Goal: Task Accomplishment & Management: Manage account settings

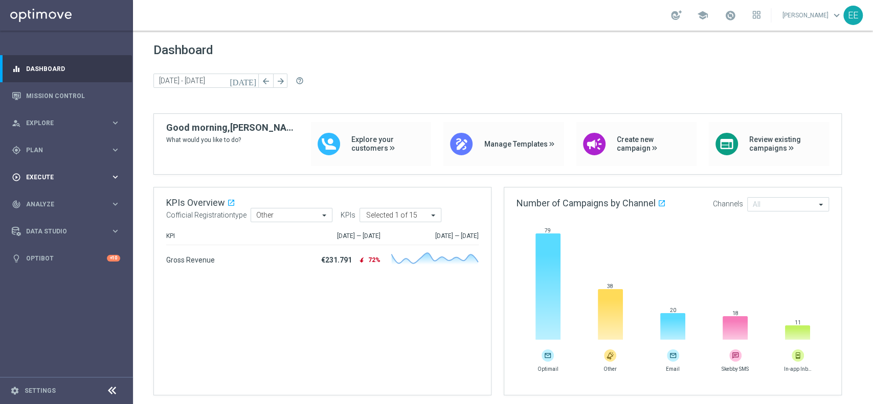
click at [44, 172] on div "play_circle_outline Execute keyboard_arrow_right" at bounding box center [66, 177] width 132 height 27
click at [54, 197] on link "Campaign Builder" at bounding box center [67, 198] width 80 height 8
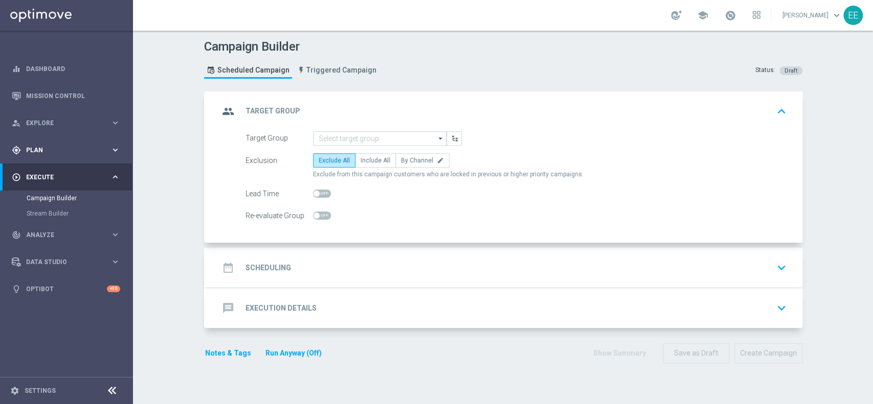
click at [54, 156] on div "gps_fixed Plan keyboard_arrow_right" at bounding box center [66, 150] width 132 height 27
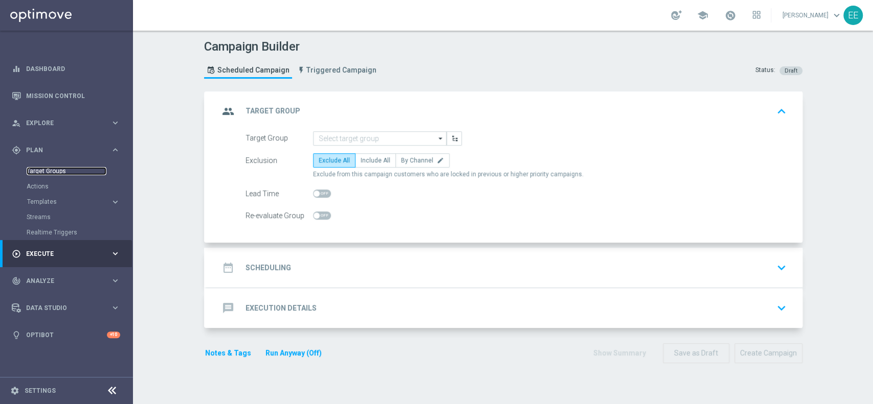
click at [56, 173] on link "Target Groups" at bounding box center [67, 171] width 80 height 8
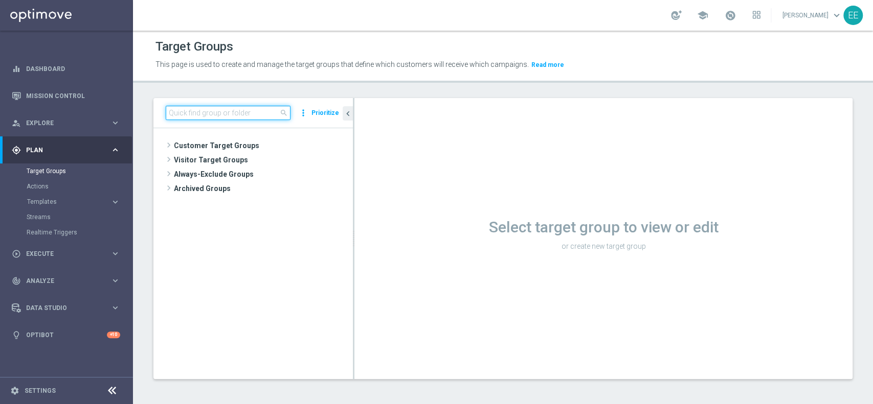
click at [225, 114] on input at bounding box center [228, 113] width 125 height 14
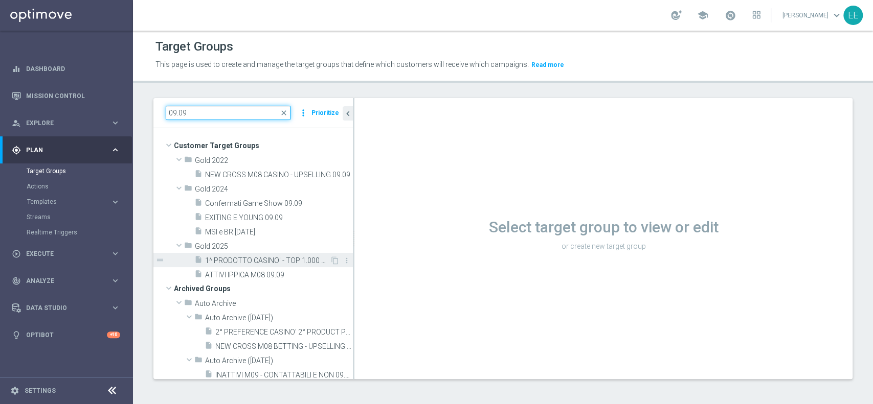
type input "09.09"
click at [269, 260] on span "1^ PRODOTTO CASINO' - TOP 1.000 GGR CASINO' M08 09.09" at bounding box center [267, 261] width 125 height 9
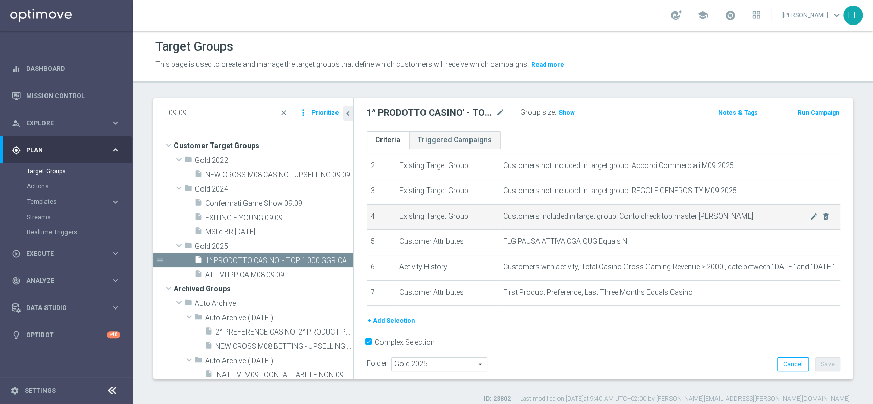
scroll to position [58, 0]
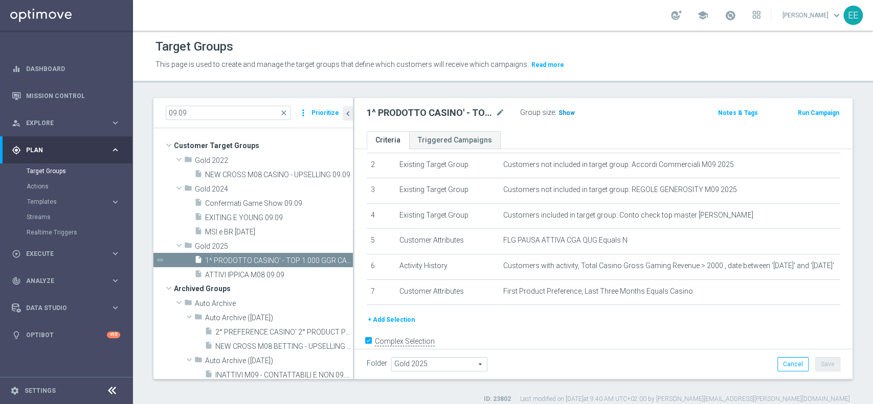
click at [569, 114] on span "Show" at bounding box center [566, 112] width 16 height 7
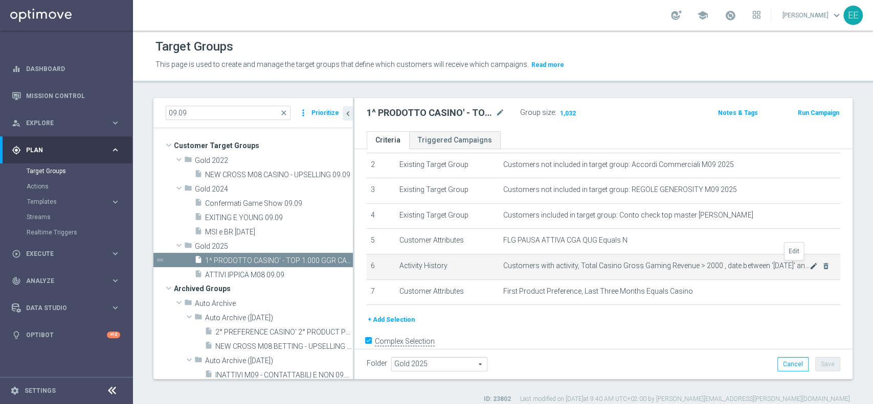
click at [809, 268] on icon "mode_edit" at bounding box center [813, 266] width 8 height 8
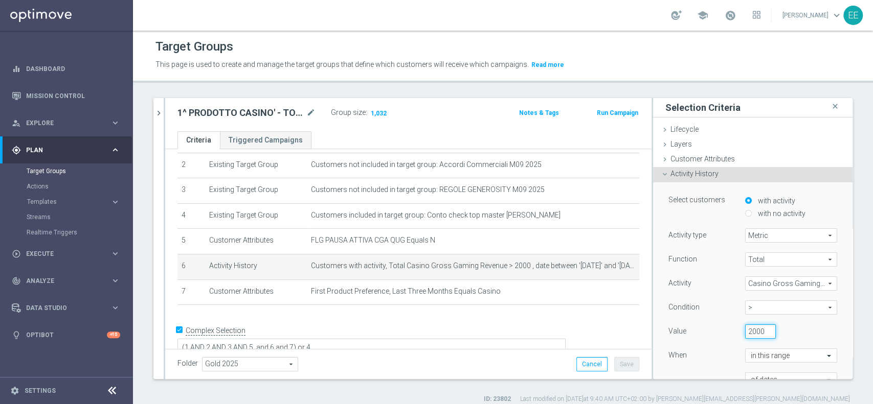
click at [745, 331] on input "2000" at bounding box center [760, 332] width 31 height 14
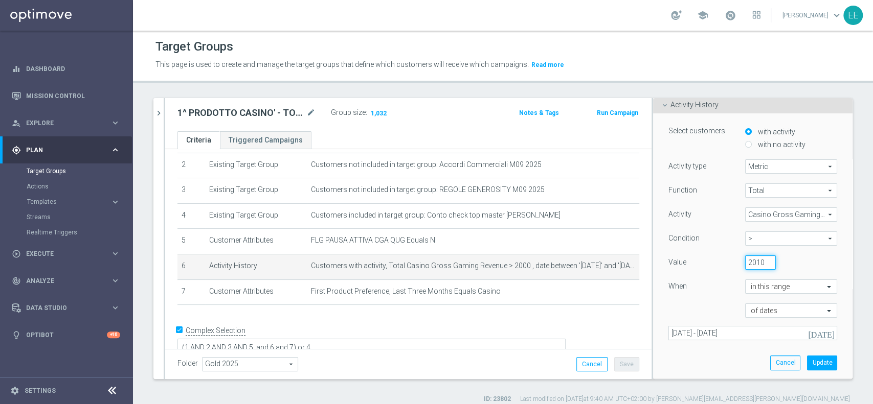
scroll to position [71, 0]
type input "2010"
click at [807, 357] on button "Update" at bounding box center [822, 361] width 30 height 14
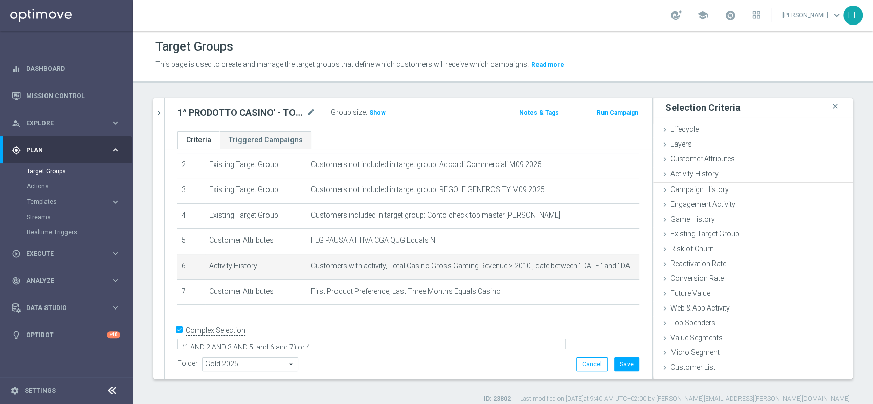
scroll to position [0, 0]
click at [371, 115] on span "Show" at bounding box center [377, 112] width 16 height 7
click at [609, 265] on icon "mode_edit" at bounding box center [613, 266] width 8 height 8
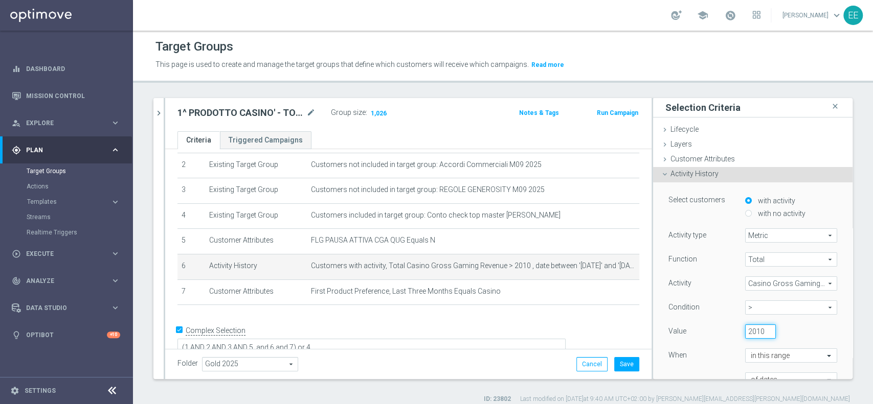
click at [745, 329] on input "2010" at bounding box center [760, 332] width 31 height 14
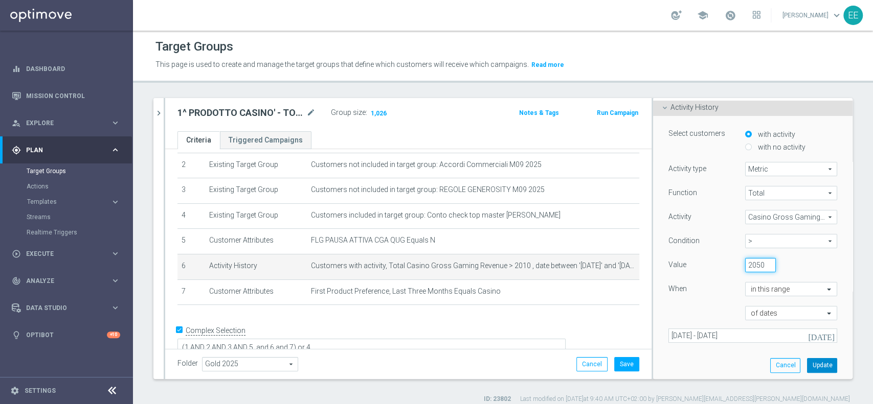
type input "2050"
click at [807, 364] on button "Update" at bounding box center [822, 365] width 30 height 14
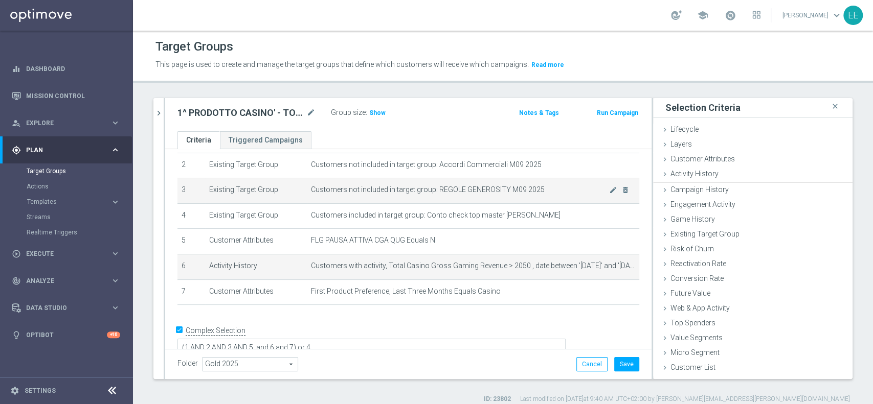
scroll to position [0, 0]
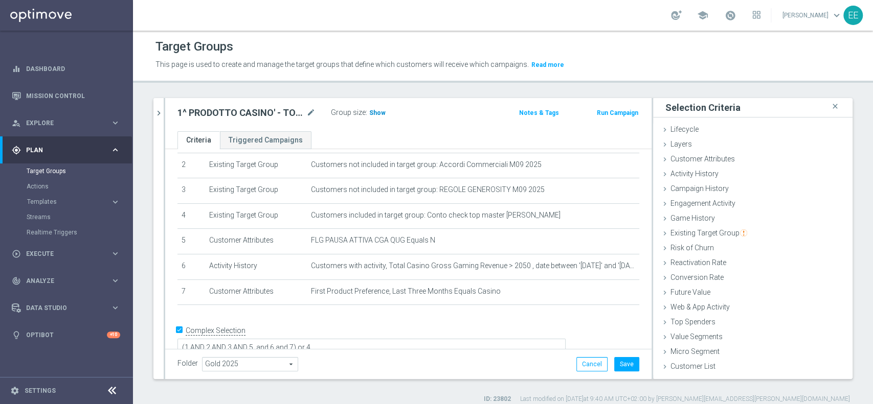
click at [375, 112] on span "Show" at bounding box center [377, 112] width 16 height 7
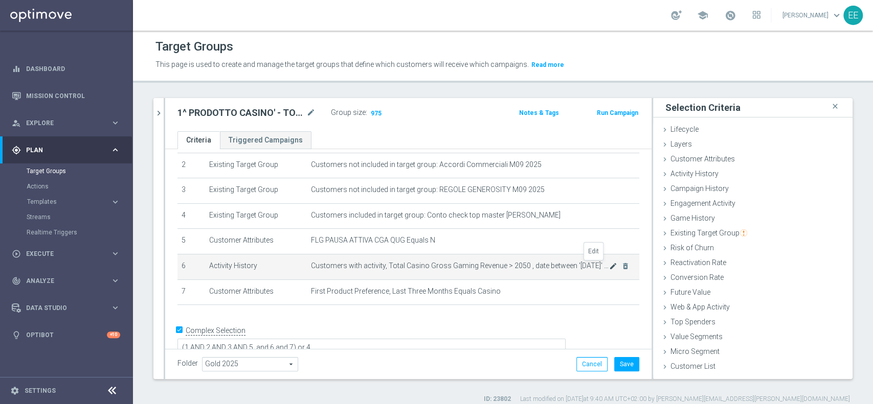
click at [609, 270] on icon "mode_edit" at bounding box center [613, 266] width 8 height 8
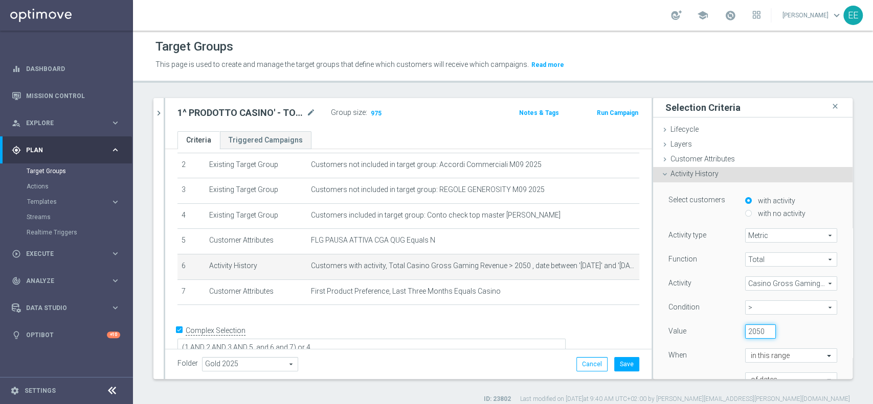
click at [745, 327] on input "2050" at bounding box center [760, 332] width 31 height 14
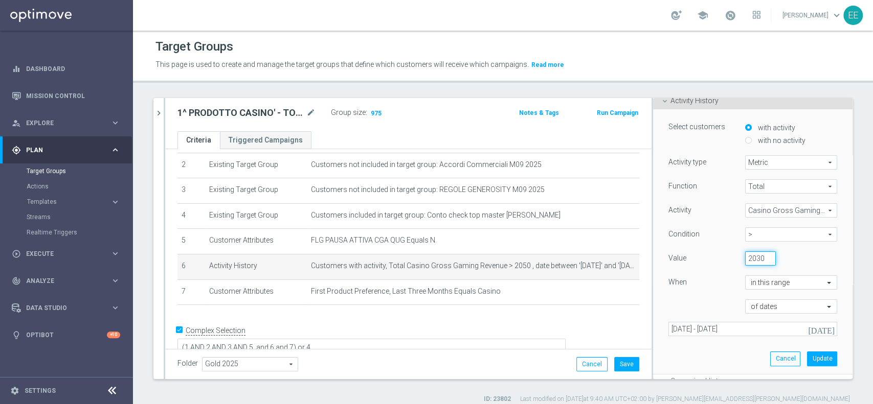
scroll to position [84, 0]
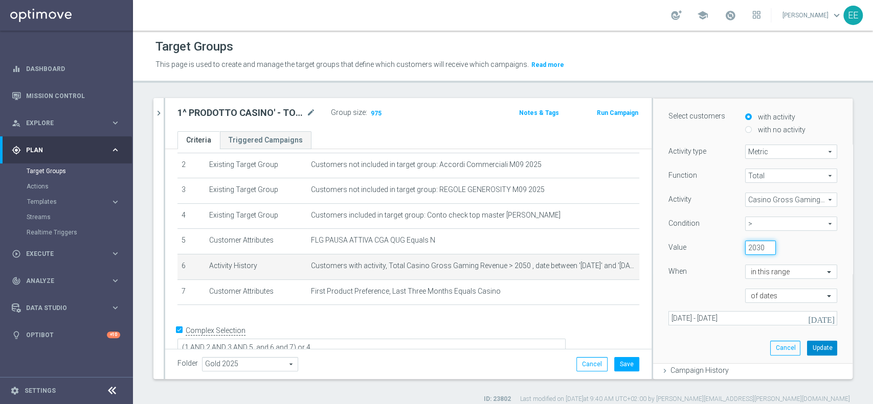
type input "2030"
click at [807, 345] on button "Update" at bounding box center [822, 348] width 30 height 14
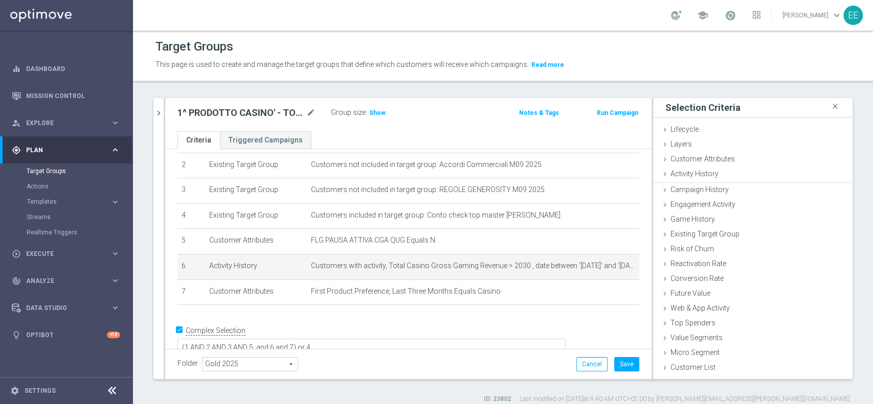
scroll to position [0, 0]
click at [376, 114] on span "Show" at bounding box center [377, 112] width 16 height 7
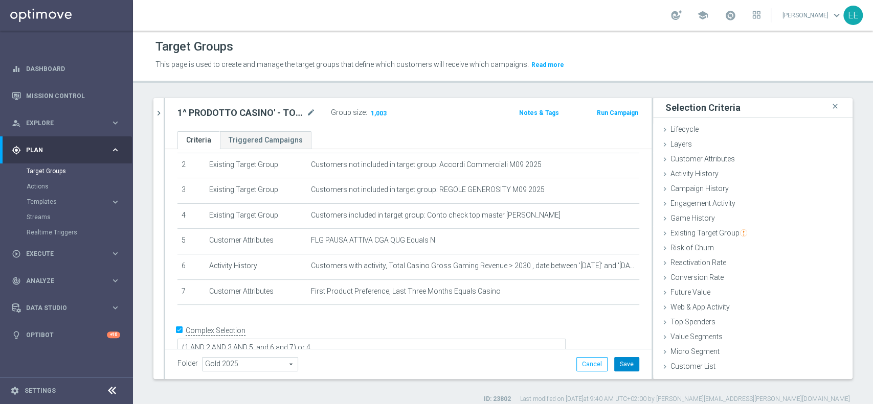
click at [620, 360] on button "Save" at bounding box center [626, 364] width 25 height 14
click at [159, 113] on icon "chevron_right" at bounding box center [159, 113] width 10 height 10
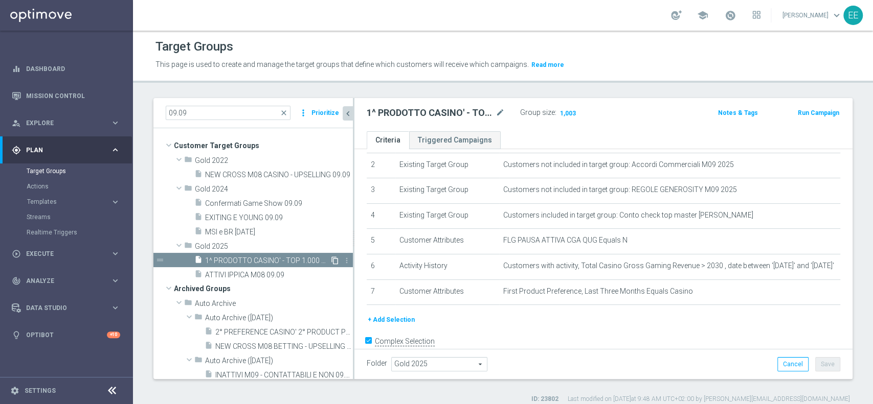
click at [331, 261] on icon "content_copy" at bounding box center [335, 261] width 8 height 8
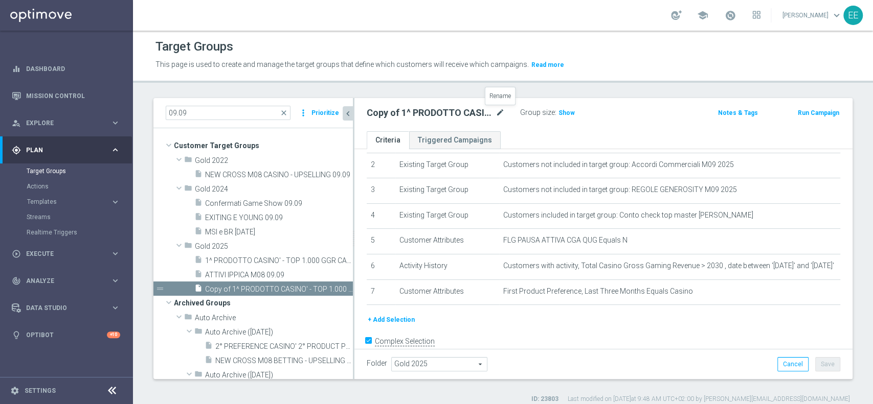
click at [499, 112] on icon "mode_edit" at bounding box center [499, 113] width 9 height 12
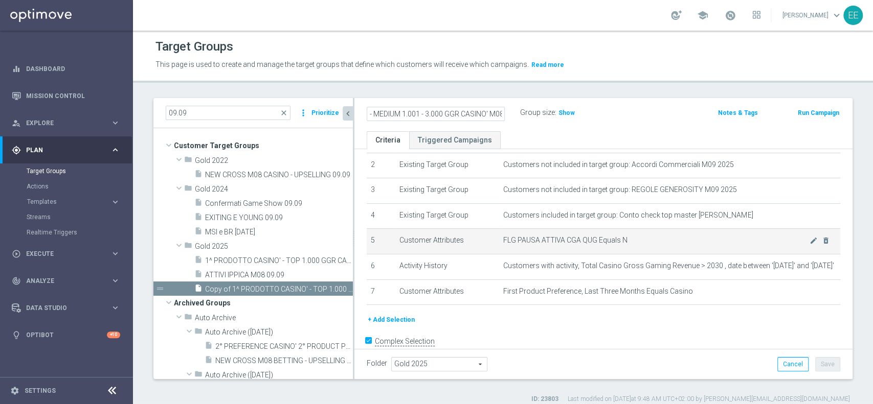
scroll to position [74, 0]
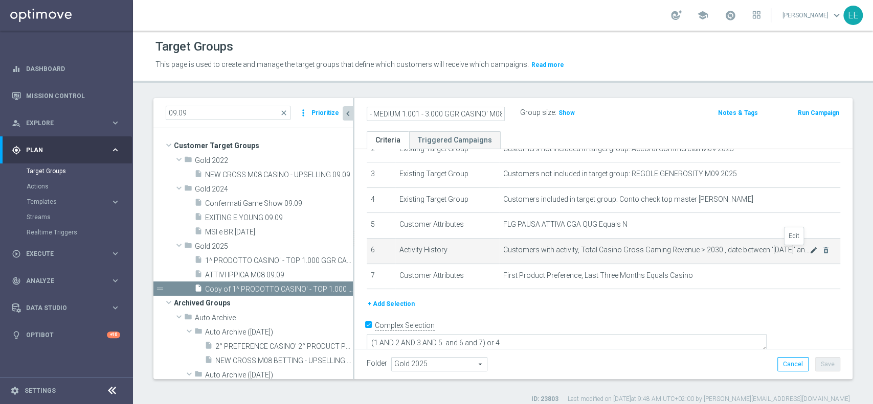
type input "1^ PRODOTTO CASINO' - MEDIUM 1.001 - 3.000 GGR CASINO' M08"
click at [809, 247] on icon "mode_edit" at bounding box center [813, 250] width 8 height 8
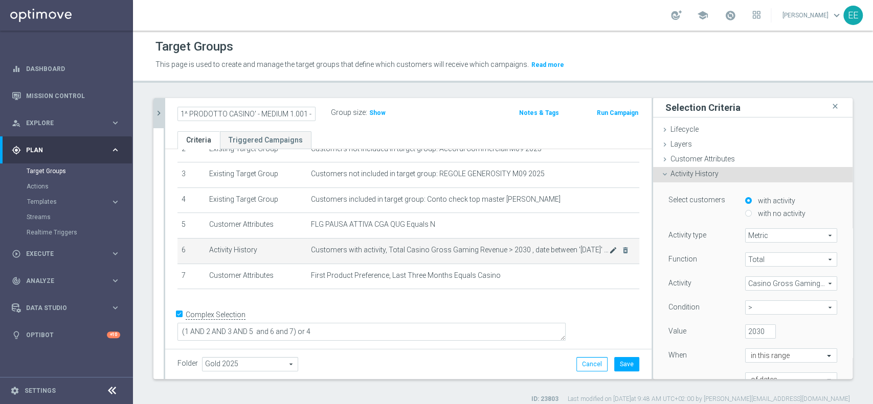
scroll to position [63, 0]
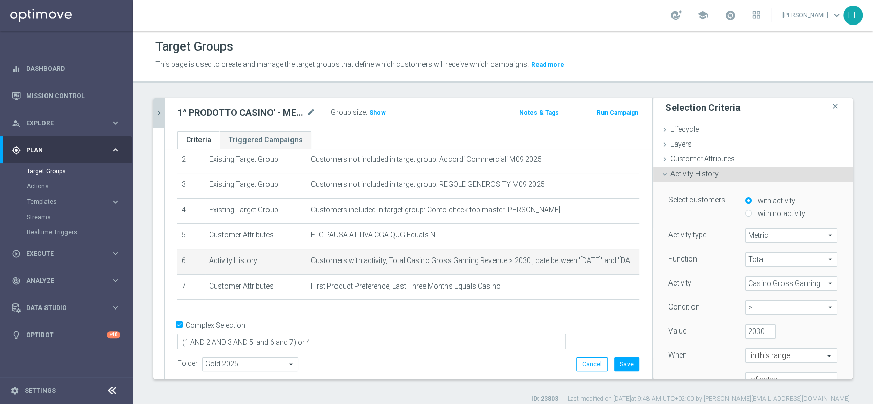
click at [753, 306] on span ">" at bounding box center [790, 307] width 91 height 13
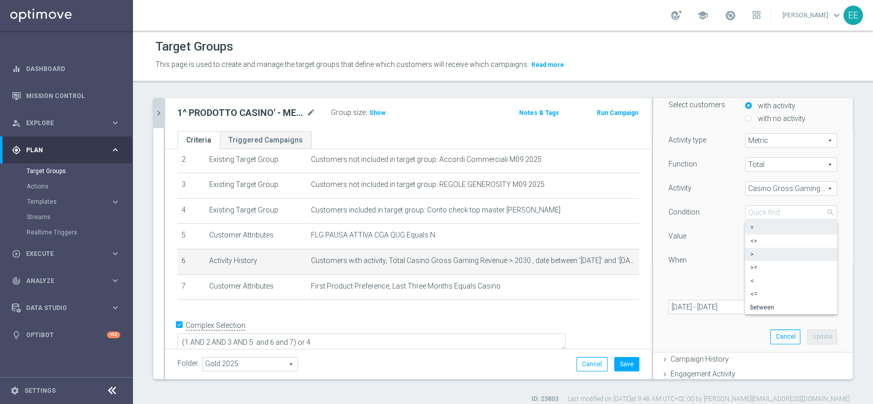
scroll to position [99, 0]
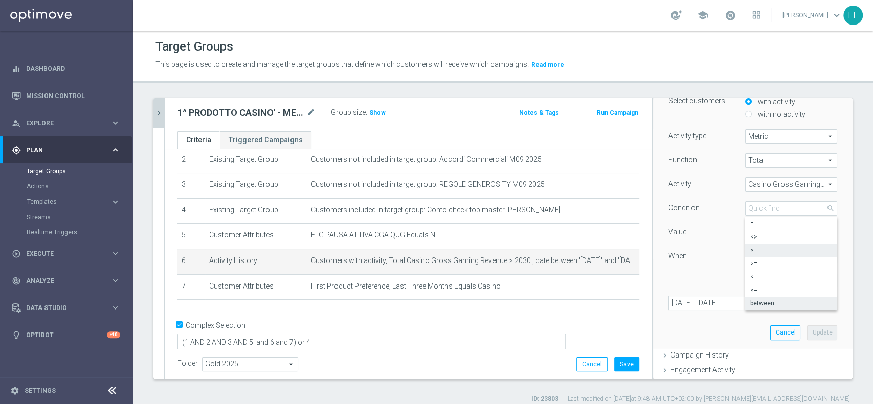
click at [773, 300] on span "between" at bounding box center [791, 304] width 82 height 8
type input "between"
click at [745, 230] on input "2030" at bounding box center [760, 232] width 31 height 14
click at [791, 229] on input "number" at bounding box center [806, 232] width 31 height 14
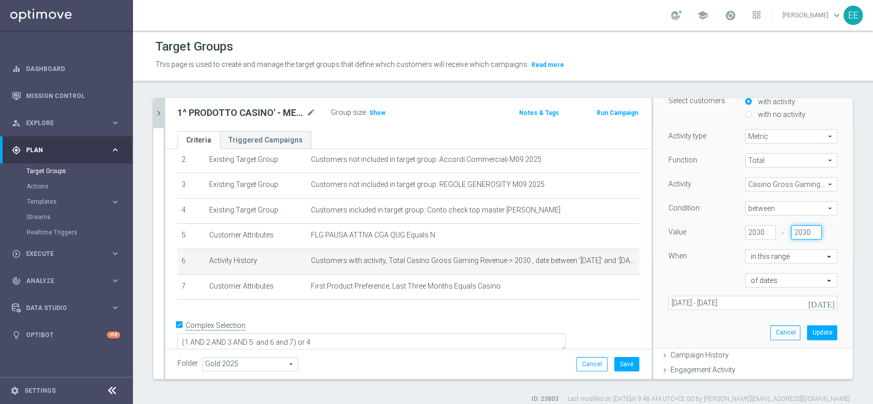
scroll to position [0, 1]
type input "2030"
click at [745, 235] on input "2030" at bounding box center [760, 232] width 31 height 14
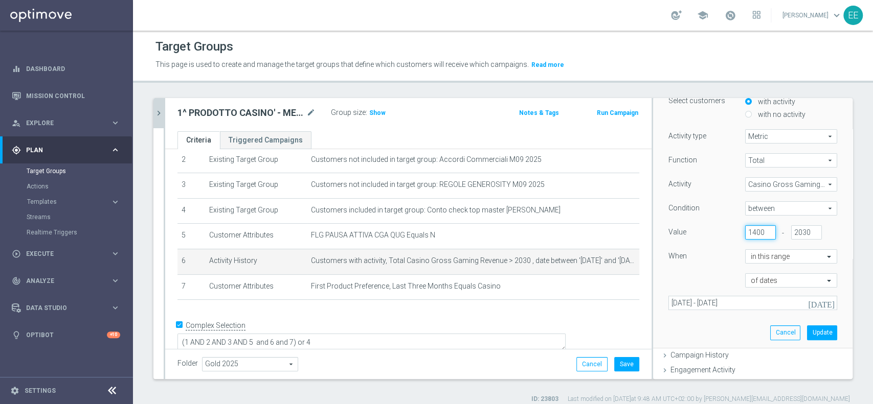
drag, startPoint x: 736, startPoint y: 237, endPoint x: 726, endPoint y: 236, distance: 9.8
click at [737, 236] on div "1400" at bounding box center [760, 232] width 46 height 14
type input "1400"
click at [809, 328] on button "Update" at bounding box center [822, 333] width 30 height 14
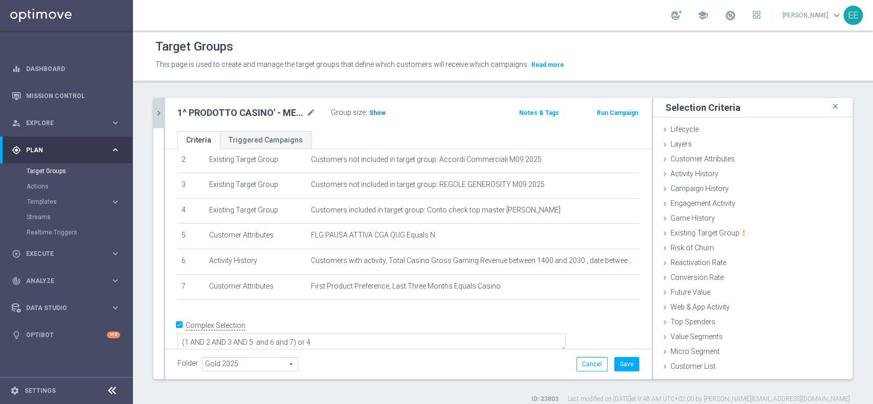
click at [380, 109] on span "Show" at bounding box center [377, 112] width 16 height 7
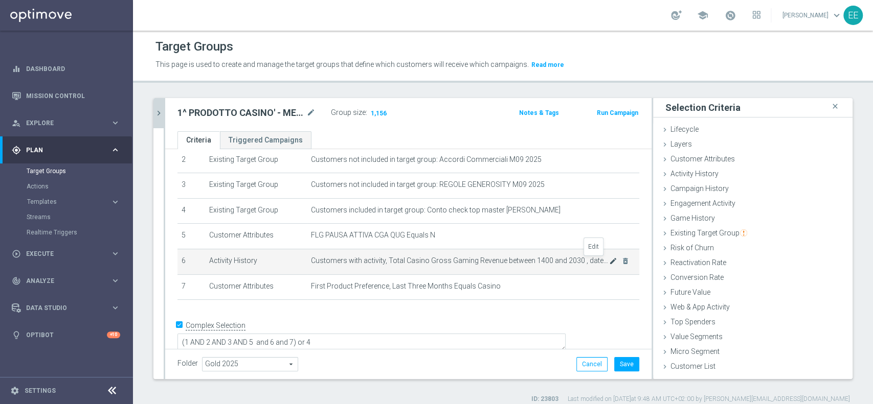
click at [609, 263] on icon "mode_edit" at bounding box center [613, 261] width 8 height 8
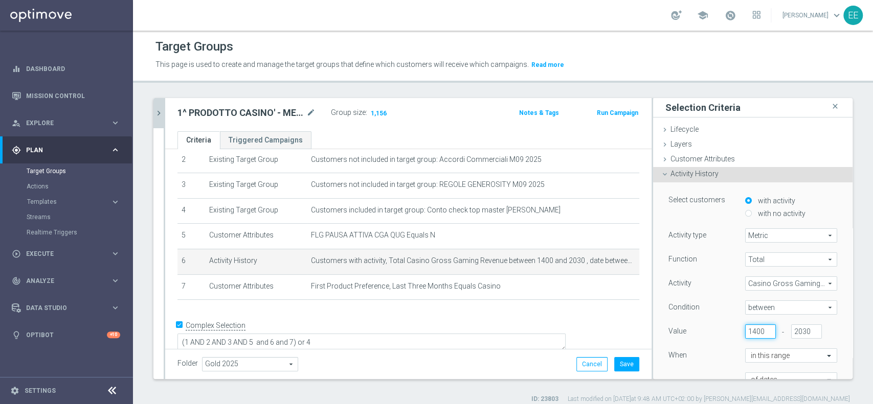
click at [745, 333] on input "1400" at bounding box center [760, 332] width 31 height 14
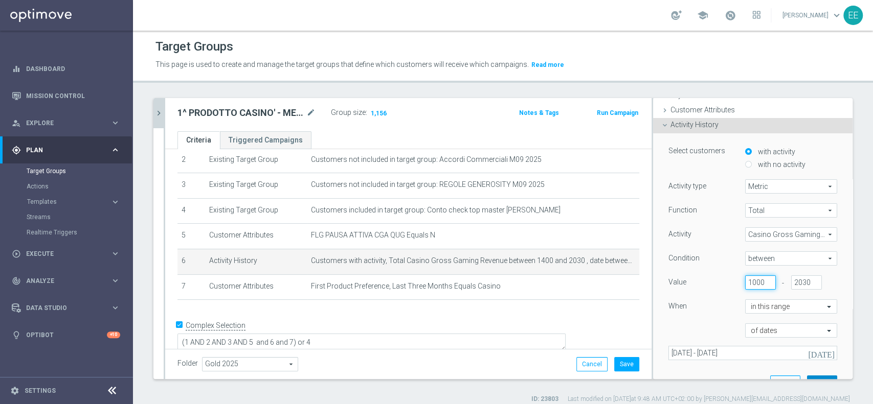
type input "1000"
click at [809, 376] on button "Update" at bounding box center [822, 383] width 30 height 14
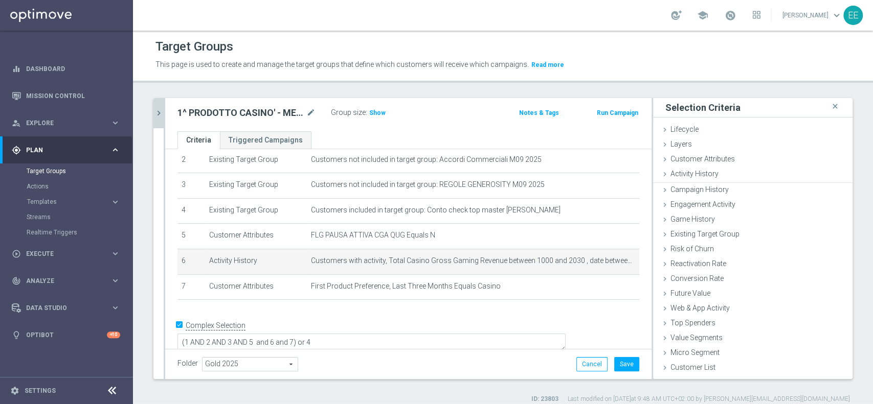
scroll to position [0, 0]
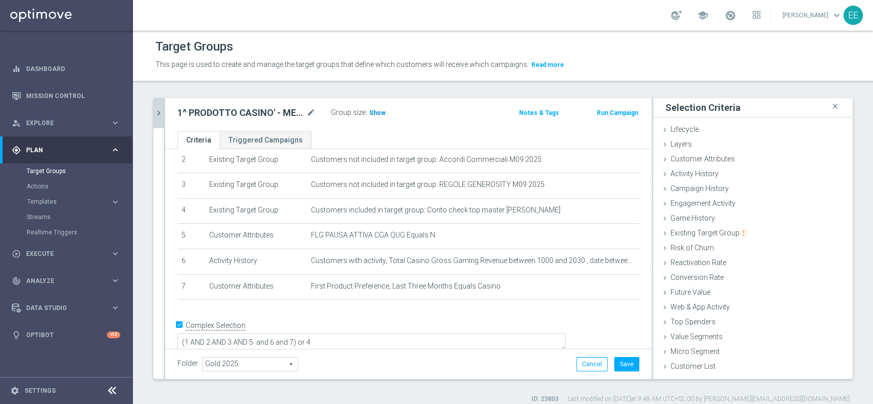
click at [372, 115] on span "Show" at bounding box center [377, 112] width 16 height 7
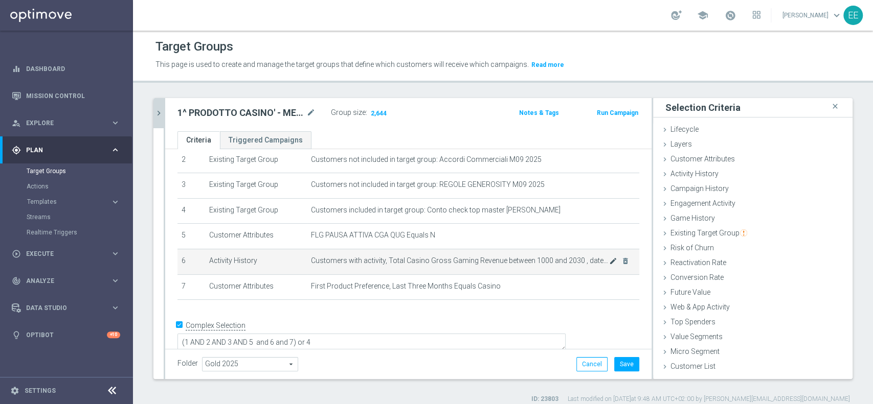
click at [609, 262] on icon "mode_edit" at bounding box center [613, 261] width 8 height 8
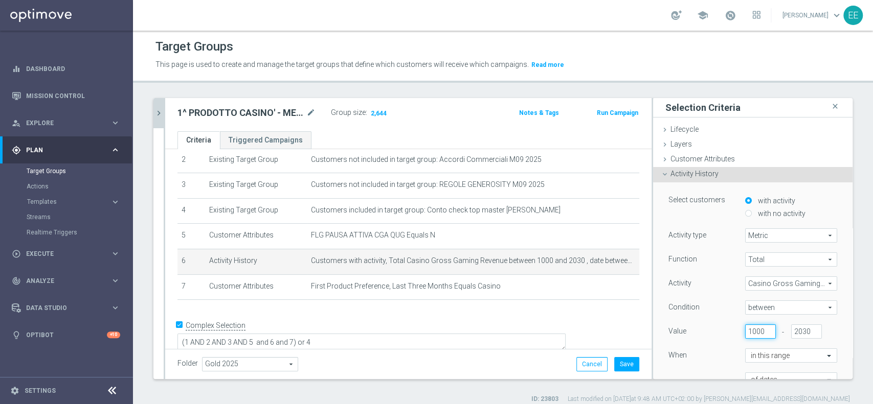
click at [748, 325] on input "1000" at bounding box center [760, 332] width 31 height 14
click at [745, 326] on input "1000" at bounding box center [760, 332] width 31 height 14
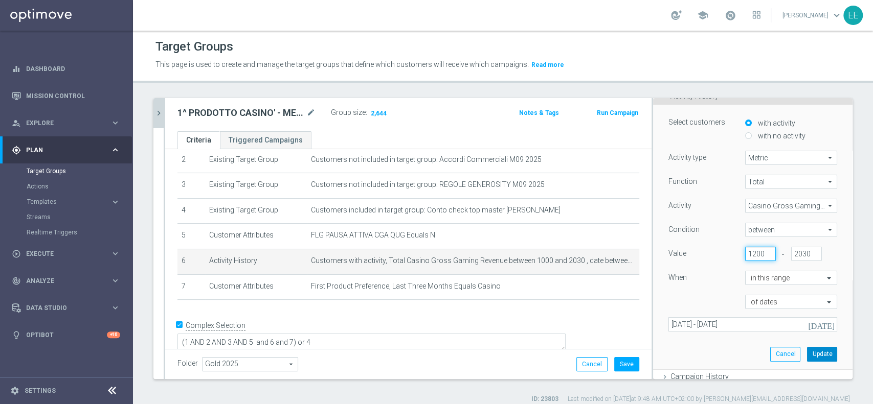
type input "1200"
click at [807, 354] on button "Update" at bounding box center [822, 354] width 30 height 14
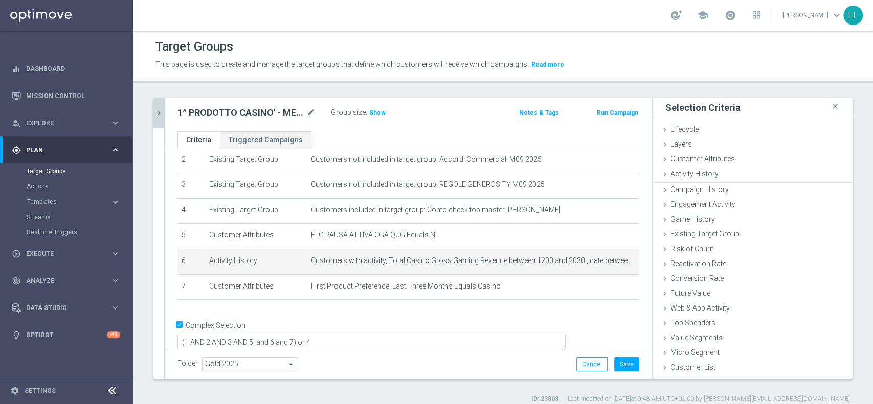
scroll to position [0, 0]
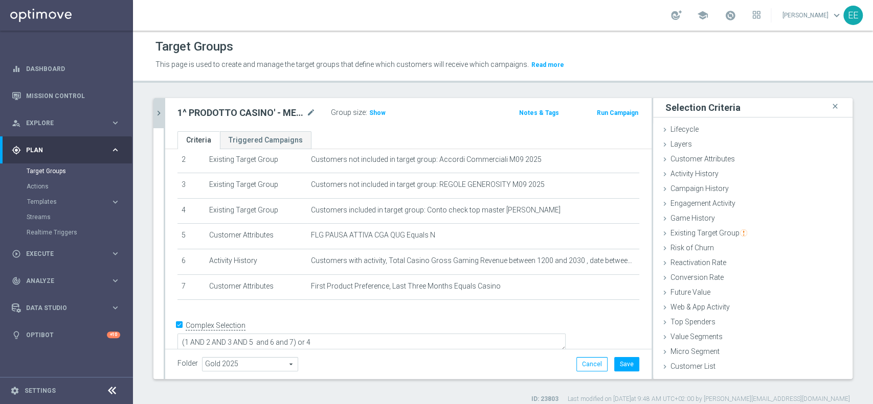
click at [385, 111] on div "Group size : Show" at bounding box center [382, 112] width 102 height 12
click at [382, 112] on span "Show" at bounding box center [377, 112] width 16 height 7
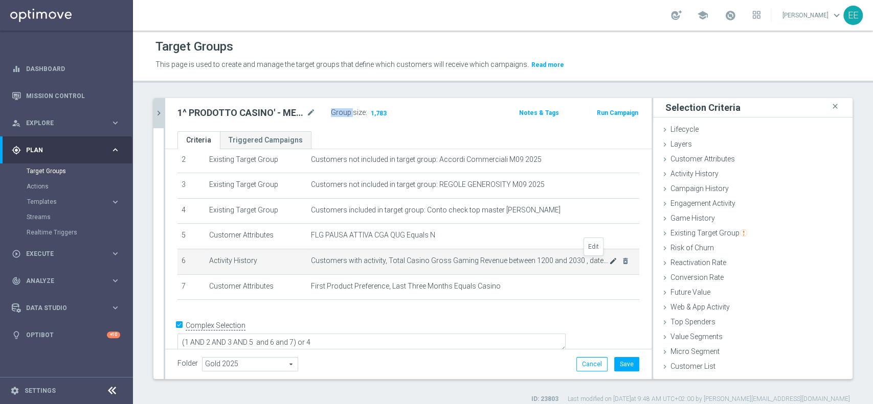
click at [609, 258] on icon "mode_edit" at bounding box center [613, 261] width 8 height 8
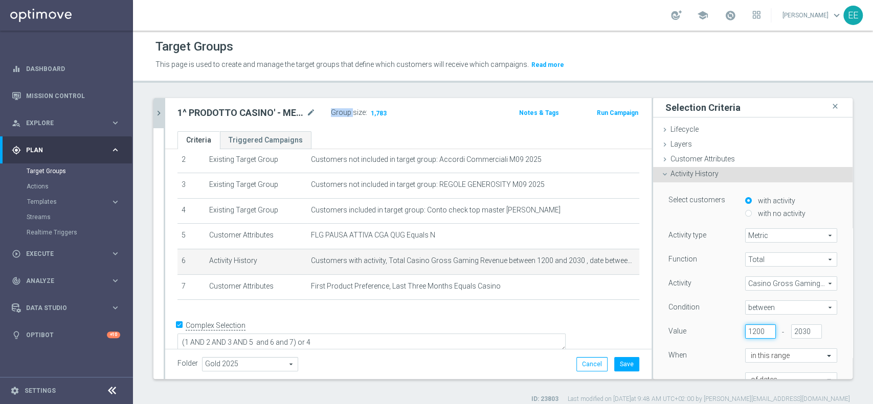
click at [745, 329] on input "1200" at bounding box center [760, 332] width 31 height 14
type input "1"
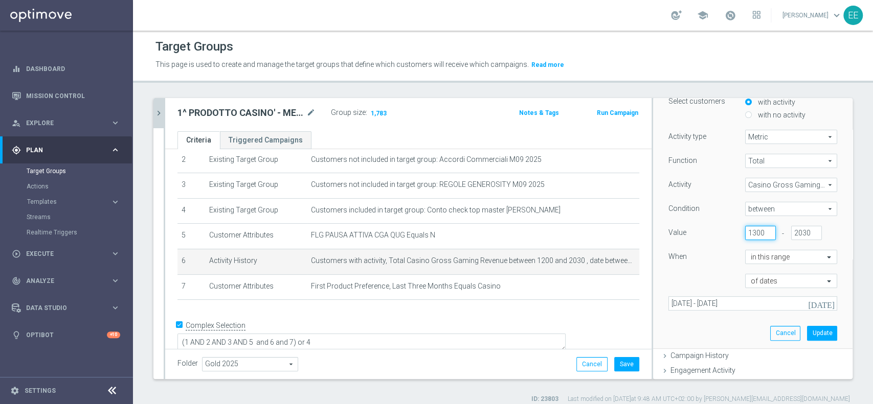
scroll to position [99, 0]
type input "1300"
click at [807, 337] on button "Update" at bounding box center [822, 333] width 30 height 14
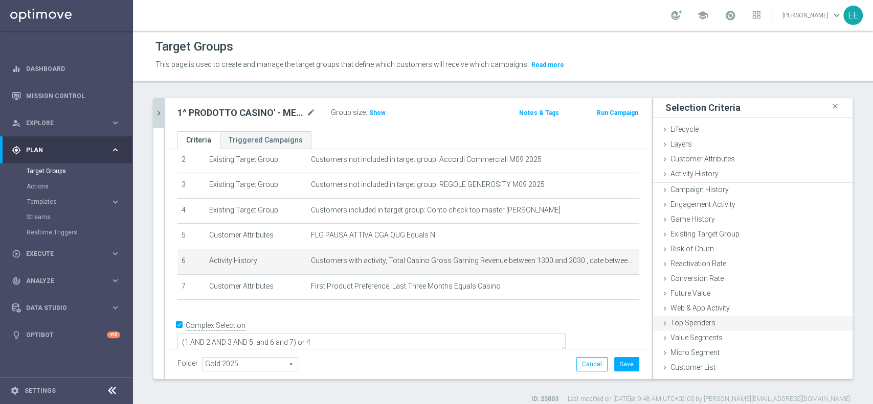
scroll to position [0, 0]
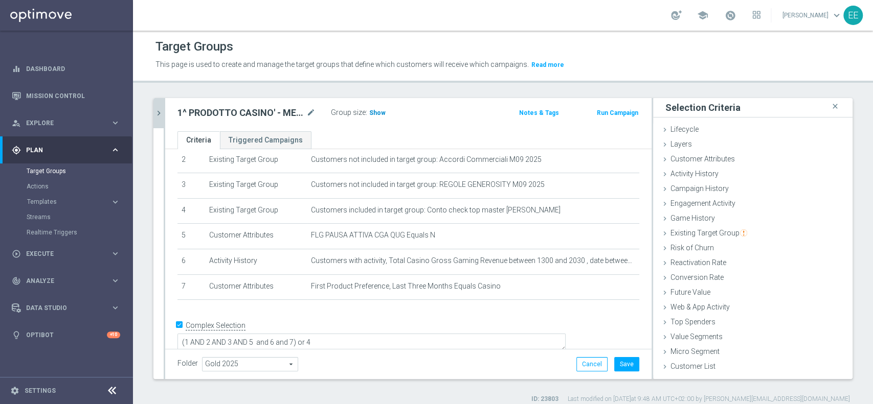
click at [376, 117] on h3 "Show" at bounding box center [377, 112] width 18 height 11
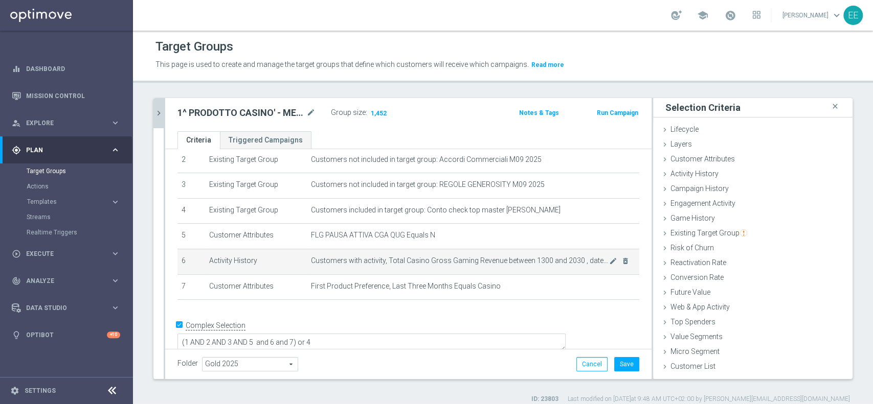
click at [609, 265] on icon "mode_edit" at bounding box center [613, 261] width 8 height 8
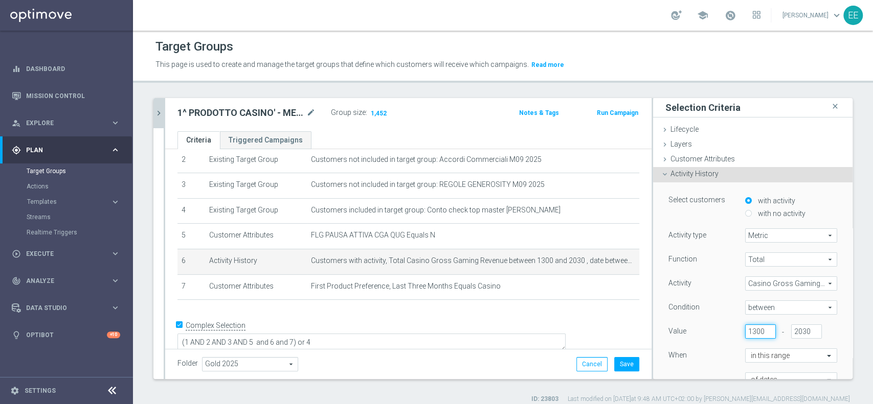
click at [745, 331] on input "1300" at bounding box center [760, 332] width 31 height 14
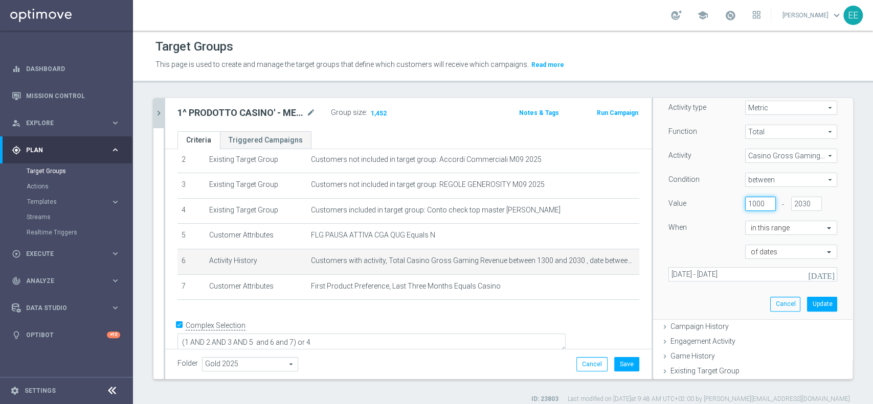
scroll to position [131, 0]
type input "1000"
click at [810, 293] on button "Update" at bounding box center [822, 300] width 30 height 14
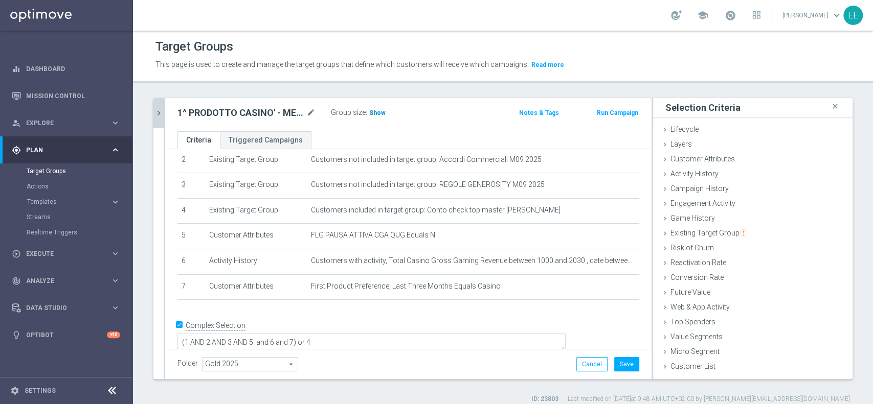
click at [371, 108] on h3 "Show" at bounding box center [377, 112] width 18 height 11
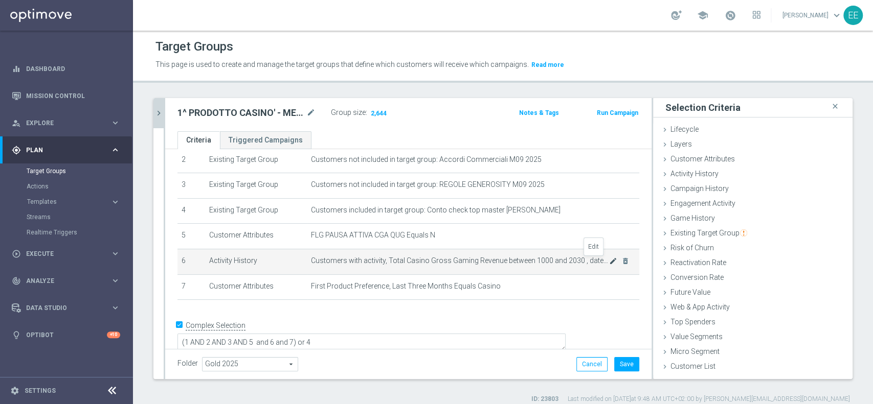
click at [609, 263] on icon "mode_edit" at bounding box center [613, 261] width 8 height 8
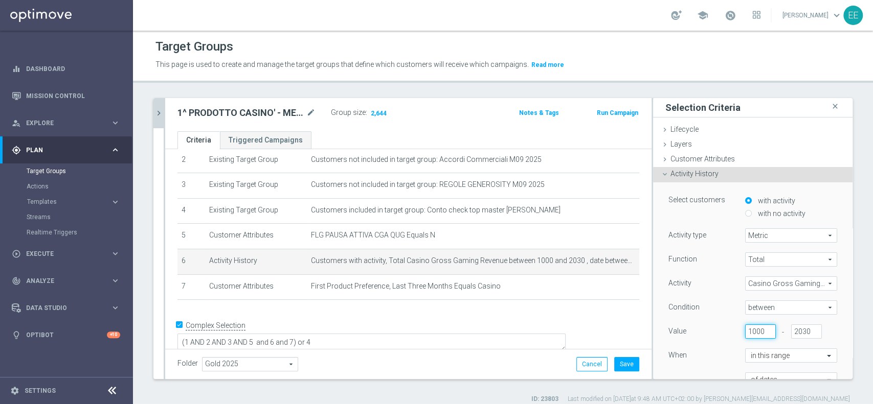
click at [745, 333] on input "1000" at bounding box center [760, 332] width 31 height 14
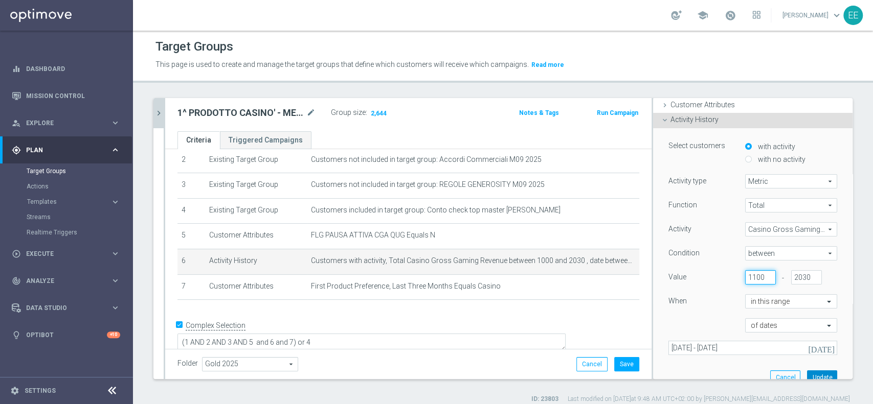
type input "1100"
click at [807, 374] on button "Update" at bounding box center [822, 378] width 30 height 14
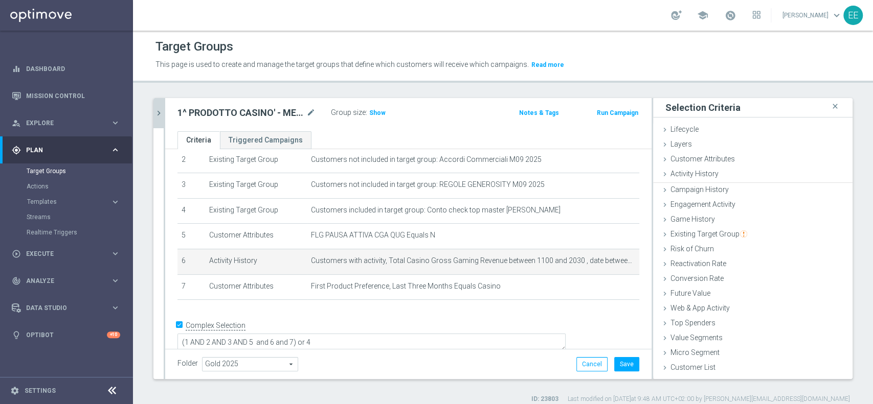
scroll to position [0, 0]
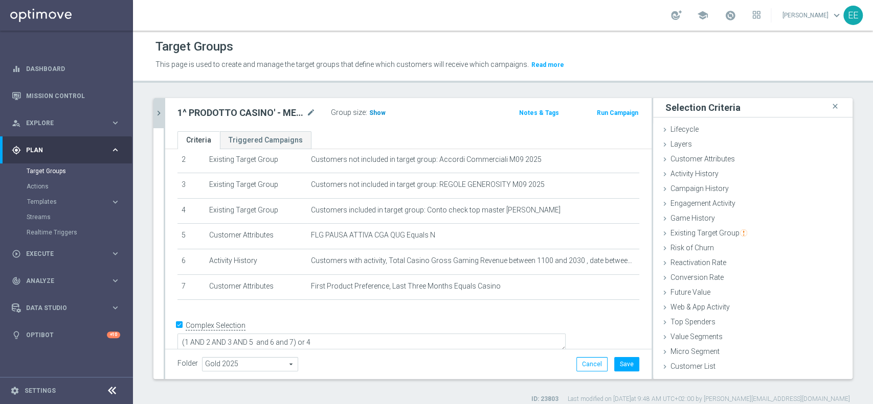
click at [381, 112] on span "Show" at bounding box center [377, 112] width 16 height 7
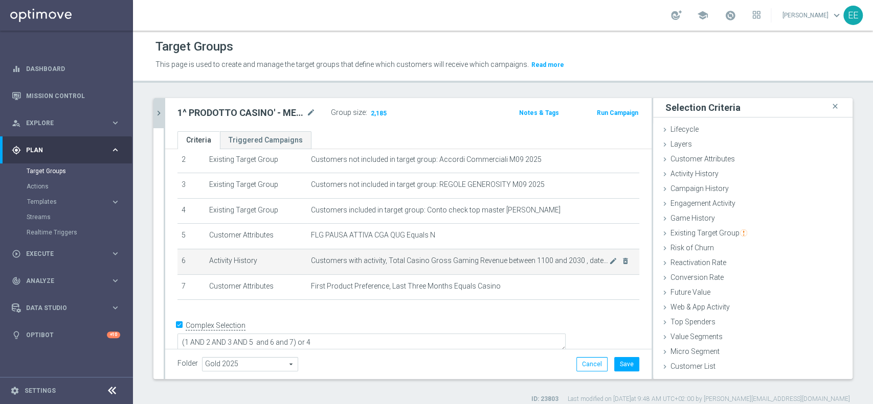
click at [589, 261] on span "Customers with activity, Total Casino Gross Gaming Revenue between 1100 and 203…" at bounding box center [460, 261] width 298 height 9
click at [609, 264] on div "mode_edit delete_forever" at bounding box center [619, 261] width 20 height 9
click at [609, 264] on icon "mode_edit" at bounding box center [613, 261] width 8 height 8
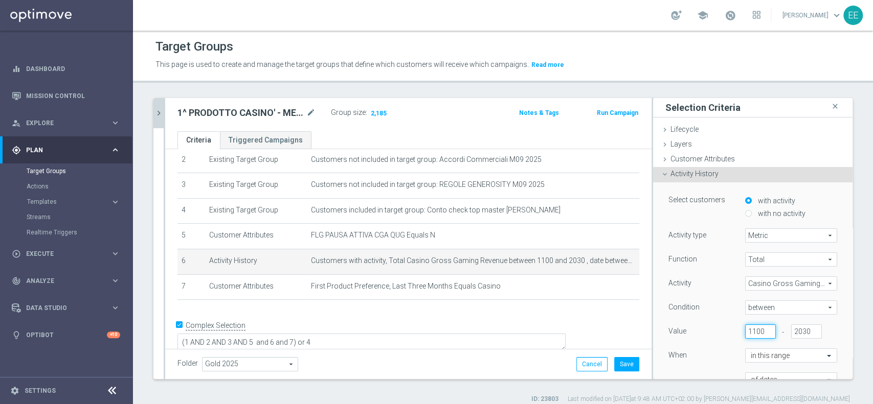
click at [745, 327] on input "1100" at bounding box center [760, 332] width 31 height 14
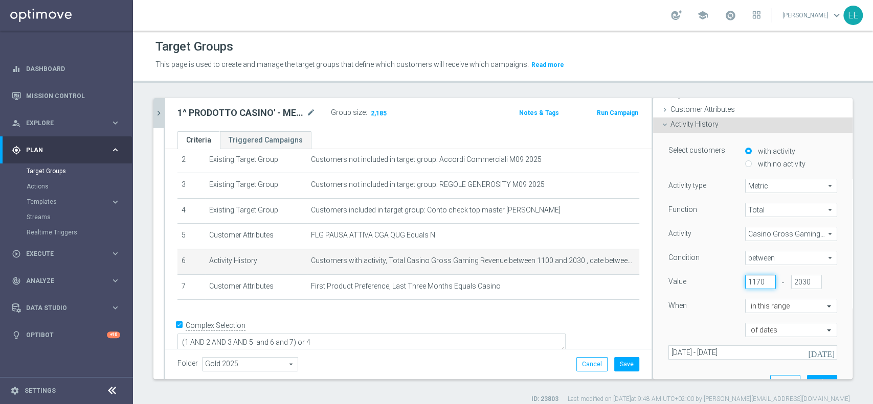
scroll to position [50, 0]
type input "1170"
click at [807, 375] on button "Update" at bounding box center [822, 382] width 30 height 14
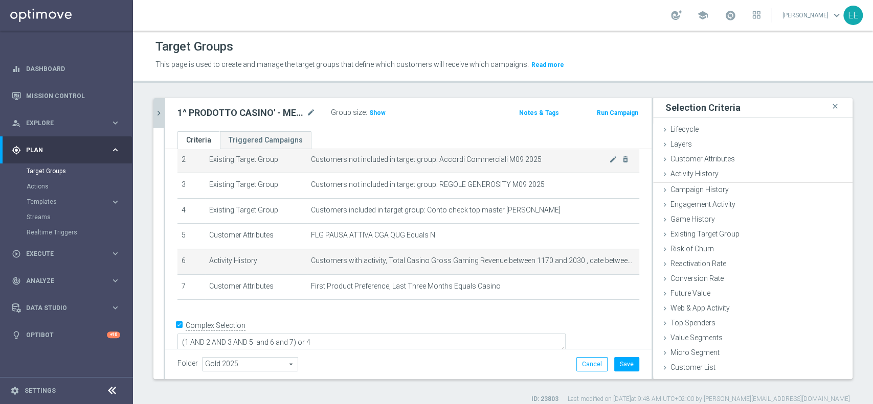
scroll to position [0, 0]
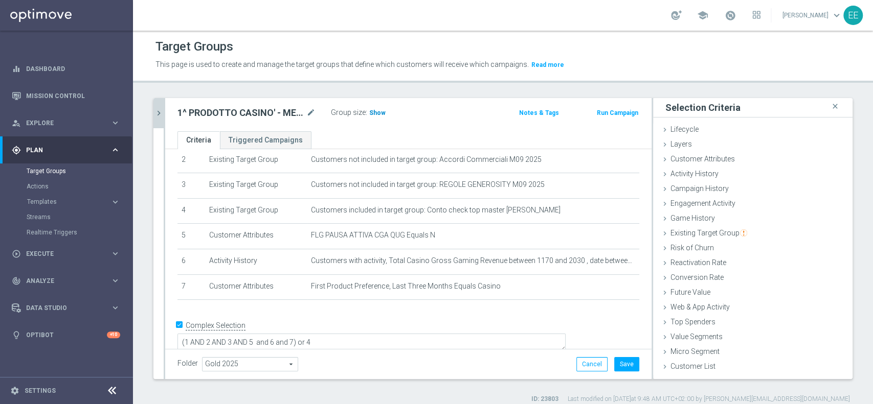
click at [376, 112] on span "Show" at bounding box center [377, 112] width 16 height 7
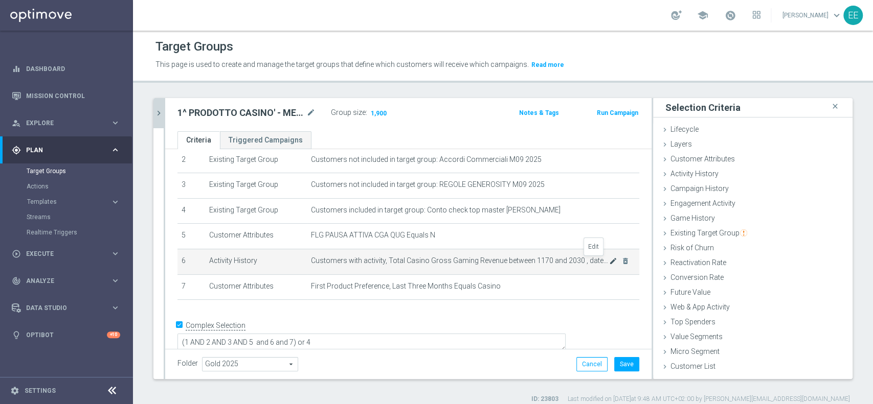
click at [609, 260] on icon "mode_edit" at bounding box center [613, 261] width 8 height 8
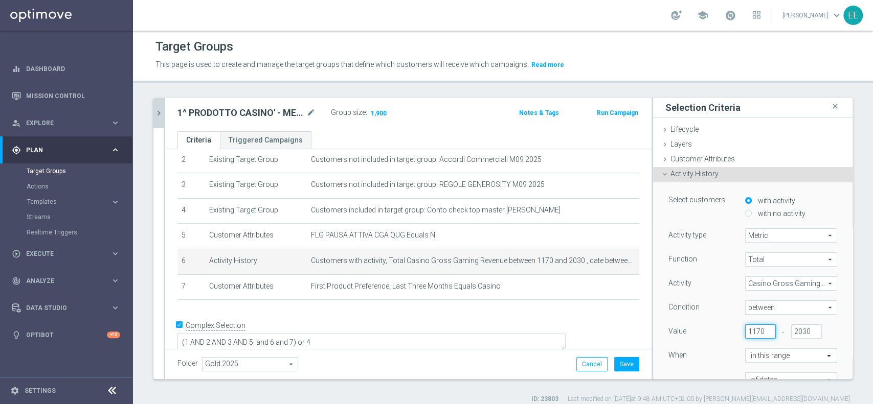
click at [745, 329] on input "1170" at bounding box center [760, 332] width 31 height 14
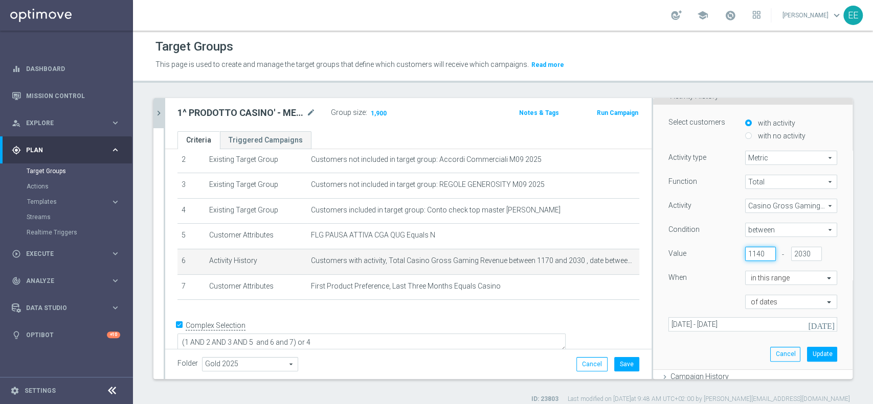
scroll to position [81, 0]
type input "1140"
click at [810, 350] on button "Update" at bounding box center [822, 351] width 30 height 14
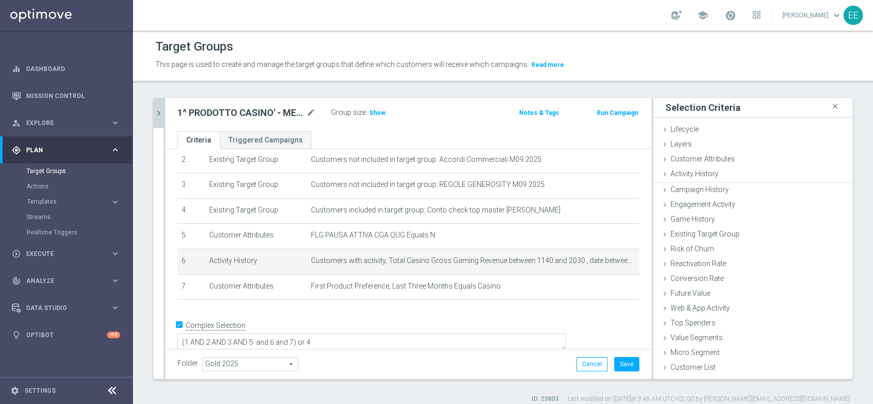
scroll to position [0, 0]
click at [373, 116] on span "Show" at bounding box center [377, 112] width 16 height 7
click at [609, 260] on icon "mode_edit" at bounding box center [613, 261] width 8 height 8
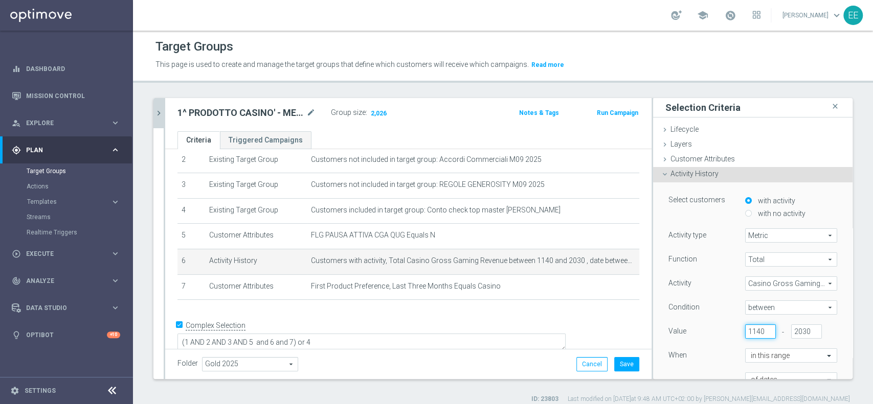
click at [745, 327] on input "1140" at bounding box center [760, 332] width 31 height 14
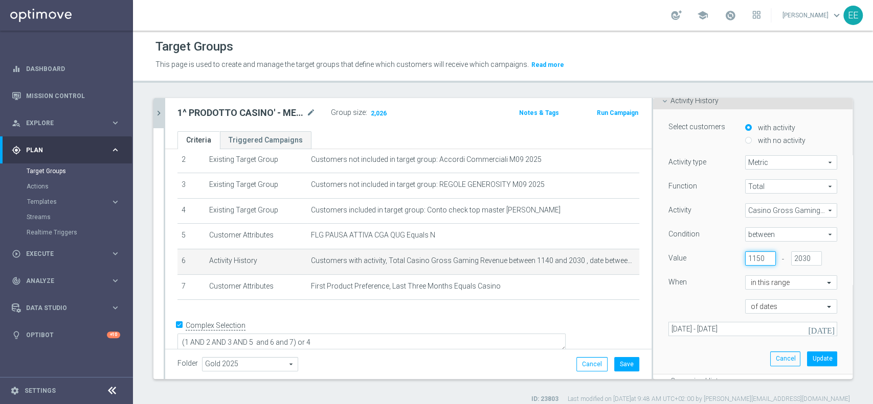
scroll to position [74, 0]
type input "1150"
click at [807, 354] on button "Update" at bounding box center [822, 358] width 30 height 14
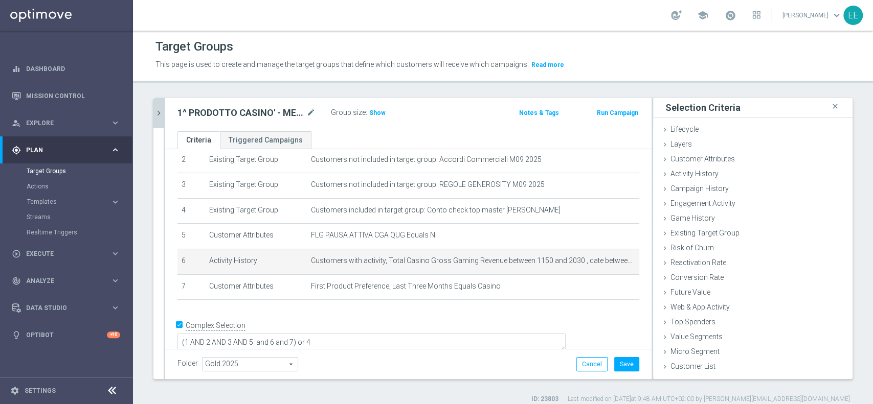
scroll to position [0, 0]
click at [372, 110] on span "Show" at bounding box center [377, 112] width 16 height 7
click at [609, 261] on icon "mode_edit" at bounding box center [613, 261] width 8 height 8
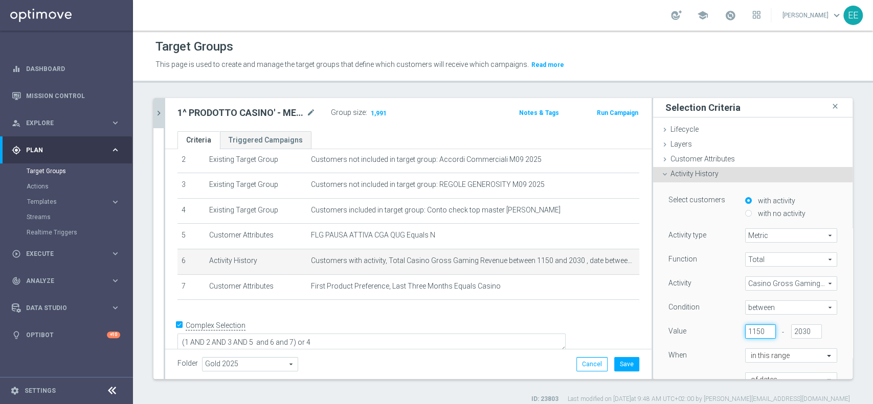
click at [745, 331] on input "1150" at bounding box center [760, 332] width 31 height 14
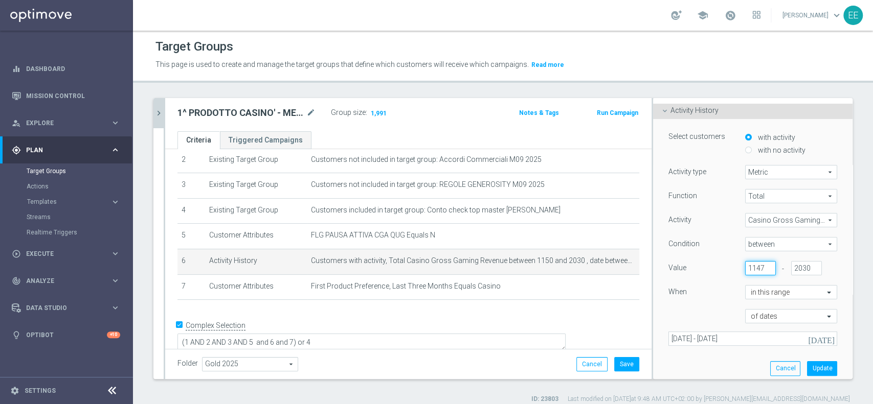
scroll to position [64, 0]
type input "1147"
click at [807, 371] on button "Update" at bounding box center [822, 368] width 30 height 14
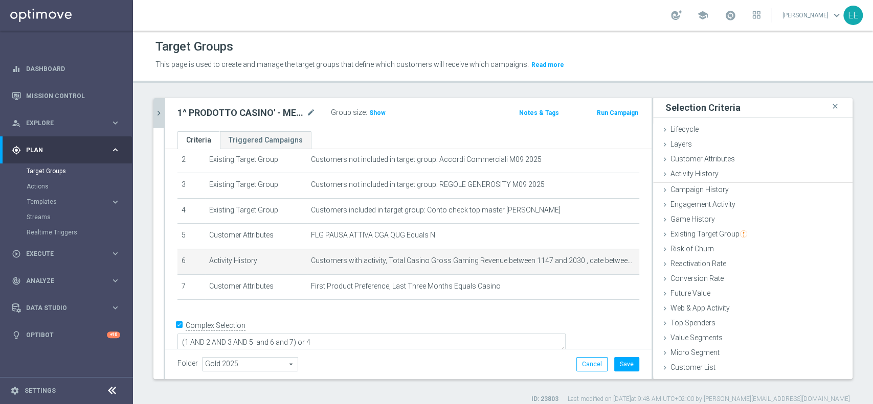
scroll to position [0, 0]
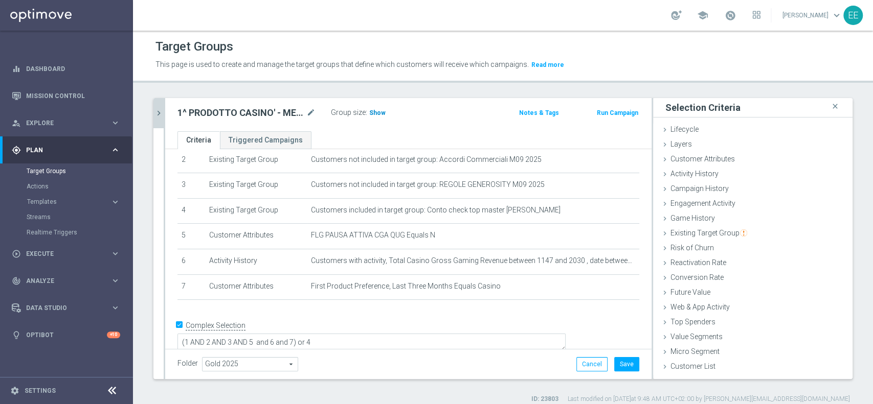
click at [372, 117] on h3 "Show" at bounding box center [377, 112] width 18 height 11
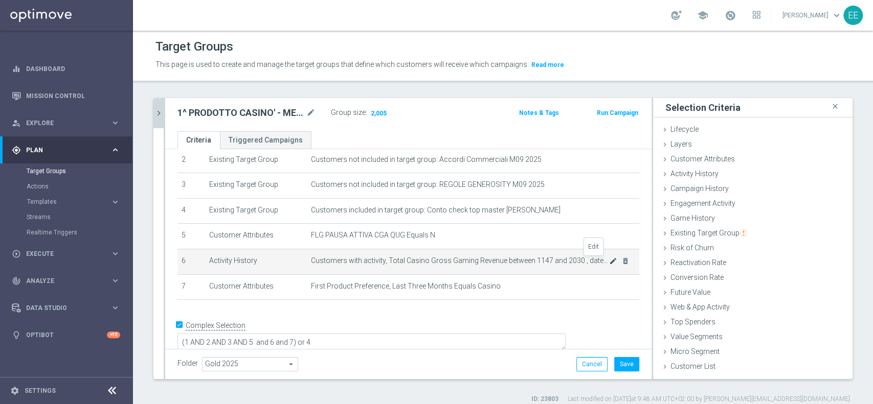
click at [609, 259] on icon "mode_edit" at bounding box center [613, 261] width 8 height 8
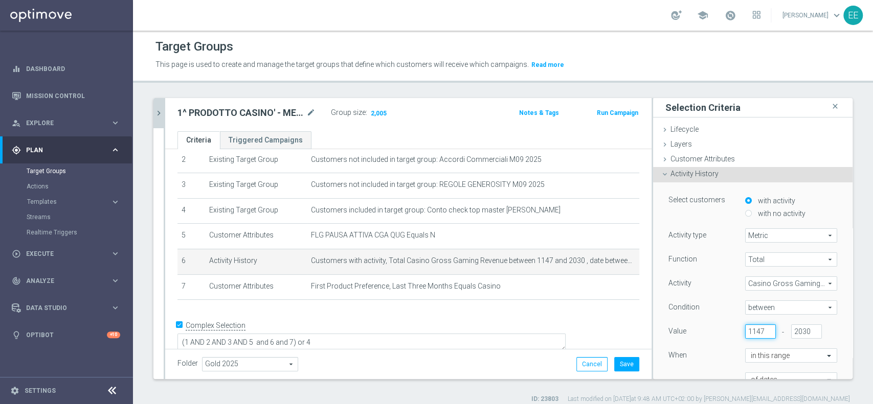
click at [745, 328] on input "1147" at bounding box center [760, 332] width 31 height 14
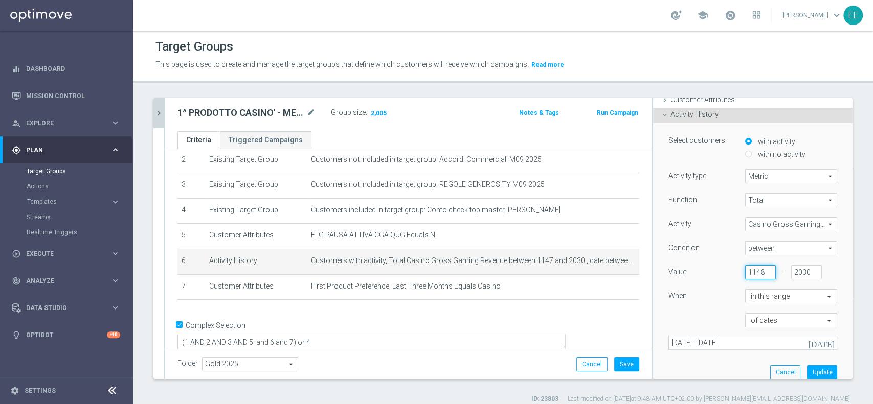
scroll to position [60, 0]
type input "1148"
click at [813, 374] on button "Update" at bounding box center [822, 372] width 30 height 14
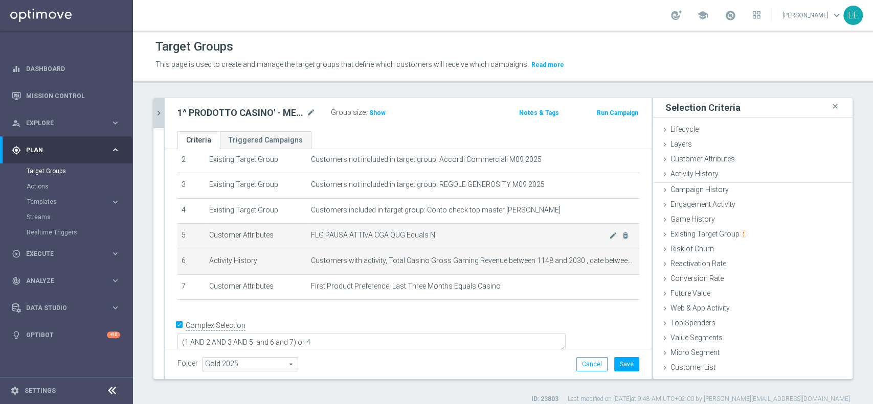
scroll to position [0, 0]
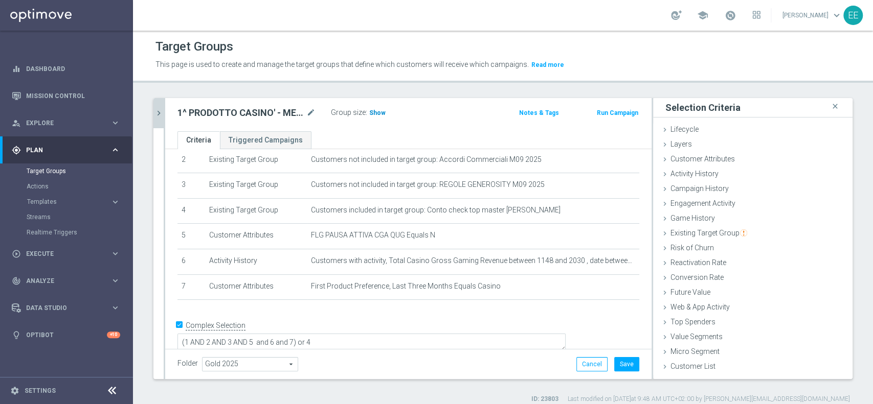
click at [371, 110] on span "Show" at bounding box center [377, 112] width 16 height 7
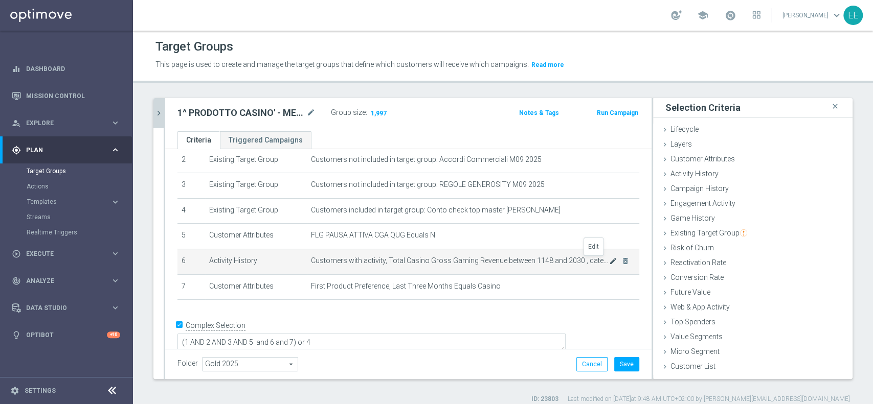
click at [609, 260] on icon "mode_edit" at bounding box center [613, 261] width 8 height 8
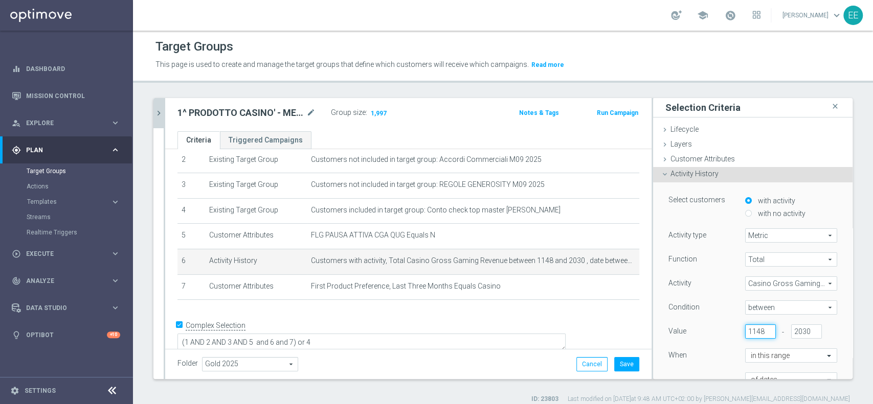
click at [745, 331] on input "1148" at bounding box center [760, 332] width 31 height 14
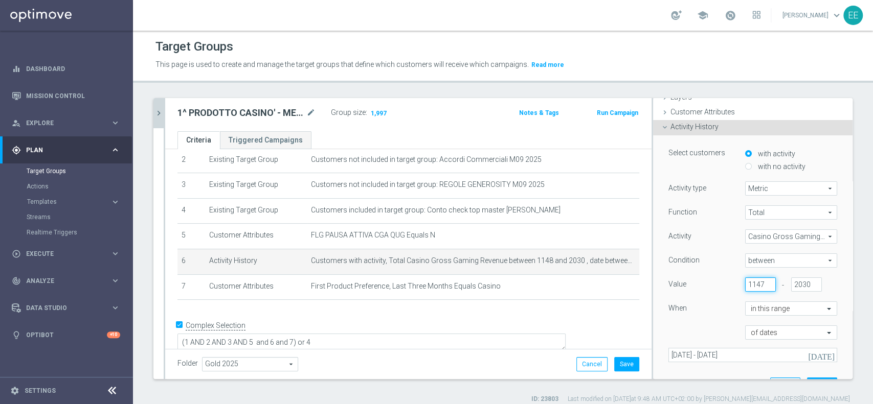
scroll to position [82, 0]
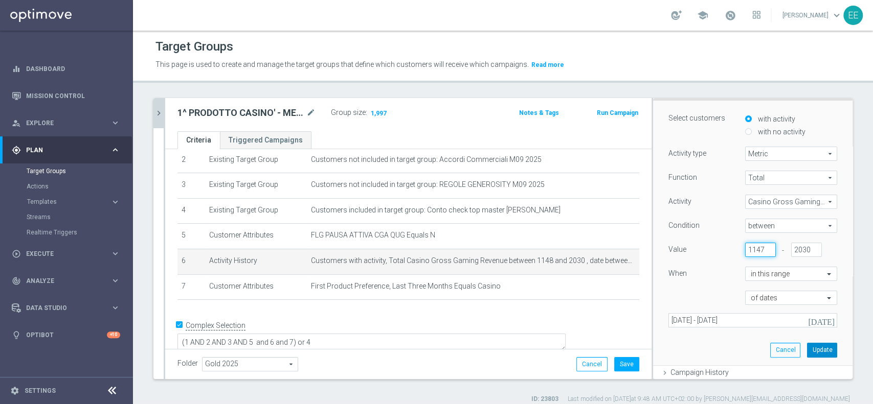
type input "1147"
click at [807, 351] on button "Update" at bounding box center [822, 350] width 30 height 14
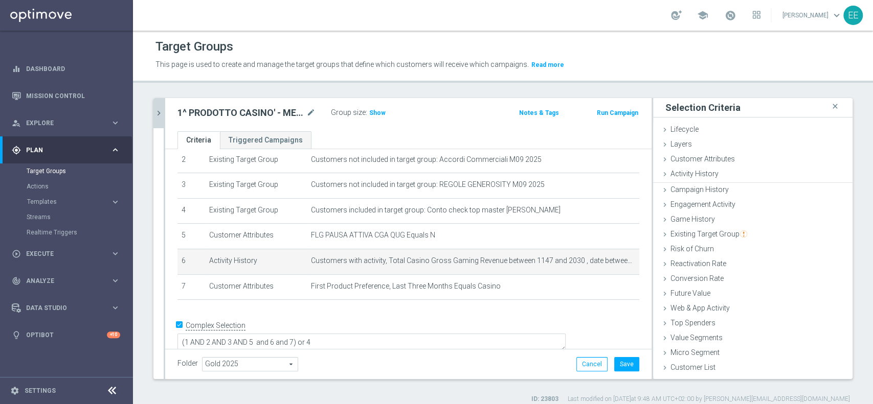
scroll to position [0, 0]
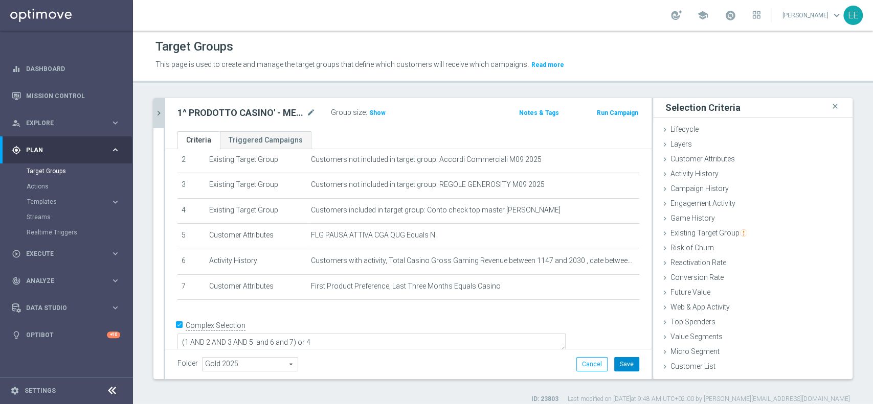
click at [620, 362] on button "Save" at bounding box center [626, 364] width 25 height 14
click at [159, 112] on icon "chevron_right" at bounding box center [159, 113] width 10 height 10
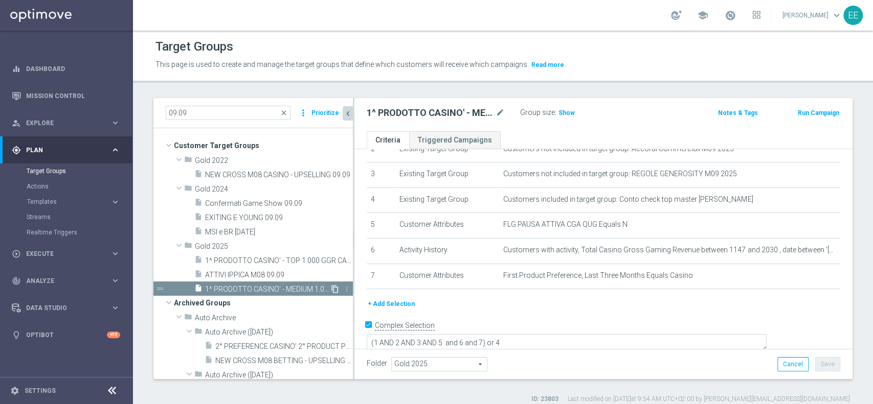
click at [331, 290] on icon "content_copy" at bounding box center [335, 289] width 8 height 8
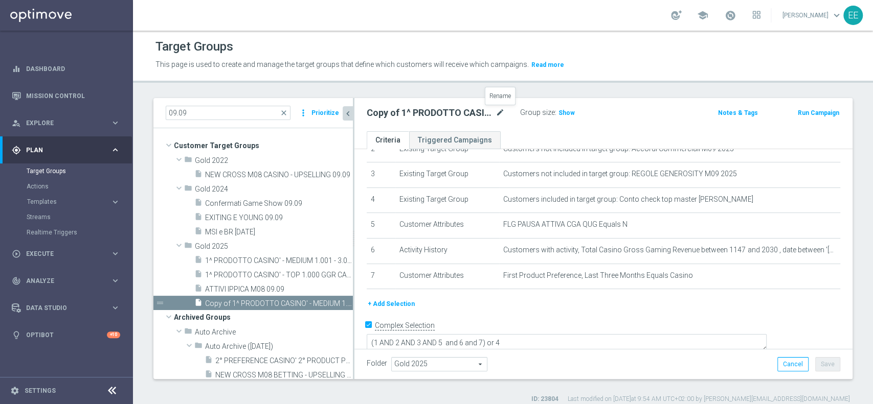
click at [497, 112] on icon "mode_edit" at bounding box center [499, 113] width 9 height 12
paste input "1^ PRODOTTO CASINO' - LOW 3.001 - 6"
type input "1^ PRODOTTO CASINO' - LOW 3.001 - 6.000 GGR CASINO' M08 09.09"
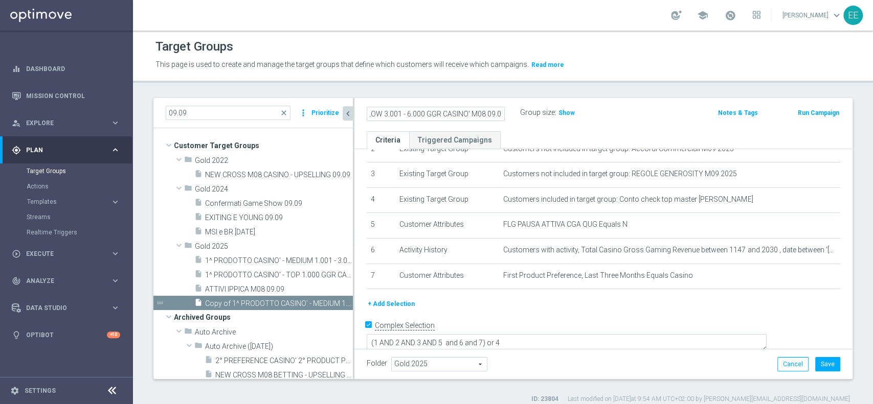
scroll to position [0, 0]
click at [282, 262] on span "1^ PRODOTTO CASINO' - MEDIUM 1.001 - 3.000 GGR CASINO' M08" at bounding box center [267, 261] width 125 height 9
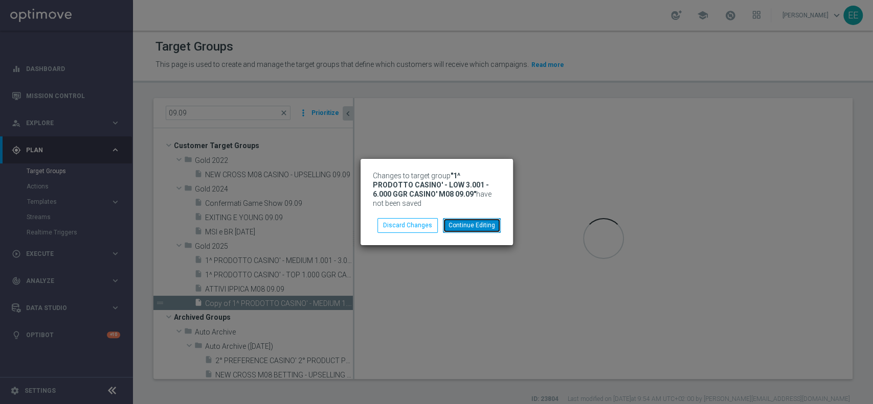
click at [459, 227] on button "Continue Editing" at bounding box center [472, 225] width 58 height 14
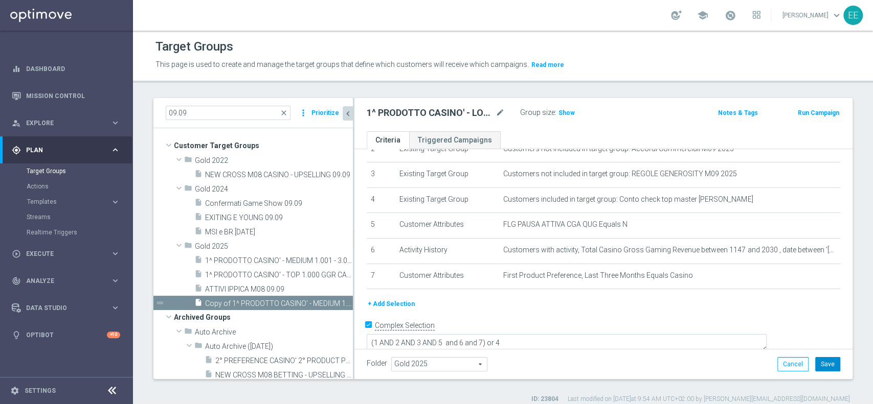
click at [822, 366] on button "Save" at bounding box center [827, 364] width 25 height 14
click at [275, 276] on span "1^ PRODOTTO CASINO' - TOP 1.000 GGR CASINO' M08 09.09" at bounding box center [267, 275] width 125 height 9
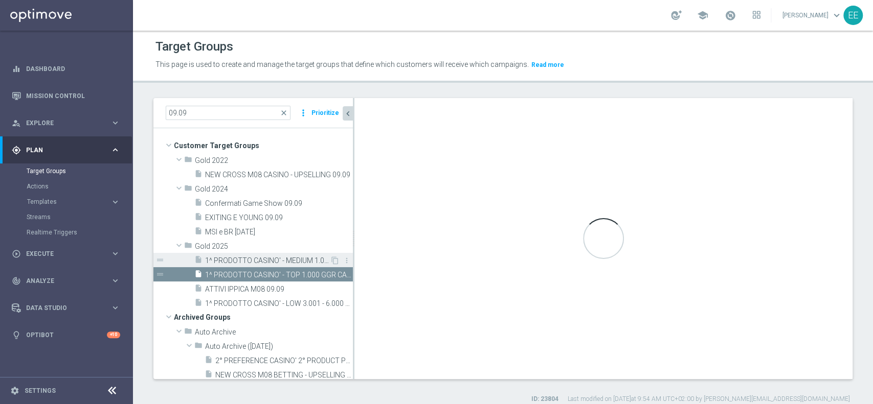
click at [291, 260] on span "1^ PRODOTTO CASINO' - MEDIUM 1.001 - 3.000 GGR CASINO' M08" at bounding box center [267, 261] width 125 height 9
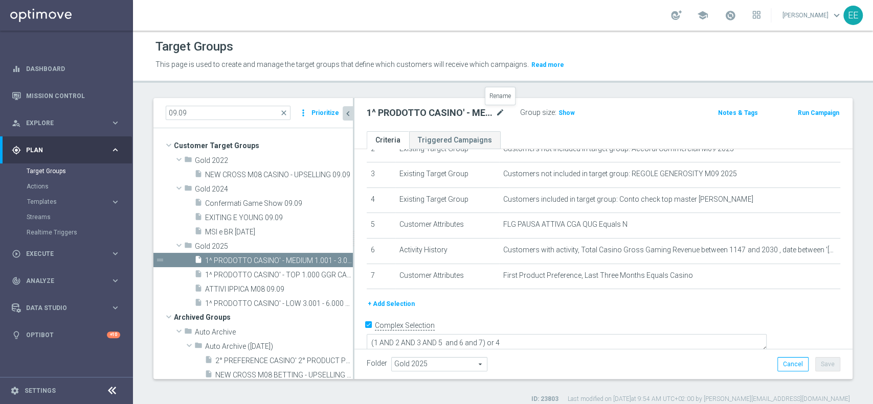
click at [501, 112] on icon "mode_edit" at bounding box center [499, 113] width 9 height 12
type input "1^ PRODOTTO CASINO' - MEDIUM 1.001 - 3.000 GGR CASINO' M08 09.09"
click at [618, 379] on div "09.09 close more_vert Prioritize Customer Target Groups library_add create_new_…" at bounding box center [503, 251] width 740 height 306
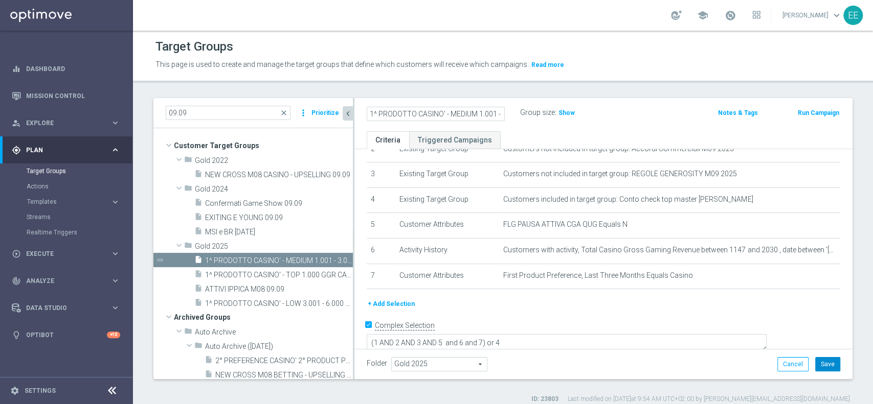
click at [818, 362] on button "Save" at bounding box center [827, 364] width 25 height 14
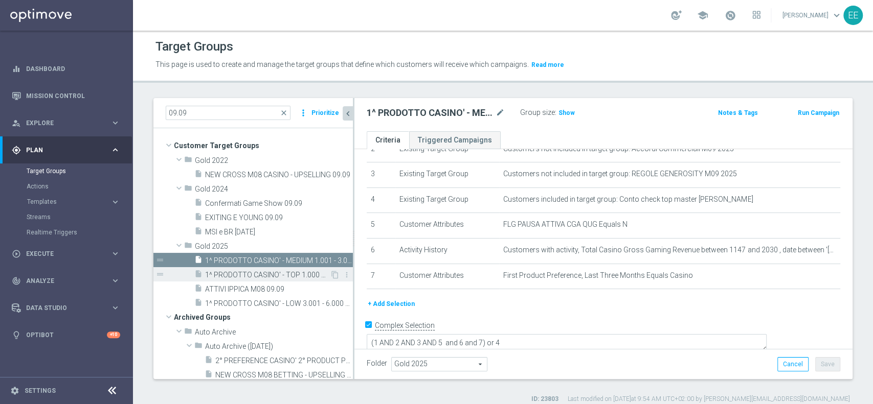
click at [254, 279] on div "insert_drive_file 1^ PRODOTTO CASINO' - TOP 1.000 GGR CASINO' M08 09.09" at bounding box center [261, 274] width 135 height 14
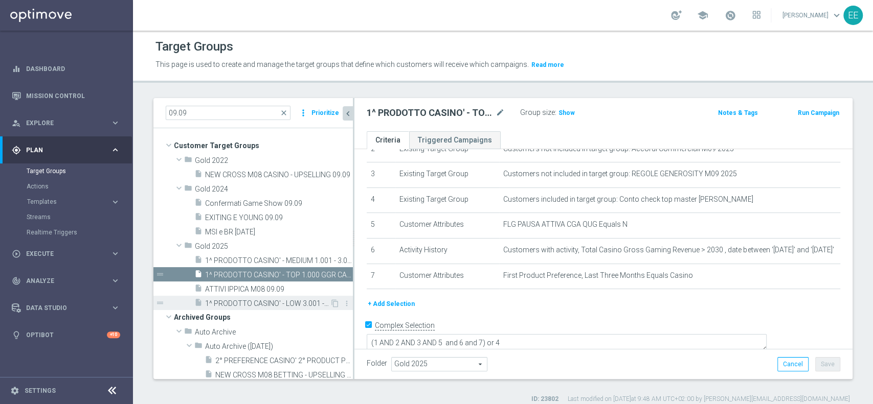
click at [293, 302] on span "1^ PRODOTTO CASINO' - LOW 3.001 - 6.000 GGR CASINO' M08 09.09" at bounding box center [267, 304] width 125 height 9
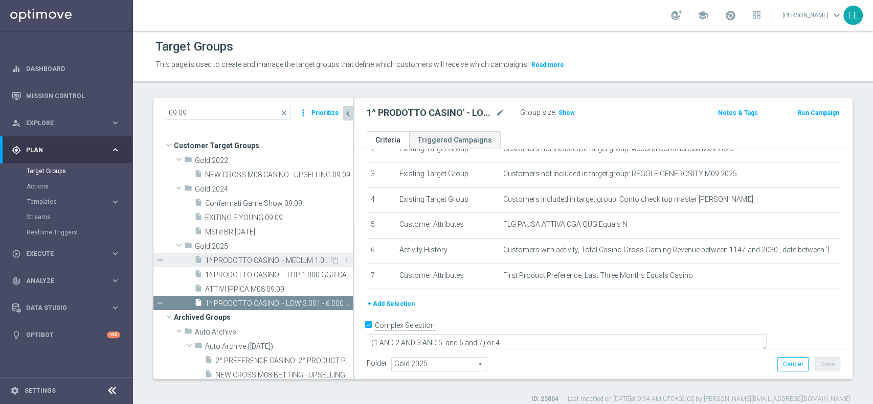
click at [258, 254] on div "insert_drive_file 1^ PRODOTTO CASINO' - MEDIUM 1.001 - 3.000 GGR CASINO' M08 09…" at bounding box center [261, 260] width 135 height 14
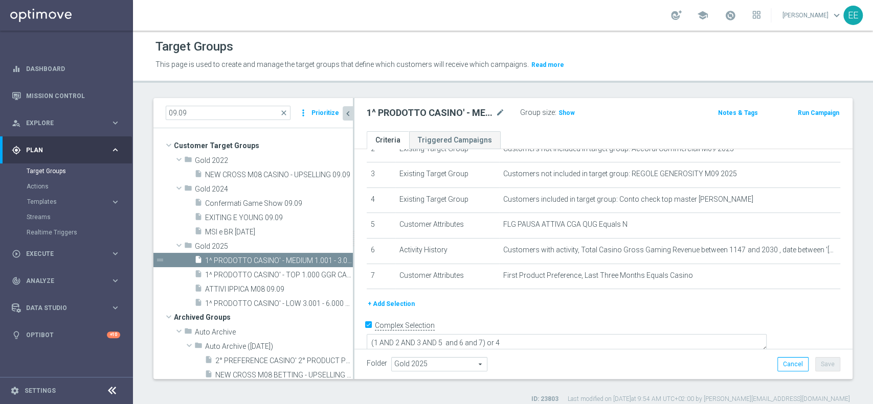
click at [401, 304] on button "+ Add Selection" at bounding box center [391, 304] width 49 height 11
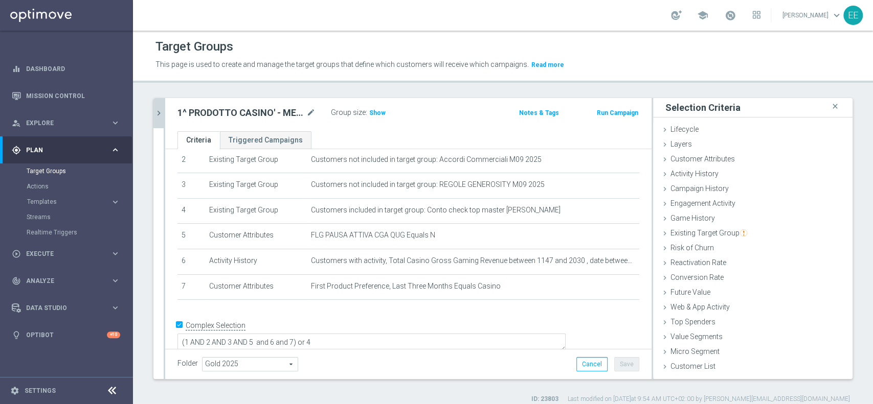
scroll to position [8, 0]
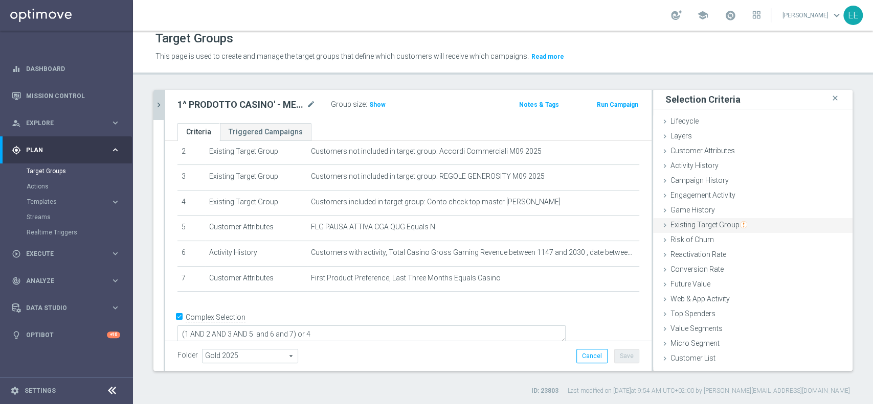
click at [712, 224] on span "Existing Target Group" at bounding box center [708, 225] width 77 height 8
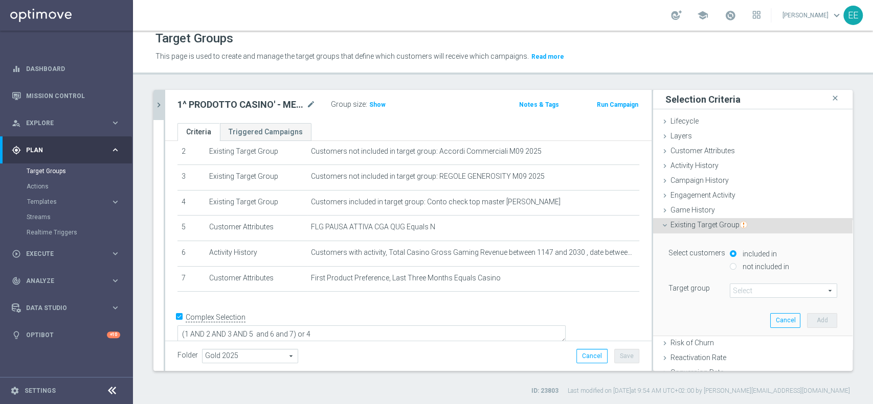
click at [740, 265] on label "not included in" at bounding box center [764, 266] width 49 height 9
click at [736, 265] on input "not included in" at bounding box center [733, 266] width 7 height 7
radio input "true"
click at [738, 291] on span at bounding box center [783, 290] width 106 height 13
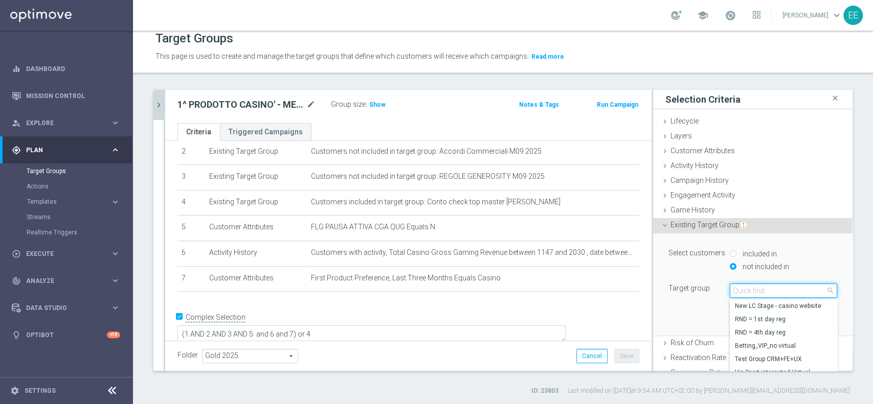
click at [738, 291] on input "search" at bounding box center [783, 291] width 107 height 14
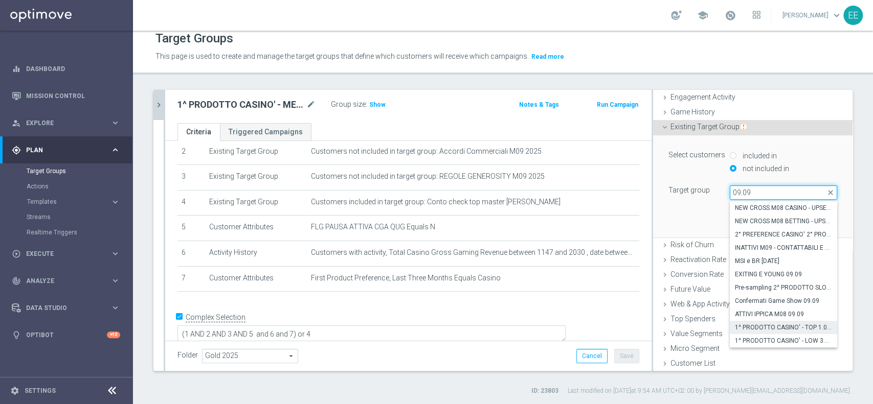
type input "09.09"
click at [740, 324] on span "1^ PRODOTTO CASINO' - TOP 1.000 GGR CASINO' M08 09.09" at bounding box center [783, 328] width 97 height 8
type input "1^ PRODOTTO CASINO' - TOP 1.000 GGR CASINO' M08 09.09"
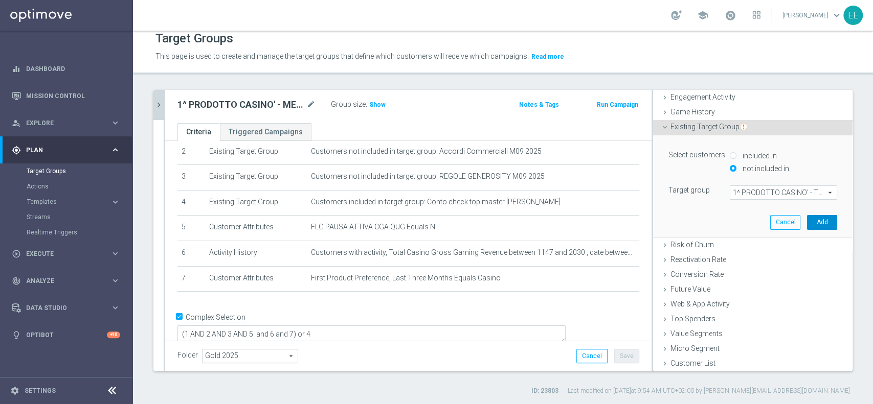
click at [807, 224] on button "Add" at bounding box center [822, 222] width 30 height 14
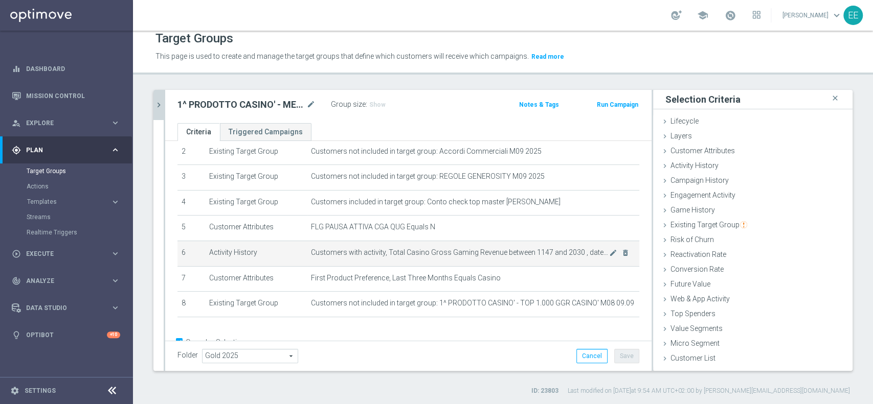
scroll to position [89, 0]
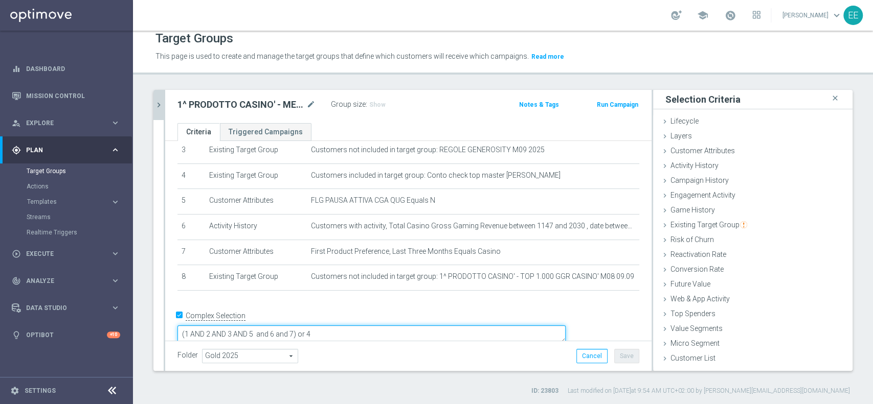
click at [364, 326] on textarea "(1 AND 2 AND 3 AND 5 and 6 and 7) or 4" at bounding box center [371, 335] width 388 height 18
click at [614, 355] on button "Save" at bounding box center [626, 356] width 25 height 14
click at [159, 107] on icon "chevron_right" at bounding box center [159, 105] width 10 height 10
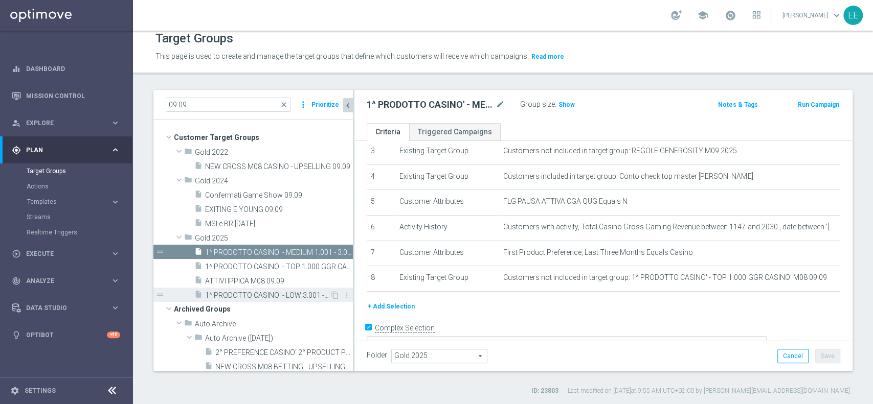
click at [283, 288] on div "insert_drive_file 1^ PRODOTTO CASINO' - LOW 3.001 - 6.000 GGR CASINO' M08 09.09" at bounding box center [261, 295] width 135 height 14
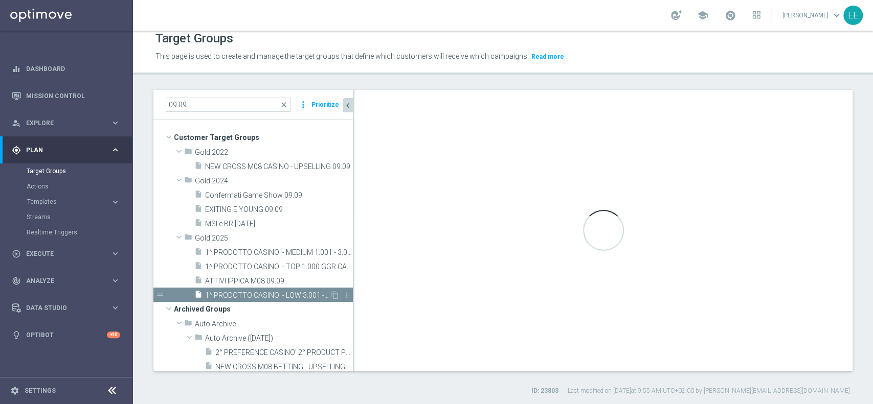
type textarea "(1 AND 2 AND 3 AND 5 and 6 and 7) or 4"
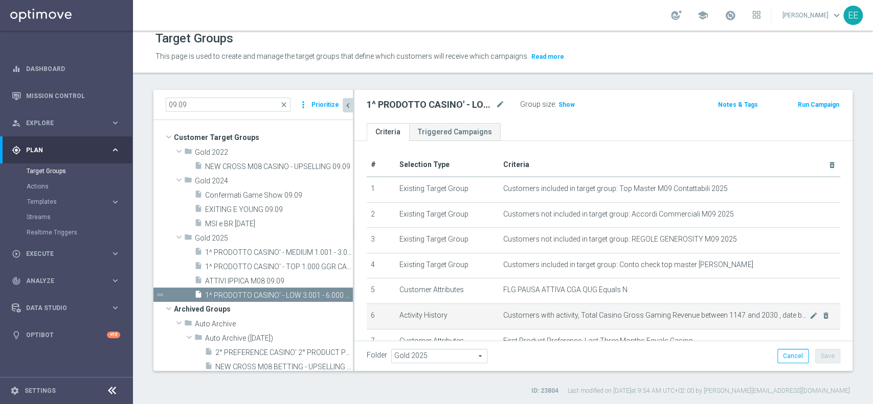
scroll to position [74, 0]
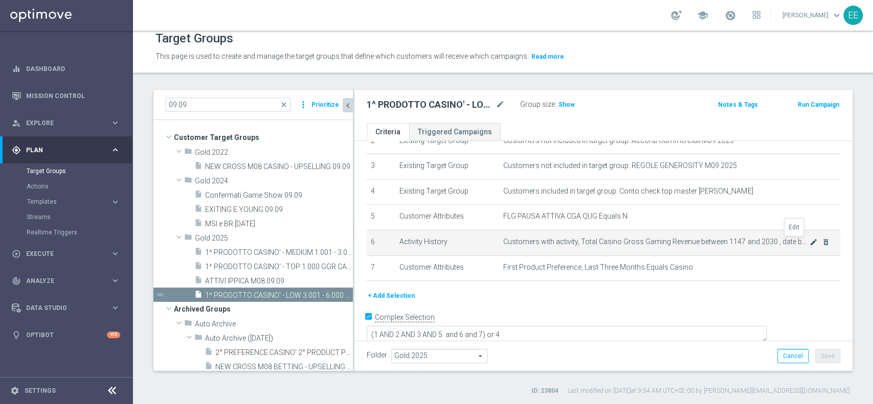
click at [809, 240] on icon "mode_edit" at bounding box center [813, 242] width 8 height 8
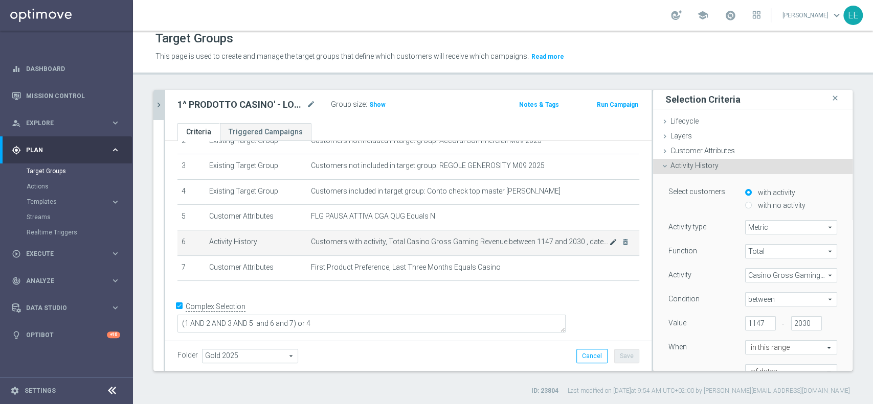
scroll to position [63, 0]
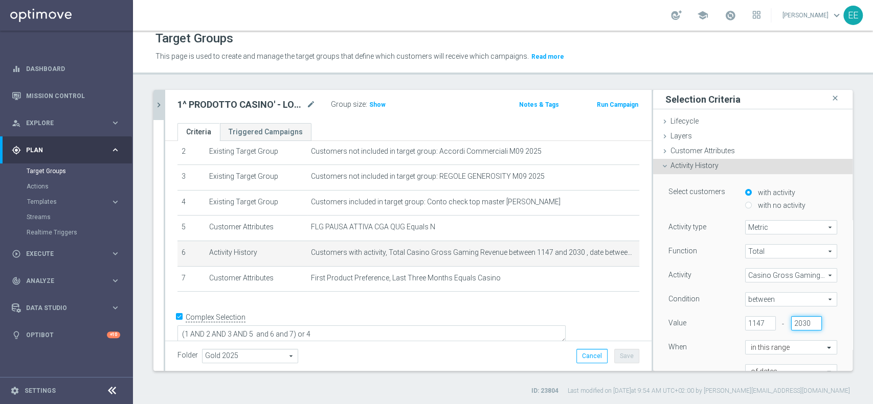
click at [791, 316] on input "2030" at bounding box center [806, 323] width 31 height 14
type input "1147"
click at [745, 326] on input "1147" at bounding box center [760, 323] width 31 height 14
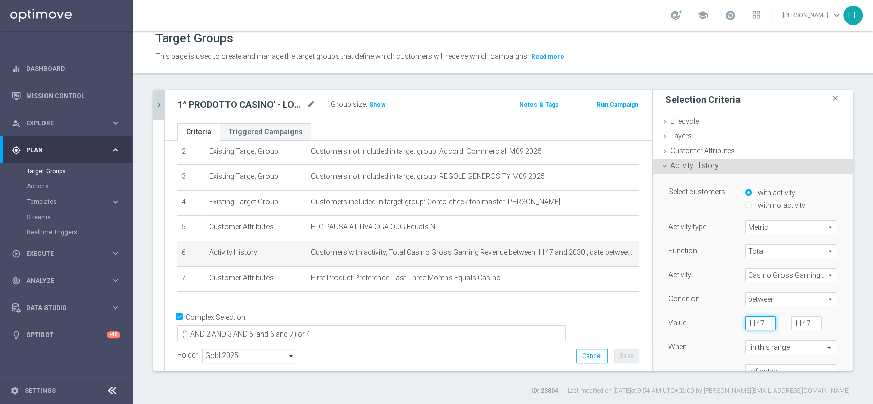
scroll to position [0, 0]
click at [745, 326] on input "1147" at bounding box center [760, 323] width 31 height 14
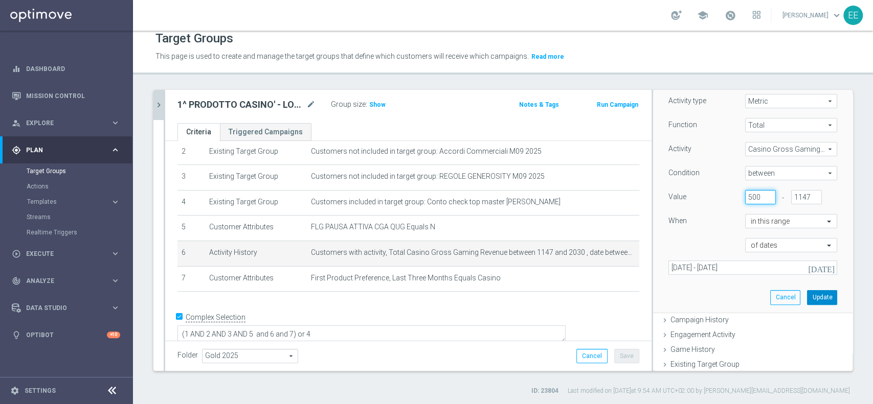
scroll to position [127, 0]
type input "500"
click at [811, 291] on button "Update" at bounding box center [822, 297] width 30 height 14
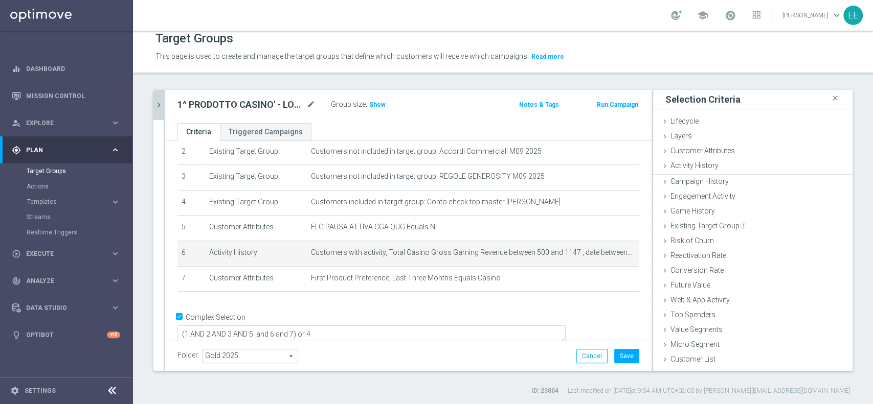
scroll to position [0, 0]
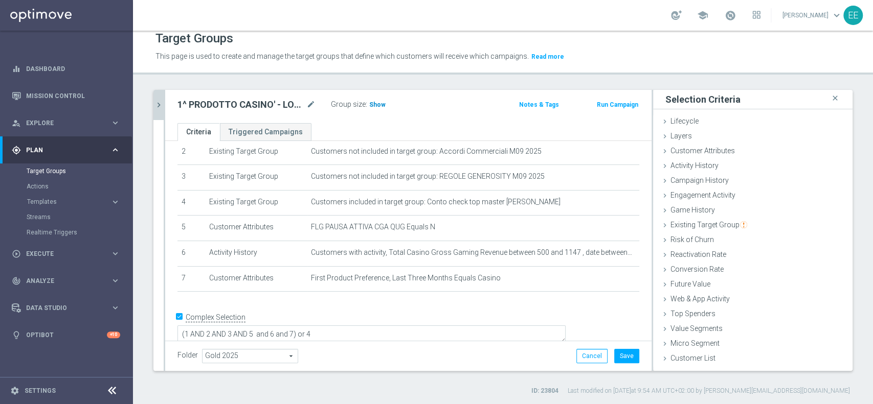
click at [374, 104] on span "Show" at bounding box center [377, 104] width 16 height 7
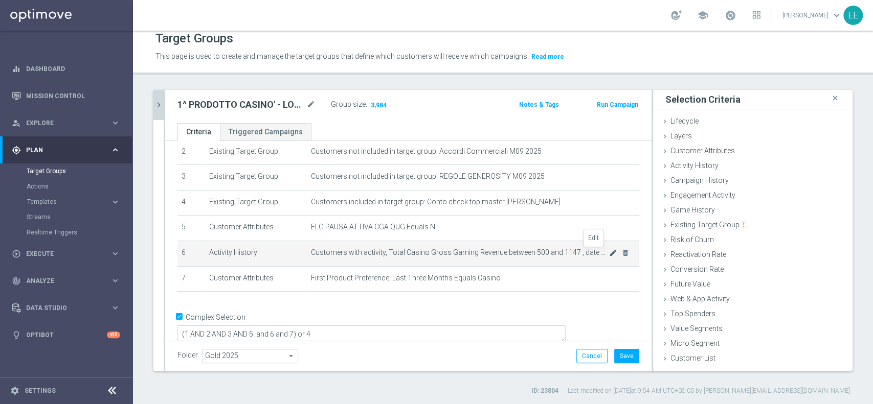
click at [609, 253] on icon "mode_edit" at bounding box center [613, 253] width 8 height 8
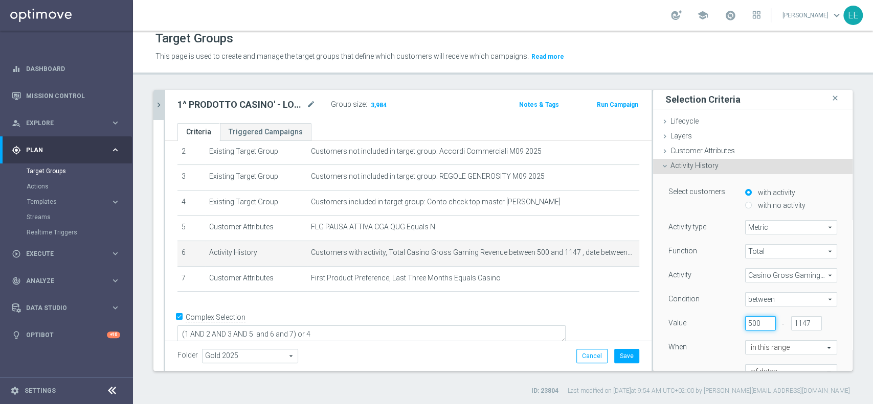
click at [745, 319] on input "500" at bounding box center [760, 323] width 31 height 14
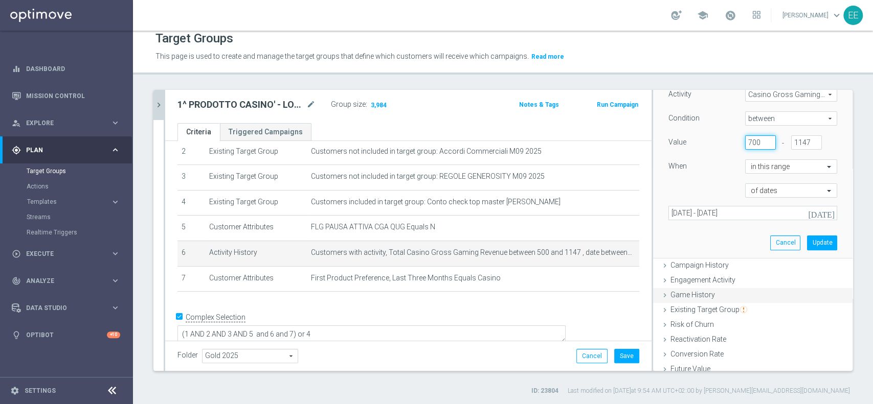
scroll to position [196, 0]
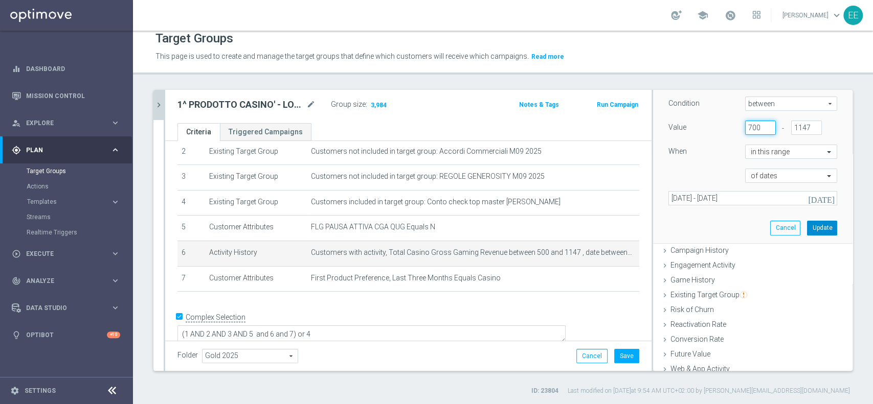
type input "700"
click at [807, 223] on button "Update" at bounding box center [822, 228] width 30 height 14
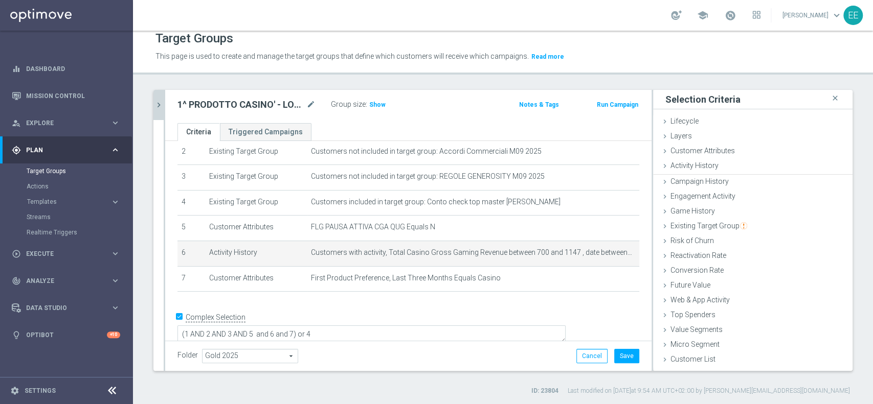
scroll to position [0, 0]
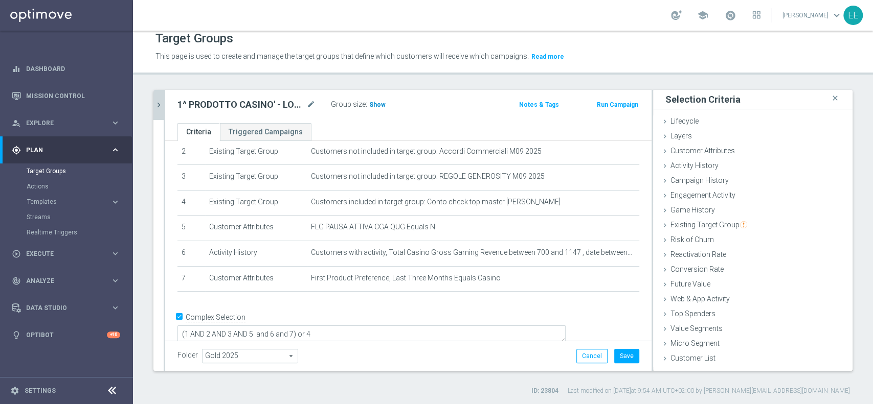
click at [382, 106] on span "Show" at bounding box center [377, 104] width 16 height 7
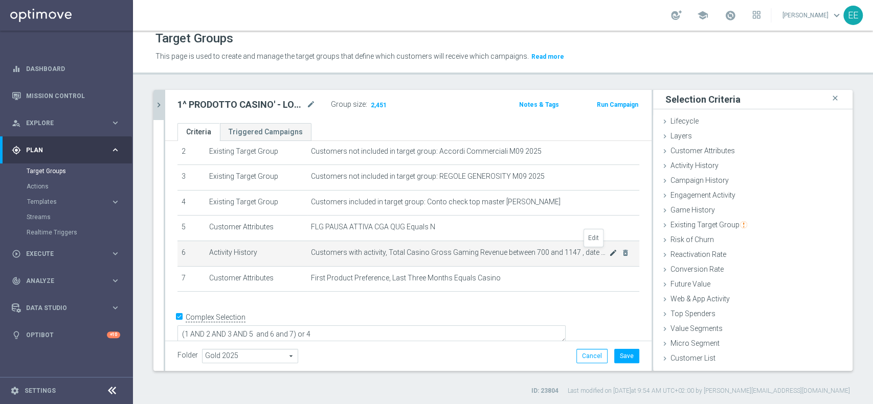
click at [609, 252] on icon "mode_edit" at bounding box center [613, 253] width 8 height 8
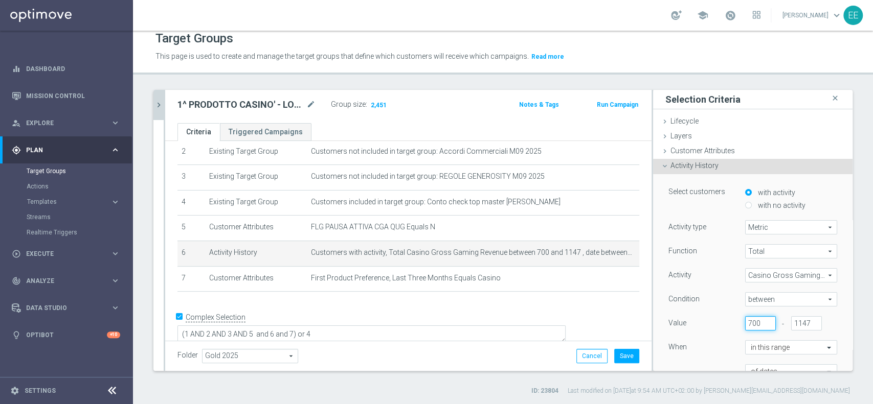
click at [745, 324] on input "700" at bounding box center [760, 323] width 31 height 14
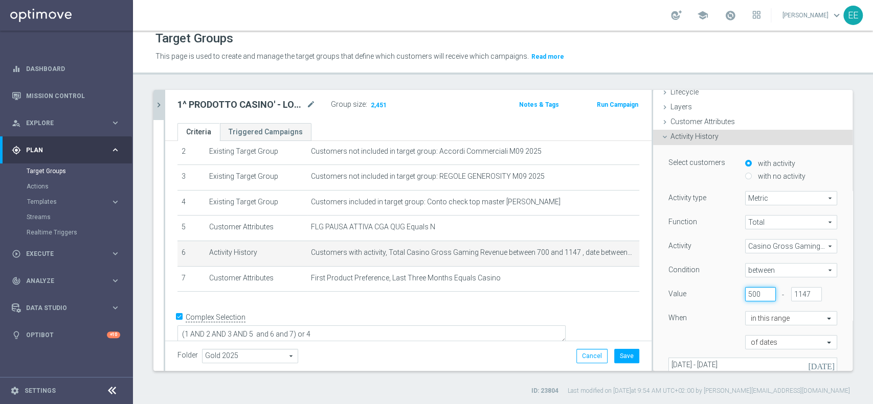
scroll to position [29, 0]
type input "5"
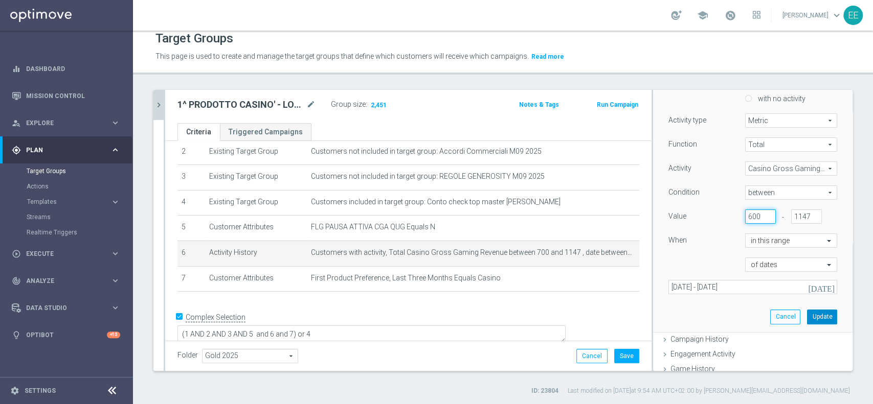
type input "600"
click at [807, 319] on button "Update" at bounding box center [822, 317] width 30 height 14
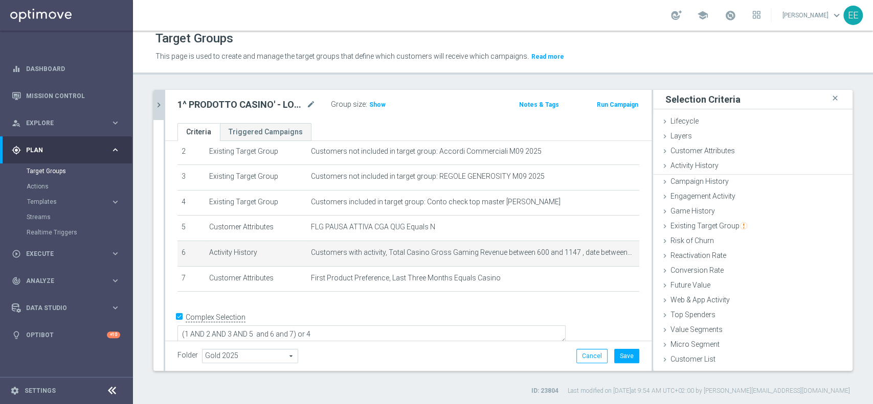
scroll to position [0, 0]
click at [379, 102] on span "Show" at bounding box center [377, 104] width 16 height 7
click at [609, 251] on icon "mode_edit" at bounding box center [613, 253] width 8 height 8
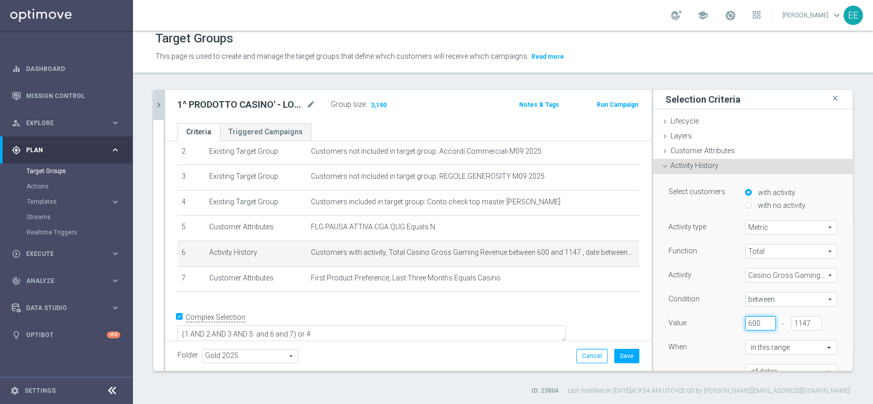
click at [745, 319] on input "600" at bounding box center [760, 323] width 31 height 14
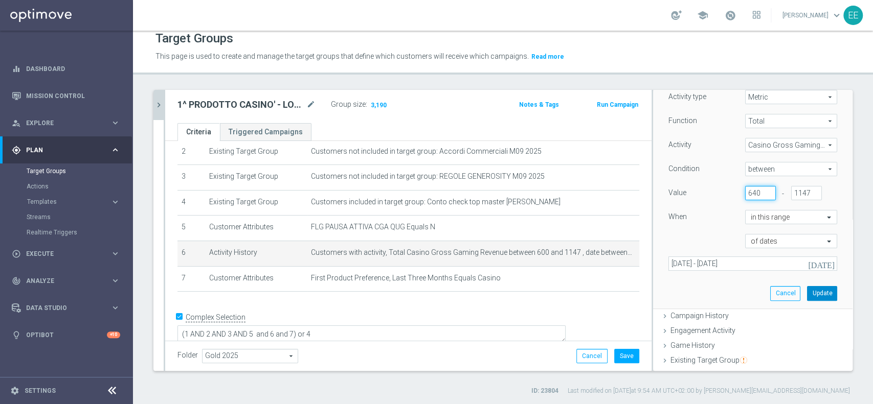
type input "640"
click at [807, 292] on button "Update" at bounding box center [822, 293] width 30 height 14
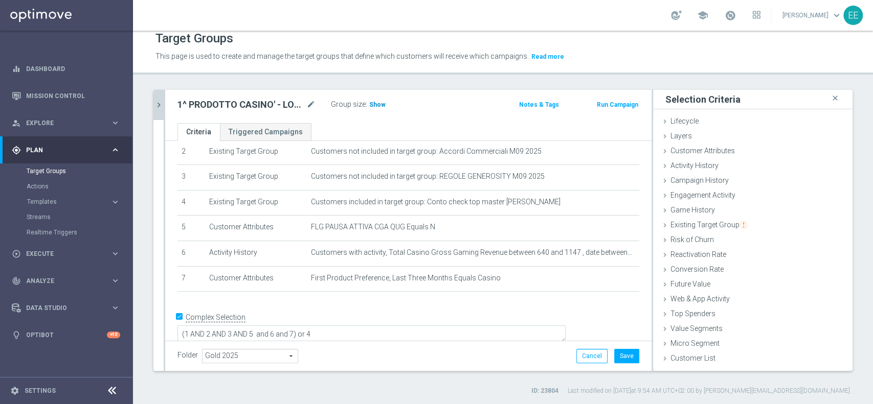
click at [381, 108] on h3 "Show" at bounding box center [377, 104] width 18 height 11
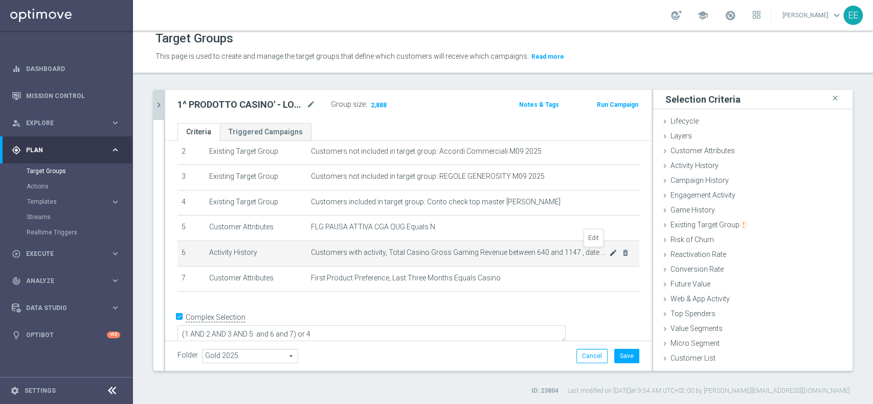
click at [609, 255] on icon "mode_edit" at bounding box center [613, 253] width 8 height 8
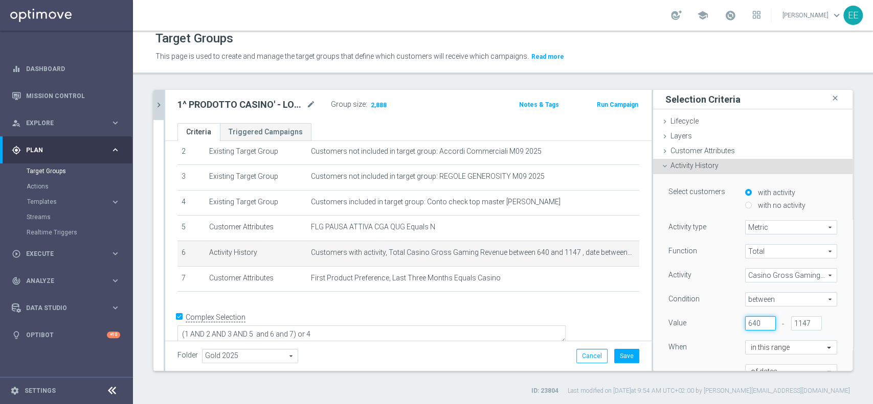
click at [745, 320] on input "640" at bounding box center [760, 323] width 31 height 14
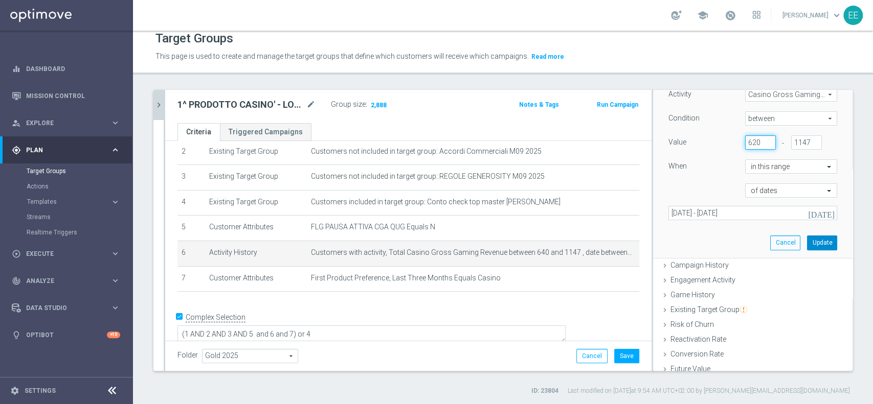
type input "620"
click at [807, 241] on button "Update" at bounding box center [822, 243] width 30 height 14
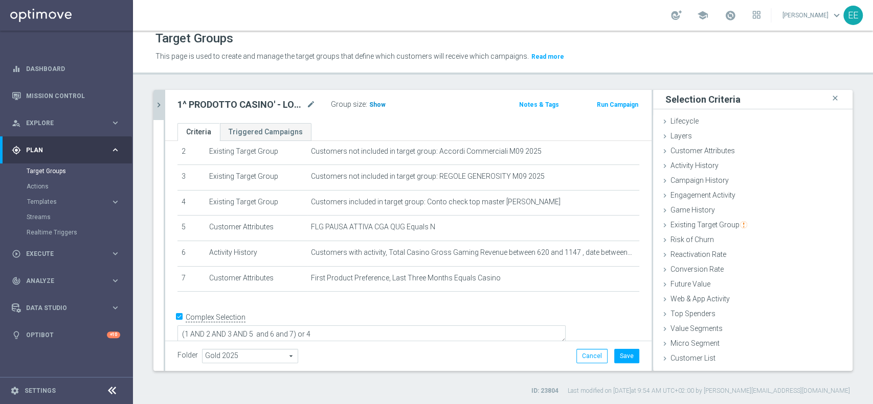
click at [370, 104] on span "Show" at bounding box center [377, 104] width 16 height 7
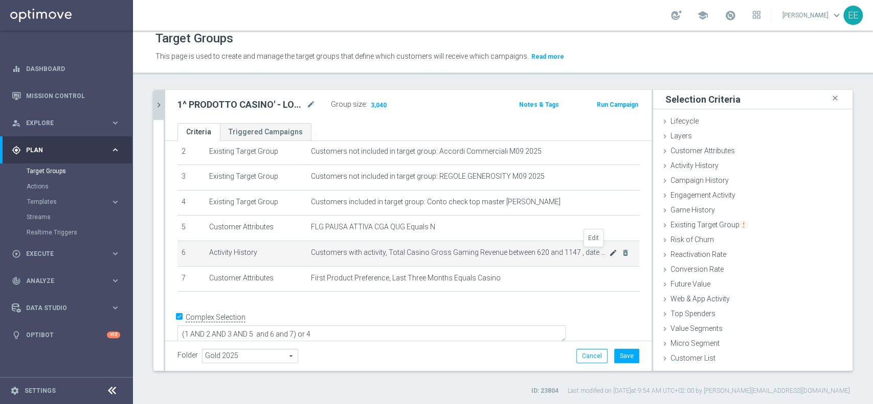
click at [609, 252] on icon "mode_edit" at bounding box center [613, 253] width 8 height 8
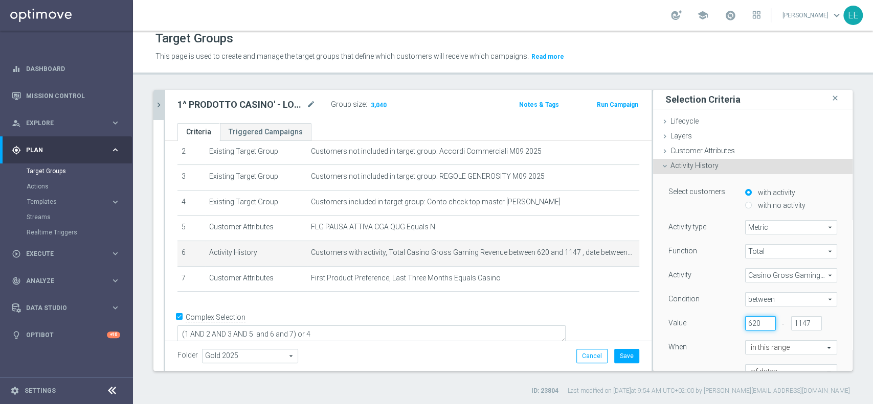
click at [745, 326] on input "620" at bounding box center [760, 323] width 31 height 14
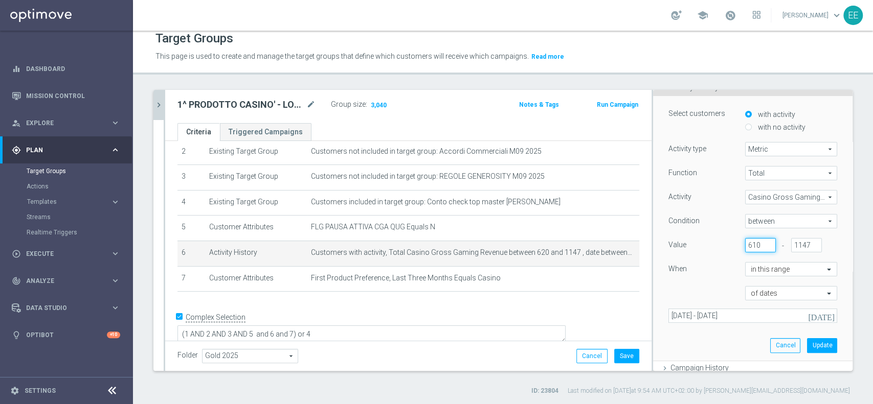
scroll to position [86, 0]
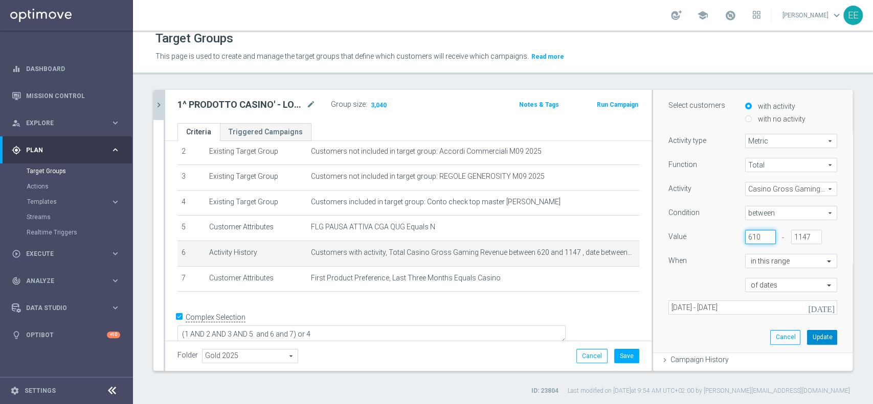
type input "610"
click at [814, 333] on button "Update" at bounding box center [822, 337] width 30 height 14
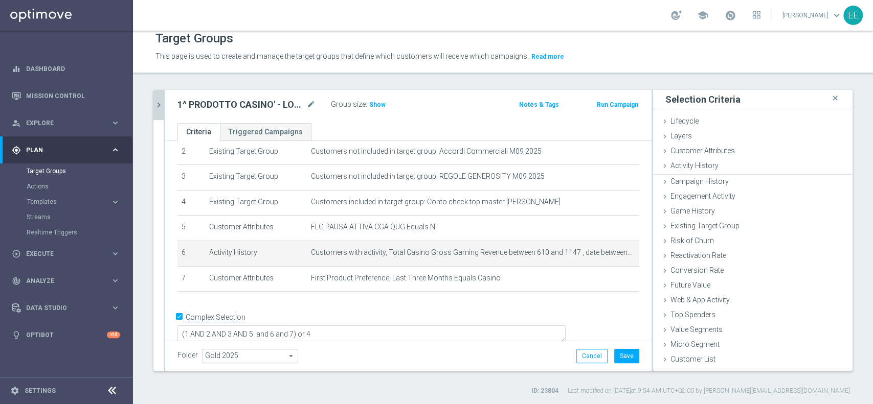
scroll to position [0, 0]
click at [377, 102] on span "Show" at bounding box center [377, 104] width 16 height 7
click at [609, 256] on icon "mode_edit" at bounding box center [613, 253] width 8 height 8
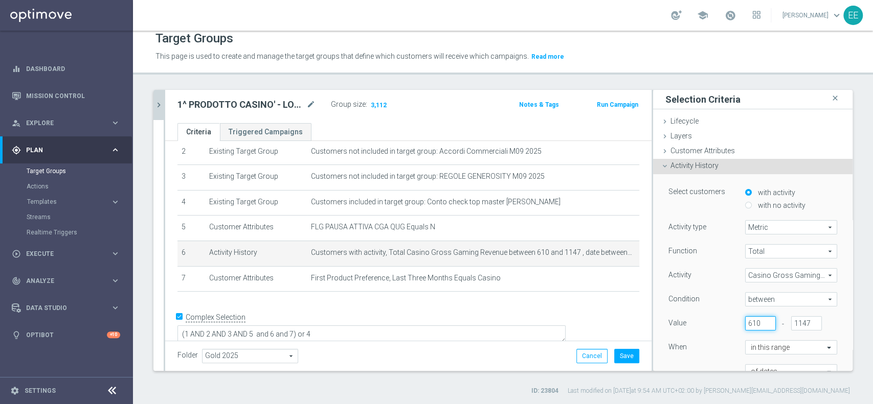
click at [745, 322] on input "610" at bounding box center [760, 323] width 31 height 14
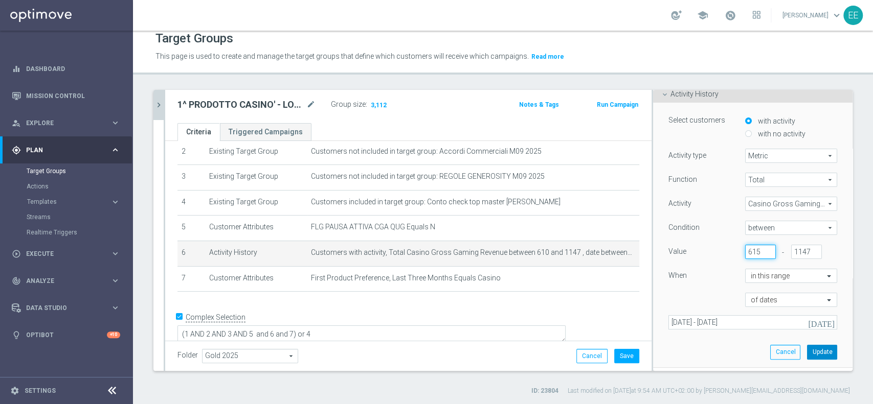
type input "615"
click at [807, 354] on button "Update" at bounding box center [822, 352] width 30 height 14
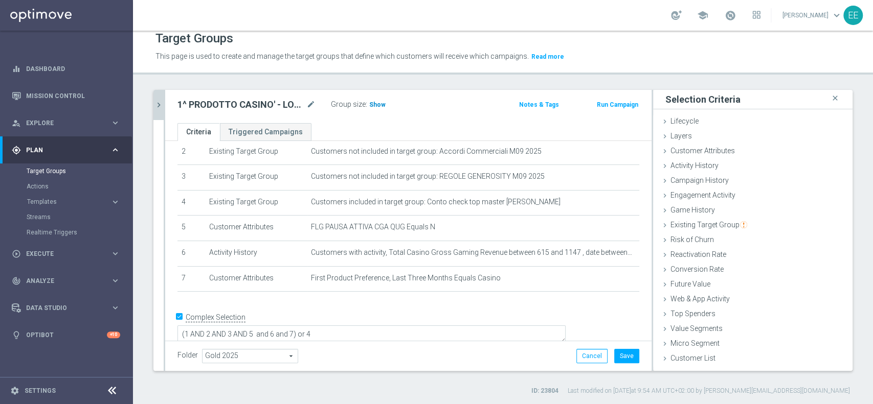
click at [376, 104] on span "Show" at bounding box center [377, 104] width 16 height 7
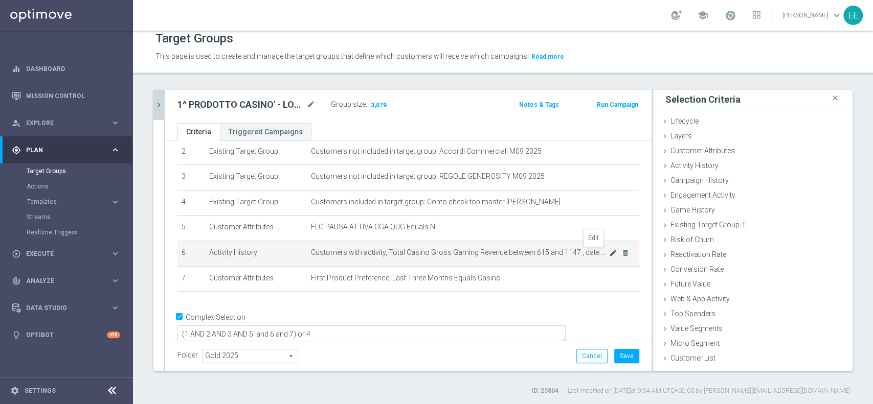
click at [609, 250] on icon "mode_edit" at bounding box center [613, 253] width 8 height 8
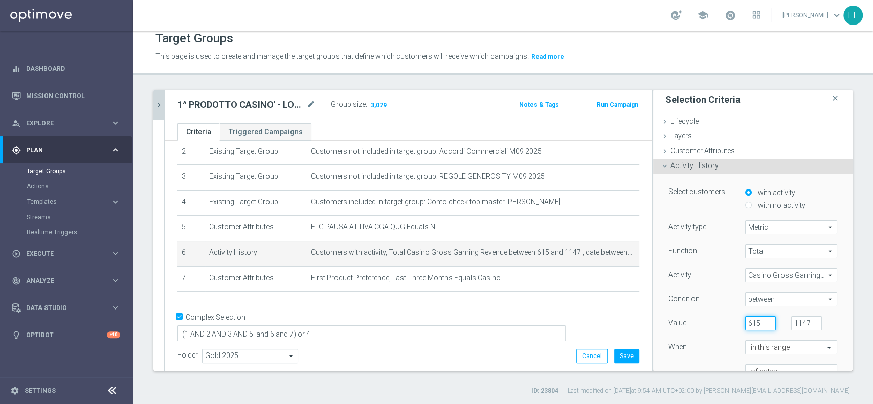
click at [745, 321] on input "615" at bounding box center [760, 323] width 31 height 14
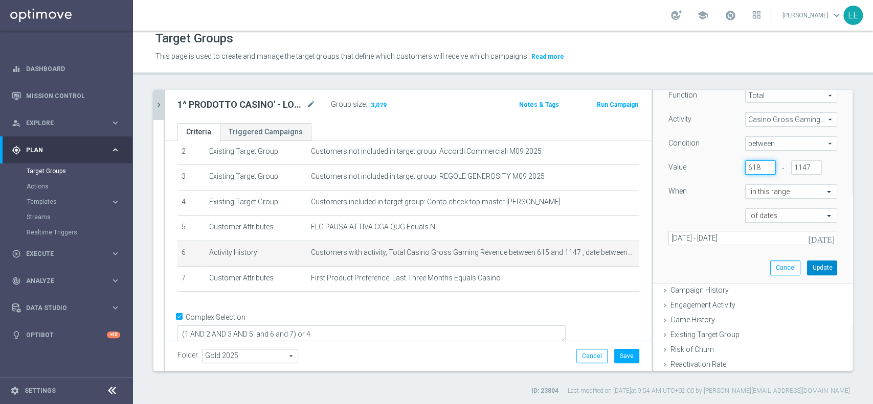
scroll to position [156, 0]
type input "618"
click at [811, 265] on button "Update" at bounding box center [822, 267] width 30 height 14
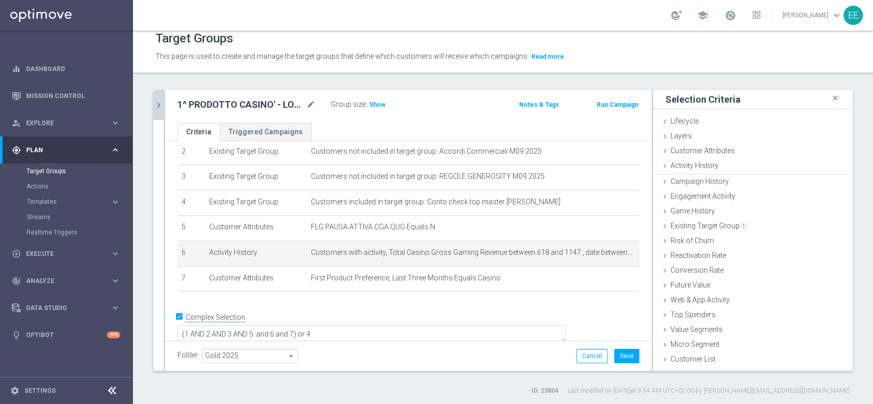
scroll to position [0, 0]
click at [372, 102] on span "Show" at bounding box center [377, 104] width 16 height 7
click at [609, 254] on icon "mode_edit" at bounding box center [613, 253] width 8 height 8
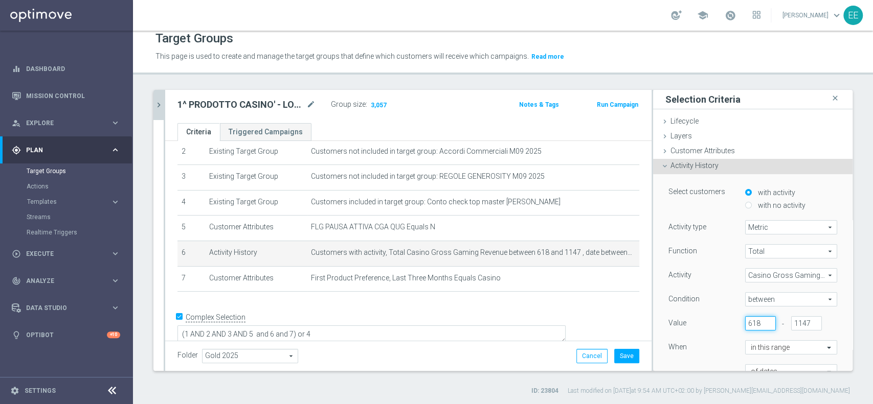
click at [746, 322] on input "618" at bounding box center [760, 323] width 31 height 14
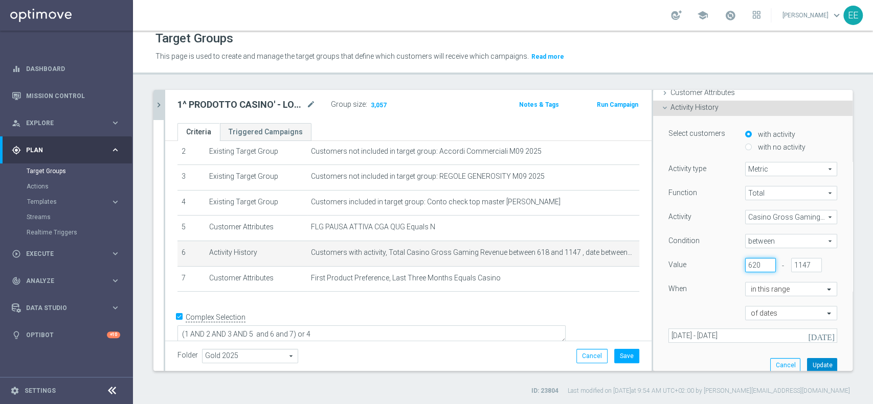
type input "620"
click at [807, 361] on button "Update" at bounding box center [822, 365] width 30 height 14
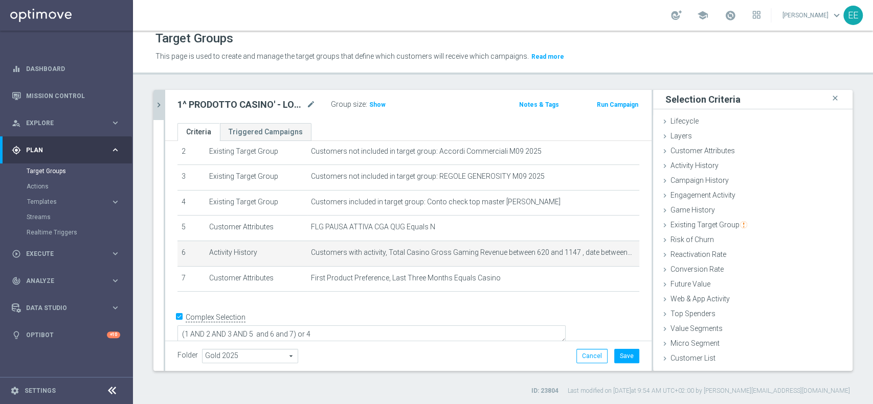
click at [374, 98] on div "Group size : Show" at bounding box center [382, 104] width 102 height 12
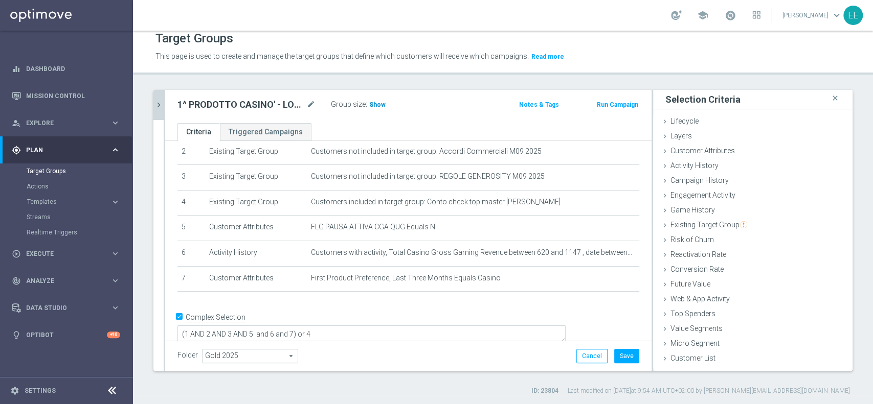
click at [375, 101] on span "Show" at bounding box center [377, 104] width 16 height 7
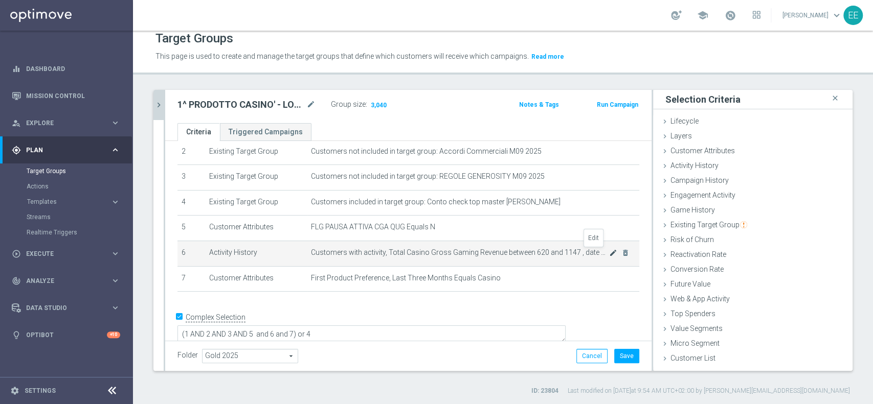
click at [609, 250] on icon "mode_edit" at bounding box center [613, 253] width 8 height 8
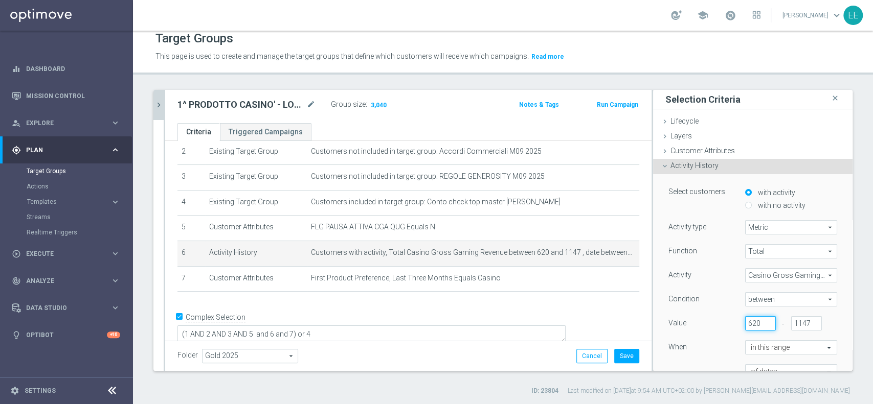
click at [745, 319] on input "620" at bounding box center [760, 323] width 31 height 14
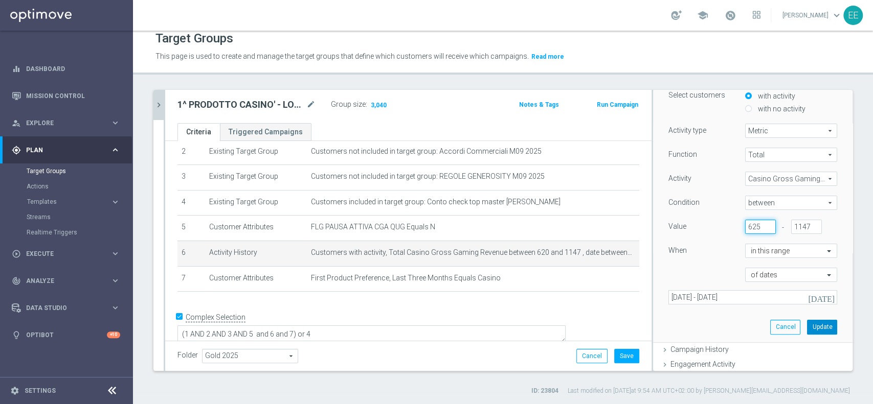
scroll to position [98, 0]
type input "625"
click at [807, 320] on button "Update" at bounding box center [822, 326] width 30 height 14
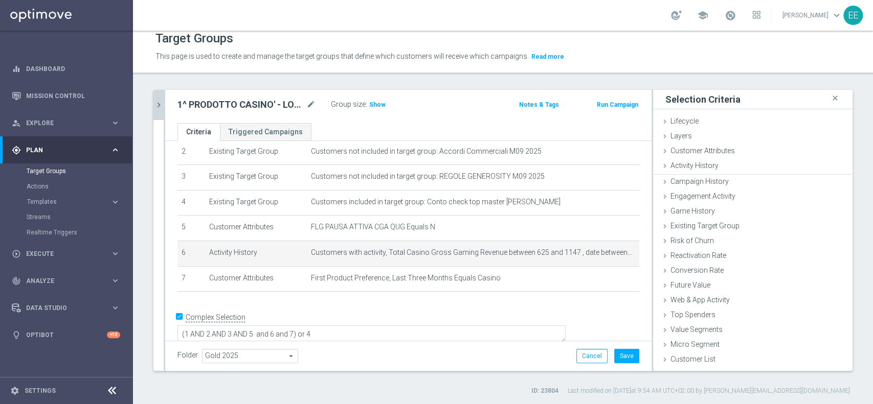
scroll to position [0, 0]
click at [377, 104] on span "Show" at bounding box center [377, 104] width 16 height 7
click at [609, 250] on icon "mode_edit" at bounding box center [613, 253] width 8 height 8
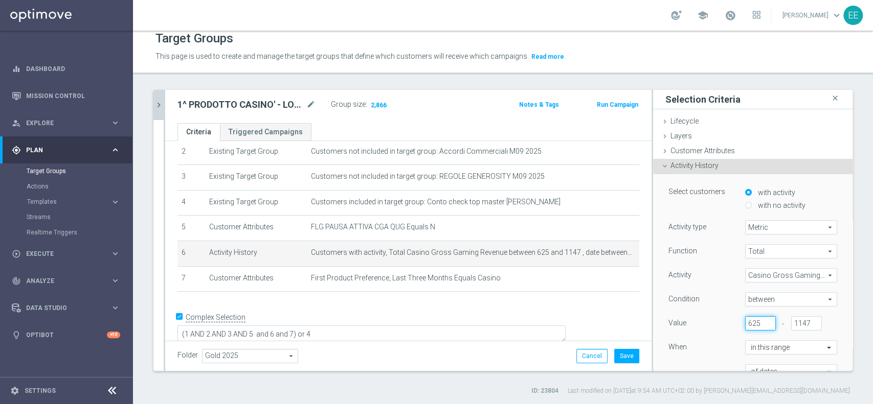
click at [745, 322] on input "625" at bounding box center [760, 323] width 31 height 14
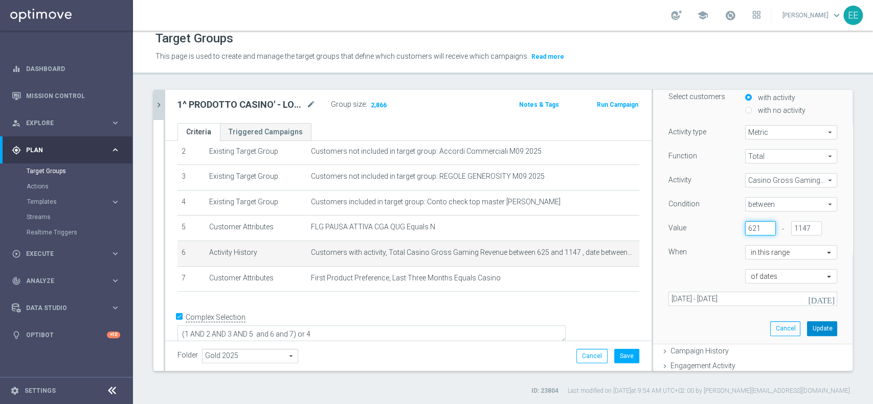
type input "621"
click at [807, 327] on button "Update" at bounding box center [822, 329] width 30 height 14
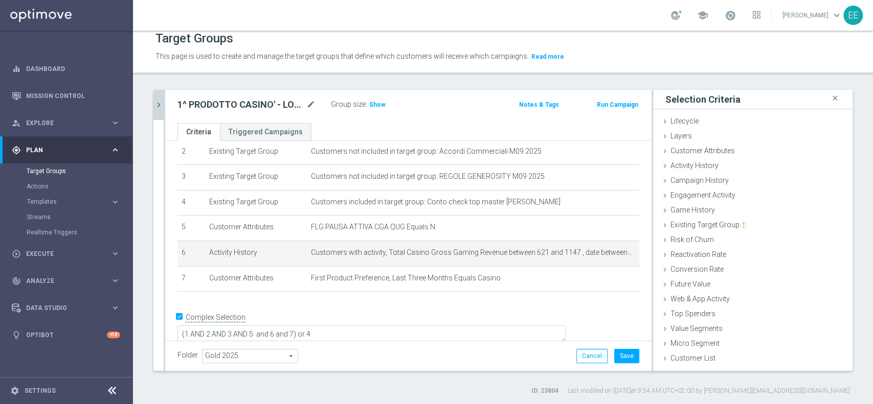
click at [362, 92] on div "1^ PRODOTTO CASINO' - LOW 3.001 - 6.000 GGR CASINO' M08 09.09 mode_edit Group s…" at bounding box center [408, 106] width 486 height 33
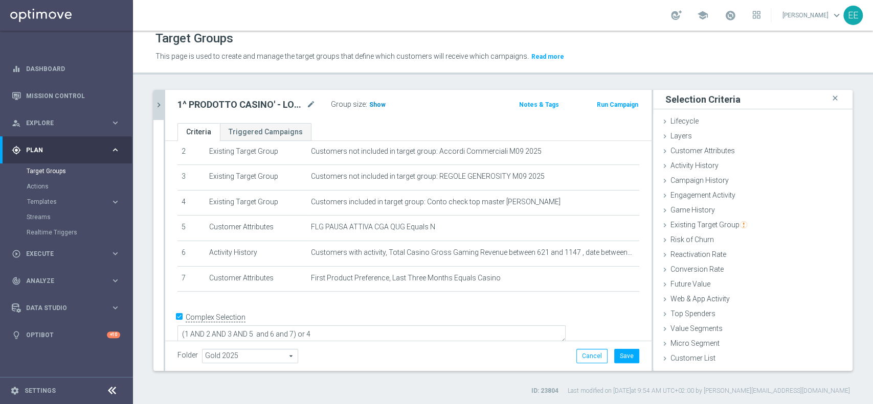
click at [371, 99] on h3 "Show" at bounding box center [377, 104] width 18 height 11
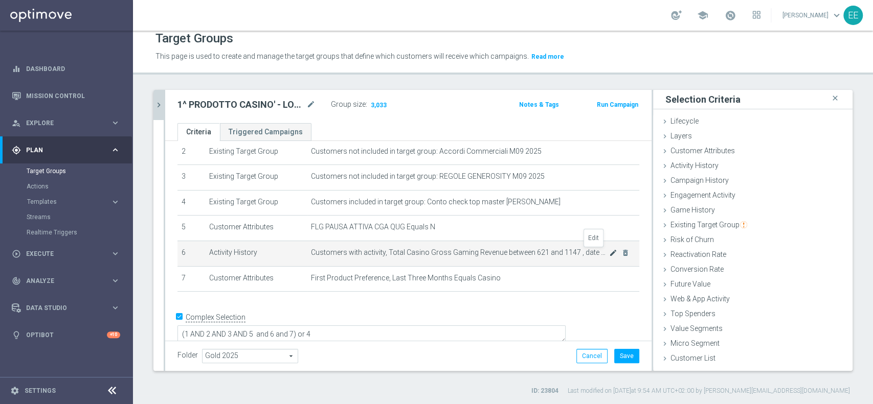
click at [609, 250] on icon "mode_edit" at bounding box center [613, 253] width 8 height 8
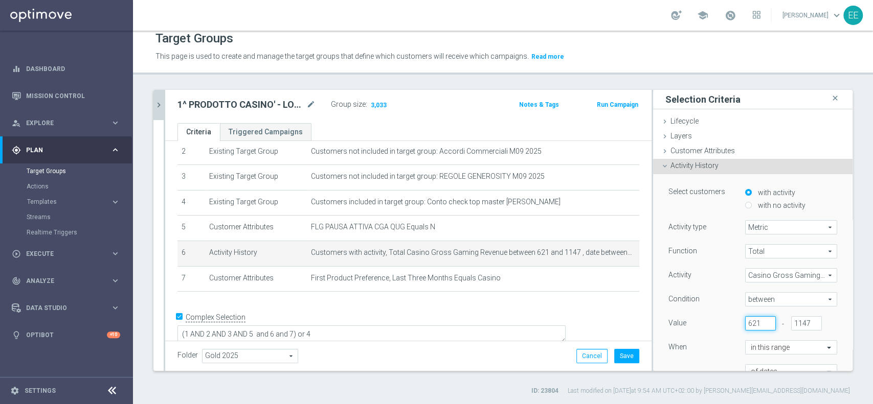
click at [749, 325] on input "621" at bounding box center [760, 323] width 31 height 14
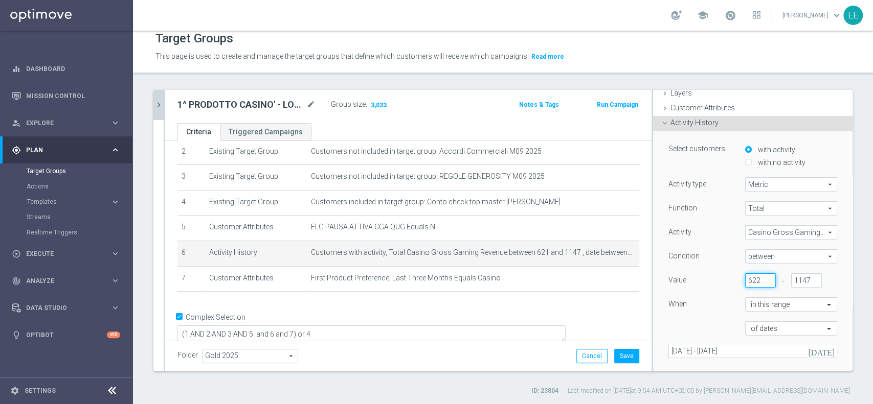
scroll to position [96, 0]
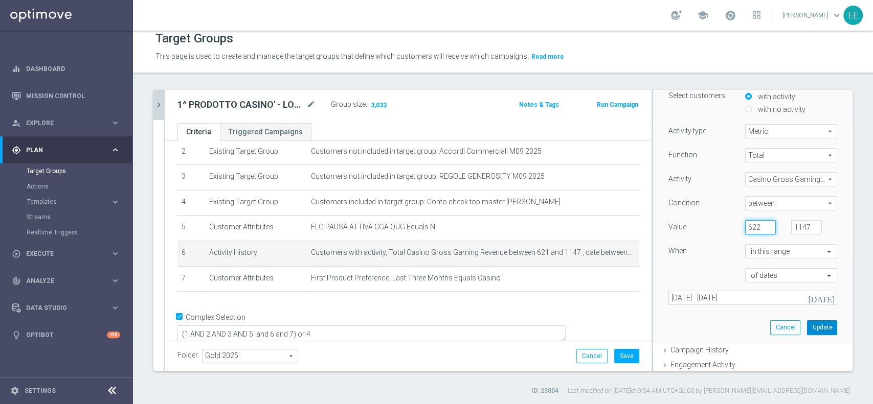
type input "622"
click at [807, 322] on button "Update" at bounding box center [822, 328] width 30 height 14
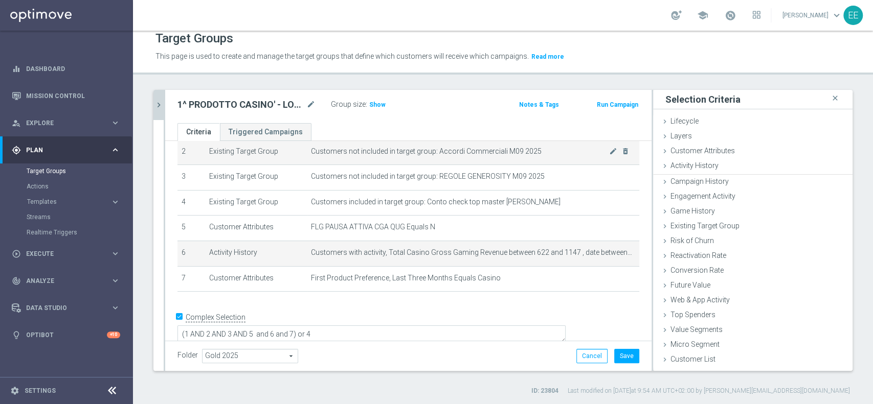
scroll to position [0, 0]
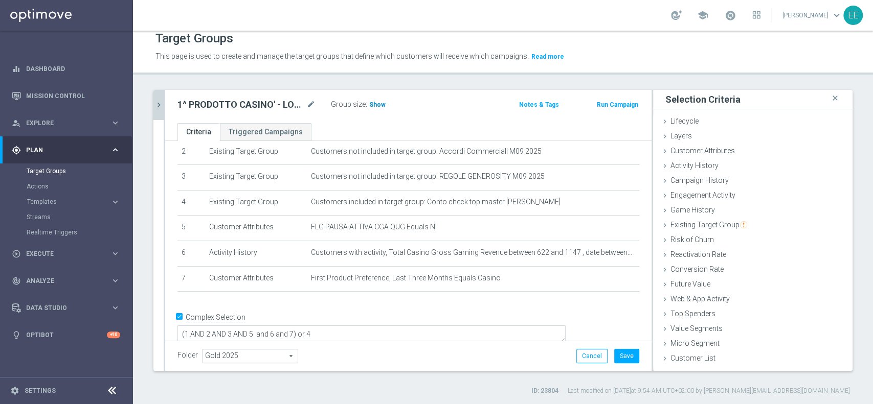
click at [375, 100] on h3 "Show" at bounding box center [377, 104] width 18 height 11
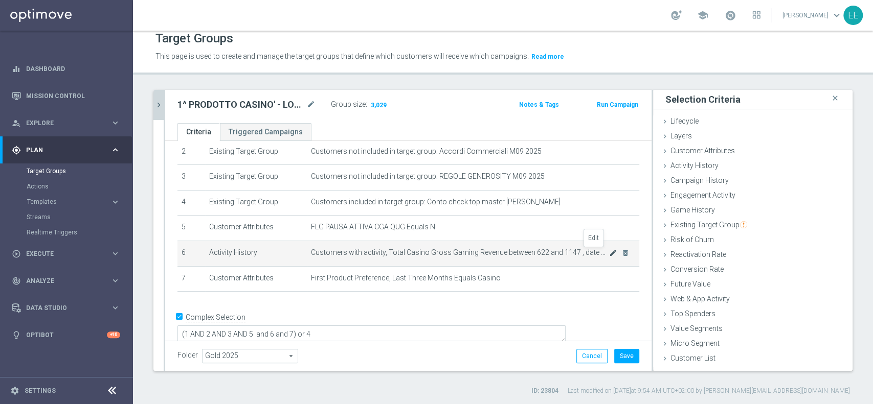
click at [609, 255] on icon "mode_edit" at bounding box center [613, 253] width 8 height 8
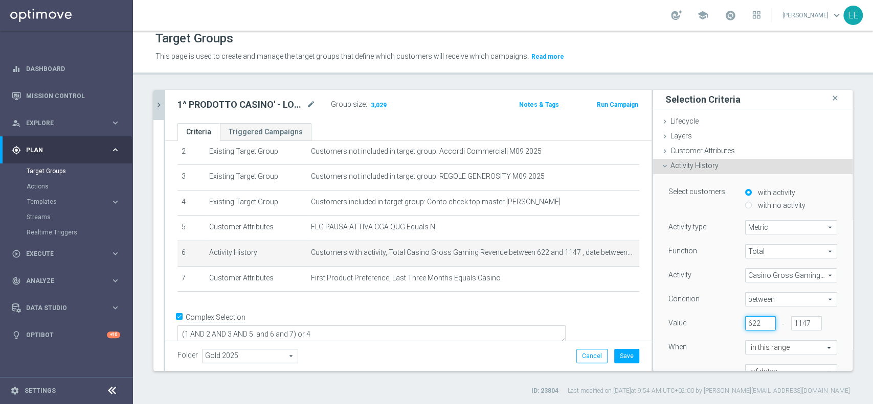
click at [745, 320] on input "622" at bounding box center [760, 323] width 31 height 14
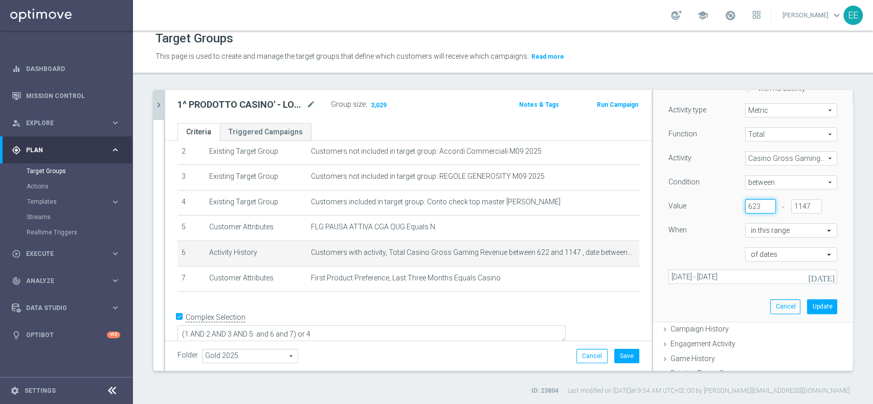
scroll to position [120, 0]
type input "623"
click at [807, 304] on button "Update" at bounding box center [822, 304] width 30 height 14
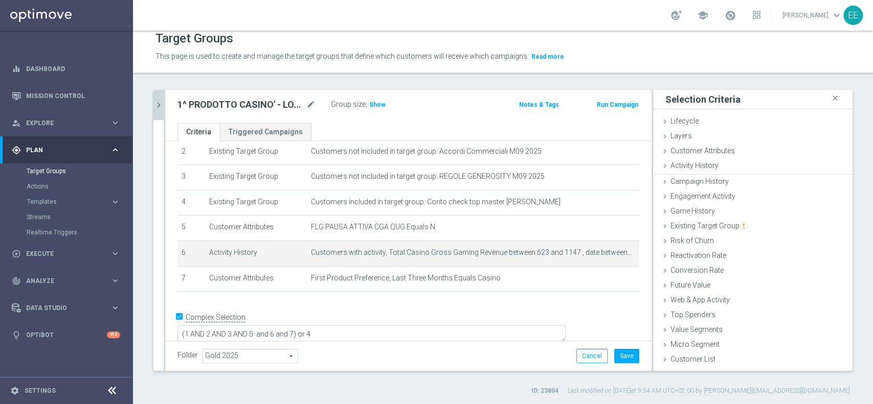
scroll to position [0, 0]
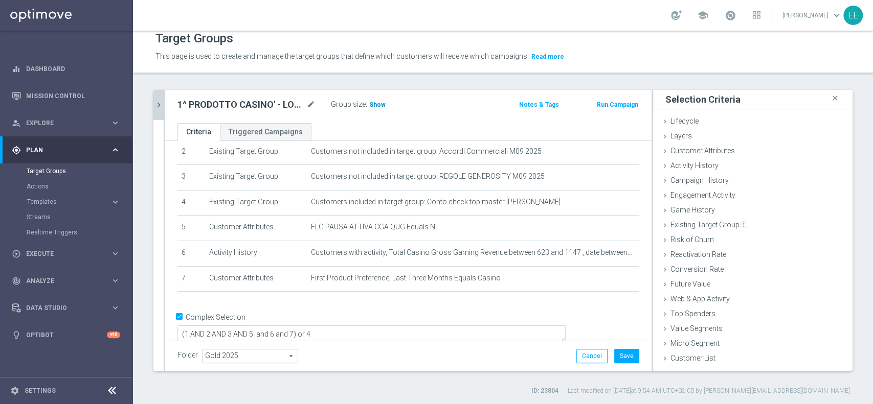
click at [376, 106] on span "Show" at bounding box center [377, 104] width 16 height 7
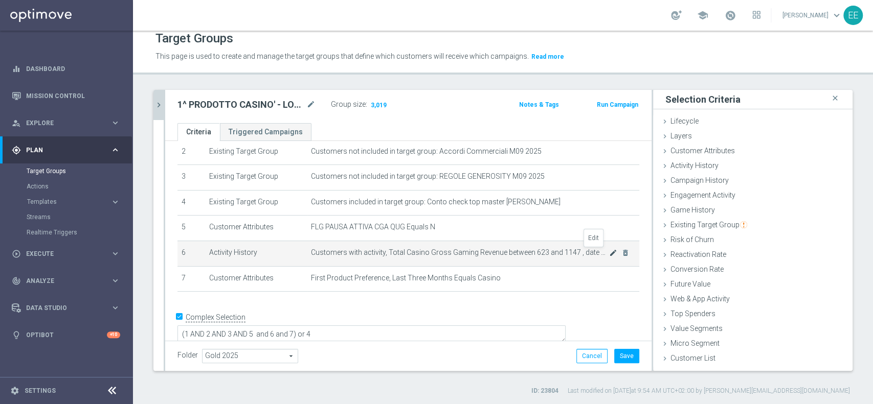
click at [609, 253] on icon "mode_edit" at bounding box center [613, 253] width 8 height 8
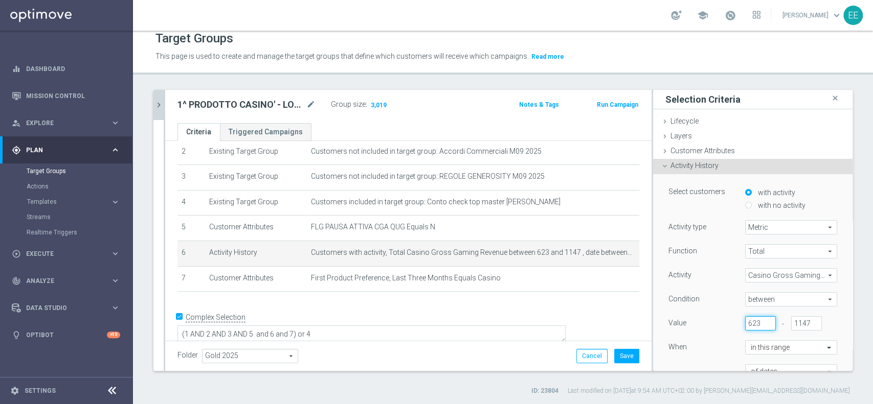
click at [745, 322] on input "623" at bounding box center [760, 323] width 31 height 14
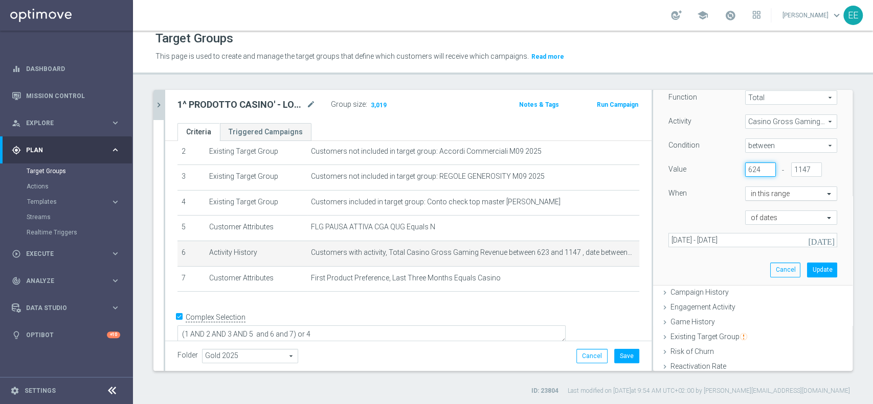
scroll to position [155, 0]
type input "624"
click at [809, 268] on button "Update" at bounding box center [822, 268] width 30 height 14
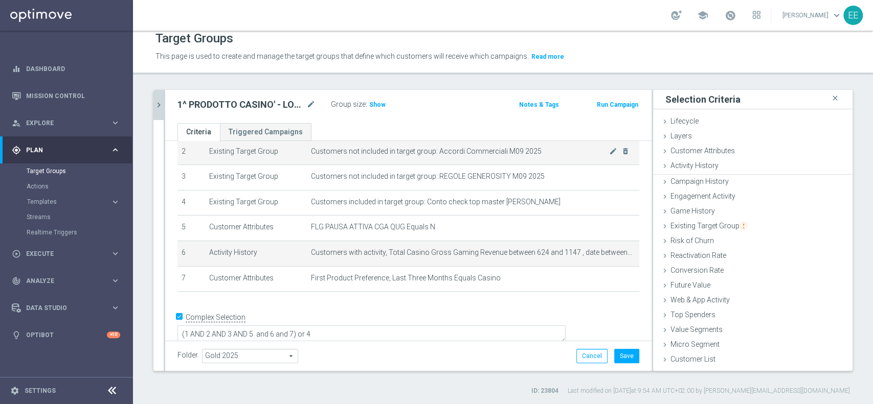
scroll to position [0, 0]
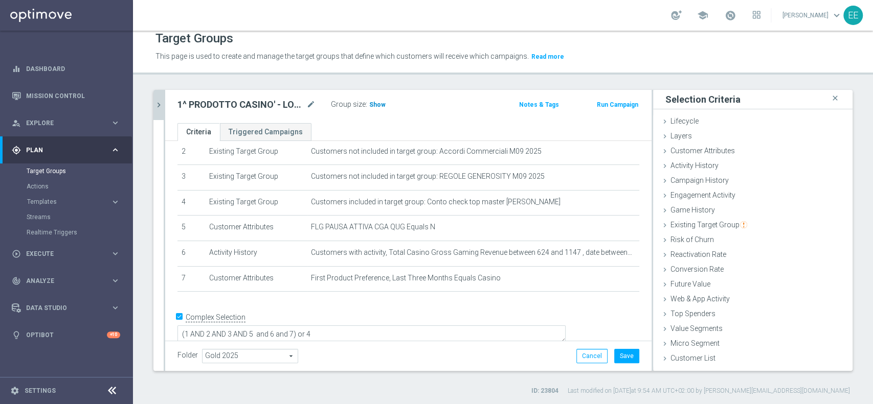
click at [376, 105] on span "Show" at bounding box center [377, 104] width 16 height 7
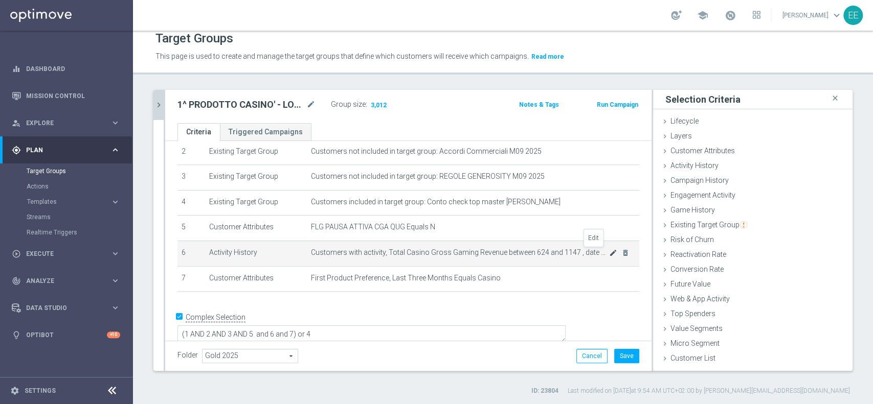
click at [609, 251] on icon "mode_edit" at bounding box center [613, 253] width 8 height 8
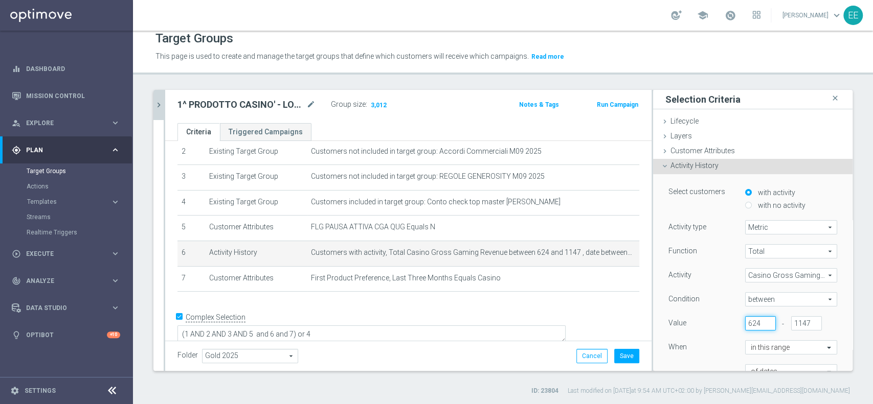
click at [747, 325] on input "624" at bounding box center [760, 323] width 31 height 14
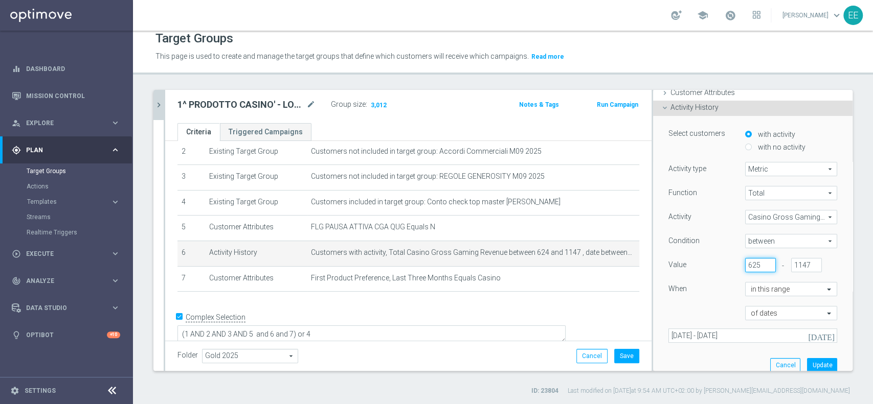
scroll to position [60, 0]
type input "625"
click at [807, 362] on button "Update" at bounding box center [822, 364] width 30 height 14
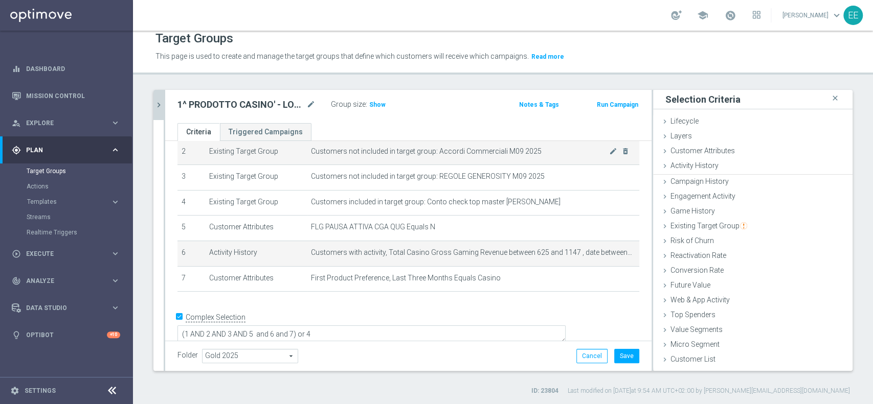
scroll to position [0, 0]
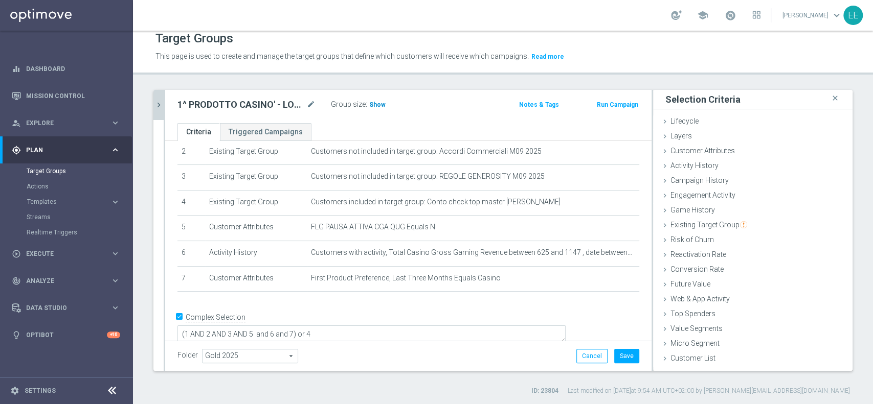
click at [380, 105] on span "Show" at bounding box center [377, 104] width 16 height 7
click at [615, 349] on button "Save" at bounding box center [626, 356] width 25 height 14
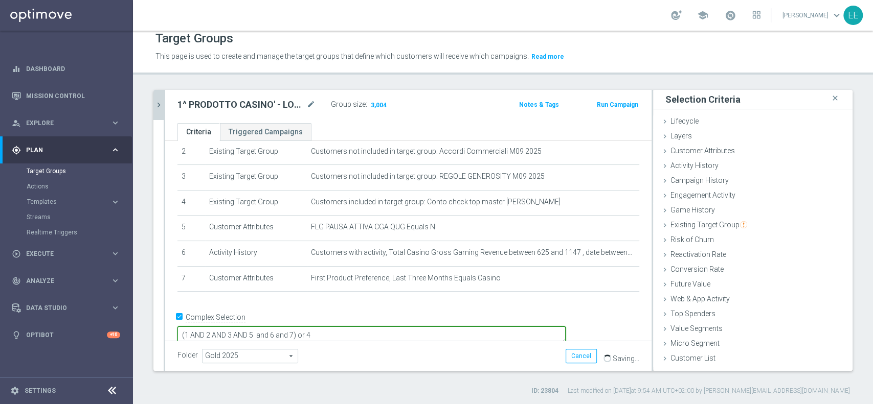
click at [367, 327] on textarea "(1 AND 2 AND 3 AND 5 and 6 and 7) or 4" at bounding box center [371, 336] width 388 height 18
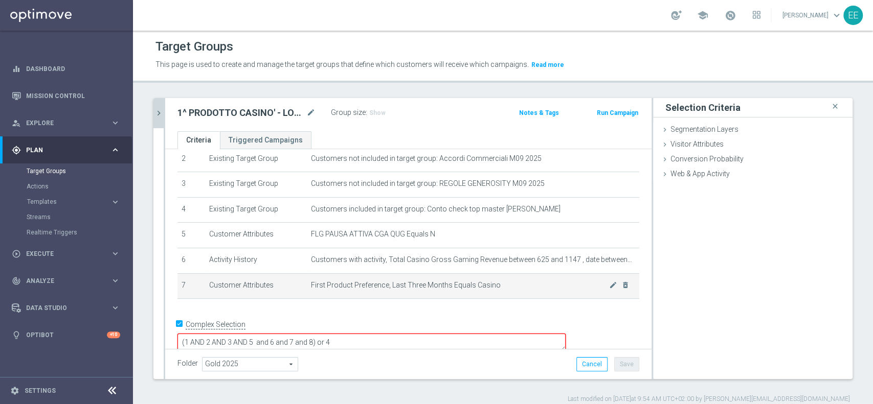
click at [427, 299] on td "First Product Preference, Last Three Months Equals Casino mode_edit delete_fore…" at bounding box center [473, 287] width 332 height 26
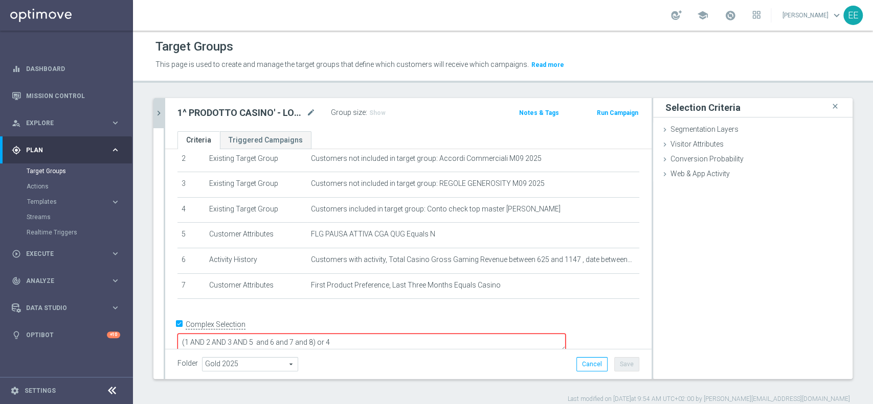
click at [431, 304] on div "# Selection Type Criteria delete_forever 1 Existing Target Group Customers incl…" at bounding box center [408, 203] width 477 height 211
click at [830, 108] on icon "close" at bounding box center [835, 107] width 10 height 14
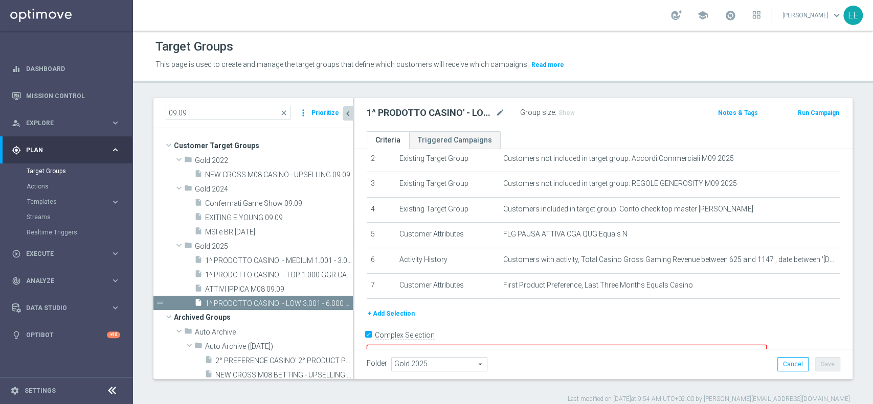
click at [349, 114] on icon "chevron_left" at bounding box center [348, 114] width 10 height 10
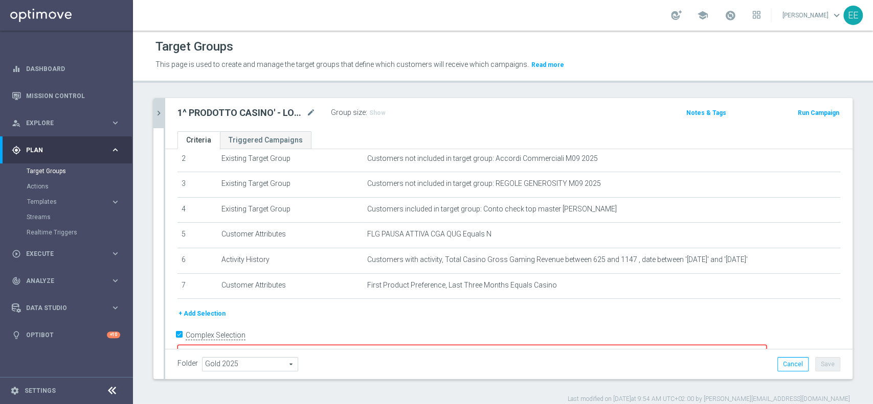
click at [213, 315] on button "+ Add Selection" at bounding box center [201, 313] width 49 height 11
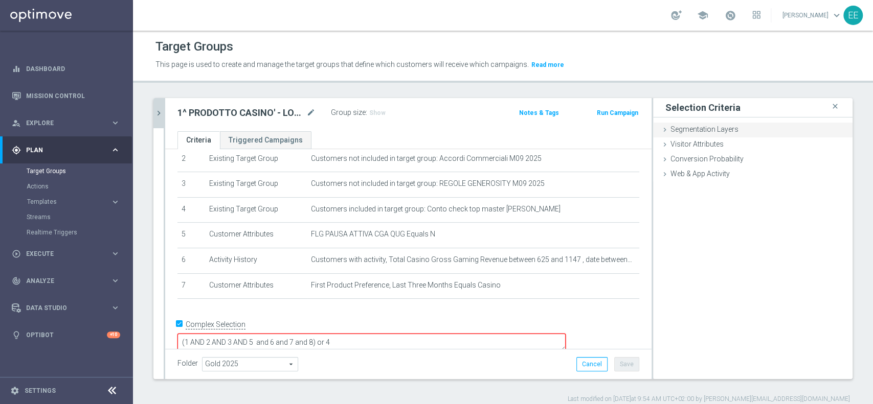
click at [715, 132] on span "Segmentation Layers" at bounding box center [704, 129] width 68 height 8
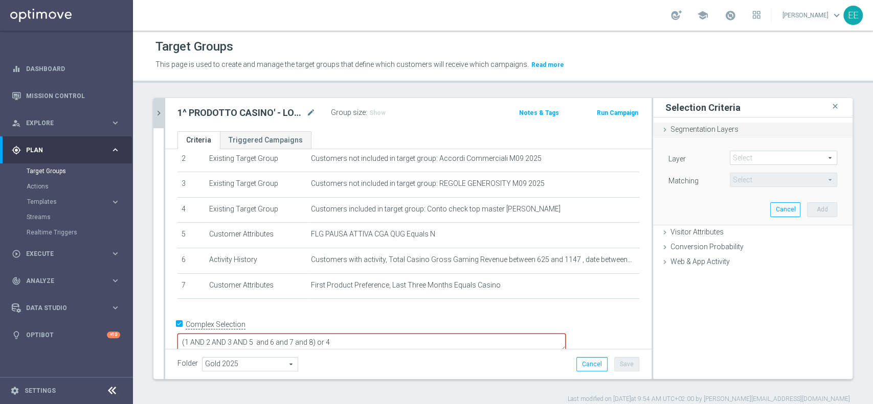
click at [715, 132] on span "Segmentation Layers" at bounding box center [704, 129] width 68 height 8
click at [714, 132] on span "Segmentation Layers" at bounding box center [704, 129] width 68 height 8
click at [659, 128] on div "Segmentation Layers done" at bounding box center [752, 130] width 199 height 15
click at [830, 104] on icon "close" at bounding box center [835, 107] width 10 height 14
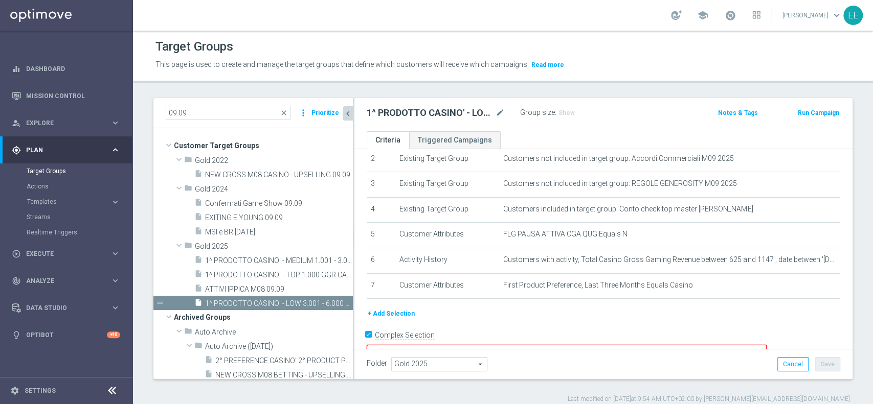
click at [400, 320] on button "+ Add Selection" at bounding box center [391, 313] width 49 height 11
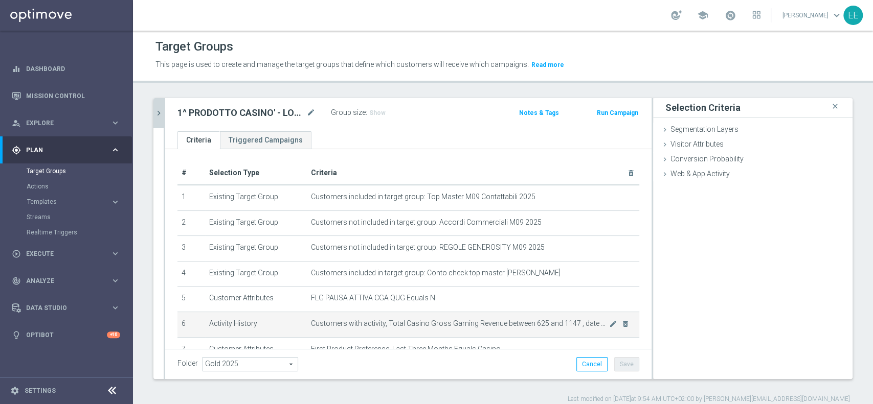
scroll to position [64, 0]
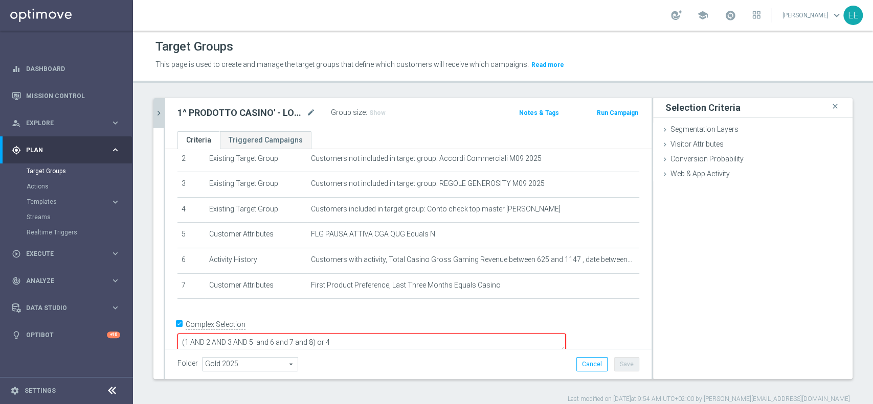
click at [457, 306] on div "# Selection Type Criteria delete_forever 1 Existing Target Group Customers incl…" at bounding box center [408, 203] width 477 height 211
click at [375, 334] on textarea "(1 AND 2 AND 3 AND 5 and 6 and 7 and 8) or 4" at bounding box center [371, 343] width 388 height 18
click at [385, 334] on textarea "(1 AND 2 AND 3 AND 5 and 6 and 7 and 8) or 4" at bounding box center [371, 343] width 388 height 18
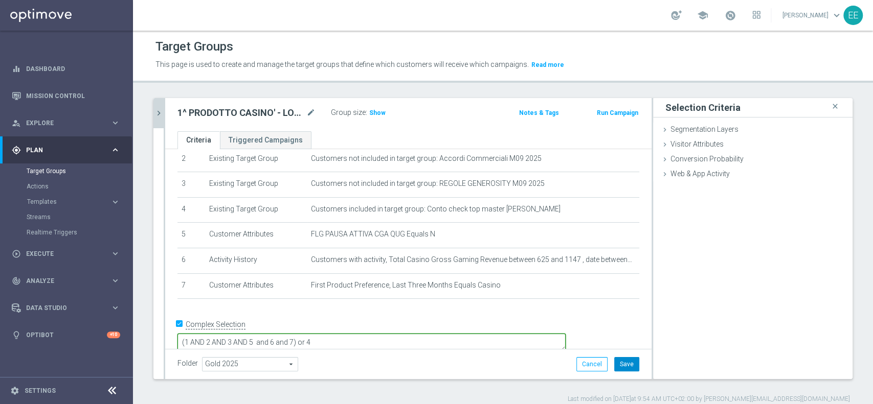
type textarea "(1 AND 2 AND 3 AND 5 and 6 and 7) or 4"
click at [617, 366] on button "Save" at bounding box center [626, 364] width 25 height 14
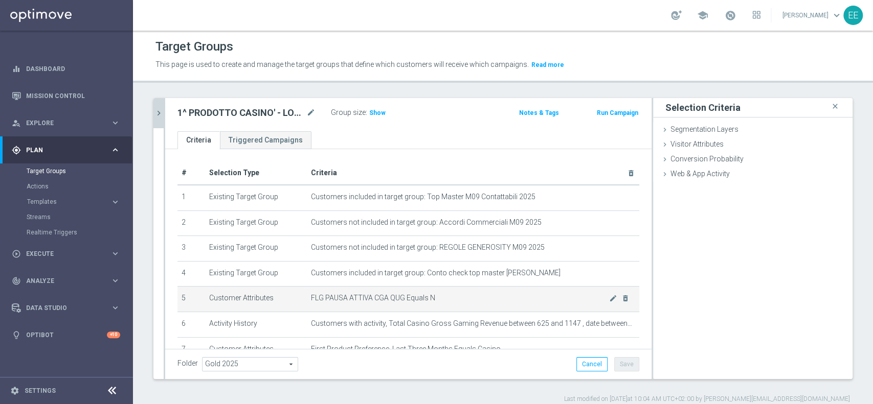
scroll to position [63, 0]
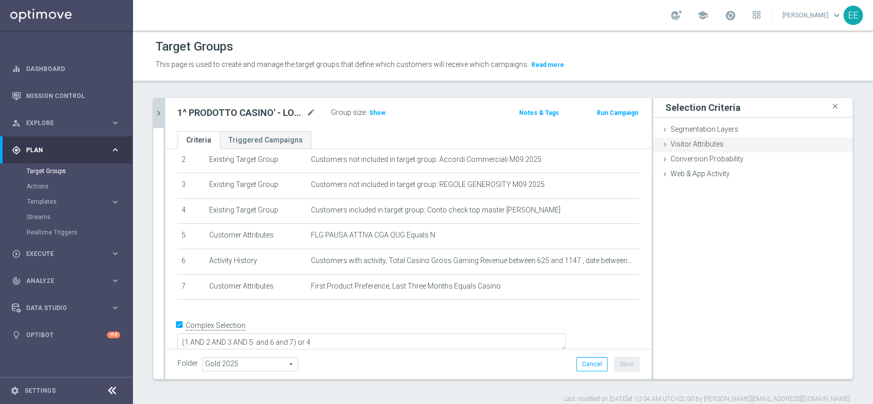
click at [696, 141] on span "Visitor Attributes" at bounding box center [696, 144] width 53 height 8
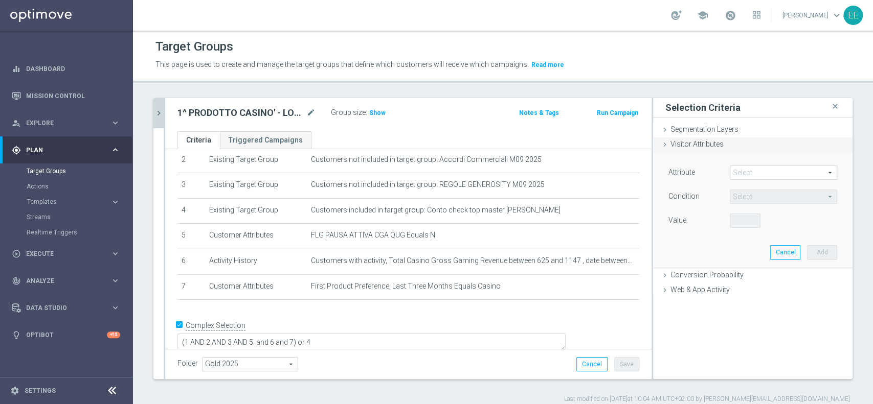
click at [696, 141] on span "Visitor Attributes" at bounding box center [696, 144] width 53 height 8
click at [684, 141] on span "Visitor Attributes" at bounding box center [696, 144] width 53 height 8
click at [709, 276] on span "Conversion Probability" at bounding box center [706, 275] width 73 height 8
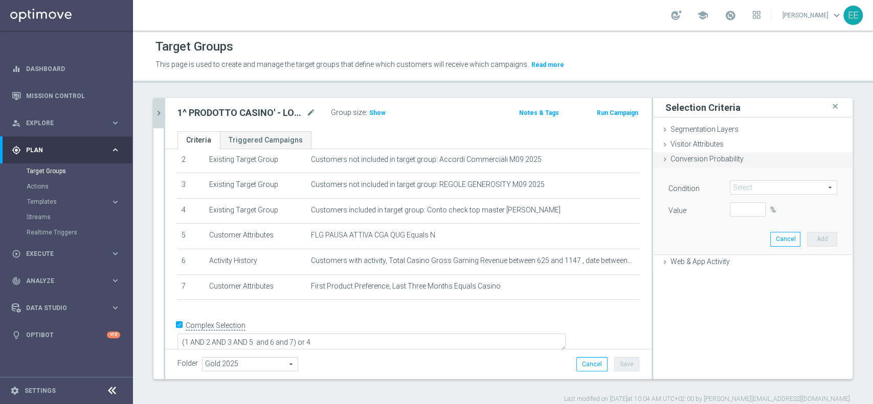
click at [708, 153] on div "Conversion Probability done" at bounding box center [752, 159] width 199 height 15
click at [777, 234] on button "Cancel" at bounding box center [785, 239] width 30 height 14
click at [830, 104] on icon "close" at bounding box center [835, 107] width 10 height 14
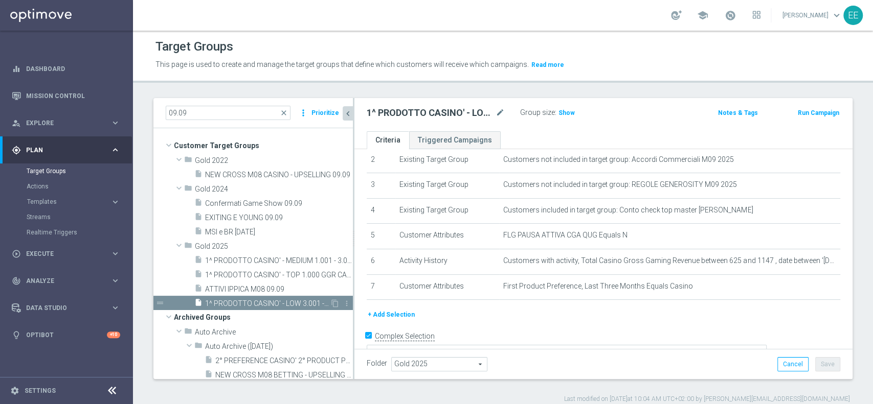
click at [251, 297] on div "insert_drive_file 1^ PRODOTTO CASINO' - LOW 3.001 - 6.000 GGR CASINO' M08 09.09" at bounding box center [261, 303] width 135 height 14
click at [385, 313] on button "+ Add Selection" at bounding box center [391, 314] width 49 height 11
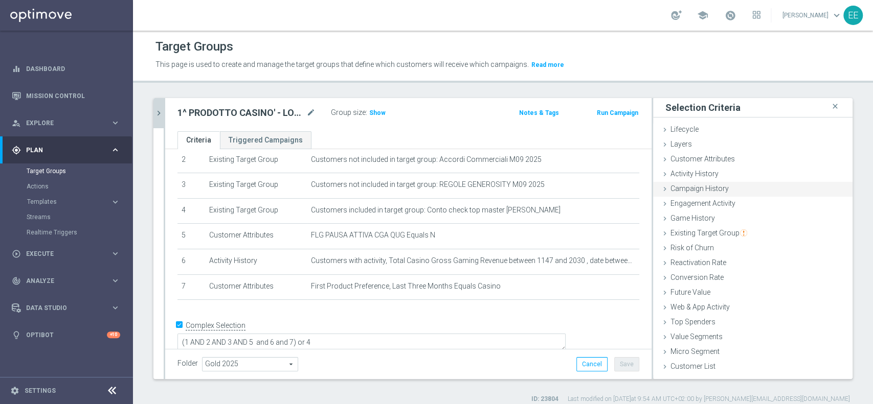
scroll to position [8, 0]
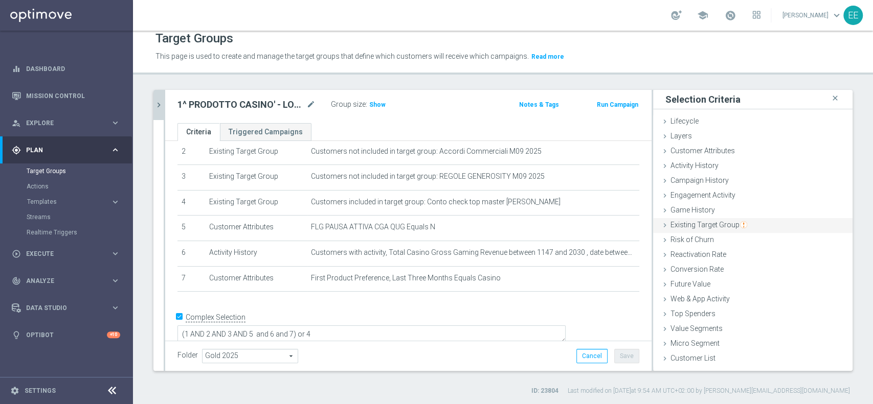
click at [709, 228] on span "Existing Target Group" at bounding box center [708, 225] width 77 height 8
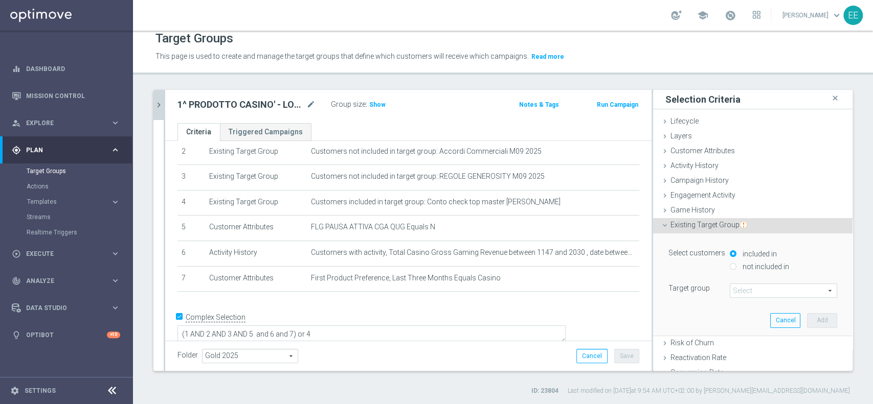
click at [740, 266] on label "not included in" at bounding box center [764, 266] width 49 height 9
click at [731, 266] on input "not included in" at bounding box center [733, 266] width 7 height 7
radio input "true"
click at [762, 292] on span at bounding box center [783, 290] width 106 height 13
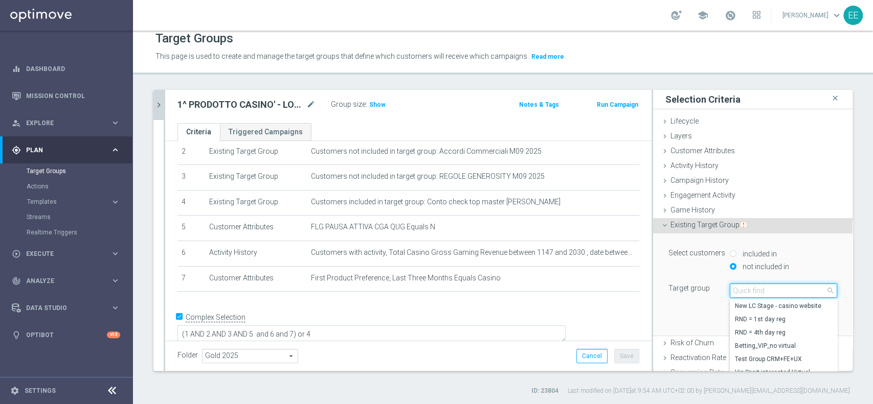
click at [762, 292] on input "search" at bounding box center [783, 291] width 107 height 14
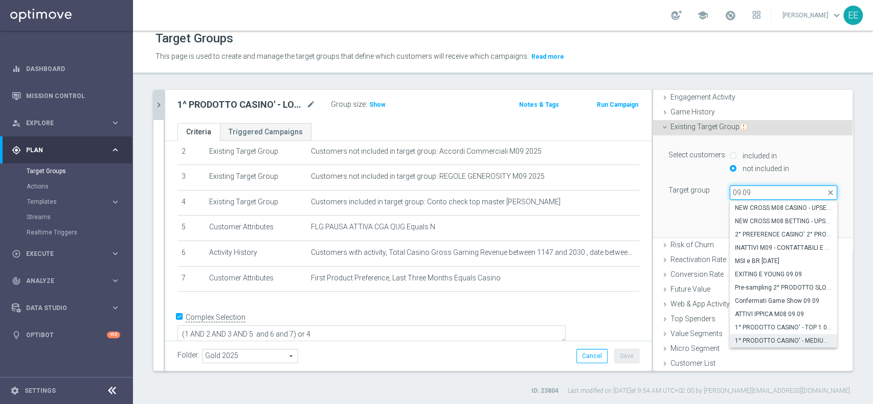
type input "09.09"
click at [782, 337] on span "1^ PRODOTTO CASINO' - MEDIUM 1.001 - 3.000 GGR CASINO' M08 09.09" at bounding box center [783, 341] width 97 height 8
type input "1^ PRODOTTO CASINO' - MEDIUM 1.001 - 3.000 GGR CASINO' M08 09.09"
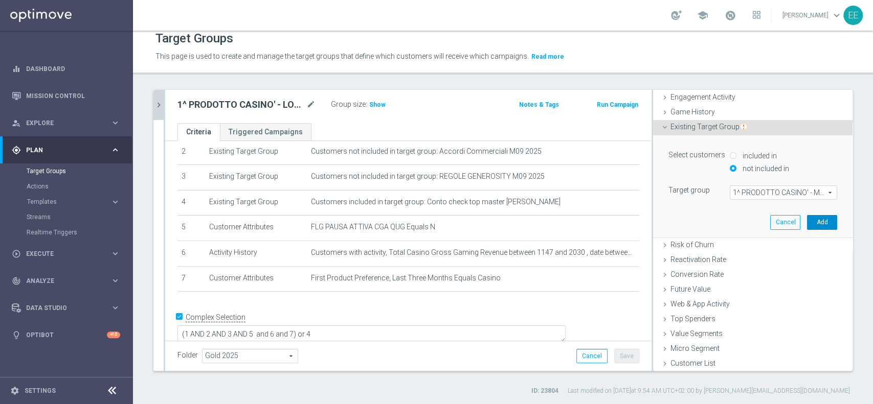
click at [807, 227] on button "Add" at bounding box center [822, 222] width 30 height 14
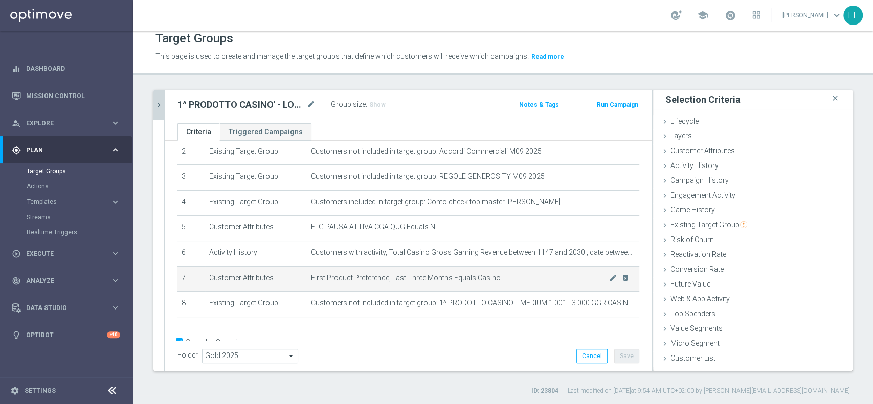
scroll to position [89, 0]
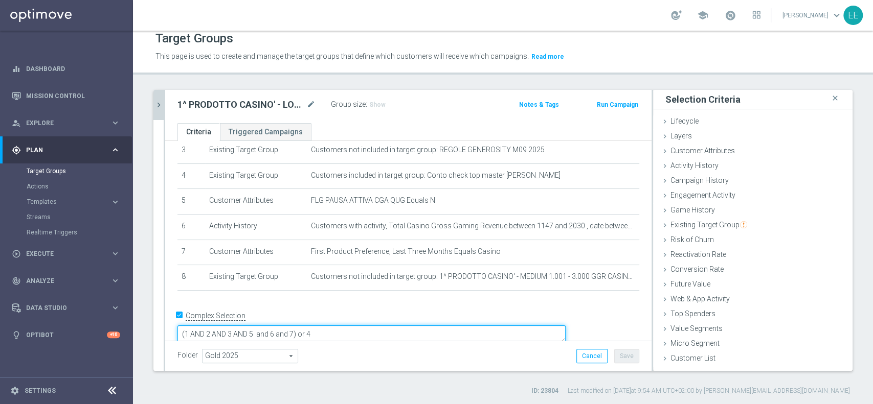
click at [367, 326] on textarea "(1 AND 2 AND 3 AND 5 and 6 and 7) or 4" at bounding box center [371, 335] width 388 height 18
type textarea "(1 AND 2 AND 3 AND 5 and 6 and 7 and 8) or 4"
click at [615, 362] on button "Save" at bounding box center [626, 356] width 25 height 14
click at [157, 102] on icon "chevron_right" at bounding box center [159, 105] width 10 height 10
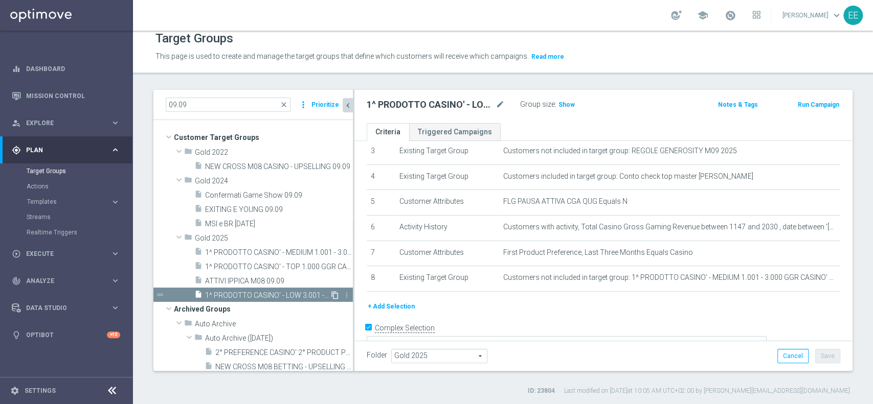
click at [331, 295] on icon "content_copy" at bounding box center [335, 295] width 8 height 8
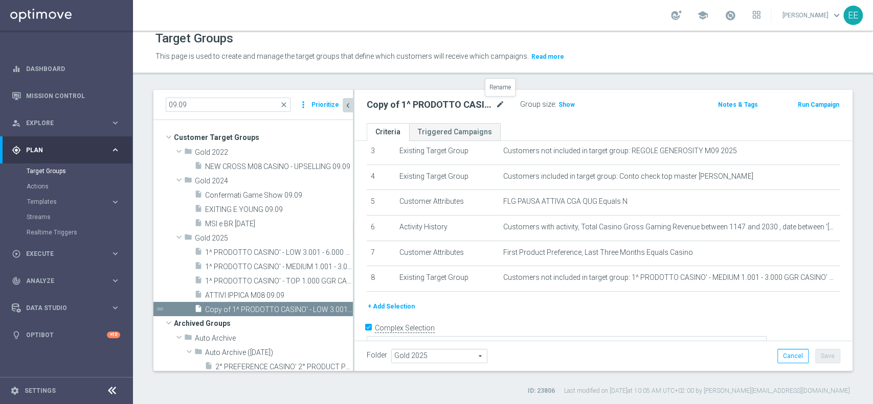
click at [500, 100] on icon "mode_edit" at bounding box center [499, 105] width 9 height 12
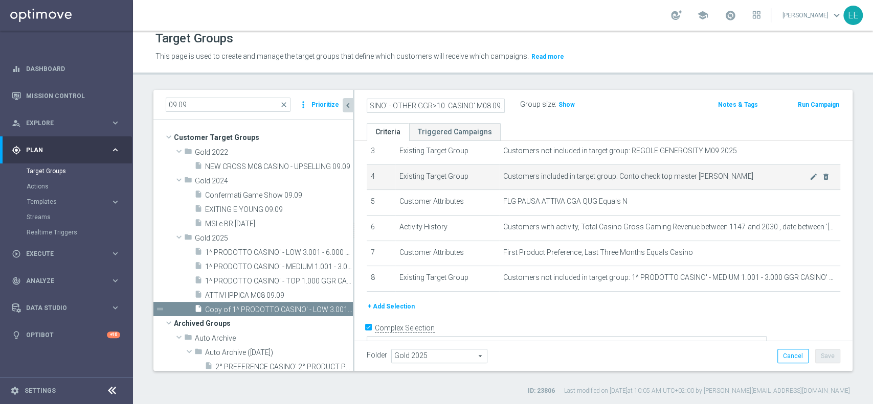
scroll to position [0, 62]
type input "1^ PRODOTTO CASINO' - OTHER GGR>10 CASINO' M08 09.09"
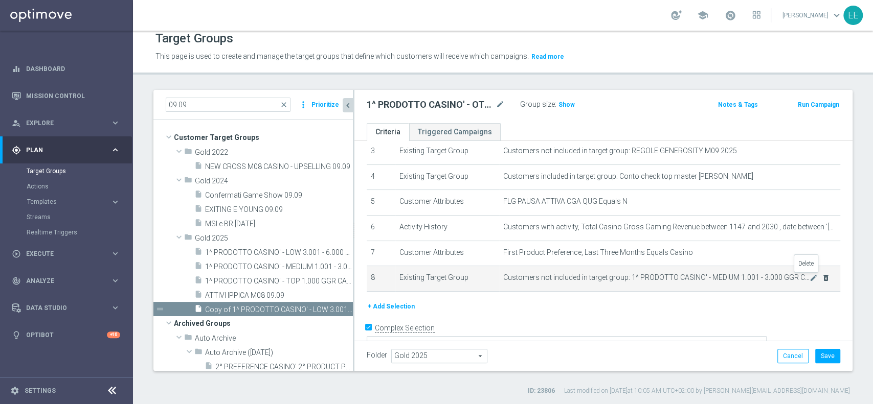
click at [822, 275] on icon "delete_forever" at bounding box center [826, 278] width 8 height 8
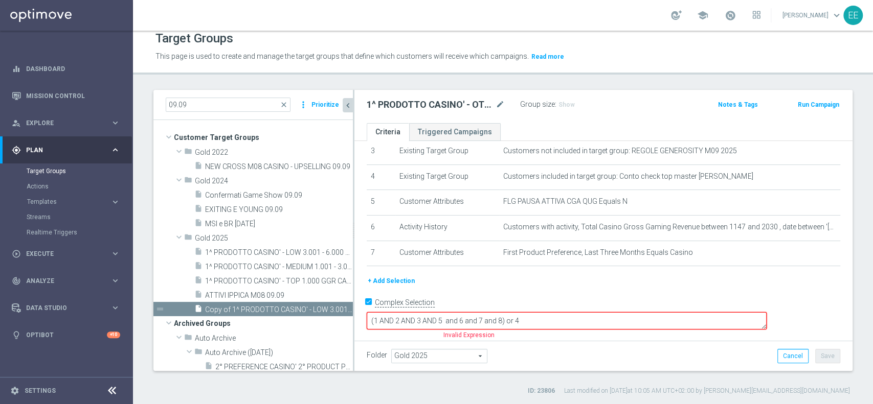
scroll to position [75, 0]
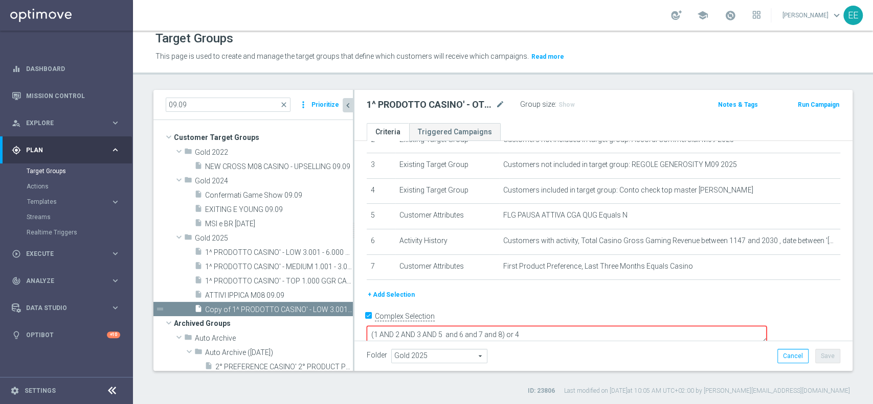
click at [405, 292] on button "+ Add Selection" at bounding box center [391, 294] width 49 height 11
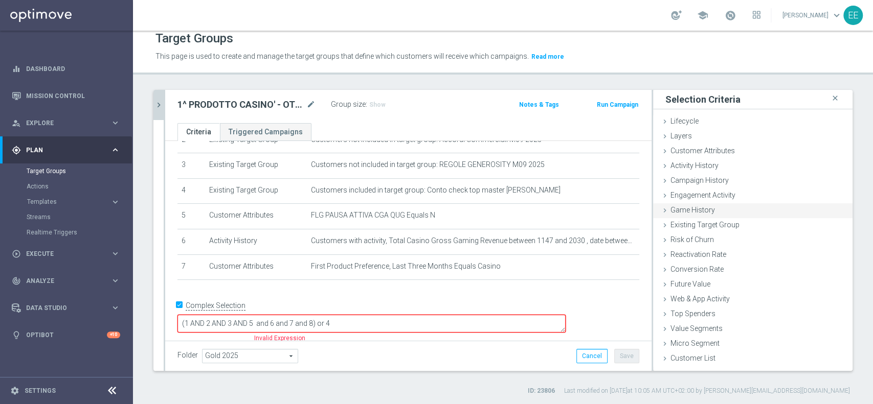
scroll to position [64, 0]
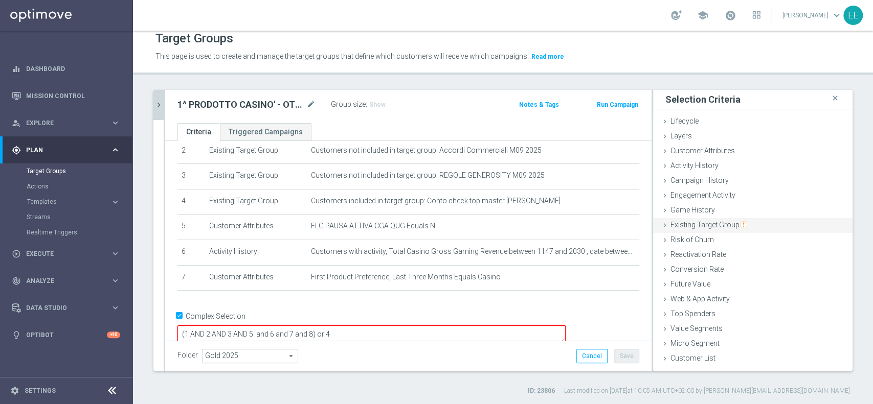
click at [718, 223] on span "Existing Target Group" at bounding box center [708, 225] width 77 height 8
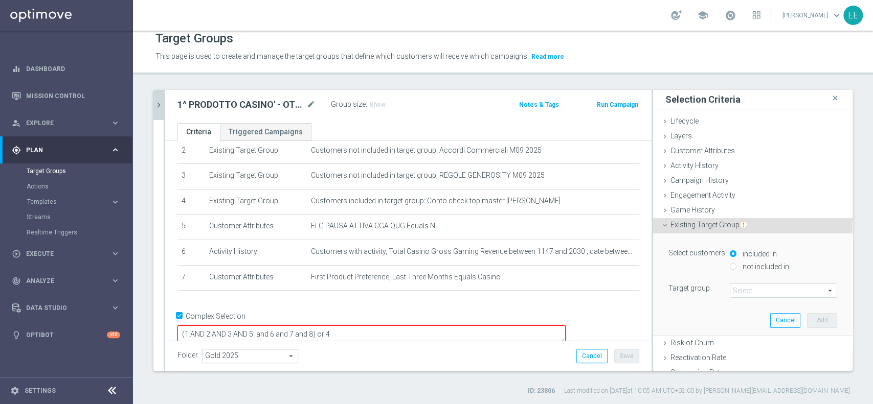
click at [740, 267] on label "not included in" at bounding box center [764, 266] width 49 height 9
click at [736, 267] on input "not included in" at bounding box center [733, 266] width 7 height 7
radio input "true"
click at [744, 296] on span at bounding box center [783, 290] width 106 height 13
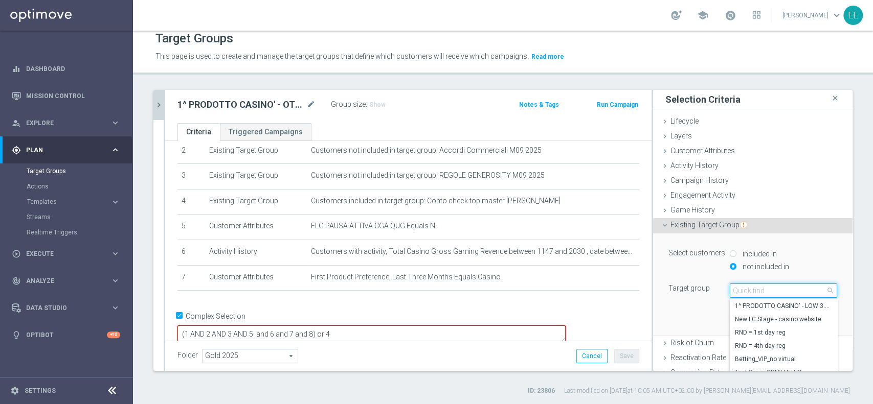
click at [744, 296] on input "search" at bounding box center [783, 291] width 107 height 14
click at [744, 296] on input "l" at bounding box center [783, 291] width 107 height 14
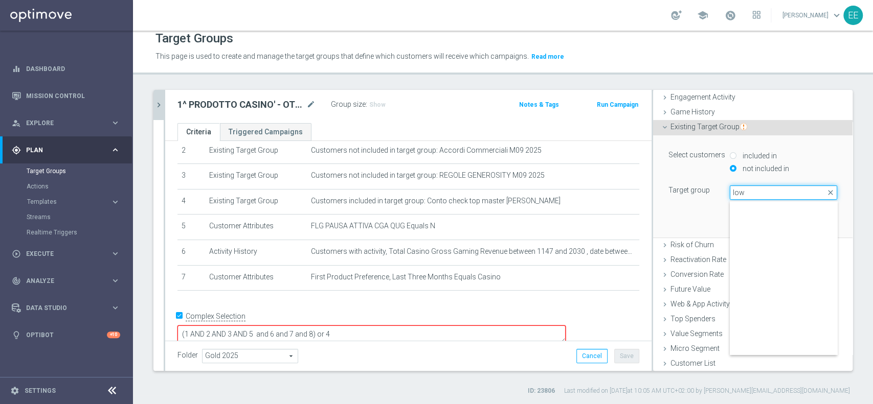
scroll to position [0, 0]
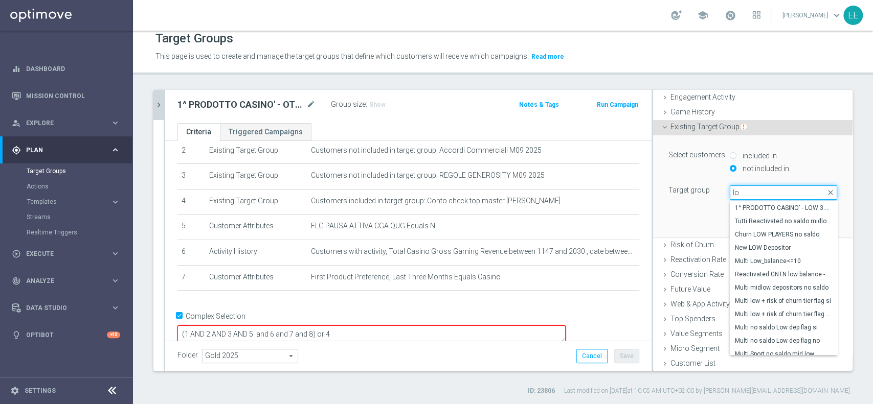
type input "l"
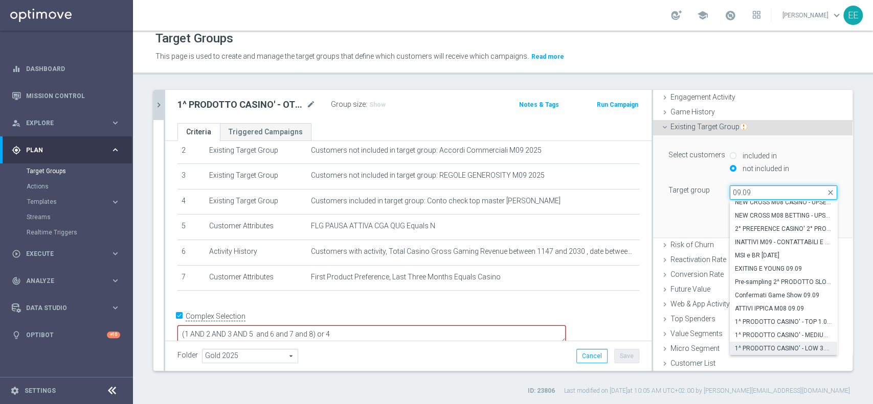
type input "09.09"
click at [786, 345] on span "1^ PRODOTTO CASINO' - LOW 3.001 - 6.000 GGR CASINO' M08 09.09" at bounding box center [783, 349] width 97 height 8
type input "1^ PRODOTTO CASINO' - LOW 3.001 - 6.000 GGR CASINO' M08 09.09"
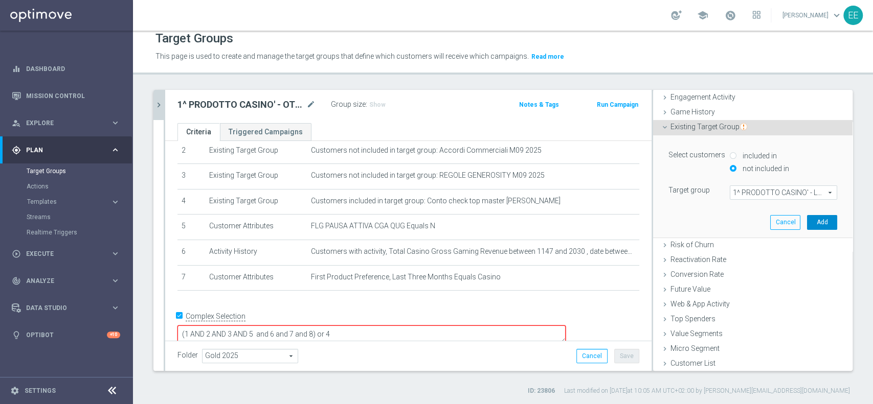
click at [807, 216] on button "Add" at bounding box center [822, 222] width 30 height 14
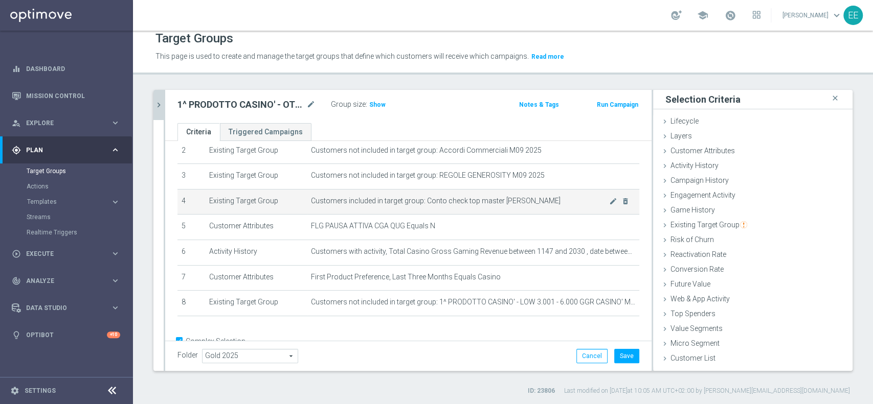
scroll to position [8, 0]
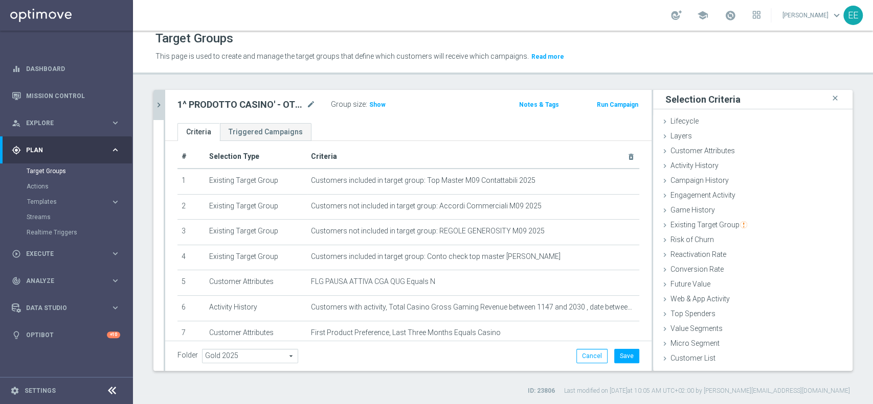
click at [152, 104] on div "09.09 close more_vert Prioritize Customer Target Groups library_add create_new_…" at bounding box center [503, 243] width 740 height 306
click at [158, 104] on icon "chevron_right" at bounding box center [159, 105] width 10 height 10
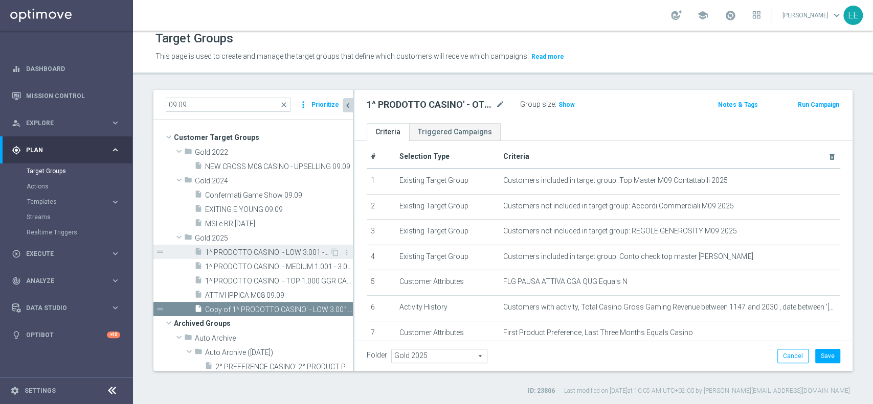
click at [281, 253] on span "1^ PRODOTTO CASINO' - LOW 3.001 - 6.000 GGR CASINO' M08 09.09" at bounding box center [267, 252] width 125 height 9
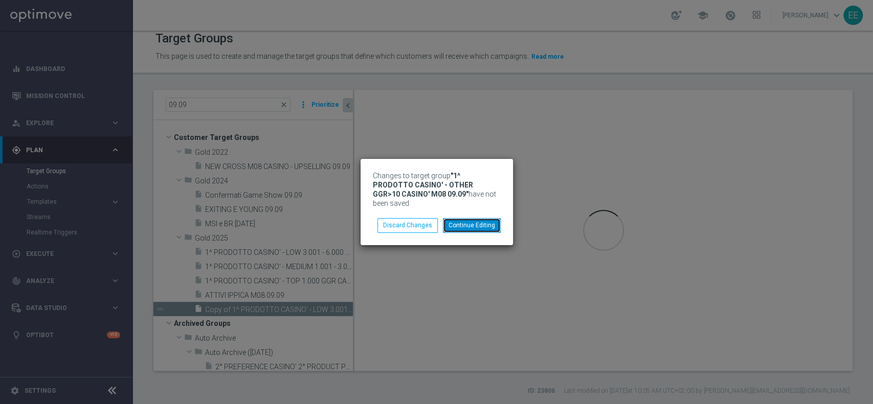
click at [460, 218] on button "Continue Editing" at bounding box center [472, 225] width 58 height 14
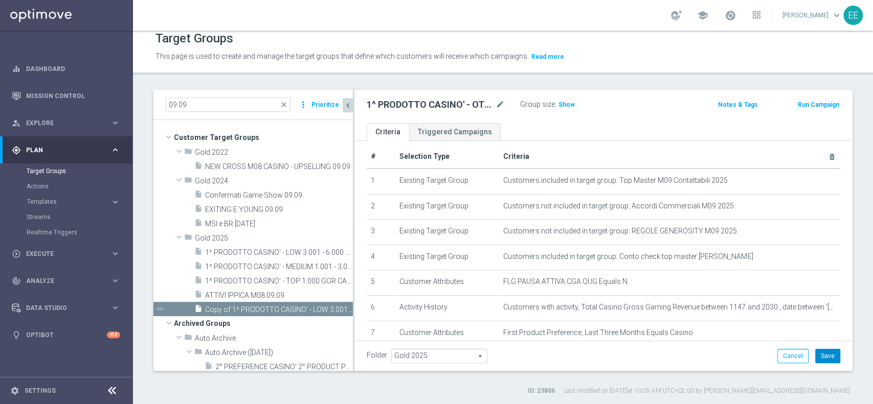
click at [821, 351] on button "Save" at bounding box center [827, 356] width 25 height 14
click at [258, 252] on span "1^ PRODOTTO CASINO' - LOW 3.001 - 6.000 GGR CASINO' M08 09.09" at bounding box center [267, 252] width 125 height 9
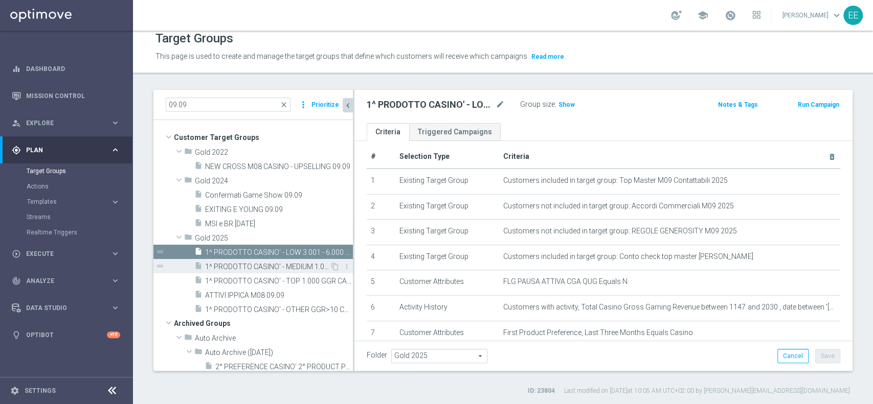
click at [283, 265] on span "1^ PRODOTTO CASINO' - MEDIUM 1.001 - 3.000 GGR CASINO' M08 09.09" at bounding box center [267, 267] width 125 height 9
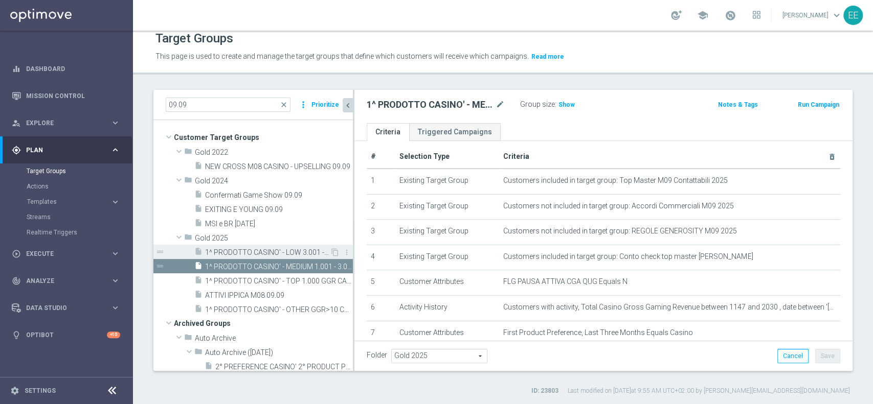
click at [274, 253] on span "1^ PRODOTTO CASINO' - LOW 3.001 - 6.000 GGR CASINO' M08 09.09" at bounding box center [267, 252] width 125 height 9
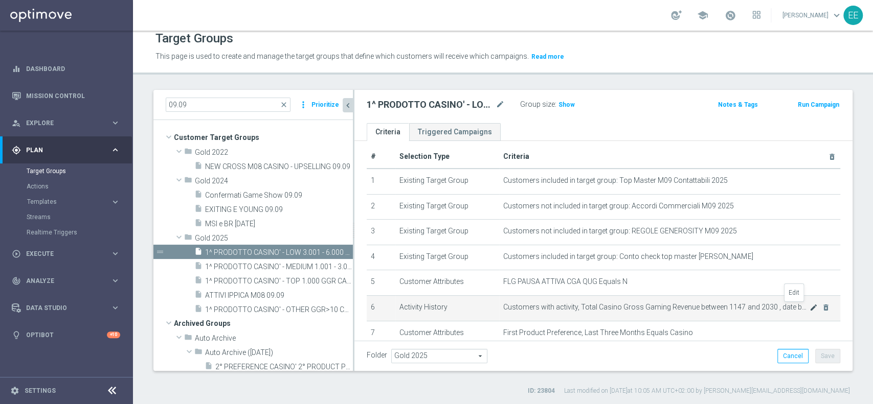
click at [809, 308] on icon "mode_edit" at bounding box center [813, 308] width 8 height 8
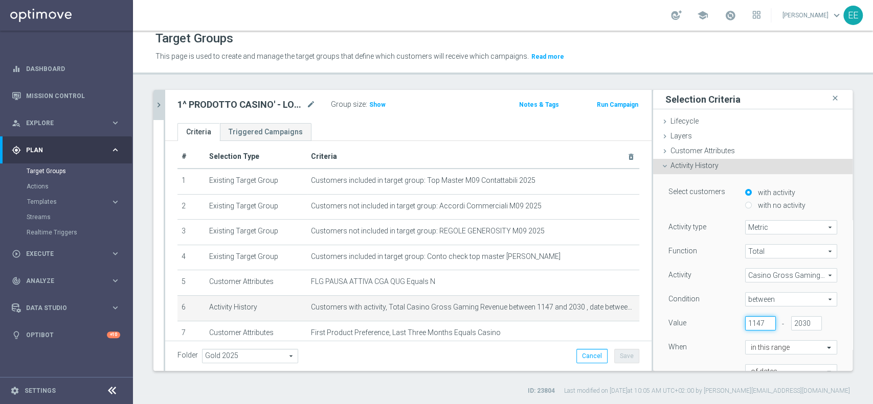
click at [745, 326] on input "1147" at bounding box center [760, 323] width 31 height 14
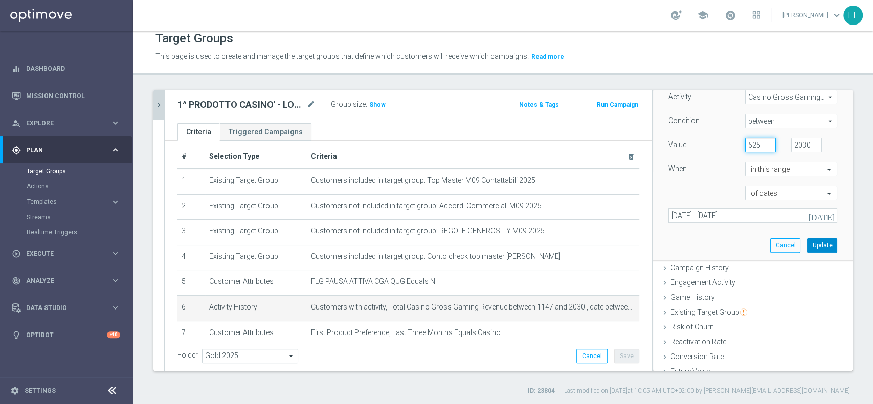
type input "625"
click at [807, 238] on button "Update" at bounding box center [822, 245] width 30 height 14
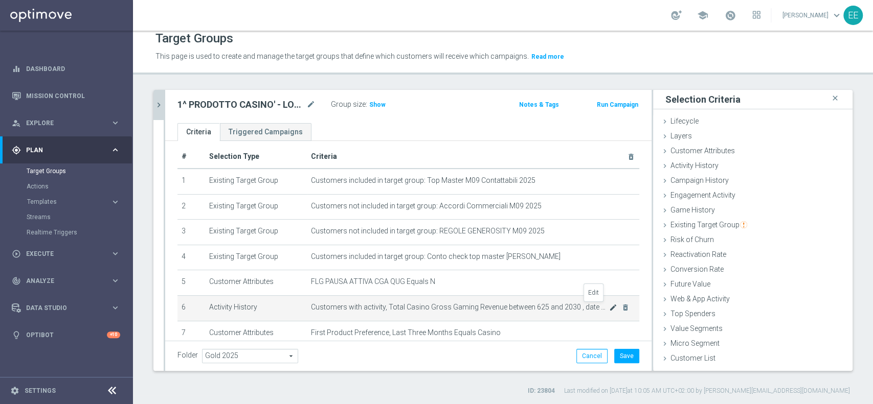
click at [609, 308] on icon "mode_edit" at bounding box center [613, 308] width 8 height 8
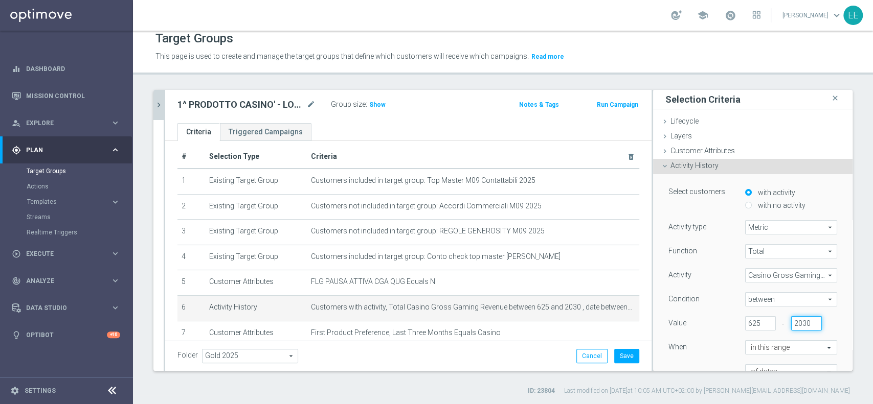
click at [791, 319] on input "2030" at bounding box center [806, 323] width 31 height 14
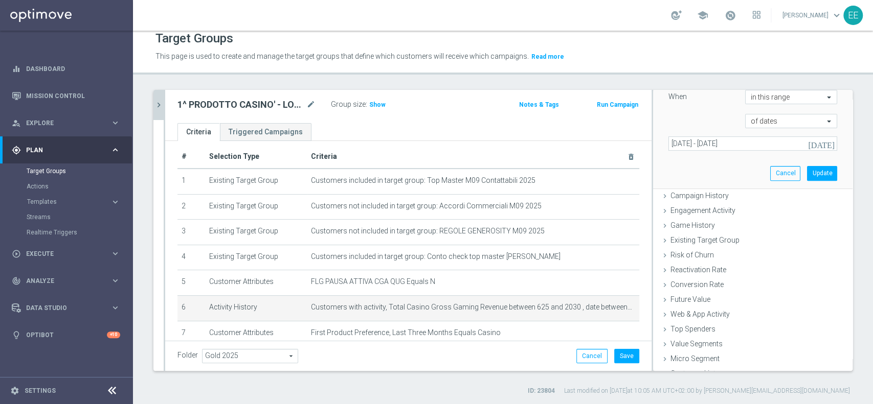
scroll to position [261, 0]
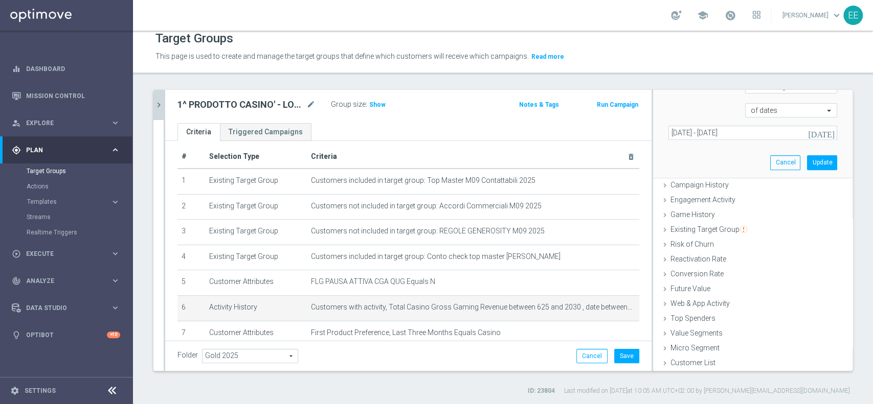
type input "1147"
click at [790, 170] on div "Select customers with activity with no activity Activity type Metric Metric arr…" at bounding box center [753, 45] width 184 height 264
click at [807, 164] on button "Update" at bounding box center [822, 162] width 30 height 14
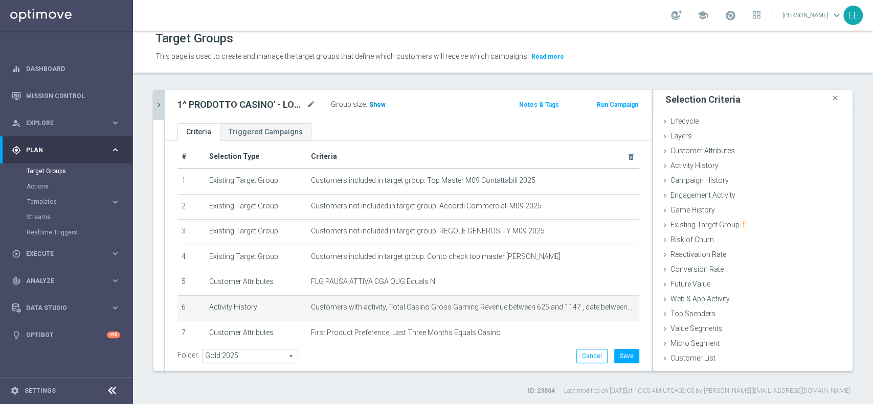
click at [380, 106] on span "Show" at bounding box center [377, 104] width 16 height 7
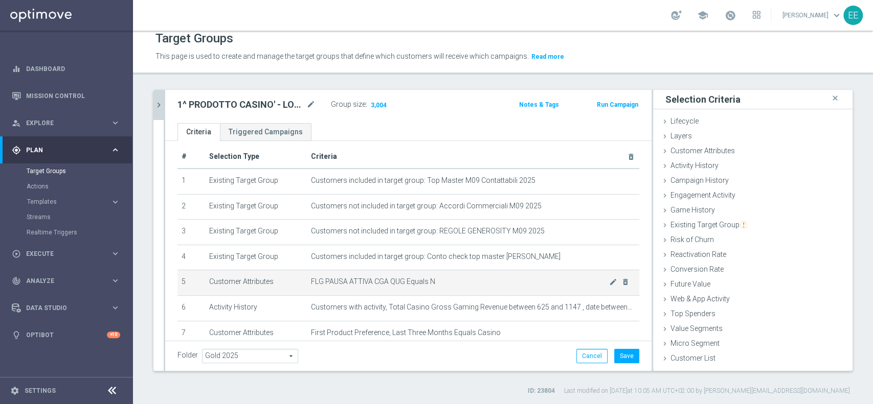
scroll to position [88, 0]
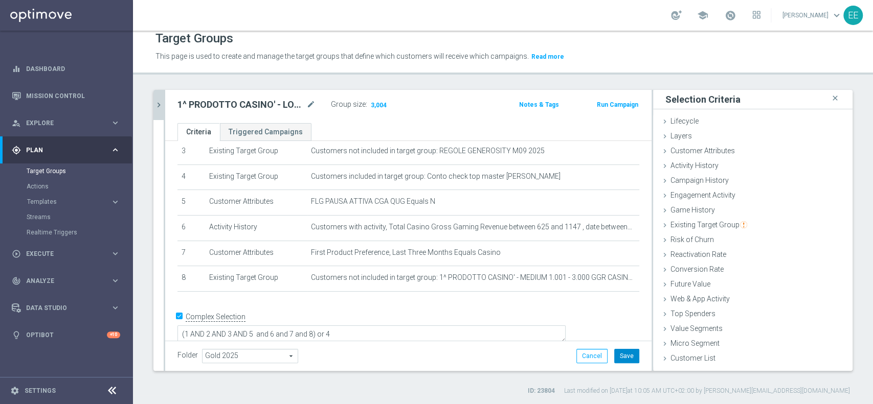
click at [620, 352] on button "Save" at bounding box center [626, 356] width 25 height 14
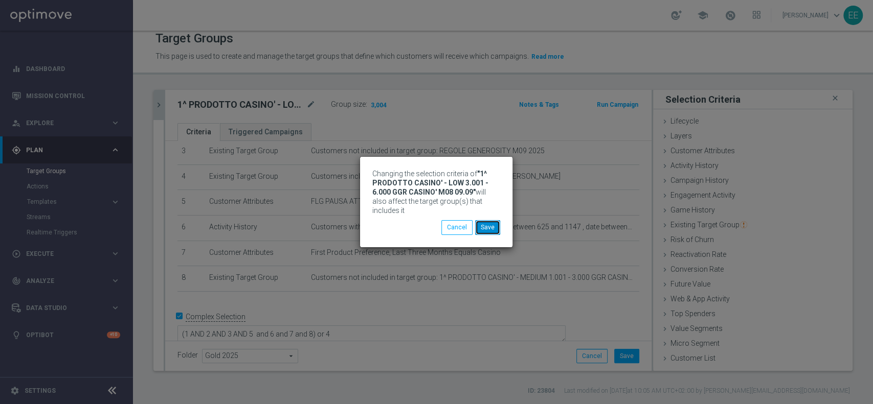
click at [482, 223] on button "Save" at bounding box center [487, 227] width 25 height 14
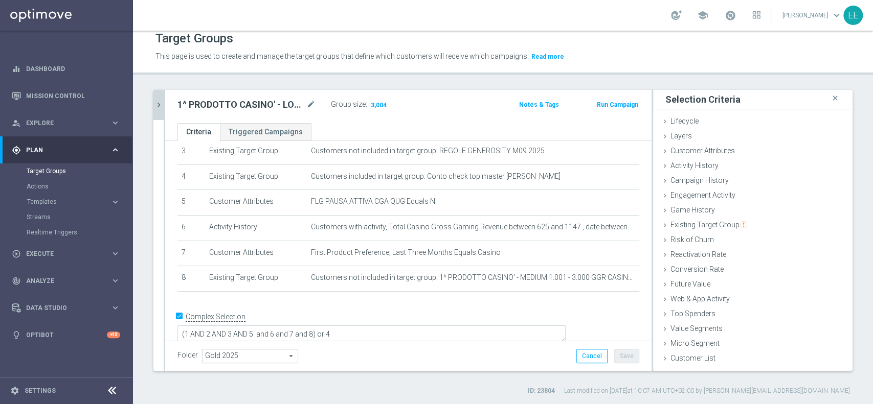
click at [157, 108] on icon "chevron_right" at bounding box center [159, 105] width 10 height 10
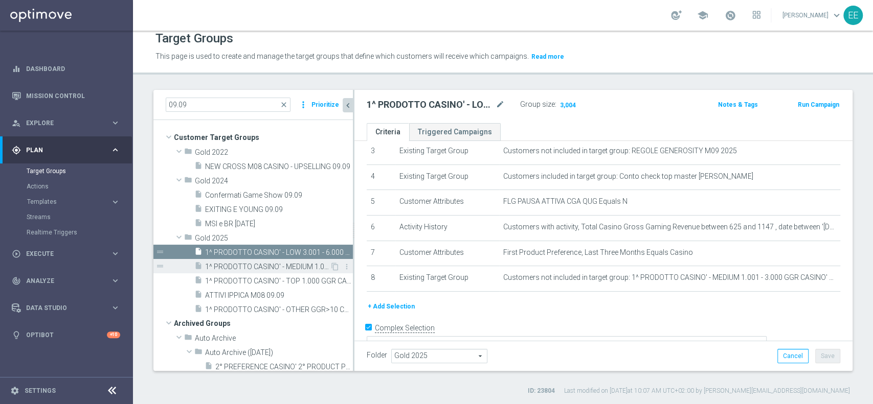
click at [270, 266] on span "1^ PRODOTTO CASINO' - MEDIUM 1.001 - 3.000 GGR CASINO' M08 09.09" at bounding box center [267, 267] width 125 height 9
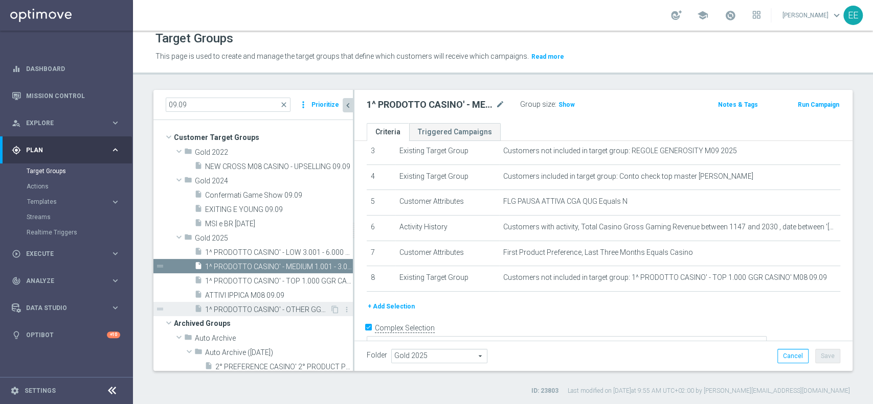
click at [268, 307] on span "1^ PRODOTTO CASINO' - OTHER GGR>10 CASINO' M08 09.09" at bounding box center [267, 310] width 125 height 9
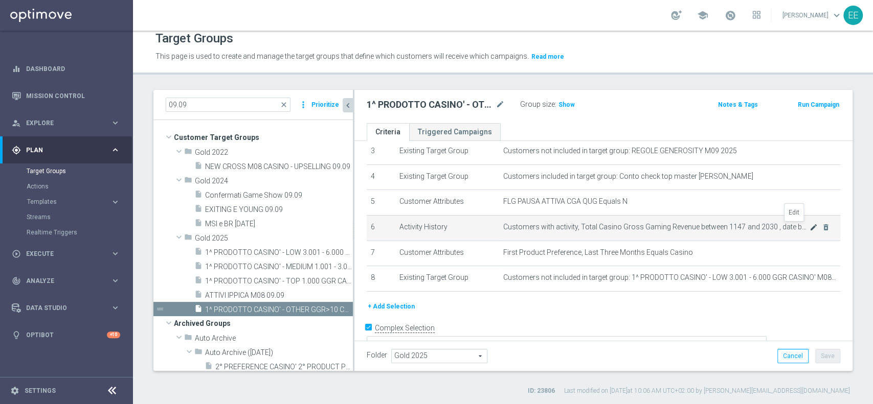
click at [809, 228] on icon "mode_edit" at bounding box center [813, 227] width 8 height 8
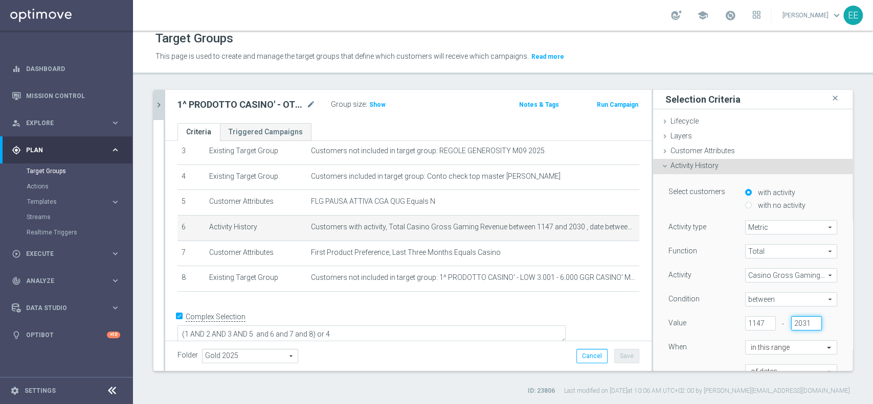
click at [791, 319] on input "2031" at bounding box center [806, 323] width 31 height 14
click at [791, 321] on input "2031" at bounding box center [806, 323] width 31 height 14
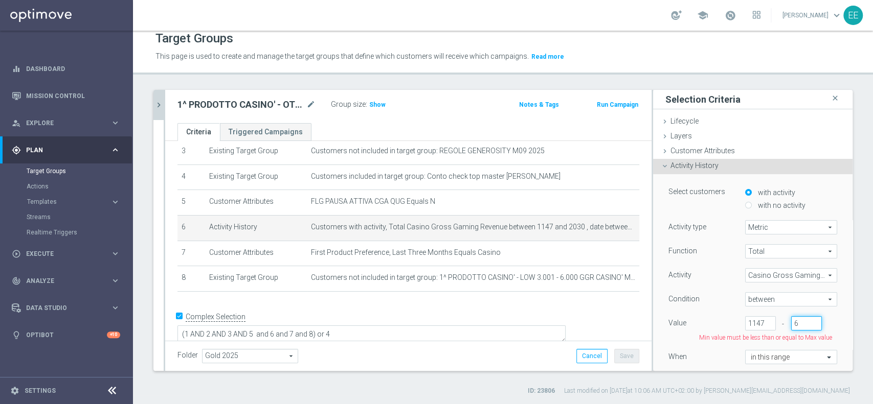
scroll to position [0, 0]
type input "625"
click at [745, 317] on input "1147" at bounding box center [760, 323] width 31 height 14
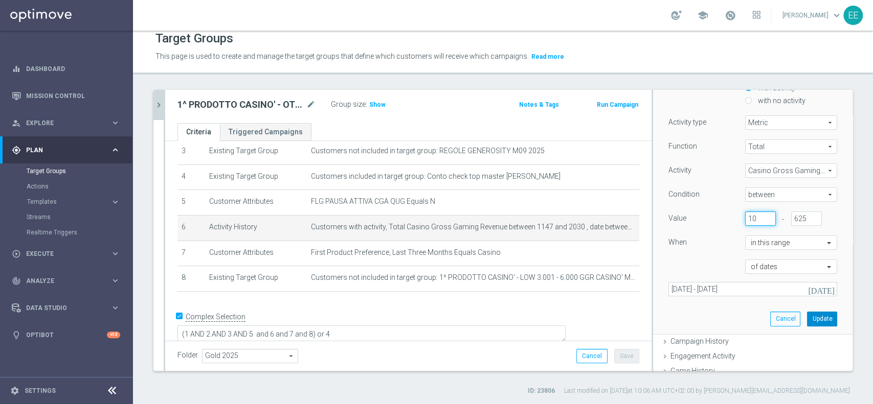
type input "10"
click at [807, 315] on button "Update" at bounding box center [822, 319] width 30 height 14
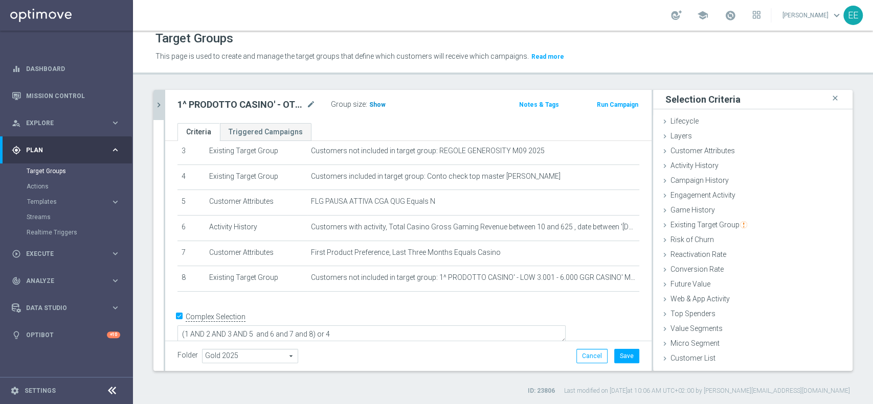
click at [381, 106] on span "Show" at bounding box center [377, 104] width 16 height 7
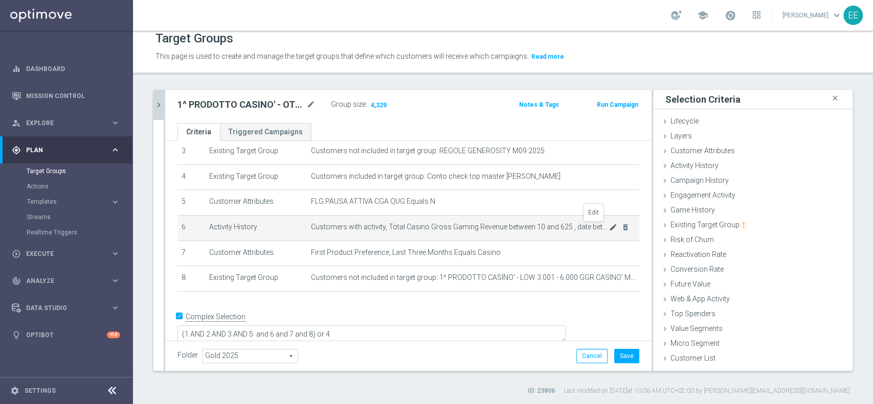
click at [609, 230] on icon "mode_edit" at bounding box center [613, 227] width 8 height 8
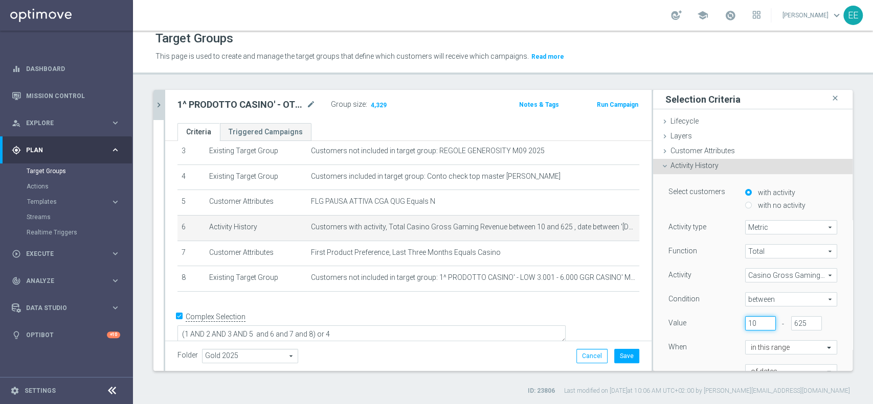
click at [745, 318] on input "10" at bounding box center [760, 323] width 31 height 14
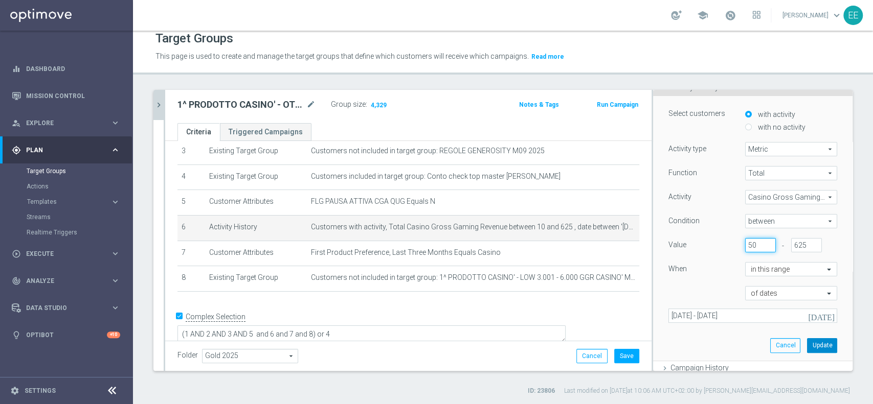
type input "50"
click at [807, 347] on button "Update" at bounding box center [822, 345] width 30 height 14
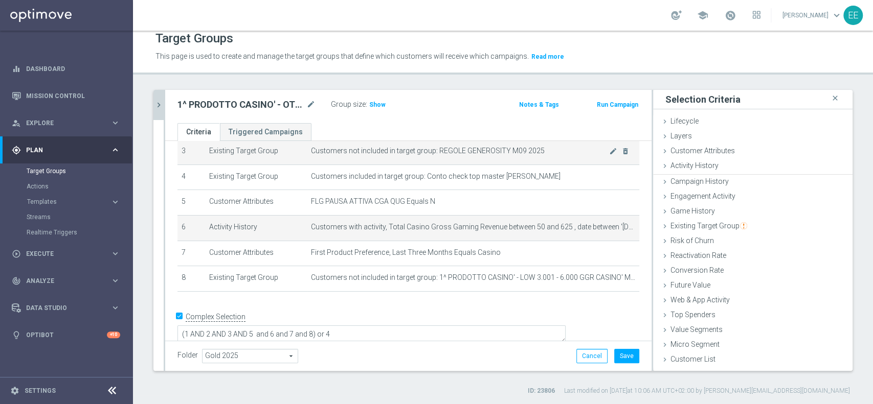
scroll to position [0, 0]
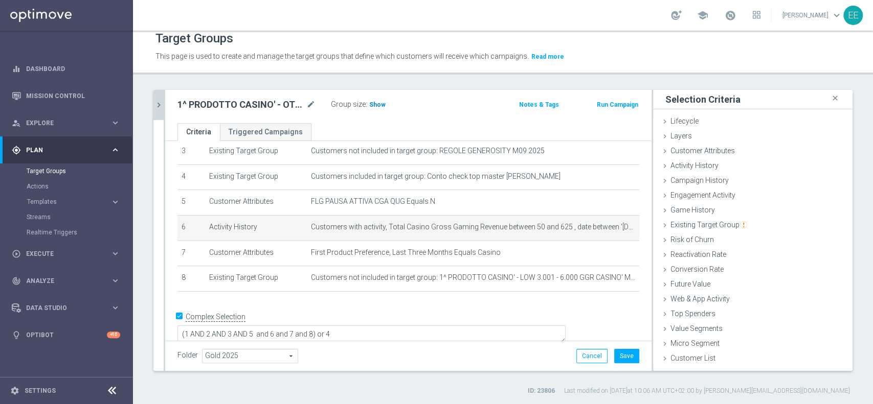
click at [371, 99] on h3 "Show" at bounding box center [377, 104] width 18 height 11
click at [609, 225] on icon "mode_edit" at bounding box center [613, 227] width 8 height 8
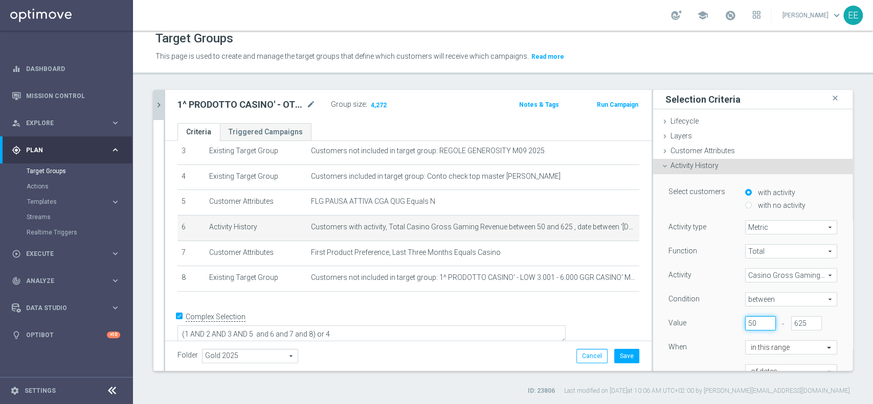
click at [745, 318] on input "50" at bounding box center [760, 323] width 31 height 14
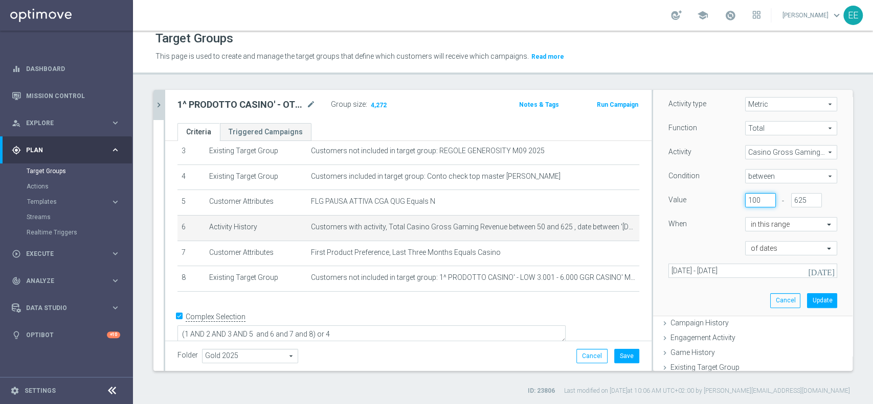
scroll to position [129, 0]
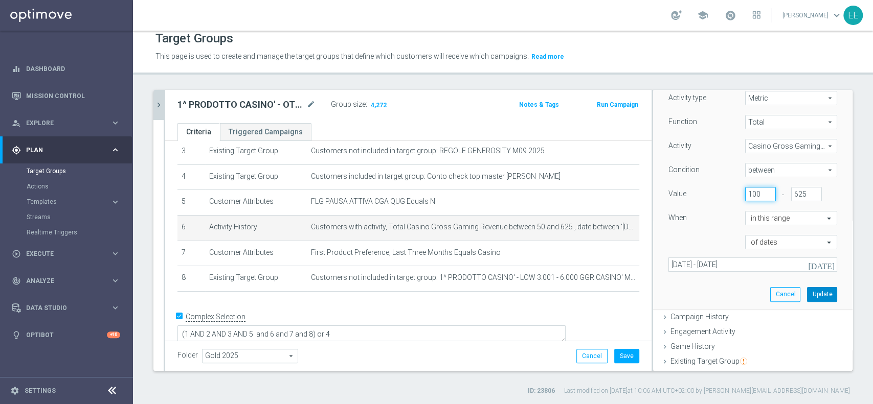
type input "100"
click at [807, 291] on button "Update" at bounding box center [822, 294] width 30 height 14
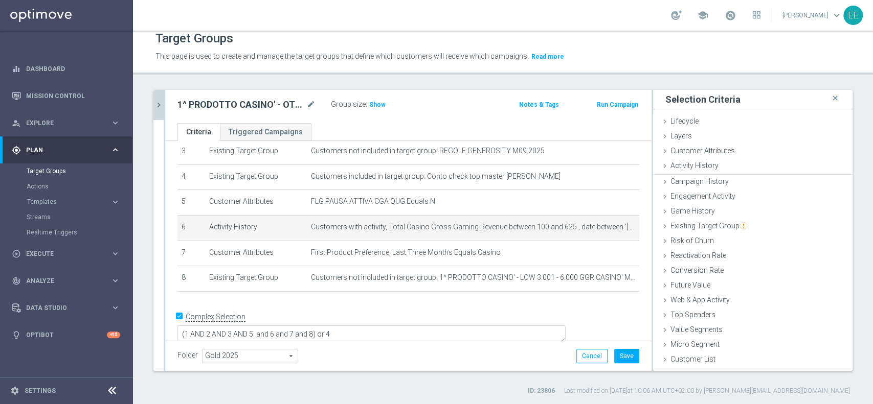
scroll to position [0, 0]
click at [378, 104] on span "Show" at bounding box center [377, 104] width 16 height 7
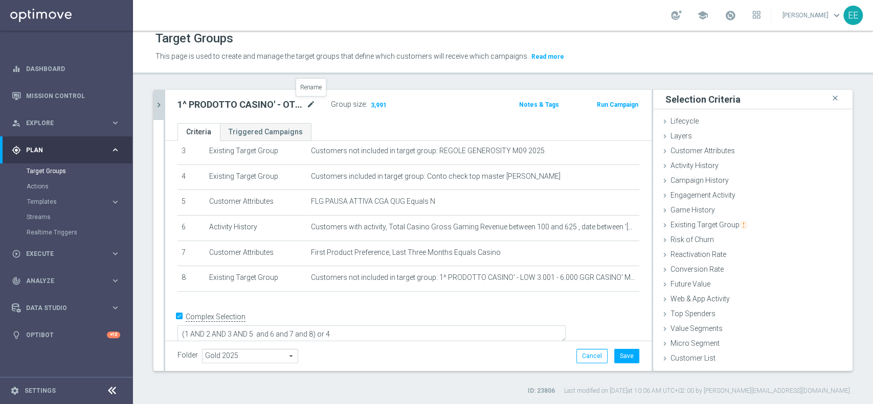
click at [312, 103] on icon "mode_edit" at bounding box center [310, 105] width 9 height 12
type input "1^ PRODOTTO CASINO' - OTHER GGR > 100 CASINO' M08 09.09"
click at [379, 101] on span "3,991" at bounding box center [379, 106] width 18 height 10
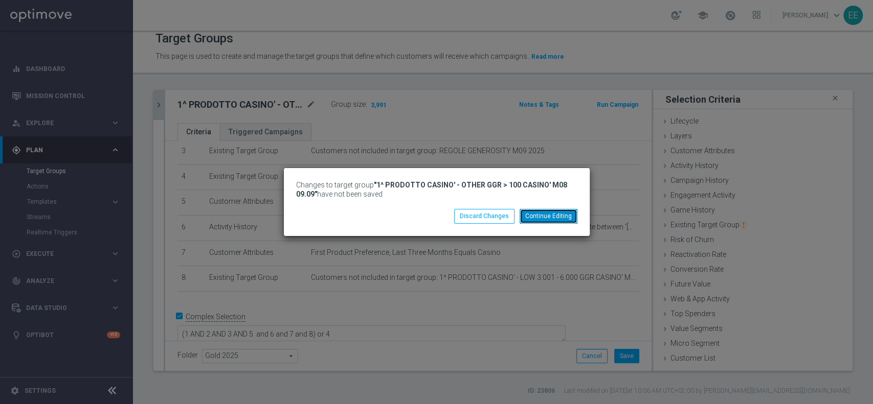
click at [551, 211] on button "Continue Editing" at bounding box center [548, 216] width 58 height 14
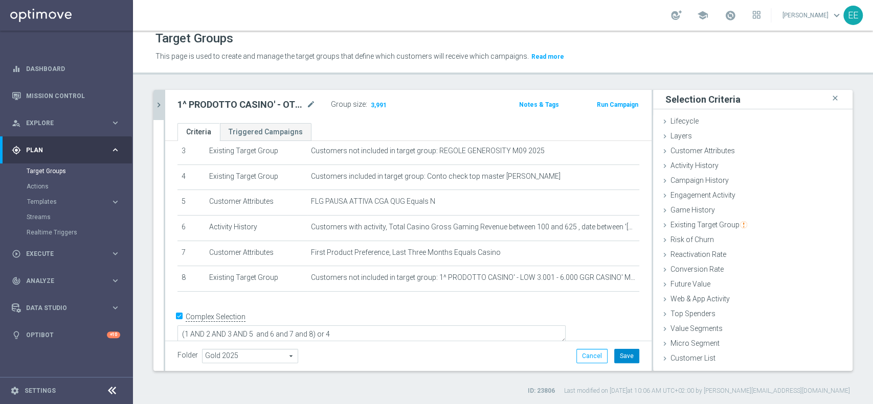
click at [617, 353] on button "Save" at bounding box center [626, 356] width 25 height 14
click at [373, 103] on span "3,991" at bounding box center [379, 106] width 18 height 10
click at [162, 101] on icon "chevron_right" at bounding box center [159, 105] width 10 height 10
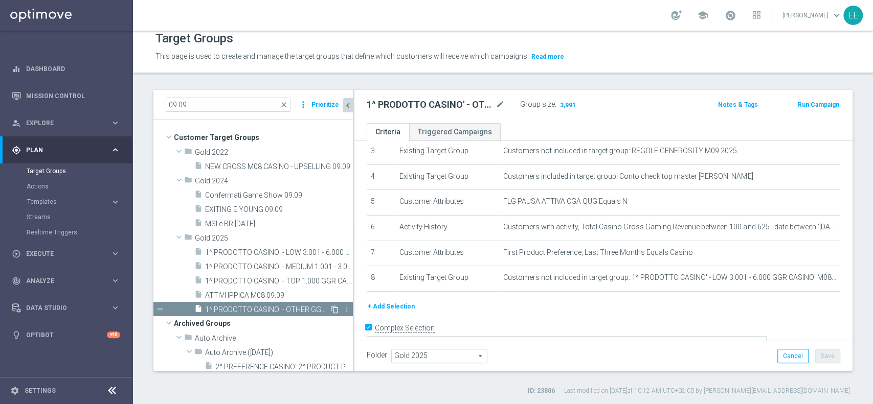
click at [331, 309] on icon "content_copy" at bounding box center [335, 310] width 8 height 8
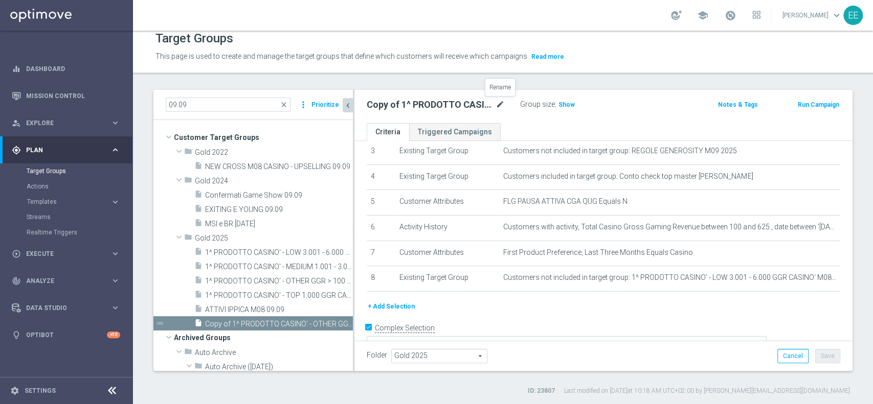
click at [504, 109] on icon "mode_edit" at bounding box center [499, 105] width 9 height 12
type input "1^ PRODOTTO CASINO' - NON CONTATTABILI - GGR CASINO' M08 > 100 09.09"
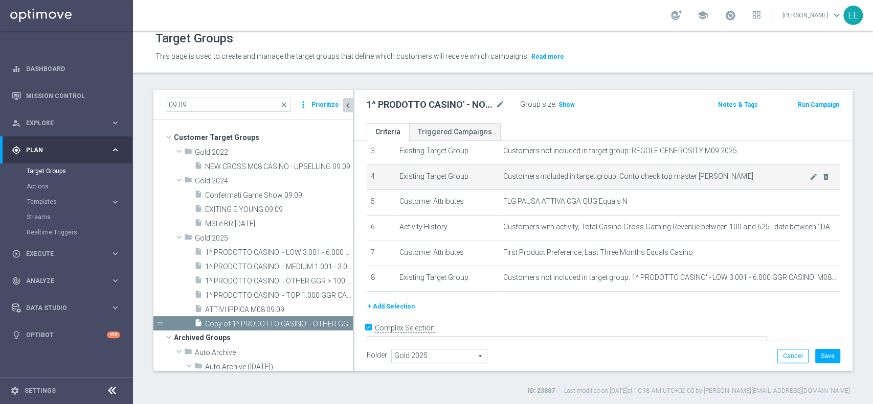
scroll to position [0, 0]
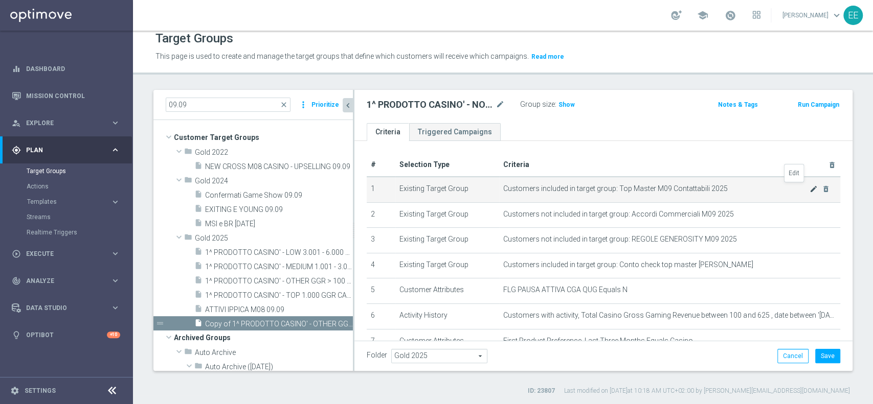
click at [809, 191] on icon "mode_edit" at bounding box center [813, 189] width 8 height 8
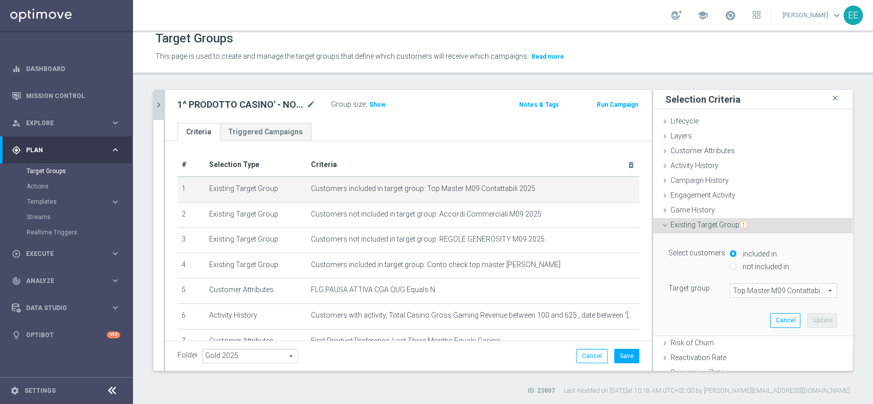
click at [764, 289] on span "Top Master M09 Contattabili 2025" at bounding box center [783, 290] width 106 height 13
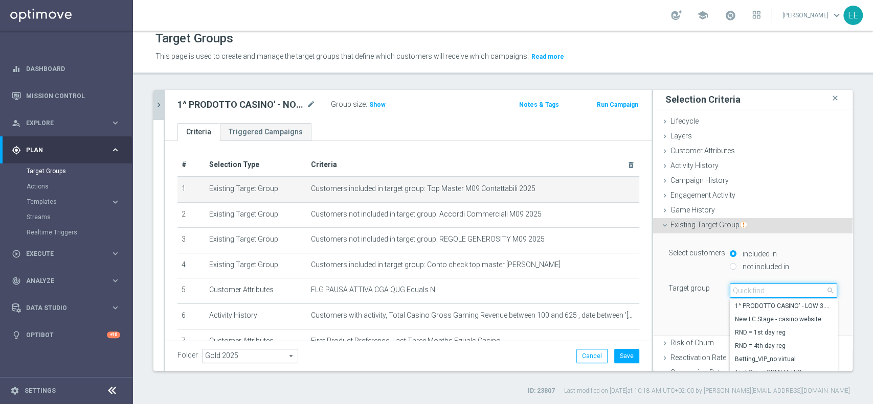
click at [764, 289] on input "search" at bounding box center [783, 291] width 107 height 14
type input "top master m09"
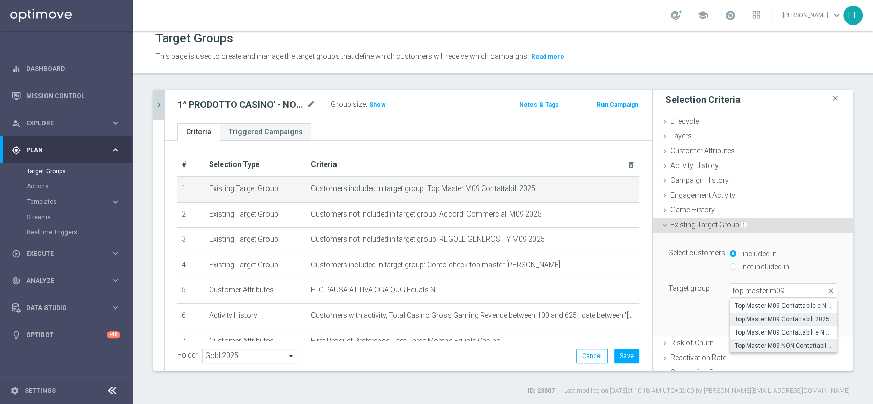
click at [785, 342] on span "Top Master M09 NON Contattabili 2025" at bounding box center [783, 346] width 97 height 8
type input "Top Master M09 NON Contattabili 2025"
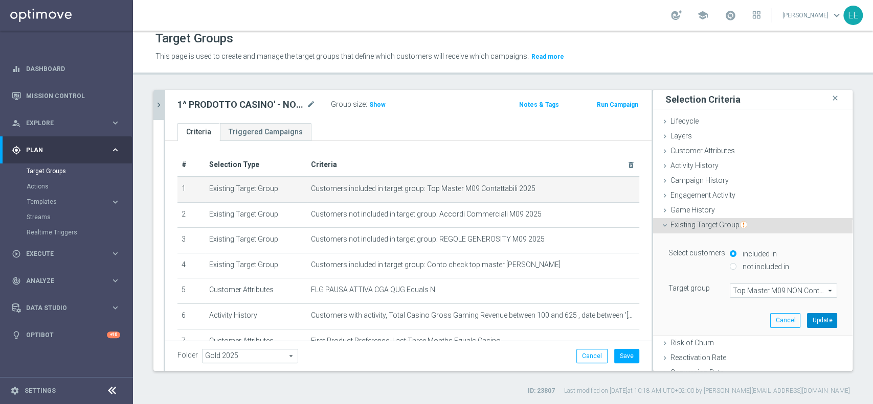
click at [807, 318] on button "Update" at bounding box center [822, 320] width 30 height 14
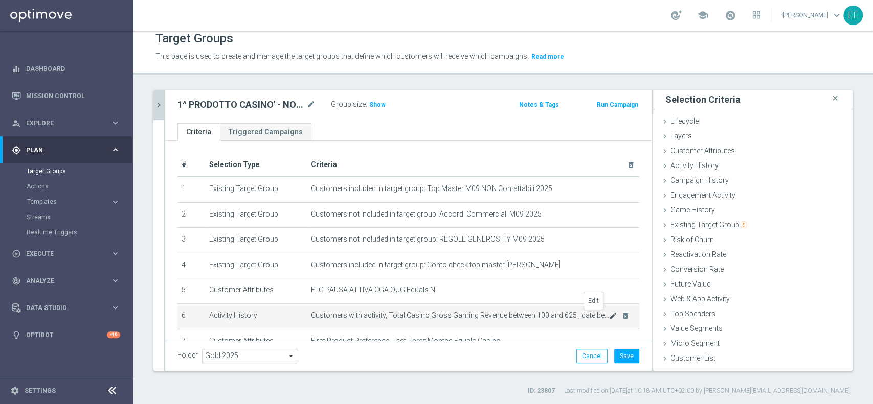
click at [609, 317] on icon "mode_edit" at bounding box center [613, 316] width 8 height 8
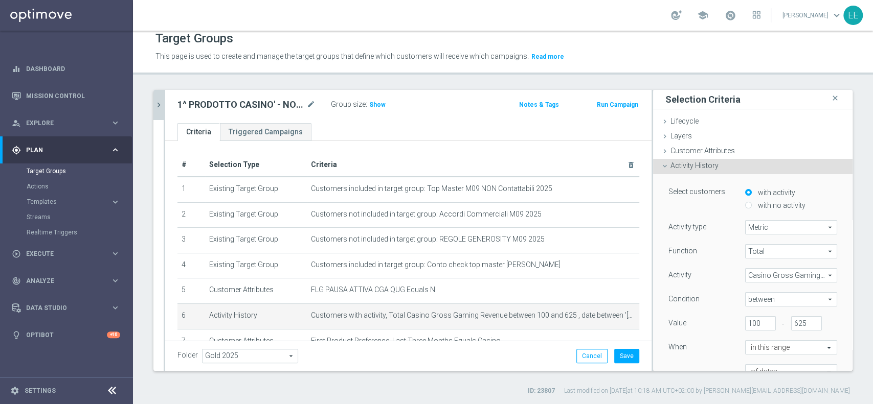
click at [773, 298] on span "between" at bounding box center [790, 299] width 91 height 13
click at [750, 342] on span ">" at bounding box center [791, 341] width 82 height 8
type input ">"
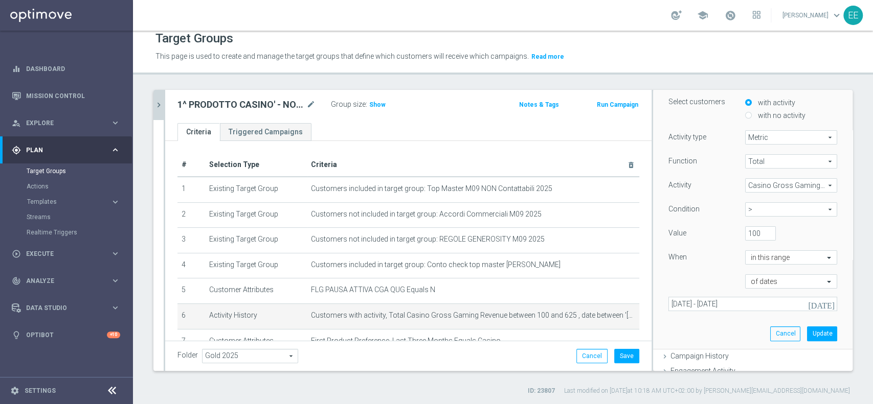
scroll to position [92, 0]
click at [810, 330] on button "Update" at bounding box center [822, 332] width 30 height 14
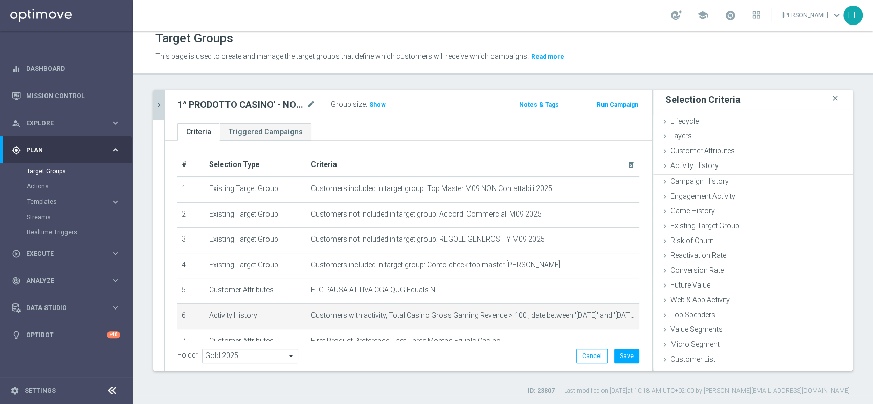
scroll to position [0, 0]
click at [376, 102] on span "Show" at bounding box center [377, 104] width 16 height 7
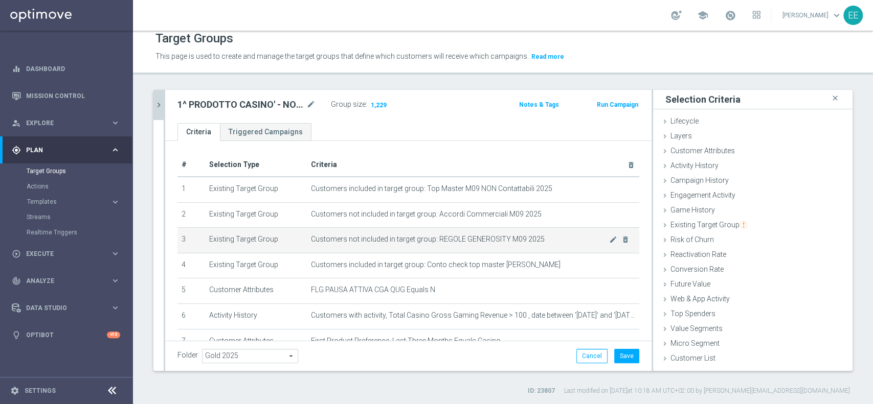
scroll to position [88, 0]
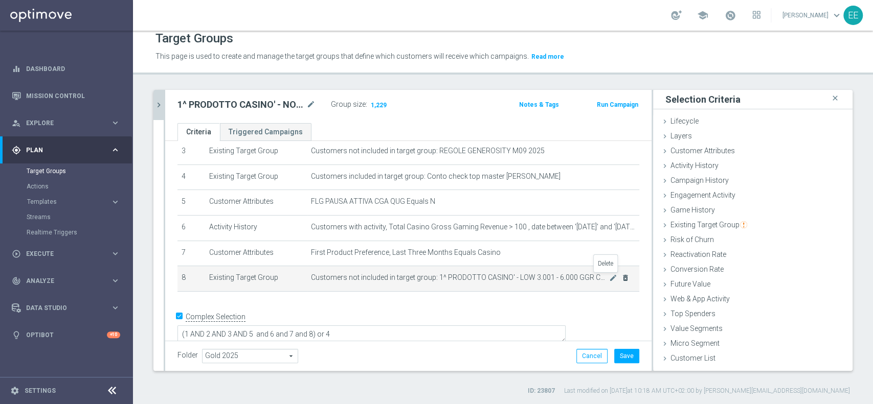
click at [621, 280] on icon "delete_forever" at bounding box center [625, 278] width 8 height 8
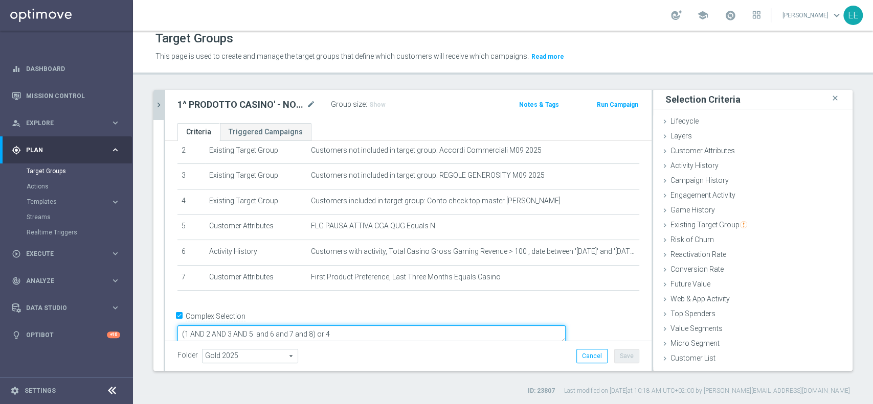
click at [387, 326] on textarea "(1 AND 2 AND 3 AND 5 and 6 and 7 and 8) or 4" at bounding box center [371, 335] width 388 height 18
click at [557, 292] on div "# Selection Type Criteria delete_forever 1 Existing Target Group Customers incl…" at bounding box center [408, 194] width 477 height 211
click at [614, 352] on button "Save" at bounding box center [626, 356] width 25 height 14
click at [373, 103] on span "Show" at bounding box center [377, 104] width 16 height 7
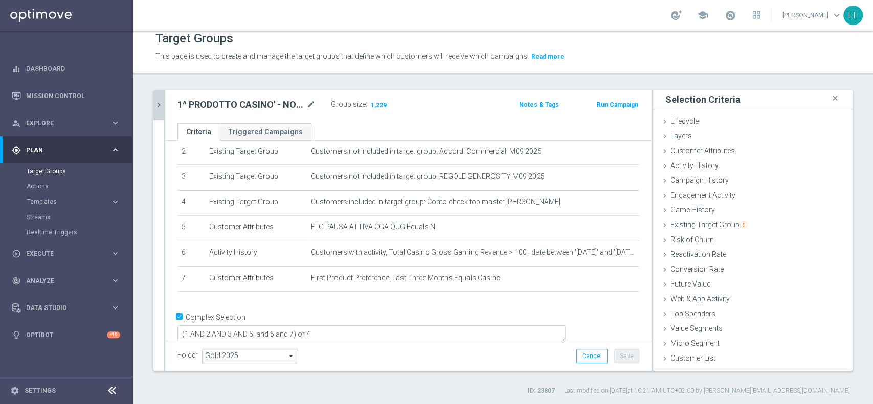
click at [159, 101] on icon "chevron_right" at bounding box center [159, 105] width 10 height 10
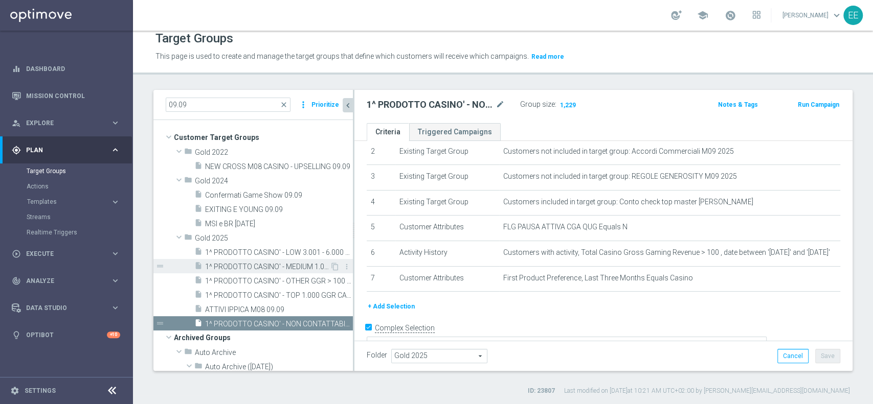
click at [295, 272] on div "insert_drive_file 1^ PRODOTTO CASINO' - MEDIUM 1.001 - 3.000 GGR CASINO' M08 09…" at bounding box center [261, 266] width 135 height 14
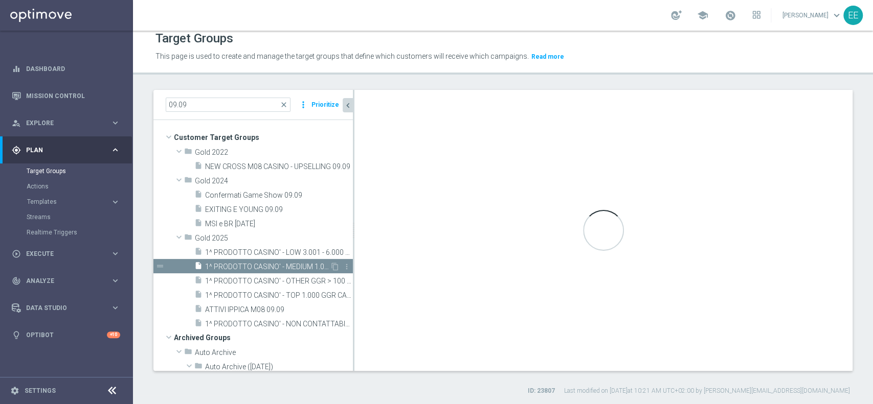
type textarea "(1 AND 2 AND 3 AND 5 and 6 and 7 and 8) or 4"
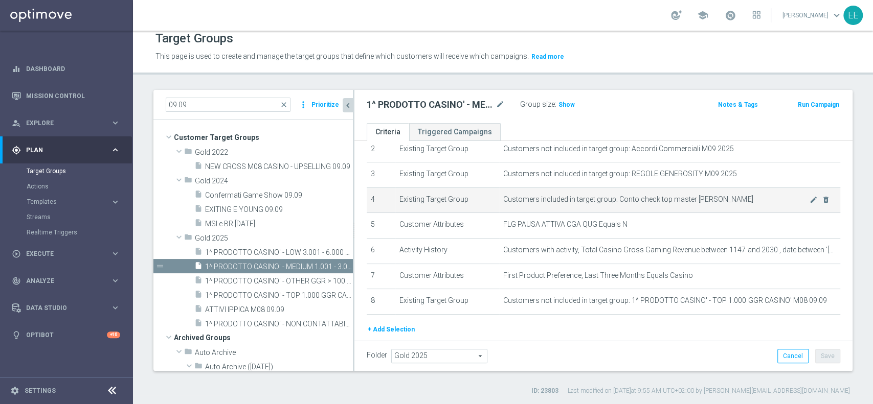
scroll to position [71, 0]
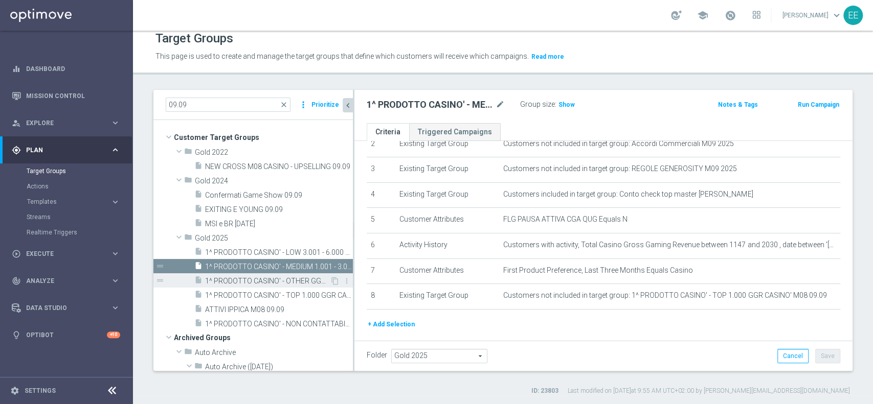
click at [296, 278] on span "1^ PRODOTTO CASINO' - OTHER GGR > 100 CASINO' M08 09.09" at bounding box center [267, 281] width 125 height 9
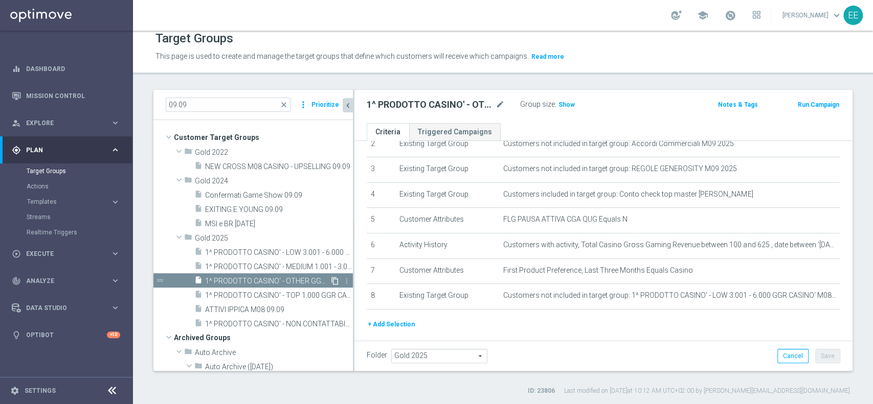
click at [331, 280] on icon "content_copy" at bounding box center [335, 281] width 8 height 8
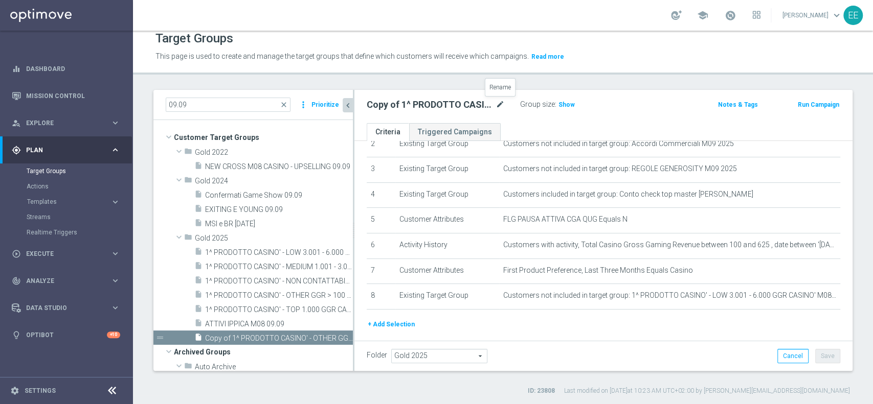
click at [502, 107] on icon "mode_edit" at bounding box center [499, 105] width 9 height 12
type input "ACTIVE CASINO' - TOP 1.000 (NO 1^ PRODOTTO CASINO' PER GGR M08) CONTATTABILI E …"
click at [815, 351] on button "Save" at bounding box center [827, 356] width 25 height 14
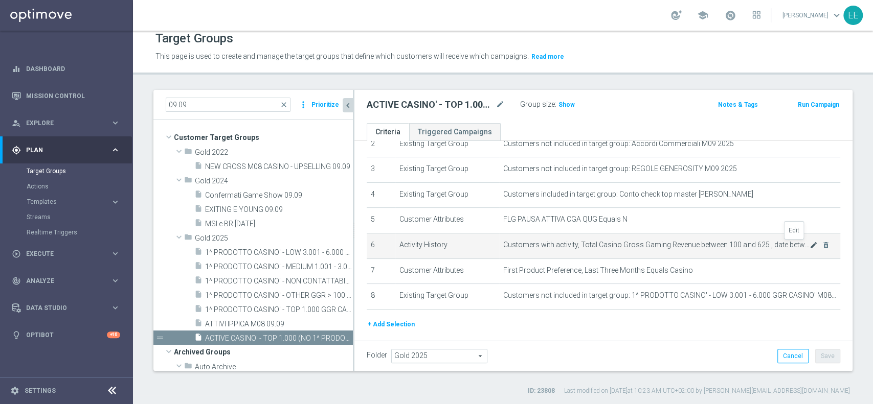
click at [809, 247] on icon "mode_edit" at bounding box center [813, 245] width 8 height 8
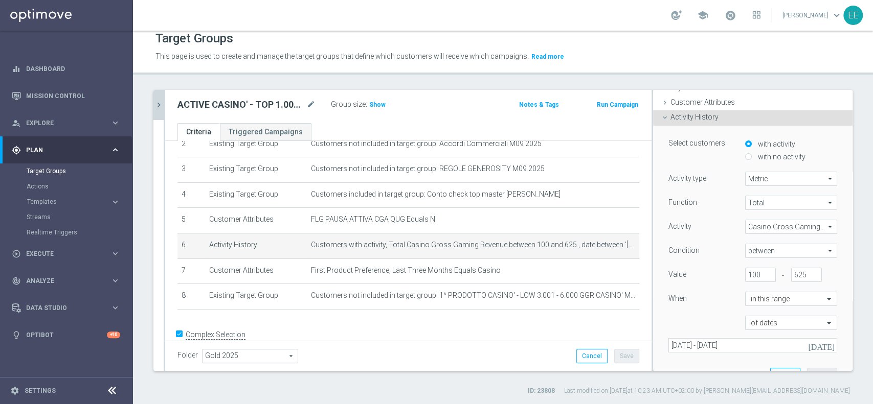
scroll to position [49, 0]
click at [750, 248] on span "between" at bounding box center [790, 250] width 91 height 13
click at [750, 288] on span ">" at bounding box center [791, 292] width 82 height 8
type input ">"
click at [799, 365] on div "Select customers with activity with no activity Activity type Metric Metric arr…" at bounding box center [753, 257] width 184 height 264
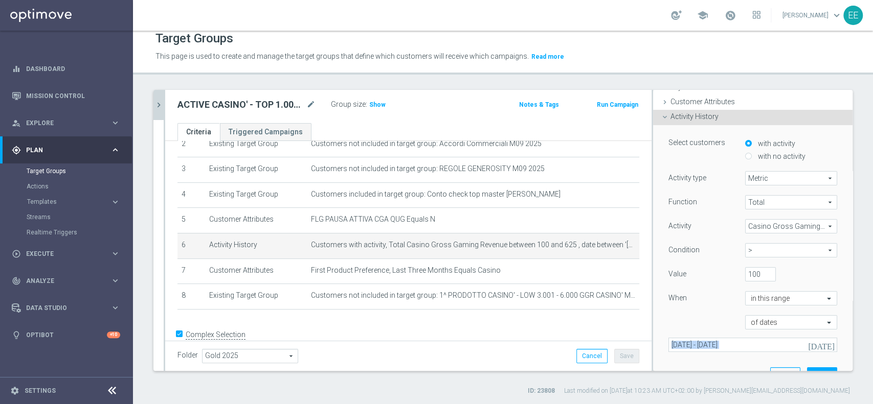
click at [799, 366] on div "Select customers with activity with no activity Activity type Metric Metric arr…" at bounding box center [753, 257] width 184 height 264
click at [807, 368] on button "Update" at bounding box center [822, 375] width 30 height 14
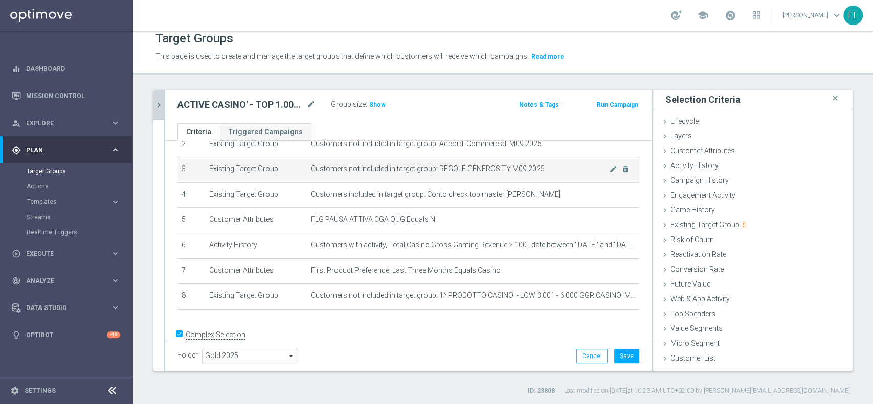
scroll to position [0, 0]
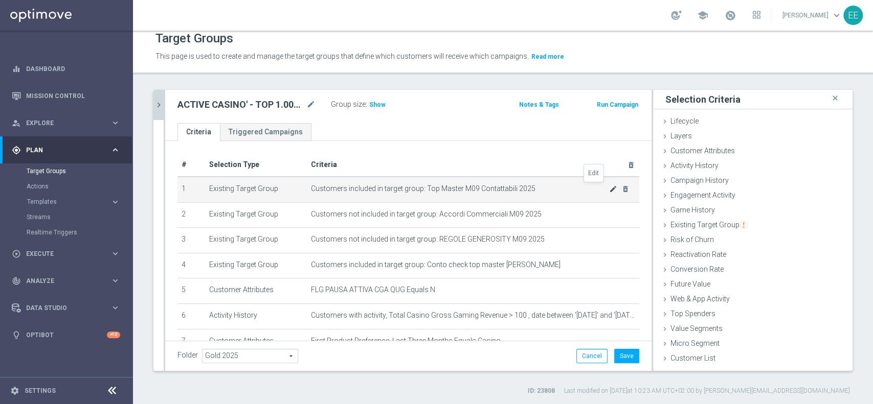
click at [609, 188] on icon "mode_edit" at bounding box center [613, 189] width 8 height 8
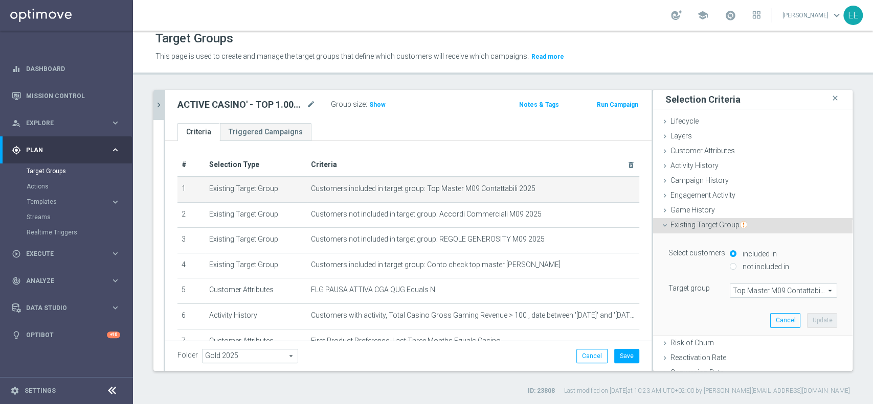
click at [730, 290] on span "Top Master M09 Contattabili 2025" at bounding box center [783, 290] width 106 height 13
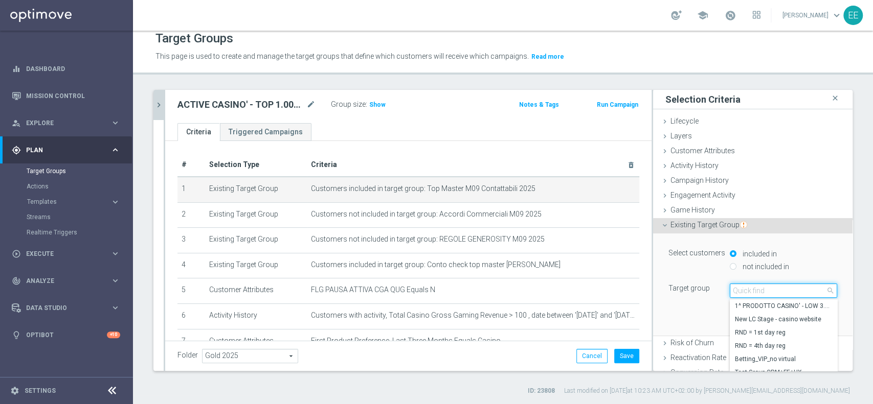
click at [730, 290] on input "search" at bounding box center [783, 291] width 107 height 14
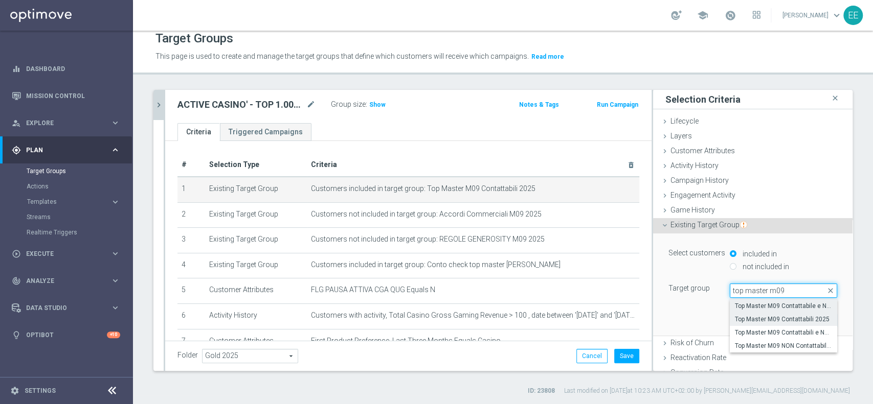
type input "top master m09"
click at [783, 304] on span "Top Master M09 Contattabile e NON - Profilati e NON" at bounding box center [783, 306] width 97 height 8
type input "Top Master M09 Contattabile e NON - Profilati e NON"
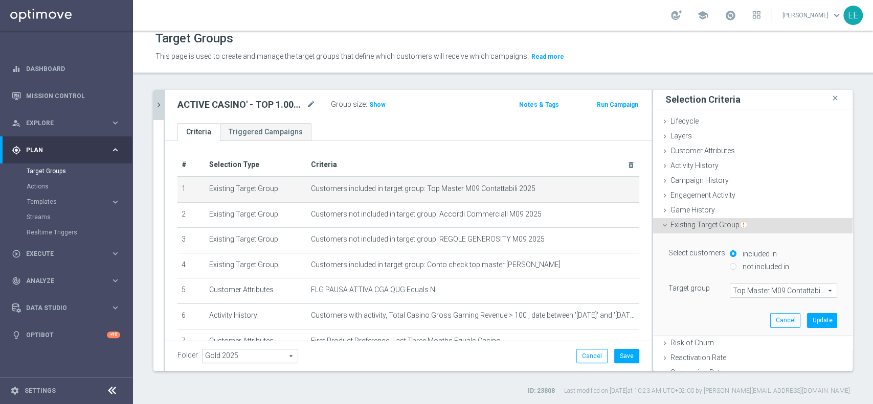
click at [783, 288] on span "Top Master M09 Contattabile e NON - Profilati e NON" at bounding box center [783, 290] width 106 height 13
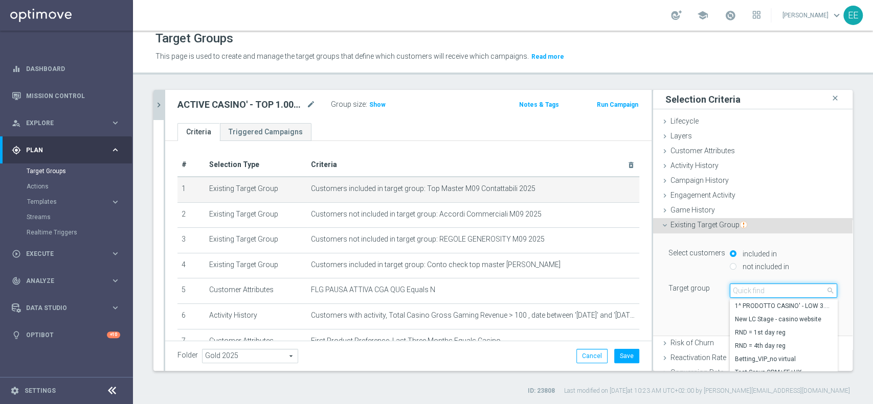
click at [783, 288] on input "search" at bounding box center [783, 291] width 107 height 14
type input "top master m09"
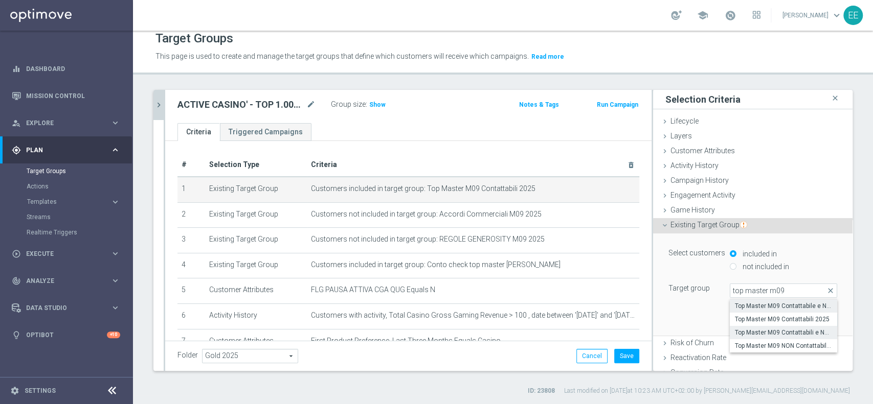
click at [777, 329] on span "Top Master M09 Contattabili e NON Contattabili 2025" at bounding box center [783, 333] width 97 height 8
type input "Top Master M09 Contattabili e NON Contattabili 2025"
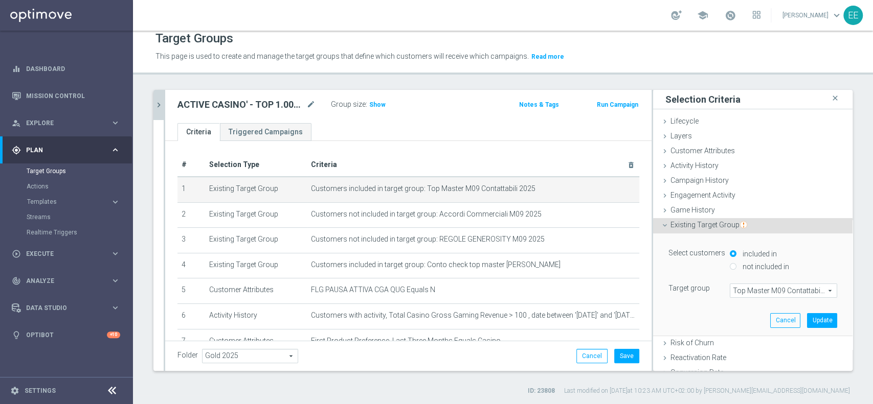
click at [805, 311] on div "Select customers included in not included in Target group Top Master M09 Contat…" at bounding box center [753, 285] width 184 height 102
click at [807, 321] on button "Update" at bounding box center [822, 320] width 30 height 14
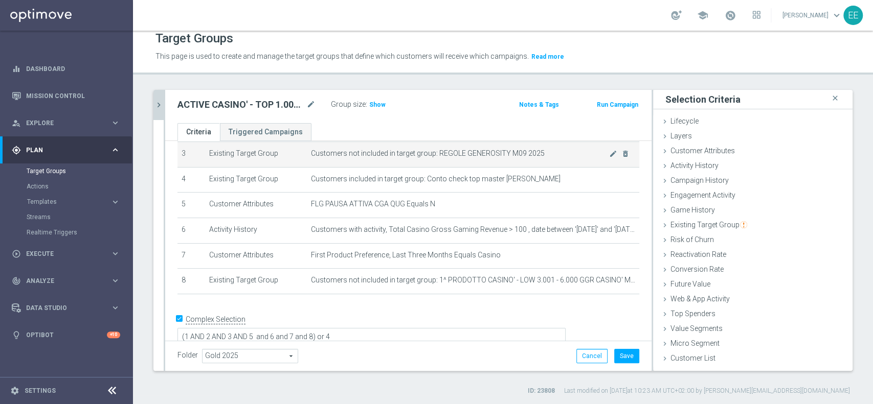
scroll to position [87, 0]
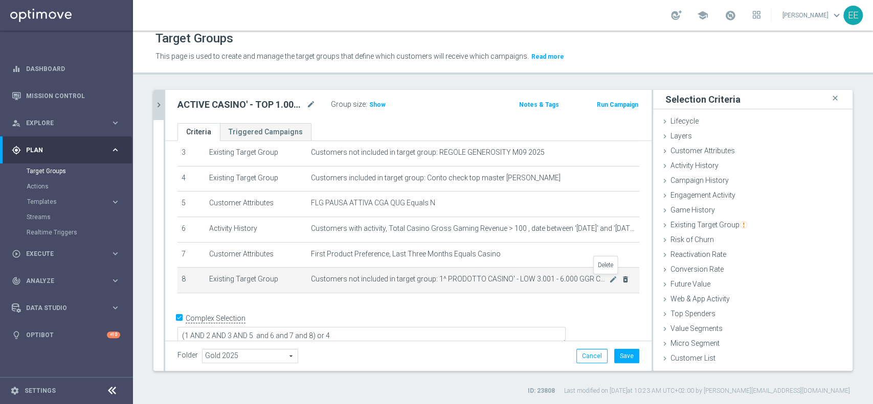
click at [621, 281] on icon "delete_forever" at bounding box center [625, 280] width 8 height 8
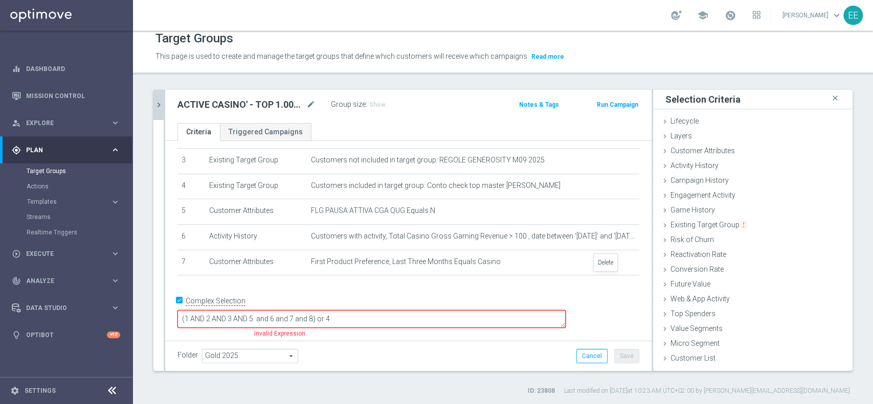
scroll to position [64, 0]
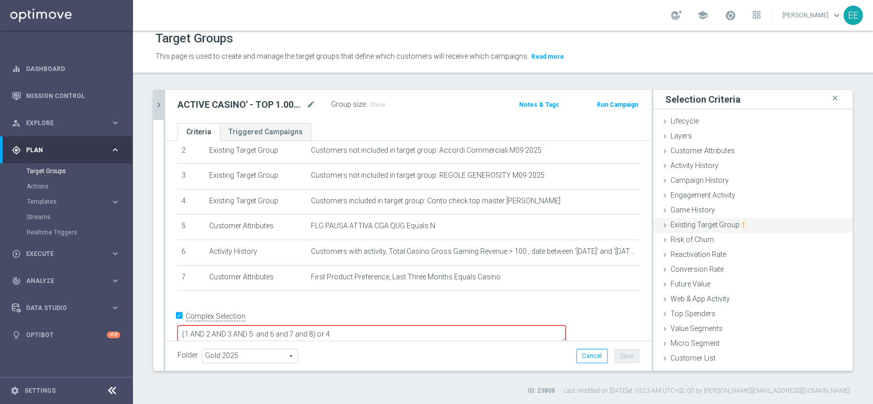
click at [719, 229] on div "Existing Target Group done selection updated" at bounding box center [752, 225] width 199 height 15
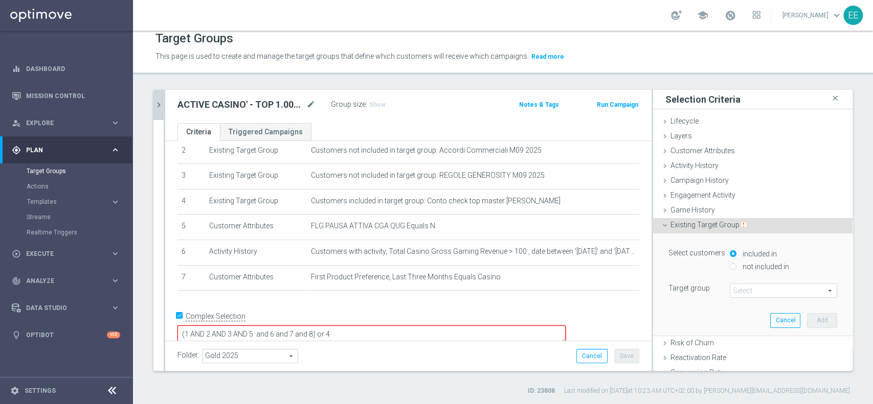
click at [754, 264] on label "not included in" at bounding box center [764, 266] width 49 height 9
click at [736, 264] on input "not included in" at bounding box center [733, 266] width 7 height 7
radio input "true"
click at [761, 286] on span at bounding box center [783, 290] width 106 height 13
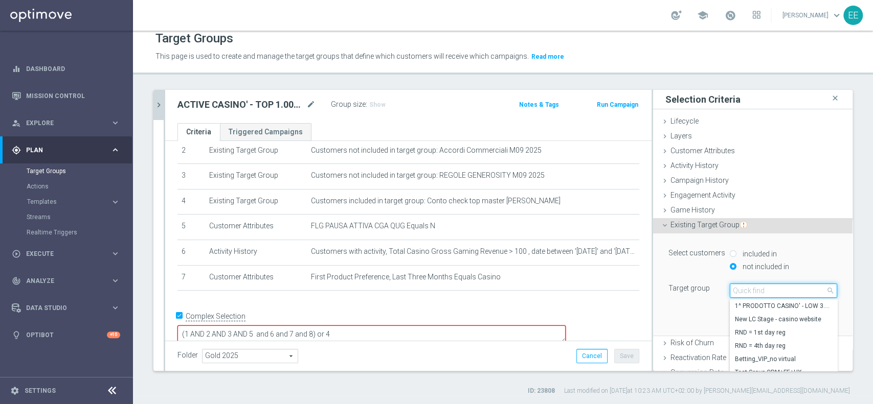
click at [761, 286] on input "search" at bounding box center [783, 291] width 107 height 14
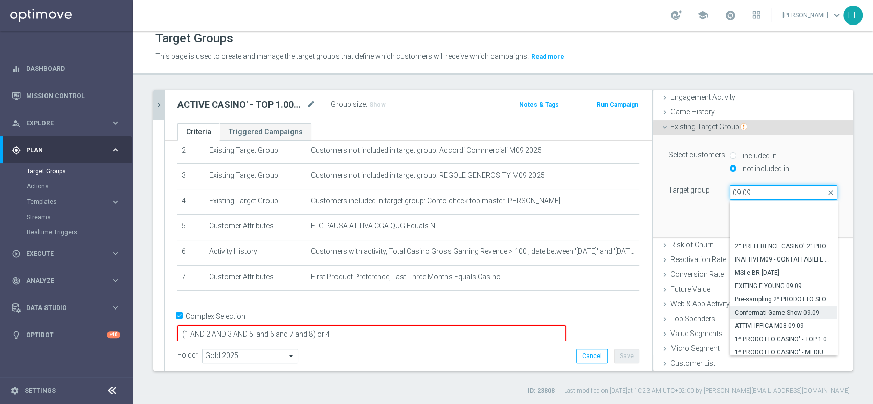
scroll to position [44, 0]
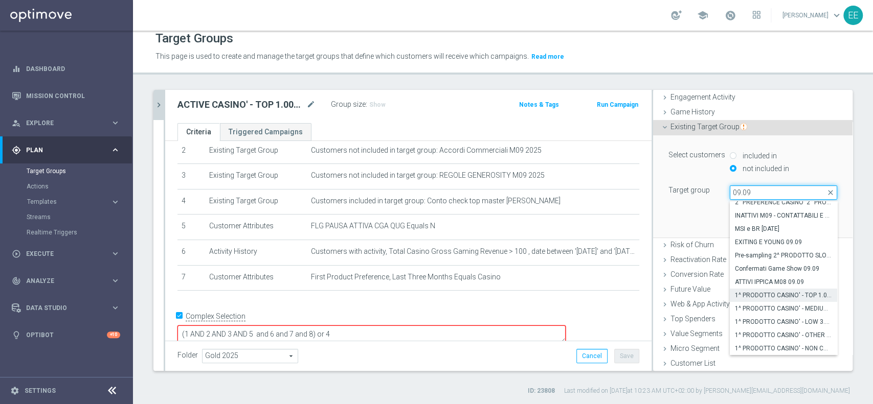
type input "09.09"
click at [771, 293] on span "1^ PRODOTTO CASINO' - TOP 1.000 GGR CASINO' M08 09.09" at bounding box center [783, 295] width 97 height 8
type input "1^ PRODOTTO CASINO' - TOP 1.000 GGR CASINO' M08 09.09"
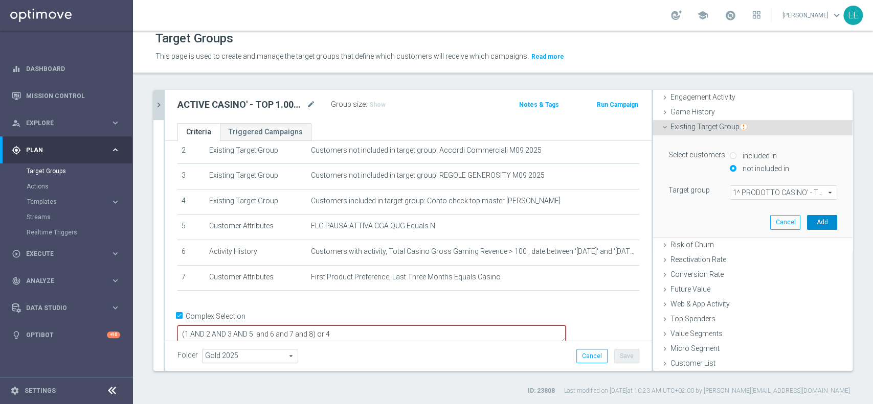
click at [807, 220] on button "Add" at bounding box center [822, 222] width 30 height 14
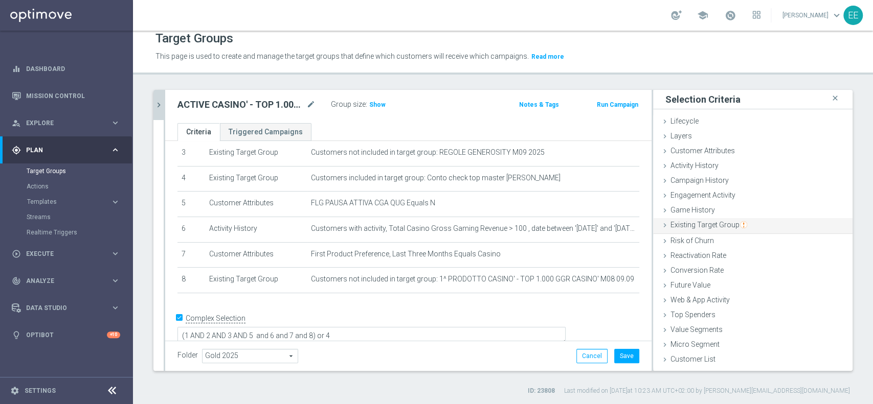
scroll to position [0, 0]
click at [697, 225] on span "Existing Target Group" at bounding box center [708, 225] width 77 height 8
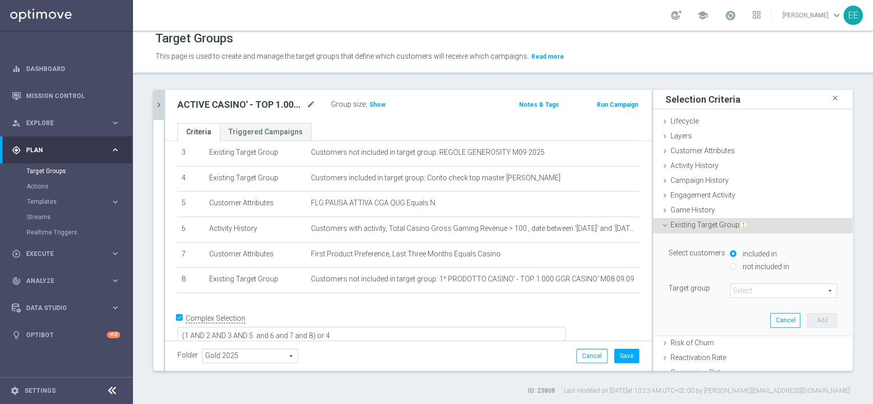
click at [761, 270] on div "not included in" at bounding box center [783, 267] width 107 height 13
click at [761, 265] on label "not included in" at bounding box center [764, 266] width 49 height 9
click at [736, 265] on input "not included in" at bounding box center [733, 266] width 7 height 7
radio input "true"
click at [737, 288] on span at bounding box center [783, 290] width 106 height 13
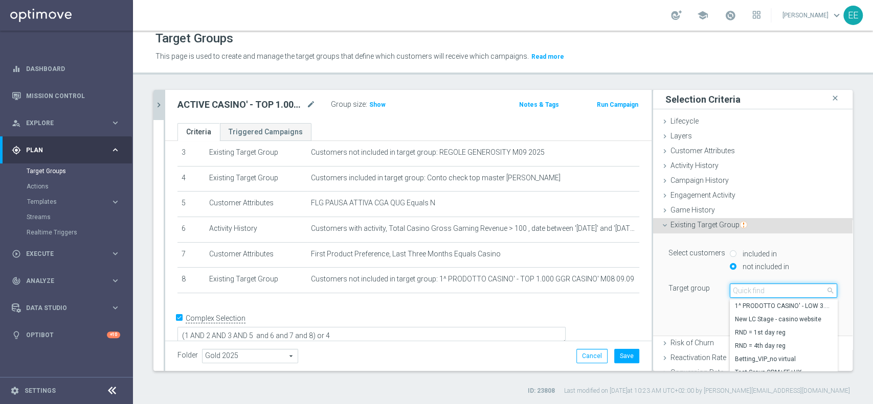
click at [737, 288] on input "search" at bounding box center [783, 291] width 107 height 14
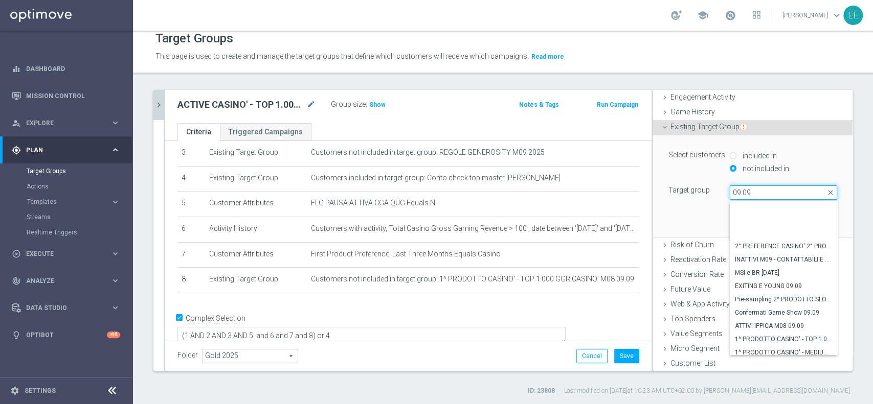
scroll to position [44, 0]
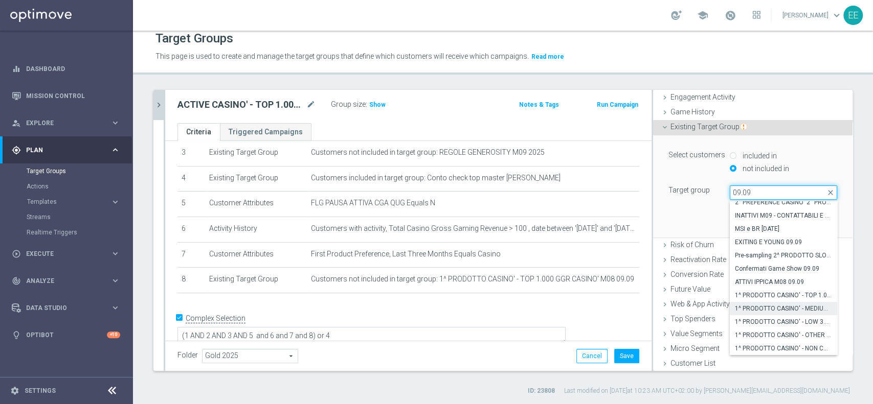
type input "09.09"
click at [764, 302] on label "1^ PRODOTTO CASINO' - MEDIUM 1.001 - 3.000 GGR CASINO' M08 09.09" at bounding box center [783, 308] width 107 height 13
type input "1^ PRODOTTO CASINO' - MEDIUM 1.001 - 3.000 GGR CASINO' M08 09.09"
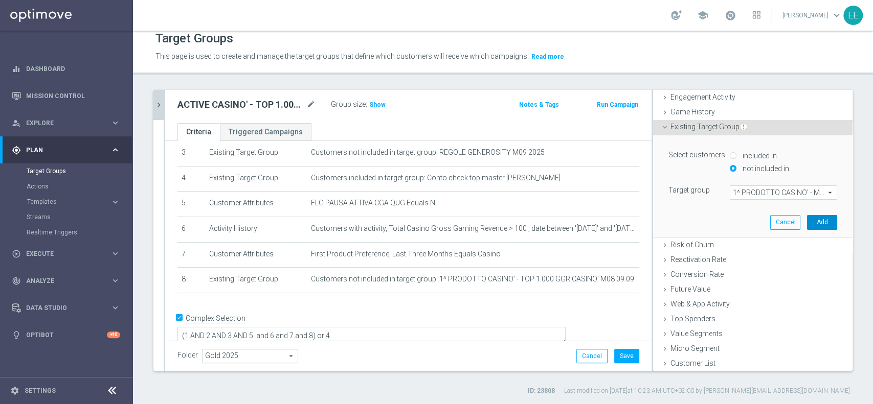
click at [807, 224] on button "Add" at bounding box center [822, 222] width 30 height 14
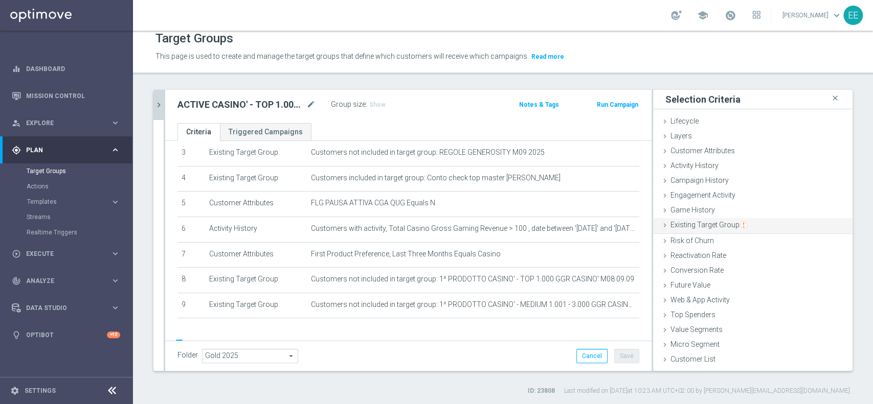
scroll to position [0, 0]
click at [728, 218] on div "Existing Target Group done selection saved" at bounding box center [752, 225] width 199 height 15
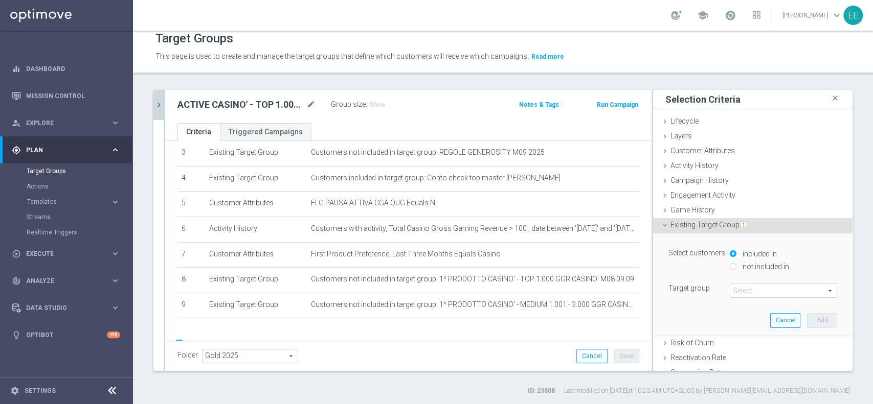
click at [762, 265] on label "not included in" at bounding box center [764, 266] width 49 height 9
click at [732, 259] on div "included in" at bounding box center [783, 254] width 107 height 13
click at [740, 264] on label "not included in" at bounding box center [764, 266] width 49 height 9
click at [730, 264] on input "not included in" at bounding box center [733, 266] width 7 height 7
radio input "true"
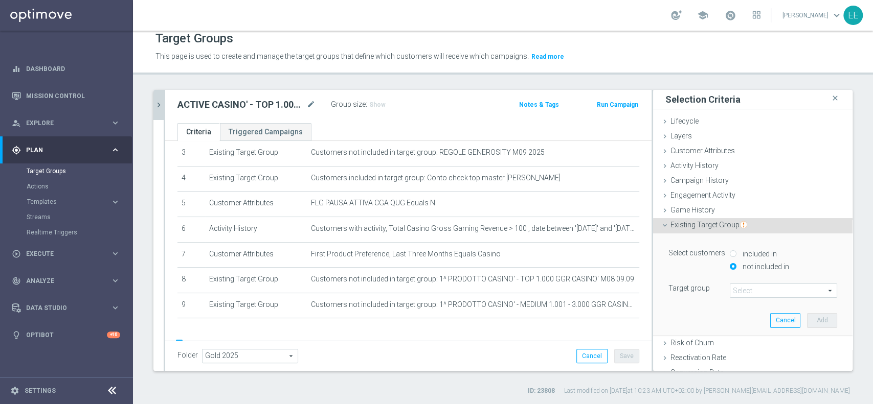
click at [746, 295] on span at bounding box center [783, 290] width 106 height 13
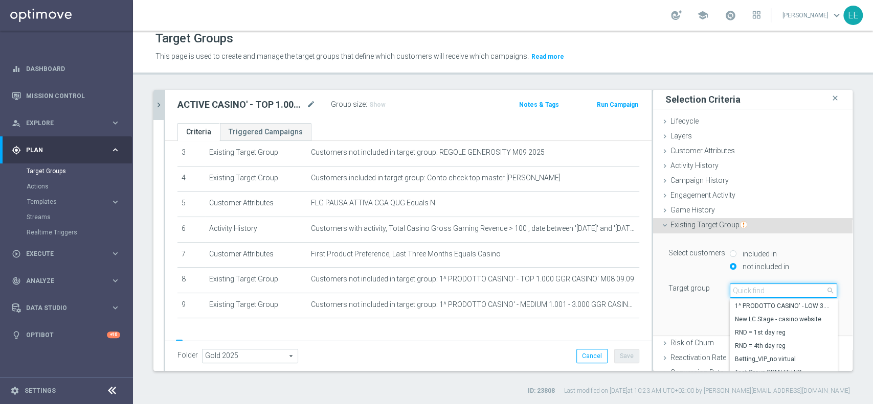
click at [746, 295] on input "search" at bounding box center [783, 291] width 107 height 14
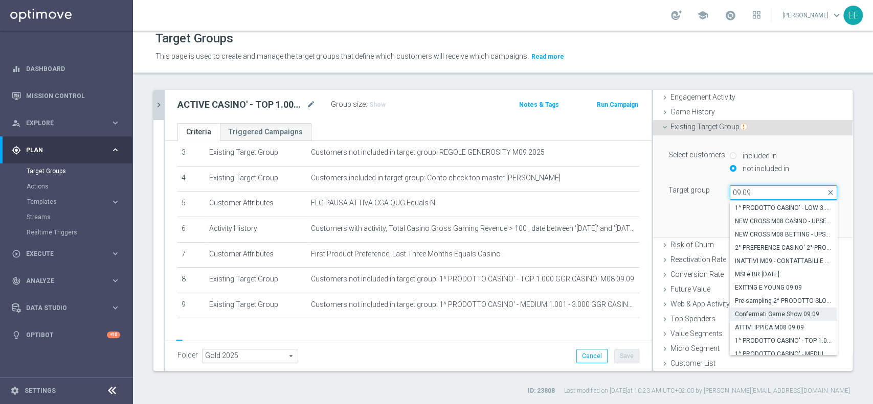
scroll to position [44, 0]
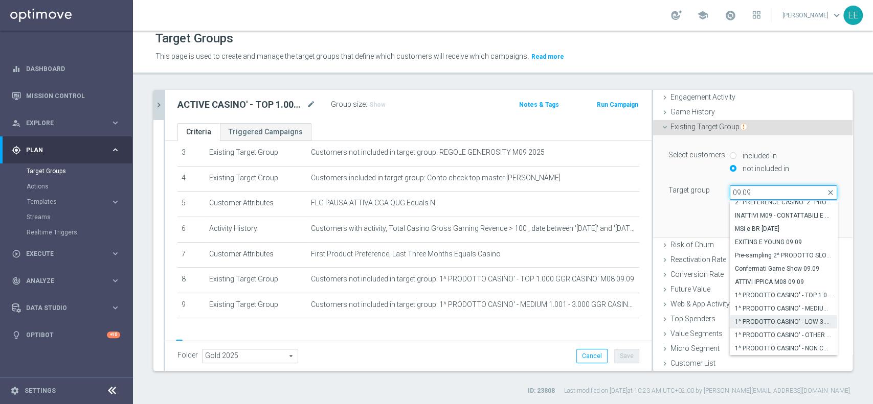
type input "09.09"
click at [775, 315] on label "1^ PRODOTTO CASINO' - LOW 3.001 - 6.000 GGR CASINO' M08 09.09" at bounding box center [783, 321] width 107 height 13
type input "1^ PRODOTTO CASINO' - LOW 3.001 - 6.000 GGR CASINO' M08 09.09"
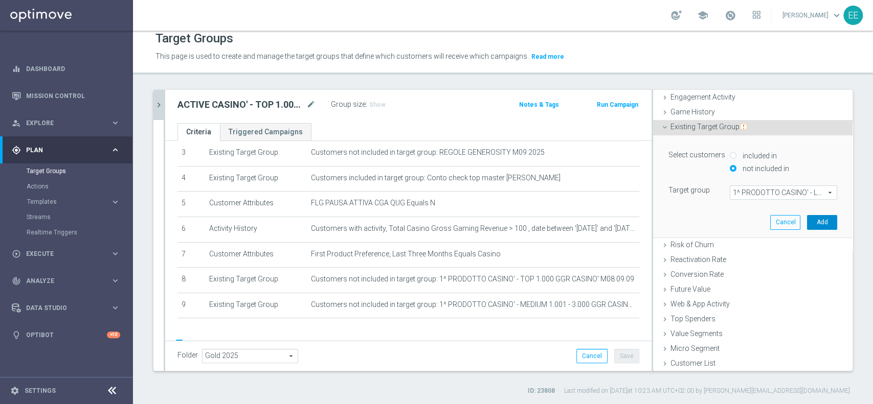
click at [810, 222] on button "Add" at bounding box center [822, 222] width 30 height 14
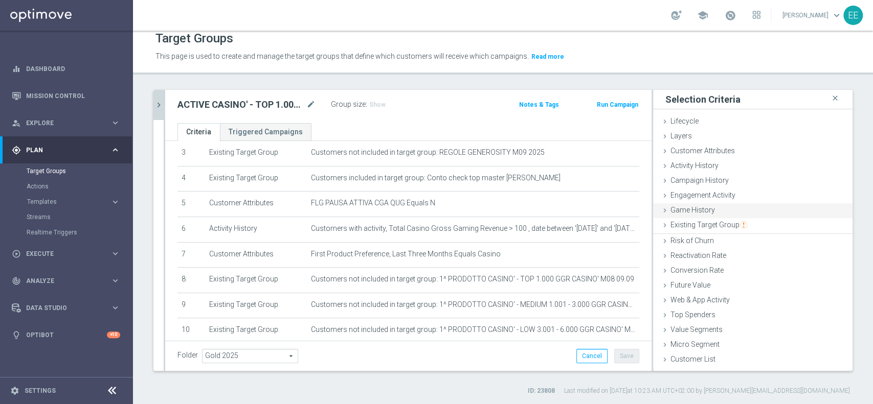
scroll to position [0, 0]
click at [719, 228] on span "Existing Target Group" at bounding box center [708, 225] width 77 height 8
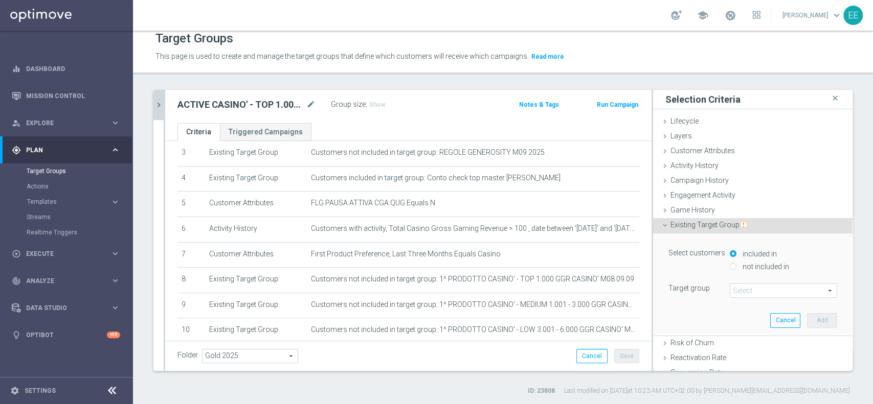
click at [764, 267] on label "not included in" at bounding box center [764, 266] width 49 height 9
click at [741, 270] on div "not included in" at bounding box center [783, 267] width 107 height 13
click at [740, 268] on label "not included in" at bounding box center [764, 266] width 49 height 9
click at [730, 268] on input "not included in" at bounding box center [733, 266] width 7 height 7
radio input "true"
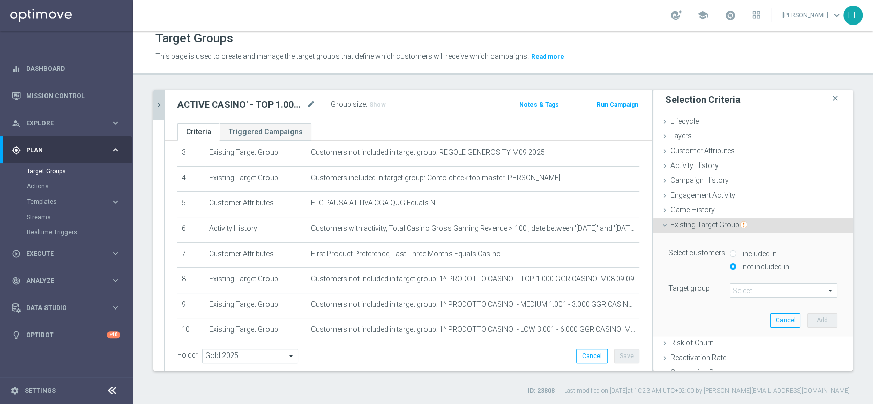
click at [733, 290] on span at bounding box center [783, 290] width 106 height 13
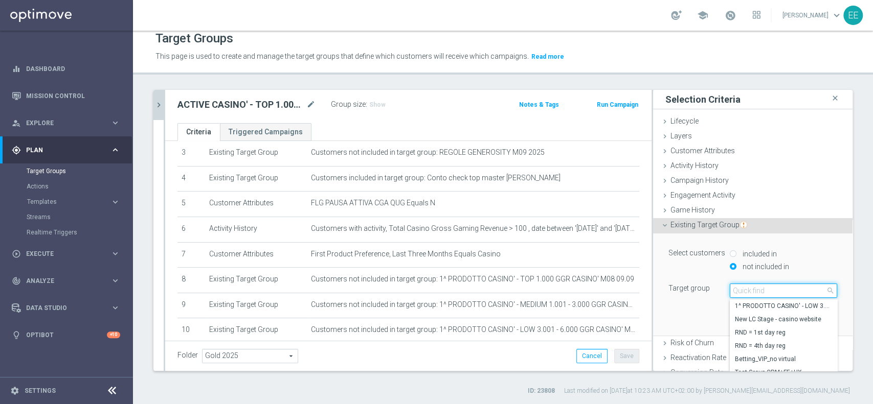
click at [733, 290] on input "search" at bounding box center [783, 291] width 107 height 14
type input "m"
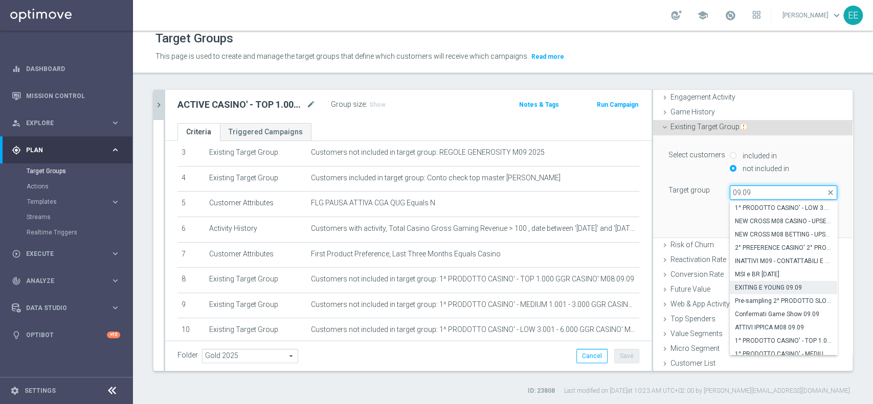
scroll to position [44, 0]
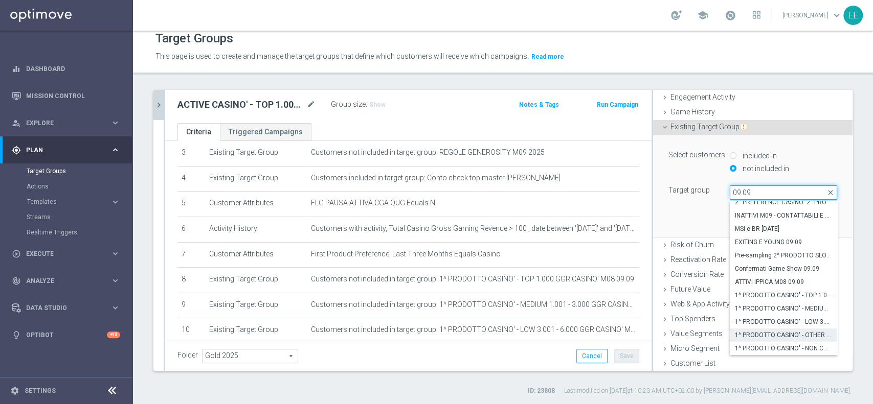
type input "09.09"
click at [771, 333] on span "1^ PRODOTTO CASINO' - OTHER GGR > 100 CASINO' M08 09.09" at bounding box center [783, 335] width 97 height 8
type input "1^ PRODOTTO CASINO' - OTHER GGR > 100 CASINO' M08 09.09"
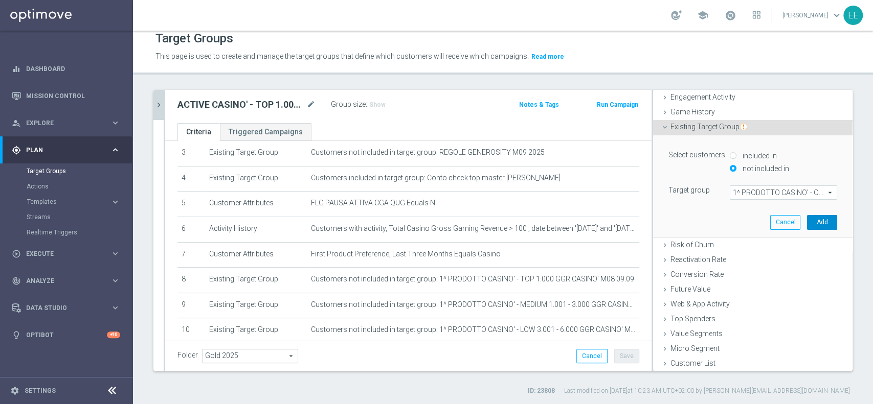
click at [807, 217] on button "Add" at bounding box center [822, 222] width 30 height 14
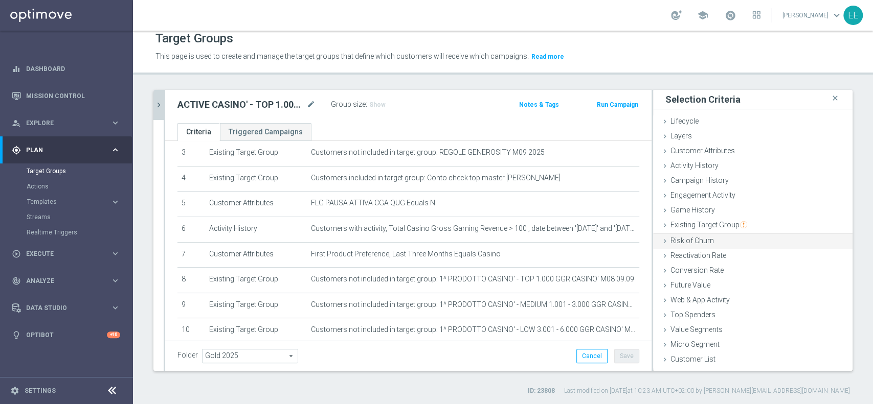
scroll to position [0, 0]
click at [690, 223] on span "Existing Target Group" at bounding box center [708, 225] width 77 height 8
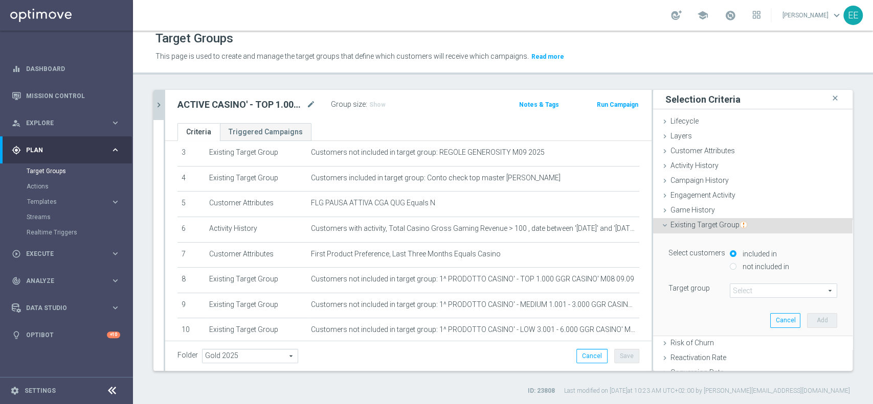
click at [754, 264] on label "not included in" at bounding box center [764, 266] width 49 height 9
click at [754, 269] on label "not included in" at bounding box center [764, 266] width 49 height 9
click at [736, 269] on input "not included in" at bounding box center [733, 266] width 7 height 7
radio input "true"
click at [734, 297] on div "Select customers included in not included in Target group Select arrow_drop_dow…" at bounding box center [753, 285] width 184 height 102
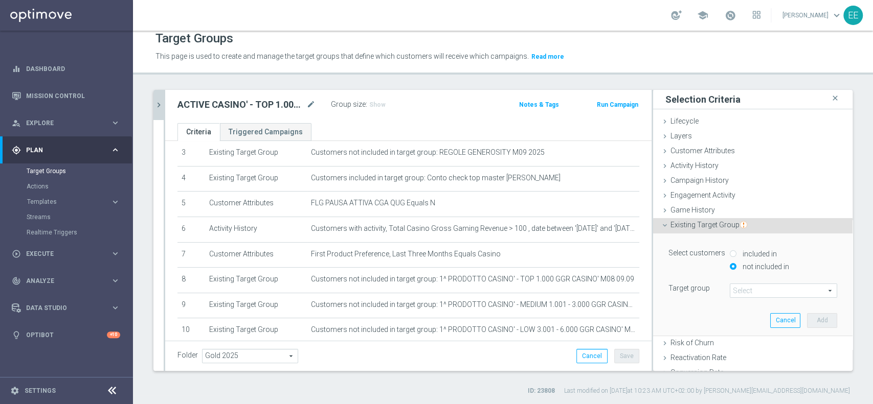
click at [735, 296] on span at bounding box center [783, 290] width 106 height 13
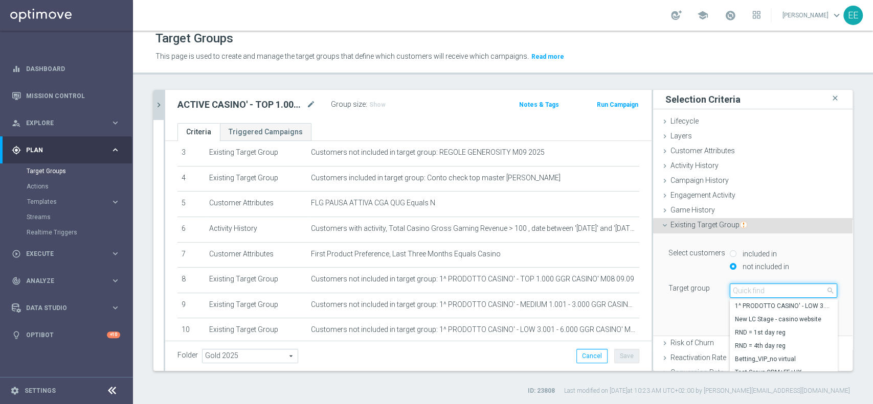
click at [735, 296] on input "search" at bounding box center [783, 291] width 107 height 14
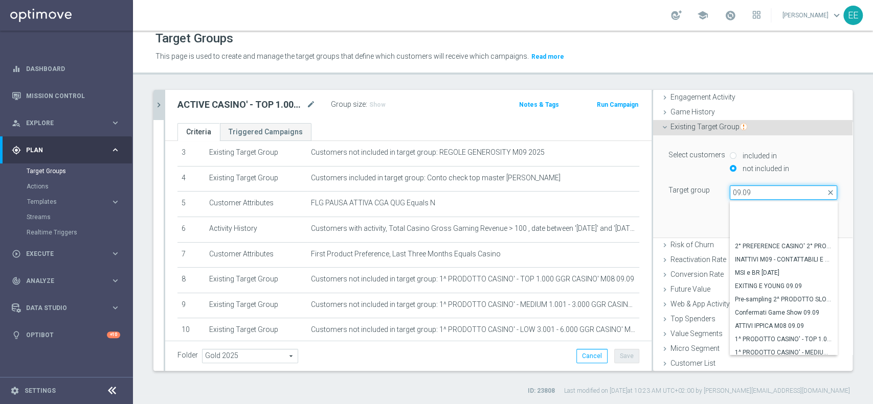
scroll to position [44, 0]
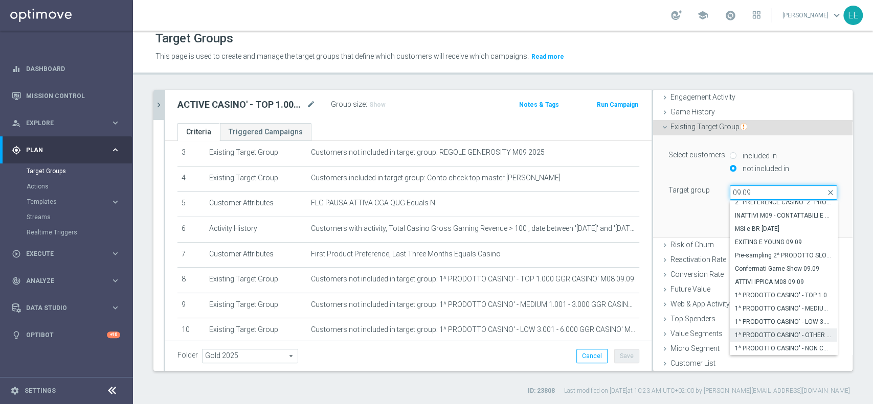
type input "09.09"
click at [757, 342] on label "1^ PRODOTTO CASINO' - NON CONTATTABILI - GGR CASINO' M08 > 100 09.09" at bounding box center [783, 348] width 107 height 13
type input "1^ PRODOTTO CASINO' - NON CONTATTABILI - GGR CASINO' M08 > 100 09.09"
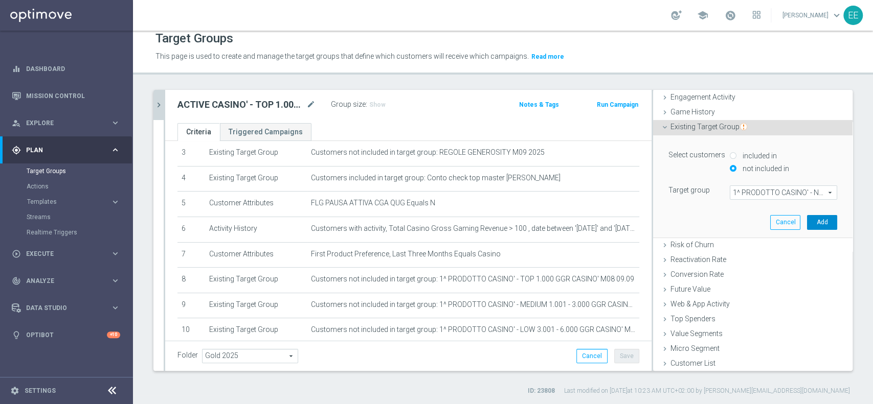
click at [810, 223] on button "Add" at bounding box center [822, 222] width 30 height 14
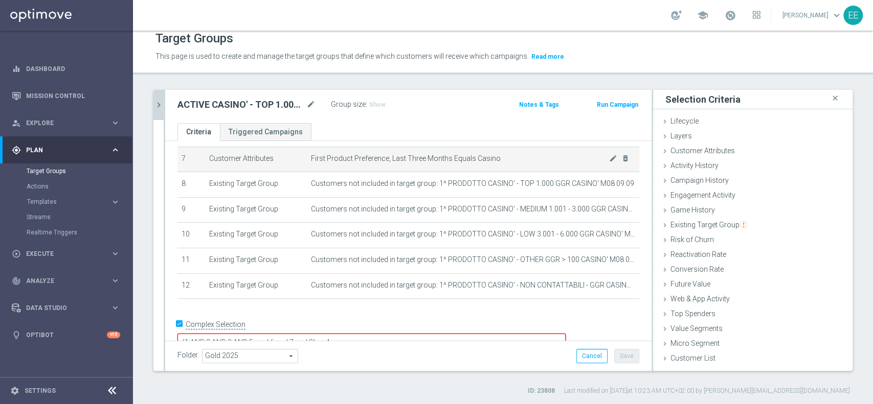
scroll to position [192, 0]
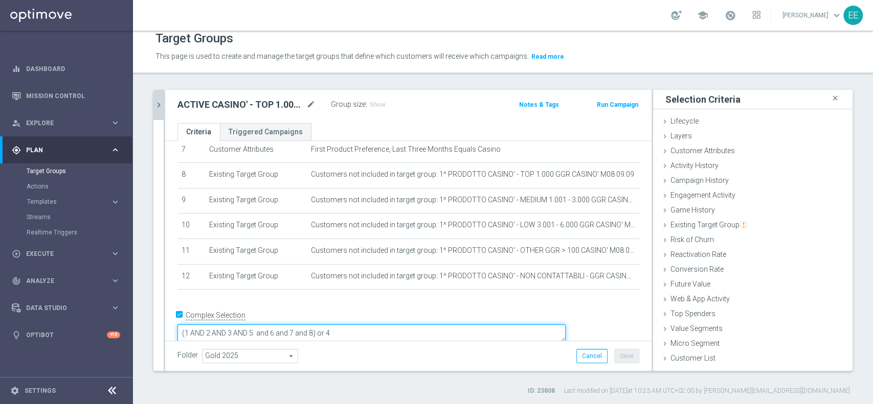
click at [385, 325] on textarea "(1 AND 2 AND 3 AND 5 and 6 and 7 and 8) or 4" at bounding box center [371, 334] width 388 height 18
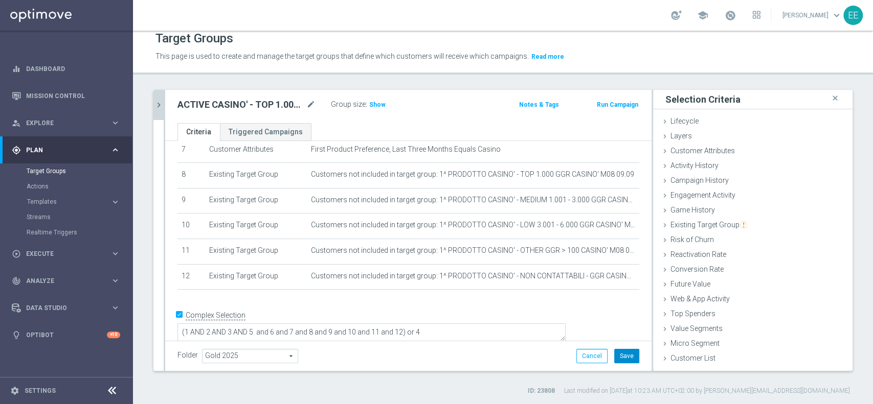
scroll to position [191, 0]
click at [615, 356] on button "Save" at bounding box center [626, 356] width 25 height 14
click at [380, 101] on span "Show" at bounding box center [377, 104] width 16 height 7
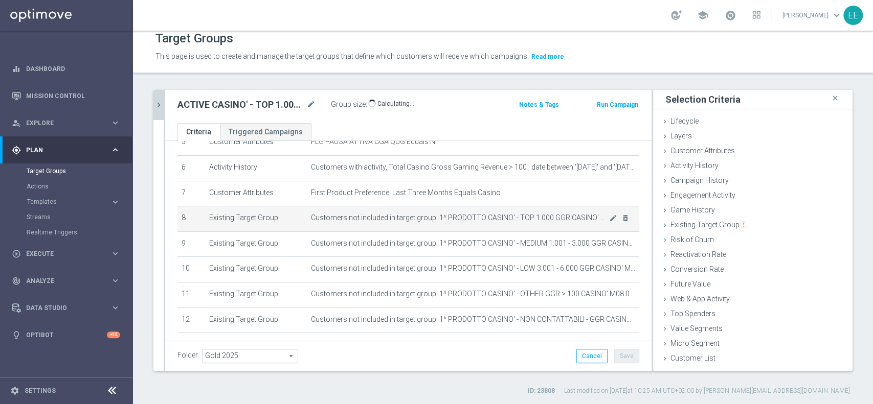
scroll to position [149, 0]
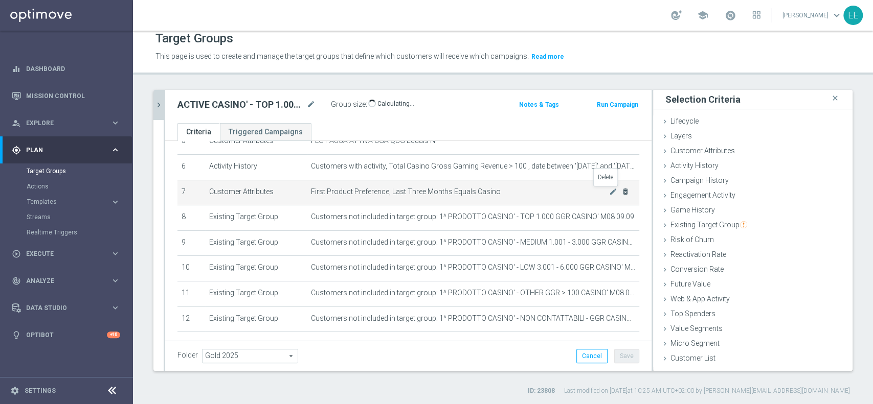
click at [621, 190] on icon "delete_forever" at bounding box center [625, 192] width 8 height 8
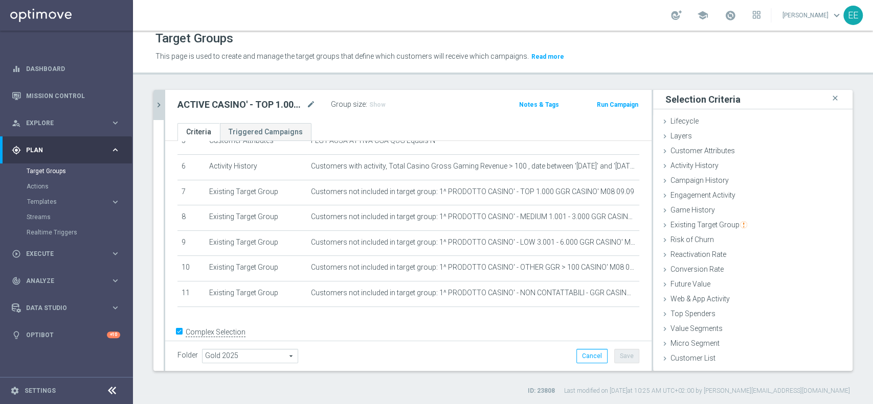
scroll to position [166, 0]
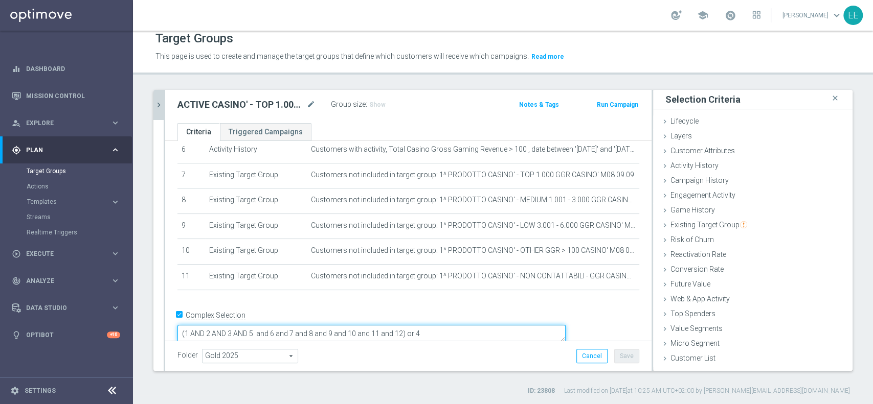
click at [471, 325] on textarea "(1 AND 2 AND 3 AND 5 and 6 and 7 and 8 and 9 and 10 and 11 and 12) or 4" at bounding box center [371, 334] width 388 height 18
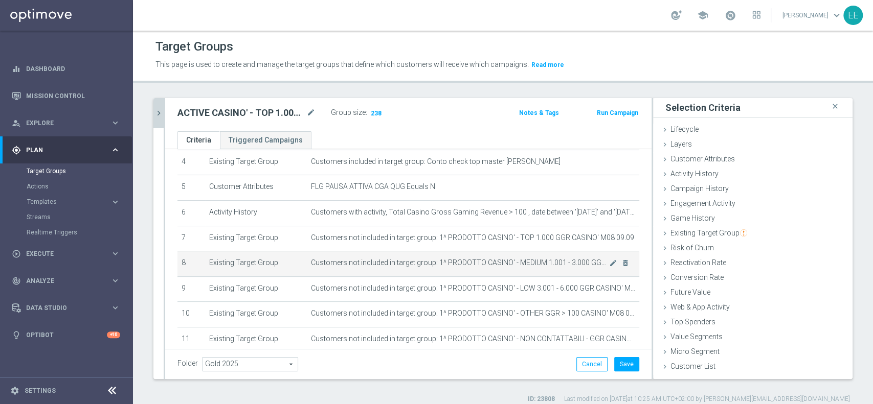
scroll to position [112, 0]
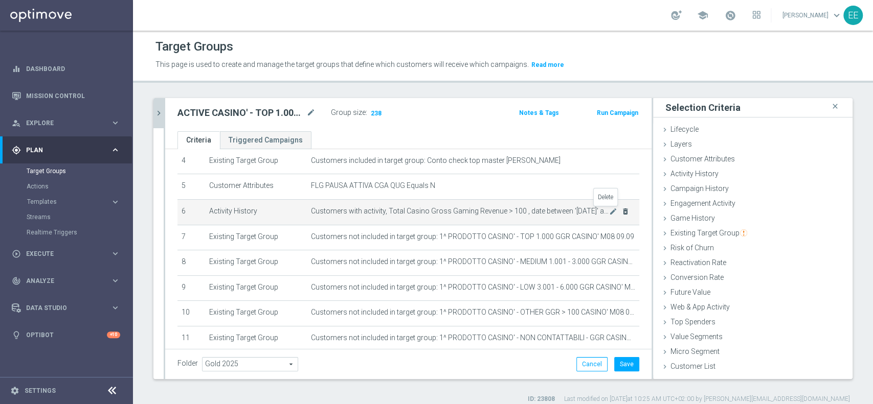
click at [621, 208] on icon "delete_forever" at bounding box center [625, 212] width 8 height 8
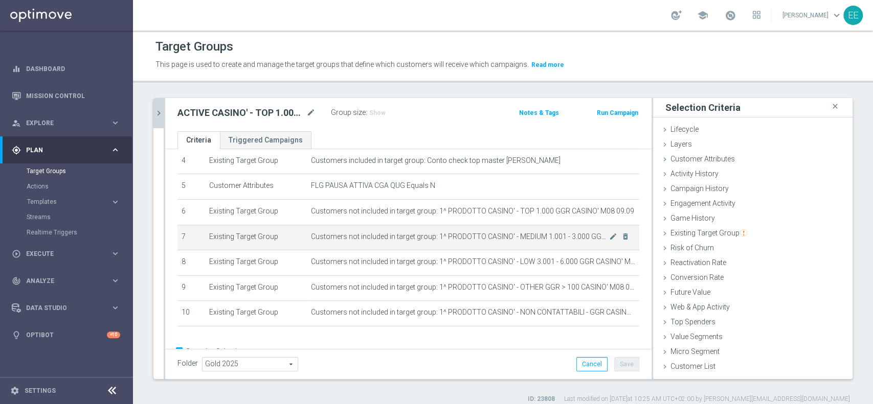
scroll to position [141, 0]
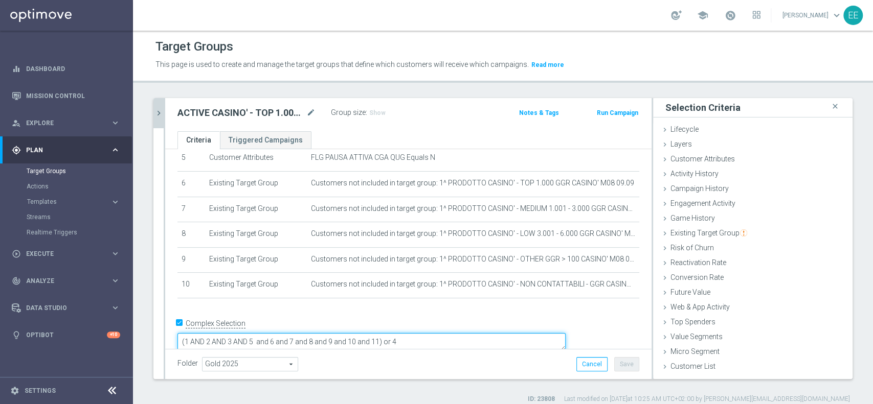
click at [446, 333] on textarea "(1 AND 2 AND 3 AND 5 and 6 and 7 and 8 and 9 and 10 and 11) or 4" at bounding box center [371, 342] width 388 height 18
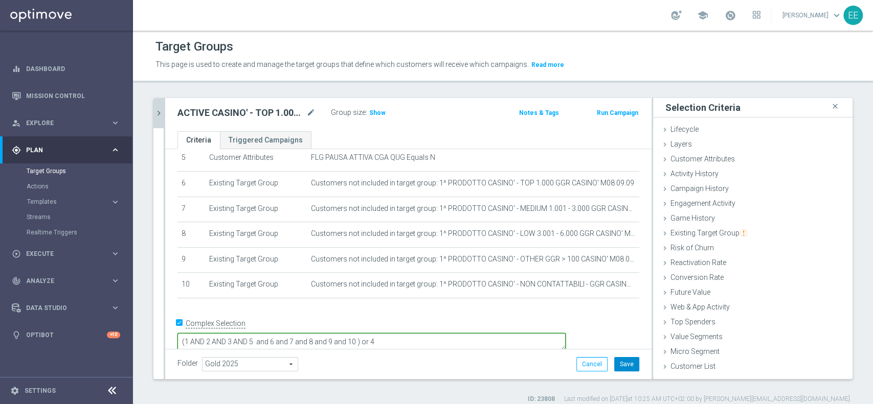
type textarea "(1 AND 2 AND 3 AND 5 and 6 and 7 and 8 and 9 and 10 ) or 4"
click at [617, 367] on button "Save" at bounding box center [626, 364] width 25 height 14
click at [378, 109] on span "Show" at bounding box center [377, 112] width 16 height 7
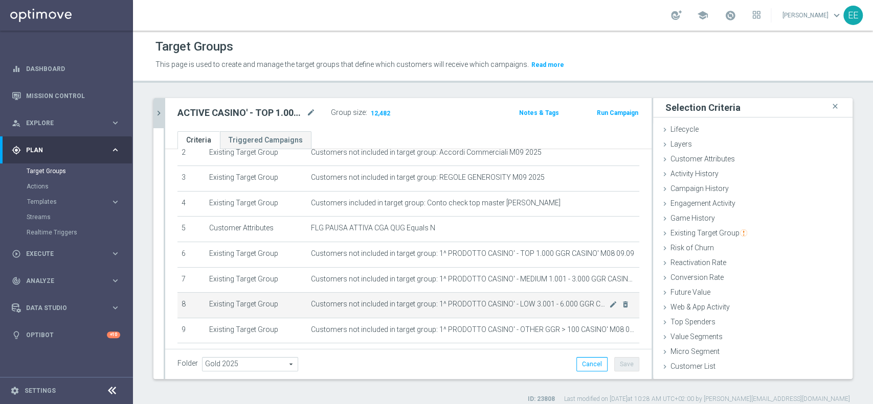
scroll to position [139, 0]
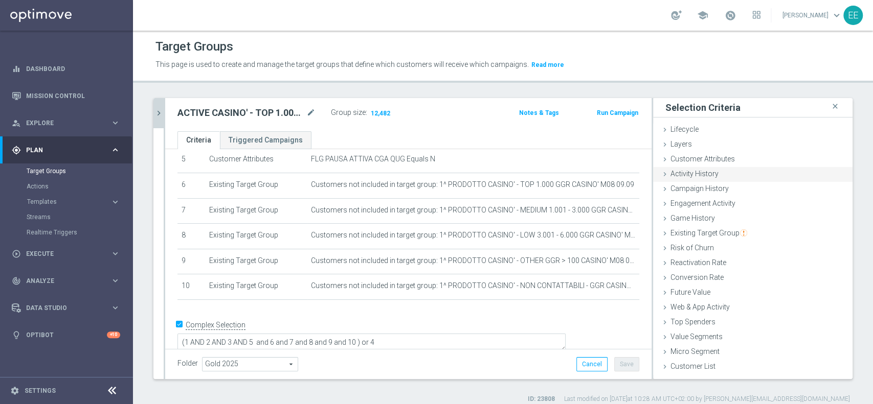
click at [716, 174] on div "Activity History done selection updated" at bounding box center [752, 174] width 199 height 15
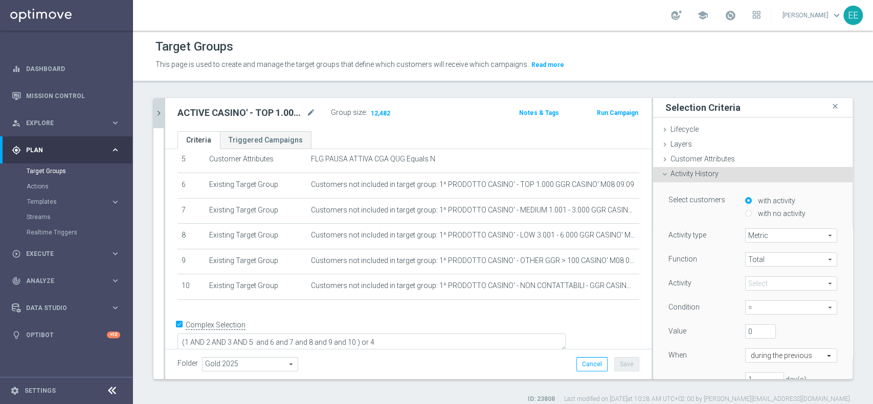
click at [750, 282] on span at bounding box center [790, 283] width 91 height 13
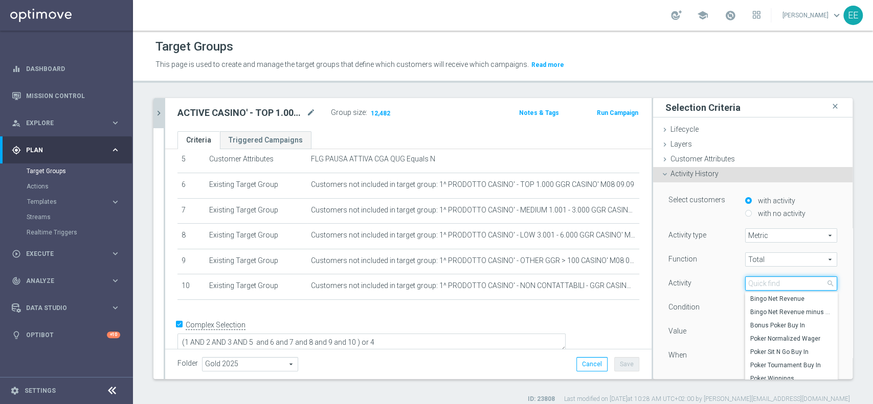
click at [750, 282] on input "search" at bounding box center [791, 284] width 92 height 14
type input "c"
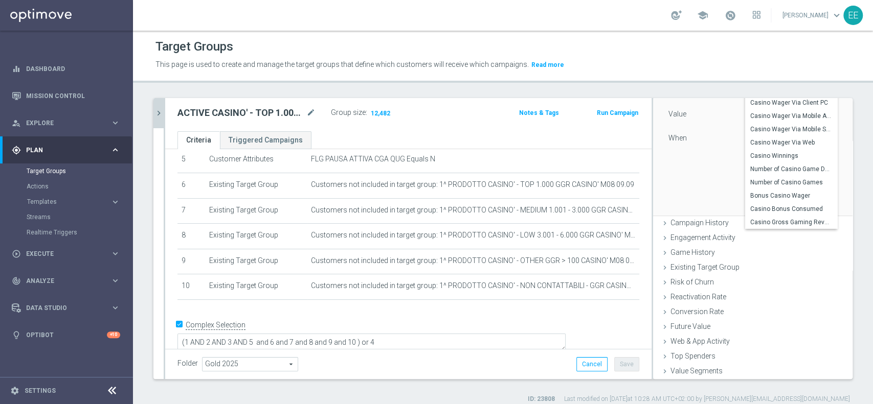
scroll to position [223, 0]
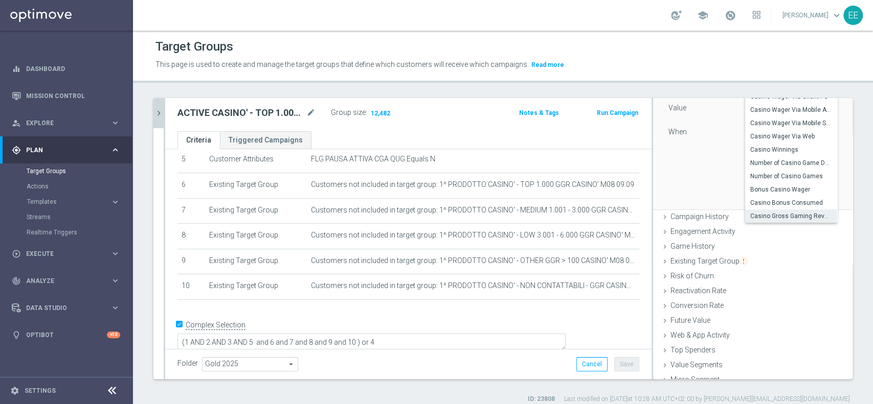
type input "casino"
click at [777, 216] on span "Casino Gross Gaming Revenue" at bounding box center [791, 216] width 82 height 8
type input "Casino Gross Gaming Revenue"
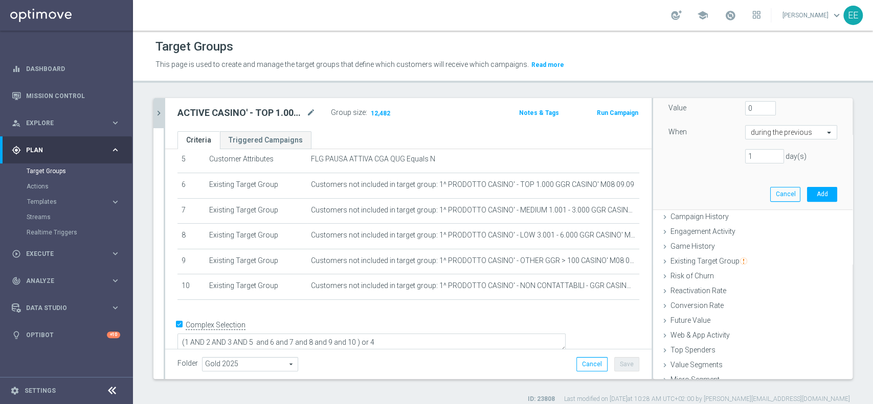
scroll to position [155, 0]
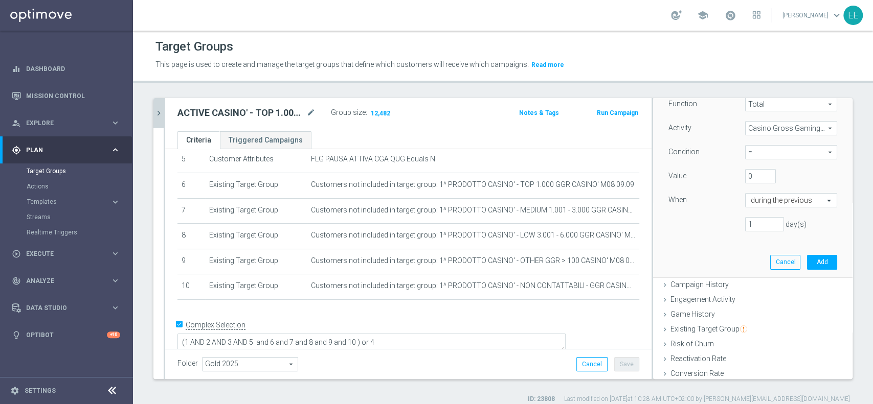
click at [747, 152] on span "=" at bounding box center [790, 152] width 91 height 13
click at [757, 189] on label ">" at bounding box center [791, 194] width 92 height 13
type input ">"
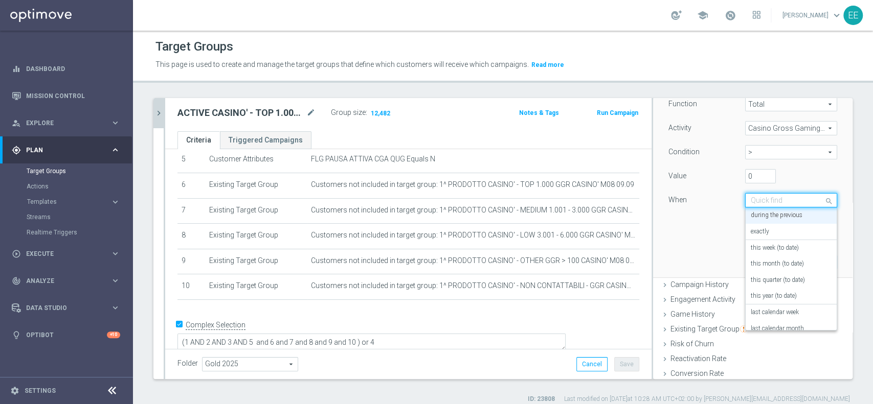
click at [782, 198] on input "text" at bounding box center [781, 200] width 60 height 9
click at [765, 316] on label "in this range" at bounding box center [767, 320] width 33 height 8
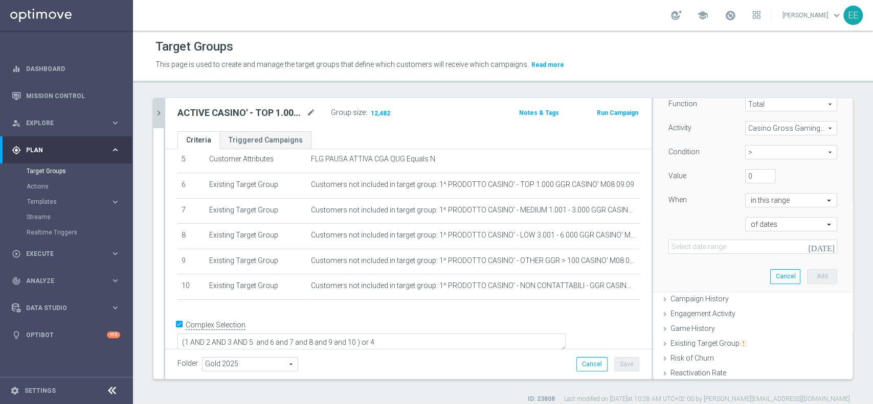
click at [716, 258] on div "Select customers with activity with no activity Activity type Metric Metric arr…" at bounding box center [753, 159] width 184 height 264
click at [721, 250] on input at bounding box center [752, 247] width 169 height 14
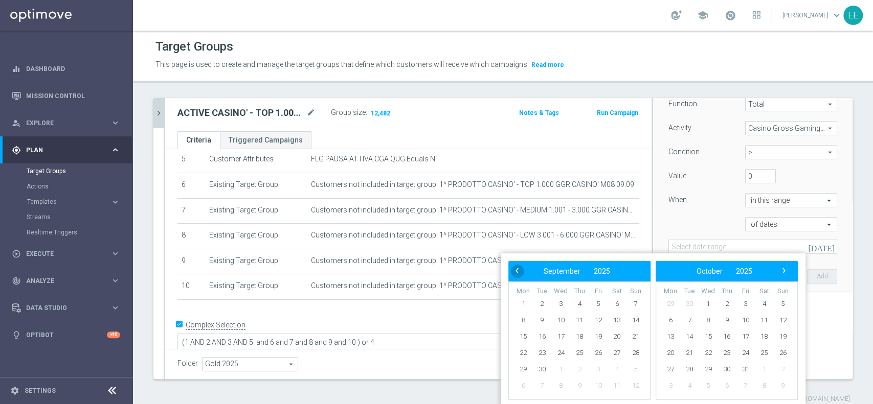
click at [519, 276] on span "‹" at bounding box center [516, 270] width 13 height 13
click at [600, 306] on span "1" at bounding box center [598, 304] width 16 height 16
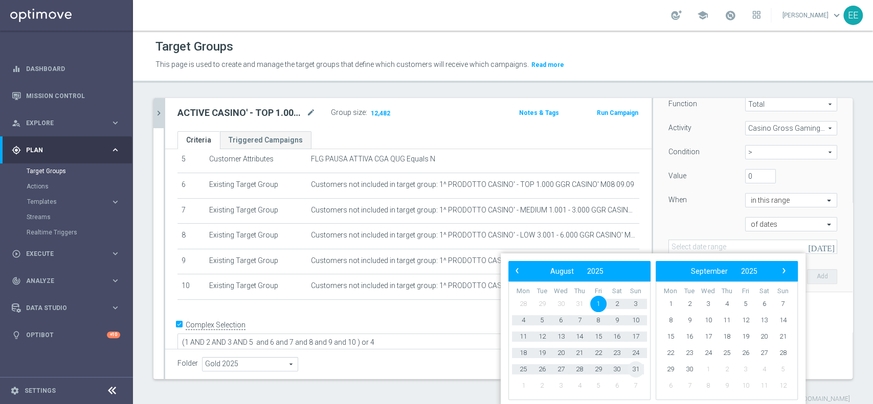
click at [642, 370] on span "31" at bounding box center [635, 369] width 16 height 16
type input "01 Aug 2025 - 31 Aug 2025"
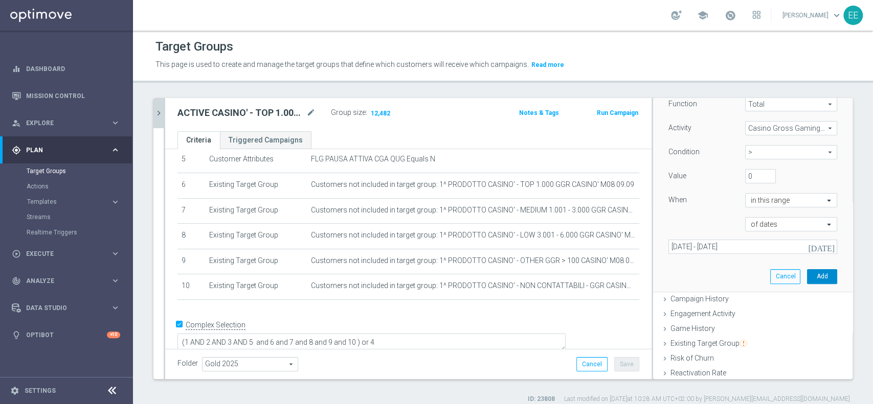
click at [807, 281] on button "Add" at bounding box center [822, 276] width 30 height 14
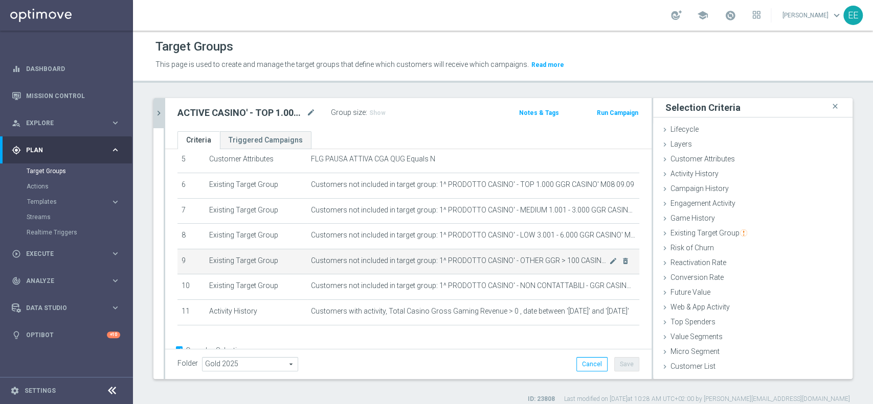
scroll to position [166, 0]
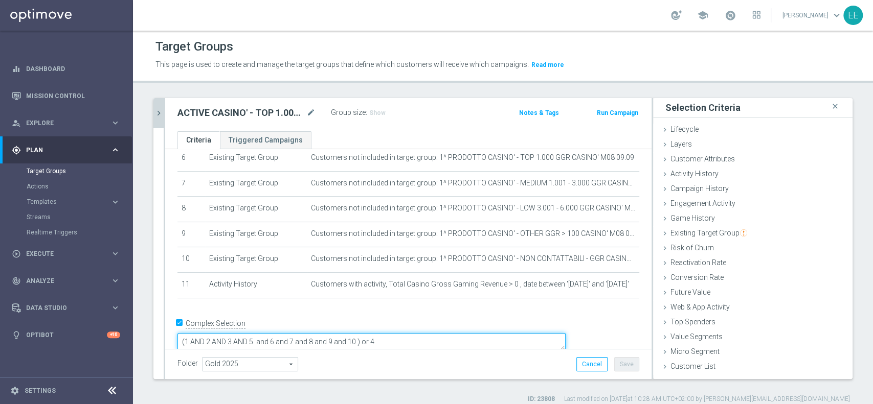
click at [428, 333] on textarea "(1 AND 2 AND 3 AND 5 and 6 and 7 and 8 and 9 and 10 ) or 4" at bounding box center [371, 342] width 388 height 18
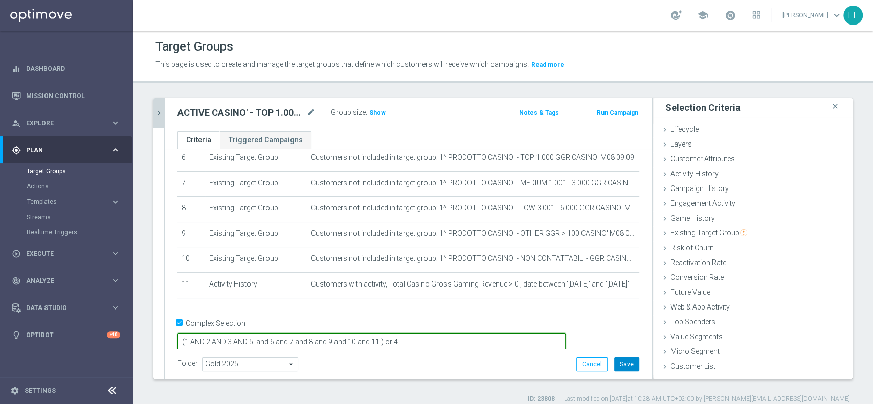
type textarea "(1 AND 2 AND 3 AND 5 and 6 and 7 and 8 and 9 and 10 and 11 ) or 4"
click at [627, 361] on button "Save" at bounding box center [626, 364] width 25 height 14
click at [374, 112] on span "Show" at bounding box center [377, 112] width 16 height 7
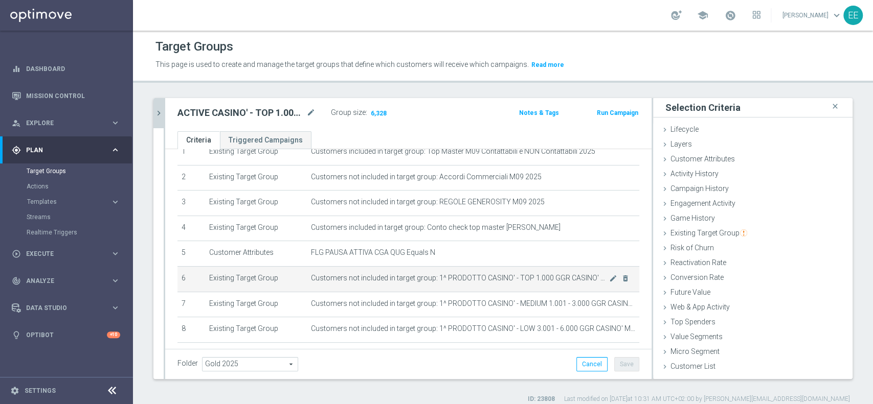
scroll to position [46, 0]
click at [609, 280] on icon "mode_edit" at bounding box center [613, 278] width 8 height 8
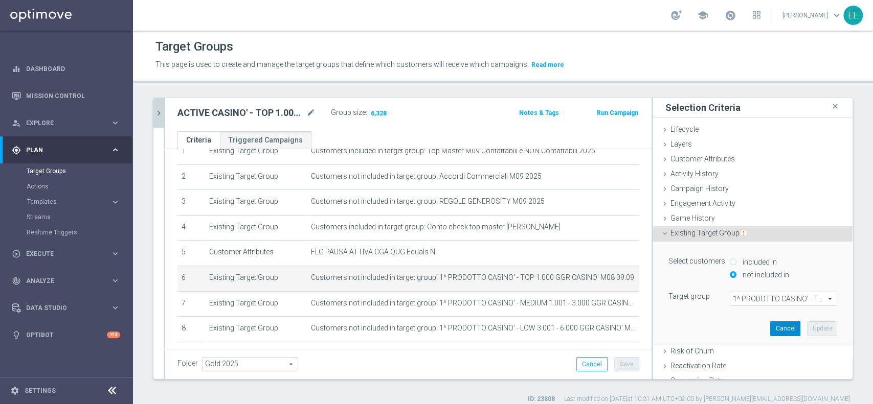
click at [777, 327] on button "Cancel" at bounding box center [785, 329] width 30 height 14
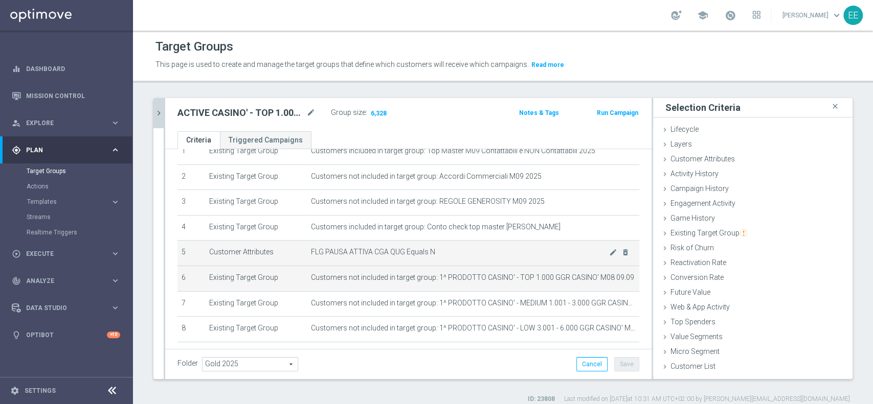
scroll to position [165, 0]
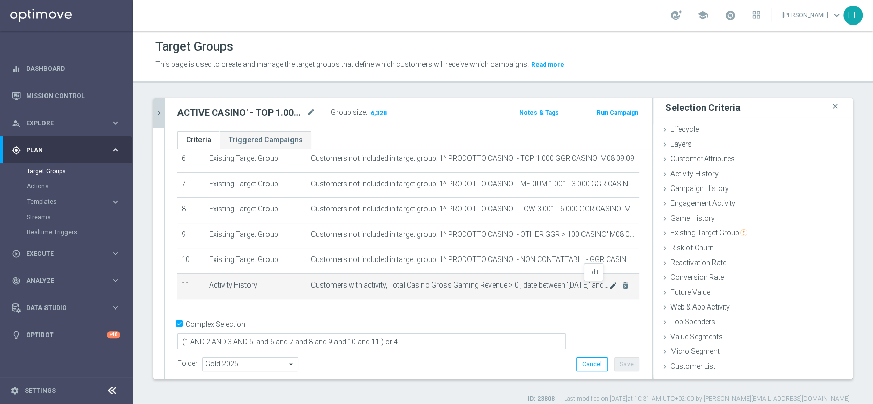
click at [609, 286] on icon "mode_edit" at bounding box center [613, 286] width 8 height 8
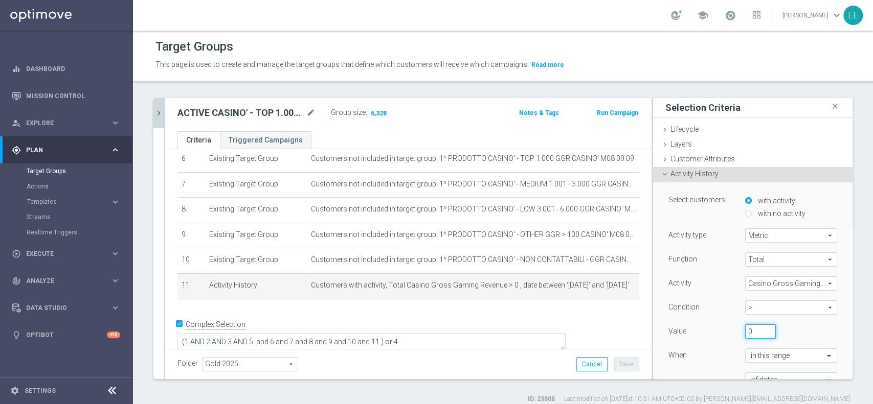
click at [745, 333] on input "0" at bounding box center [760, 332] width 31 height 14
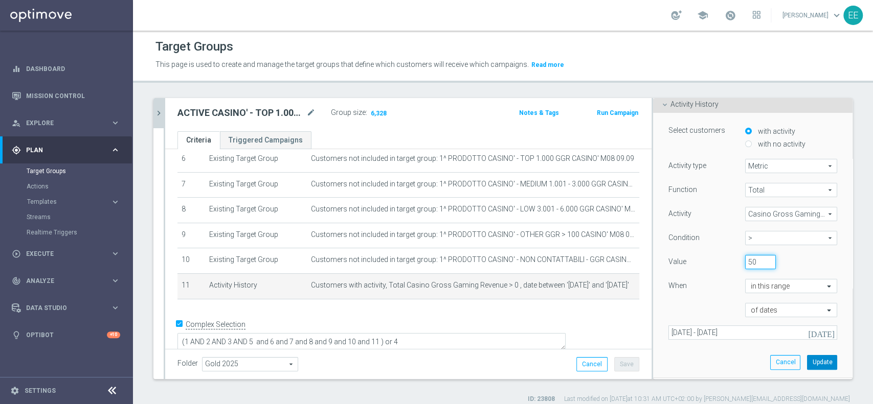
type input "50"
click at [807, 362] on button "Update" at bounding box center [822, 362] width 30 height 14
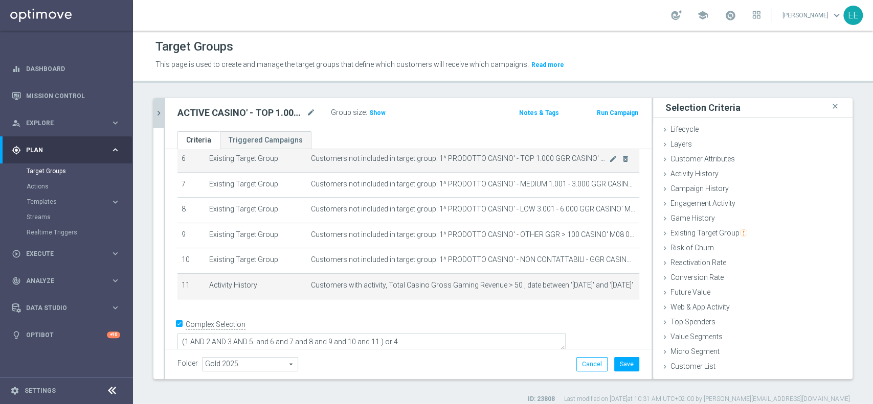
scroll to position [0, 0]
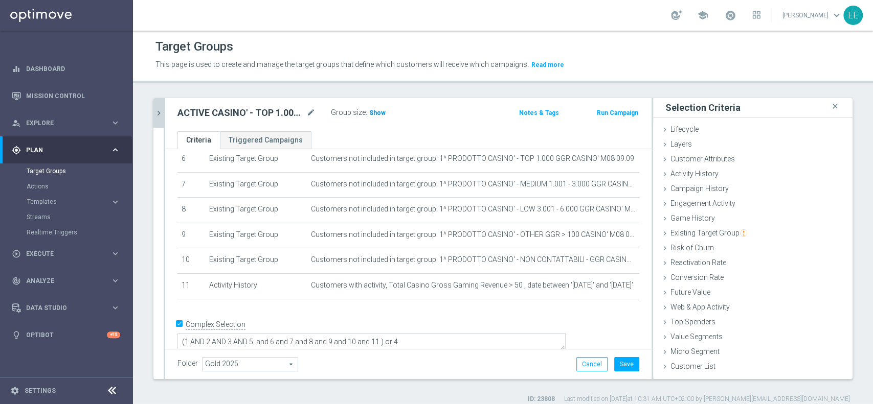
click at [380, 110] on span "Show" at bounding box center [377, 112] width 16 height 7
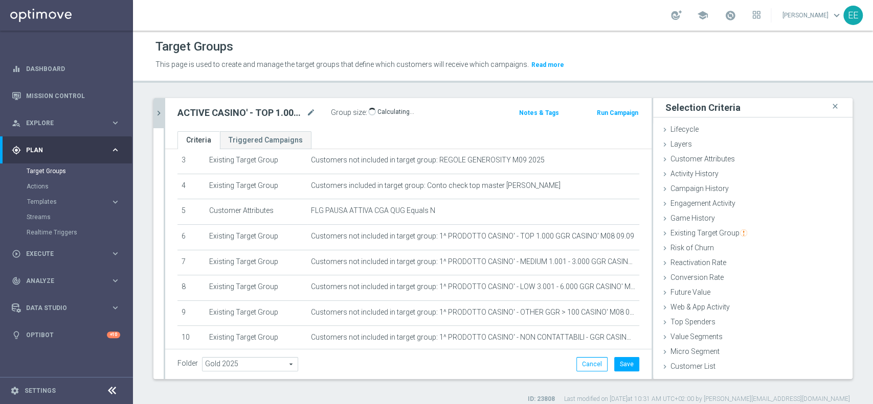
scroll to position [75, 0]
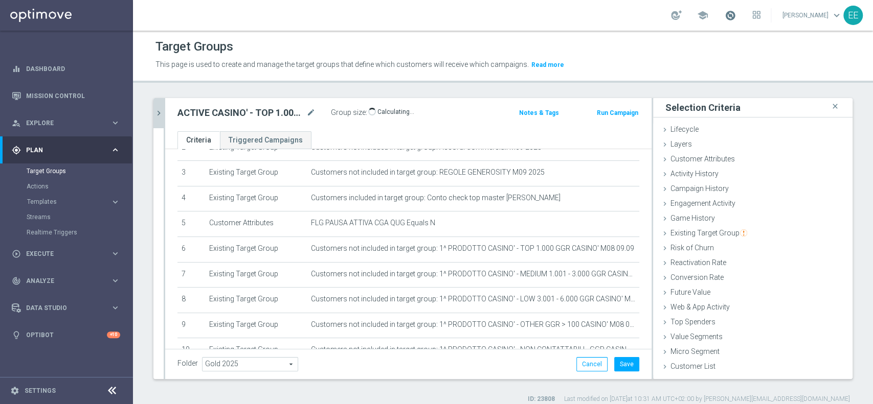
click at [734, 17] on span at bounding box center [730, 15] width 11 height 11
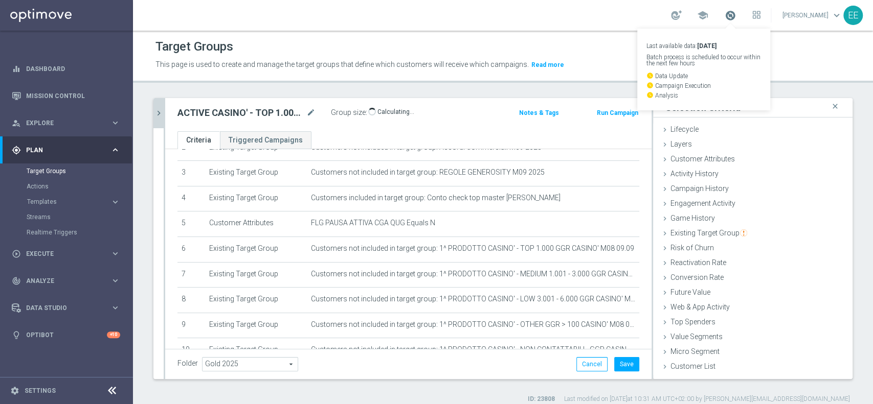
click at [734, 17] on span at bounding box center [730, 15] width 11 height 11
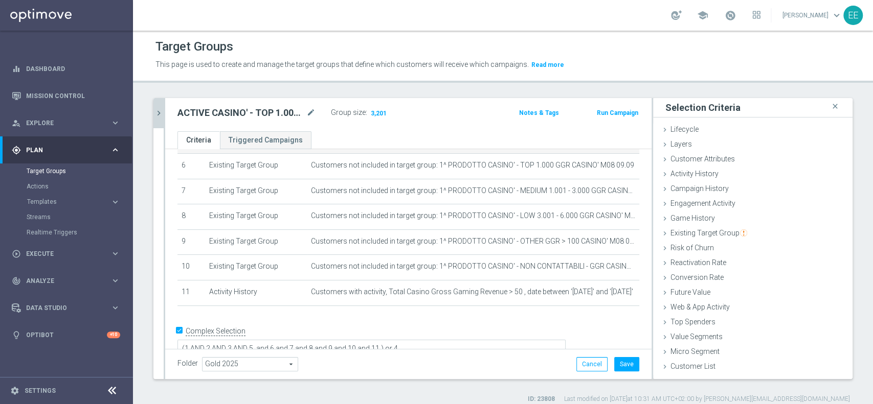
scroll to position [165, 0]
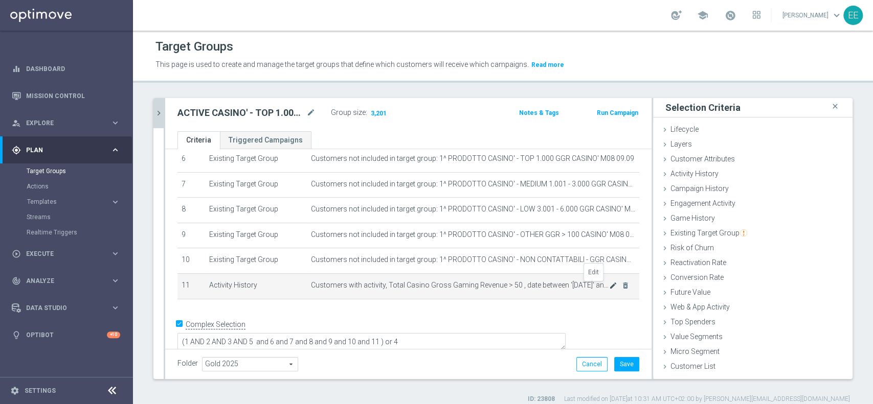
click at [609, 286] on icon "mode_edit" at bounding box center [613, 286] width 8 height 8
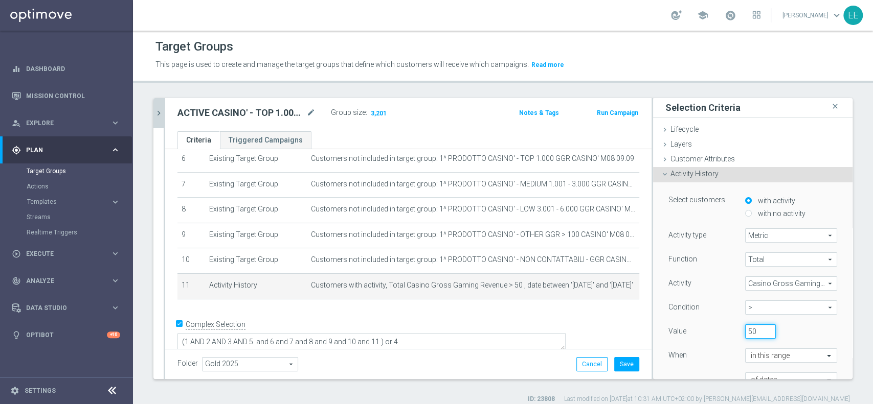
click at [745, 330] on input "50" at bounding box center [760, 332] width 31 height 14
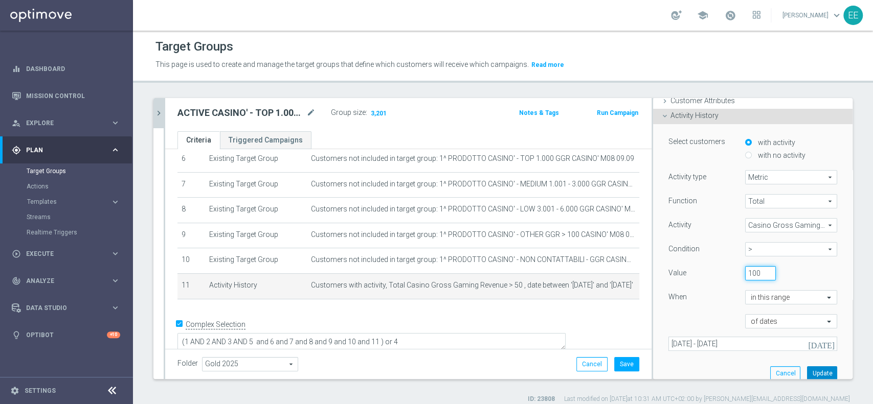
type input "100"
click at [807, 374] on button "Update" at bounding box center [822, 374] width 30 height 14
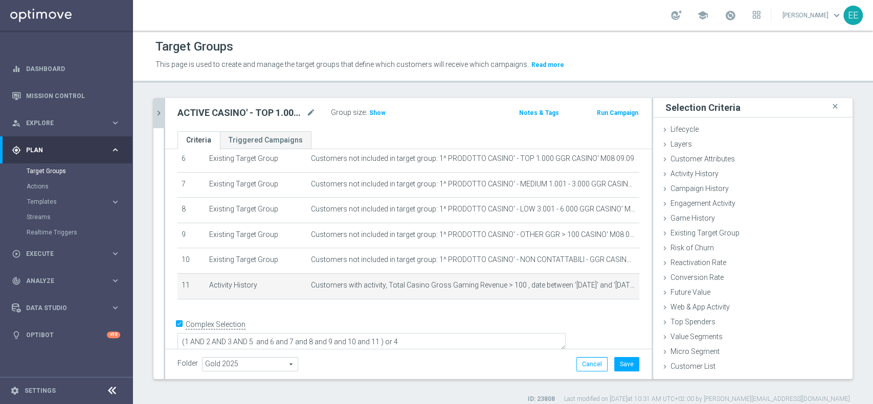
scroll to position [0, 0]
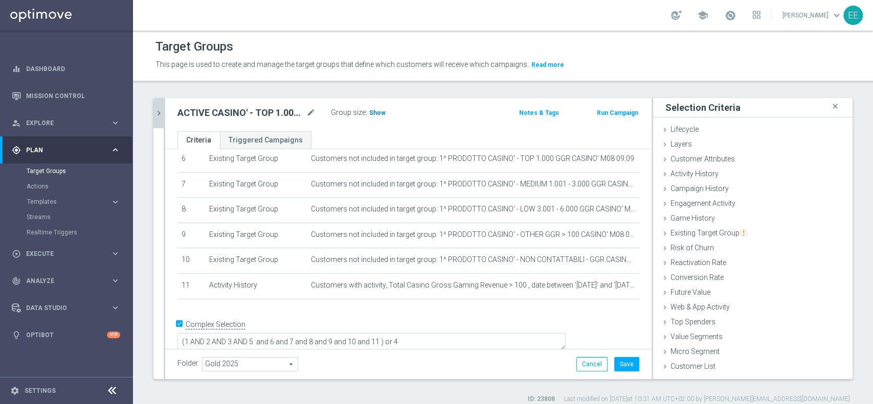
click at [380, 115] on span "Show" at bounding box center [377, 112] width 16 height 7
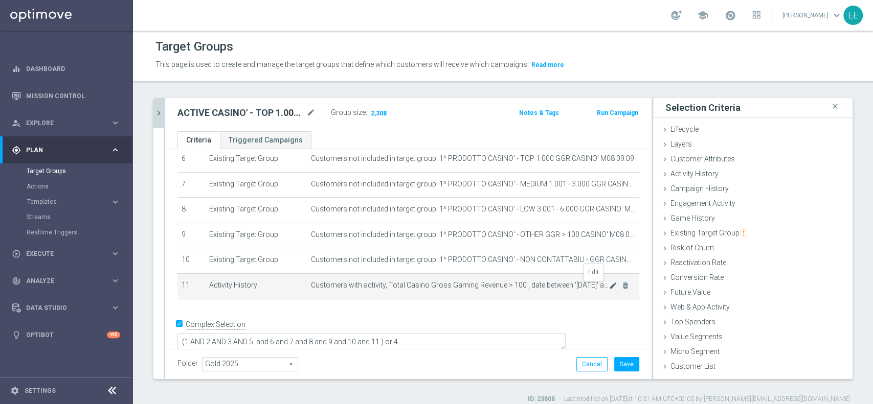
click at [609, 288] on icon "mode_edit" at bounding box center [613, 286] width 8 height 8
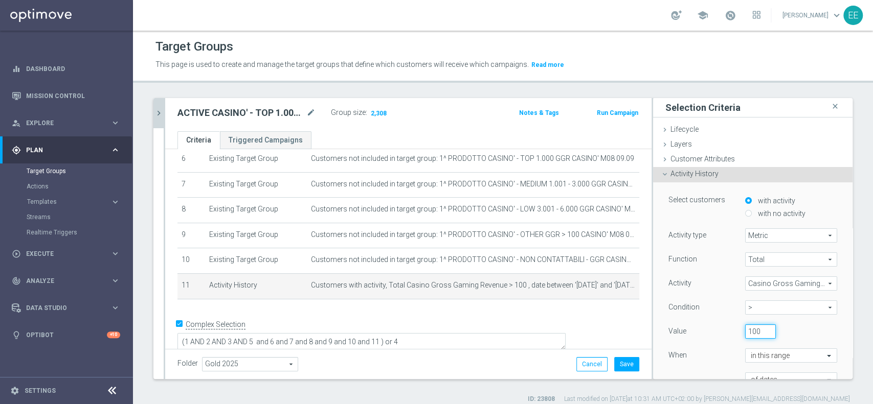
click at [745, 331] on input "100" at bounding box center [760, 332] width 31 height 14
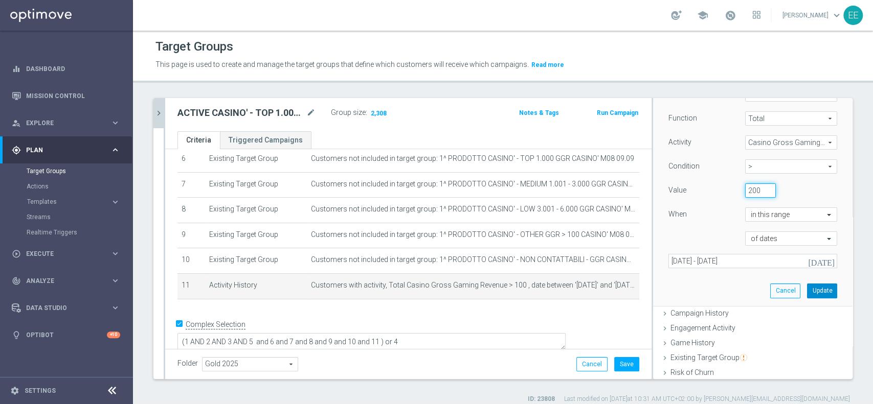
type input "200"
click at [807, 288] on button "Update" at bounding box center [822, 291] width 30 height 14
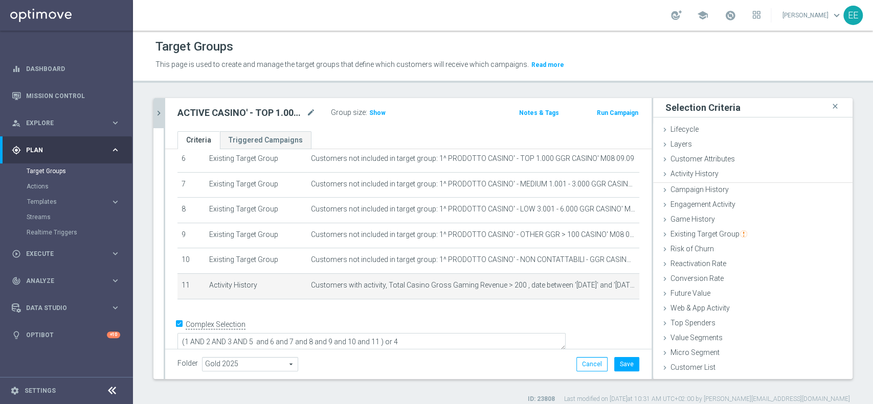
scroll to position [0, 0]
click at [381, 114] on span "Show" at bounding box center [377, 112] width 16 height 7
click at [609, 287] on icon "mode_edit" at bounding box center [613, 286] width 8 height 8
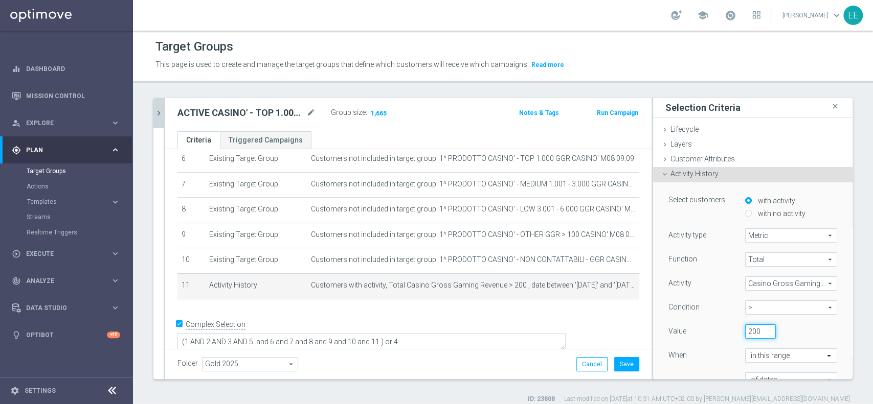
click at [745, 332] on input "200" at bounding box center [760, 332] width 31 height 14
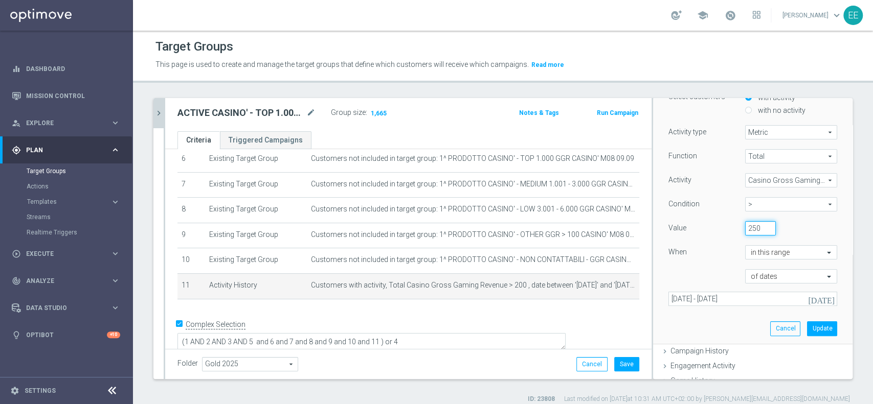
scroll to position [109, 0]
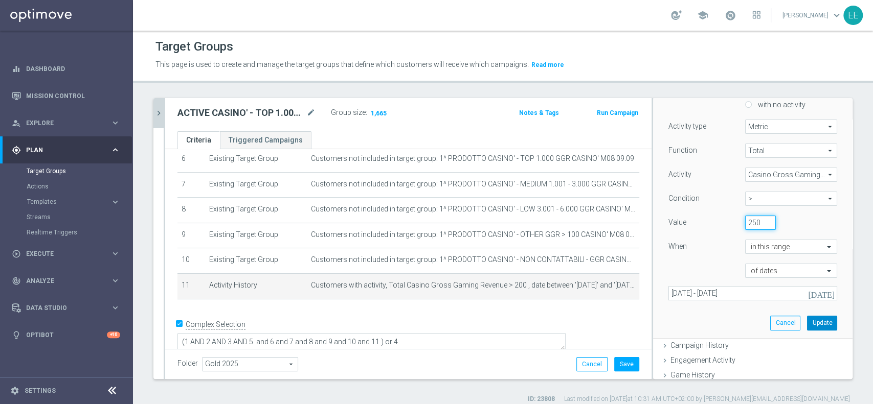
type input "250"
click at [807, 324] on button "Update" at bounding box center [822, 323] width 30 height 14
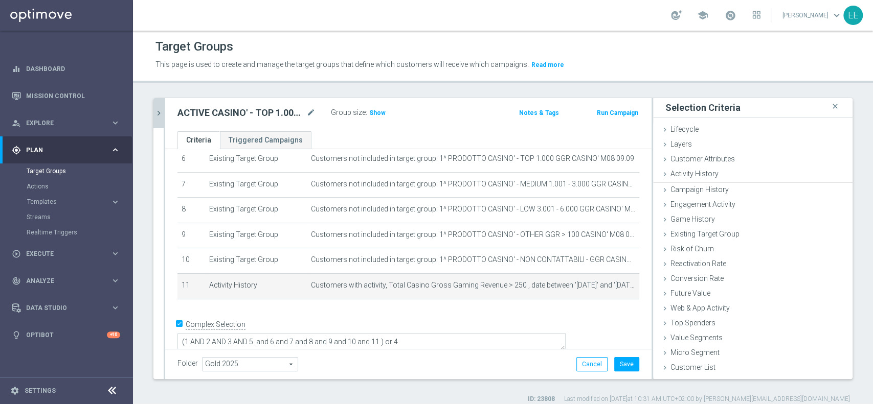
scroll to position [0, 0]
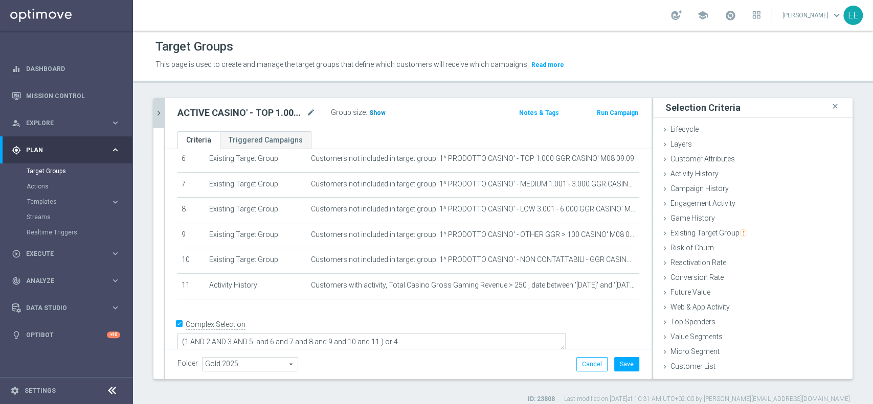
click at [383, 115] on h3 "Show" at bounding box center [377, 112] width 18 height 11
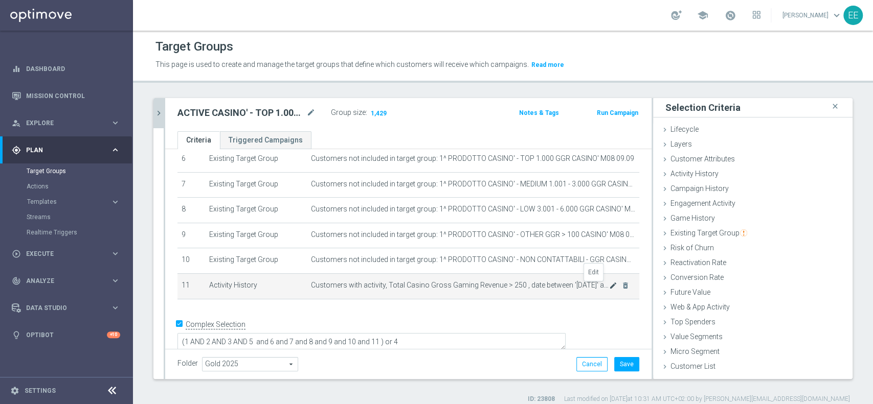
click at [609, 287] on icon "mode_edit" at bounding box center [613, 286] width 8 height 8
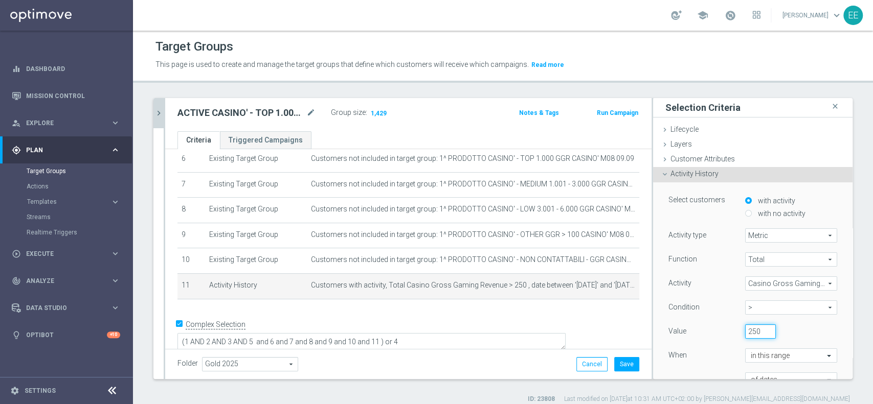
click at [745, 331] on input "250" at bounding box center [760, 332] width 31 height 14
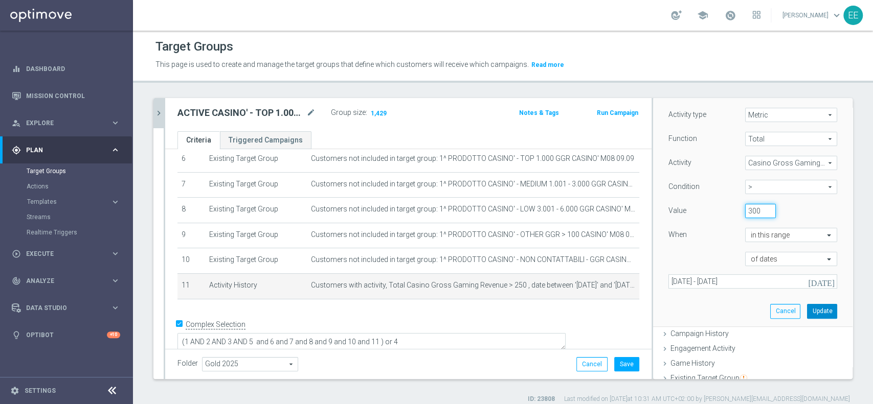
type input "300"
click at [807, 307] on button "Update" at bounding box center [822, 311] width 30 height 14
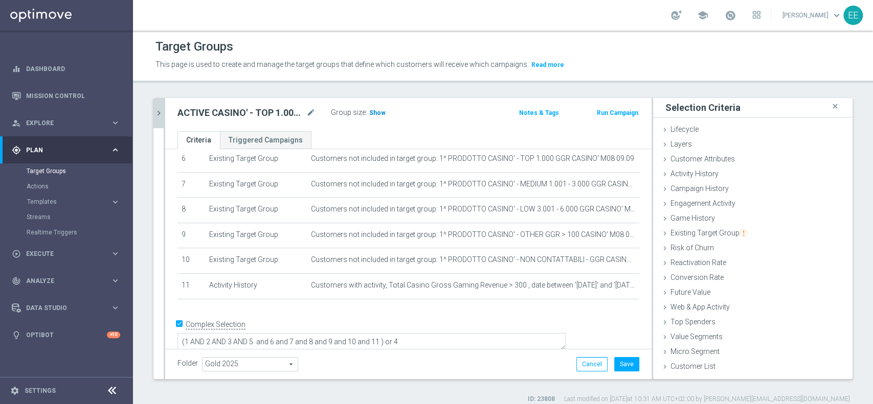
click at [376, 112] on span "Show" at bounding box center [377, 112] width 16 height 7
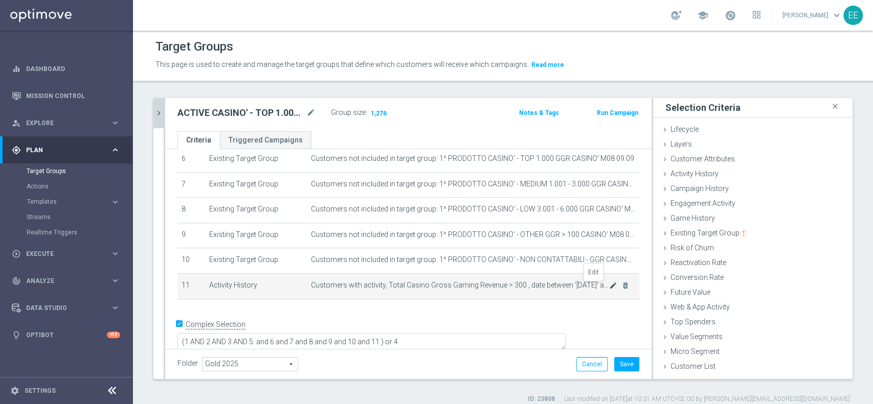
click at [609, 287] on icon "mode_edit" at bounding box center [613, 286] width 8 height 8
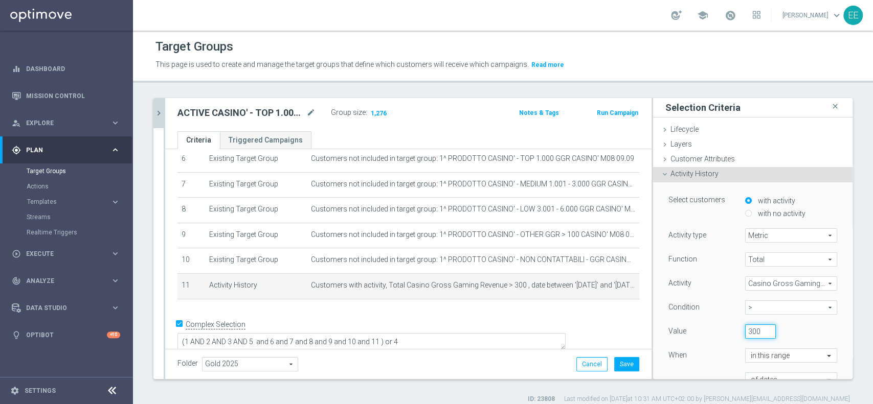
click at [745, 331] on input "300" at bounding box center [760, 332] width 31 height 14
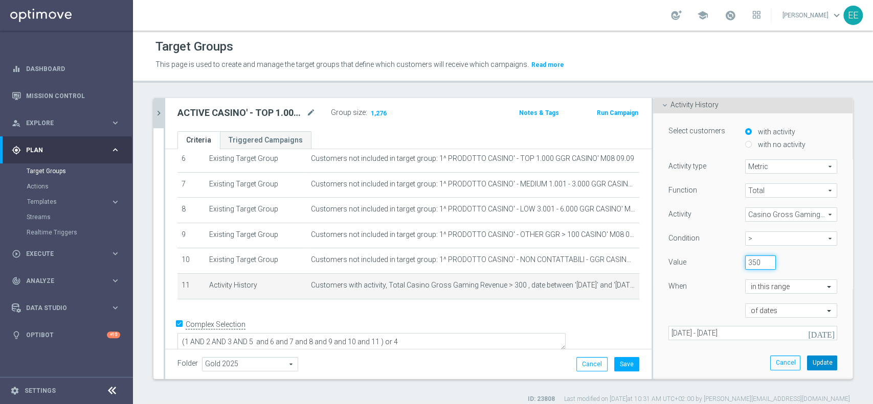
scroll to position [70, 0]
type input "350"
click at [807, 363] on button "Update" at bounding box center [822, 362] width 30 height 14
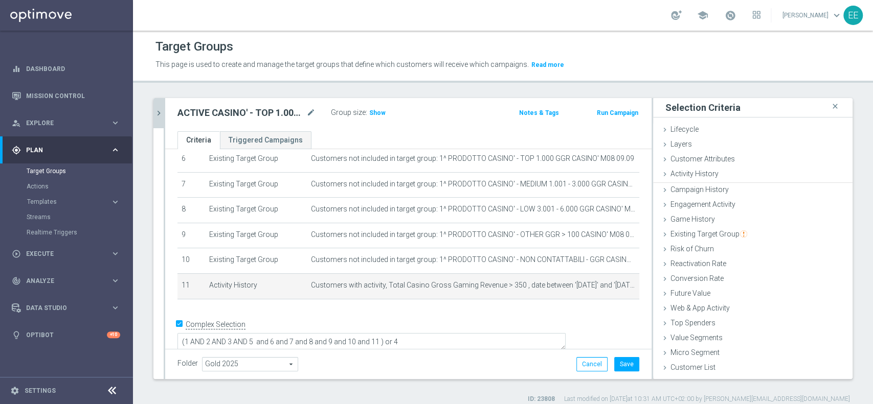
scroll to position [0, 0]
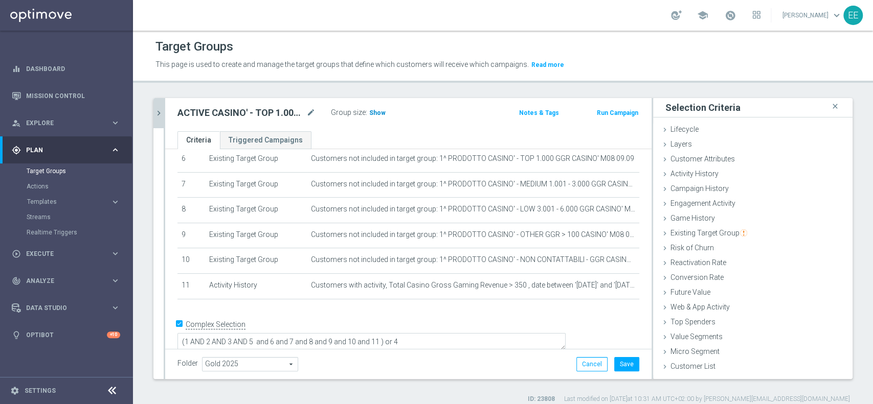
click at [377, 112] on span "Show" at bounding box center [377, 112] width 16 height 7
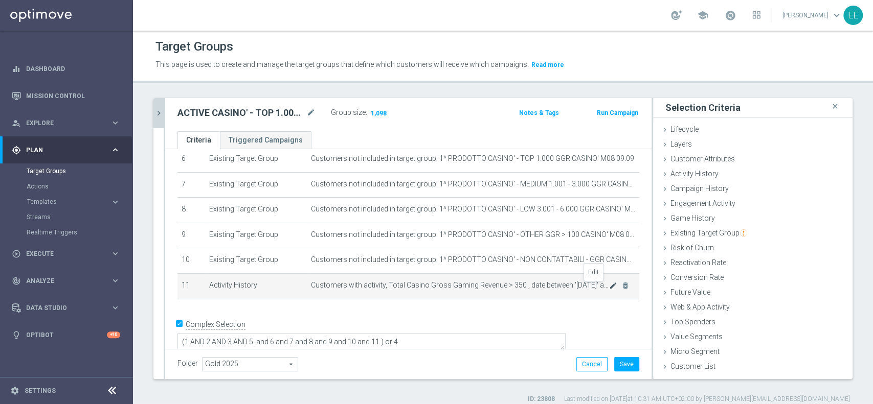
click at [609, 287] on icon "mode_edit" at bounding box center [613, 286] width 8 height 8
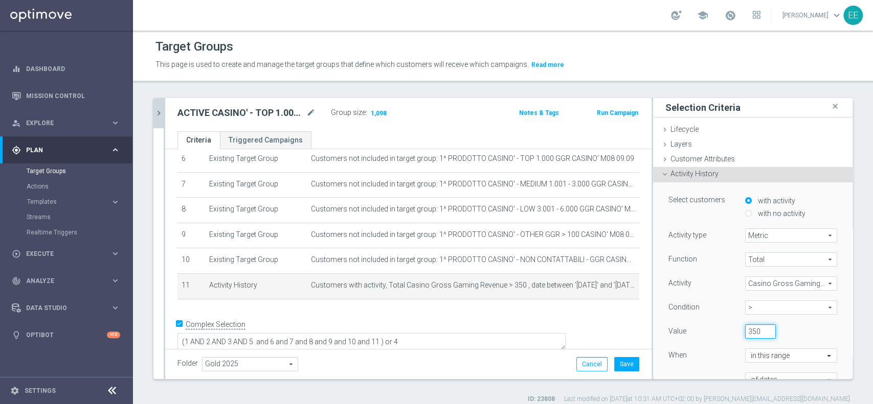
click at [745, 327] on input "350" at bounding box center [760, 332] width 31 height 14
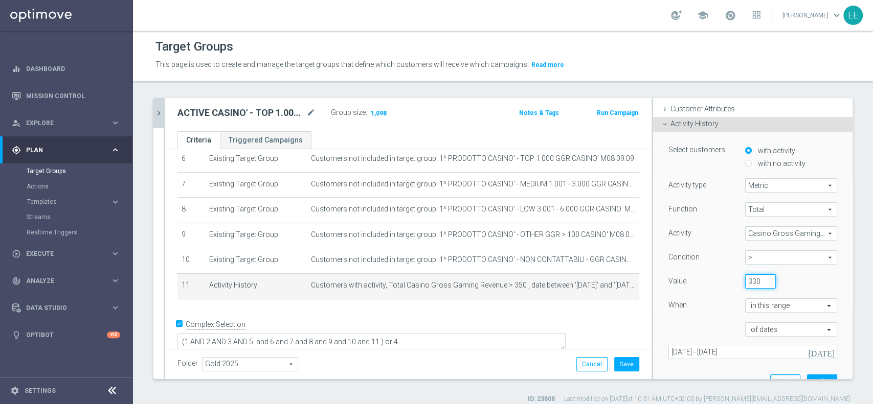
scroll to position [52, 0]
type input "330"
click at [810, 374] on button "Update" at bounding box center [822, 380] width 30 height 14
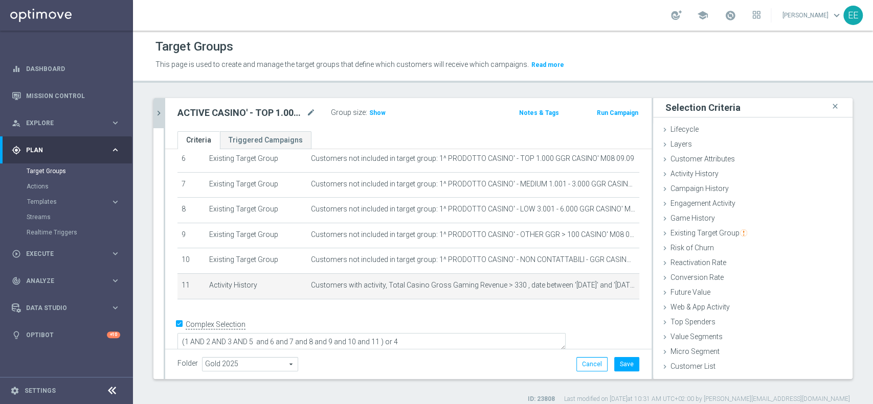
scroll to position [0, 0]
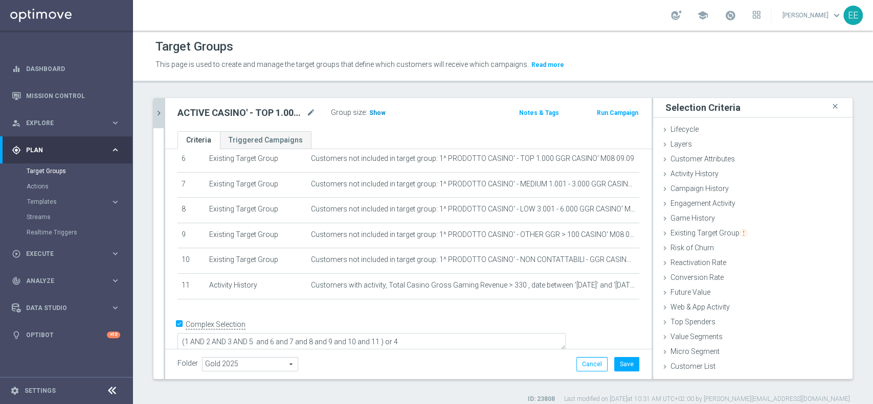
click at [376, 117] on h3 "Show" at bounding box center [377, 112] width 18 height 11
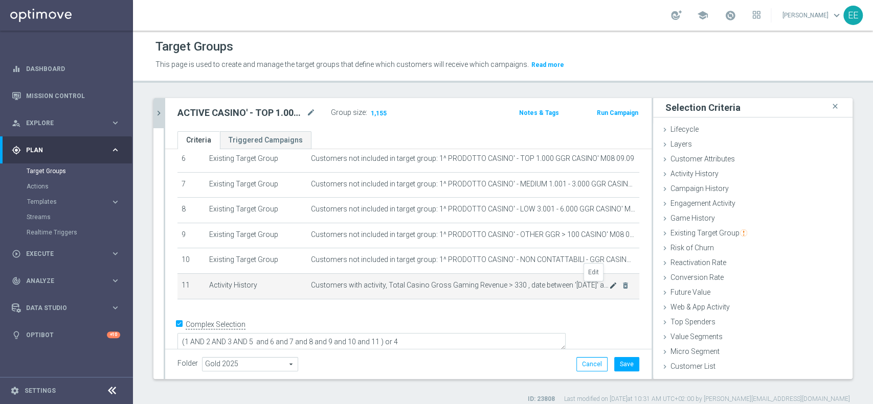
click at [609, 287] on icon "mode_edit" at bounding box center [613, 286] width 8 height 8
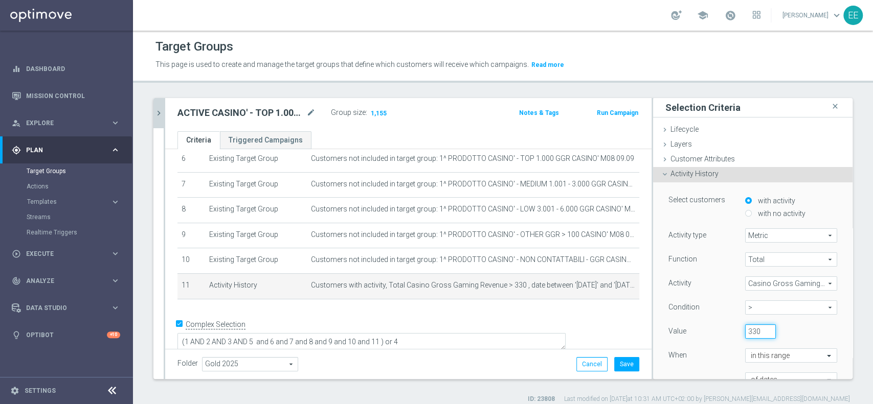
click at [745, 325] on input "330" at bounding box center [760, 332] width 31 height 14
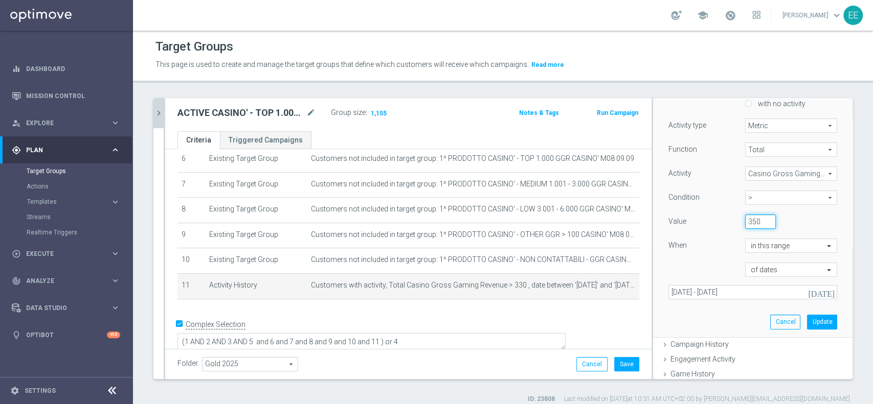
scroll to position [112, 0]
type input "350"
click at [807, 321] on button "Update" at bounding box center [822, 319] width 30 height 14
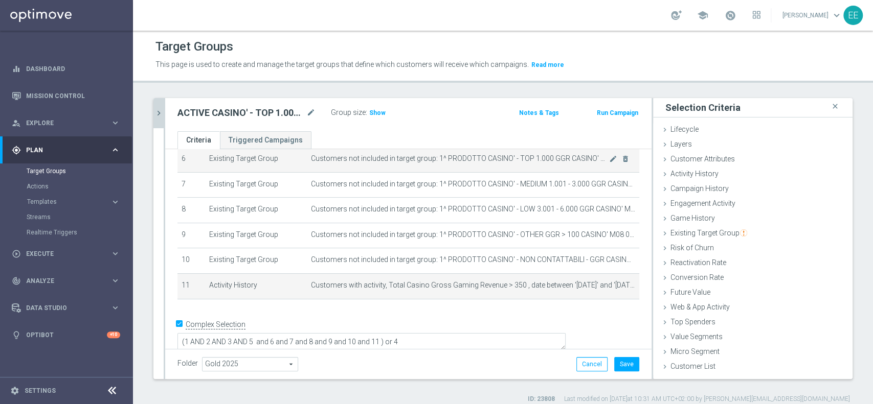
scroll to position [0, 0]
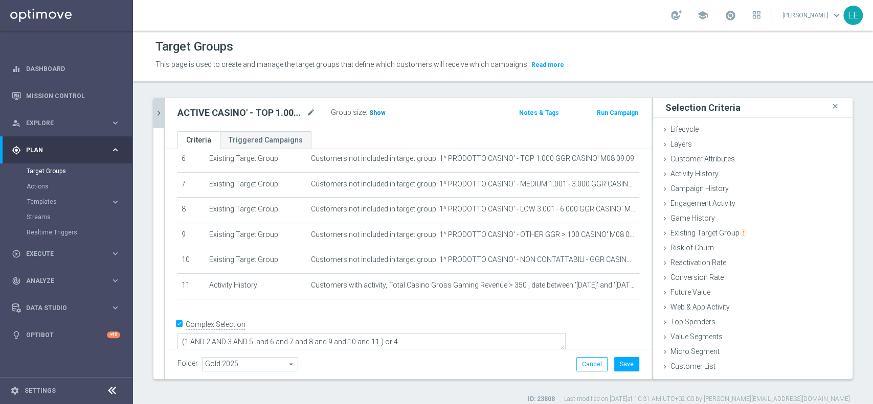
click at [376, 117] on h3 "Show" at bounding box center [377, 112] width 18 height 11
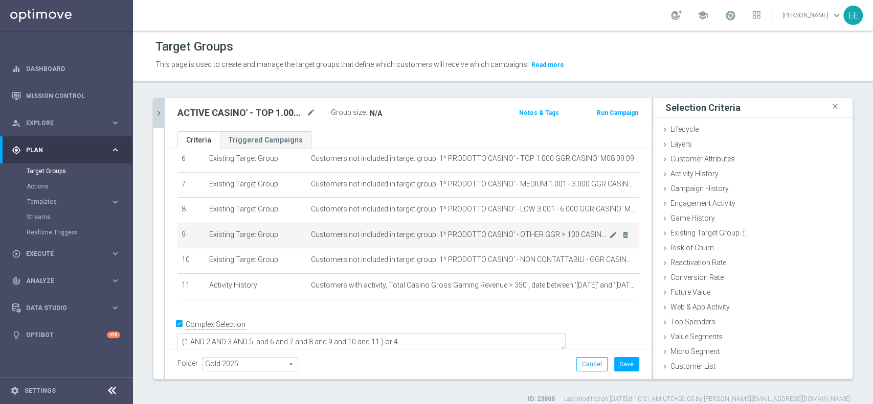
scroll to position [116, 0]
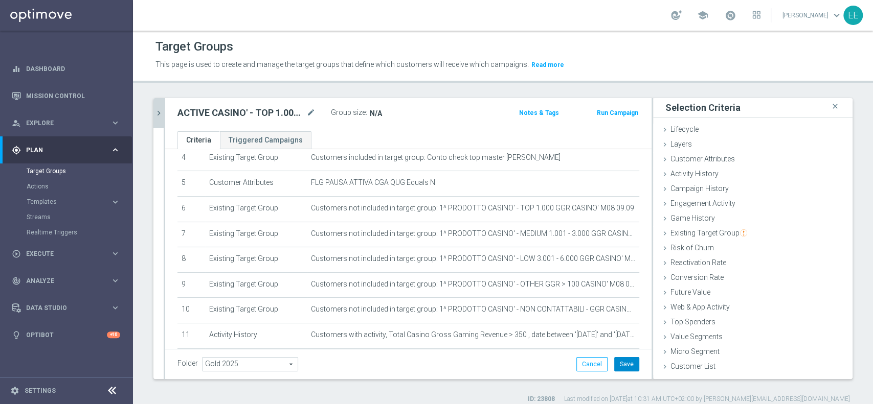
click at [622, 369] on button "Save" at bounding box center [626, 364] width 25 height 14
click at [161, 115] on icon "chevron_right" at bounding box center [159, 113] width 10 height 10
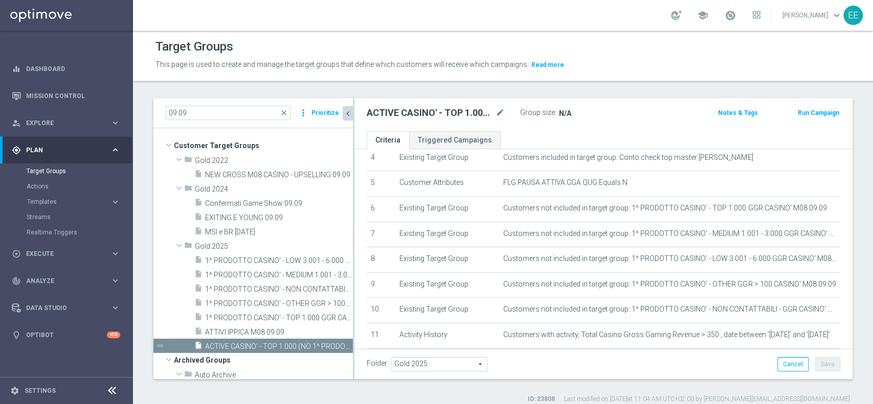
click at [581, 104] on div "ACTIVE CASINO' - TOP 1.000 (NO 1^ PRODOTTO CASINO' PER GGR M08) CONTATTABILI E …" at bounding box center [603, 114] width 498 height 33
click at [229, 325] on div "insert_drive_file ATTIVI IPPICA M08 09.09" at bounding box center [261, 332] width 134 height 14
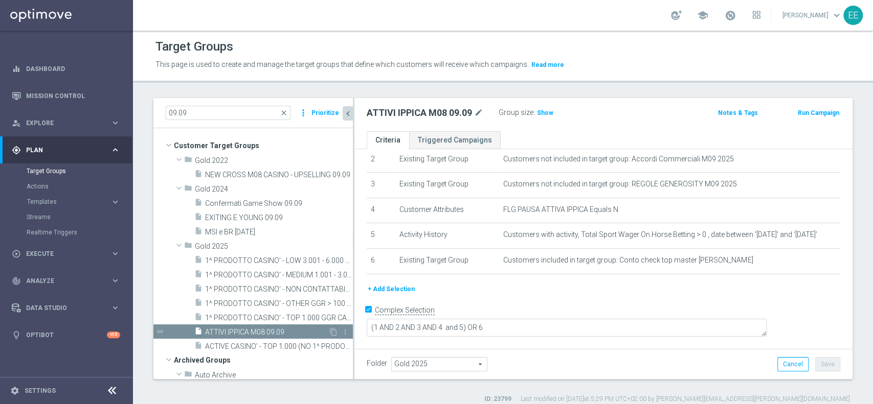
scroll to position [48, 0]
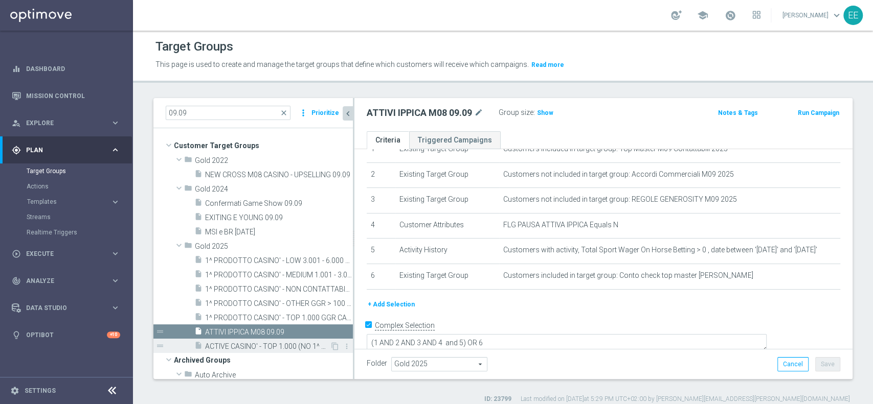
click at [253, 339] on div "insert_drive_file ACTIVE CASINO' - TOP 1.000 (NO 1^ PRODOTTO CASINO' PER GGR M0…" at bounding box center [261, 346] width 135 height 14
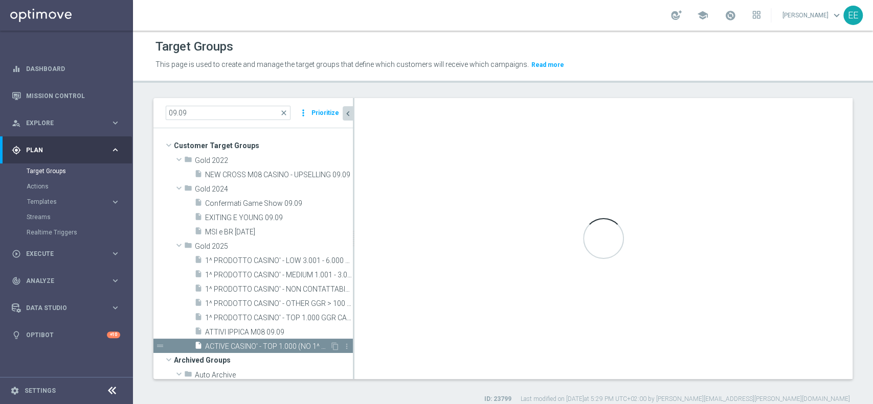
type textarea "(1 AND 2 AND 3 AND 5 and 6 and 7 and 8 and 9 and 10 and 11 ) or 4"
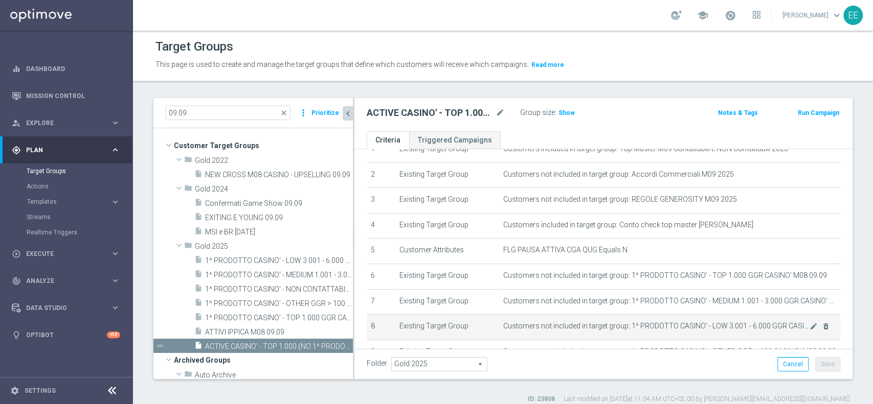
scroll to position [116, 0]
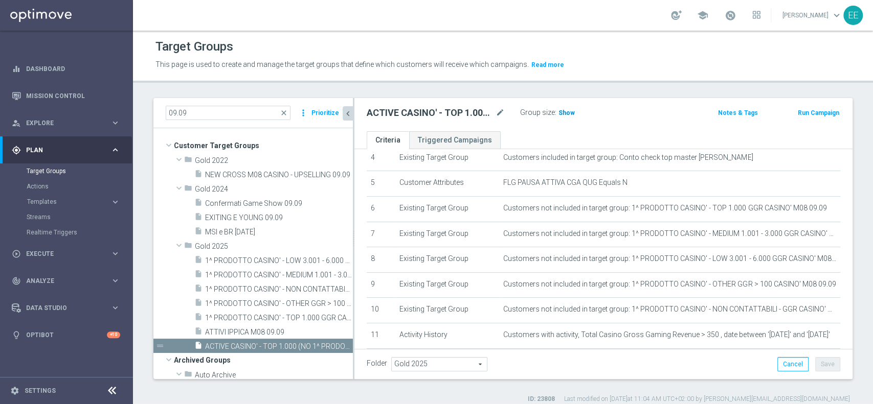
click at [560, 115] on span "Show" at bounding box center [566, 112] width 16 height 7
click at [590, 114] on p "Calculating…" at bounding box center [585, 112] width 37 height 8
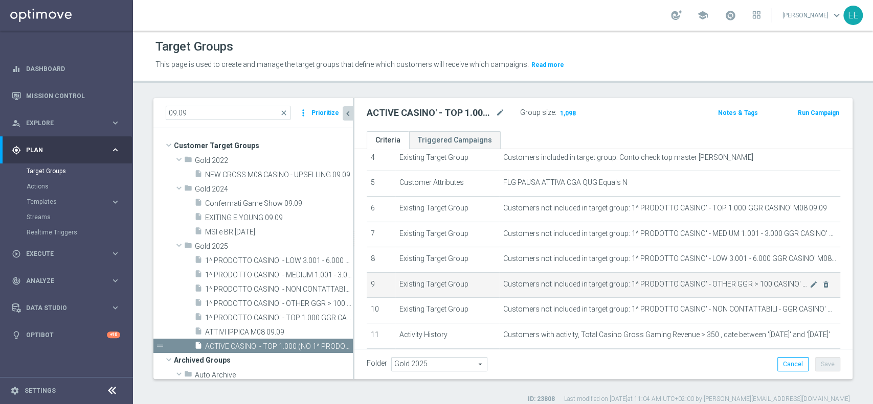
scroll to position [176, 0]
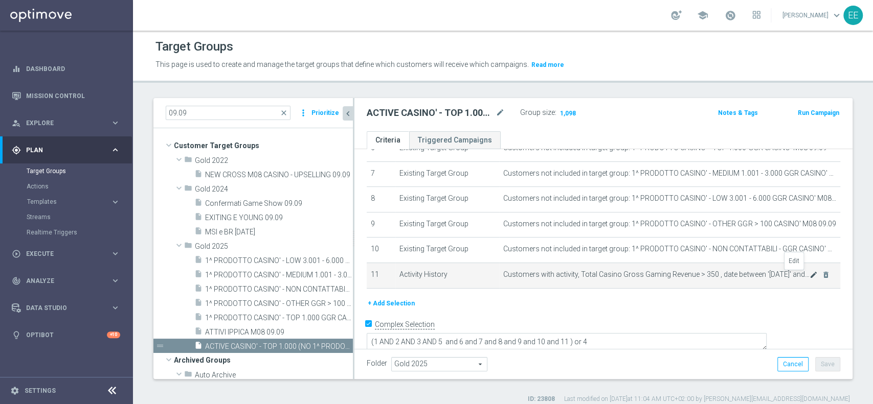
click at [809, 276] on icon "mode_edit" at bounding box center [813, 275] width 8 height 8
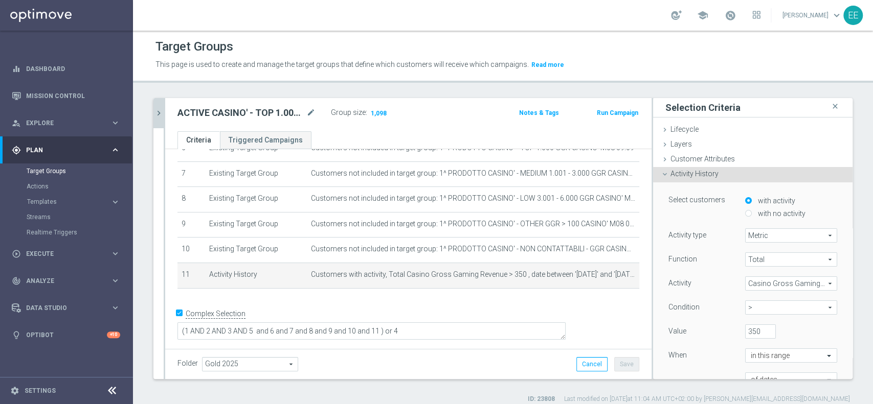
scroll to position [165, 0]
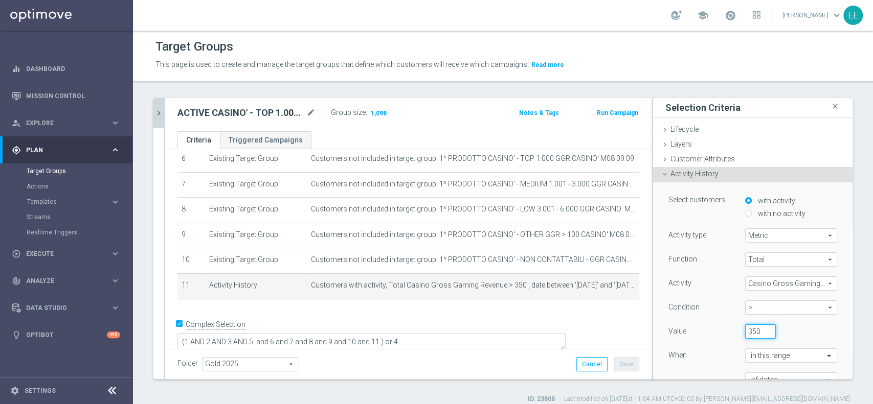
click at [745, 326] on input "350" at bounding box center [760, 332] width 31 height 14
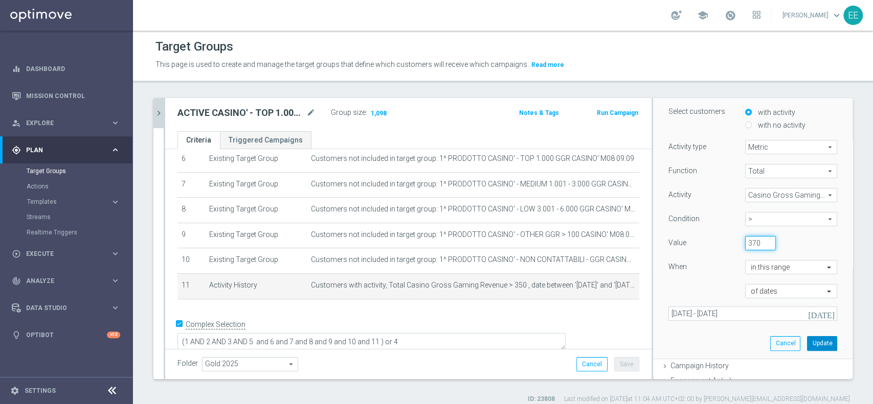
type input "370"
click at [807, 341] on button "Update" at bounding box center [822, 343] width 30 height 14
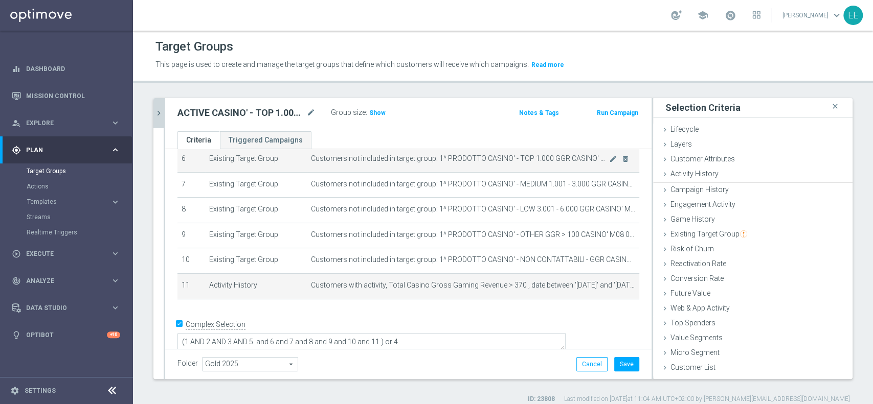
scroll to position [0, 0]
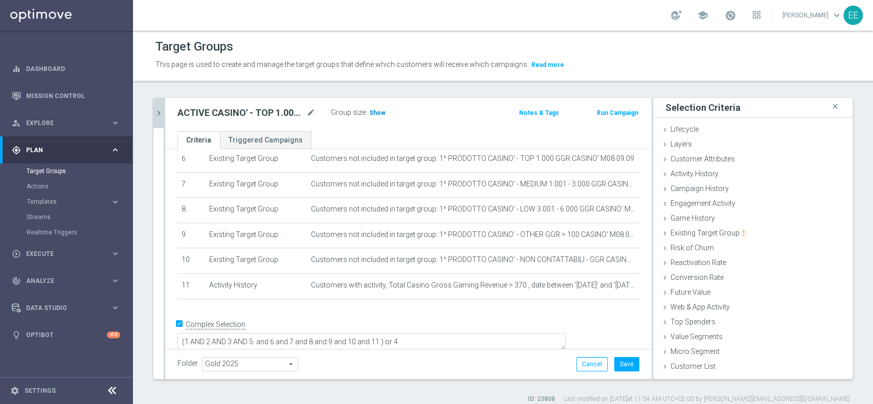
click at [371, 111] on span "Show" at bounding box center [377, 112] width 16 height 7
drag, startPoint x: 592, startPoint y: 290, endPoint x: 704, endPoint y: 280, distance: 112.4
click at [0, 0] on icon "mode_edit" at bounding box center [0, 0] width 0 height 0
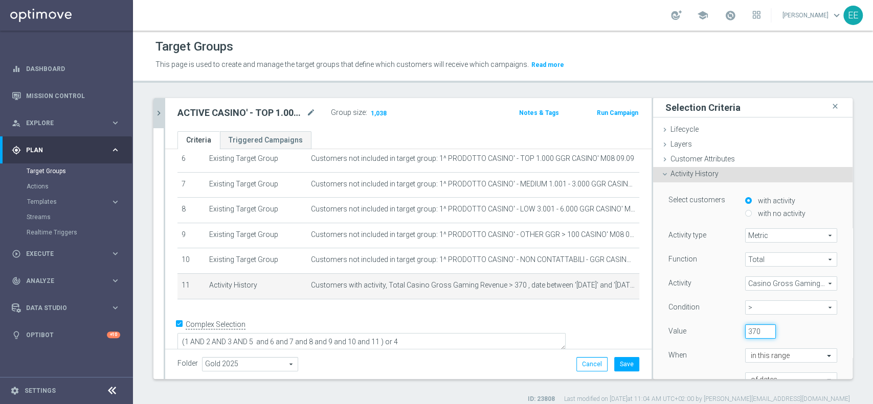
click at [745, 328] on input "370" at bounding box center [760, 332] width 31 height 14
type input "2"
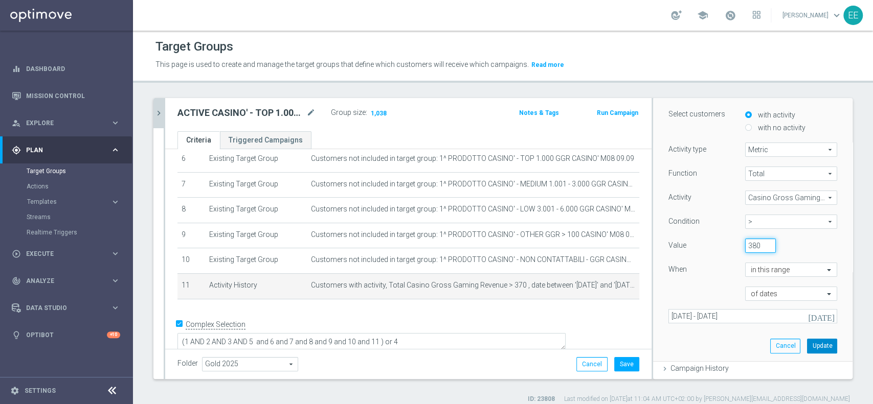
type input "380"
click at [807, 351] on button "Update" at bounding box center [822, 346] width 30 height 14
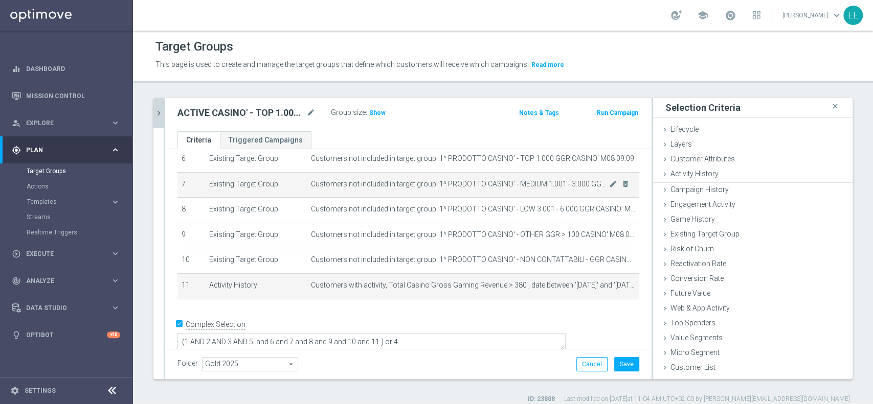
scroll to position [0, 0]
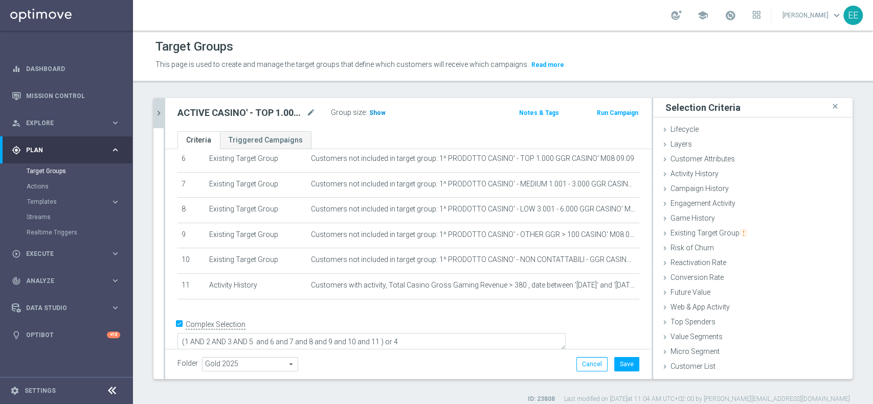
click at [375, 111] on span "Show" at bounding box center [377, 112] width 16 height 7
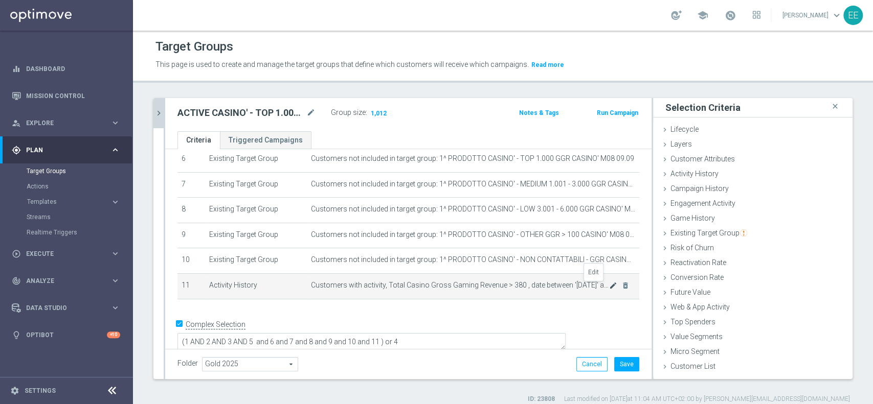
click at [609, 288] on icon "mode_edit" at bounding box center [613, 286] width 8 height 8
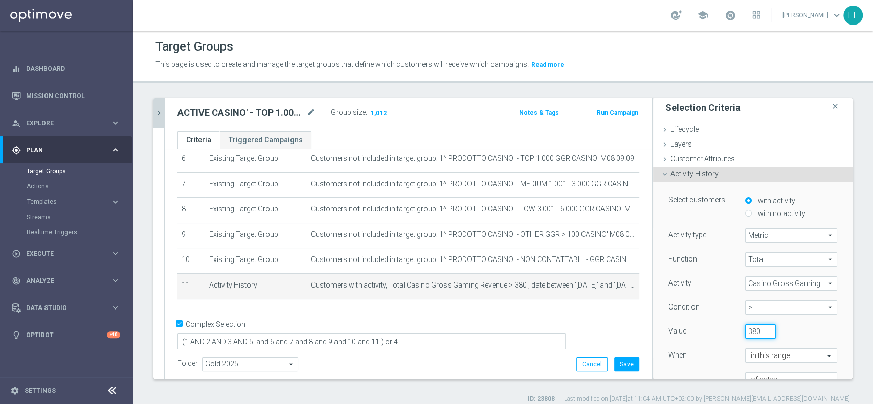
click at [745, 330] on input "380" at bounding box center [760, 332] width 31 height 14
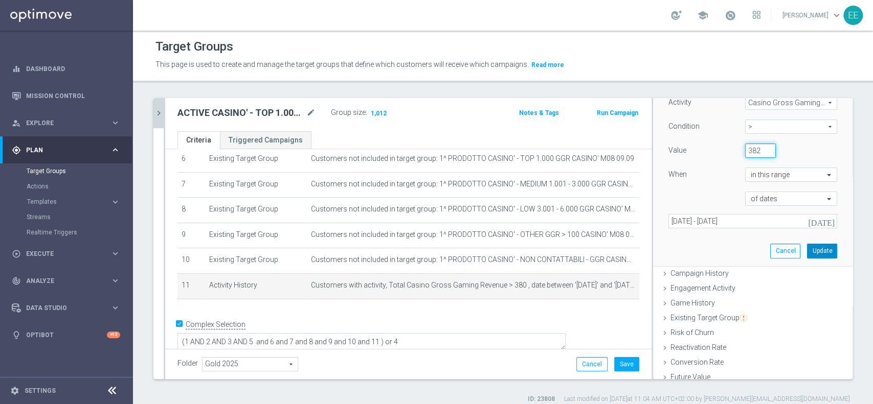
type input "382"
click at [807, 253] on button "Update" at bounding box center [822, 251] width 30 height 14
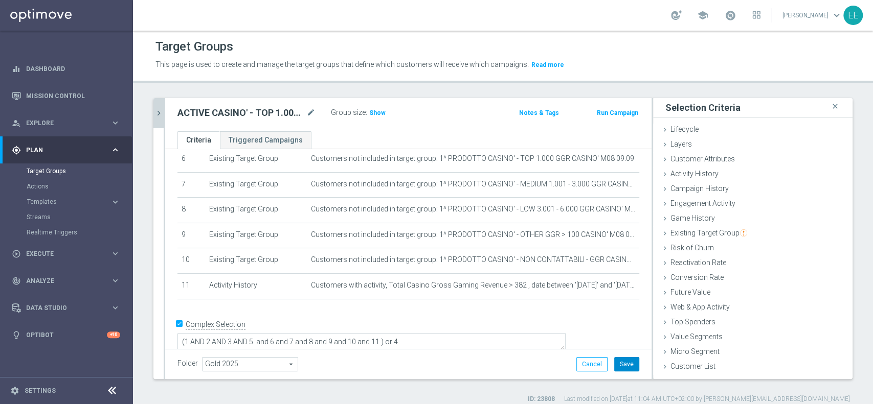
click at [622, 366] on button "Save" at bounding box center [626, 364] width 25 height 14
click at [379, 111] on span "Show" at bounding box center [377, 112] width 16 height 7
click at [158, 116] on icon "chevron_right" at bounding box center [159, 113] width 10 height 10
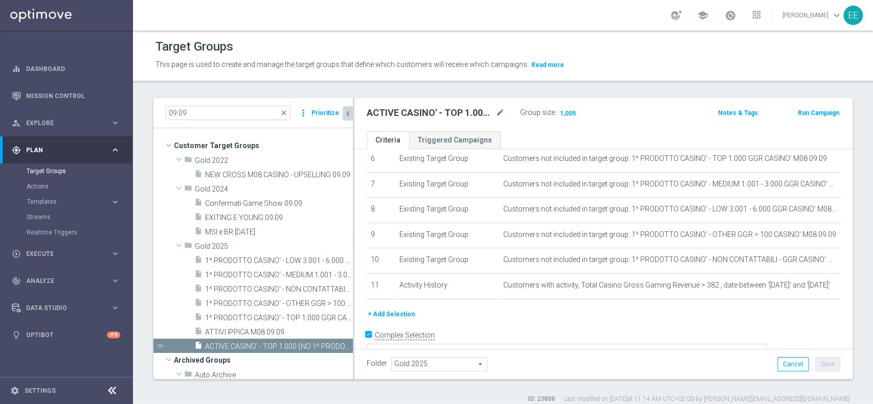
scroll to position [176, 0]
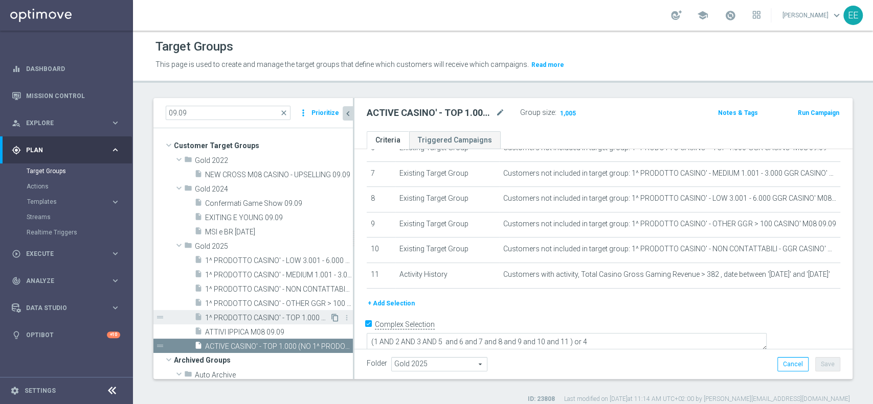
click at [331, 321] on icon "content_copy" at bounding box center [335, 318] width 8 height 8
type textarea "(1 AND 2 AND 3 AND 5 and 6 and 7) or 4"
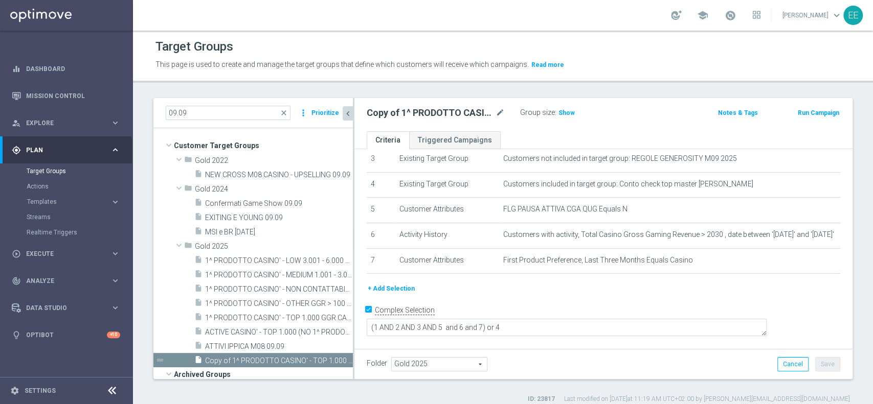
scroll to position [74, 0]
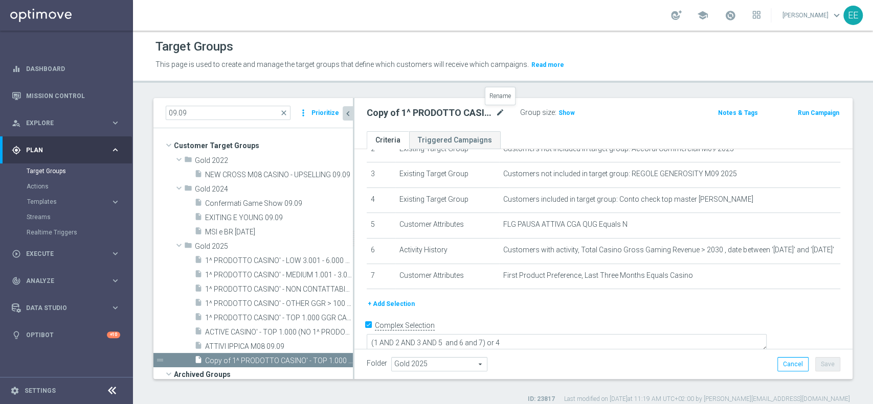
click at [502, 112] on icon "mode_edit" at bounding box center [499, 113] width 9 height 12
type input "NO GIOCANTI SLOT 2025 09.09"
click at [818, 356] on div "Folder Gold 2025 Gold 2025 arrow_drop_down search Cancel Save Saving..." at bounding box center [603, 364] width 498 height 30
click at [819, 363] on button "Save" at bounding box center [827, 364] width 25 height 14
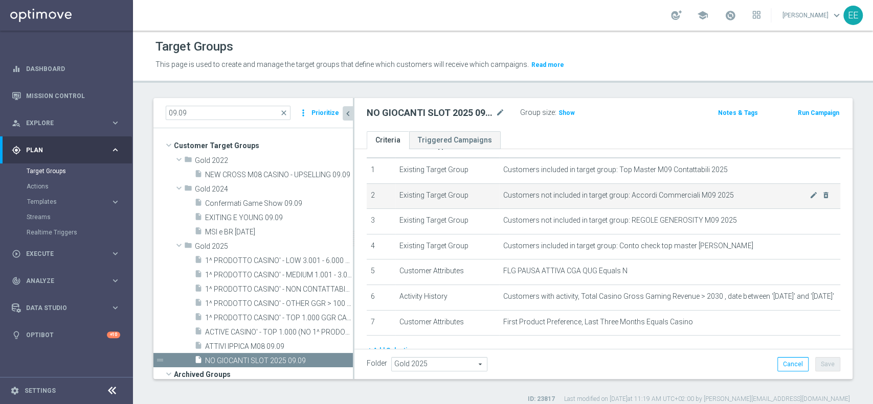
scroll to position [74, 0]
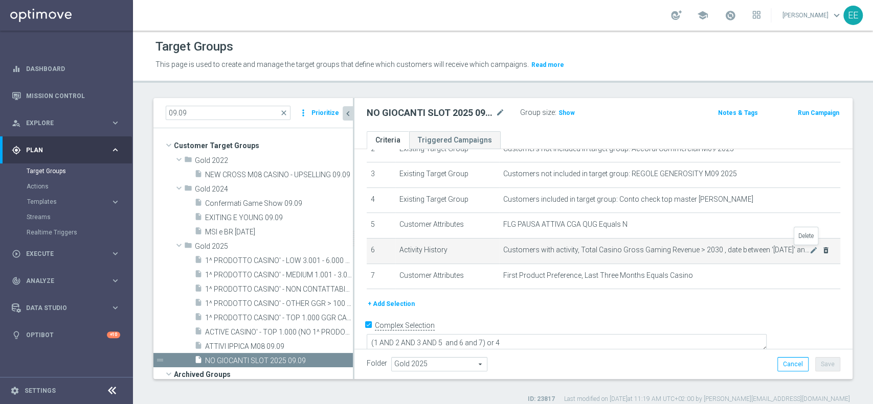
click at [822, 253] on icon "delete_forever" at bounding box center [826, 250] width 8 height 8
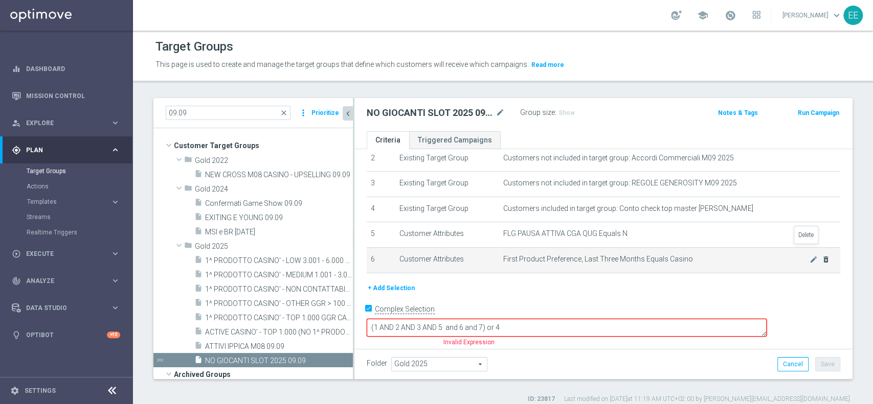
scroll to position [49, 0]
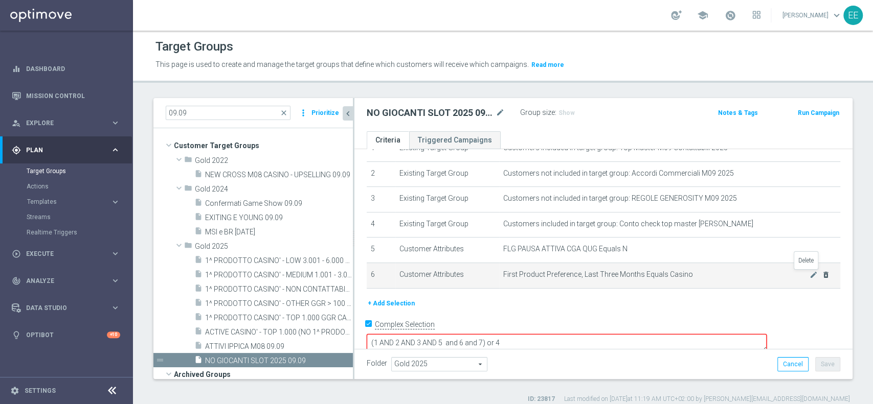
click at [822, 273] on icon "delete_forever" at bounding box center [826, 275] width 8 height 8
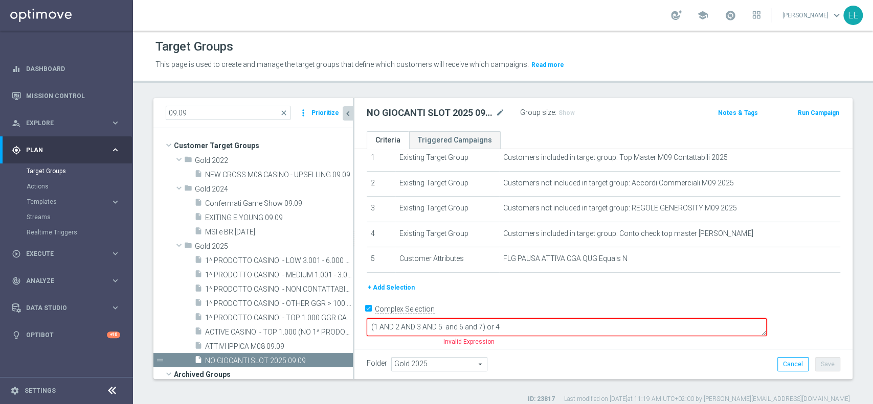
scroll to position [24, 0]
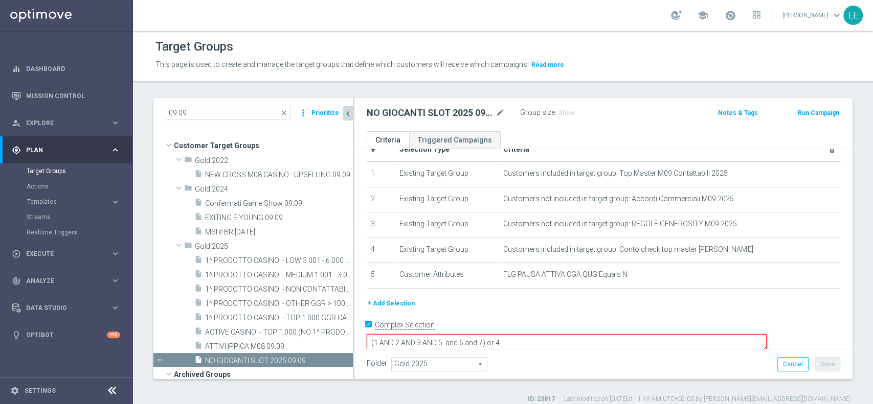
click at [410, 299] on button "+ Add Selection" at bounding box center [391, 303] width 49 height 11
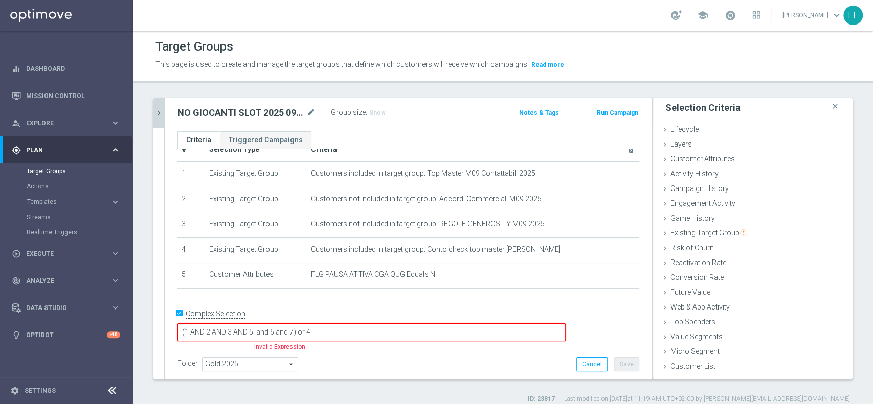
scroll to position [12, 0]
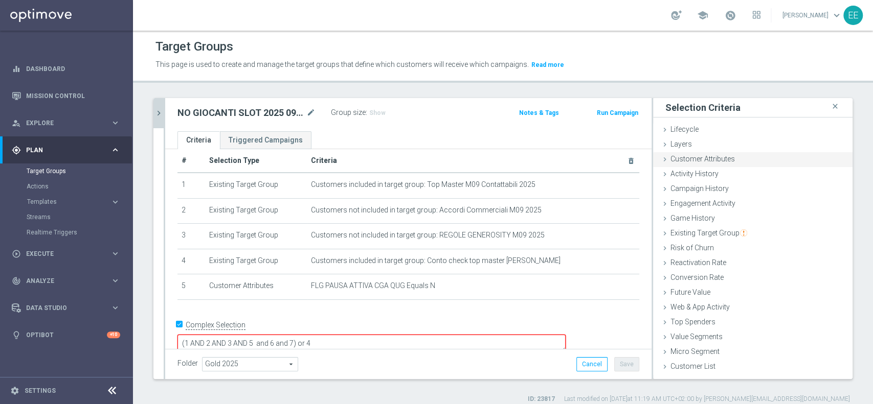
click at [700, 161] on span "Customer Attributes" at bounding box center [702, 159] width 64 height 8
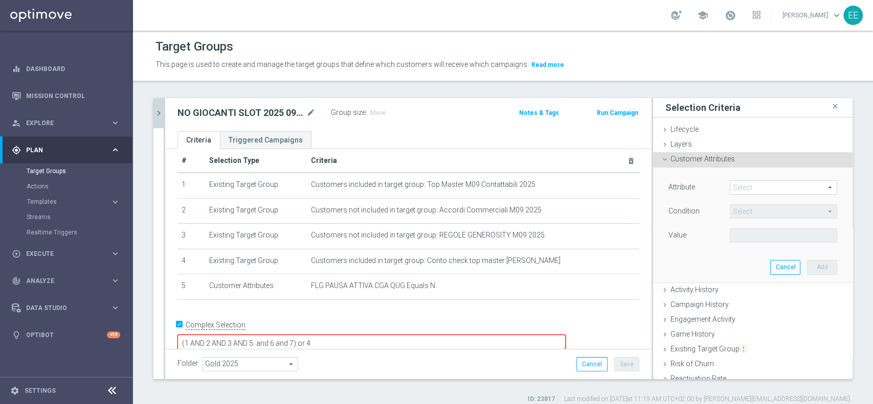
click at [747, 185] on span at bounding box center [783, 187] width 106 height 13
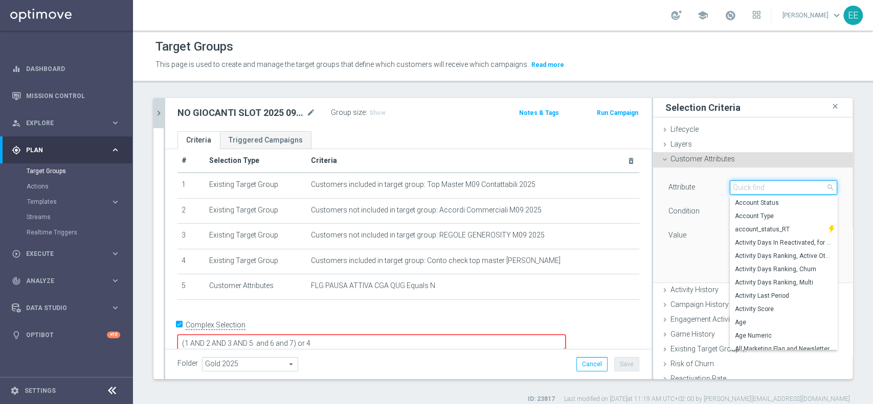
click at [747, 185] on input "search" at bounding box center [783, 187] width 107 height 14
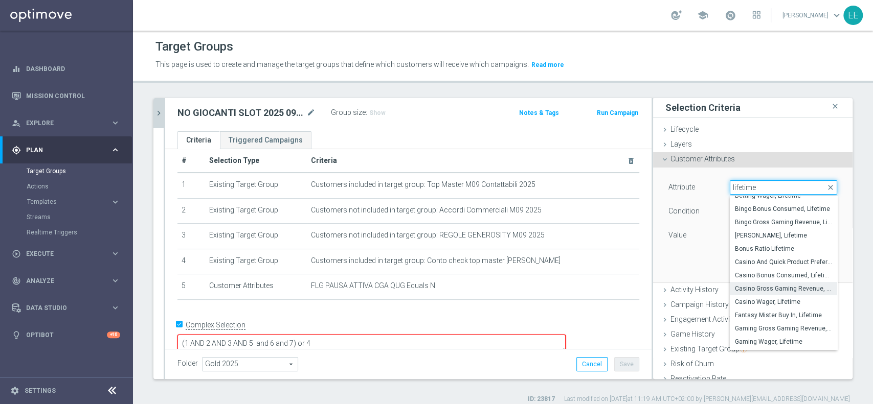
scroll to position [22, 0]
type input "lifetime"
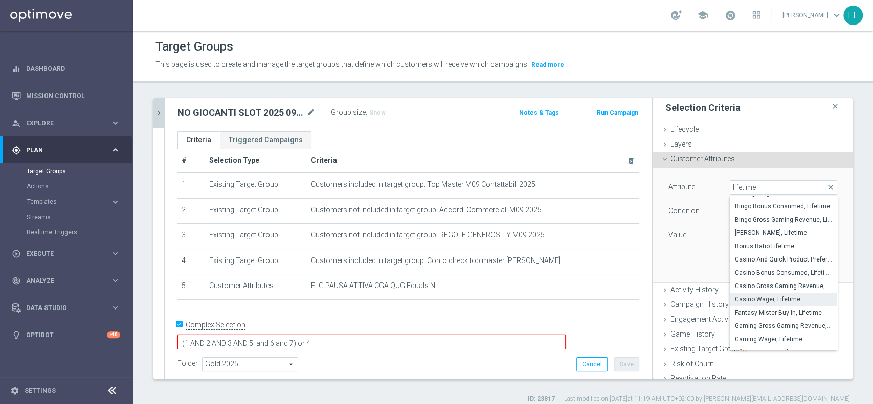
click at [774, 301] on span "Casino Wager, Lifetime" at bounding box center [783, 300] width 97 height 8
type input "Casino Wager, Lifetime"
type input "="
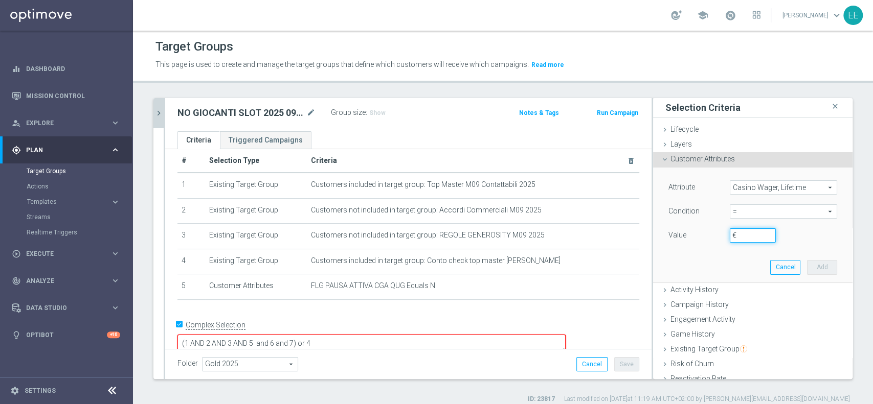
click at [730, 234] on input "€" at bounding box center [753, 236] width 46 height 14
type input "0"
click at [807, 262] on button "Add" at bounding box center [822, 267] width 30 height 14
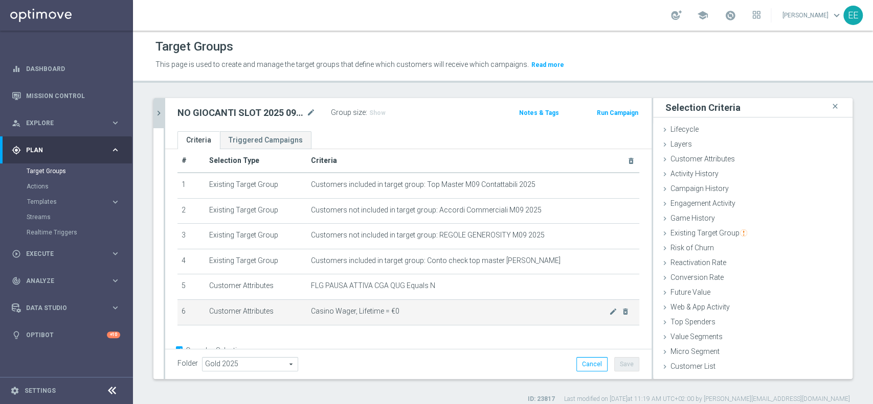
scroll to position [38, 0]
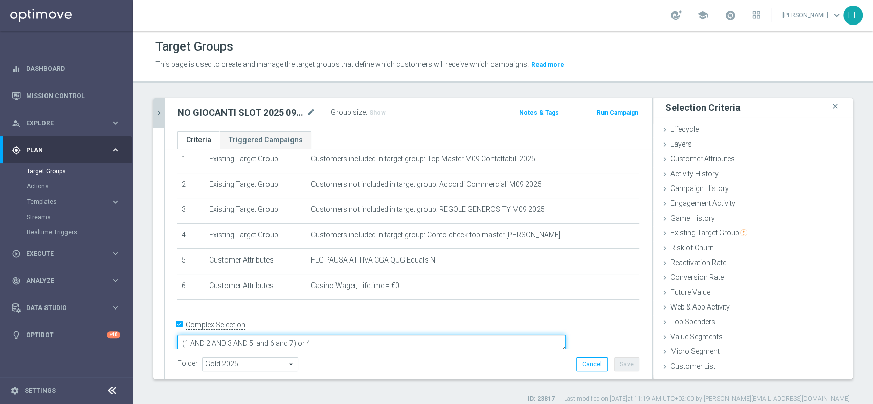
click at [365, 335] on textarea "(1 AND 2 AND 3 AND 5 and 6 and 7) or 4" at bounding box center [371, 344] width 388 height 18
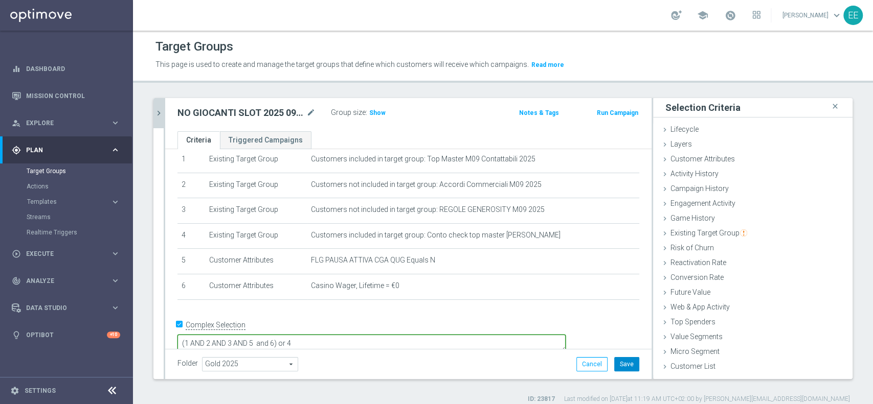
type textarea "(1 AND 2 AND 3 AND 5 and 6) or 4"
click at [628, 358] on button "Save" at bounding box center [626, 364] width 25 height 14
click at [381, 115] on span "Show" at bounding box center [377, 112] width 16 height 7
click at [161, 116] on icon "chevron_right" at bounding box center [159, 113] width 10 height 10
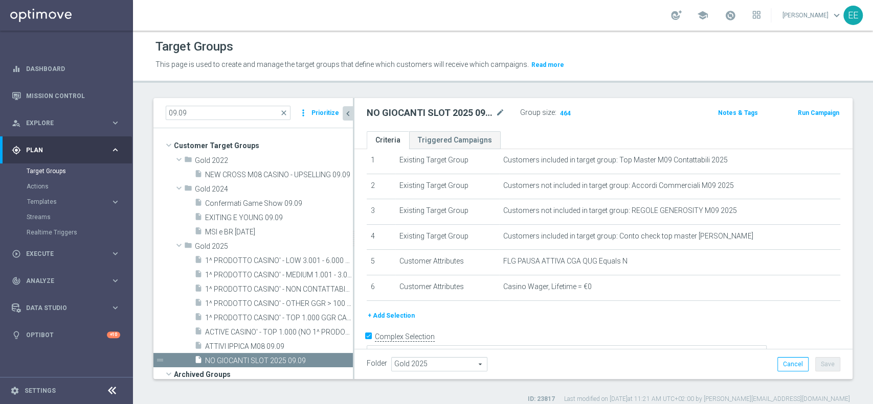
click at [346, 114] on icon "chevron_left" at bounding box center [348, 114] width 10 height 10
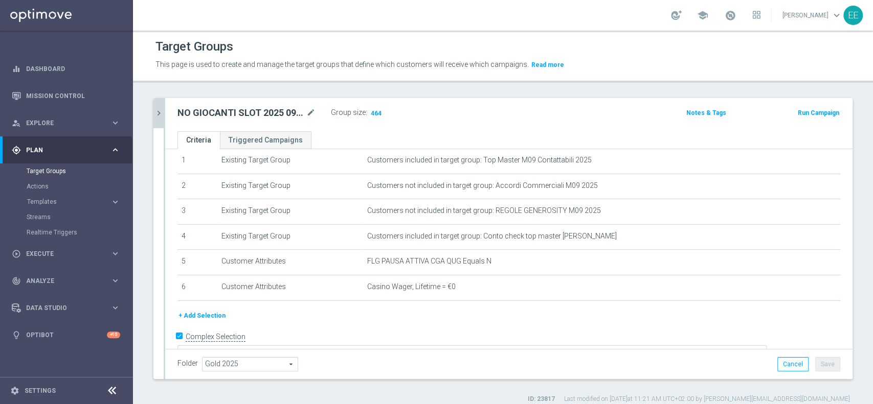
click at [154, 111] on icon "chevron_right" at bounding box center [159, 113] width 10 height 10
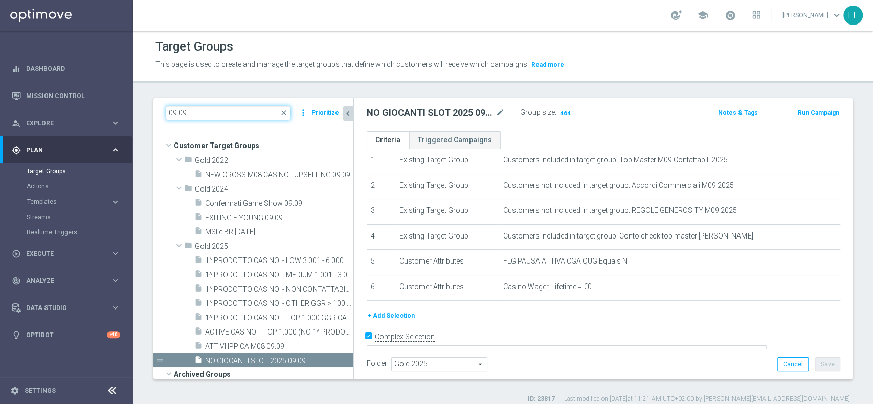
click at [205, 112] on input "09.09" at bounding box center [228, 113] width 125 height 14
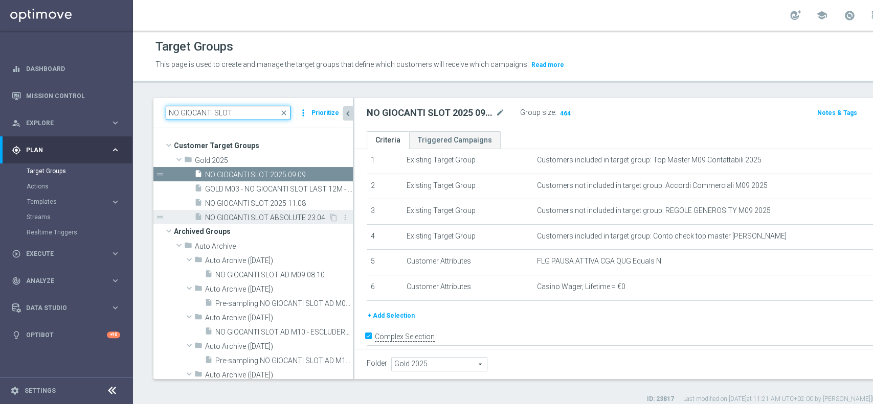
type input "NO GIOCANTI SLOT"
click at [239, 216] on span "NO GIOCANTI SLOT ABSOLUTE 23.04" at bounding box center [266, 218] width 123 height 9
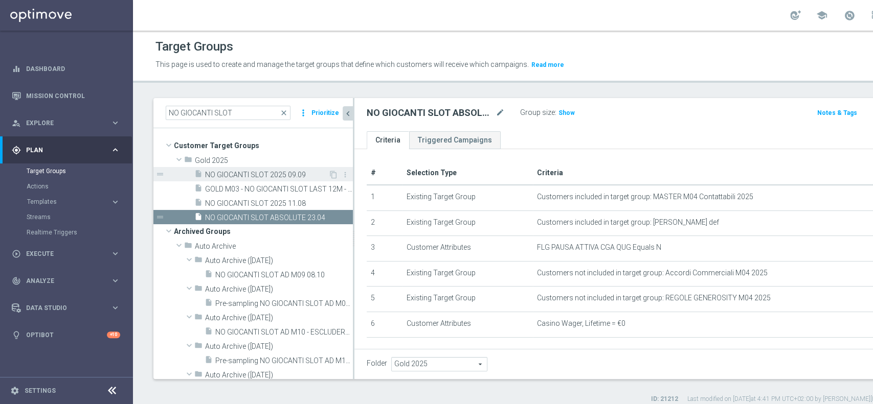
click at [245, 169] on div "insert_drive_file NO GIOCANTI SLOT 2025 09.09" at bounding box center [261, 174] width 134 height 14
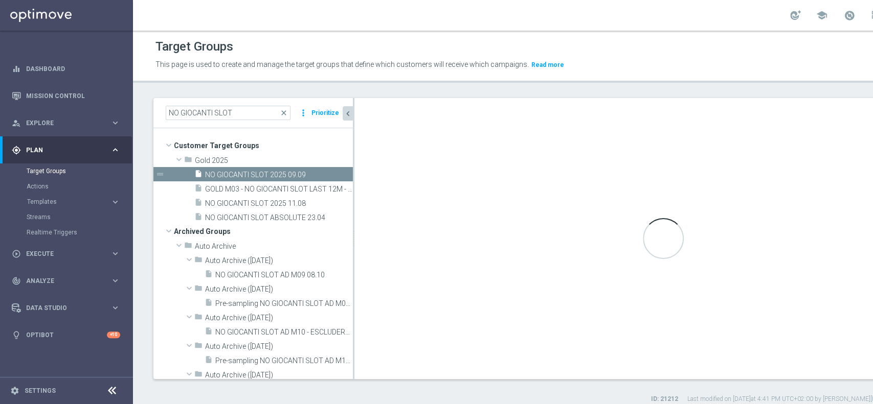
type textarea "(1 AND 2 AND 3 AND 5 and 6) or 4"
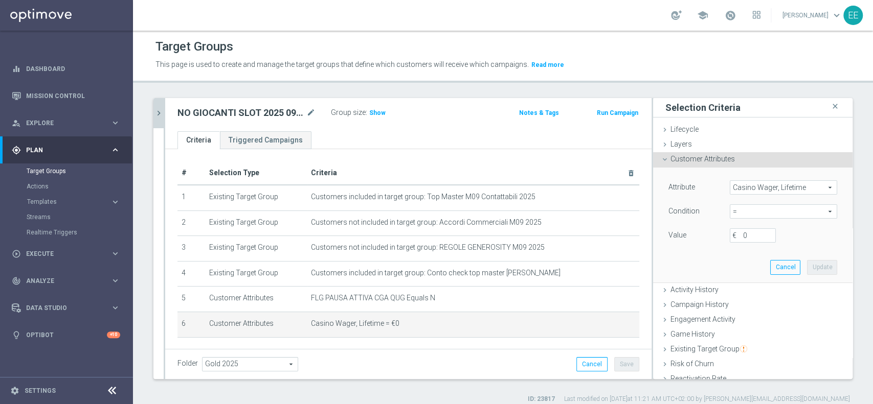
click at [705, 162] on span "Customer Attributes" at bounding box center [702, 159] width 64 height 8
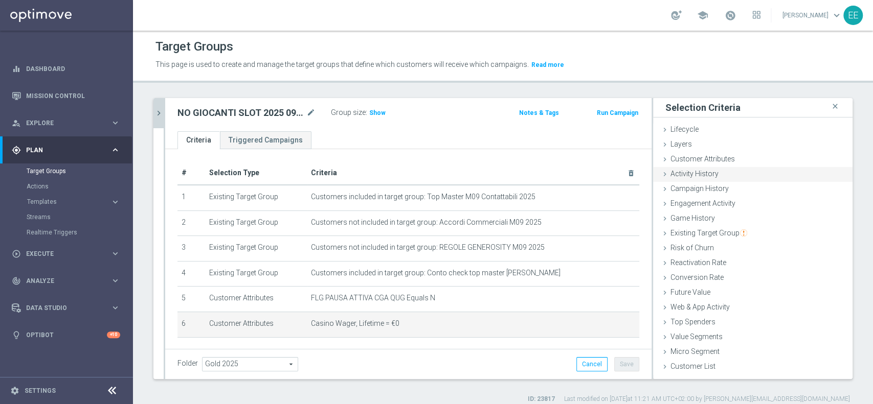
click at [700, 176] on span "Activity History" at bounding box center [694, 174] width 48 height 8
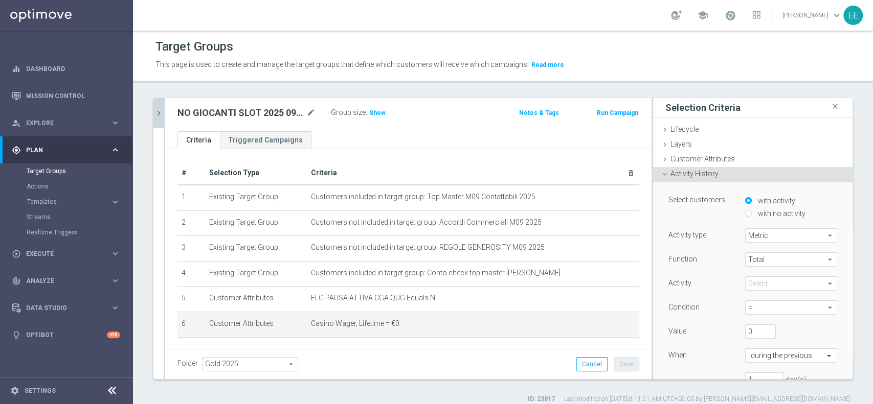
click at [749, 282] on span at bounding box center [790, 283] width 91 height 13
click at [0, 0] on input "search" at bounding box center [0, 0] width 0 height 0
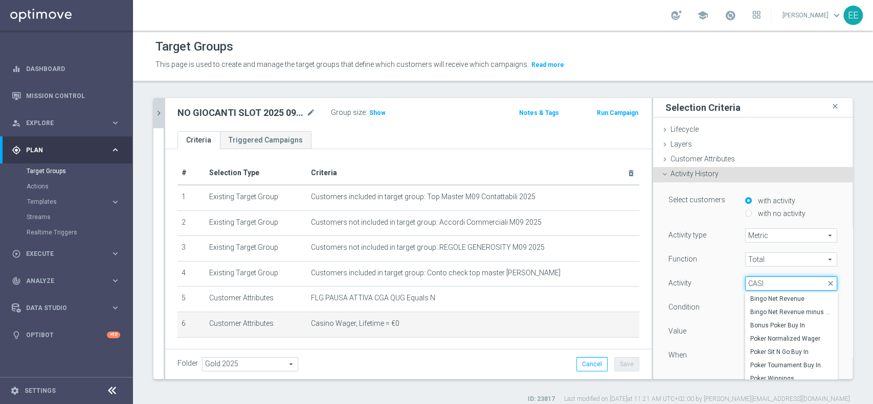
type input "CASIN"
click at [774, 336] on span "Casino Wager" at bounding box center [791, 339] width 82 height 8
type input "Casino Wager"
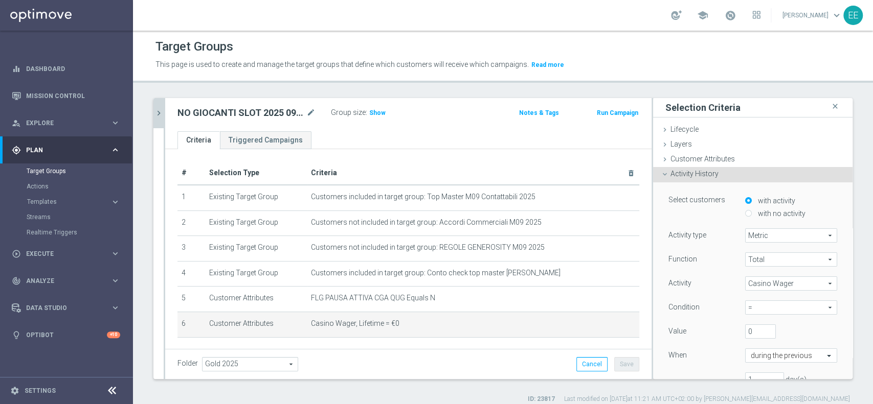
scroll to position [80, 0]
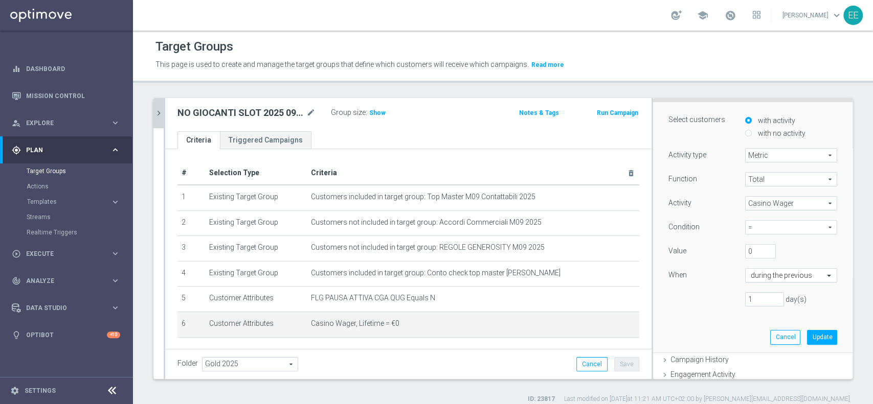
click at [768, 277] on input "text" at bounding box center [781, 276] width 60 height 9
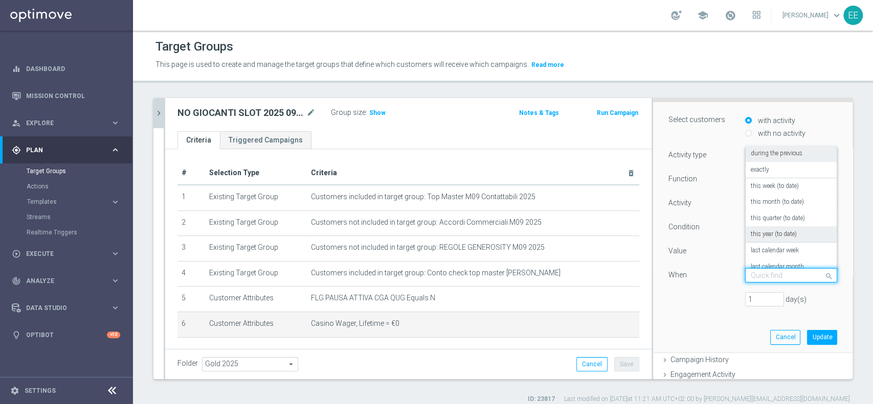
click at [751, 231] on label "this year (to date)" at bounding box center [774, 235] width 46 height 8
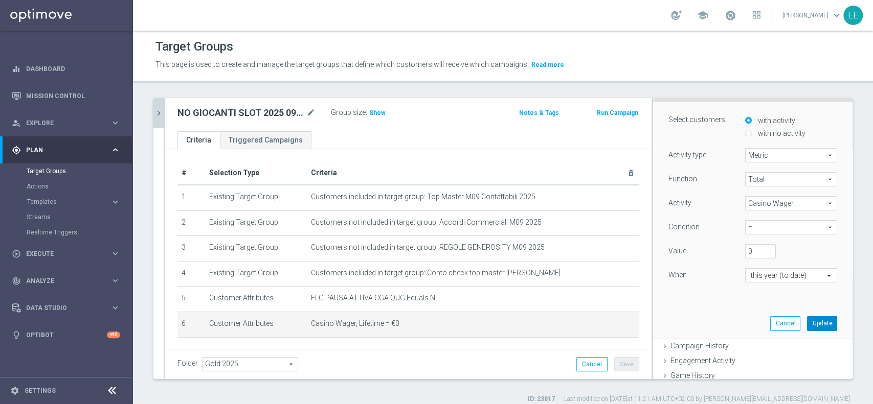
click at [807, 322] on button "Update" at bounding box center [822, 323] width 30 height 14
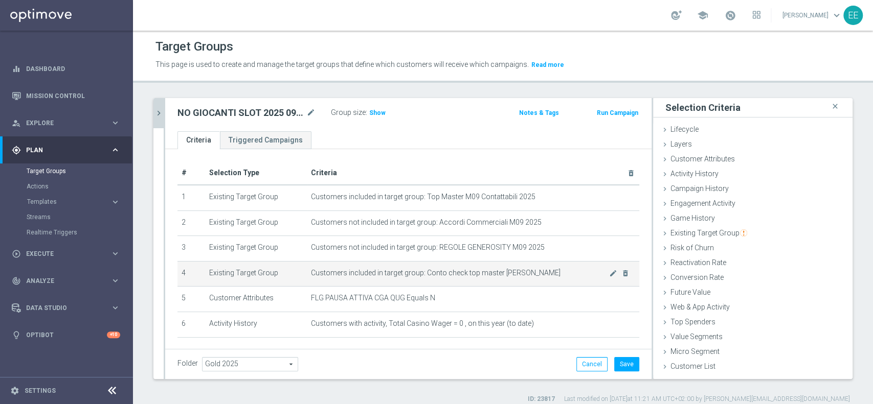
scroll to position [37, 0]
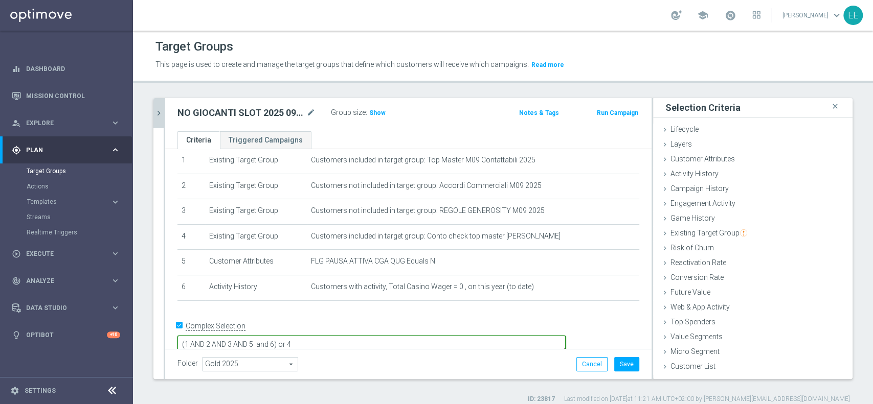
click at [347, 336] on textarea "(1 AND 2 AND 3 AND 5 and 6) or 4" at bounding box center [371, 345] width 388 height 18
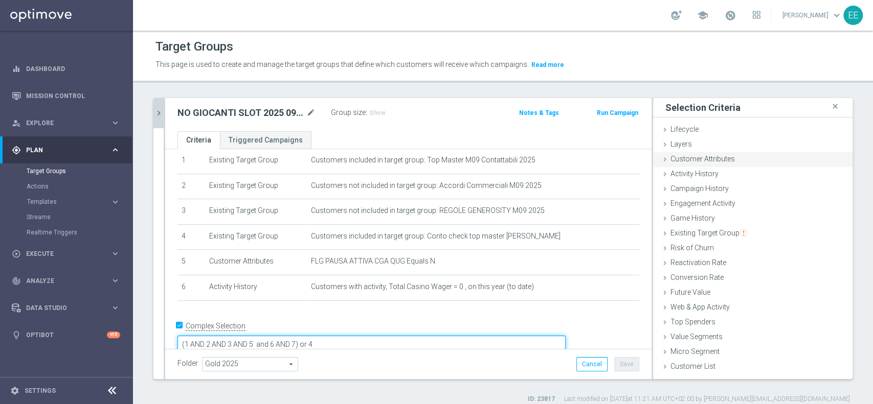
type textarea "(1 AND 2 AND 3 AND 5 and 6 AND 7) or 4"
click at [721, 155] on span "Customer Attributes" at bounding box center [702, 159] width 64 height 8
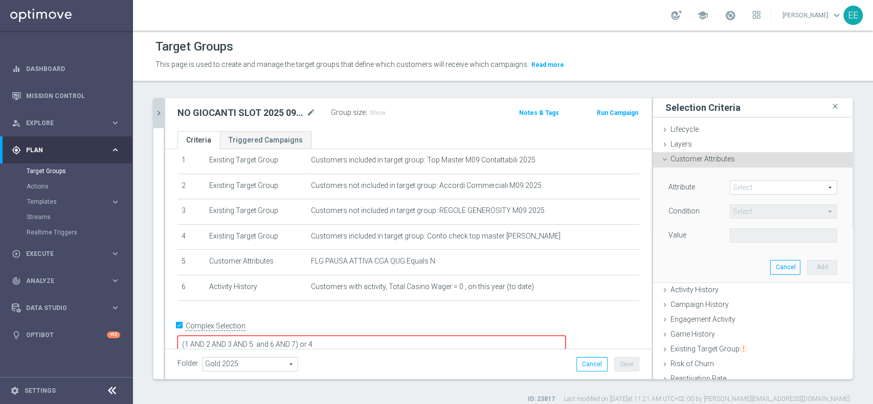
click at [742, 188] on span at bounding box center [783, 187] width 106 height 13
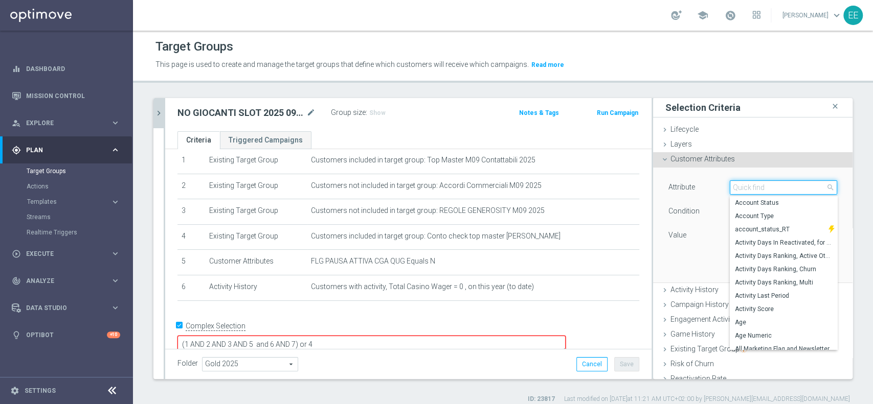
click at [742, 188] on input "search" at bounding box center [783, 187] width 107 height 14
type input "AVAIL"
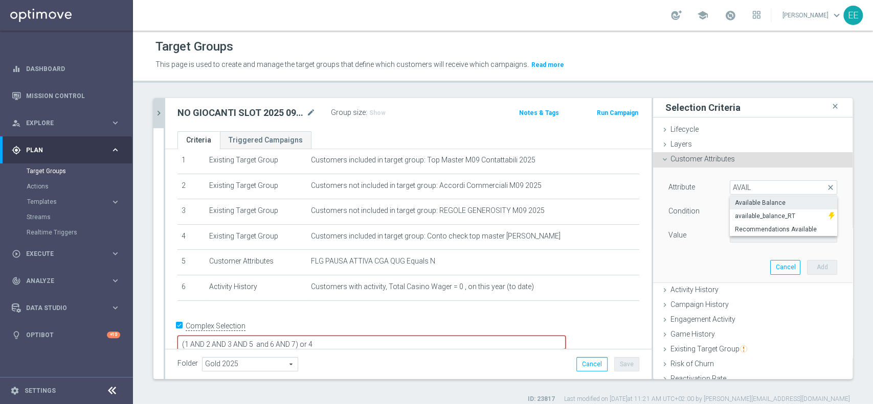
click at [764, 201] on span "Available Balance" at bounding box center [783, 203] width 97 height 8
type input "Available Balance"
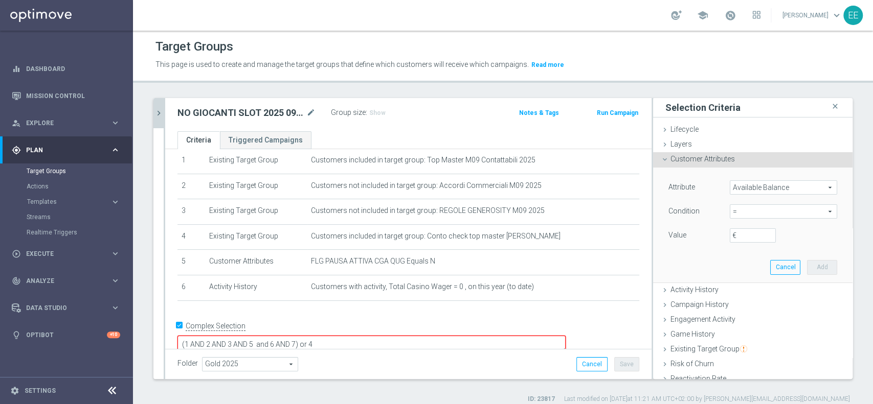
click at [743, 212] on span "=" at bounding box center [783, 211] width 106 height 13
click at [740, 228] on span "<" at bounding box center [783, 227] width 97 height 8
type input "<"
click at [734, 235] on input "€" at bounding box center [753, 236] width 46 height 14
type input "50"
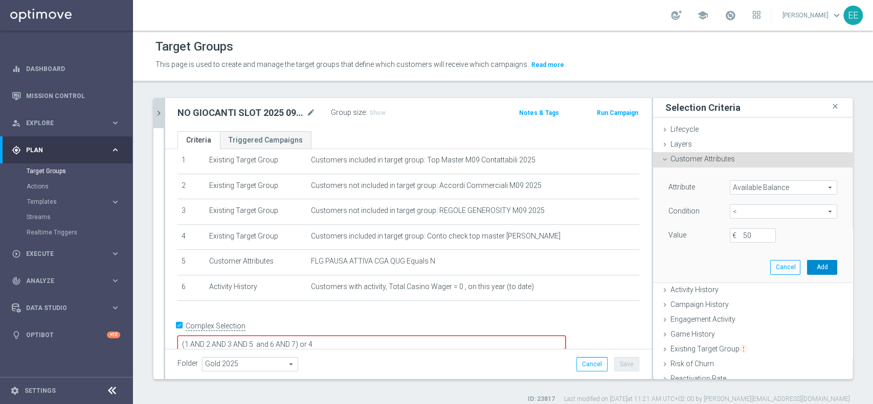
click at [807, 267] on button "Add" at bounding box center [822, 267] width 30 height 14
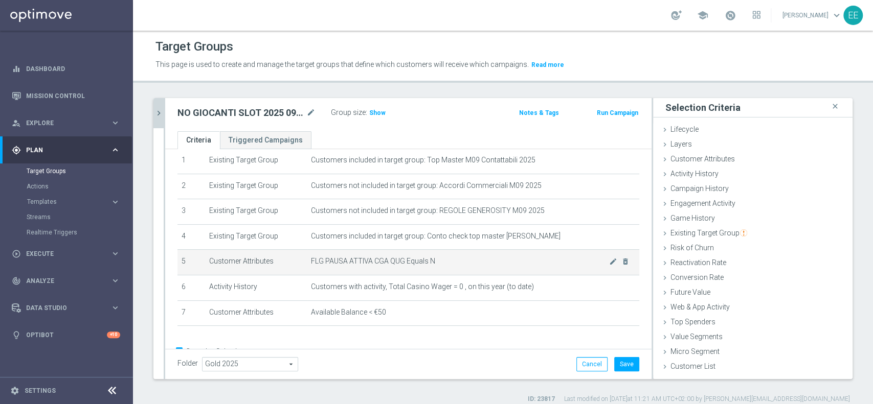
scroll to position [63, 0]
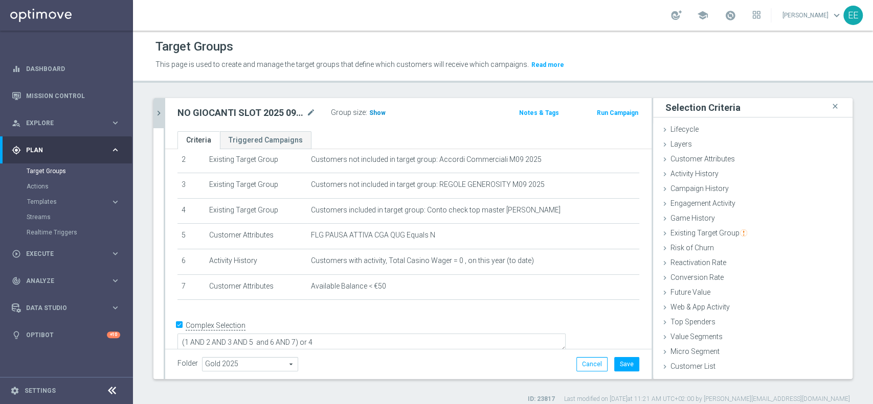
click at [377, 112] on span "Show" at bounding box center [377, 112] width 16 height 7
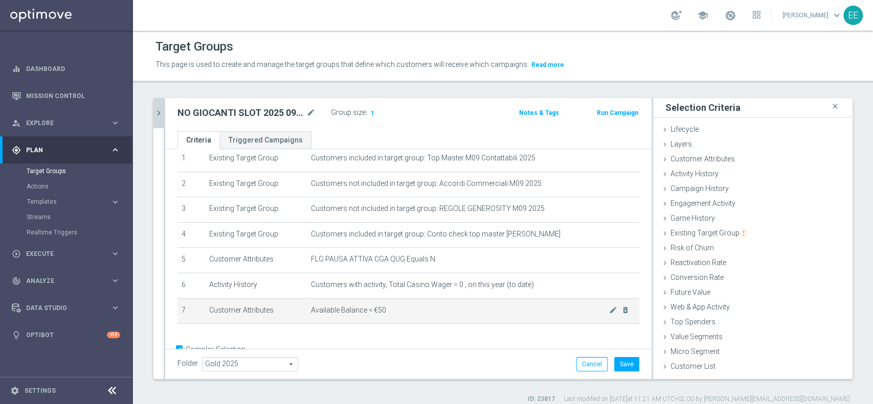
scroll to position [39, 0]
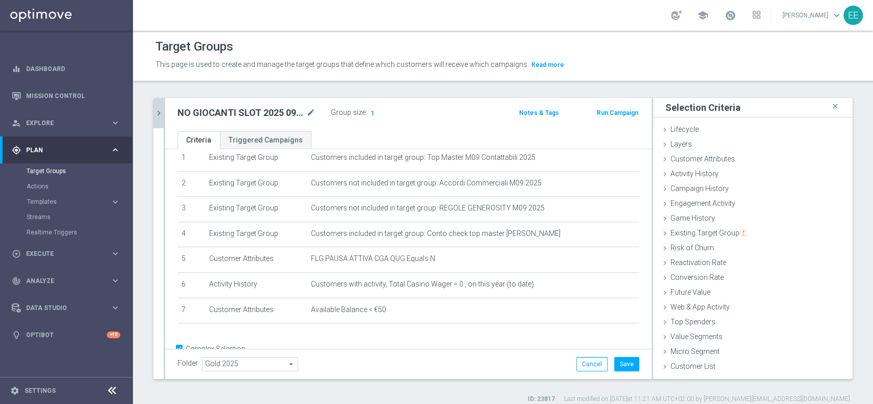
click at [158, 111] on icon "chevron_right" at bounding box center [159, 113] width 10 height 10
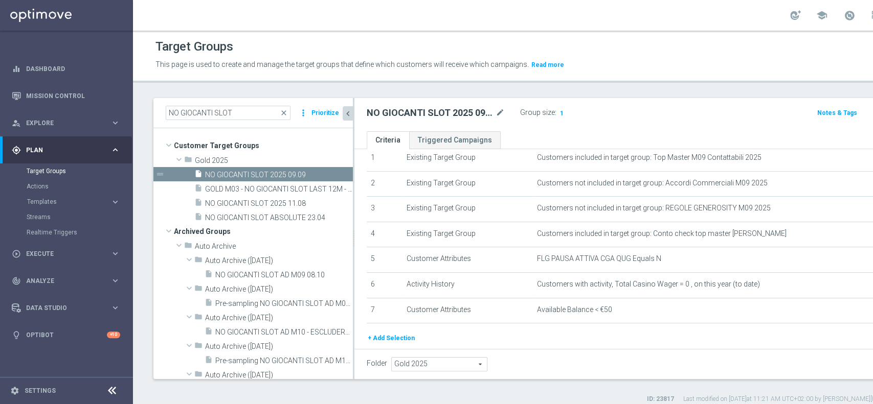
click at [217, 198] on div "insert_drive_file NO GIOCANTI SLOT 2025 11.08" at bounding box center [261, 203] width 134 height 14
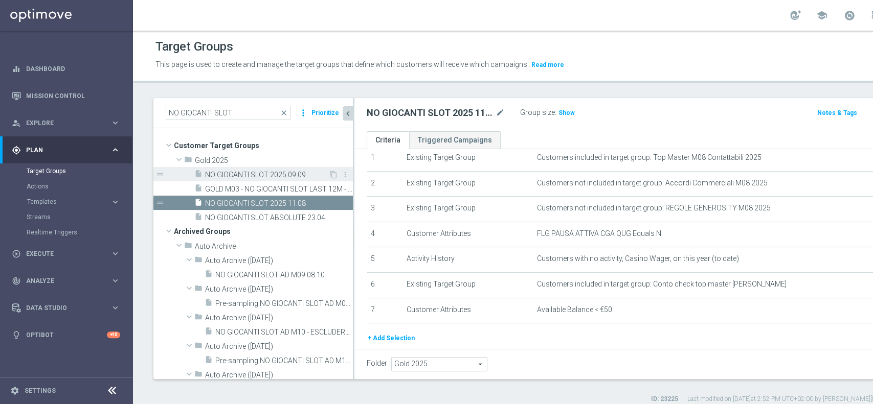
click at [250, 174] on span "NO GIOCANTI SLOT 2025 09.09" at bounding box center [266, 175] width 123 height 9
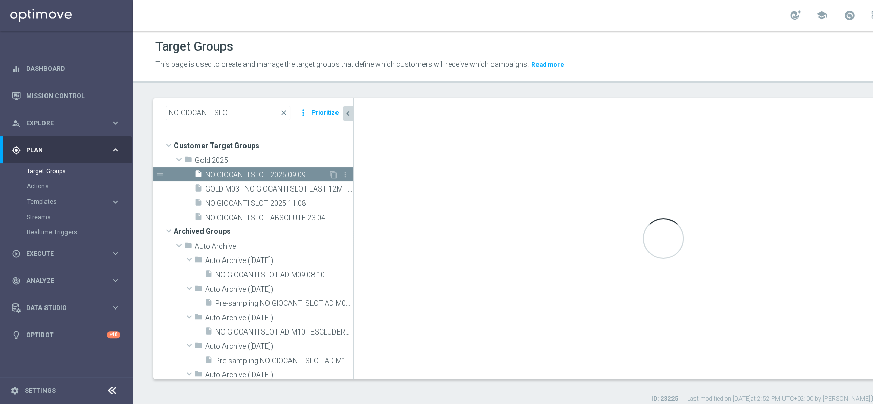
type textarea "(1 AND 2 AND 3 AND 5 and 6 AND 7) or 4"
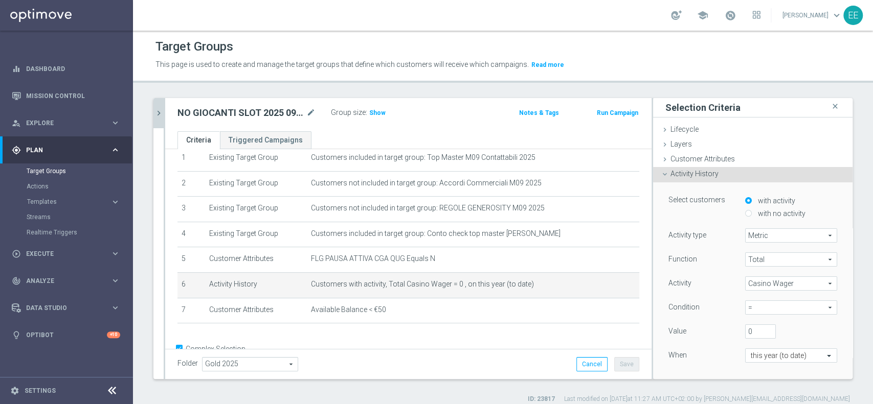
click at [745, 210] on input "with no activity" at bounding box center [748, 213] width 7 height 7
radio input "true"
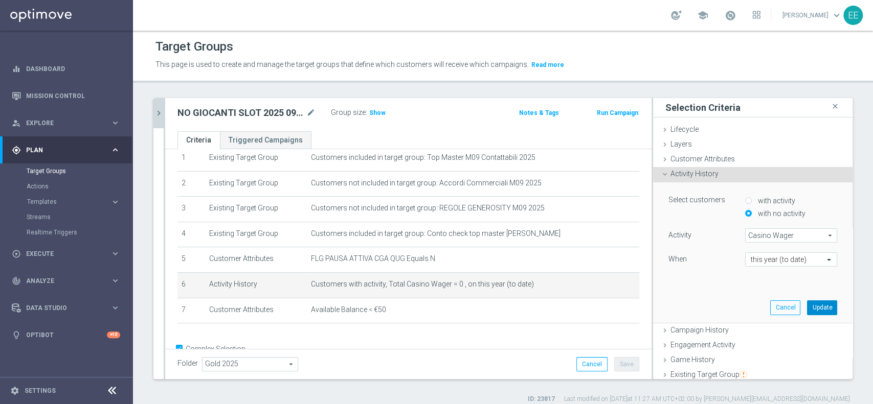
click at [807, 307] on button "Update" at bounding box center [822, 308] width 30 height 14
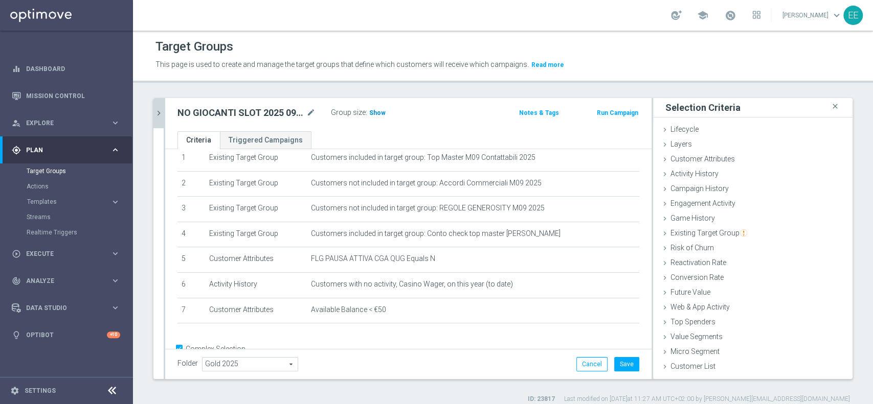
click at [373, 111] on span "Show" at bounding box center [377, 112] width 16 height 7
click at [614, 358] on button "Save" at bounding box center [626, 364] width 25 height 14
click at [154, 112] on icon "chevron_right" at bounding box center [159, 113] width 10 height 10
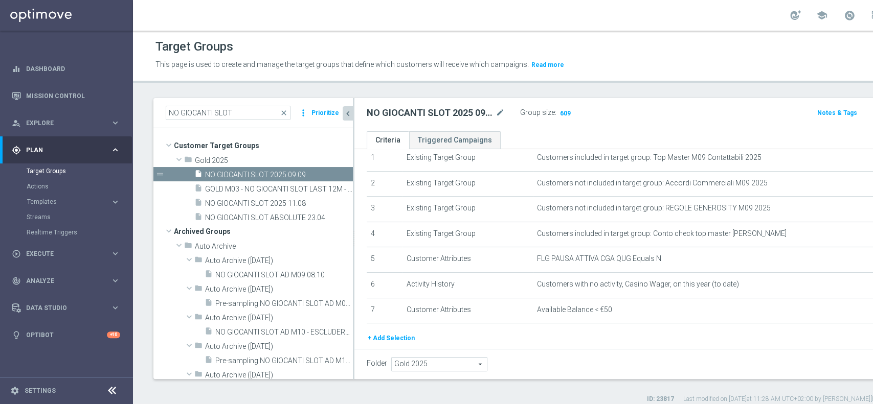
click at [528, 341] on div "+ Add Selection" at bounding box center [663, 338] width 608 height 11
click at [251, 201] on span "NO GIOCANTI SLOT 2025 11.08" at bounding box center [266, 203] width 123 height 9
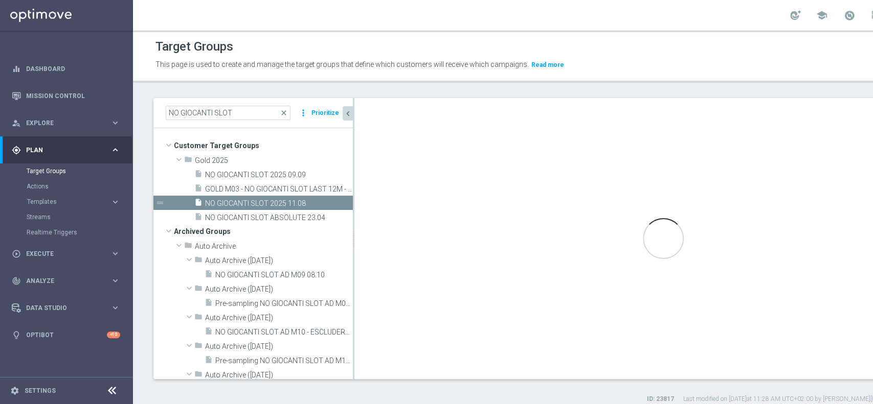
type textarea "(1 AND 2 AND 3 AND 4 and 5 and 7) OR 6"
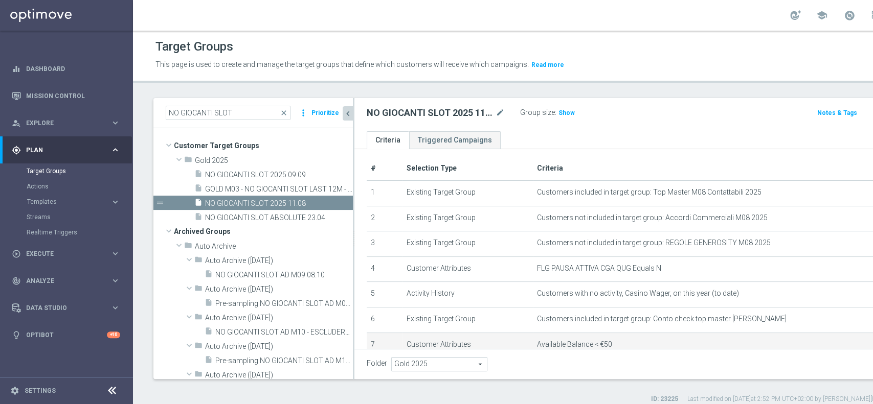
scroll to position [5, 0]
click at [59, 244] on div "play_circle_outline Execute keyboard_arrow_right" at bounding box center [66, 253] width 132 height 27
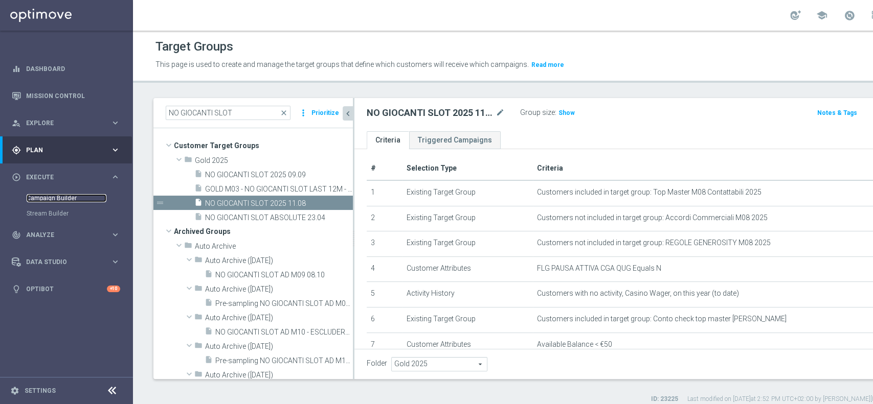
click at [65, 199] on link "Campaign Builder" at bounding box center [67, 198] width 80 height 8
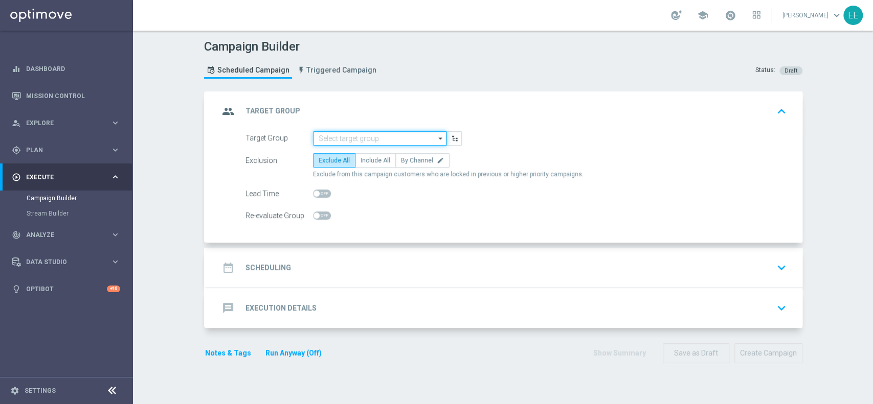
click at [373, 137] on input at bounding box center [379, 138] width 133 height 14
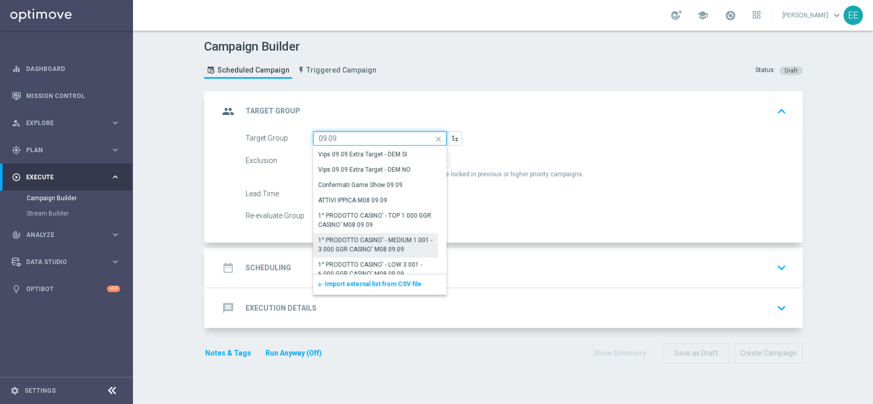
scroll to position [55, 0]
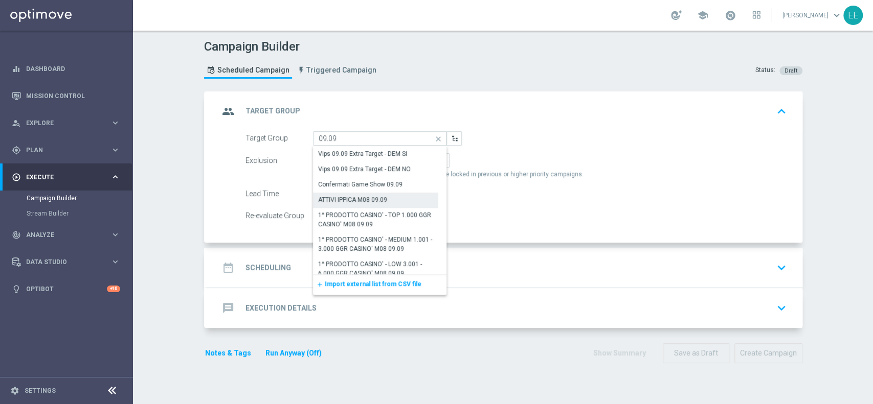
click at [354, 202] on div "ATTIVI IPPICA M08 09.09" at bounding box center [352, 199] width 69 height 9
type input "ATTIVI IPPICA M08 09.09"
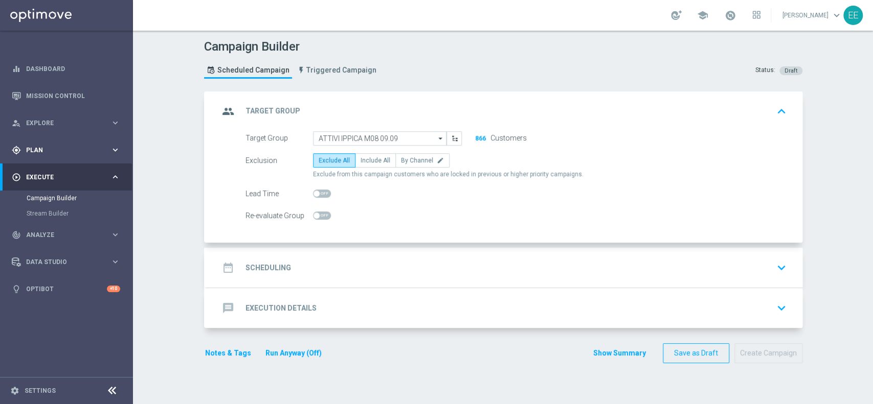
click at [41, 148] on span "Plan" at bounding box center [68, 150] width 84 height 6
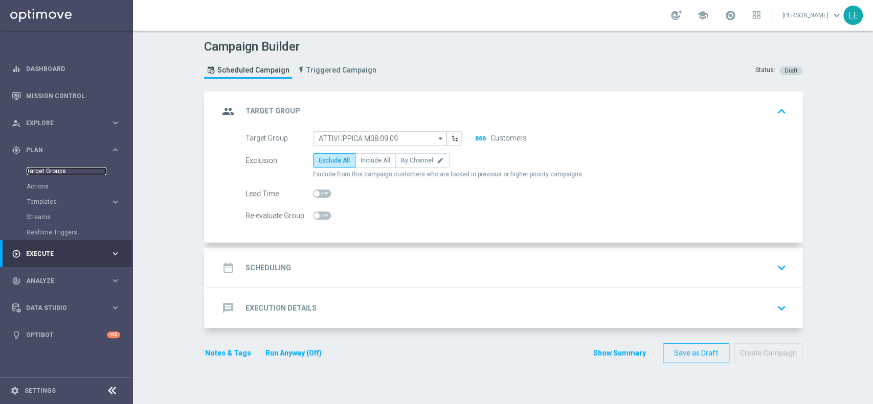
click at [55, 168] on link "Target Groups" at bounding box center [67, 171] width 80 height 8
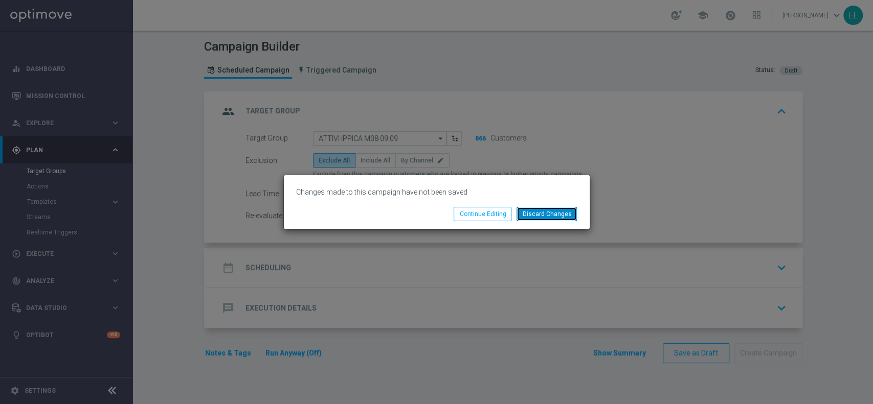
click at [548, 213] on button "Discard Changes" at bounding box center [546, 214] width 60 height 14
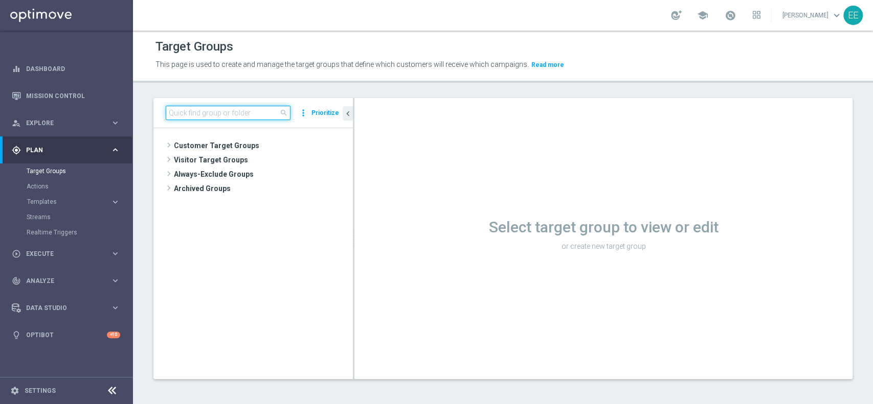
click at [242, 114] on input at bounding box center [228, 113] width 125 height 14
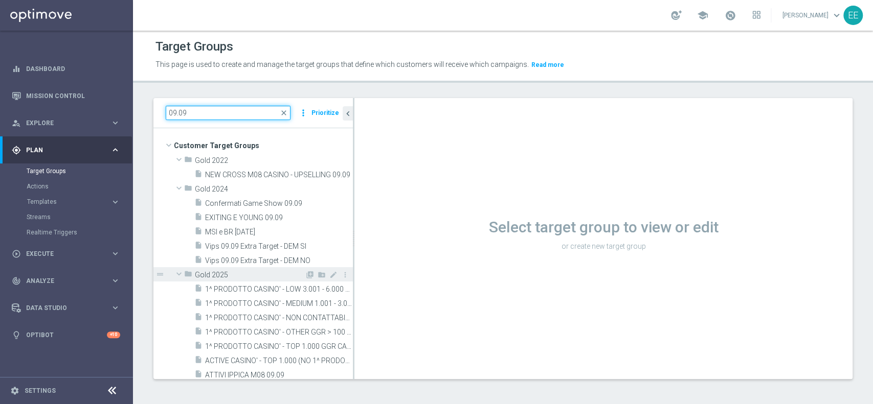
scroll to position [63, 0]
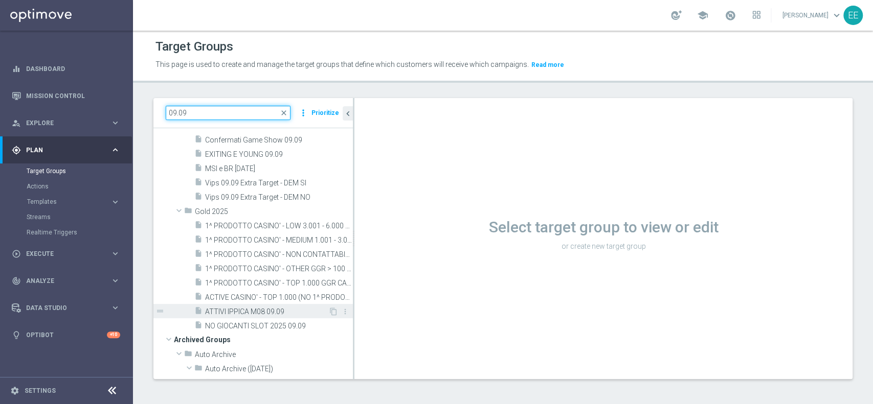
type input "09.09"
click at [277, 309] on span "ATTIVI IPPICA M08 09.09" at bounding box center [266, 312] width 123 height 9
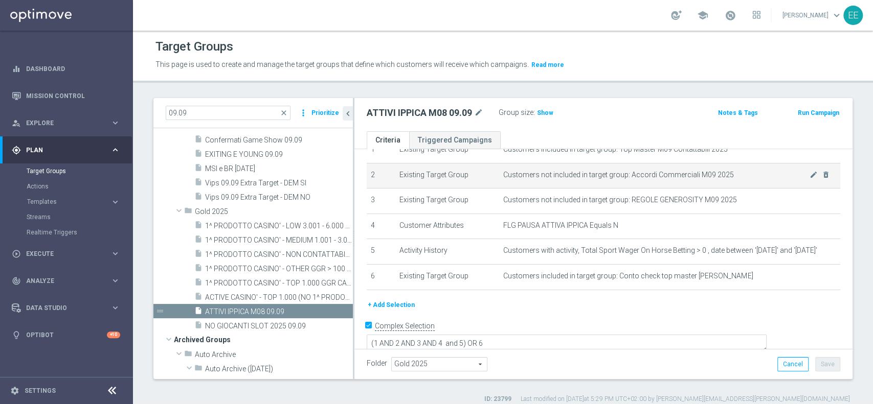
scroll to position [19, 0]
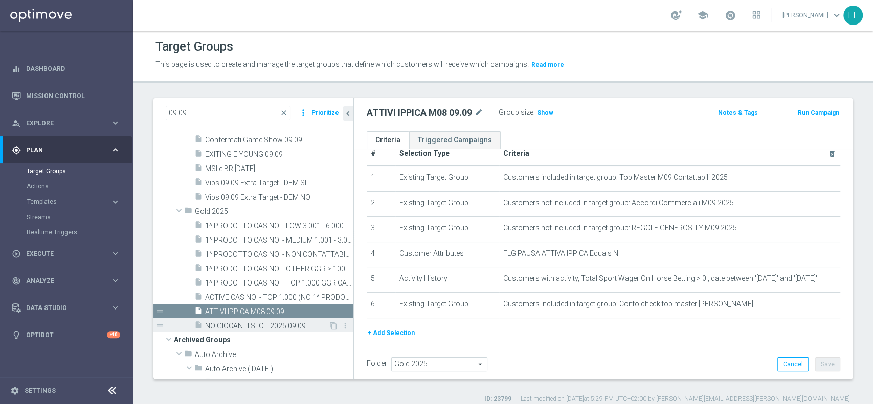
click at [250, 324] on span "NO GIOCANTI SLOT 2025 09.09" at bounding box center [266, 326] width 123 height 9
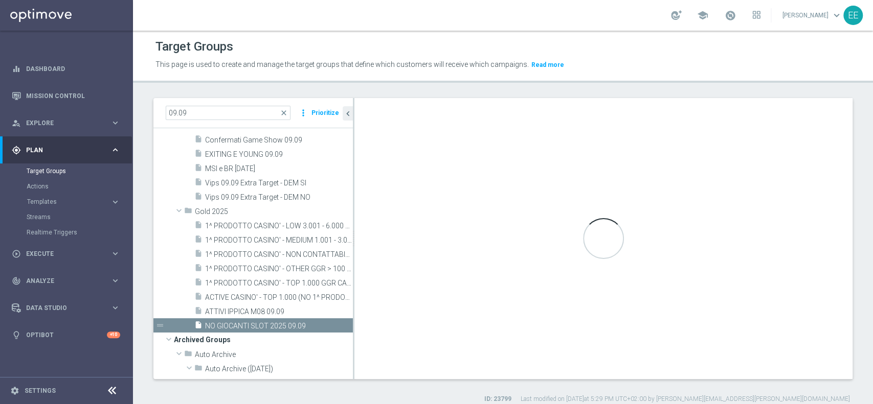
type textarea "(1 AND 2 AND 3 AND 5 and 6 AND 7) or 4"
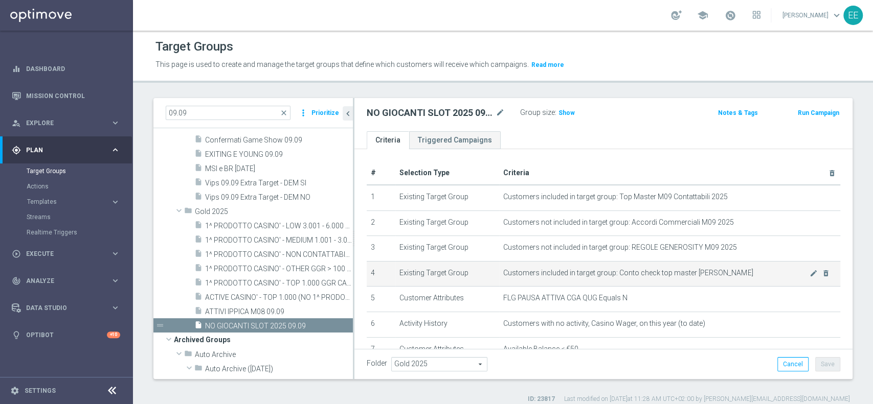
scroll to position [1, 0]
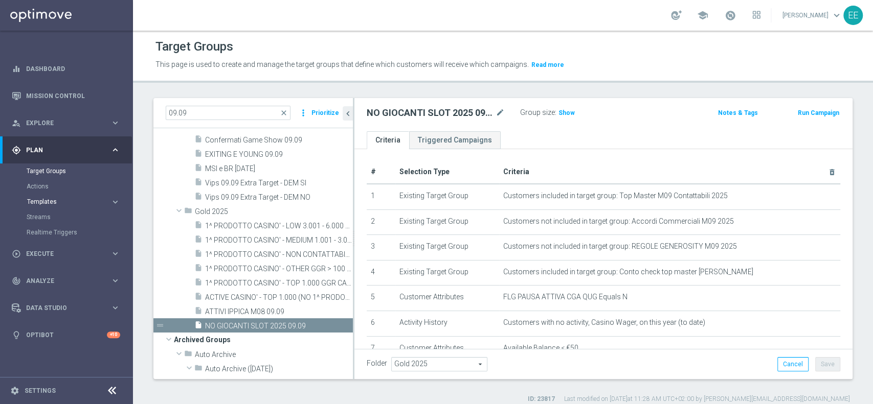
click at [48, 200] on span "Templates" at bounding box center [63, 202] width 73 height 6
click at [46, 219] on link "Optimail" at bounding box center [69, 217] width 75 height 8
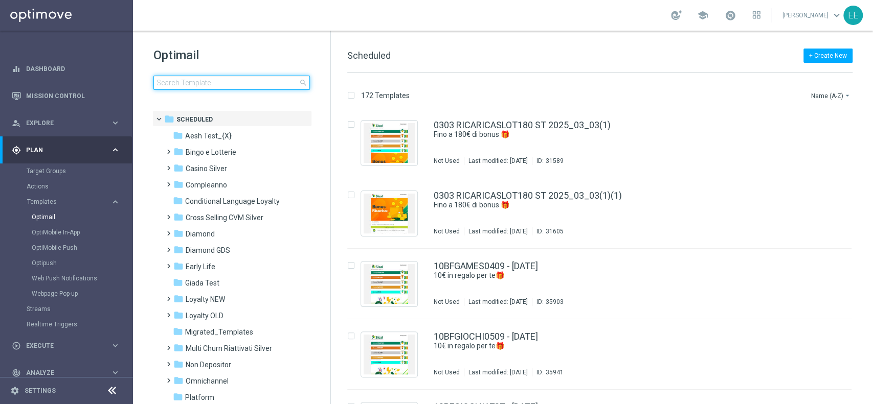
click at [197, 85] on input at bounding box center [231, 83] width 156 height 14
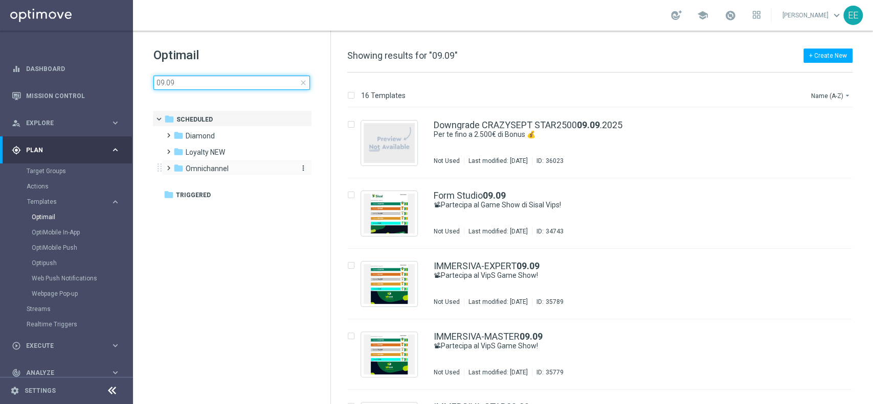
type input "09.09"
click at [230, 174] on div "folder Omnichannel" at bounding box center [232, 169] width 118 height 12
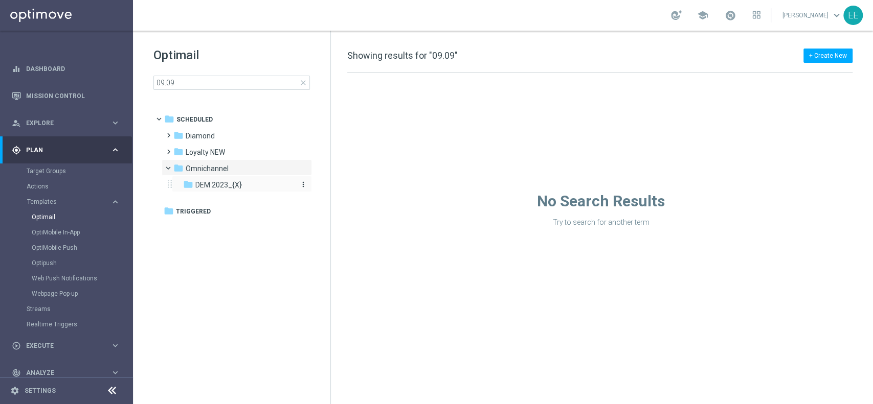
click at [229, 184] on span "DEM 2023_{X}" at bounding box center [218, 184] width 47 height 9
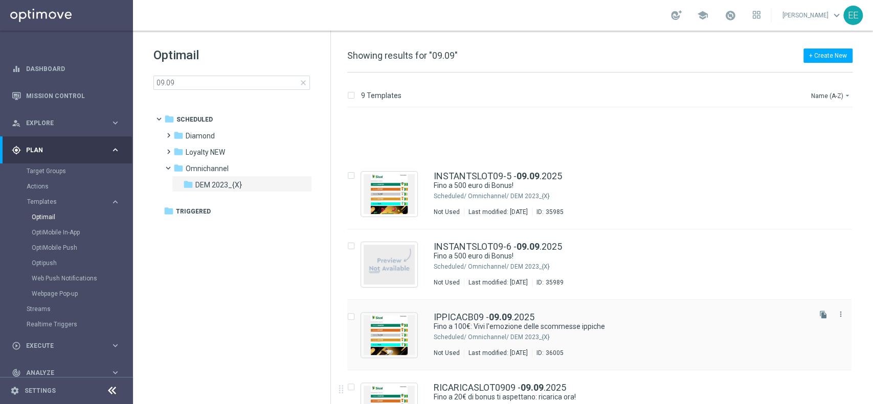
scroll to position [307, 0]
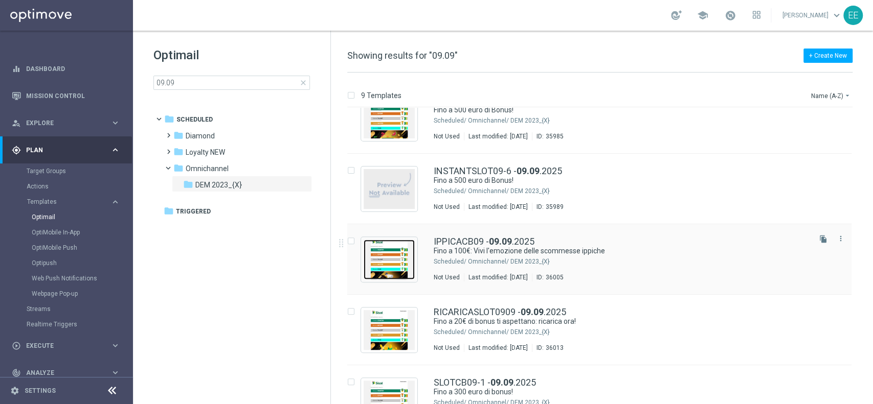
click at [404, 260] on img "Press SPACE to select this row." at bounding box center [389, 260] width 51 height 40
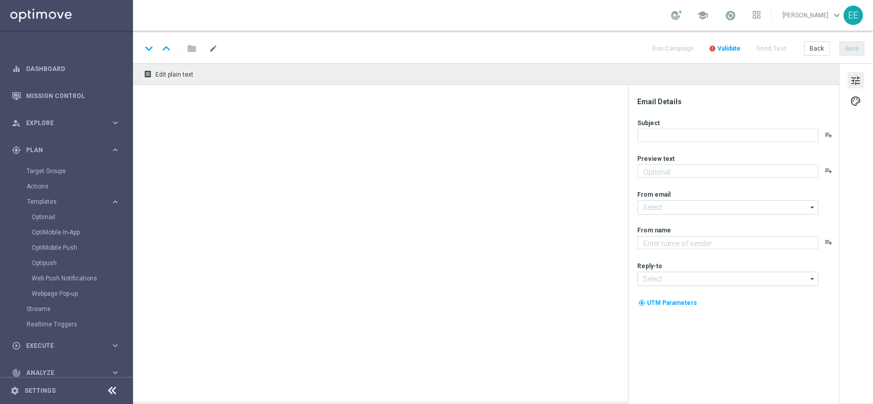
type textarea "Sisal"
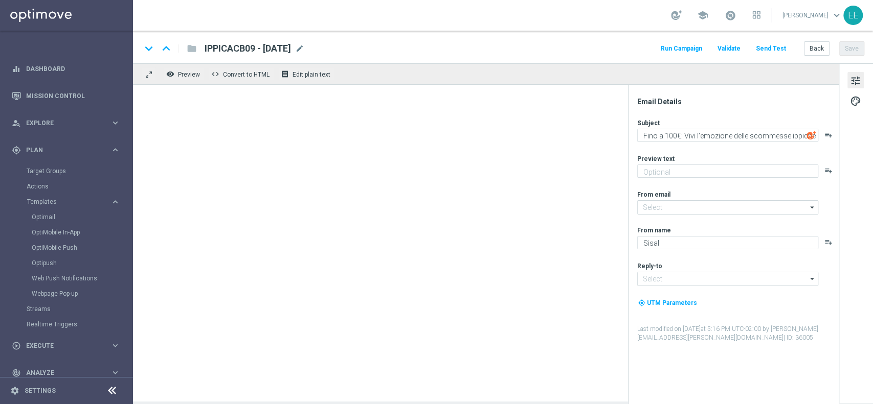
type input "newsletter@comunicazioni.sisal.it"
type input "info@sisal.it"
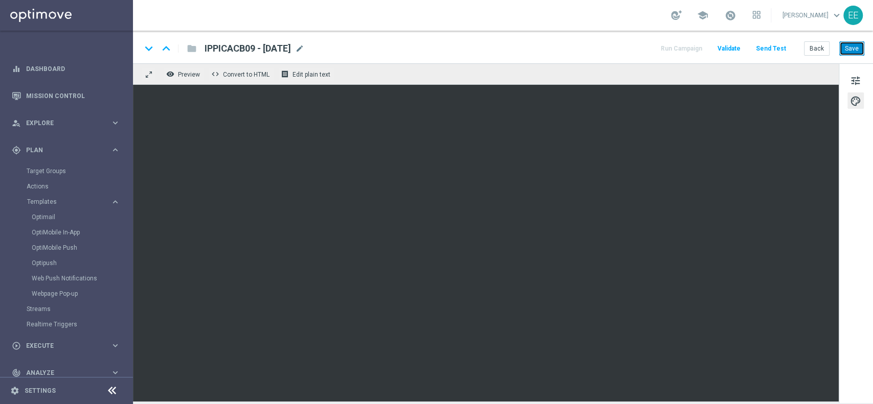
click at [845, 49] on button "Save" at bounding box center [851, 48] width 25 height 14
click at [820, 48] on button "Back" at bounding box center [817, 48] width 26 height 14
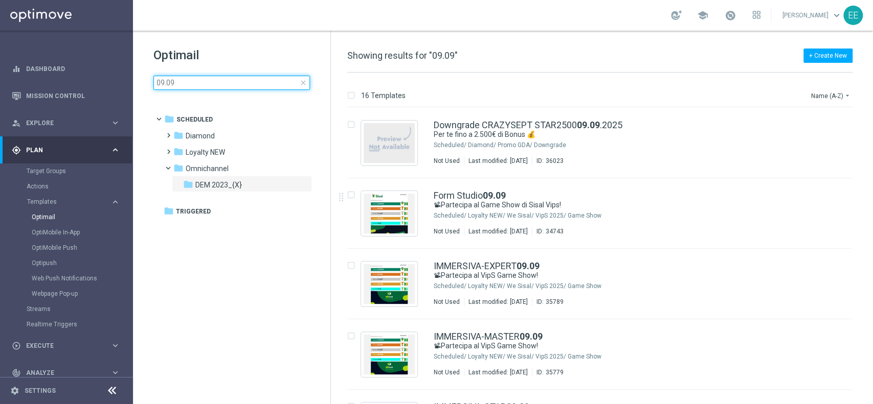
click at [198, 86] on input "09.09" at bounding box center [231, 83] width 156 height 14
click at [217, 74] on div "Optimail 09.09 close" at bounding box center [241, 68] width 177 height 43
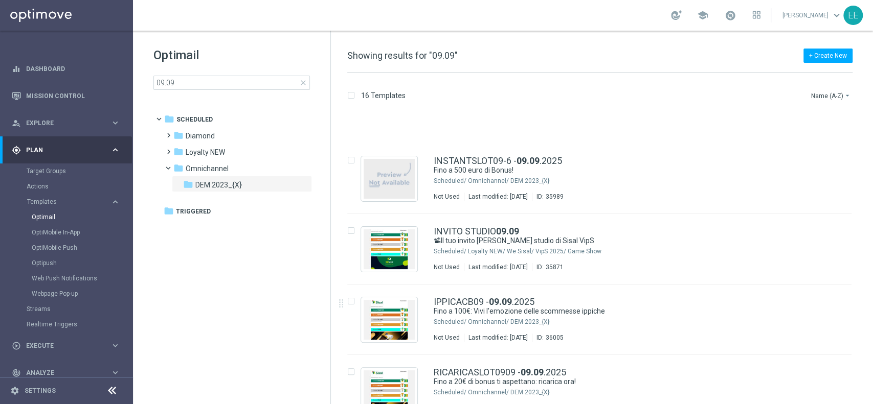
scroll to position [830, 0]
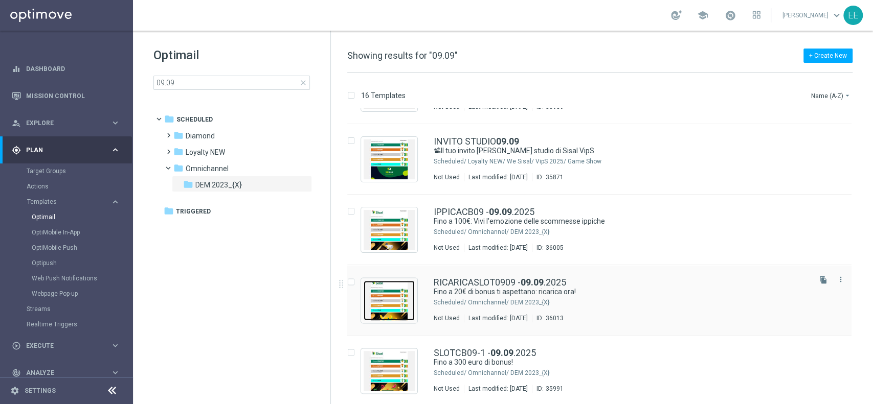
click at [374, 305] on img "Press SPACE to select this row." at bounding box center [389, 301] width 51 height 40
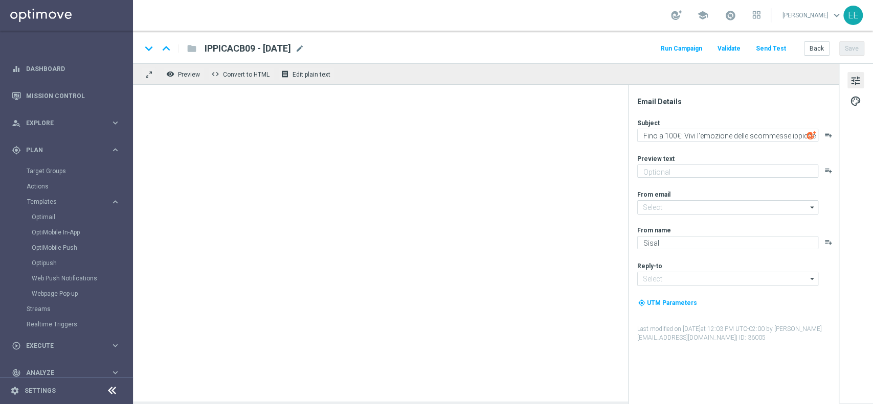
type input "newsletter@comunicazioni.sisal.it"
type input "info@sisal.it"
type textarea "Fino a 20€ di bonus ti aspettano: ricarica ora!"
type textarea "Non perderti la promozione!✨"
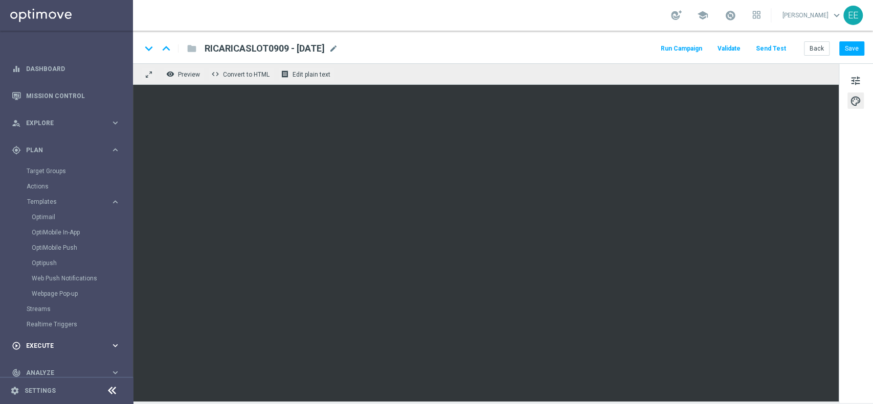
click at [49, 346] on span "Execute" at bounding box center [68, 346] width 84 height 6
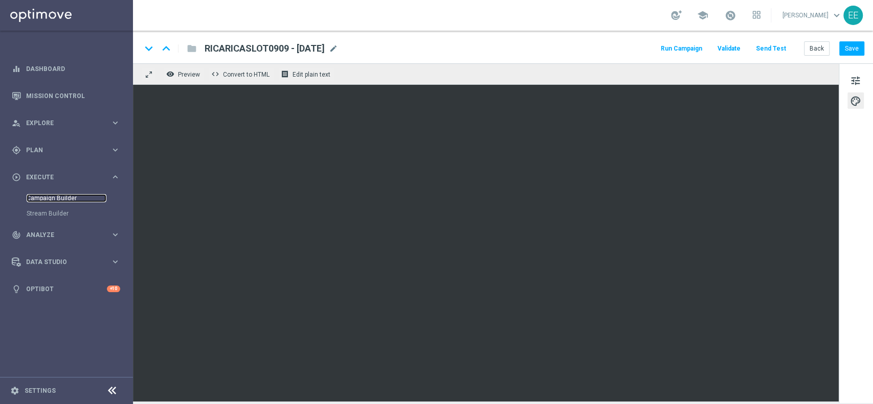
click at [65, 197] on link "Campaign Builder" at bounding box center [67, 198] width 80 height 8
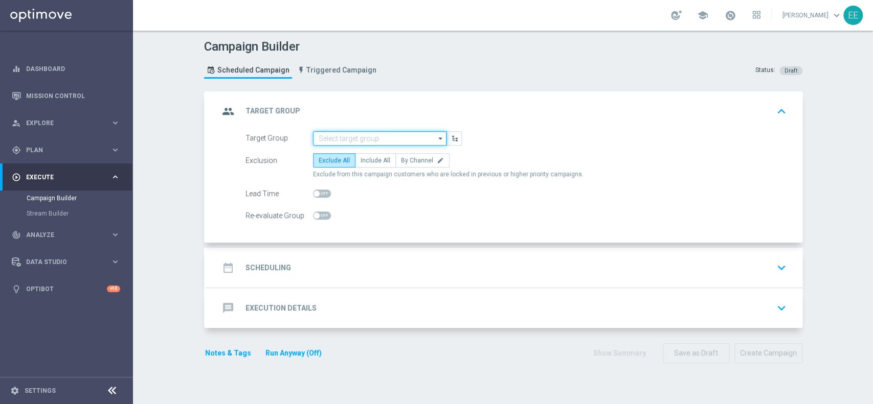
click at [344, 137] on input at bounding box center [379, 138] width 133 height 14
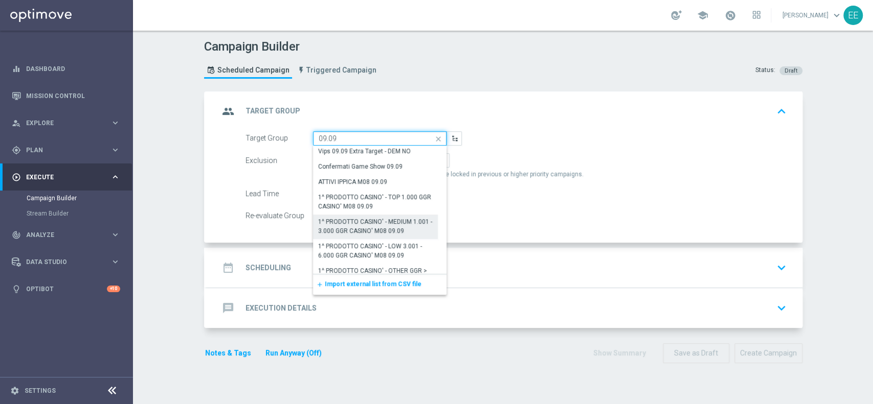
scroll to position [57, 0]
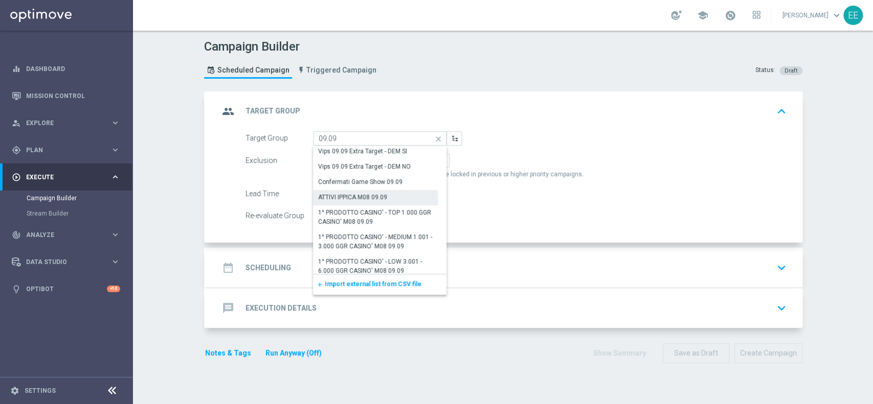
click at [367, 194] on div "ATTIVI IPPICA M08 09.09" at bounding box center [352, 197] width 69 height 9
type input "ATTIVI IPPICA M08 09.09"
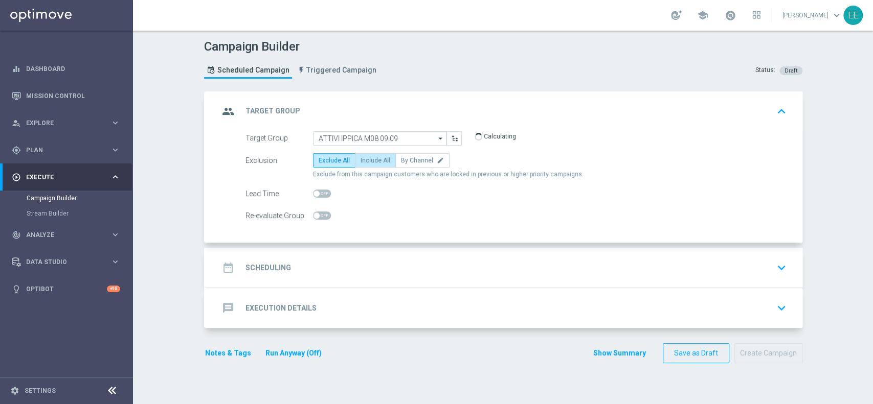
click at [379, 157] on span "Include All" at bounding box center [375, 160] width 30 height 7
click at [367, 159] on input "Include All" at bounding box center [363, 162] width 7 height 7
radio input "true"
click at [379, 253] on div "date_range Scheduling keyboard_arrow_down" at bounding box center [505, 268] width 596 height 40
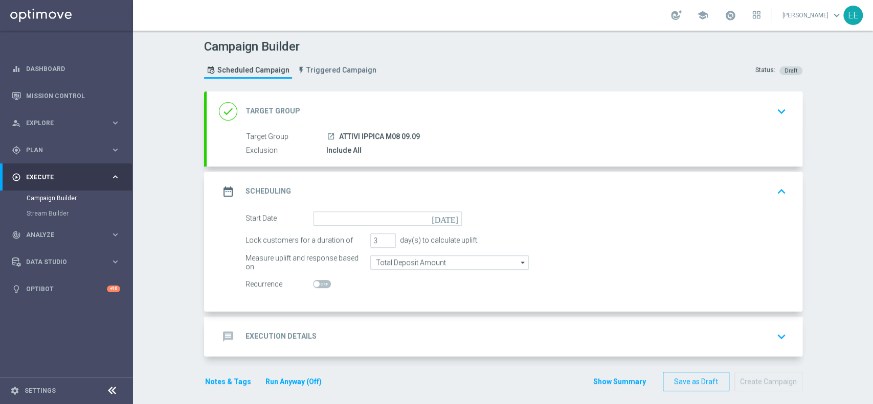
click at [352, 227] on form "Start Date today Lock customers for a duration of 3 day(s) to calculate uplift.…" at bounding box center [515, 252] width 541 height 80
click at [350, 219] on input at bounding box center [387, 219] width 149 height 14
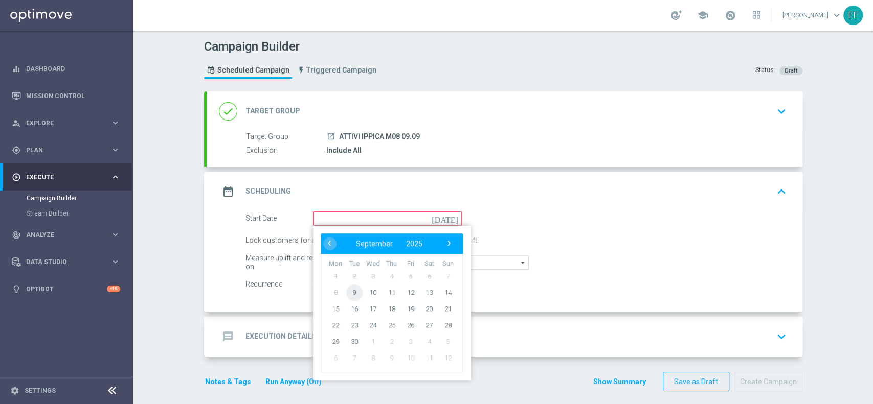
click at [353, 293] on span "9" at bounding box center [354, 292] width 16 height 16
type input "[DATE]"
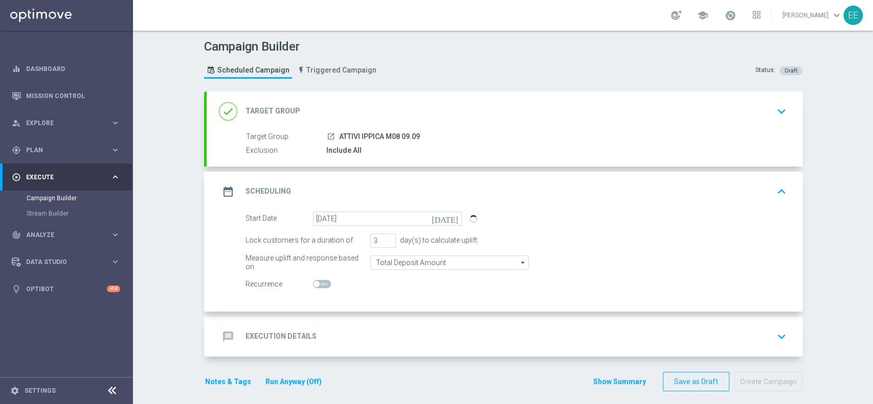
click at [393, 322] on div "message Execution Details keyboard_arrow_down" at bounding box center [505, 337] width 596 height 40
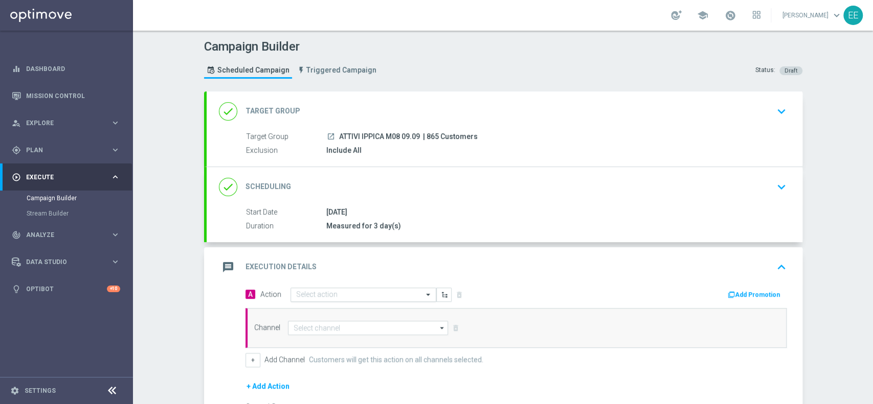
click at [372, 293] on input "text" at bounding box center [353, 295] width 114 height 9
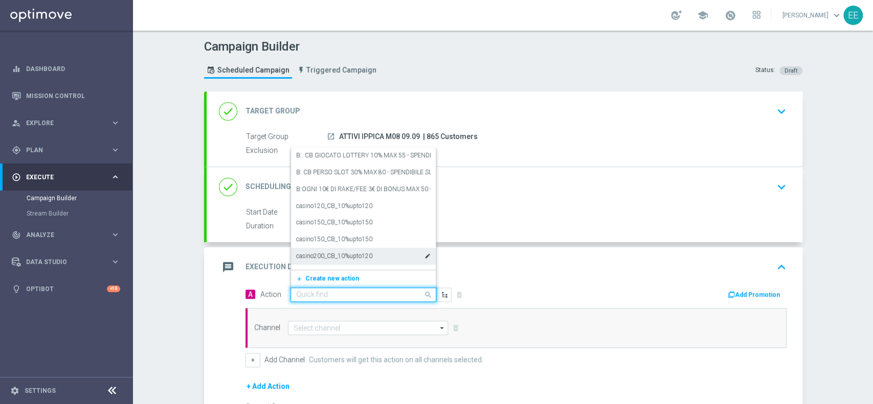
paste input "ATTIVI IPPICA M08"
type input "ATTIVI IPPICA M08"
paste input "CB PERSO IPPICA 25% MAX 100€ - SPENDIBILE IPPICA"
type input "CB PERSO IPPICA 25% MAX 100€ - SPENDIBILE IPPICA"
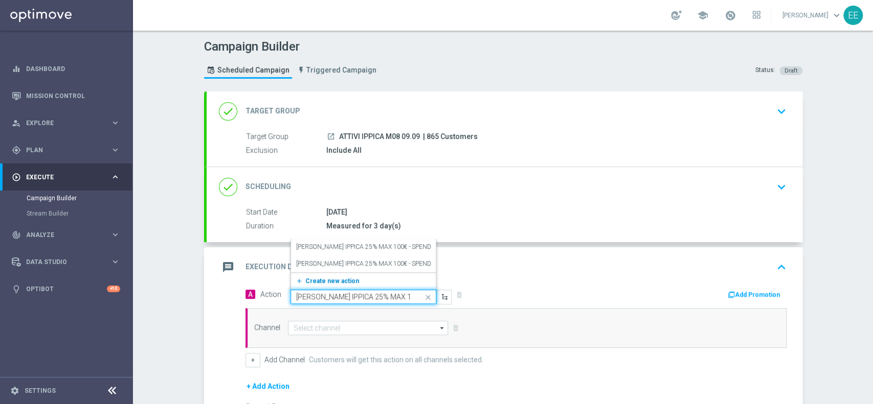
scroll to position [0, 59]
click at [331, 278] on span "Create new action" at bounding box center [332, 281] width 54 height 7
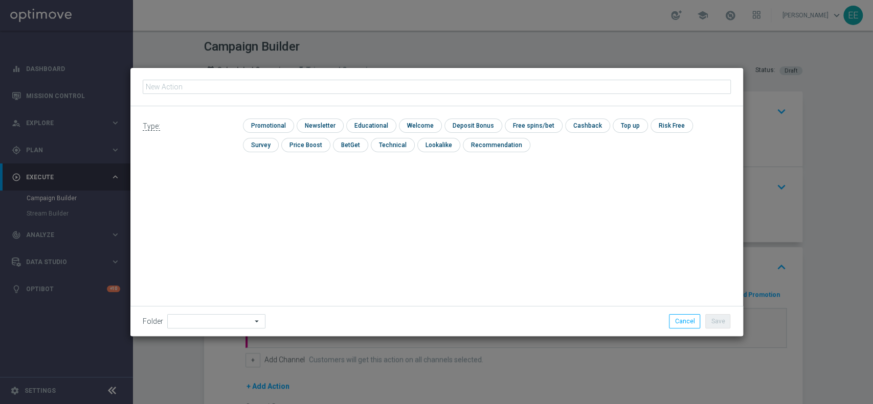
click at [301, 84] on input "text" at bounding box center [437, 87] width 588 height 14
type input "CB PERSO IPPICA 25% MAX 100€ - SPENDIBILE IPPICA"
click at [262, 126] on input "checkbox" at bounding box center [267, 126] width 49 height 14
checkbox input "true"
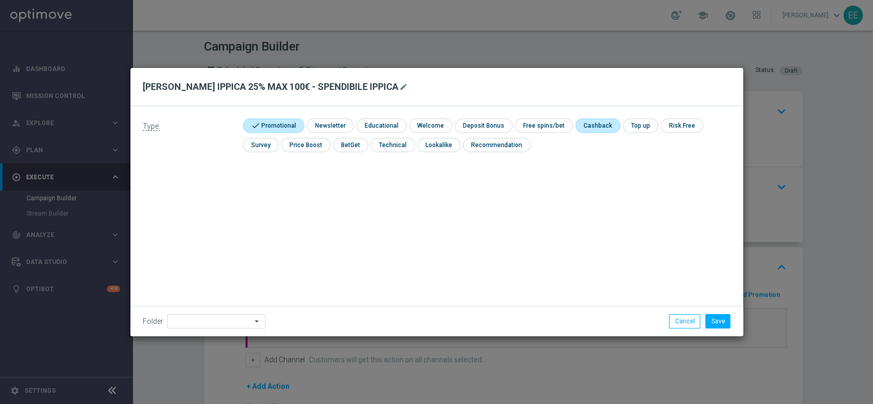
click at [584, 124] on input "checkbox" at bounding box center [596, 126] width 43 height 14
checkbox input "true"
click at [235, 321] on input at bounding box center [216, 321] width 98 height 14
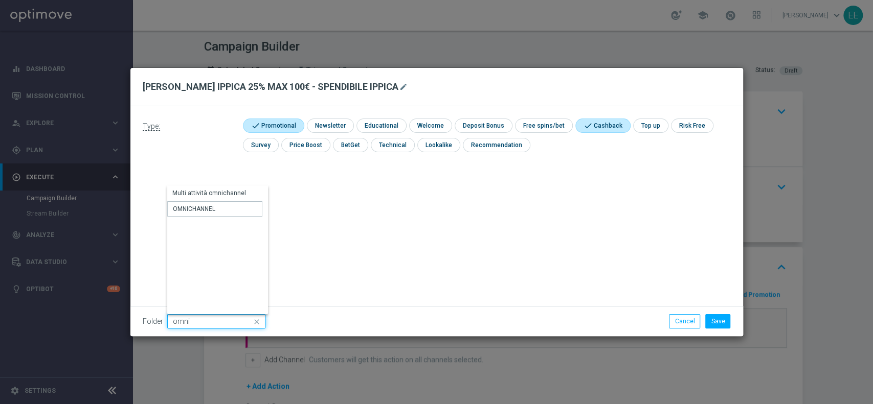
type input "OMNICHANNEL"
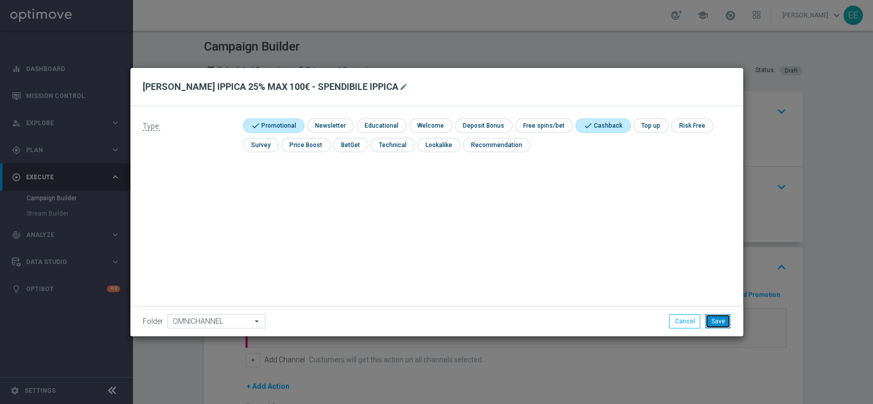
click at [722, 319] on button "Save" at bounding box center [717, 321] width 25 height 14
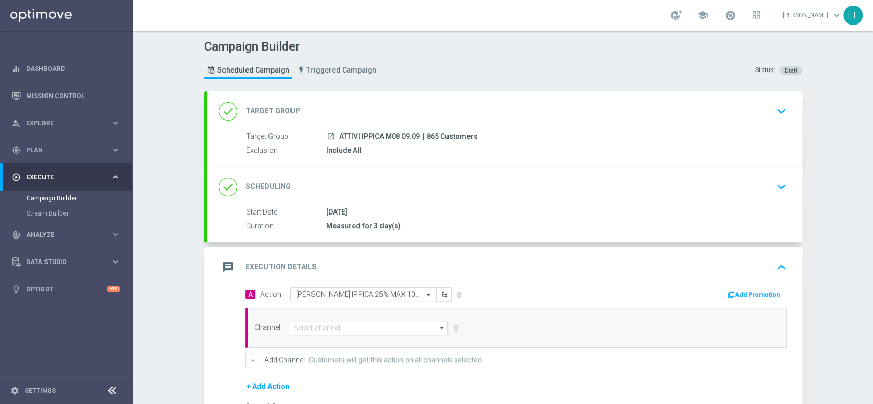
click at [769, 290] on button "Add Promotion" at bounding box center [755, 294] width 57 height 11
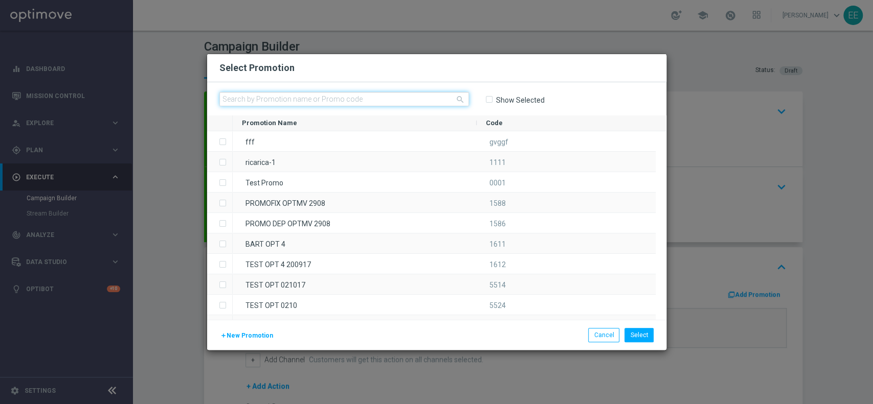
click at [299, 105] on input "text" at bounding box center [344, 99] width 250 height 14
paste input "IPPICACB09"
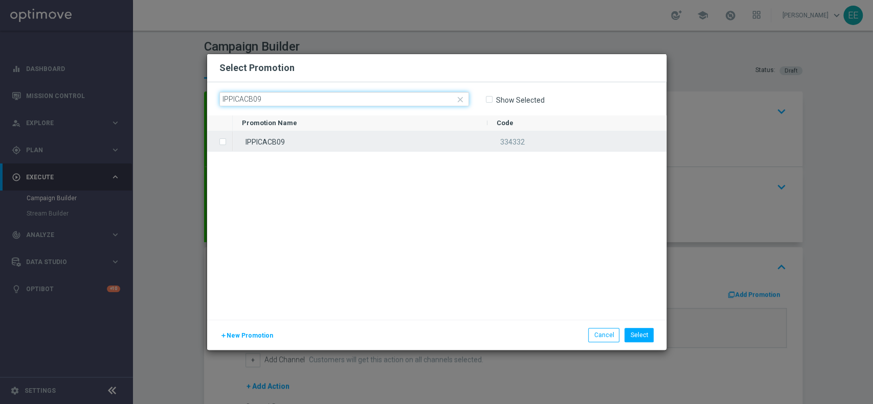
type input "IPPICACB09"
click at [280, 139] on div "IPPICACB09" at bounding box center [360, 141] width 255 height 20
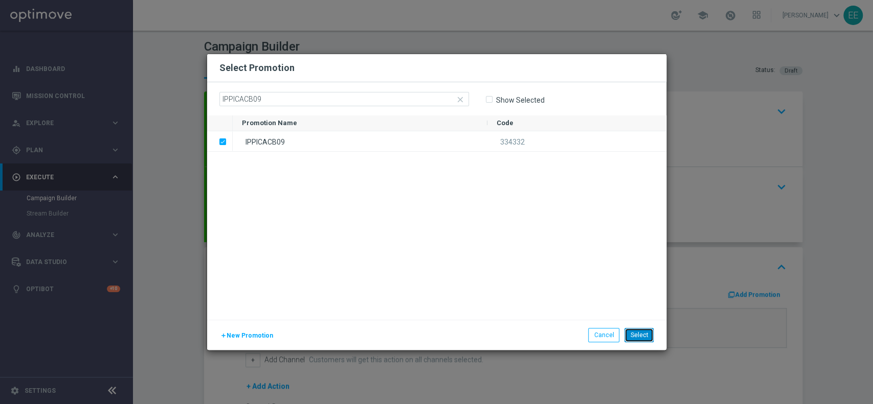
click at [646, 334] on button "Select" at bounding box center [638, 335] width 29 height 14
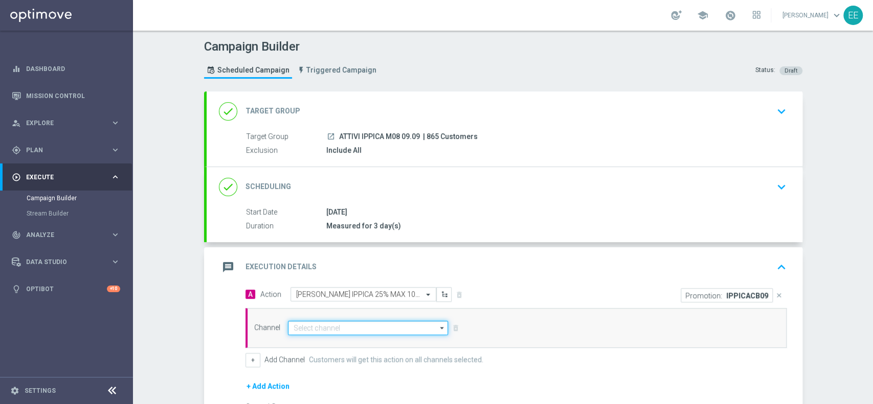
click at [341, 326] on input at bounding box center [368, 328] width 161 height 14
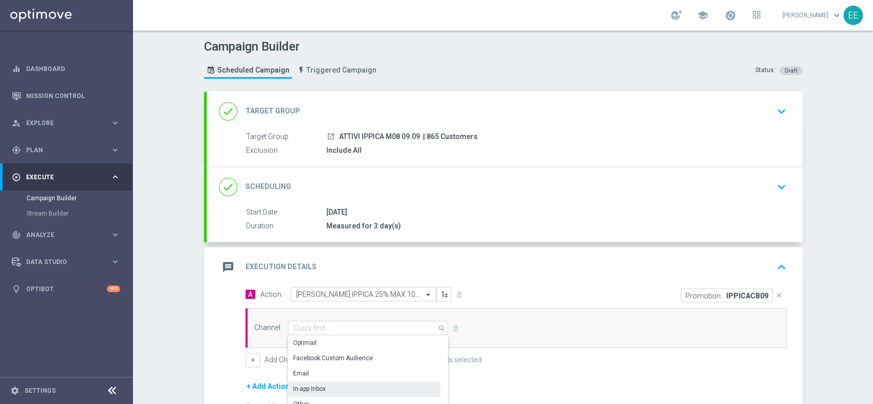
click at [314, 385] on div "In-app Inbox" at bounding box center [309, 389] width 33 height 9
type input "In-app Inbox"
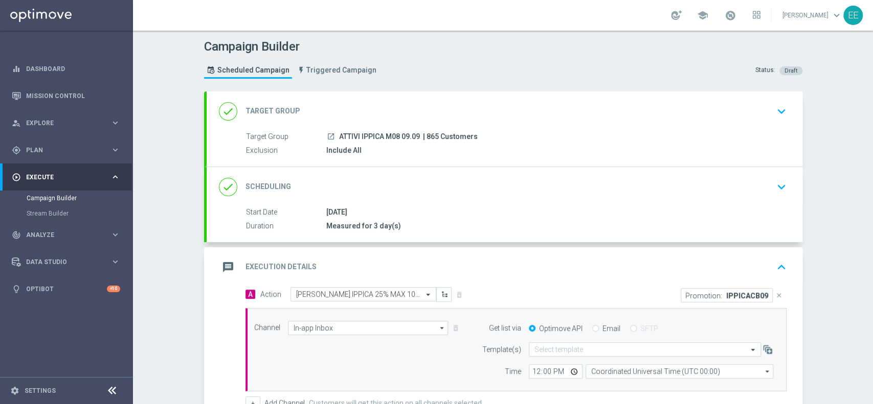
scroll to position [101, 0]
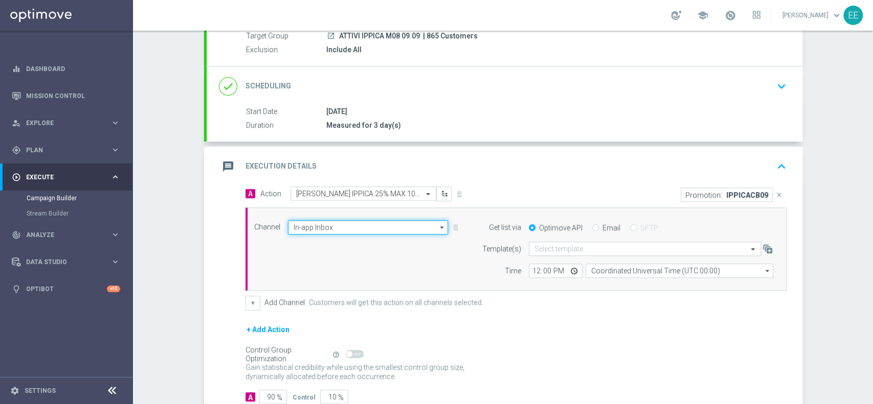
click at [322, 223] on input "In-app Inbox" at bounding box center [368, 227] width 161 height 14
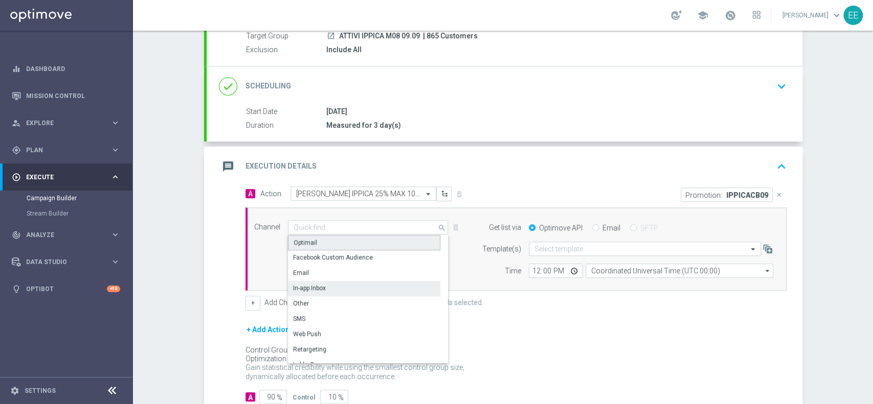
click at [321, 239] on div "Optimail" at bounding box center [364, 242] width 152 height 15
type input "Optimail"
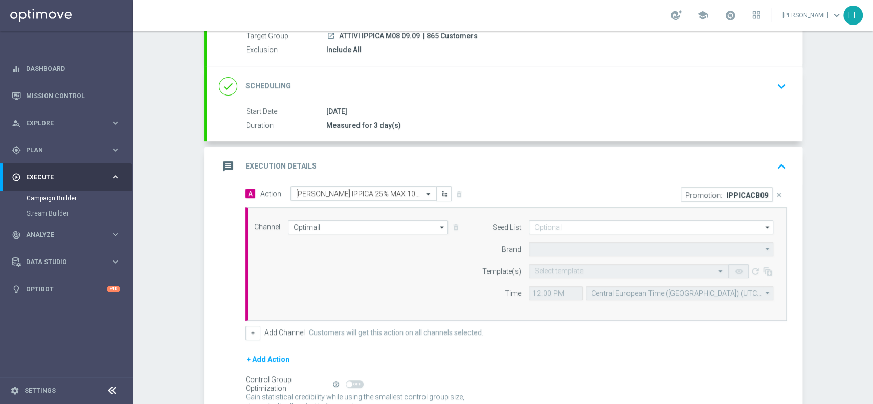
type input "Sisal Marketing"
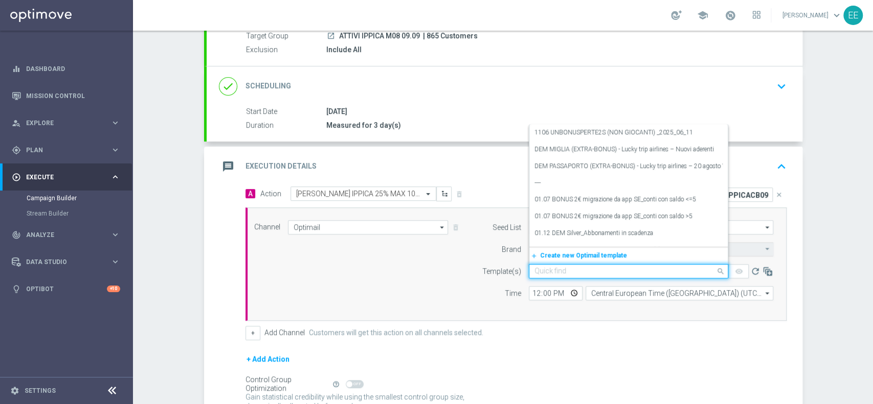
click at [538, 274] on input "text" at bounding box center [618, 271] width 168 height 9
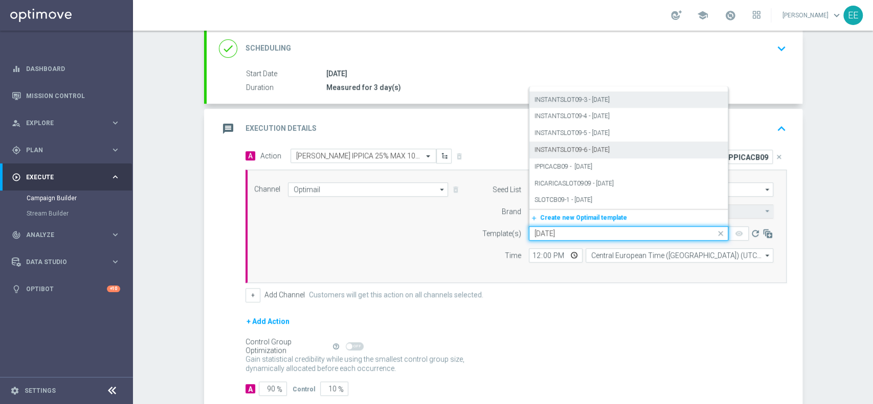
scroll to position [141, 0]
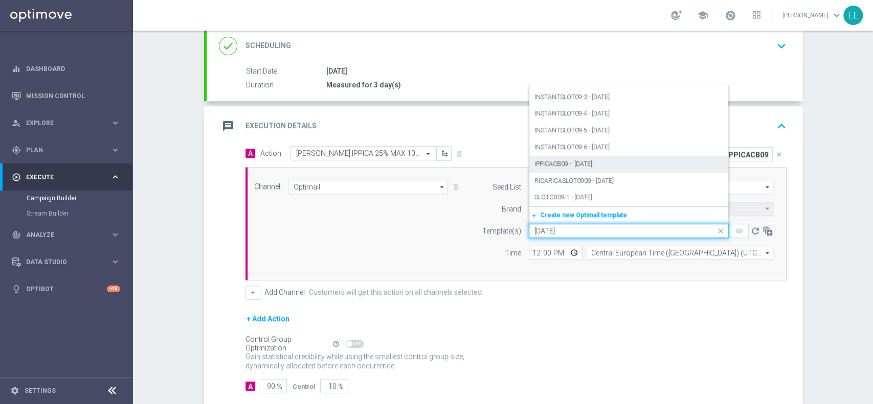
click at [624, 165] on div "IPPICACB09 - [DATE]" at bounding box center [628, 164] width 188 height 17
type input "09.09.2025"
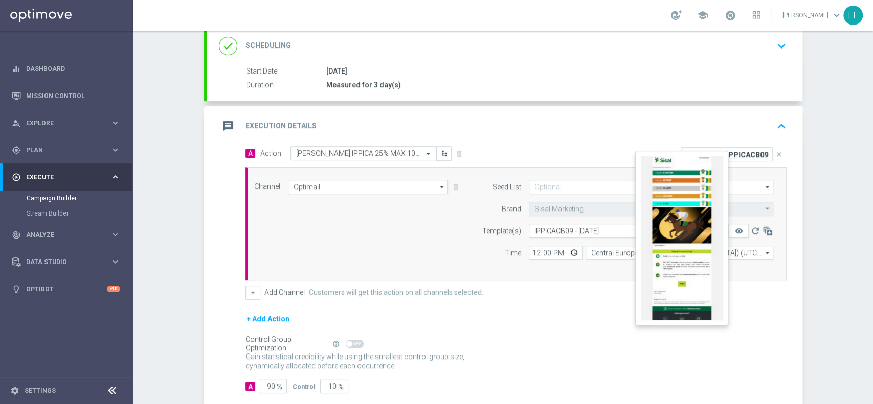
click at [738, 230] on button "remove_red_eye" at bounding box center [738, 231] width 20 height 14
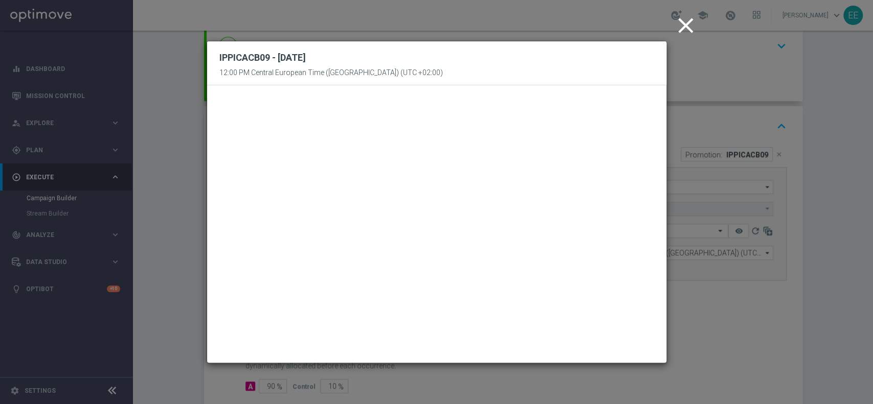
click at [675, 25] on icon "close" at bounding box center [686, 26] width 26 height 26
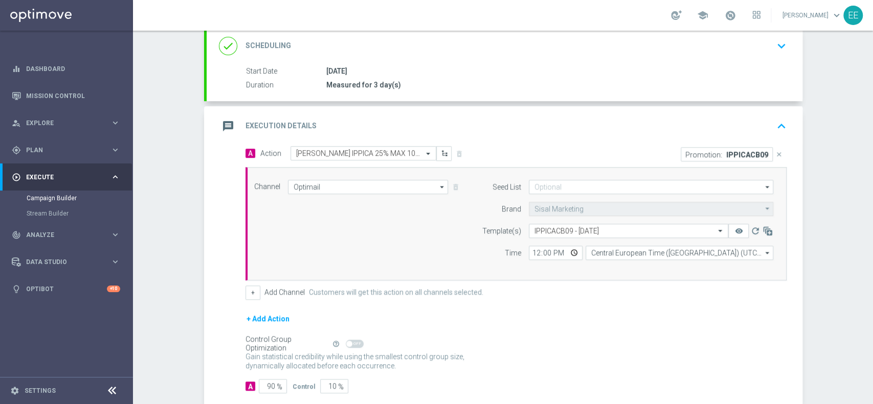
scroll to position [196, 0]
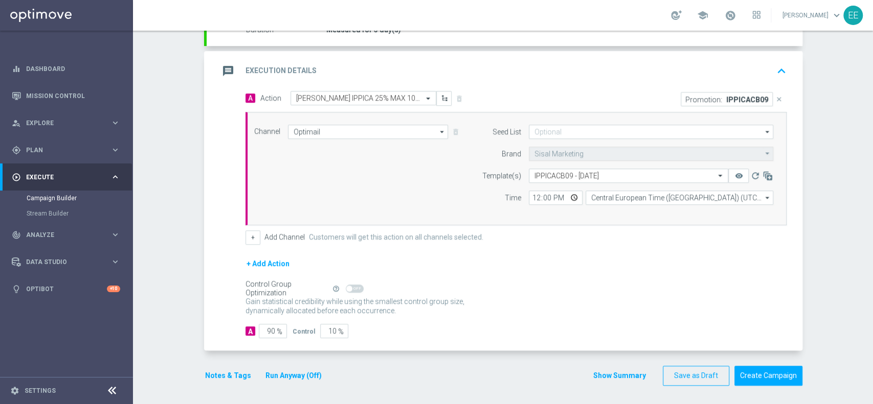
click at [238, 235] on div "A Action Select action CB PERSO IPPICA 25% MAX 100€ - SPENDIBILE IPPICA delete_…" at bounding box center [516, 168] width 556 height 154
click at [246, 239] on button "+" at bounding box center [252, 238] width 15 height 14
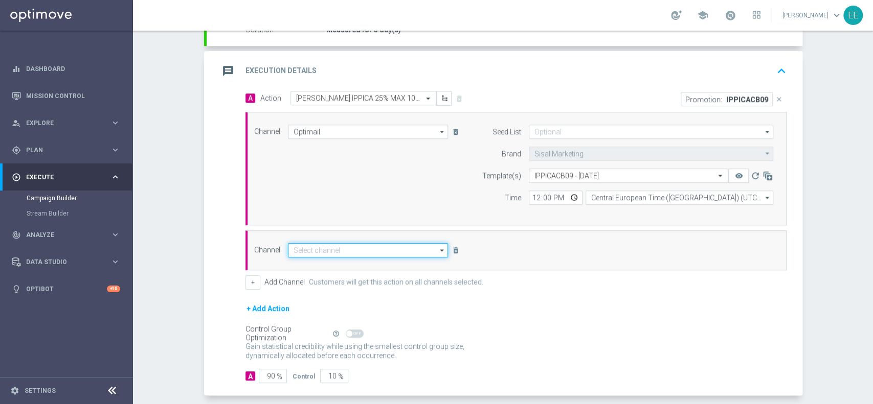
click at [356, 244] on input at bounding box center [368, 250] width 161 height 14
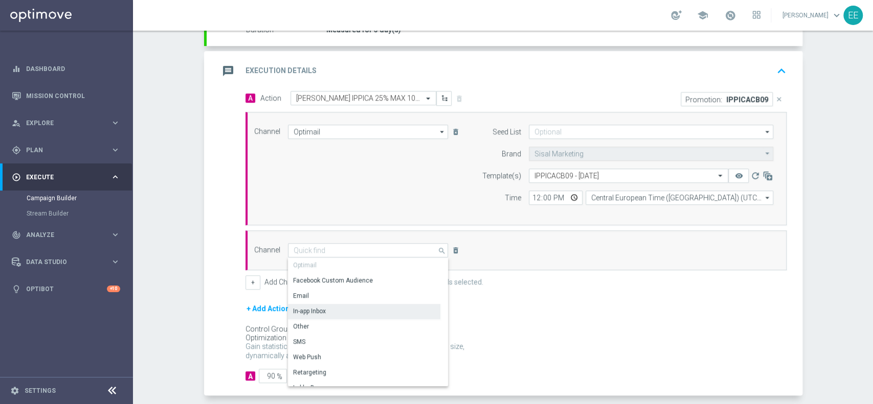
click at [336, 304] on div "In-app Inbox" at bounding box center [364, 311] width 152 height 14
type input "In-app Inbox"
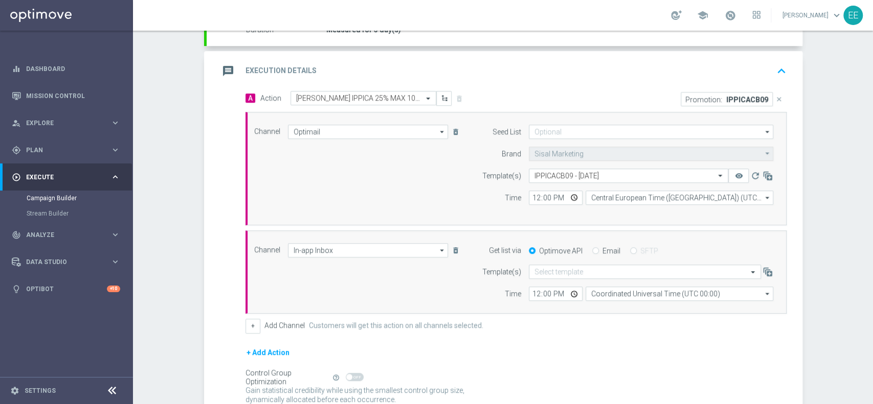
click at [592, 250] on input "Email" at bounding box center [595, 251] width 7 height 7
radio input "true"
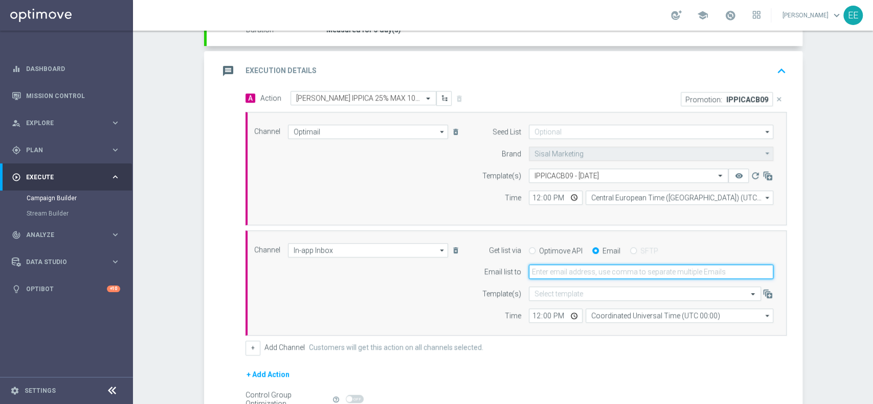
click at [581, 271] on input "email" at bounding box center [651, 272] width 244 height 14
type input "[PERSON_NAME][EMAIL_ADDRESS][DOMAIN_NAME]"
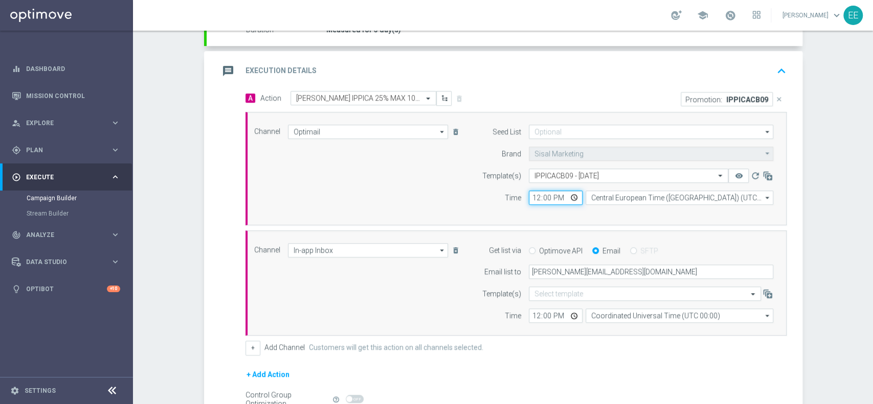
click at [534, 195] on input "12:00" at bounding box center [556, 198] width 54 height 14
type input "18:00"
click at [532, 317] on input "12:00" at bounding box center [556, 316] width 54 height 14
type input "12:30"
click at [585, 354] on form "A Action Select action CB PERSO IPPICA 25% MAX 100€ - SPENDIBILE IPPICA delete_…" at bounding box center [515, 270] width 541 height 358
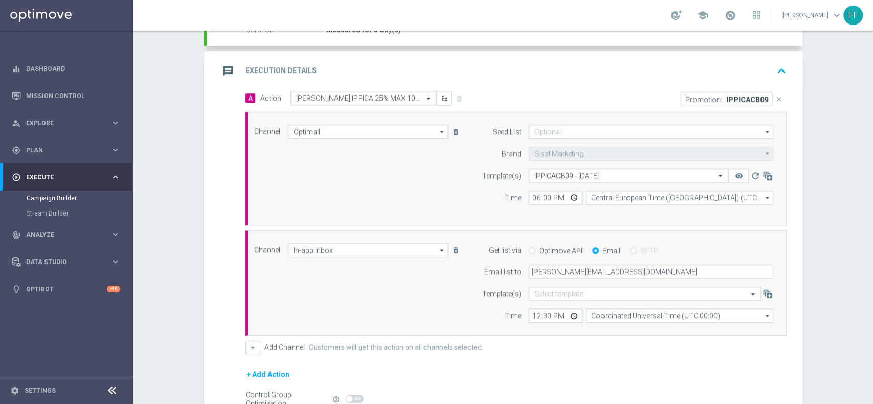
scroll to position [307, 0]
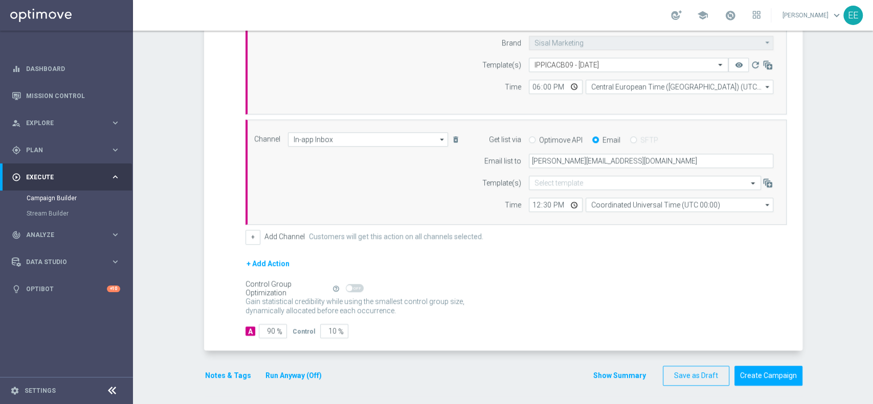
click at [219, 377] on button "Notes & Tags" at bounding box center [228, 376] width 48 height 13
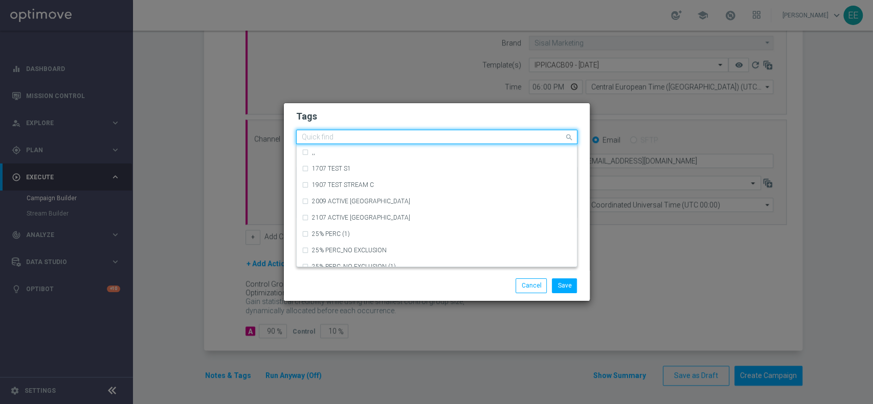
click at [381, 137] on input "text" at bounding box center [433, 137] width 262 height 9
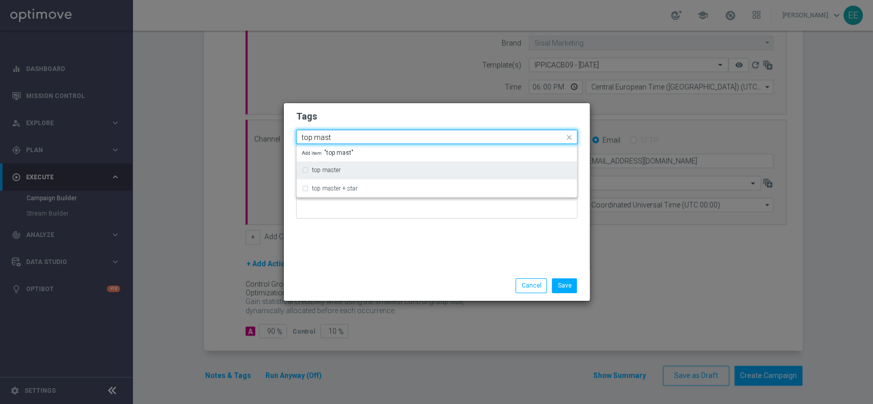
type input "top mast"
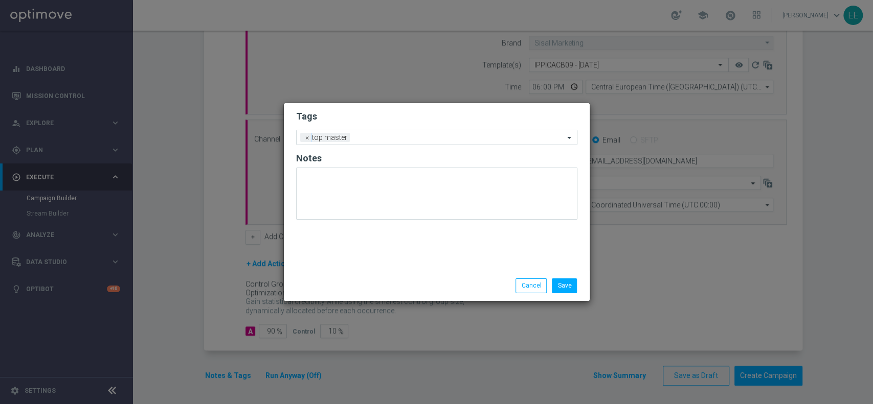
click at [367, 116] on h2 "Tags" at bounding box center [436, 116] width 281 height 12
click at [403, 137] on input "text" at bounding box center [459, 138] width 210 height 9
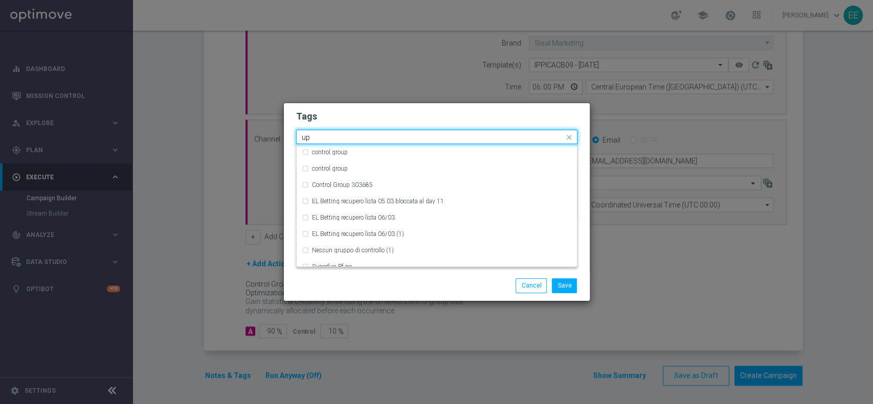
type input "u"
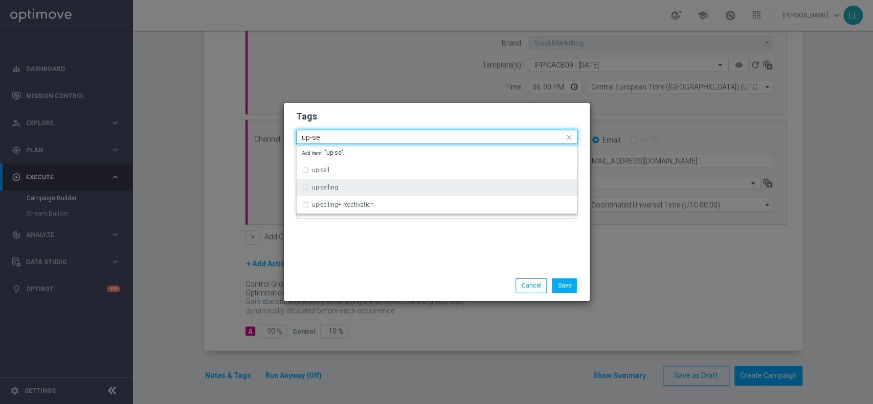
click at [347, 188] on div "up-selling" at bounding box center [442, 188] width 260 height 6
type input "up-se"
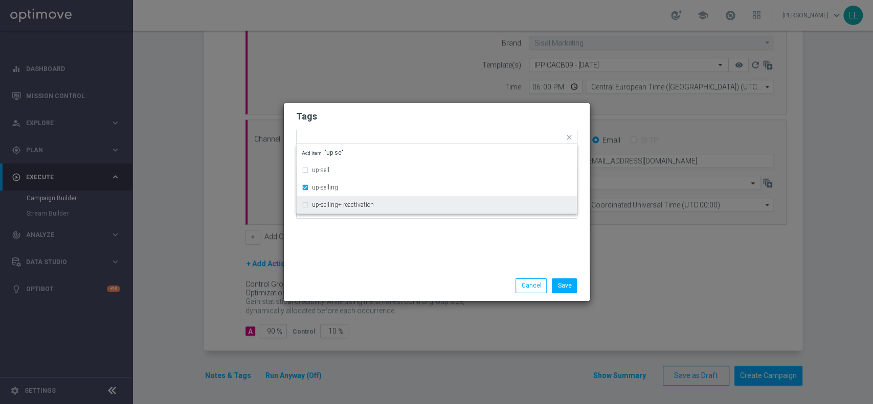
click at [377, 247] on div "Tags Quick find × top master × up-selling up-sell up-selling up-selling+ reacti…" at bounding box center [437, 187] width 306 height 168
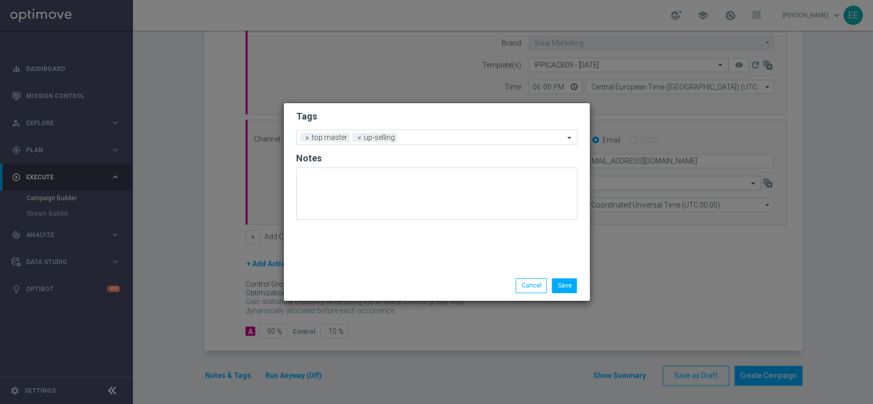
click at [473, 146] on form "Tags Add a new tag × top master × up-selling Notes" at bounding box center [436, 168] width 281 height 120
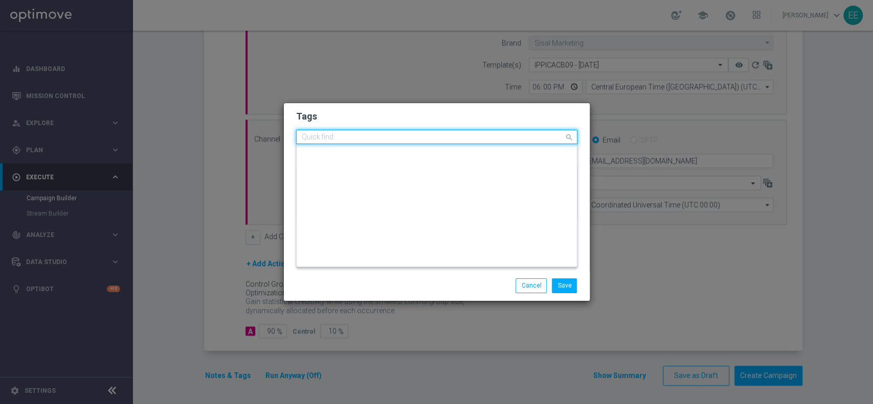
click at [458, 137] on input "text" at bounding box center [433, 137] width 262 height 9
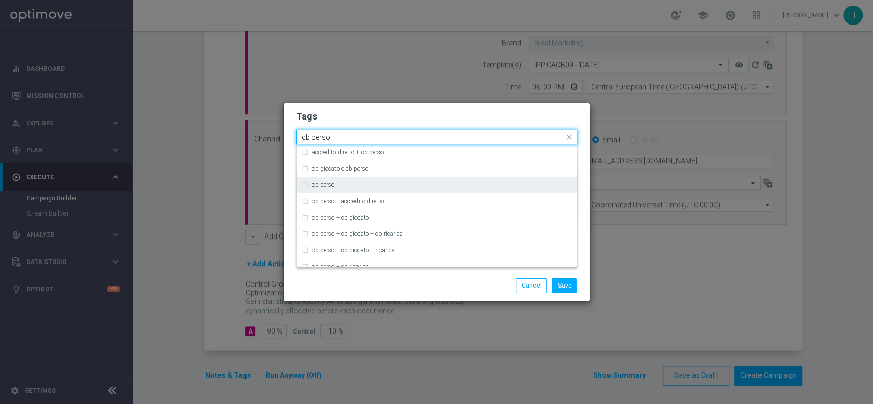
click at [361, 184] on div "cb perso" at bounding box center [442, 185] width 260 height 6
type input "cb perso"
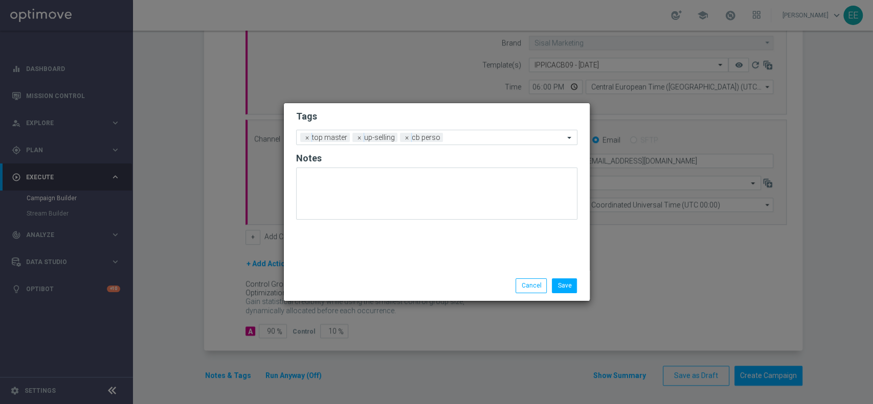
click at [435, 123] on form "Tags Add a new tag × top master × up-selling × cb perso Notes" at bounding box center [436, 168] width 281 height 120
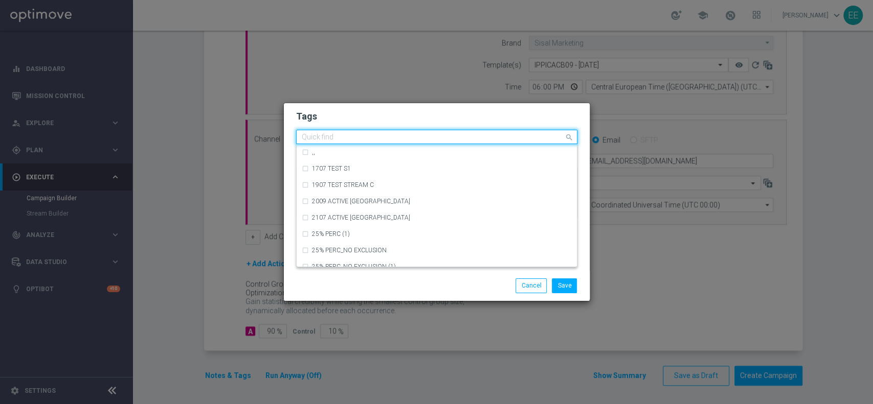
click at [482, 143] on div at bounding box center [432, 138] width 264 height 10
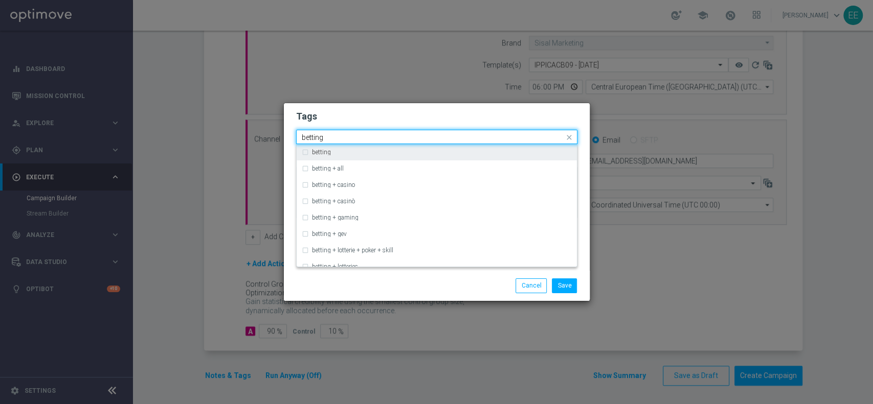
click at [421, 146] on div "betting" at bounding box center [437, 152] width 270 height 16
type input "betting"
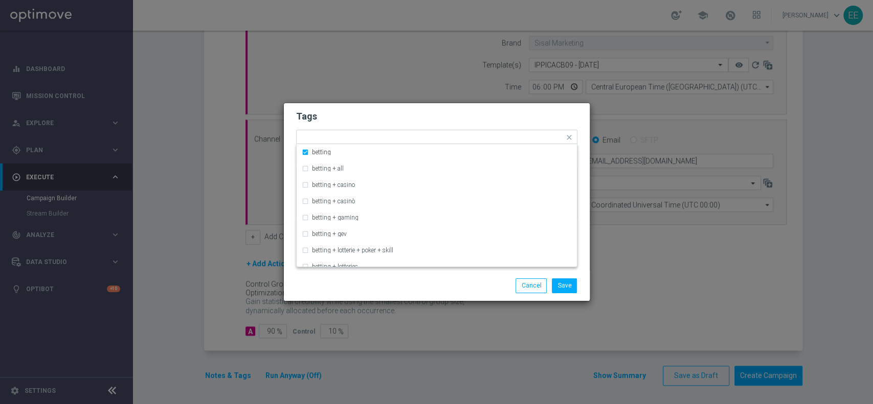
click at [462, 123] on form "Tags Quick find × top master × up-selling × cb perso × betting betting betting …" at bounding box center [436, 167] width 281 height 119
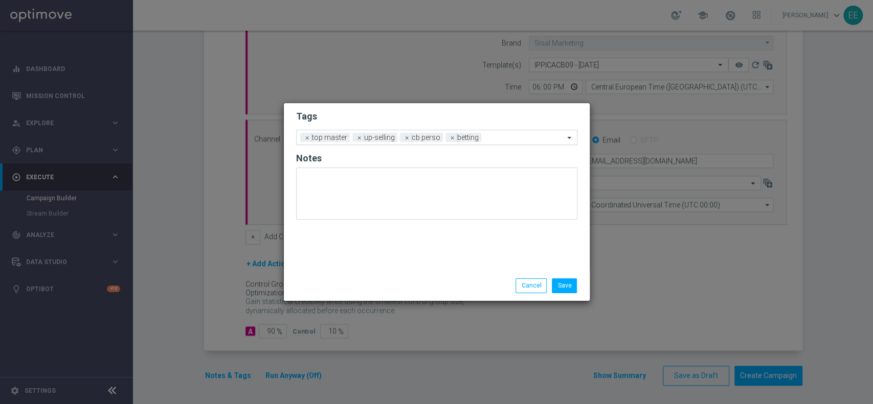
click at [509, 141] on input "text" at bounding box center [524, 138] width 79 height 9
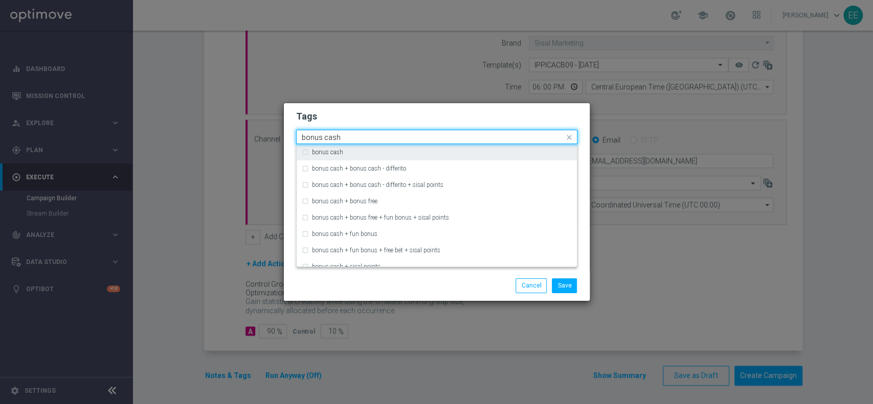
click at [446, 149] on div "bonus cash" at bounding box center [442, 152] width 260 height 6
type input "bonus cash"
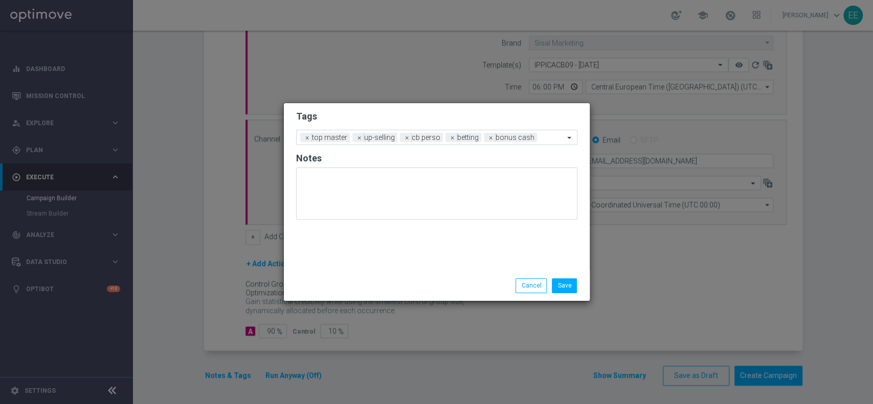
click at [480, 126] on form "Tags Add a new tag × top master × up-selling × cb perso × betting × bonus cash …" at bounding box center [436, 168] width 281 height 120
click at [566, 280] on button "Save" at bounding box center [564, 286] width 25 height 14
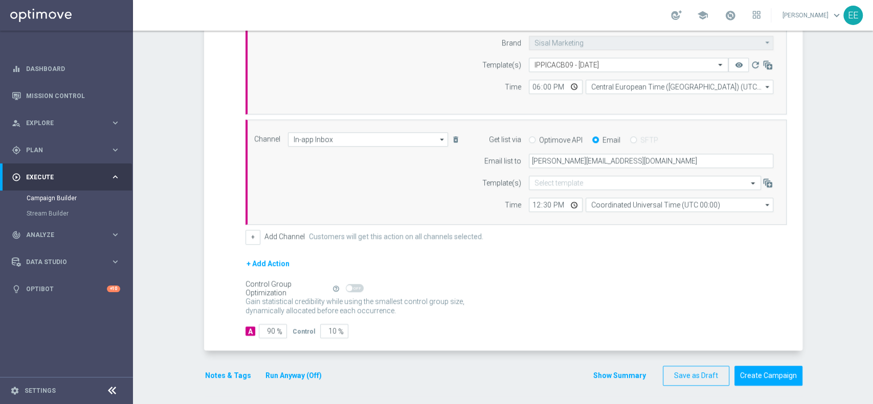
click at [275, 374] on button "Run Anyway (Off)" at bounding box center [293, 376] width 58 height 13
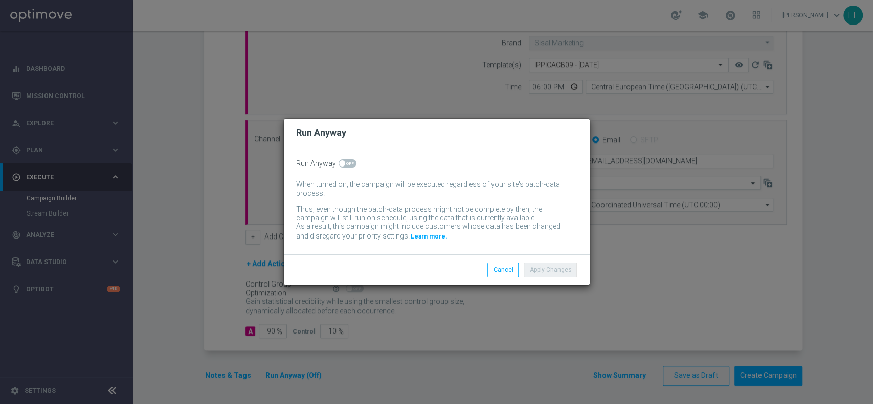
click at [352, 164] on span at bounding box center [347, 164] width 18 height 8
click at [352, 164] on input "checkbox" at bounding box center [347, 164] width 18 height 8
checkbox input "true"
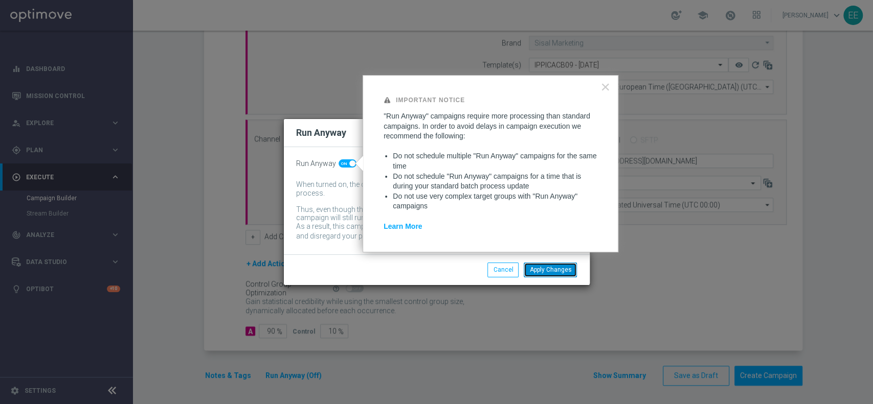
click at [552, 268] on button "Apply Changes" at bounding box center [550, 270] width 53 height 14
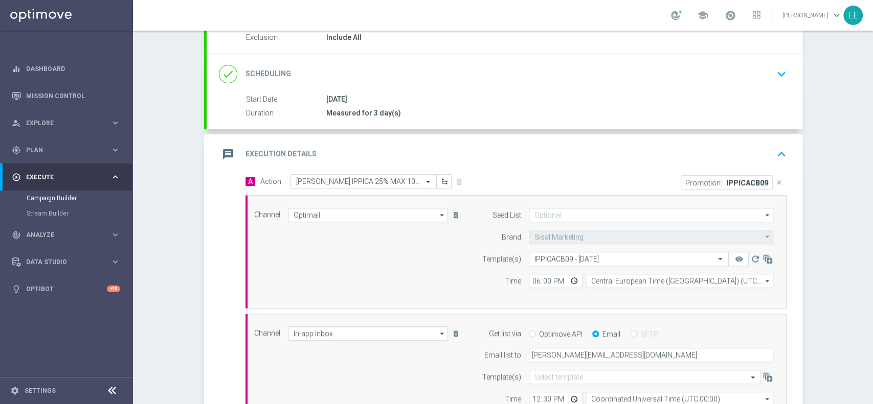
scroll to position [114, 0]
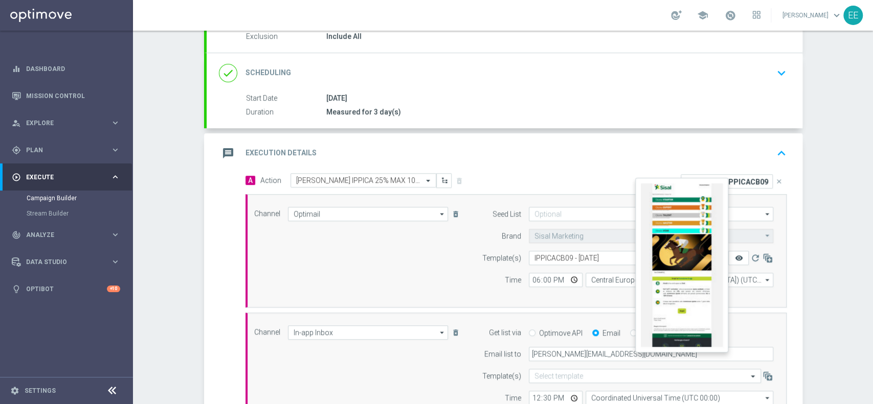
click at [734, 256] on icon "remove_red_eye" at bounding box center [738, 258] width 8 height 8
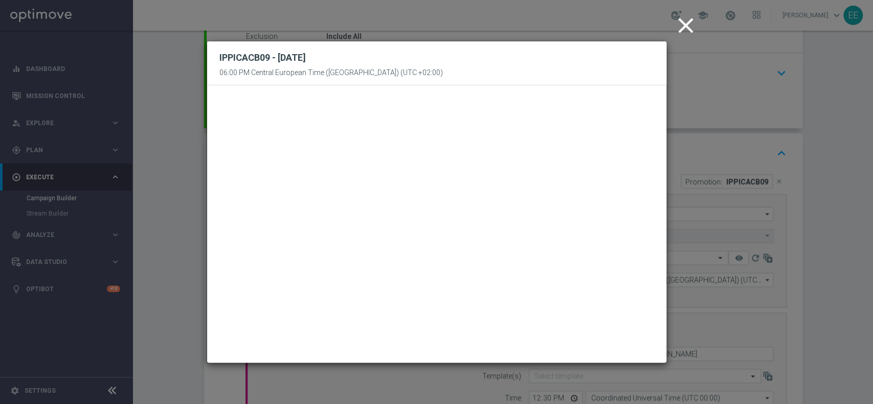
click at [681, 28] on icon "close" at bounding box center [686, 26] width 26 height 26
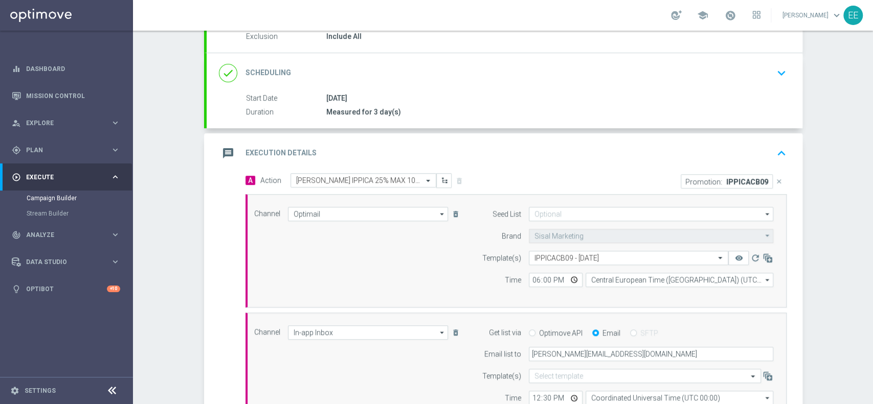
scroll to position [307, 0]
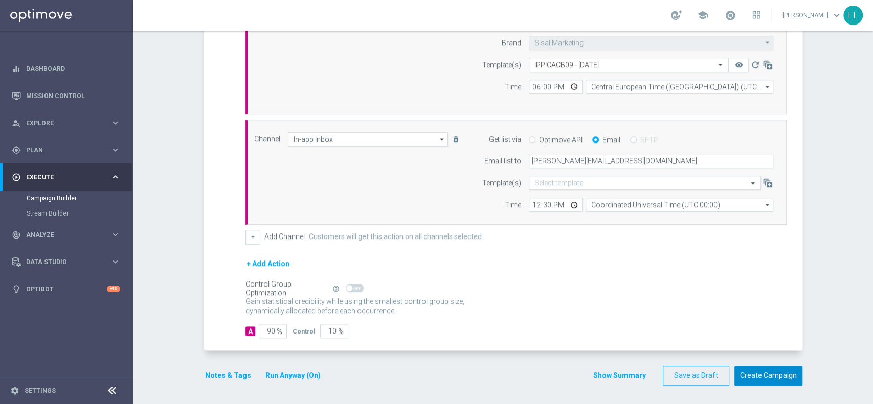
click at [772, 378] on button "Create Campaign" at bounding box center [768, 376] width 68 height 20
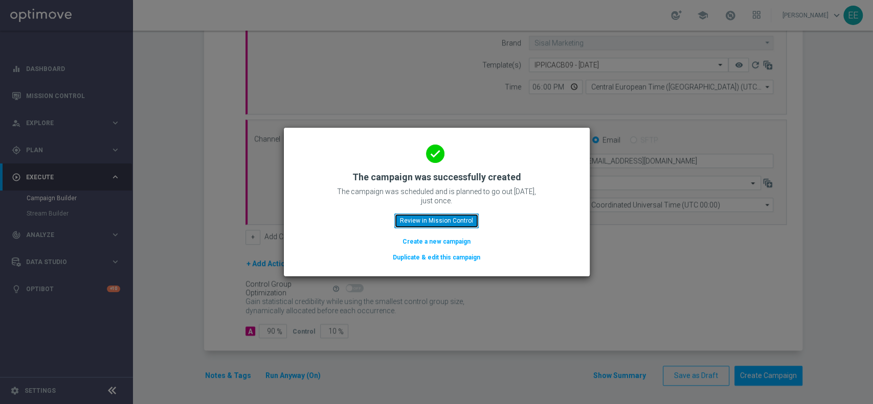
click at [453, 216] on button "Review in Mission Control" at bounding box center [436, 221] width 84 height 14
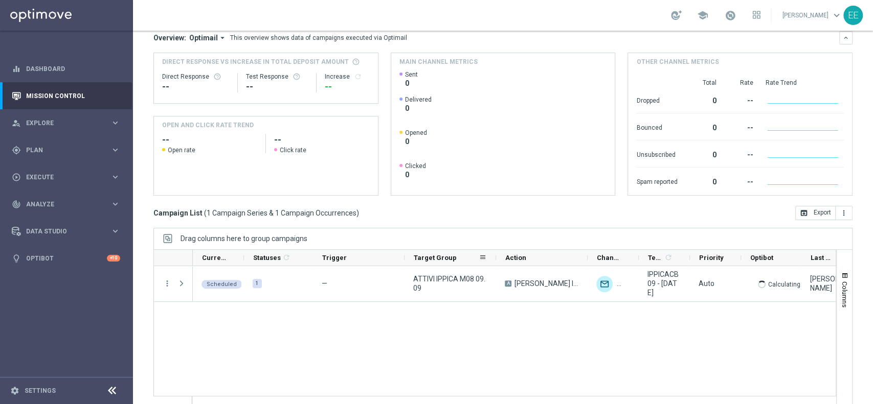
scroll to position [106, 0]
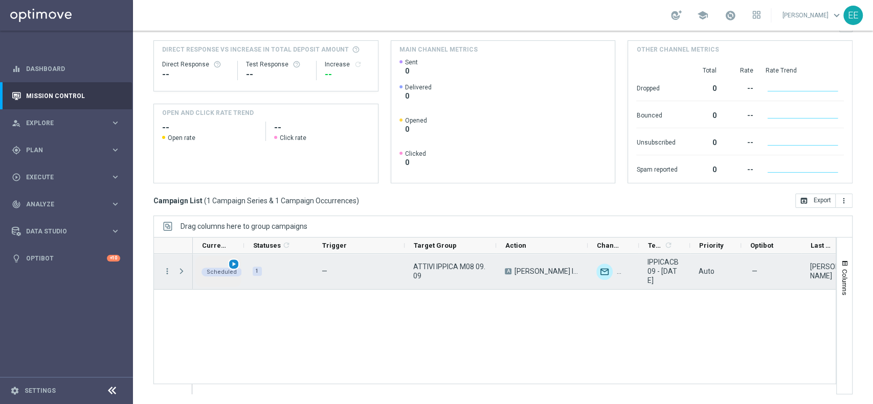
click at [233, 263] on span "play_arrow" at bounding box center [233, 264] width 7 height 7
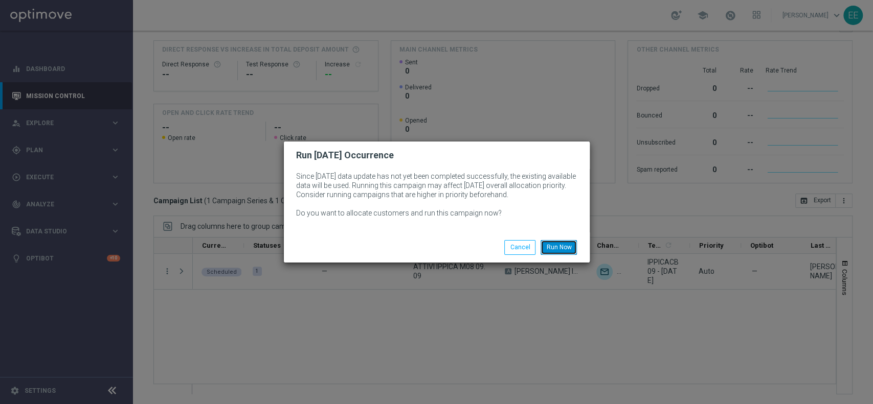
click at [572, 246] on button "Run Now" at bounding box center [558, 247] width 36 height 14
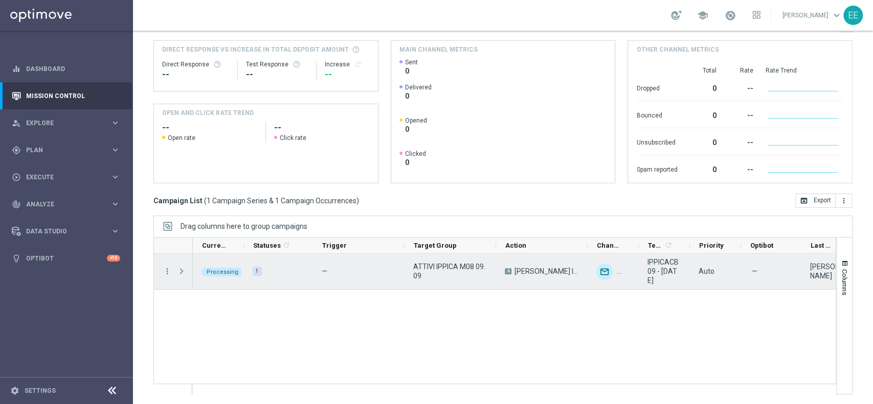
click at [461, 264] on span "ATTIVI IPPICA M08 09.09" at bounding box center [450, 271] width 74 height 18
click at [180, 276] on span "Press SPACE to select this row." at bounding box center [182, 271] width 11 height 20
click at [0, 0] on span "Press SPACE to select this row." at bounding box center [0, 0] width 0 height 0
click at [183, 270] on span "Press SPACE to select this row." at bounding box center [181, 271] width 9 height 8
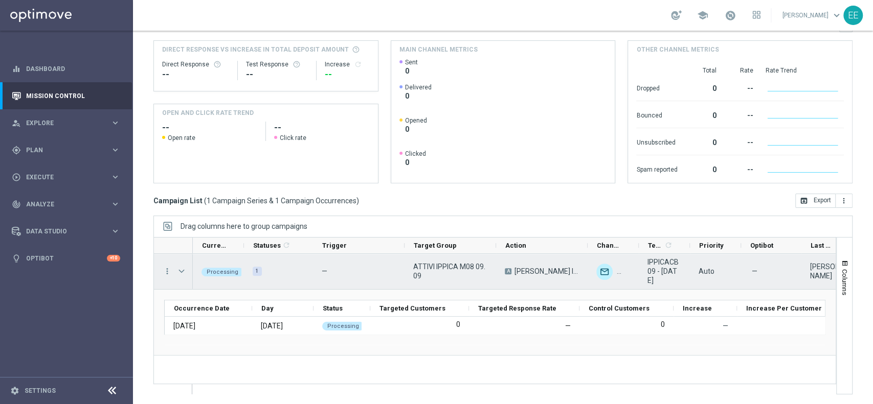
click at [183, 270] on span "Press SPACE to select this row." at bounding box center [181, 271] width 9 height 8
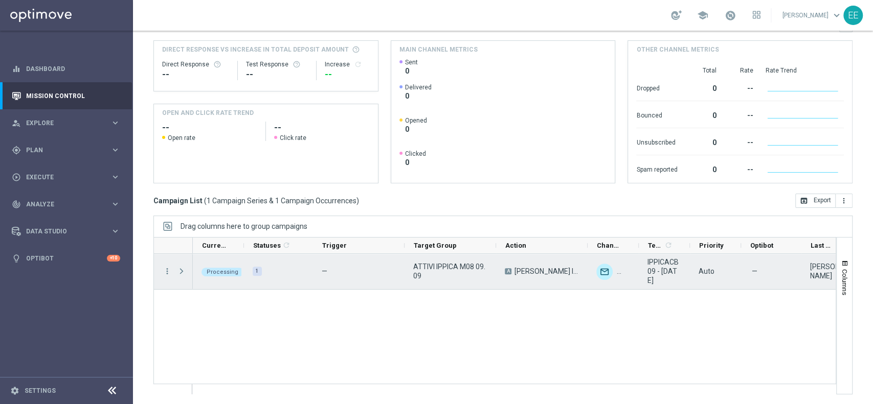
click at [183, 270] on span "Press SPACE to select this row." at bounding box center [181, 271] width 9 height 8
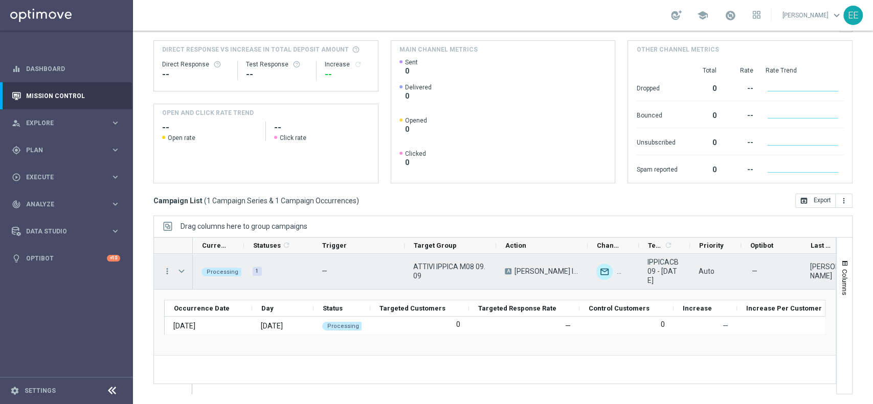
click at [183, 270] on span "Press SPACE to select this row." at bounding box center [181, 271] width 9 height 8
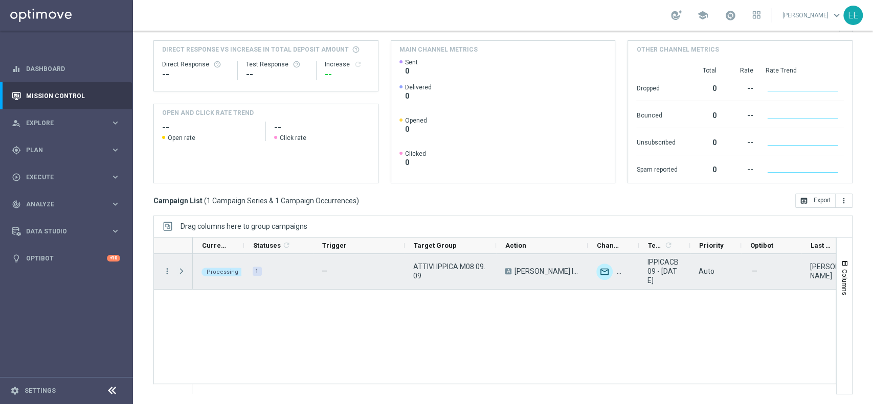
click at [183, 270] on span "Press SPACE to select this row." at bounding box center [181, 271] width 9 height 8
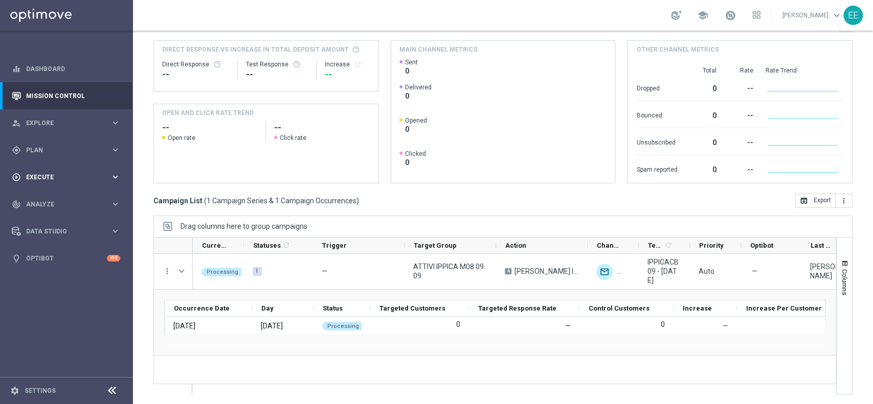
click at [49, 173] on div "play_circle_outline Execute" at bounding box center [61, 177] width 99 height 9
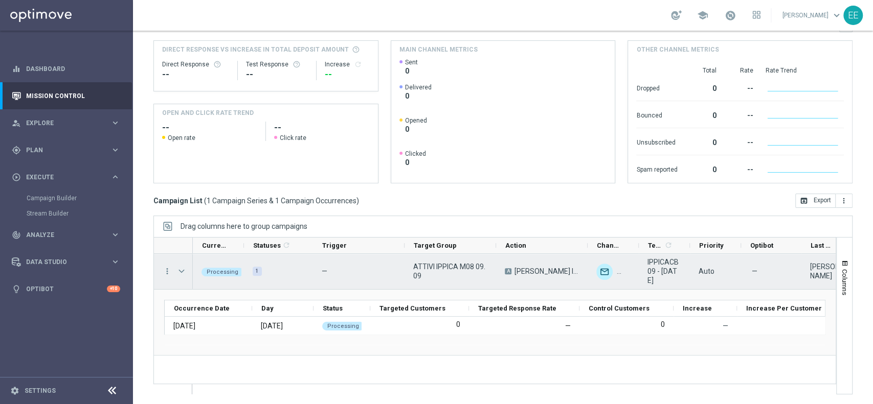
click at [182, 273] on span "Press SPACE to select this row." at bounding box center [181, 271] width 9 height 8
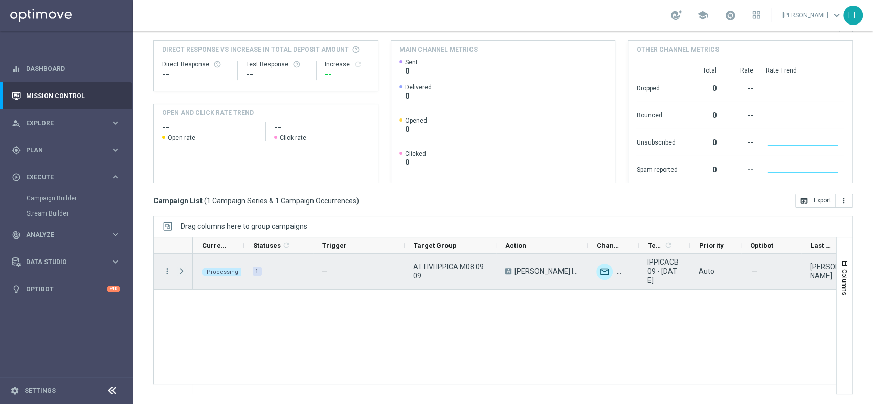
click at [182, 273] on span "Press SPACE to select this row." at bounding box center [181, 271] width 9 height 8
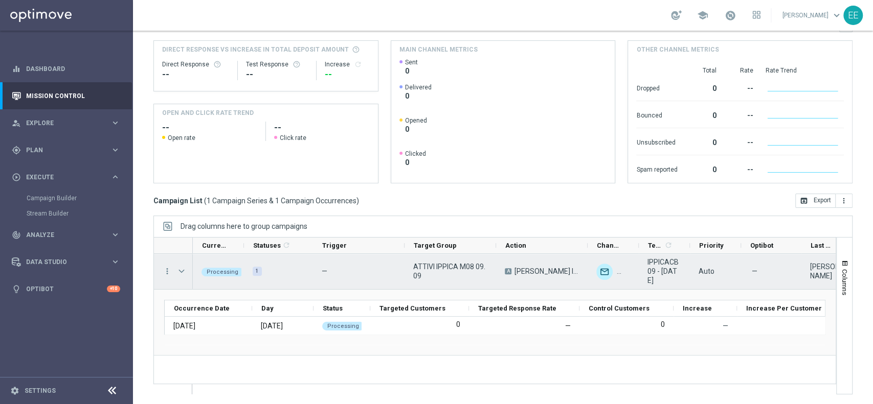
click at [182, 273] on span "Press SPACE to select this row." at bounding box center [181, 271] width 9 height 8
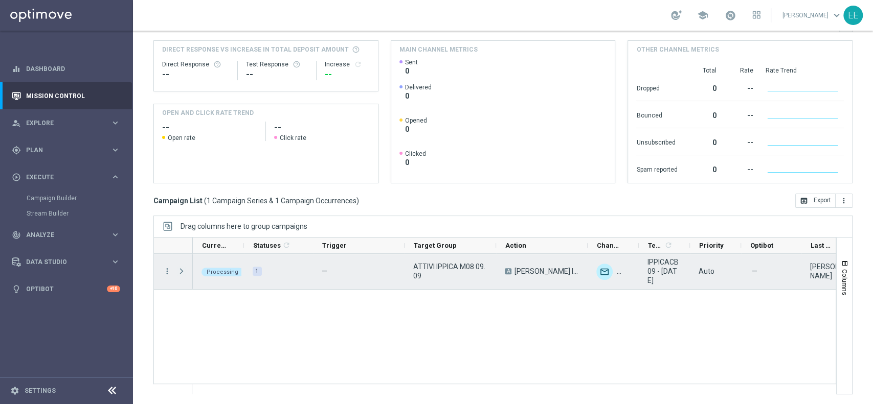
click at [182, 273] on span "Press SPACE to select this row." at bounding box center [181, 271] width 9 height 8
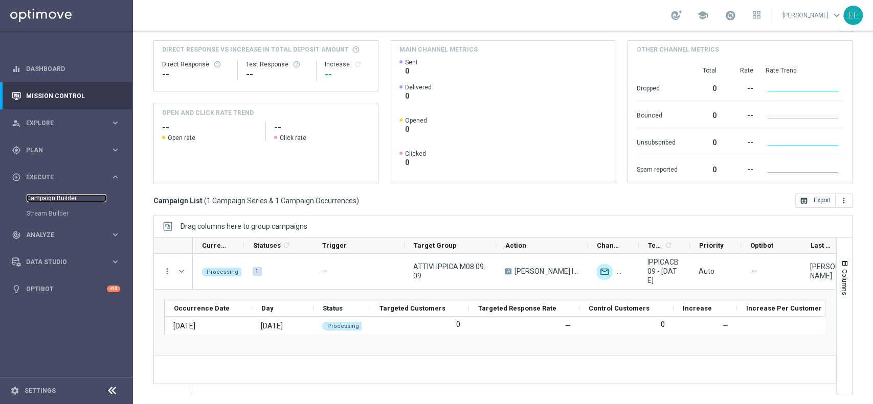
click at [57, 199] on link "Campaign Builder" at bounding box center [67, 198] width 80 height 8
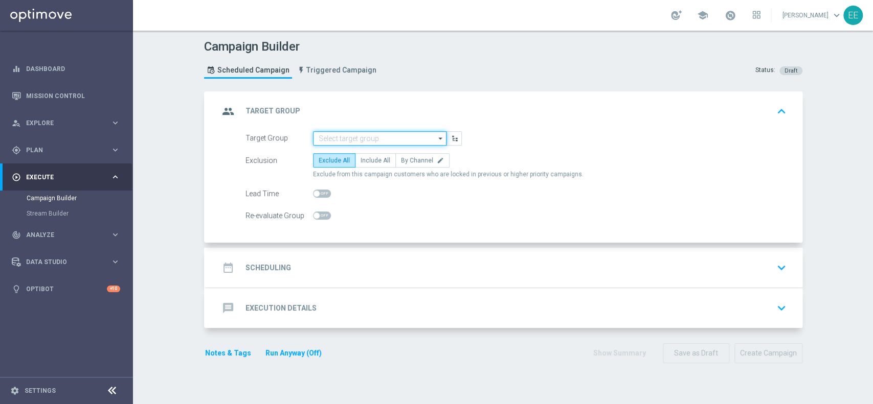
click at [337, 140] on input at bounding box center [379, 138] width 133 height 14
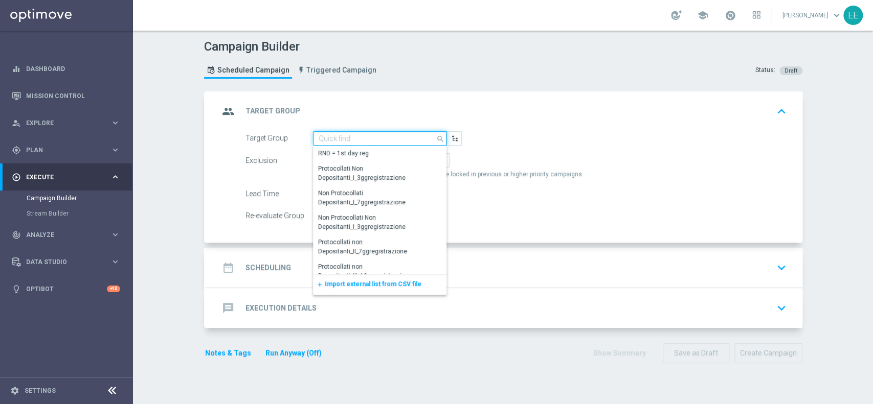
paste input "NO GIOCANTI SLOT 2025"
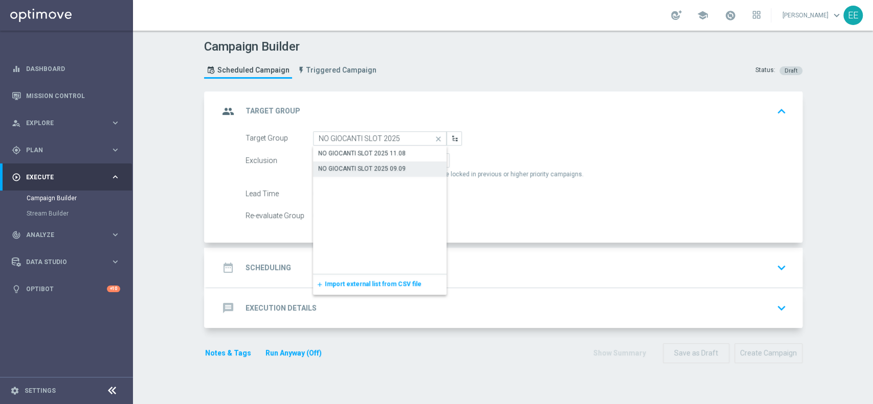
click at [368, 164] on div "NO GIOCANTI SLOT 2025 09.09" at bounding box center [361, 168] width 87 height 9
type input "NO GIOCANTI SLOT 2025 09.09"
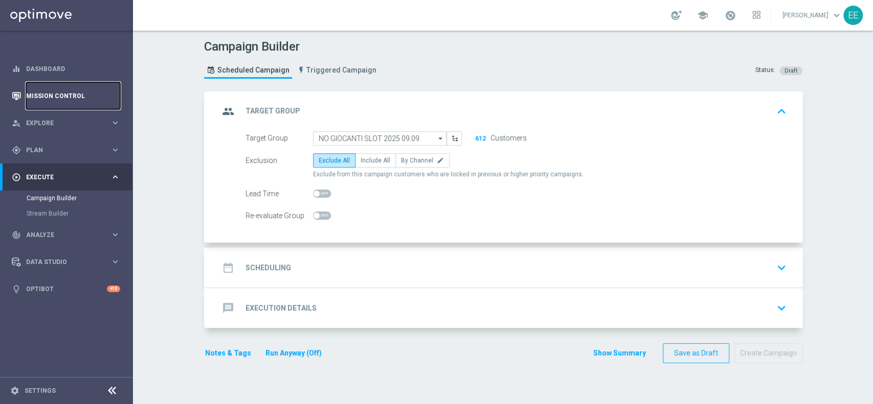
click at [74, 106] on link "Mission Control" at bounding box center [73, 95] width 94 height 27
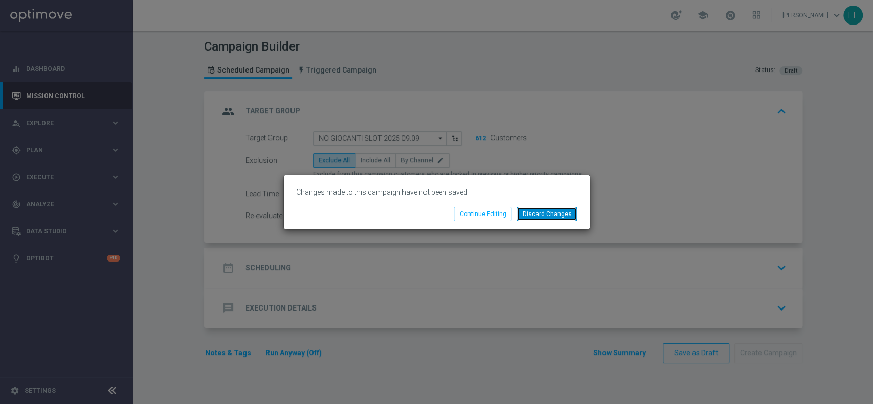
click at [550, 213] on button "Discard Changes" at bounding box center [546, 214] width 60 height 14
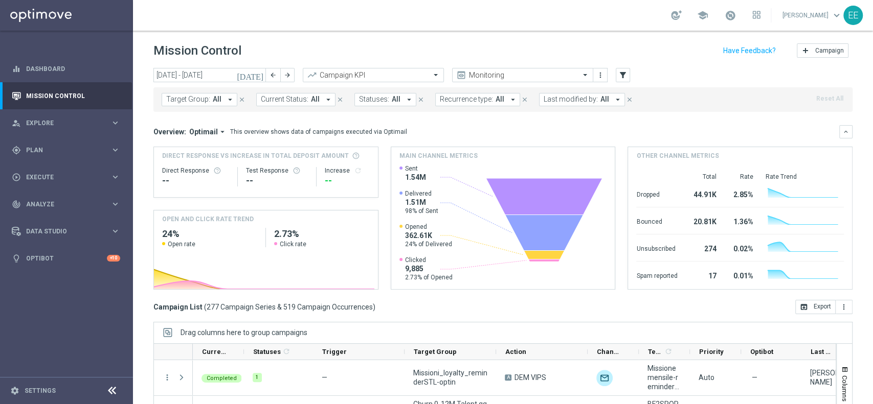
click at [569, 97] on span "Last modified by:" at bounding box center [571, 99] width 54 height 9
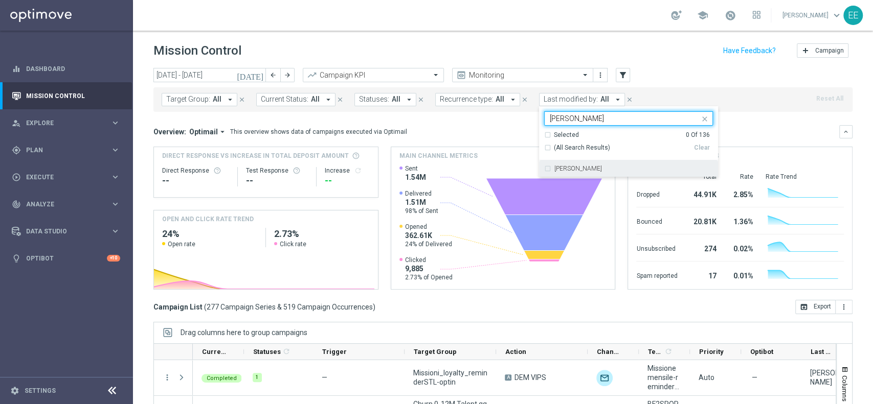
click at [571, 166] on label "[PERSON_NAME]" at bounding box center [578, 169] width 48 height 6
type input "ellena"
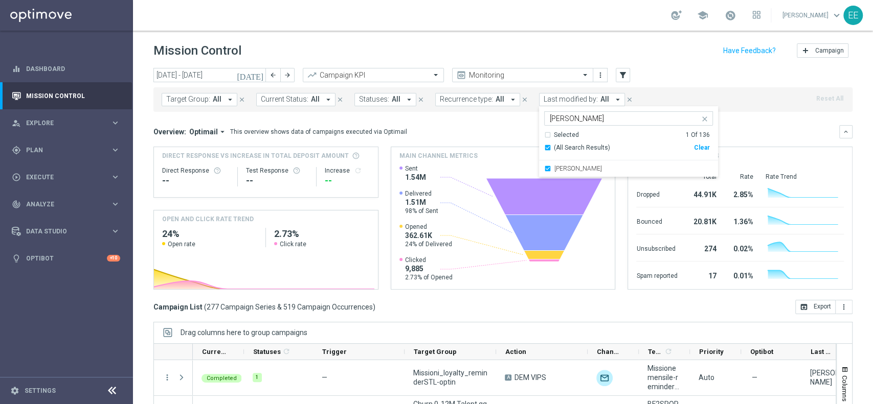
click at [671, 71] on div "today 08 Sep 2025 - 14 Sep 2025 arrow_back arrow_forward Campaign KPI trending_…" at bounding box center [502, 75] width 699 height 15
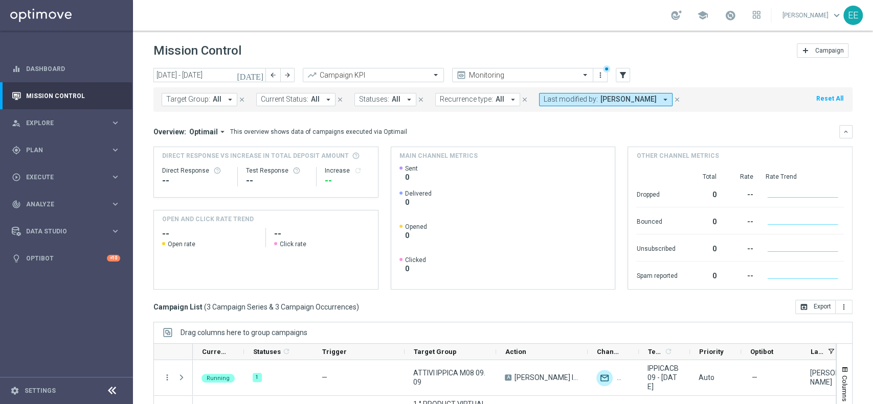
scroll to position [87, 0]
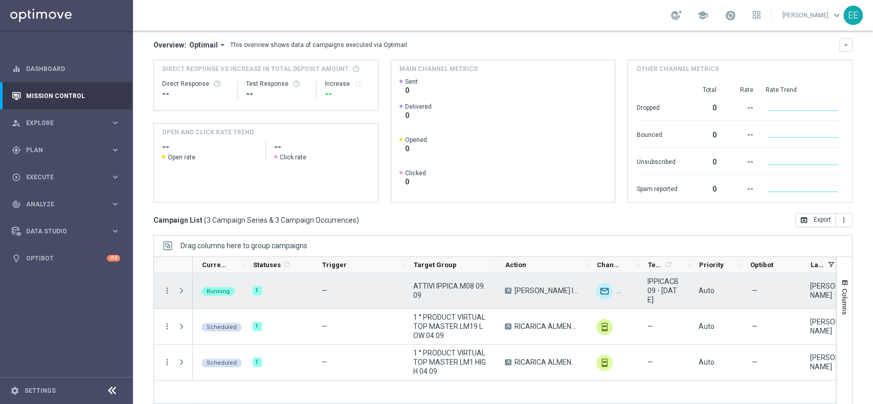
click at [183, 292] on span at bounding box center [181, 291] width 9 height 8
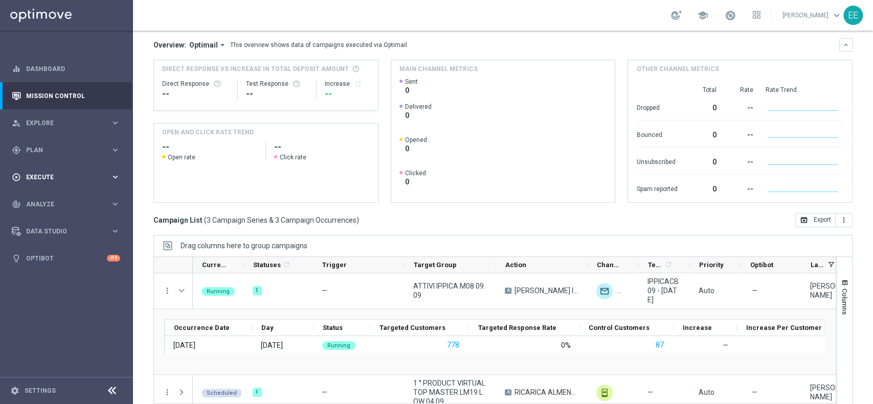
click at [40, 179] on span "Execute" at bounding box center [68, 177] width 84 height 6
click at [41, 152] on span "Plan" at bounding box center [68, 150] width 84 height 6
click at [49, 216] on link "Optimail" at bounding box center [69, 217] width 75 height 8
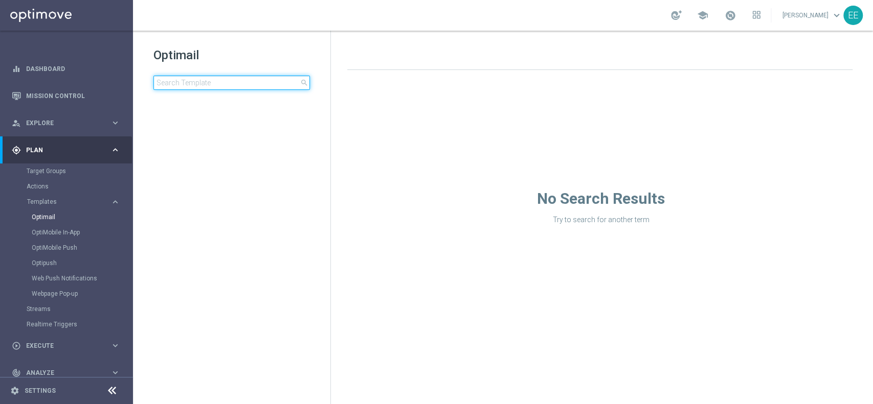
click at [224, 78] on input at bounding box center [231, 83] width 156 height 14
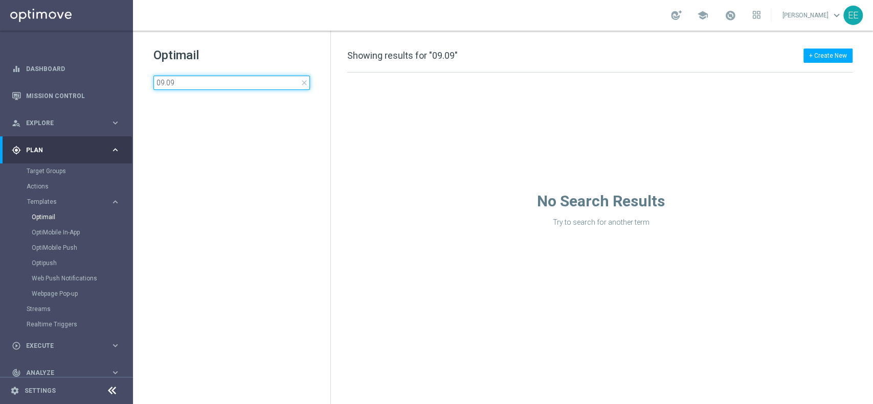
type input "09.09"
click at [187, 77] on input "09.09" at bounding box center [231, 83] width 156 height 14
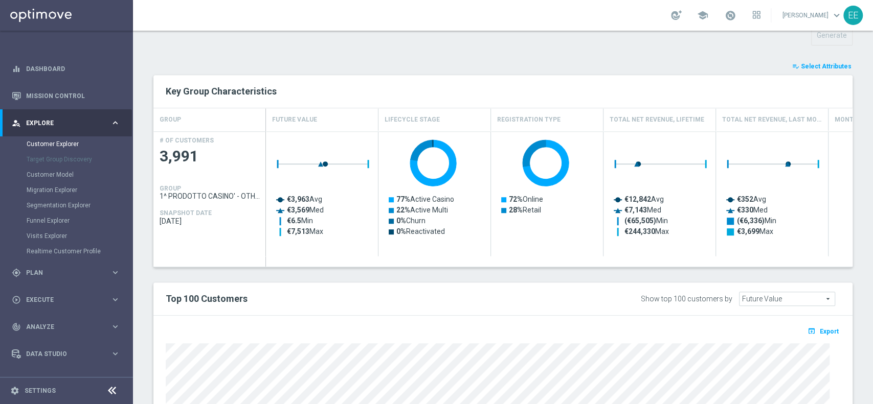
scroll to position [375, 0]
click at [820, 59] on div "TARGET GROUP 1^ PRODOTTO CASINO' - OTHER GGR > 100 CASINO' M08 09.09 1^ PRODOTT…" at bounding box center [503, 153] width 740 height 856
click at [812, 63] on span "Select Attributes" at bounding box center [826, 66] width 51 height 7
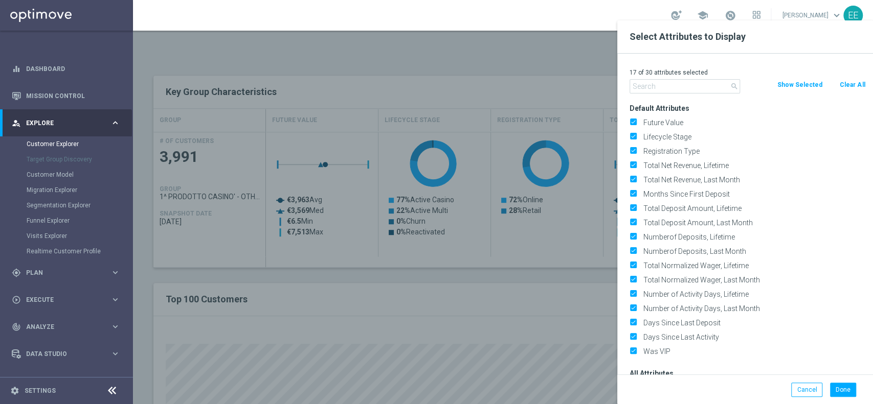
click at [855, 79] on button "Clear All" at bounding box center [852, 84] width 27 height 11
checkbox input "false"
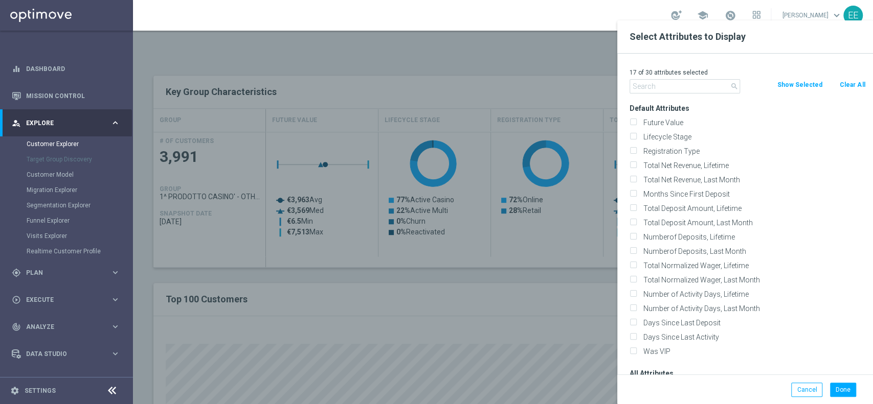
checkbox input "false"
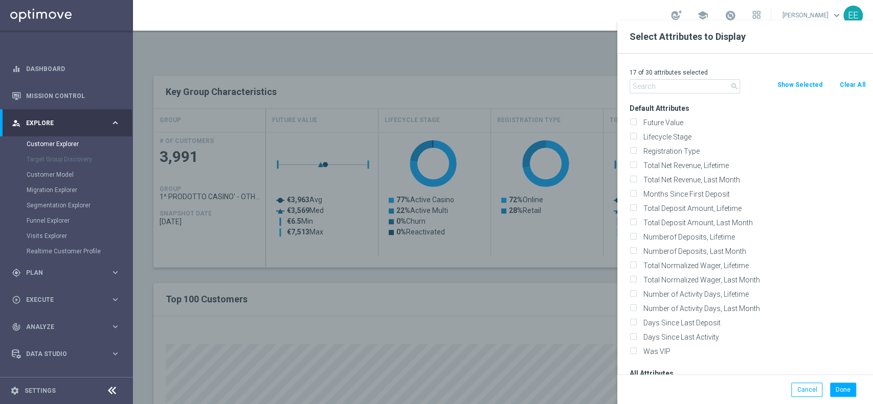
checkbox input "false"
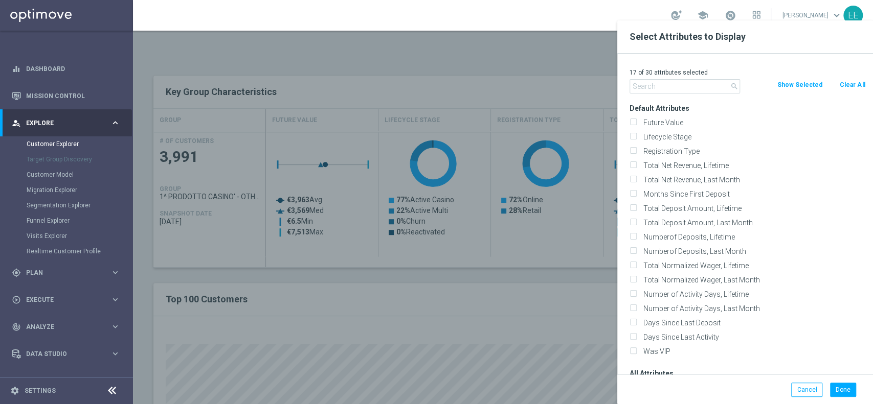
checkbox input "false"
click at [667, 83] on input "text" at bounding box center [684, 86] width 110 height 14
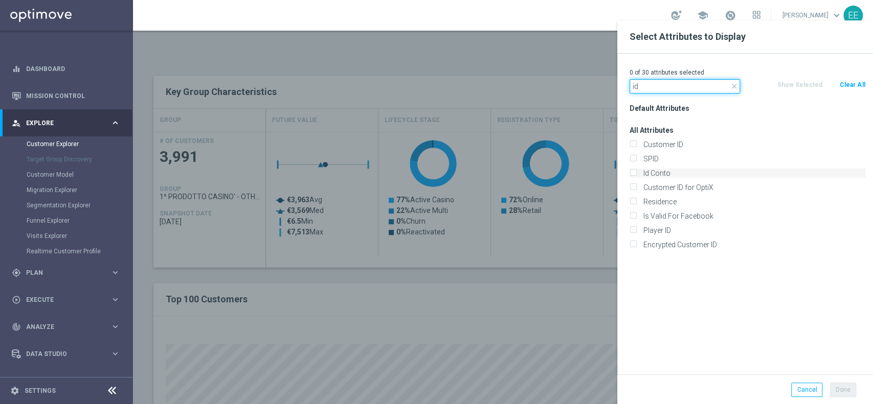
type input "id"
click at [672, 173] on label "Id Conto" at bounding box center [752, 173] width 225 height 9
click at [636, 173] on input "Id Conto" at bounding box center [632, 174] width 7 height 7
checkbox input "true"
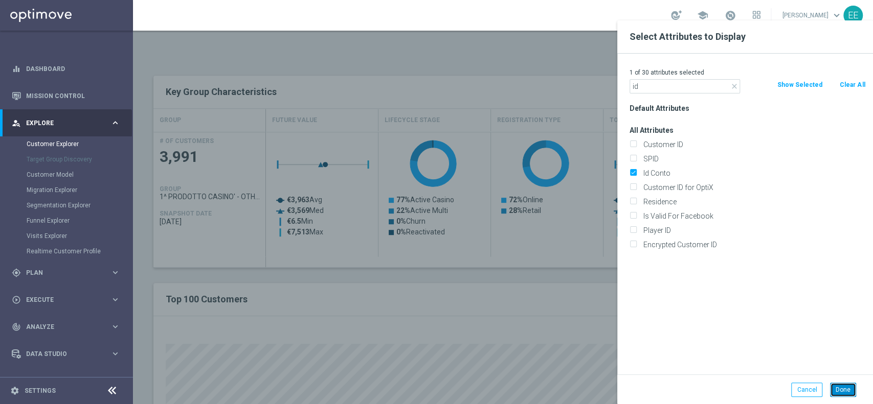
click at [841, 390] on button "Done" at bounding box center [843, 390] width 26 height 14
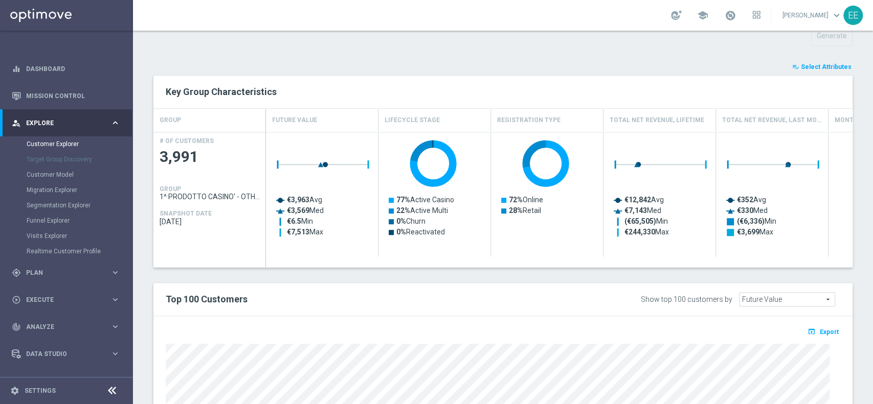
type input "Search"
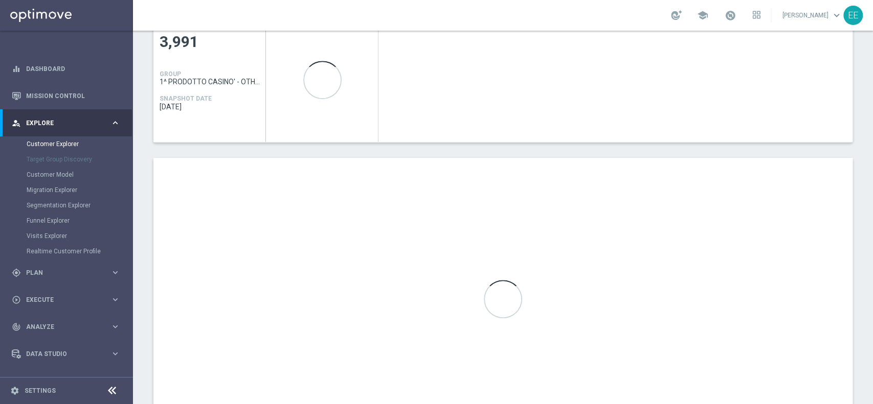
scroll to position [494, 0]
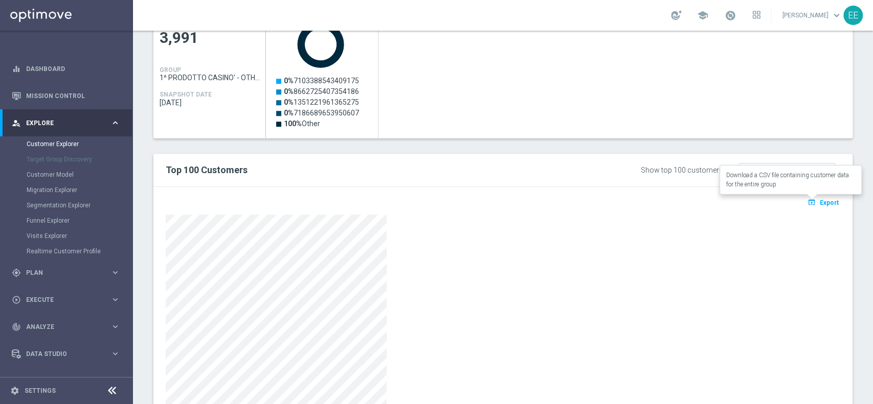
click at [808, 206] on button "open_in_browser Export" at bounding box center [823, 202] width 34 height 13
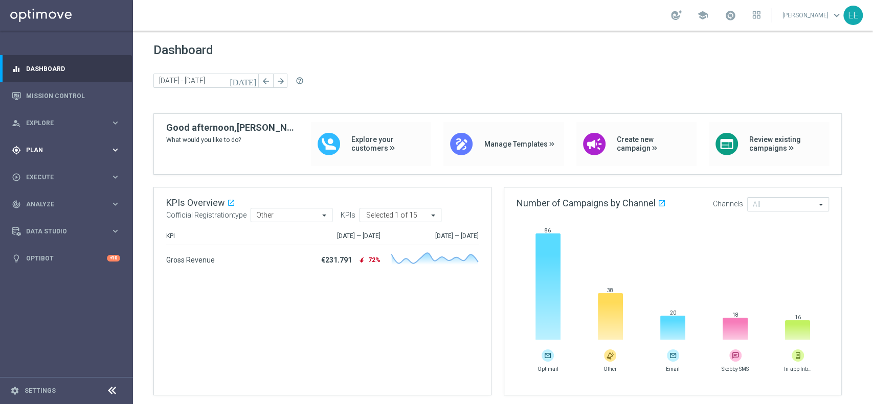
click at [48, 154] on div "gps_fixed Plan" at bounding box center [61, 150] width 99 height 9
click at [44, 200] on span "Templates" at bounding box center [63, 202] width 73 height 6
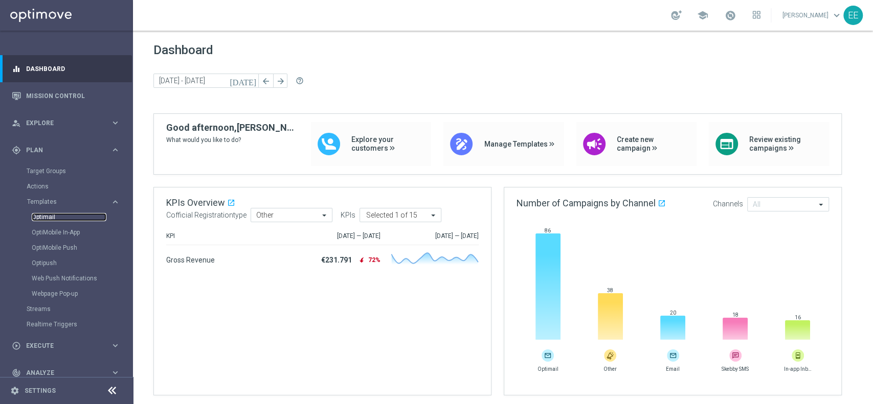
click at [51, 216] on link "Optimail" at bounding box center [69, 217] width 75 height 8
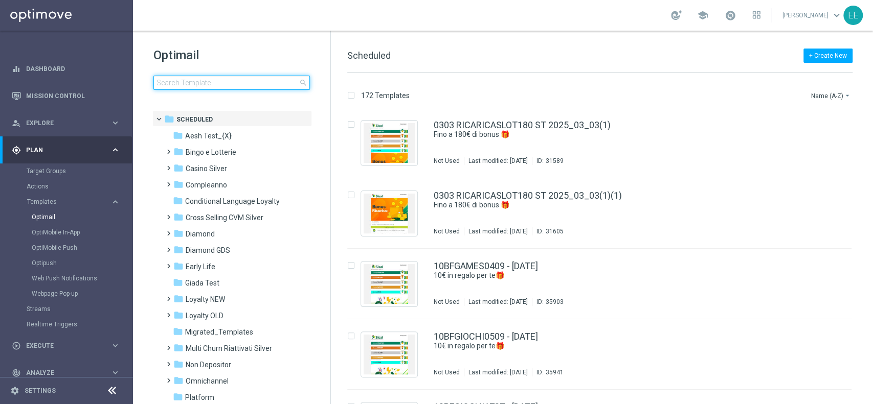
click at [229, 83] on input at bounding box center [231, 83] width 156 height 14
type input "p"
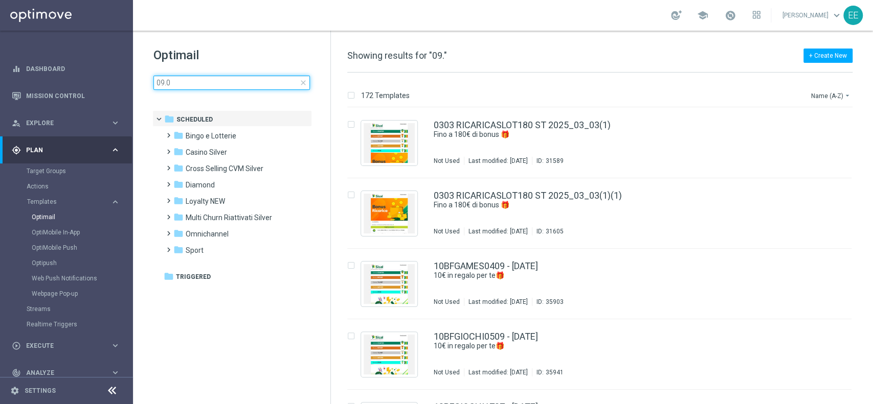
type input "09.09"
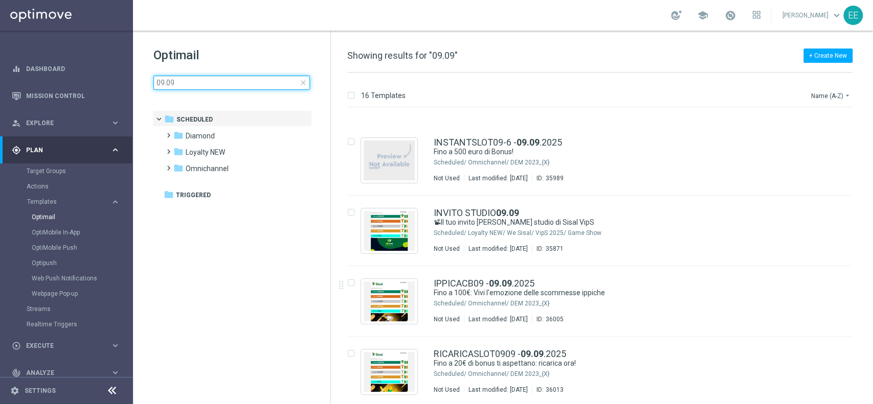
scroll to position [832, 0]
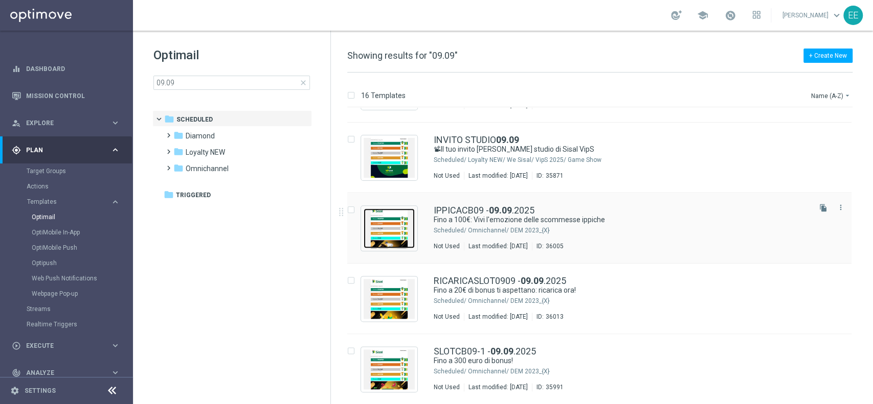
click at [400, 222] on img "Press SPACE to select this row." at bounding box center [389, 229] width 51 height 40
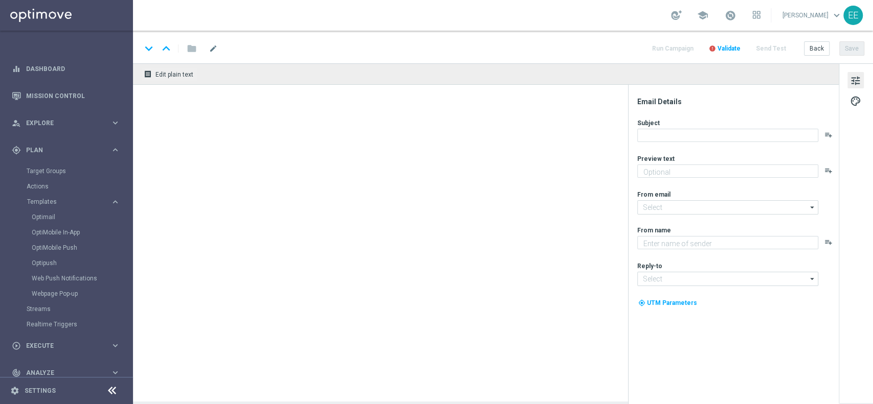
type input "[EMAIL_ADDRESS][DOMAIN_NAME]"
type textarea "Sisal"
type input "[EMAIL_ADDRESS][DOMAIN_NAME]"
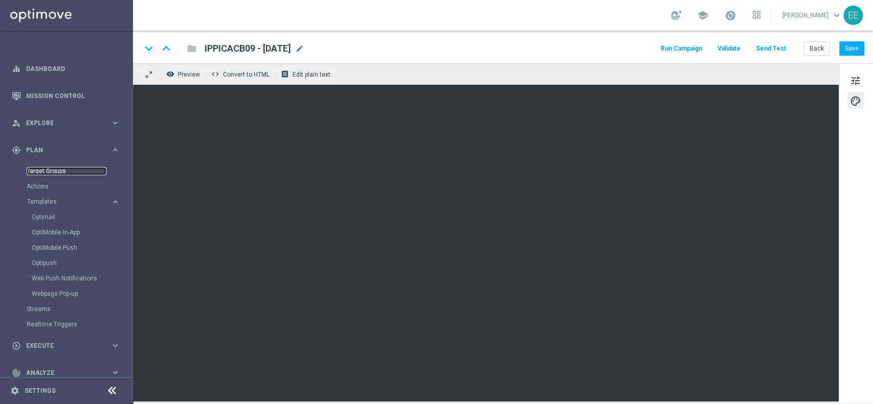
click at [51, 170] on link "Target Groups" at bounding box center [67, 171] width 80 height 8
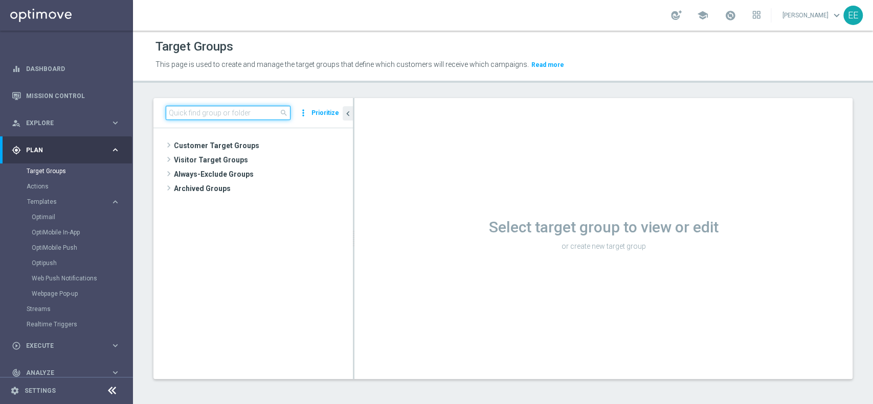
click at [222, 113] on input at bounding box center [228, 113] width 125 height 14
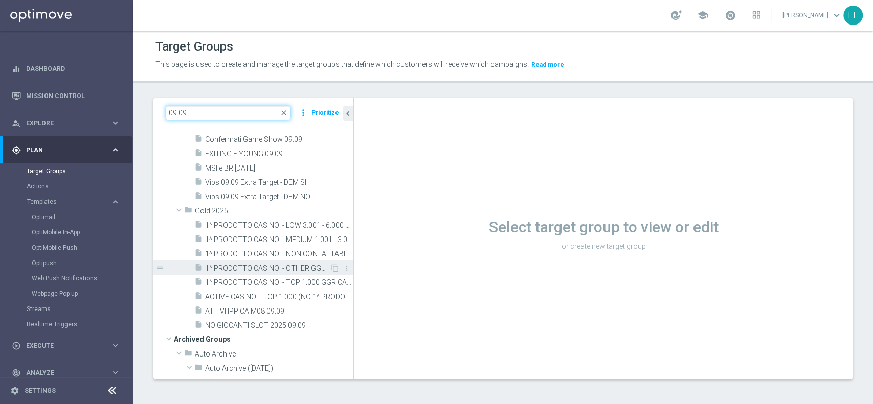
scroll to position [65, 0]
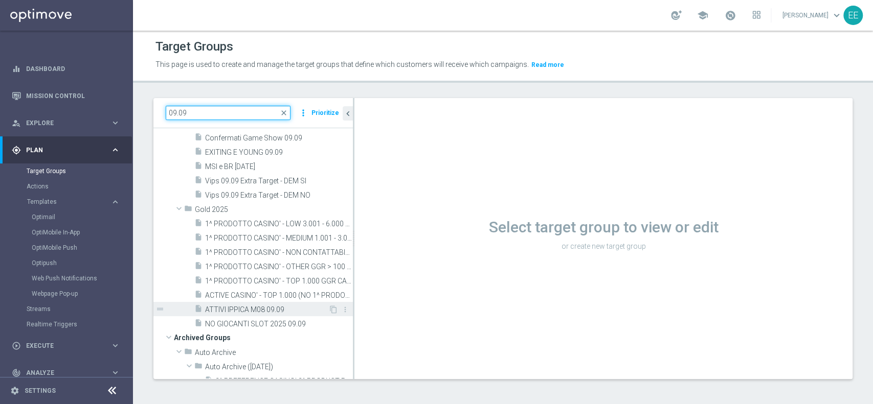
type input "09.09"
click at [284, 306] on span "ATTIVI IPPICA M08 09.09" at bounding box center [266, 310] width 123 height 9
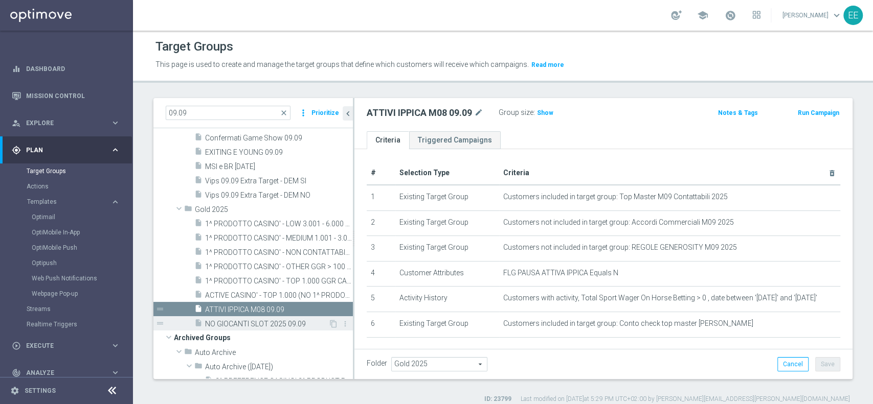
click at [259, 320] on span "NO GIOCANTI SLOT 2025 09.09" at bounding box center [266, 324] width 123 height 9
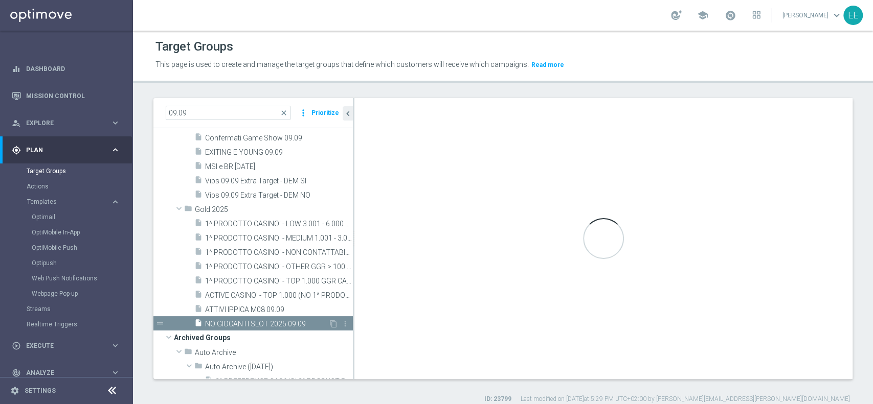
type textarea "(1 AND 2 AND 3 AND 5 and 6 AND 7) or 4"
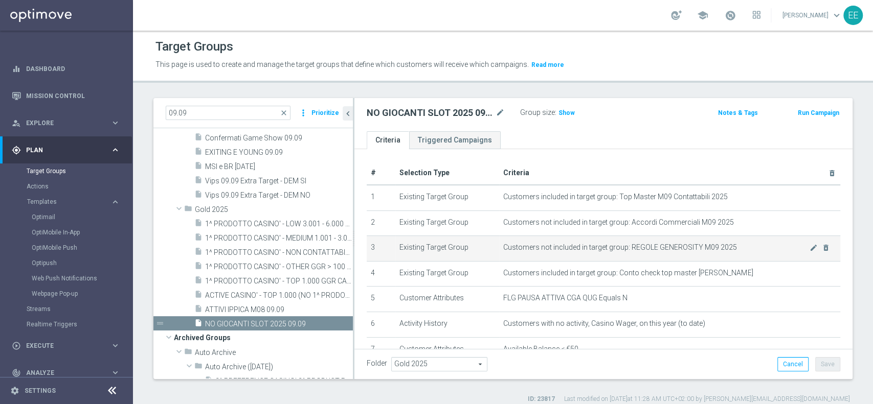
scroll to position [39, 0]
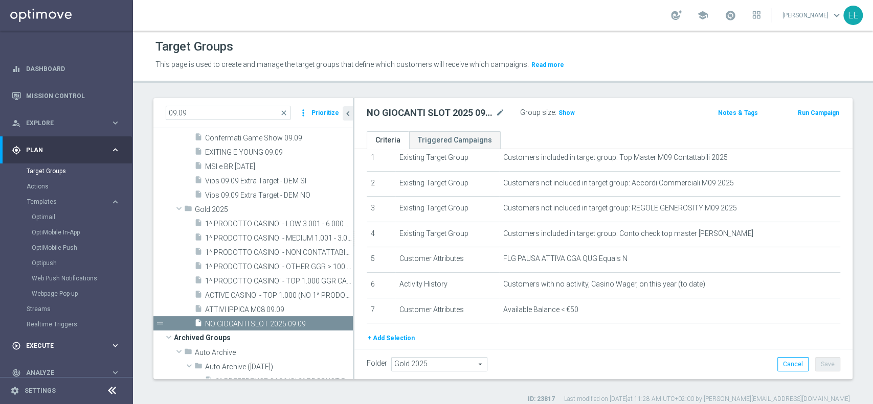
click at [44, 350] on div "play_circle_outline Execute" at bounding box center [61, 346] width 99 height 9
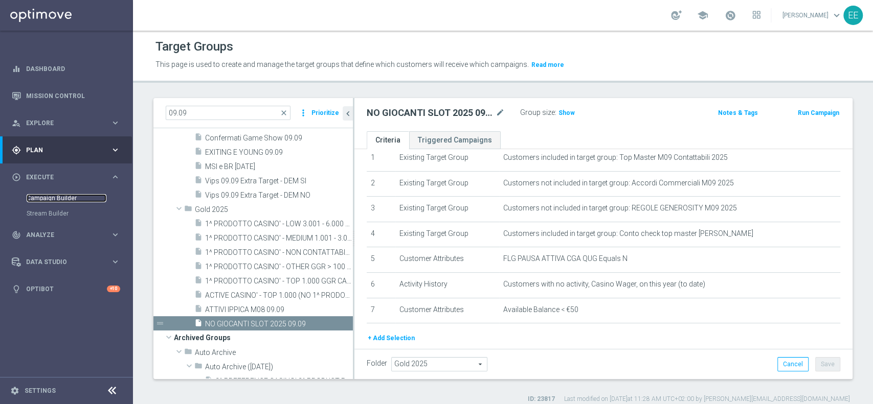
click at [69, 199] on link "Campaign Builder" at bounding box center [67, 198] width 80 height 8
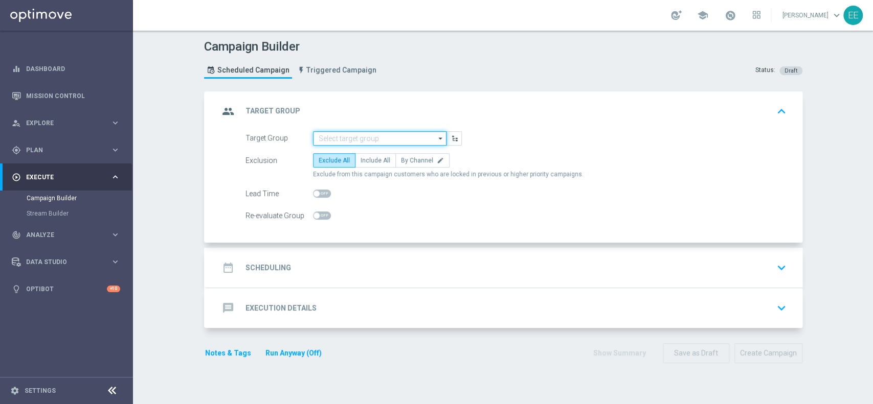
click at [340, 142] on input at bounding box center [379, 138] width 133 height 14
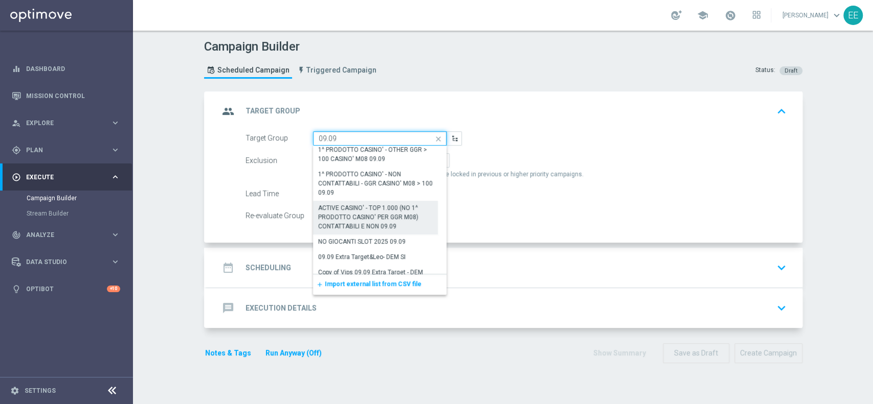
scroll to position [195, 0]
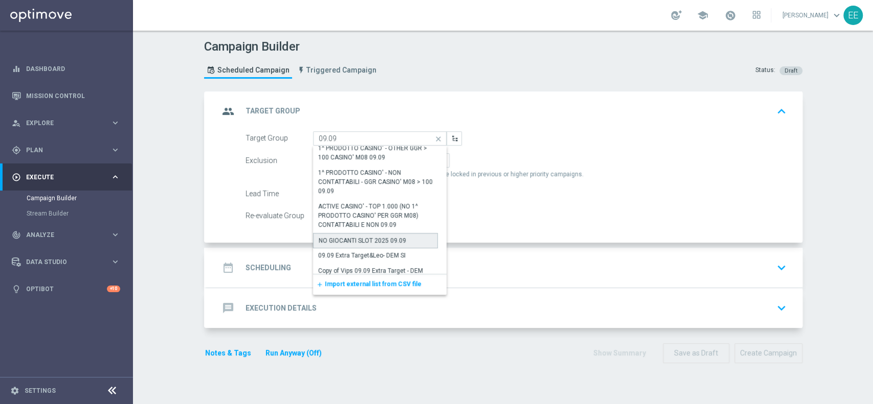
click at [385, 236] on div "NO GIOCANTI SLOT 2025 09.09" at bounding box center [362, 240] width 87 height 9
type input "NO GIOCANTI SLOT 2025 09.09"
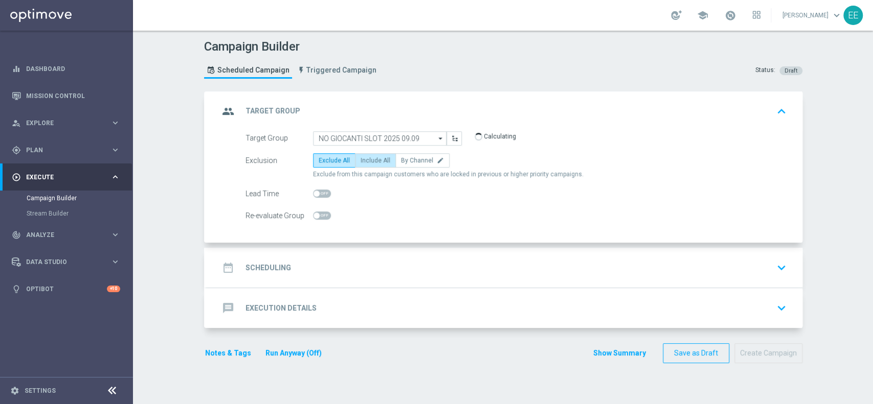
click at [371, 162] on span "Include All" at bounding box center [375, 160] width 30 height 7
click at [367, 162] on input "Include All" at bounding box center [363, 162] width 7 height 7
radio input "true"
click at [330, 162] on span "Exclude All" at bounding box center [334, 160] width 31 height 7
click at [325, 162] on input "Exclude All" at bounding box center [322, 162] width 7 height 7
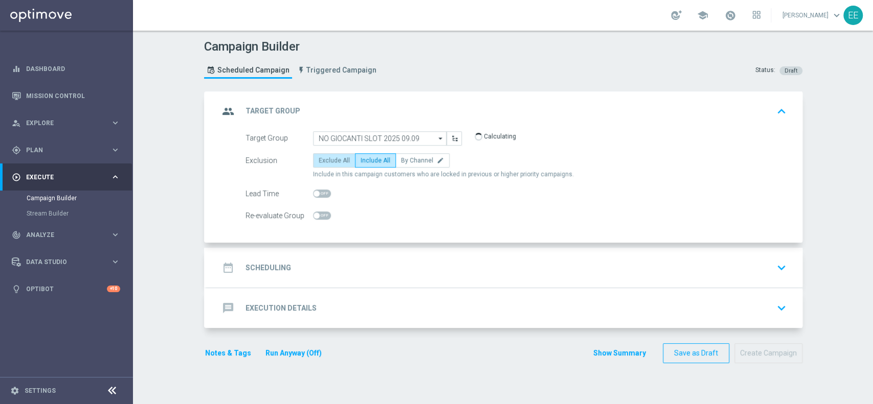
radio input "true"
click at [306, 272] on div "date_range Scheduling keyboard_arrow_down" at bounding box center [504, 267] width 571 height 19
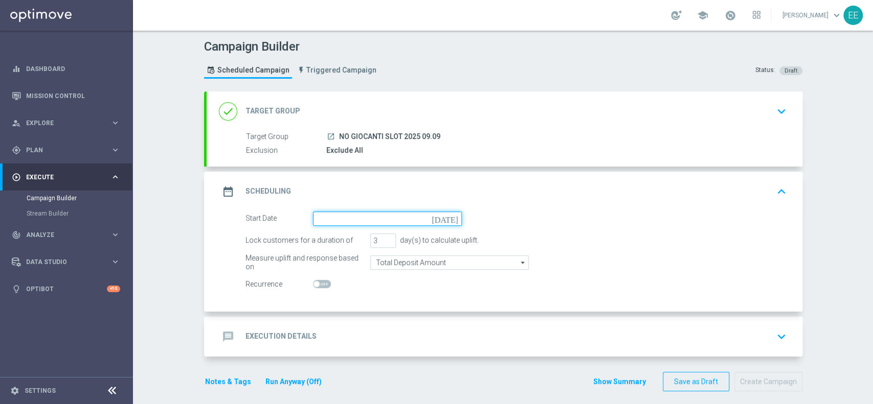
click at [358, 212] on input at bounding box center [387, 219] width 149 height 14
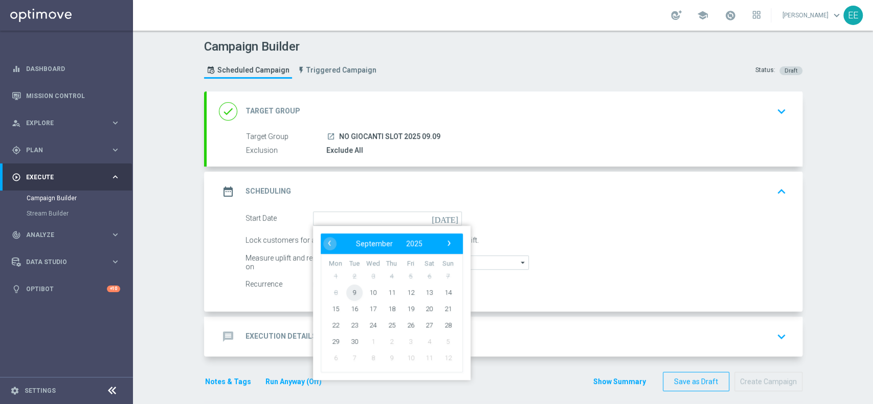
click at [352, 289] on span "9" at bounding box center [354, 292] width 16 height 16
type input "[DATE]"
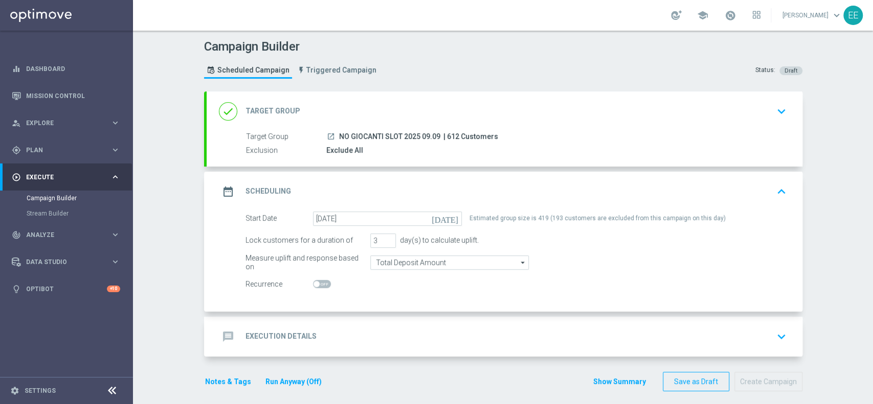
click at [376, 344] on div "message Execution Details keyboard_arrow_down" at bounding box center [504, 336] width 571 height 19
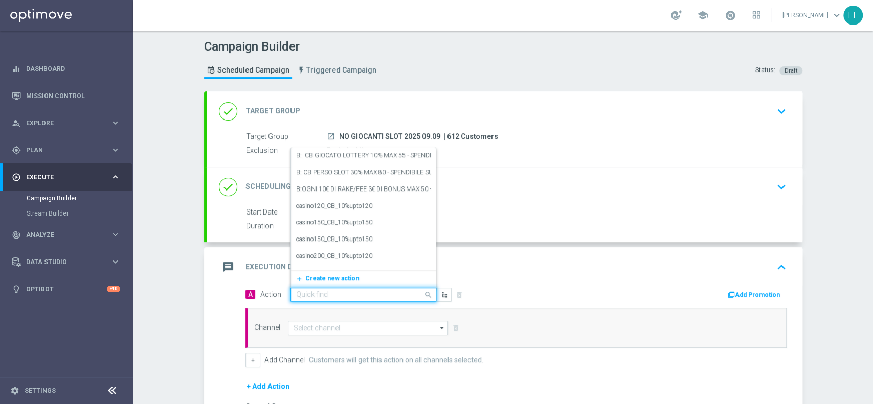
click at [338, 293] on input "text" at bounding box center [353, 295] width 114 height 9
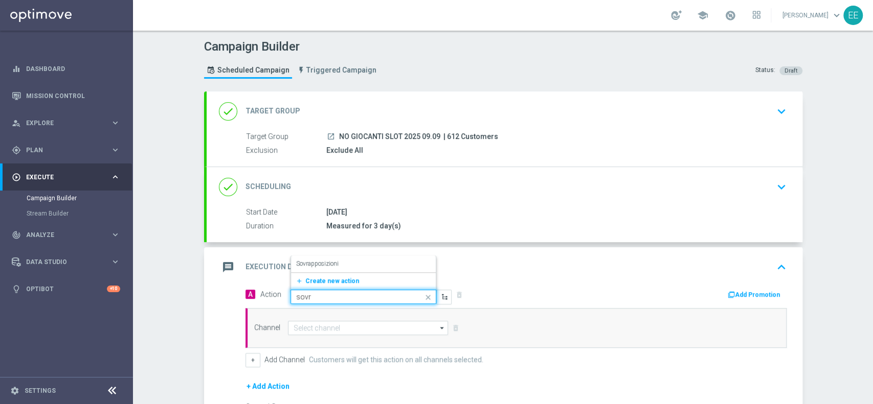
type input "sovra"
click at [341, 263] on div "Sovrapposizioni edit" at bounding box center [363, 264] width 134 height 17
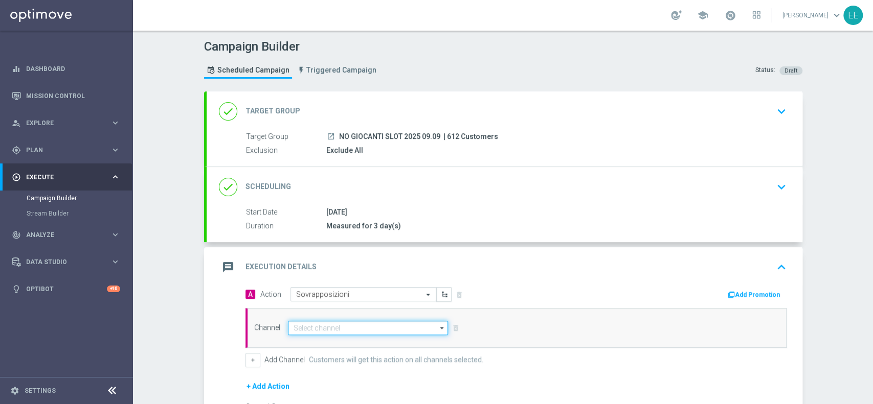
click at [320, 326] on input at bounding box center [368, 328] width 161 height 14
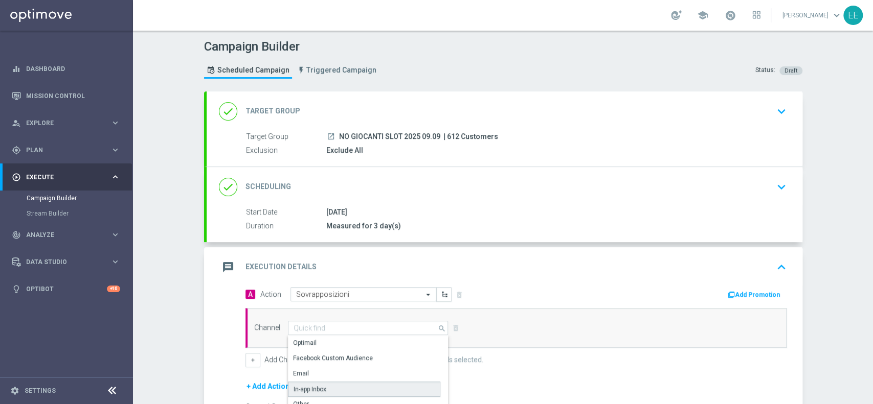
click at [347, 395] on div "In-app Inbox" at bounding box center [364, 389] width 152 height 15
type input "In-app Inbox"
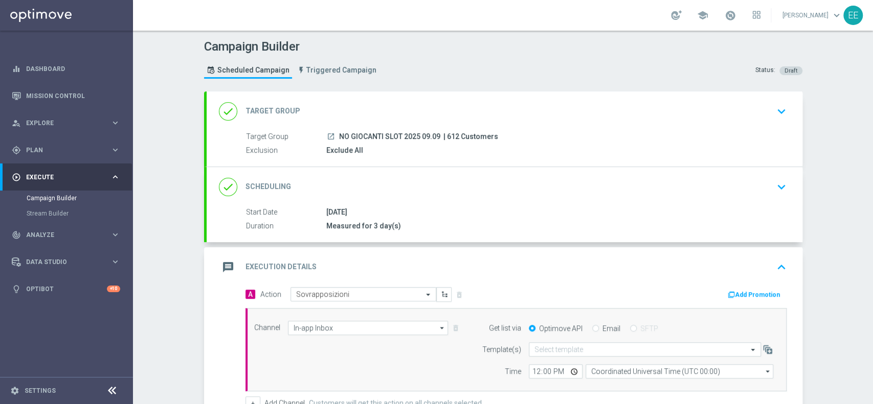
scroll to position [130, 0]
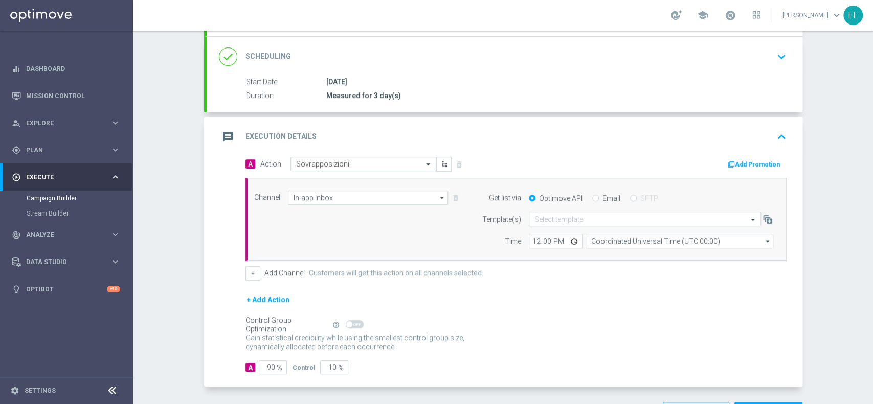
click at [585, 199] on div "Optimove API Email SFTP" at bounding box center [651, 198] width 260 height 9
click at [592, 197] on input "Email" at bounding box center [595, 199] width 7 height 7
radio input "true"
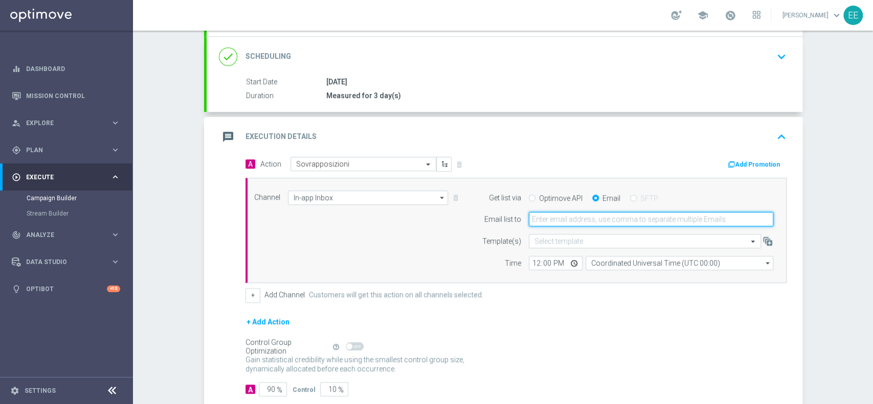
click at [590, 219] on input "email" at bounding box center [651, 219] width 244 height 14
type input "[PERSON_NAME][EMAIL_ADDRESS][DOMAIN_NAME]"
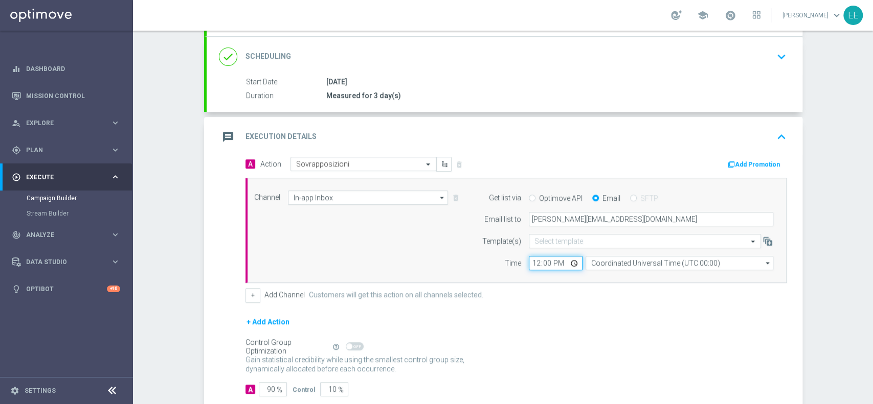
click at [534, 264] on input "12:00" at bounding box center [556, 263] width 54 height 14
type input "13:00"
click at [547, 306] on form "A Action Select action Sovrapposizioni delete_forever Add Promotion Channel In-…" at bounding box center [515, 277] width 541 height 240
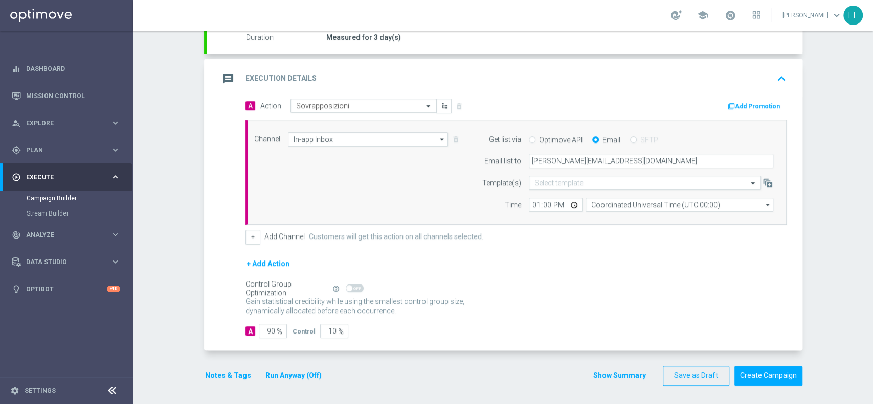
click at [285, 387] on div "done Target Group keyboard_arrow_down Target Group launch NO GIOCANTI SLOT 2025…" at bounding box center [503, 149] width 598 height 493
click at [299, 375] on button "Run Anyway (Off)" at bounding box center [293, 376] width 58 height 13
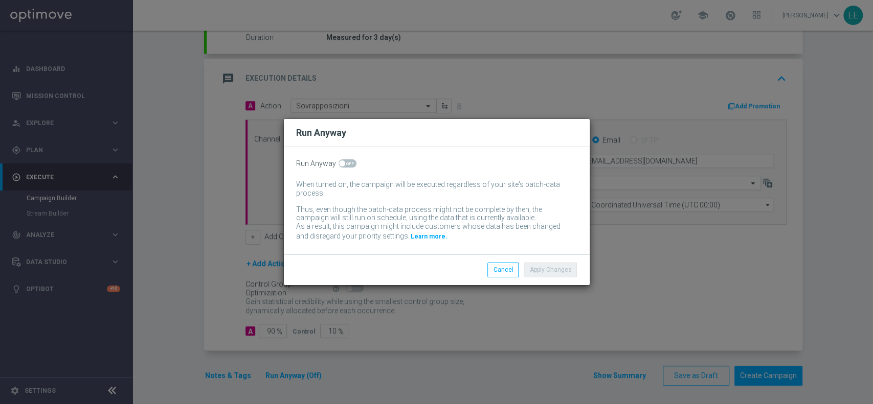
click at [343, 157] on div "Run Anyway When turned on, the campaign will be executed regardless of your sit…" at bounding box center [437, 200] width 306 height 107
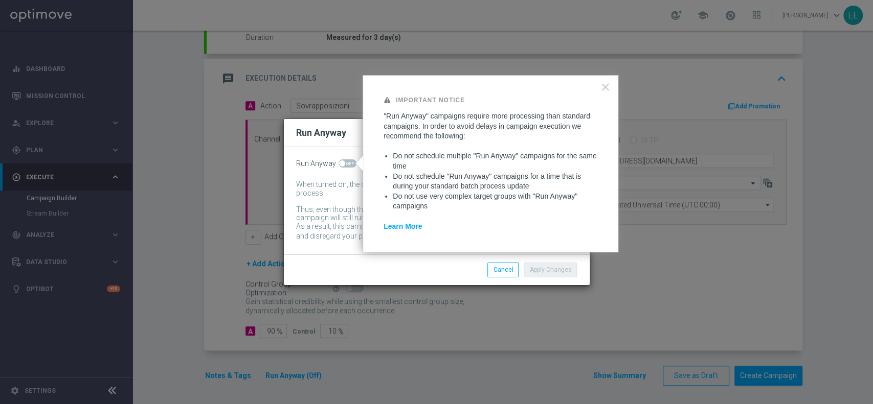
click at [344, 161] on span at bounding box center [347, 164] width 18 height 8
click at [344, 161] on input "checkbox" at bounding box center [347, 164] width 18 height 8
checkbox input "true"
click at [558, 274] on button "Apply Changes" at bounding box center [550, 270] width 53 height 14
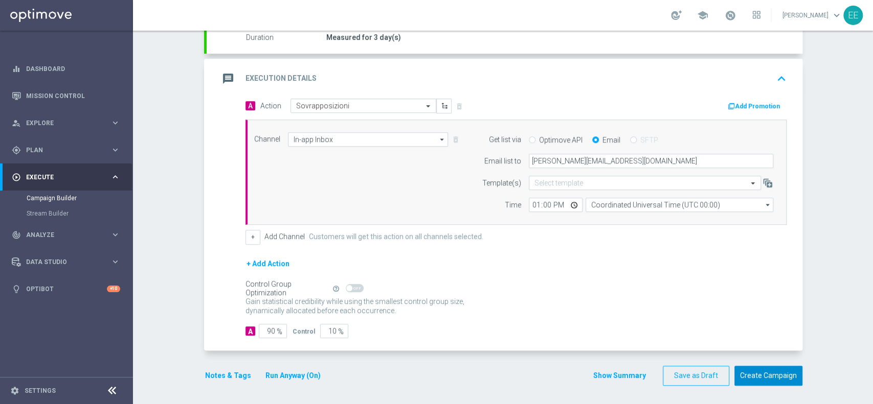
click at [777, 378] on button "Create Campaign" at bounding box center [768, 376] width 68 height 20
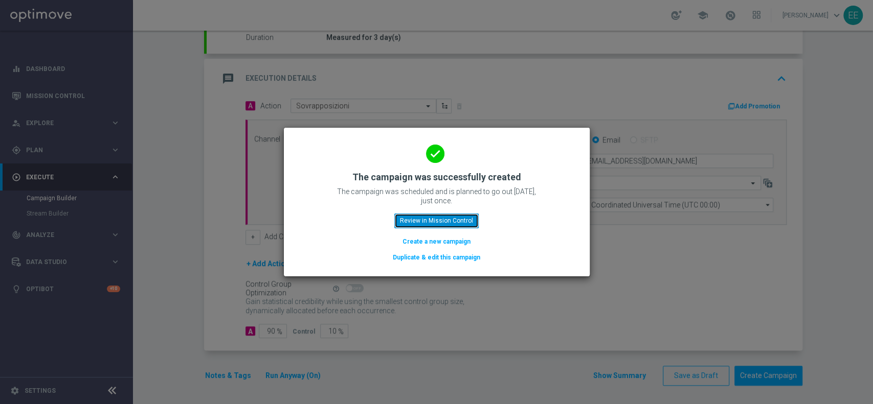
click at [454, 220] on button "Review in Mission Control" at bounding box center [436, 221] width 84 height 14
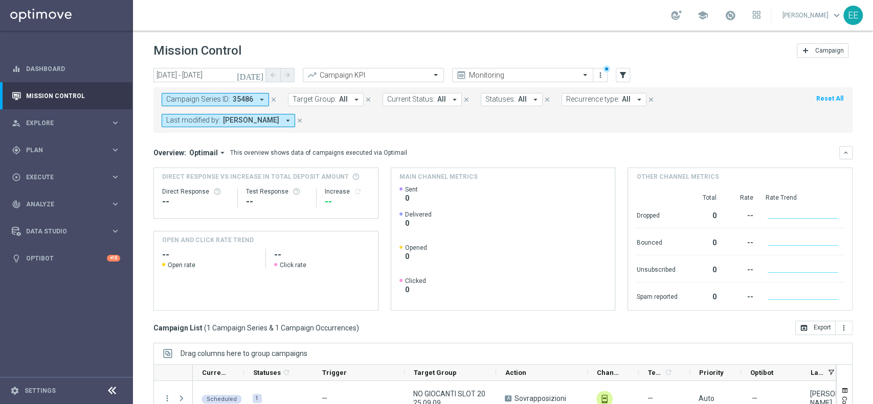
scroll to position [127, 0]
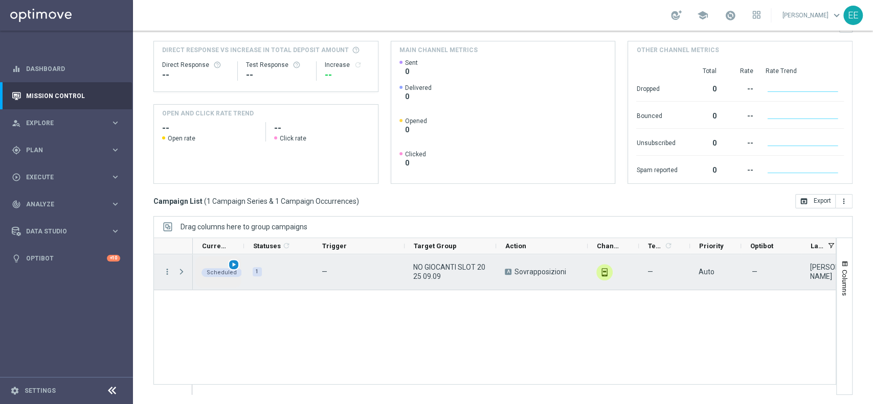
click at [237, 264] on span "play_arrow" at bounding box center [233, 264] width 7 height 7
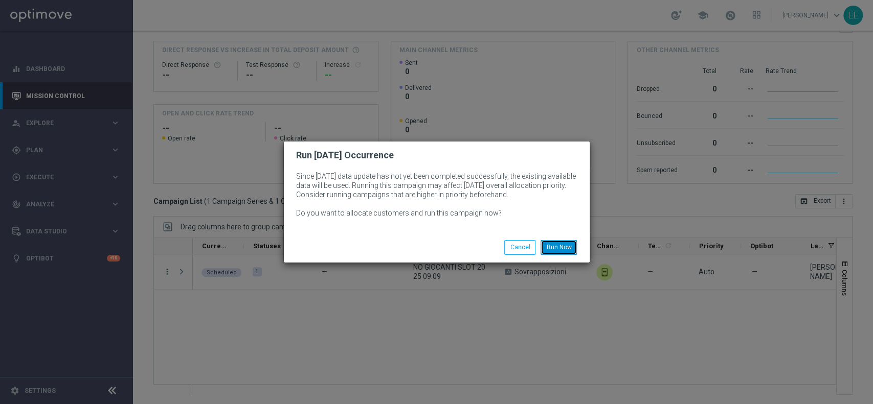
click at [555, 242] on button "Run Now" at bounding box center [558, 247] width 36 height 14
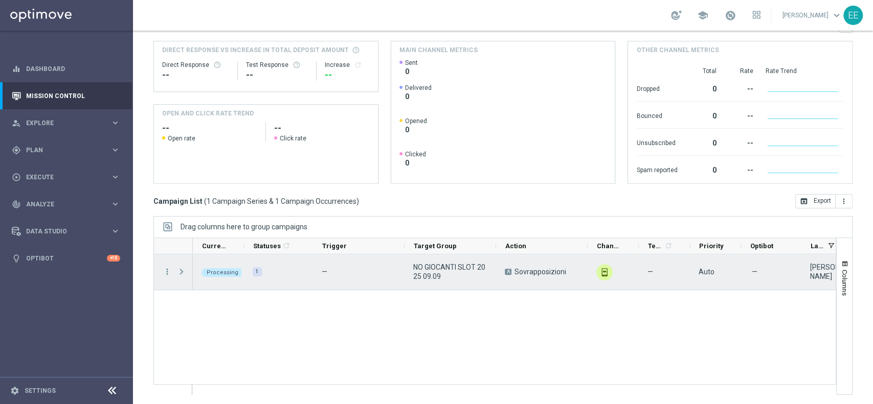
click at [180, 269] on span "Press SPACE to select this row." at bounding box center [181, 272] width 9 height 8
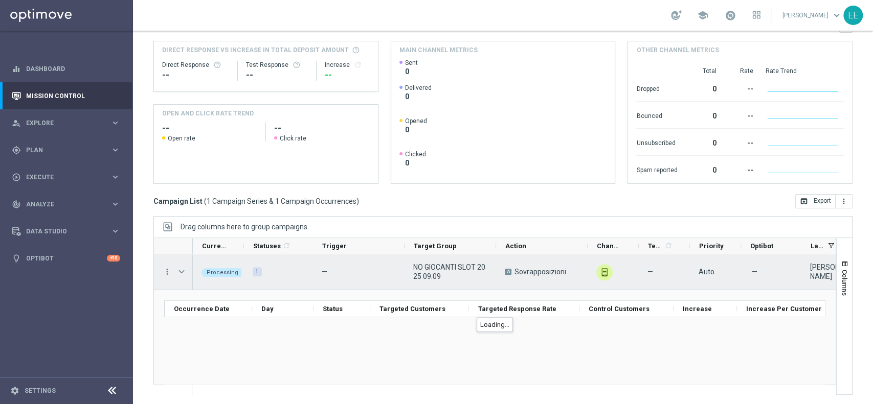
click at [180, 269] on span "Press SPACE to select this row." at bounding box center [181, 272] width 9 height 8
click at [0, 0] on span "Press SPACE to select this row." at bounding box center [0, 0] width 0 height 0
click at [180, 269] on span "Press SPACE to select this row." at bounding box center [181, 272] width 9 height 8
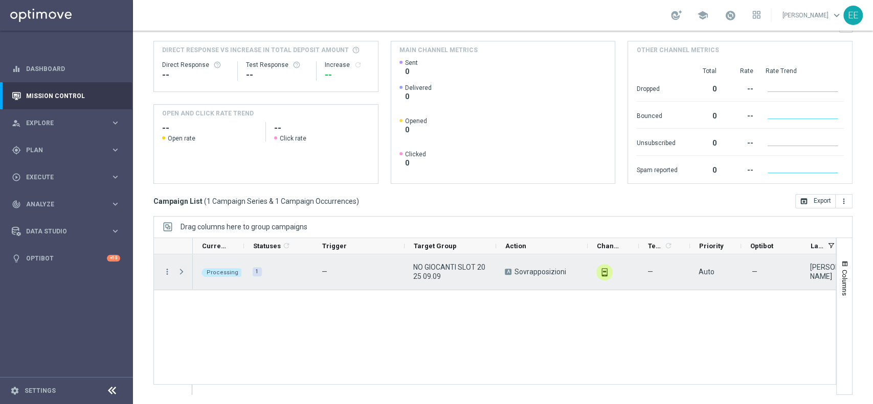
click at [180, 269] on span "Press SPACE to select this row." at bounding box center [181, 272] width 9 height 8
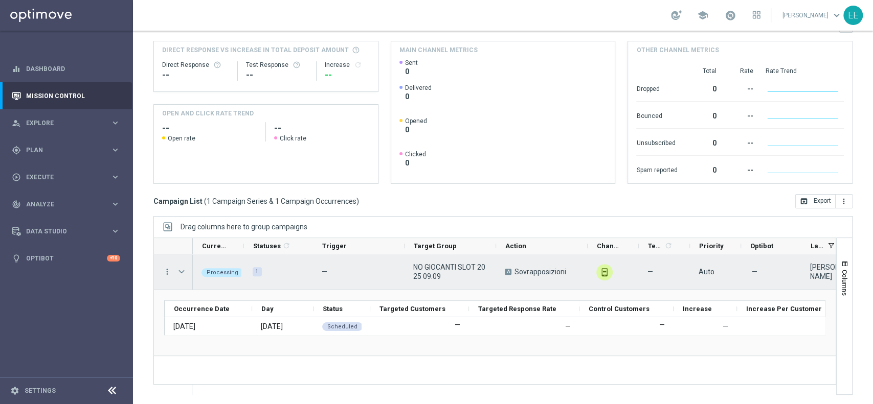
scroll to position [0, 231]
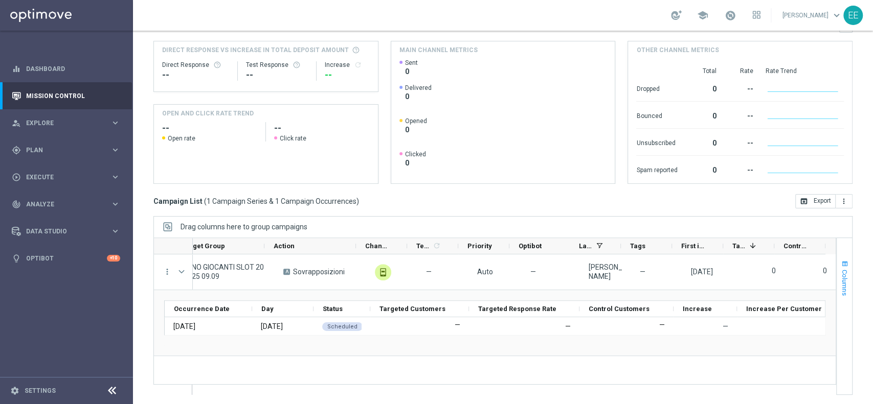
click at [841, 266] on span "button" at bounding box center [845, 264] width 8 height 8
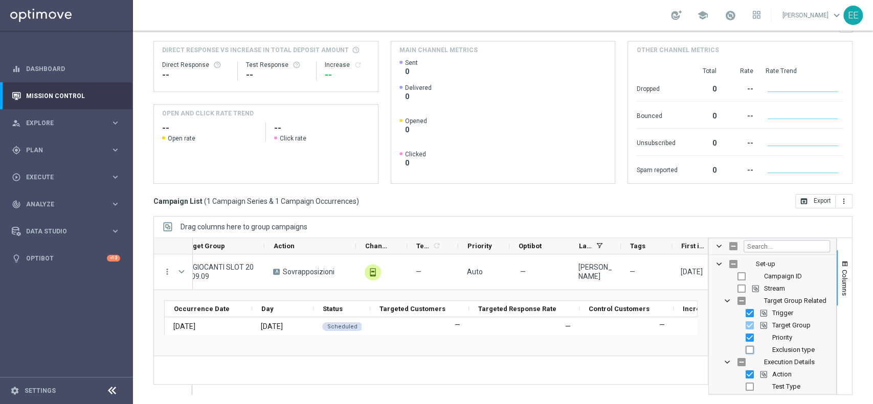
click at [745, 350] on input "Press SPACE to toggle visibility (hidden)" at bounding box center [749, 350] width 8 height 8
checkbox input "true"
click at [836, 268] on button "Columns" at bounding box center [843, 278] width 15 height 55
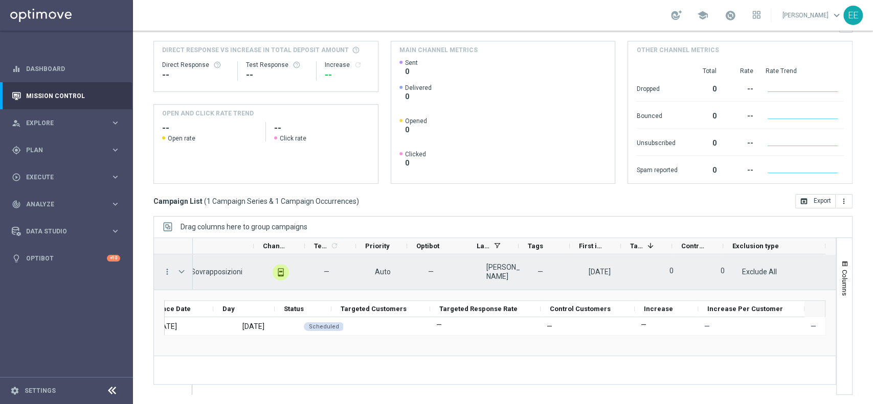
scroll to position [0, 0]
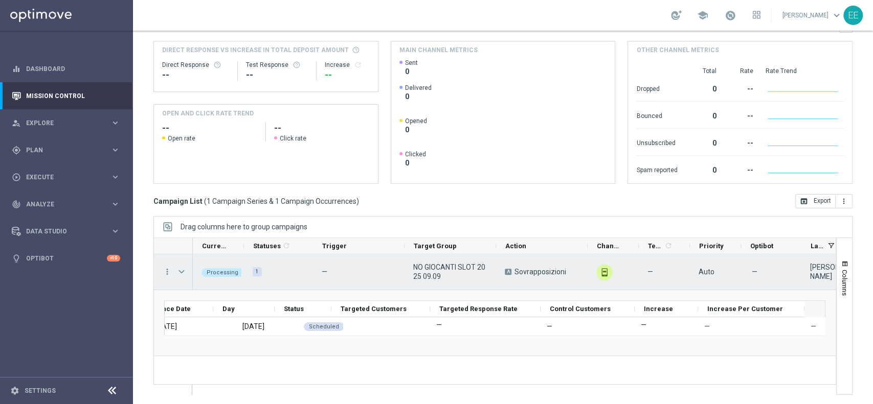
click at [183, 268] on span "Press SPACE to select this row." at bounding box center [181, 272] width 9 height 8
click at [0, 0] on span "Press SPACE to select this row." at bounding box center [0, 0] width 0 height 0
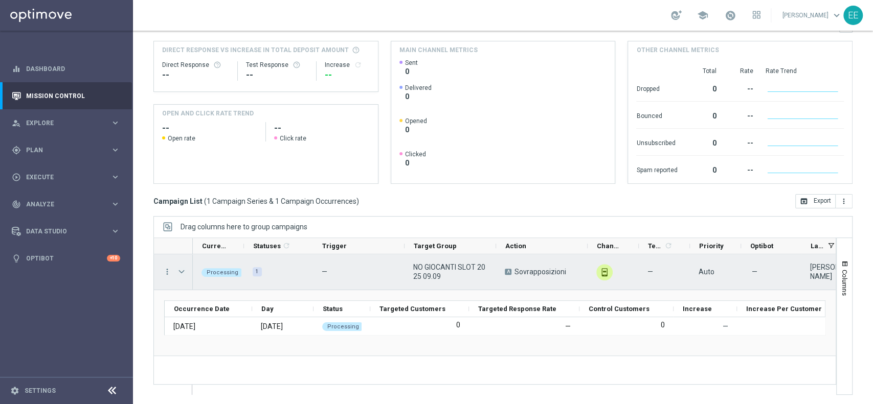
click at [183, 268] on span "Press SPACE to select this row." at bounding box center [181, 272] width 9 height 8
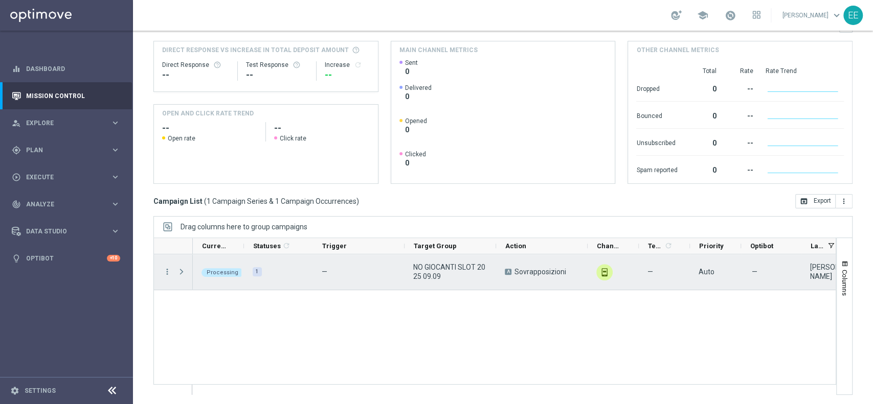
click at [183, 268] on span "Press SPACE to select this row." at bounding box center [181, 272] width 9 height 8
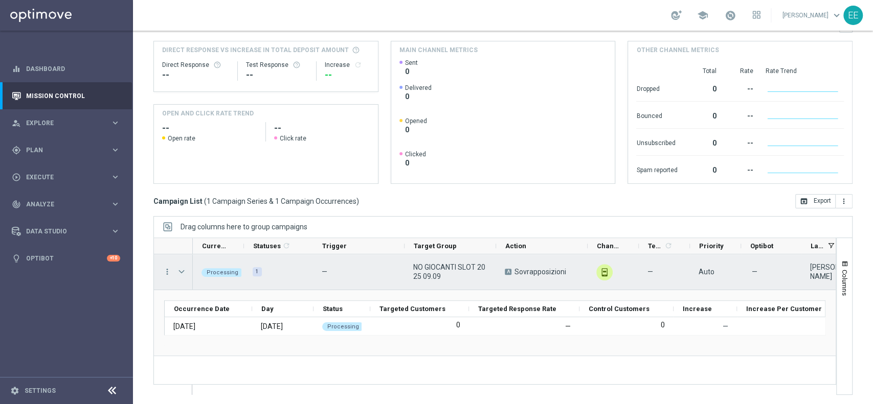
click at [183, 268] on span "Press SPACE to select this row." at bounding box center [181, 272] width 9 height 8
click at [0, 0] on span "Press SPACE to select this row." at bounding box center [0, 0] width 0 height 0
click at [183, 268] on span "Press SPACE to select this row." at bounding box center [181, 272] width 9 height 8
click at [0, 0] on span "Press SPACE to select this row." at bounding box center [0, 0] width 0 height 0
click at [183, 268] on span "Press SPACE to select this row." at bounding box center [181, 272] width 9 height 8
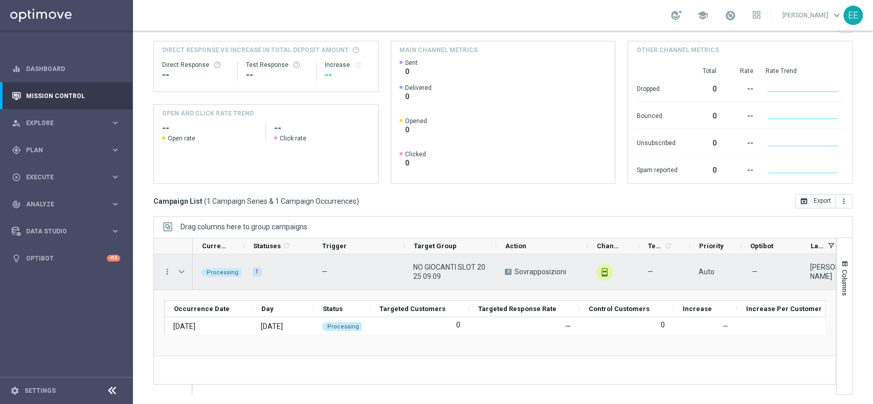
click at [0, 0] on span "Press SPACE to select this row." at bounding box center [0, 0] width 0 height 0
click at [183, 268] on span "Press SPACE to select this row." at bounding box center [181, 272] width 9 height 8
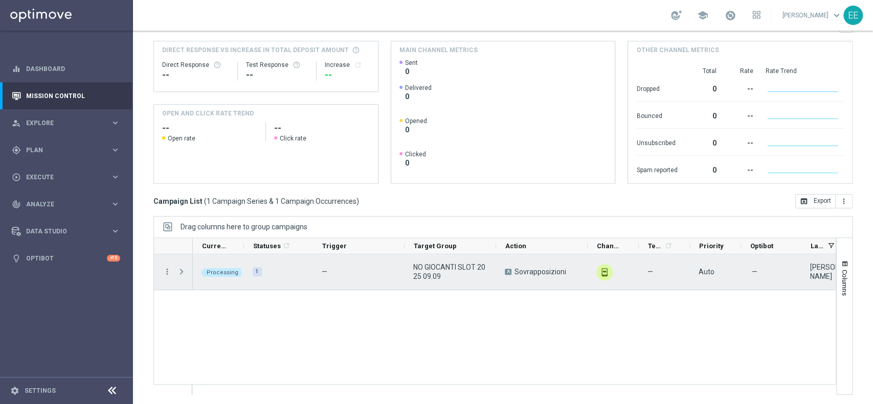
click at [183, 268] on span "Press SPACE to select this row." at bounding box center [181, 272] width 9 height 8
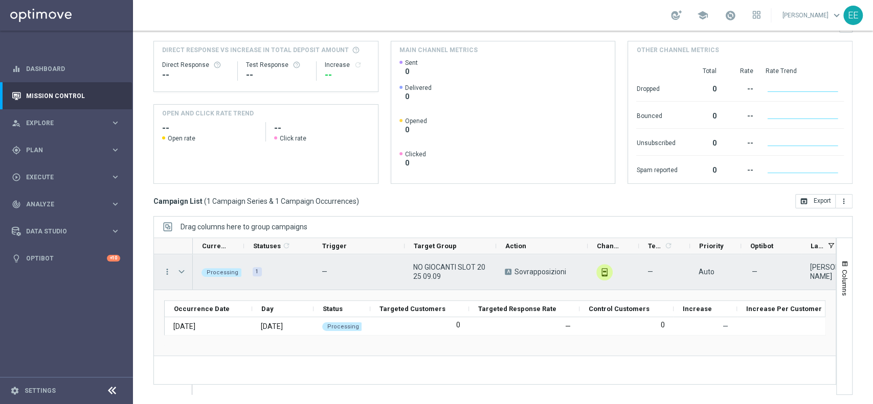
click at [183, 268] on span "Press SPACE to select this row." at bounding box center [181, 272] width 9 height 8
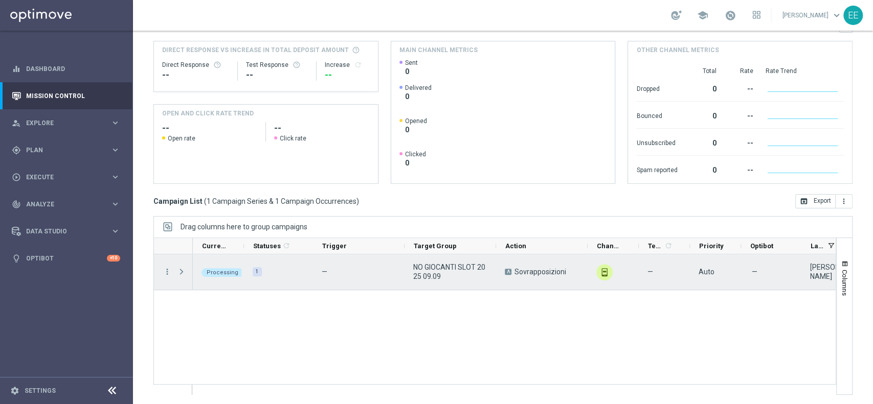
click at [183, 268] on span "Press SPACE to select this row." at bounding box center [181, 272] width 9 height 8
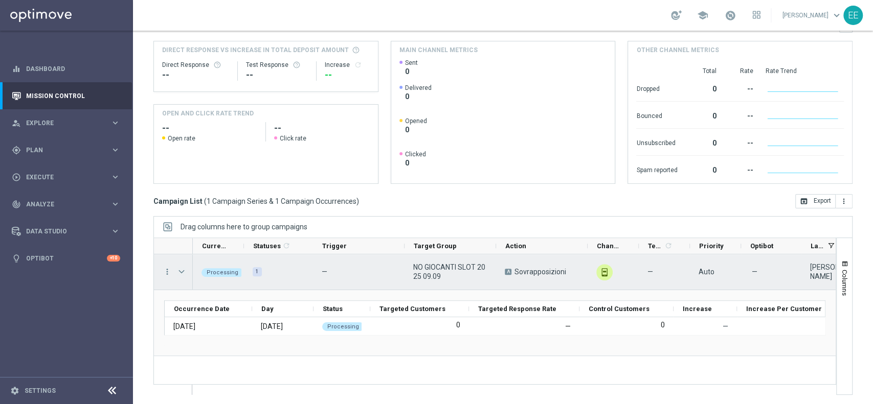
click at [183, 268] on span "Press SPACE to select this row." at bounding box center [181, 272] width 9 height 8
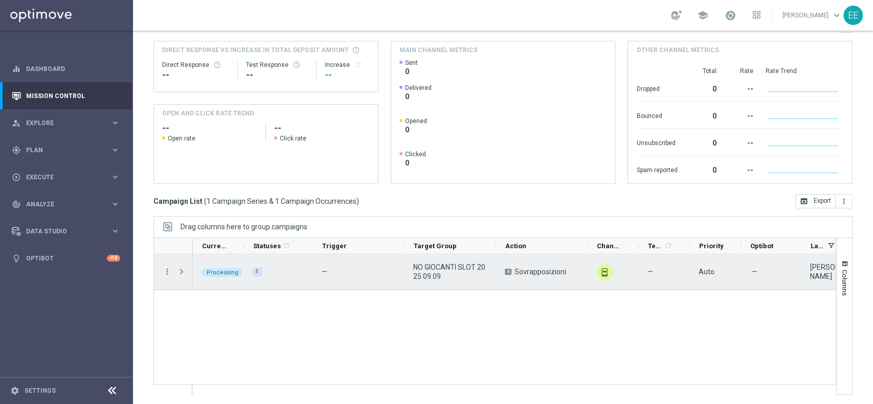
click at [183, 268] on span "Press SPACE to select this row." at bounding box center [181, 272] width 9 height 8
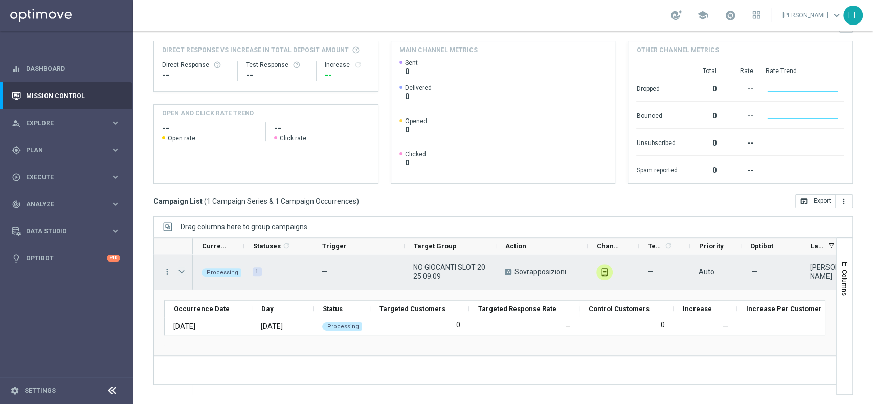
click at [183, 268] on span "Press SPACE to select this row." at bounding box center [181, 272] width 9 height 8
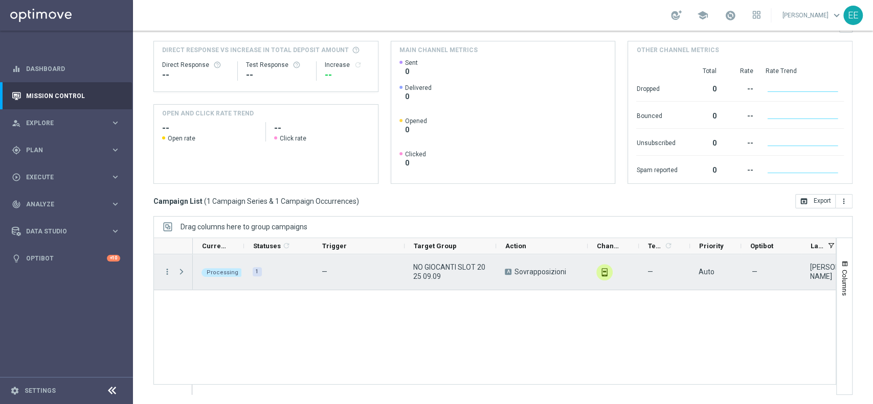
click at [183, 268] on span "Press SPACE to select this row." at bounding box center [181, 272] width 9 height 8
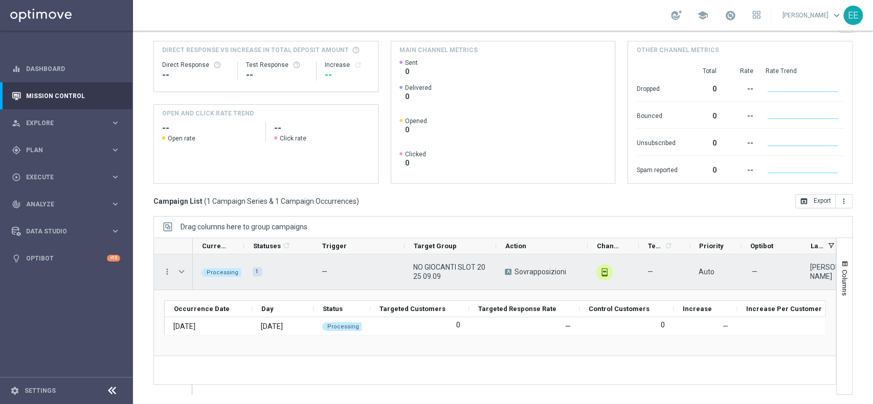
click at [186, 266] on span "Press SPACE to select this row." at bounding box center [182, 272] width 11 height 20
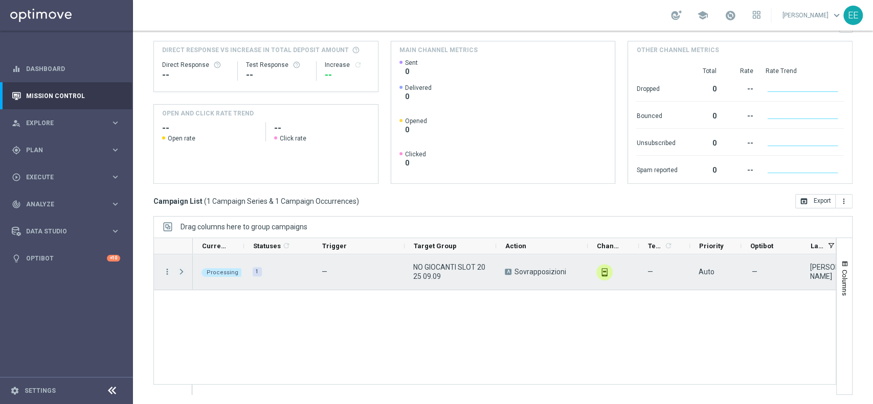
click at [185, 268] on span "Press SPACE to select this row." at bounding box center [181, 272] width 9 height 8
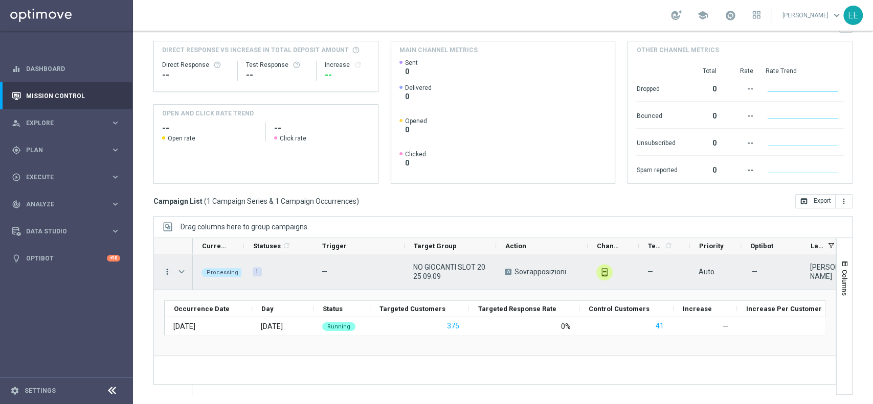
click at [168, 271] on icon "more_vert" at bounding box center [167, 271] width 9 height 9
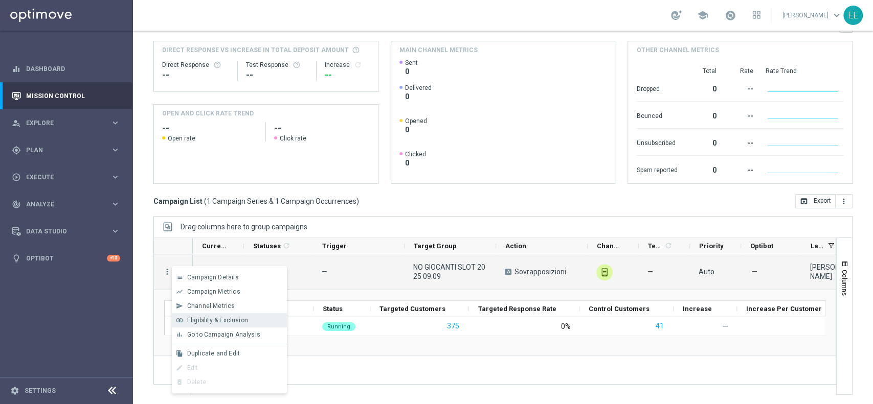
click at [229, 321] on span "Eligibility & Exclusion" at bounding box center [217, 320] width 61 height 7
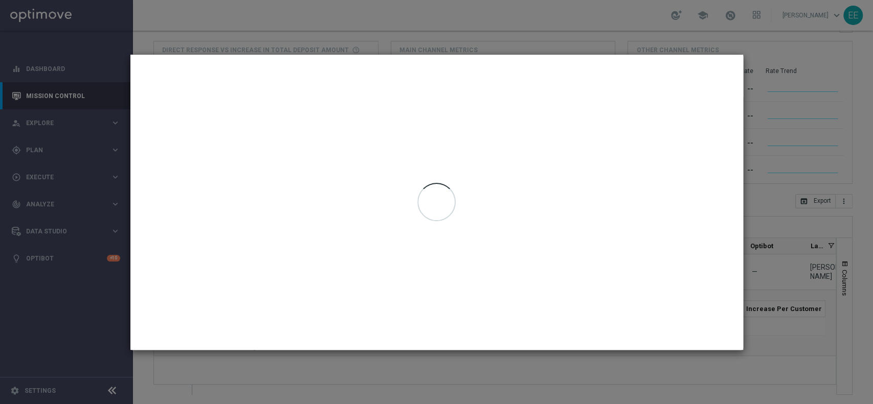
type input "[DATE] - [DATE]"
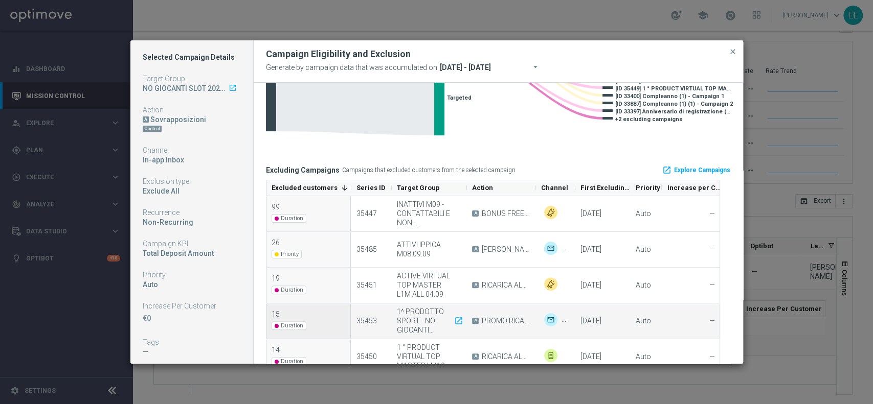
scroll to position [135, 0]
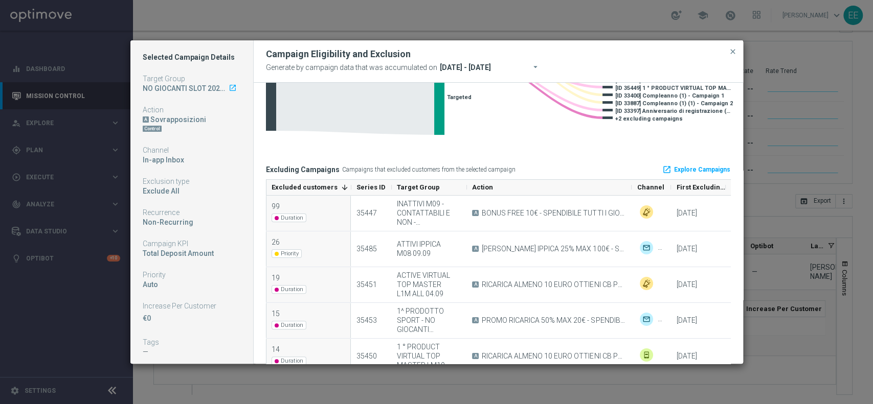
drag, startPoint x: 535, startPoint y: 189, endPoint x: 646, endPoint y: 191, distance: 111.5
click at [634, 191] on div at bounding box center [631, 187] width 4 height 15
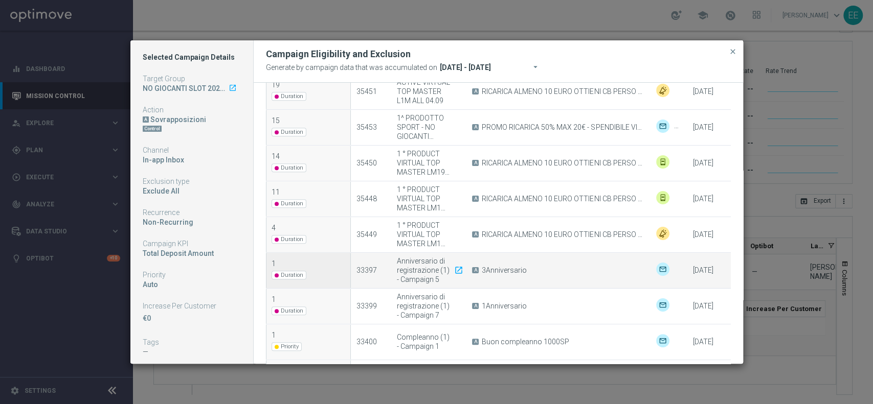
scroll to position [419, 0]
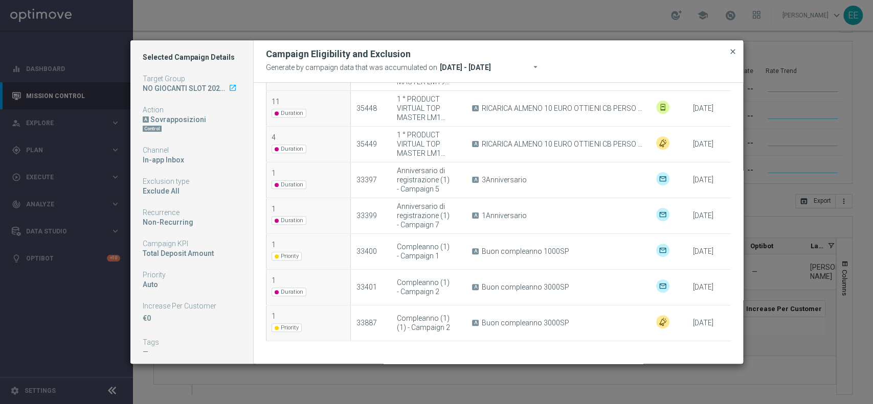
click at [736, 53] on span "close" at bounding box center [733, 52] width 8 height 8
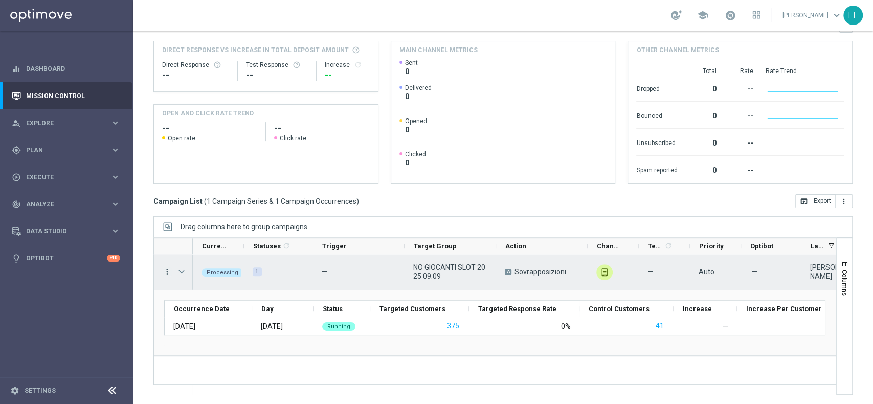
click at [167, 273] on icon "more_vert" at bounding box center [167, 271] width 9 height 9
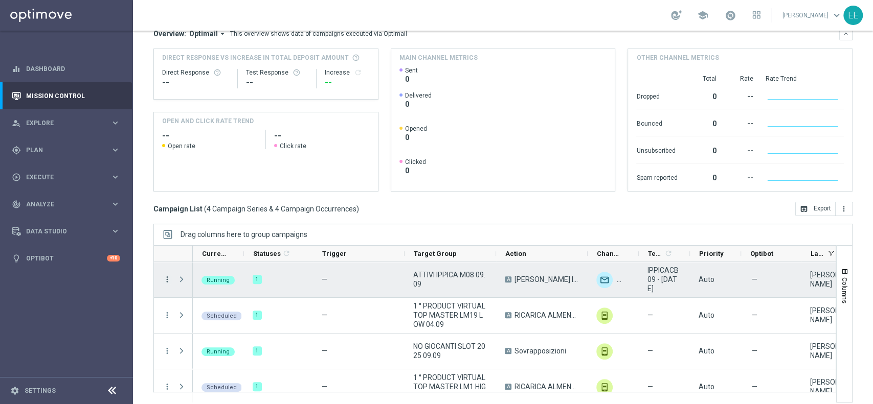
click at [171, 278] on icon "more_vert" at bounding box center [167, 279] width 9 height 9
click at [168, 279] on icon "more_vert" at bounding box center [167, 279] width 9 height 9
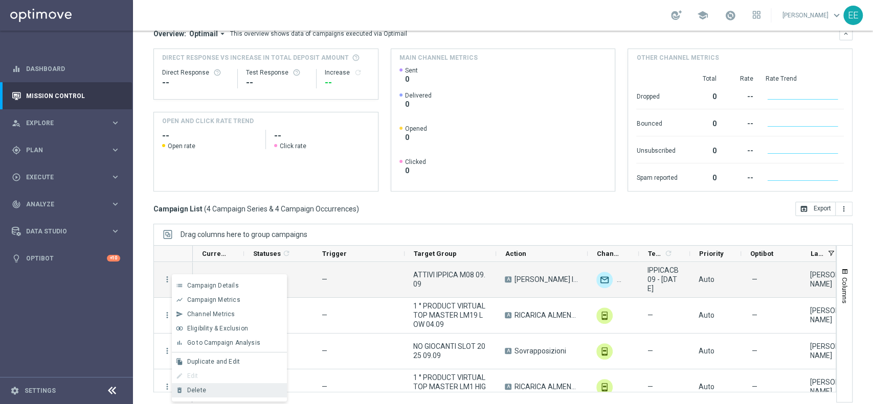
click at [206, 392] on div "Delete" at bounding box center [234, 390] width 95 height 7
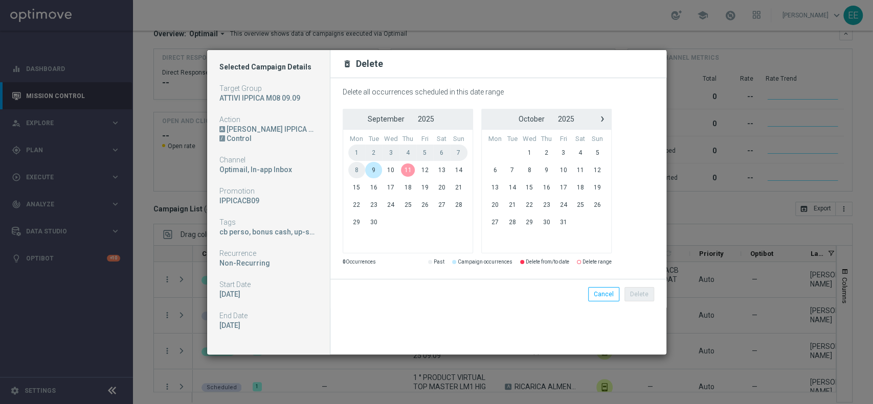
click at [377, 171] on span "9" at bounding box center [373, 170] width 17 height 16
click at [412, 171] on span "11" at bounding box center [407, 170] width 17 height 16
click at [640, 289] on button "Delete" at bounding box center [639, 294] width 30 height 14
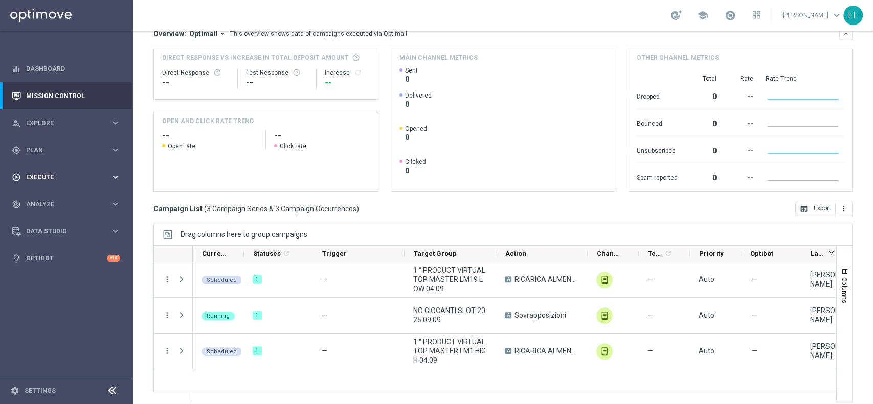
click at [34, 173] on div "play_circle_outline Execute" at bounding box center [61, 177] width 99 height 9
click at [69, 196] on link "Campaign Builder" at bounding box center [67, 198] width 80 height 8
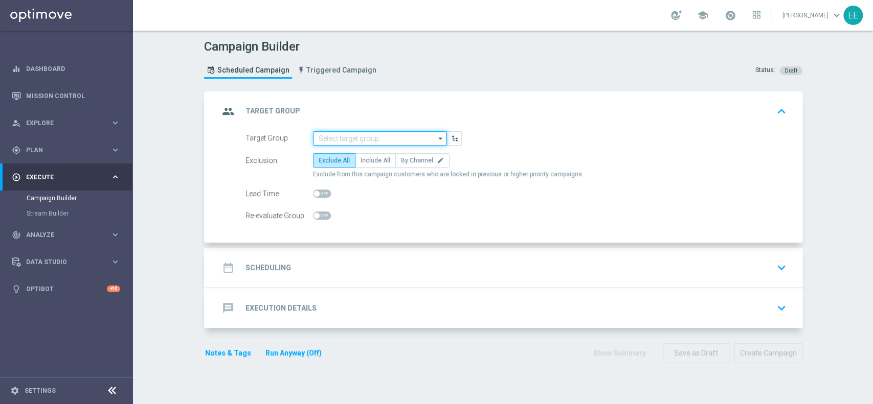
click at [372, 133] on input at bounding box center [379, 138] width 133 height 14
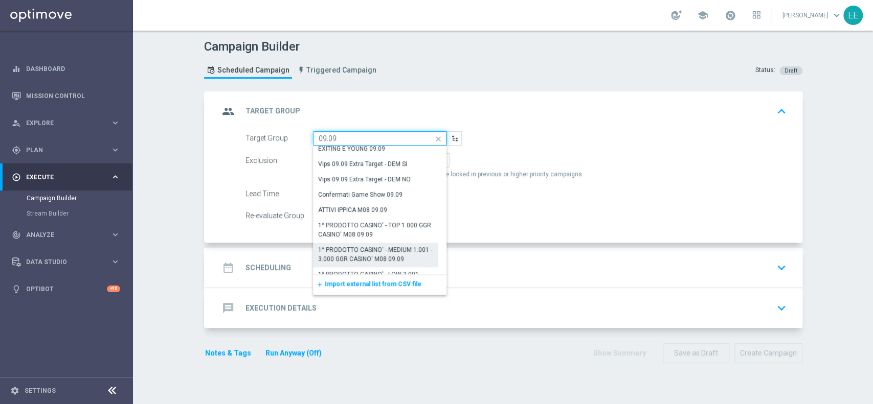
scroll to position [200, 0]
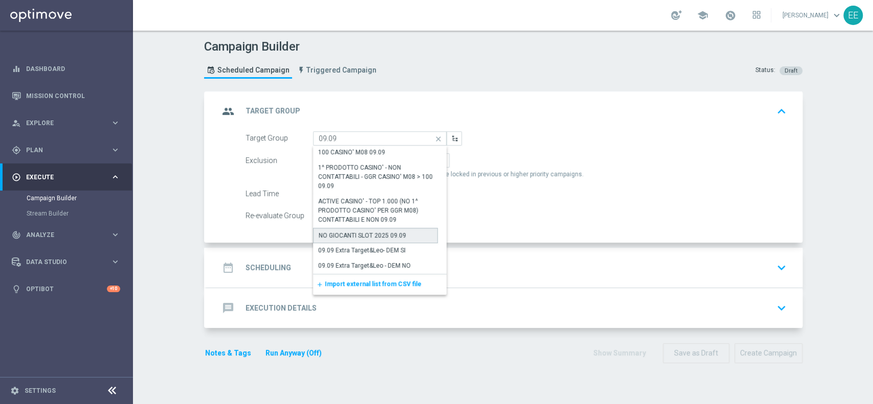
click at [390, 235] on div "NO GIOCANTI SLOT 2025 09.09" at bounding box center [362, 235] width 87 height 9
type input "NO GIOCANTI SLOT 2025 09.09"
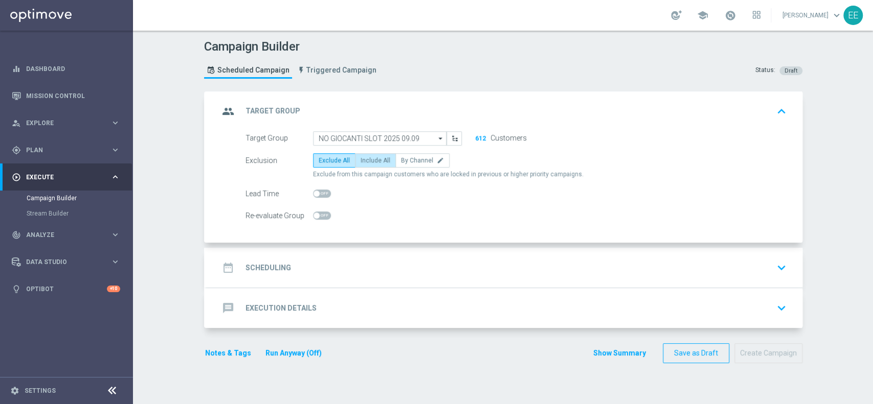
click at [373, 166] on label "Include All" at bounding box center [375, 160] width 41 height 14
click at [367, 166] on input "Include All" at bounding box center [363, 162] width 7 height 7
radio input "true"
click at [365, 270] on div "date_range Scheduling keyboard_arrow_down" at bounding box center [504, 267] width 571 height 19
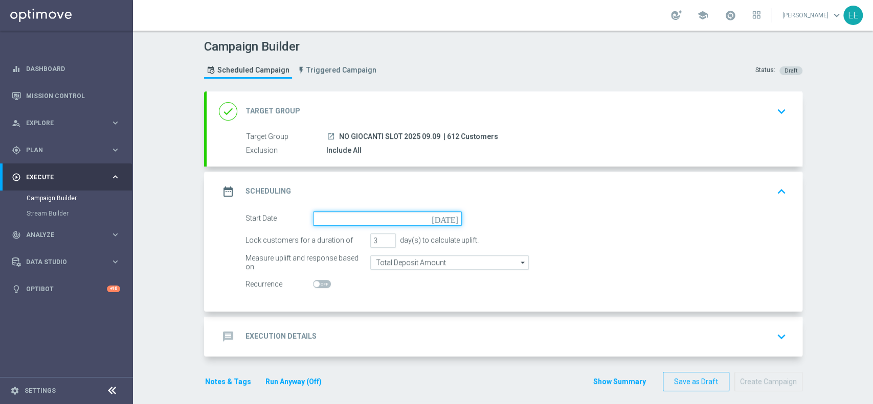
click at [352, 217] on input at bounding box center [387, 219] width 149 height 14
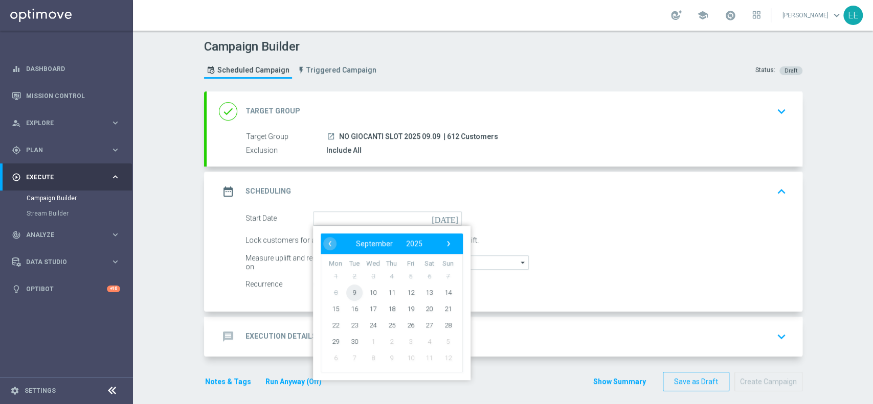
click at [349, 290] on span "9" at bounding box center [354, 292] width 16 height 16
type input "[DATE]"
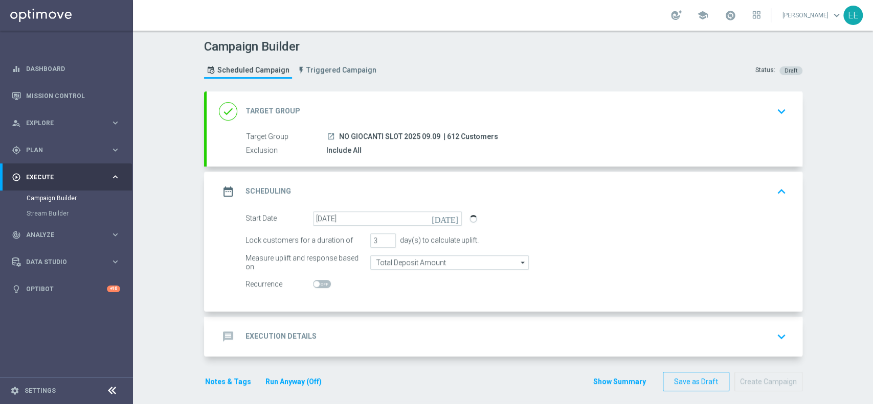
click at [420, 324] on div "message Execution Details keyboard_arrow_down" at bounding box center [505, 337] width 596 height 40
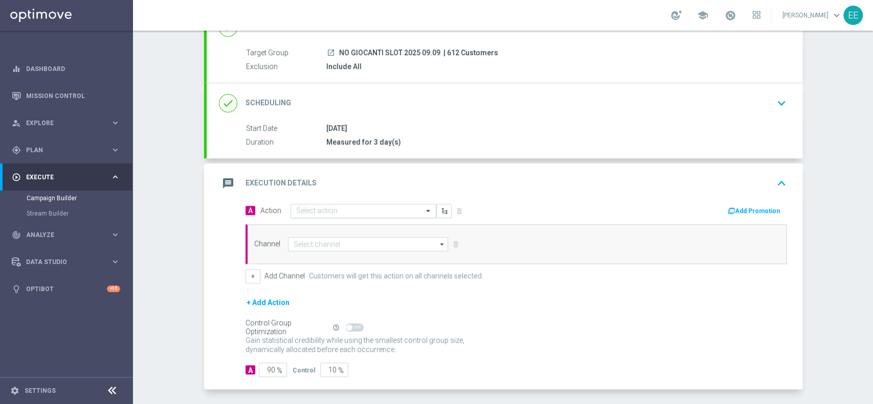
scroll to position [84, 0]
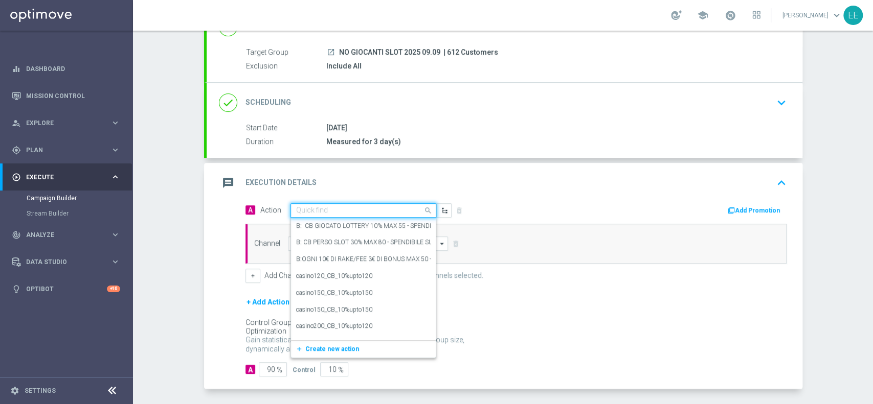
click at [330, 205] on div "Quick find" at bounding box center [363, 210] width 146 height 14
paste input "PROMO RICARICA 100% MAX 20€ - SPENDIBILE SLOT"
type input "PROMO RICARICA 100% MAX 20€ - SPENDIBILE SLOT"
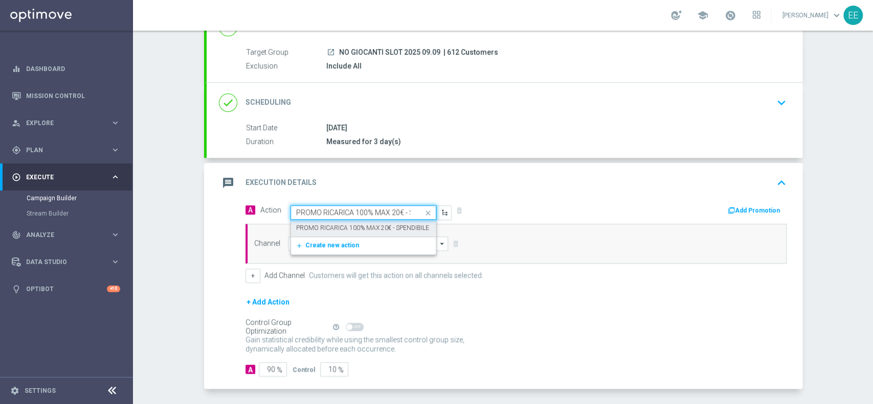
scroll to position [0, 56]
click at [337, 227] on label "PROMO RICARICA 100% MAX 20€ - SPENDIBILE SLOT" at bounding box center [370, 228] width 149 height 9
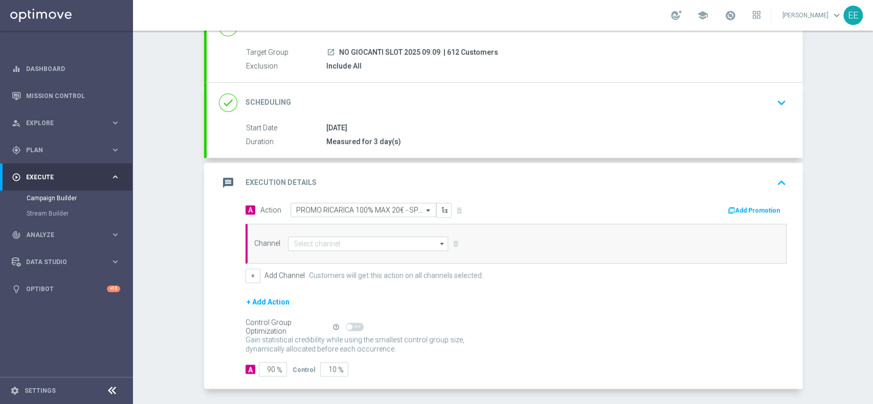
click at [756, 211] on button "Add Promotion" at bounding box center [755, 210] width 57 height 11
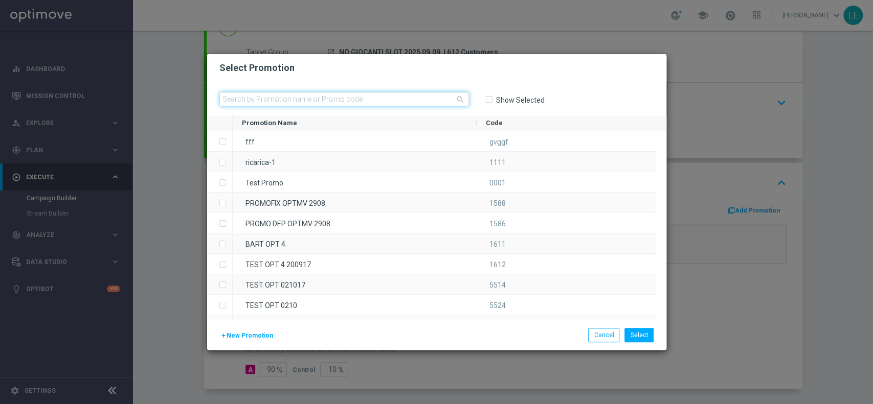
click at [360, 95] on input "text" at bounding box center [344, 99] width 250 height 14
paste input "RICARICASLOT0909"
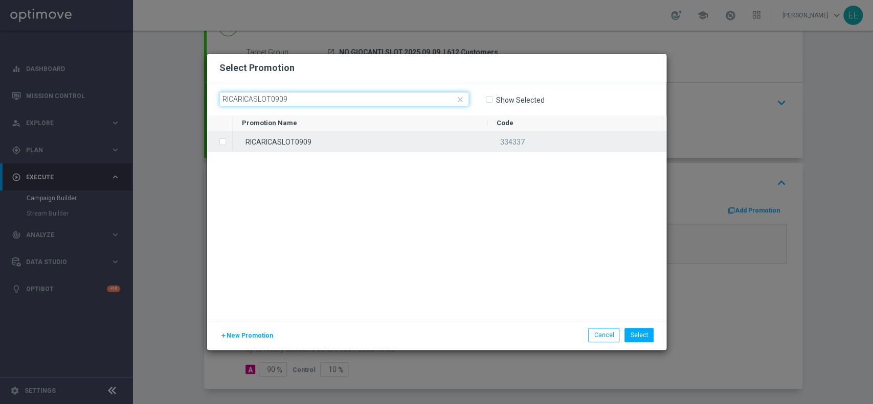
type input "RICARICASLOT0909"
click at [278, 142] on div "RICARICASLOT0909" at bounding box center [360, 141] width 255 height 20
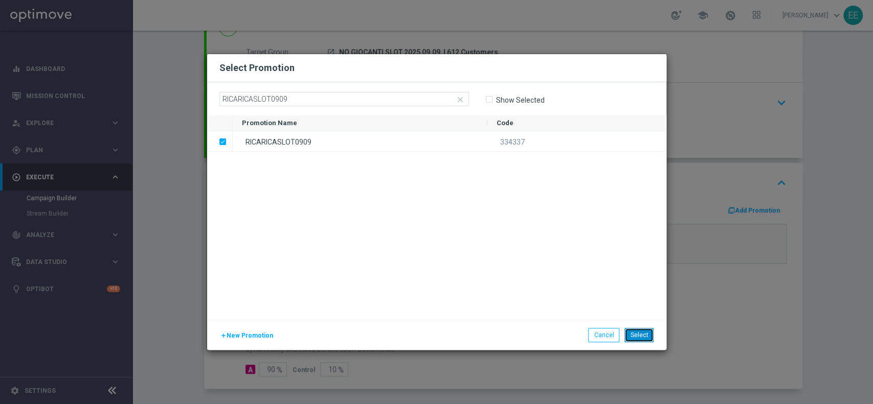
click at [639, 328] on button "Select" at bounding box center [638, 335] width 29 height 14
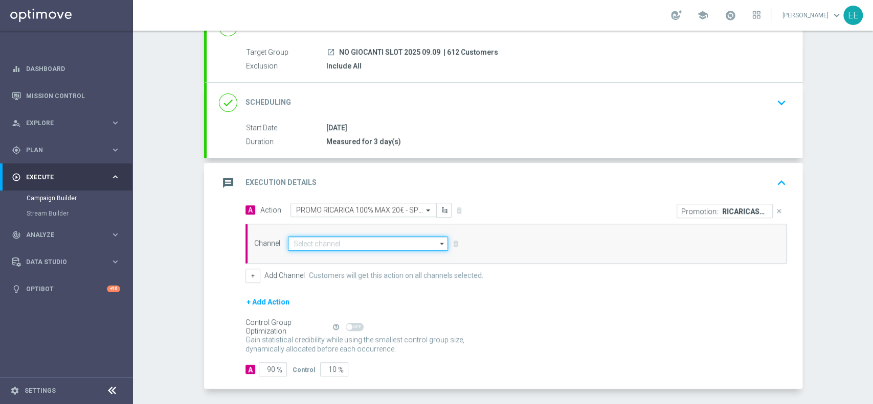
click at [328, 242] on input at bounding box center [368, 244] width 161 height 14
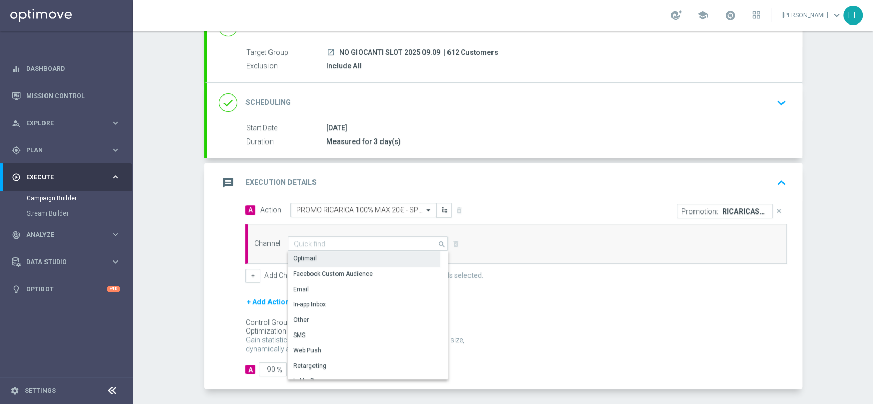
click at [333, 256] on div "Optimail" at bounding box center [364, 259] width 152 height 14
type input "Optimail"
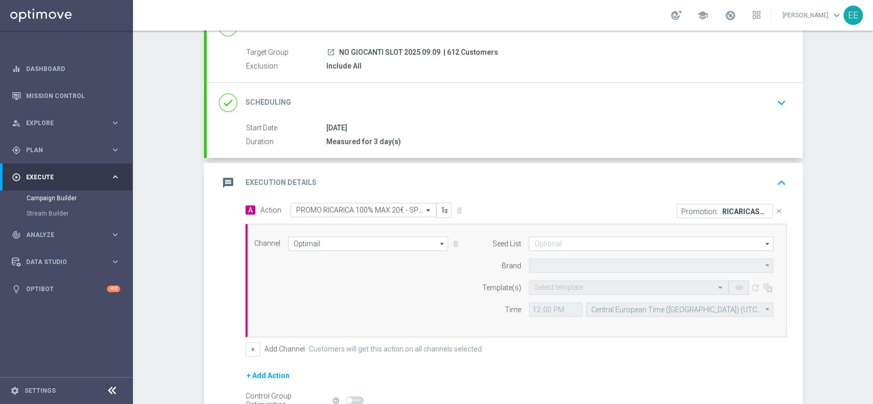
type input "Sisal Marketing"
click at [548, 284] on input "text" at bounding box center [618, 288] width 168 height 9
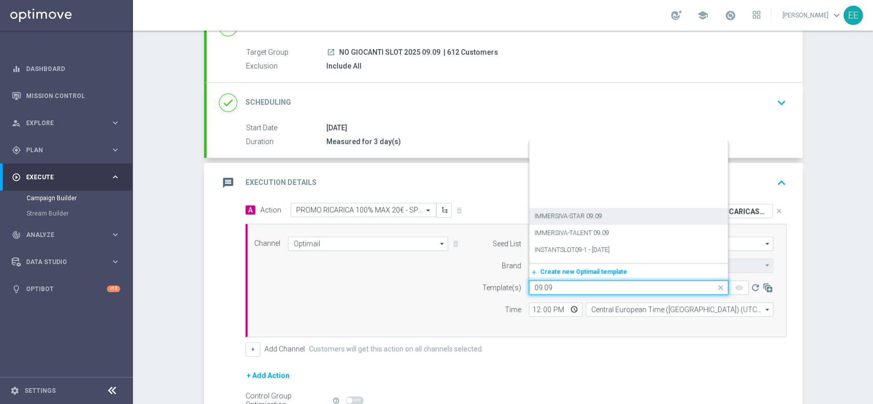
scroll to position [147, 0]
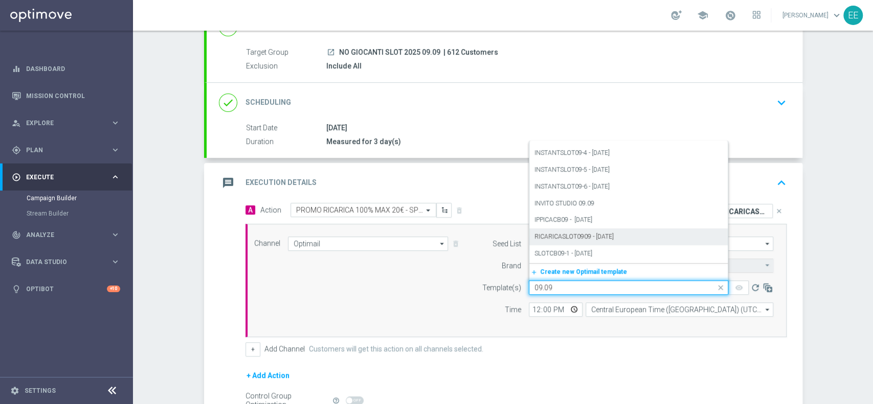
click at [614, 233] on label "RICARICASLOT0909 - [DATE]" at bounding box center [573, 237] width 79 height 9
type input "09.09"
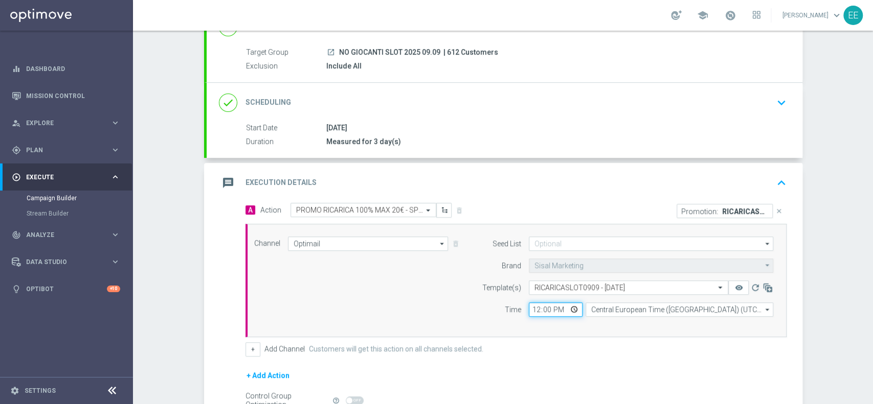
click at [535, 313] on input "12:00" at bounding box center [556, 310] width 54 height 14
type input "13:00"
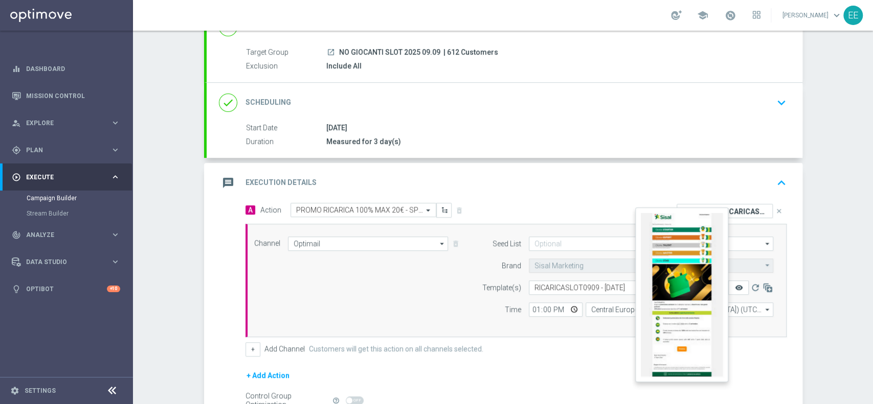
click at [734, 290] on icon "remove_red_eye" at bounding box center [738, 288] width 8 height 8
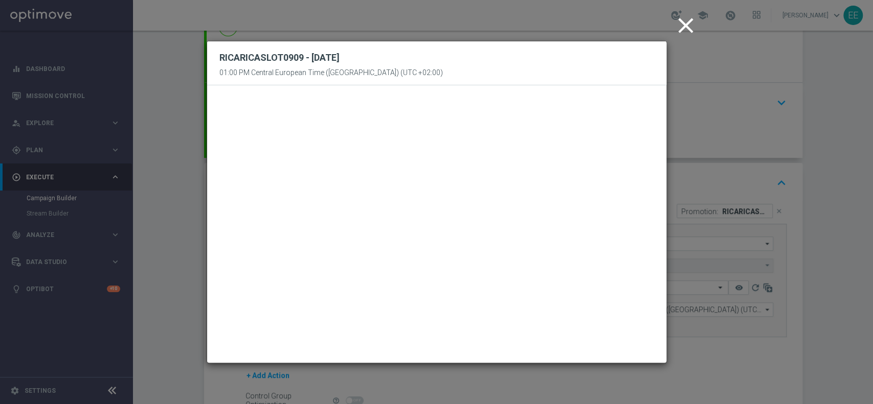
click at [692, 22] on icon "close" at bounding box center [686, 26] width 26 height 26
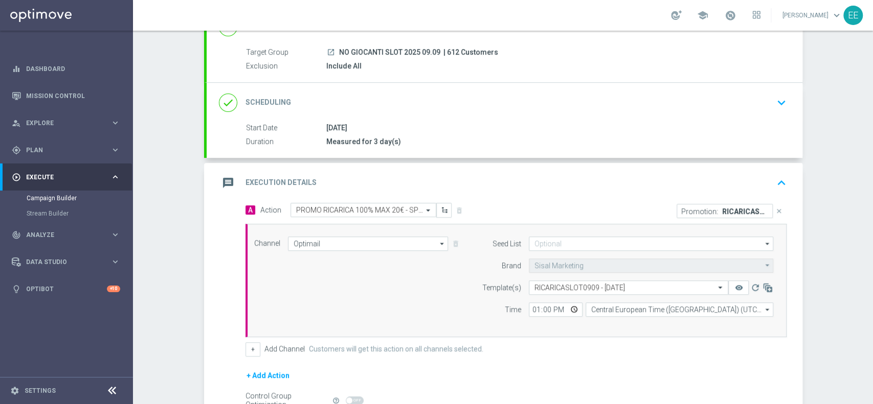
scroll to position [196, 0]
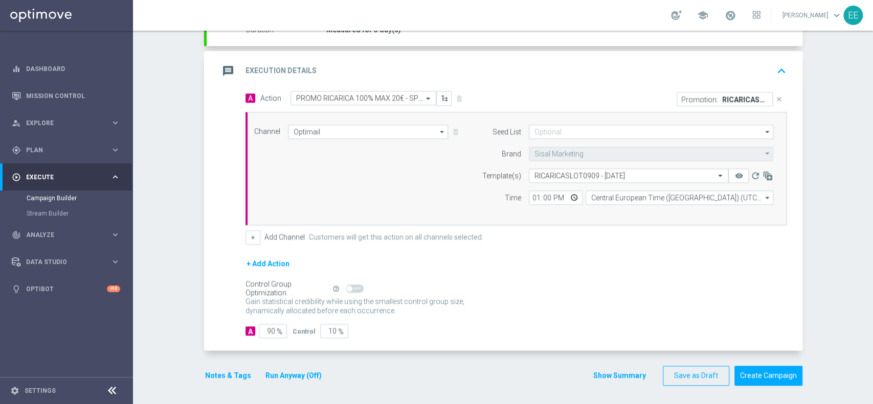
click at [241, 225] on div "A Action Select action PROMO RICARICA 100% MAX 20€ - SPENDIBILE SLOT delete_for…" at bounding box center [516, 168] width 556 height 154
click at [243, 228] on div "A Action Select action PROMO RICARICA 100% MAX 20€ - SPENDIBILE SLOT delete_for…" at bounding box center [516, 168] width 556 height 154
click at [248, 233] on button "+" at bounding box center [252, 238] width 15 height 14
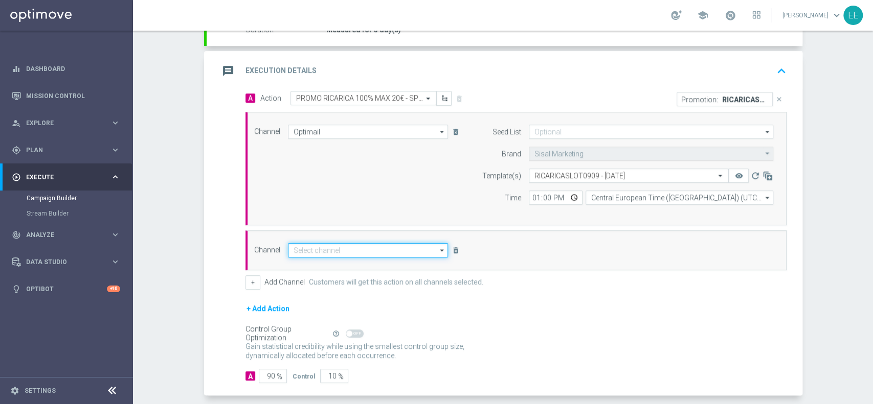
click at [349, 253] on input at bounding box center [368, 250] width 161 height 14
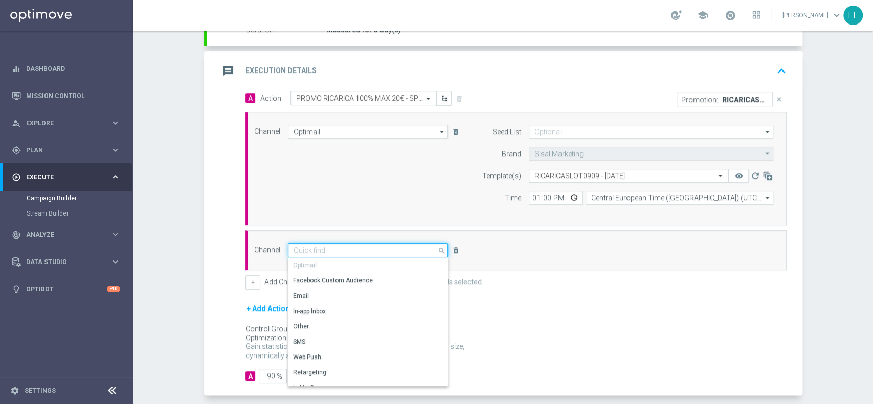
click at [349, 253] on input at bounding box center [368, 250] width 161 height 14
click at [320, 309] on div "In-app Inbox" at bounding box center [364, 311] width 152 height 15
type input "In-app Inbox"
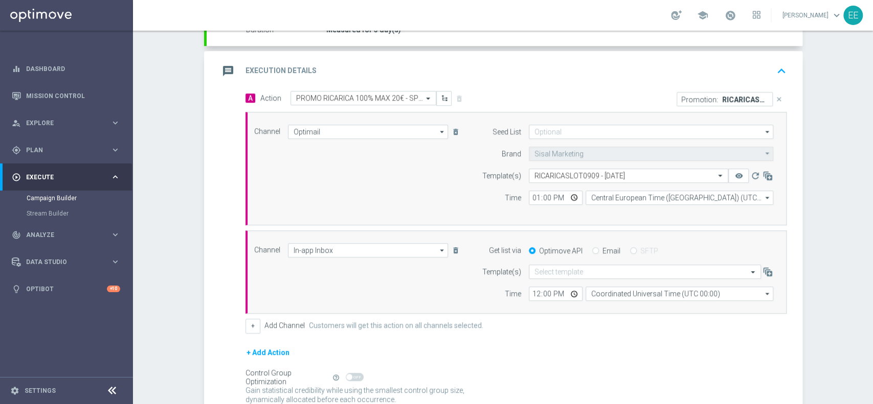
click at [592, 251] on input "Email" at bounding box center [595, 251] width 7 height 7
radio input "true"
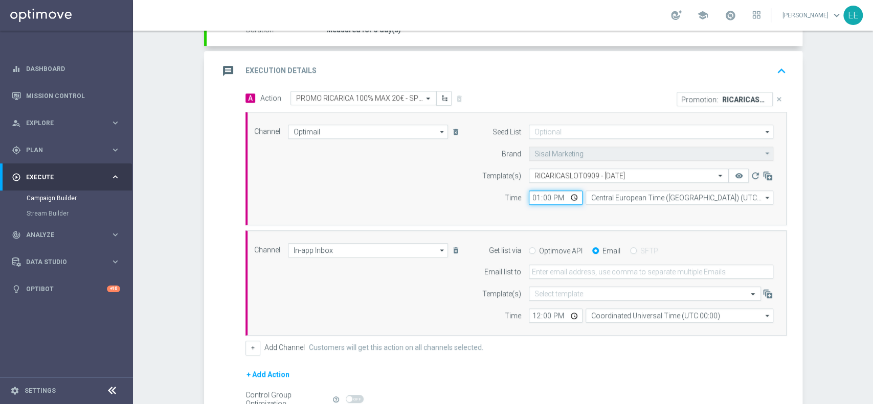
click at [533, 194] on input "13:00" at bounding box center [556, 198] width 54 height 14
type input "18:00"
click at [522, 315] on div "12:00 Coordinated Universal Time (UTC 00:00) Coordinated Universal Time (UTC 00…" at bounding box center [651, 316] width 260 height 14
click at [531, 319] on input "12:00" at bounding box center [556, 316] width 54 height 14
type input "13:00"
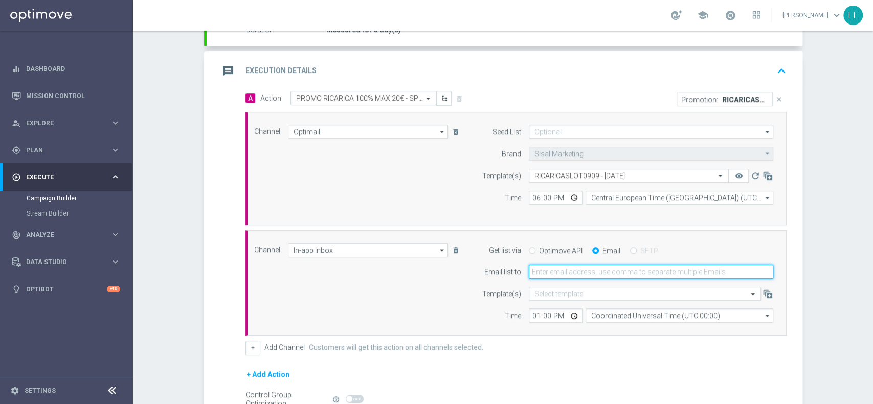
click at [573, 276] on input "email" at bounding box center [651, 272] width 244 height 14
type input "[PERSON_NAME][EMAIL_ADDRESS][DOMAIN_NAME]"
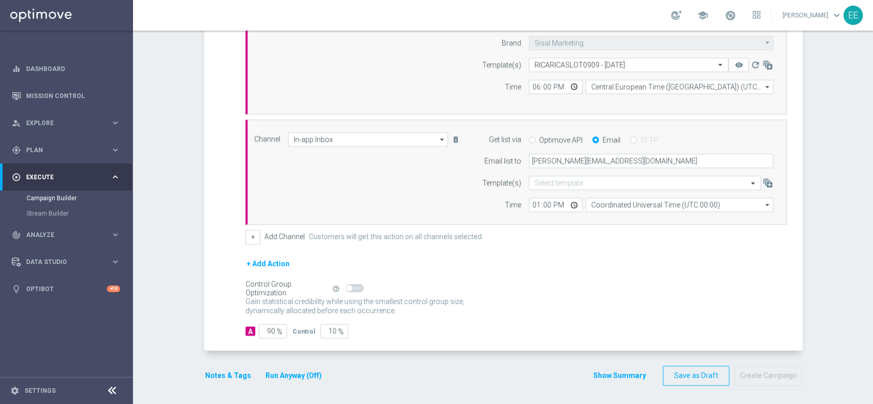
click at [223, 370] on button "Notes & Tags" at bounding box center [228, 376] width 48 height 13
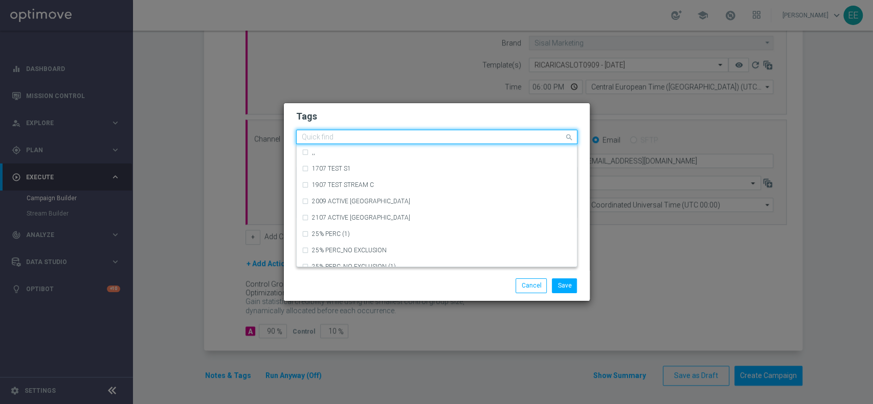
click at [362, 137] on input "text" at bounding box center [433, 137] width 262 height 9
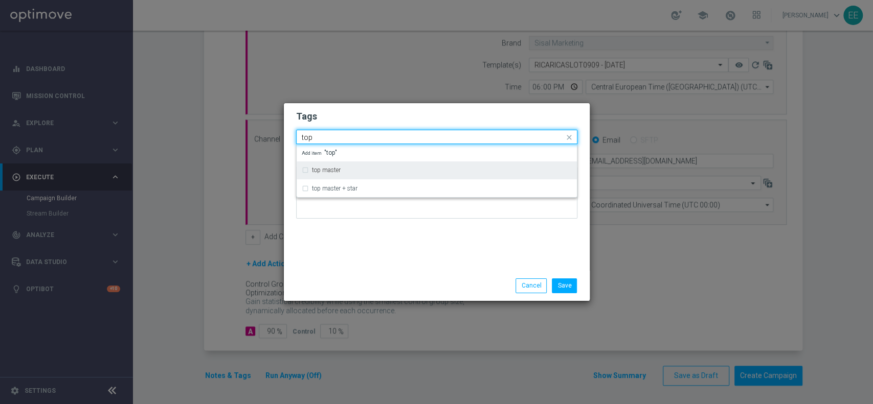
type input "top"
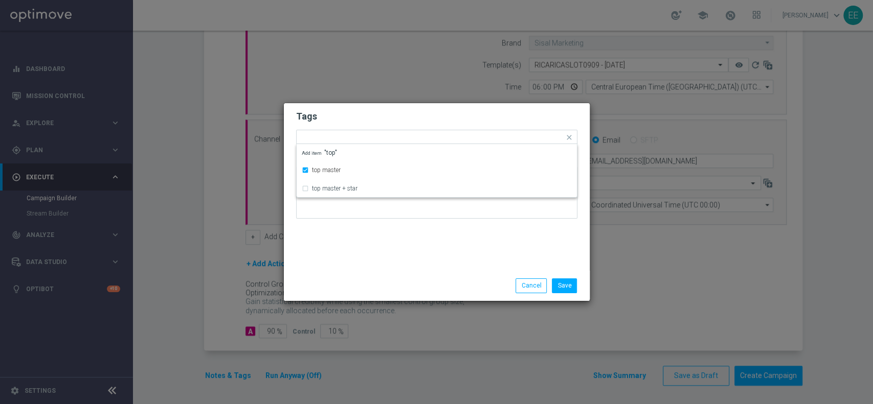
click at [370, 124] on form "Tags Quick find × top master top master top master + star Add item "top" Notes" at bounding box center [436, 167] width 281 height 119
click at [390, 143] on div at bounding box center [458, 139] width 212 height 10
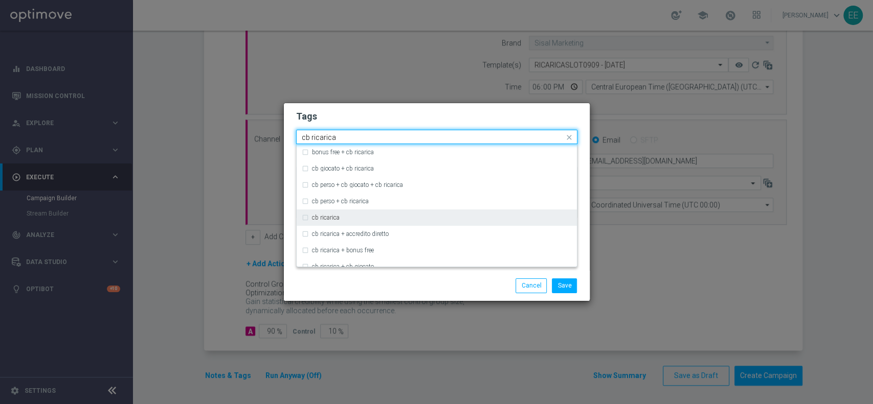
click at [344, 222] on div "cb ricarica" at bounding box center [437, 218] width 270 height 16
type input "cb ricarica"
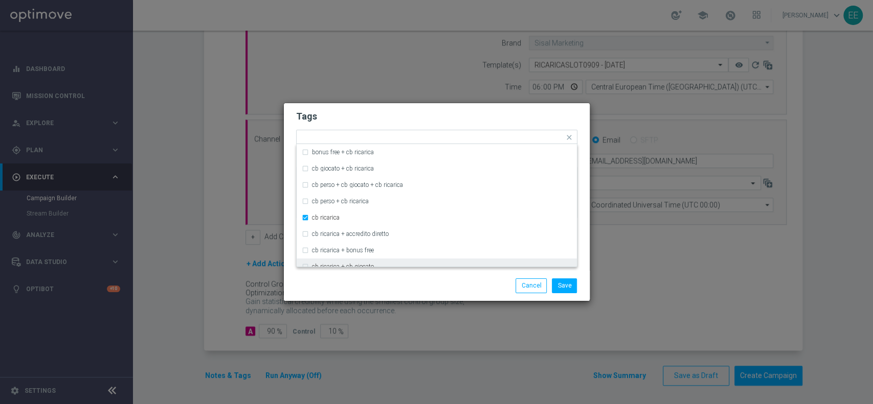
click at [409, 276] on div "Save Cancel" at bounding box center [437, 286] width 306 height 30
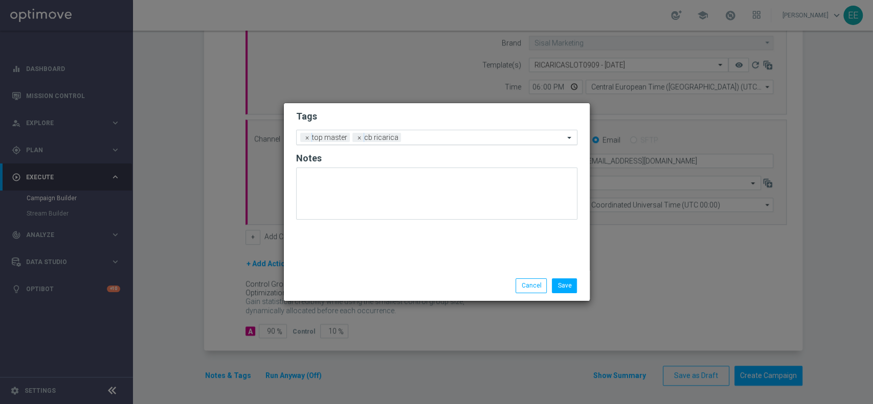
click at [439, 141] on input "text" at bounding box center [484, 138] width 159 height 9
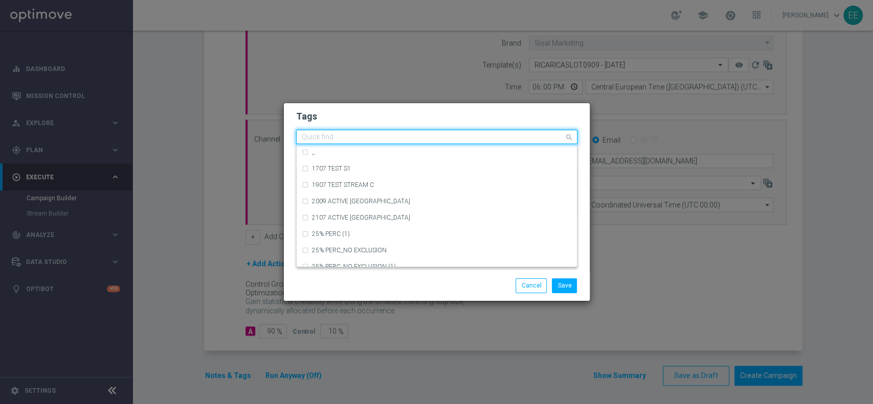
click at [413, 103] on div "Tags Quick find × top master × cb ricarica ,, 1707 TEST S1 1907 TEST STREAM C 2…" at bounding box center [437, 187] width 306 height 168
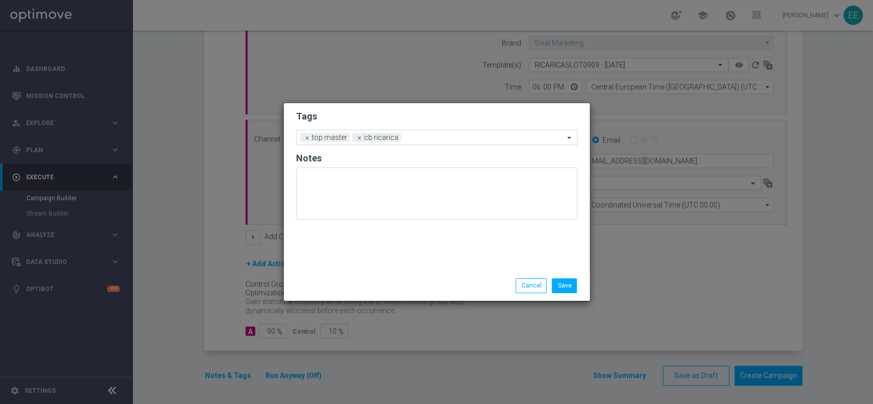
click at [436, 137] on input "text" at bounding box center [484, 138] width 159 height 9
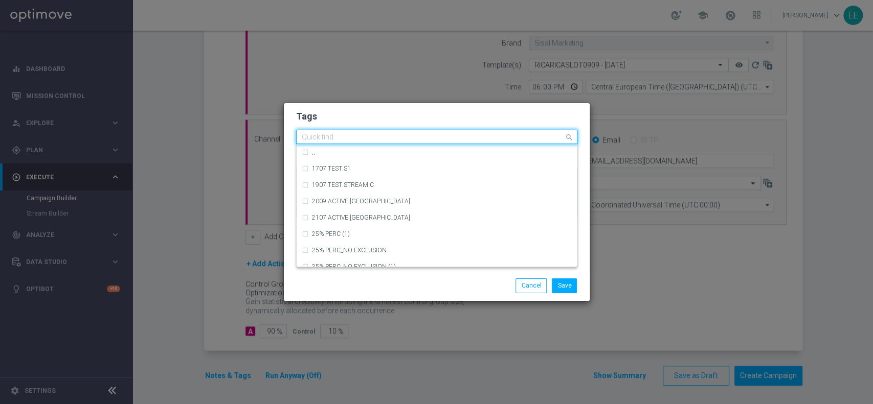
type input "b"
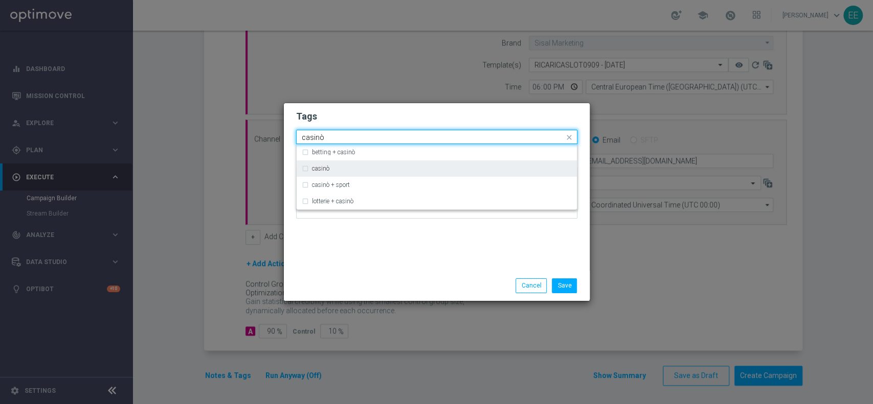
click at [388, 162] on div "casinò" at bounding box center [437, 169] width 270 height 16
type input "casinò"
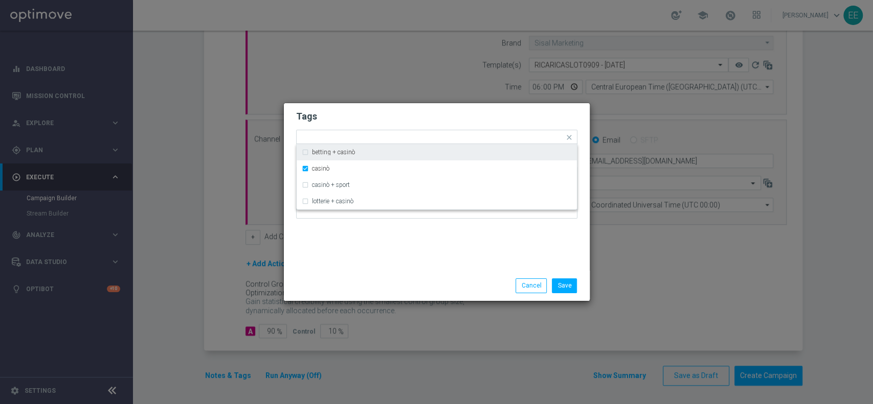
click at [458, 112] on h2 "Tags" at bounding box center [436, 116] width 281 height 12
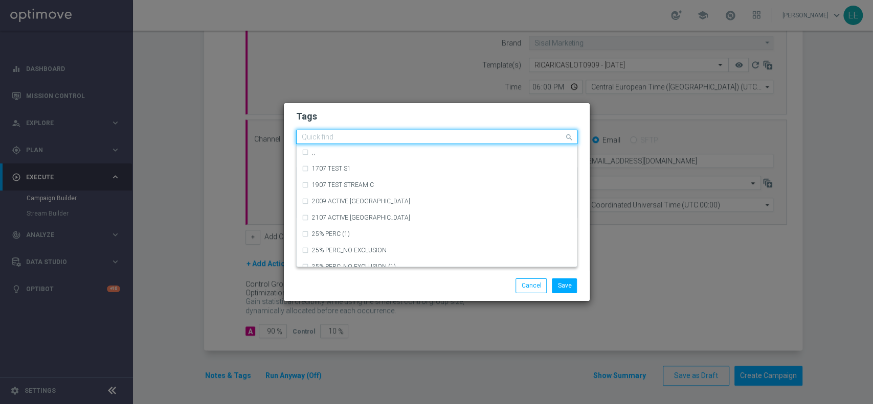
click at [478, 135] on input "text" at bounding box center [433, 137] width 262 height 9
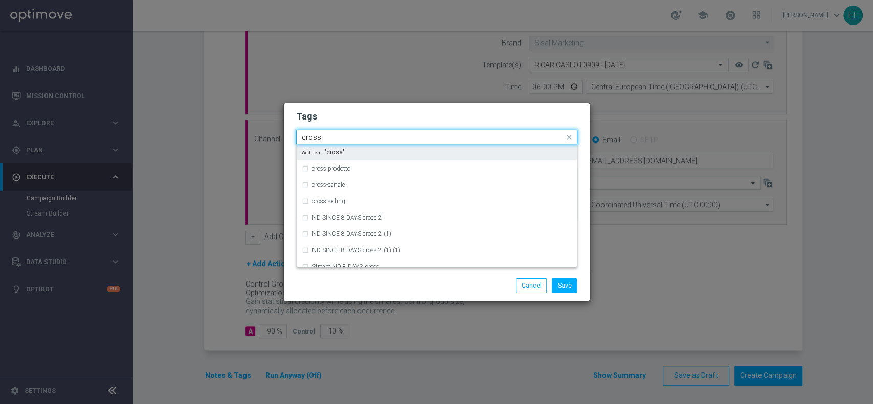
type input "cross"
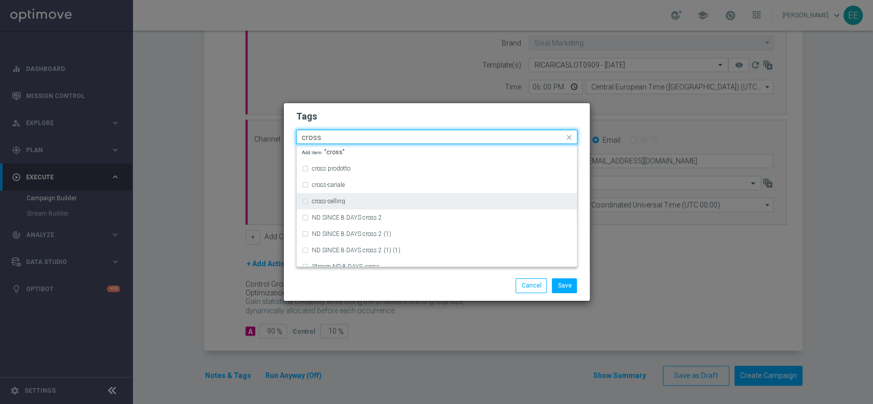
click at [353, 205] on div "cross-selling" at bounding box center [437, 201] width 270 height 16
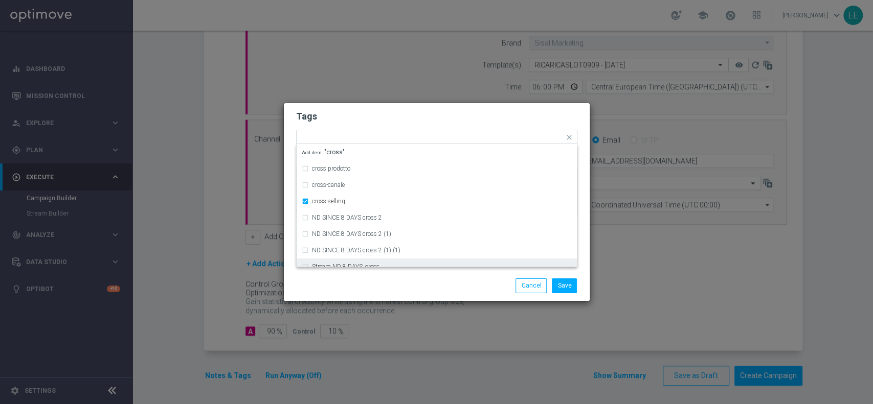
click at [421, 282] on div "Save Cancel" at bounding box center [486, 286] width 198 height 14
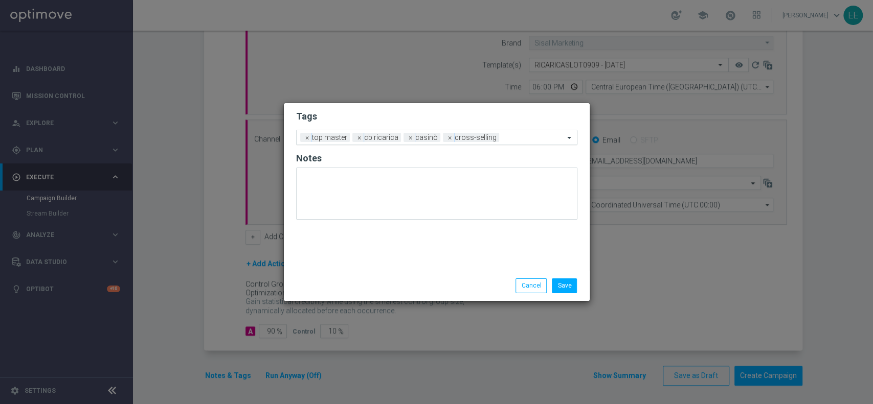
click at [508, 137] on input "text" at bounding box center [533, 138] width 61 height 9
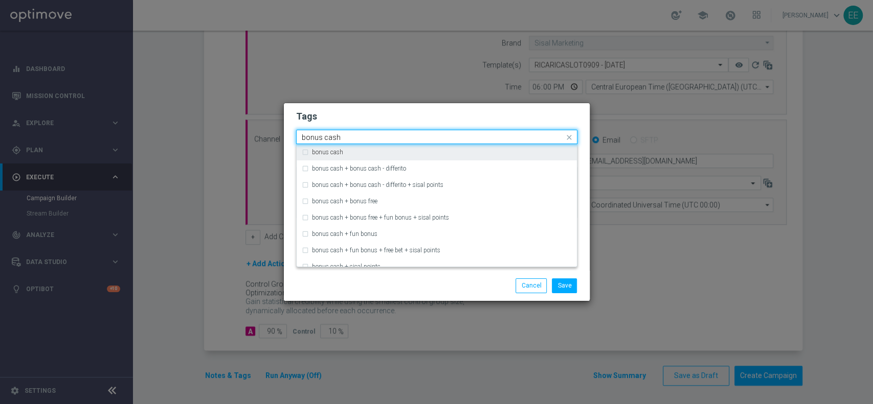
click at [487, 145] on div "bonus cash" at bounding box center [437, 152] width 270 height 16
type input "bonus cash"
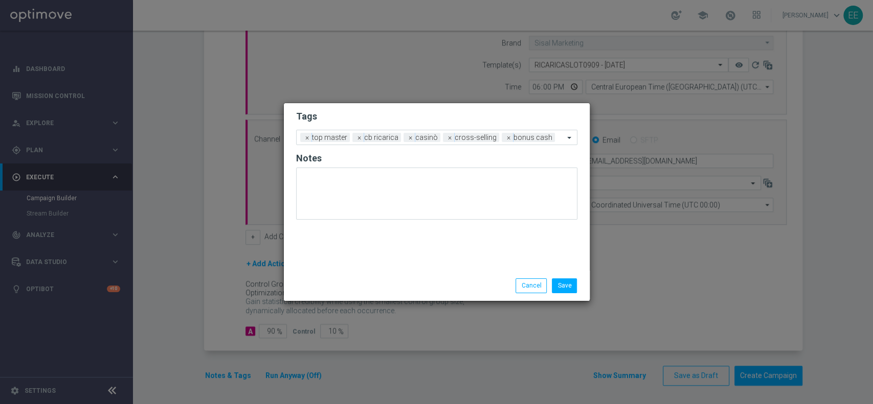
click at [519, 129] on form "Tags Add a new tag × top master × cb ricarica × casinò × cross-selling × bonus …" at bounding box center [436, 168] width 281 height 120
click at [569, 285] on button "Save" at bounding box center [564, 286] width 25 height 14
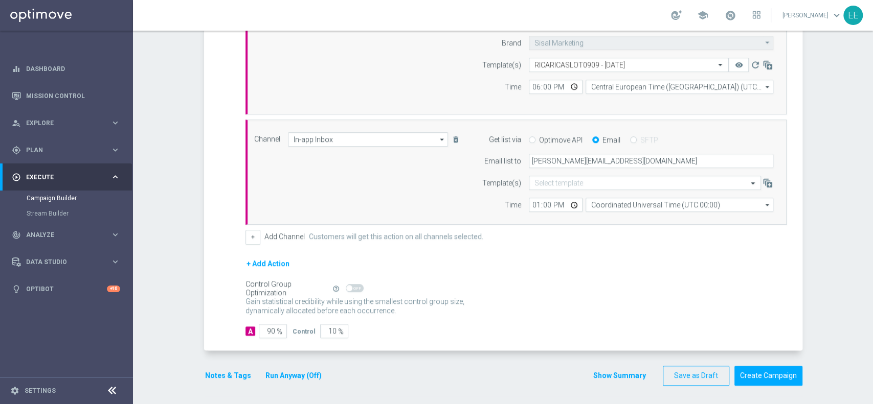
click at [311, 373] on button "Run Anyway (Off)" at bounding box center [293, 376] width 58 height 13
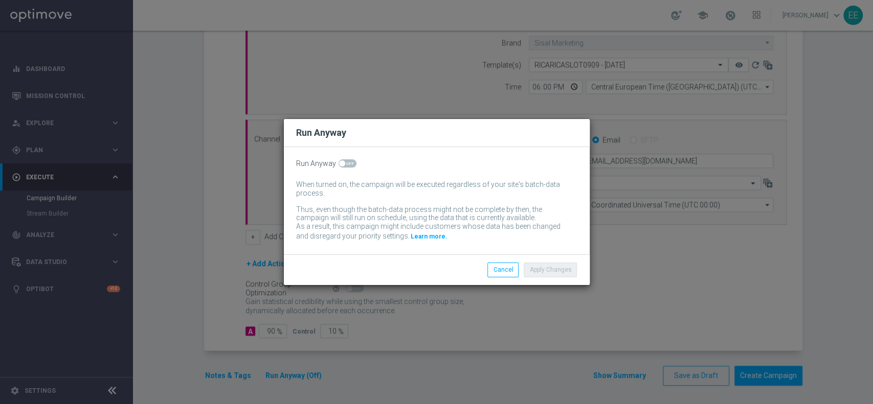
click at [343, 162] on span at bounding box center [342, 164] width 6 height 6
click at [343, 162] on input "checkbox" at bounding box center [347, 164] width 18 height 8
checkbox input "true"
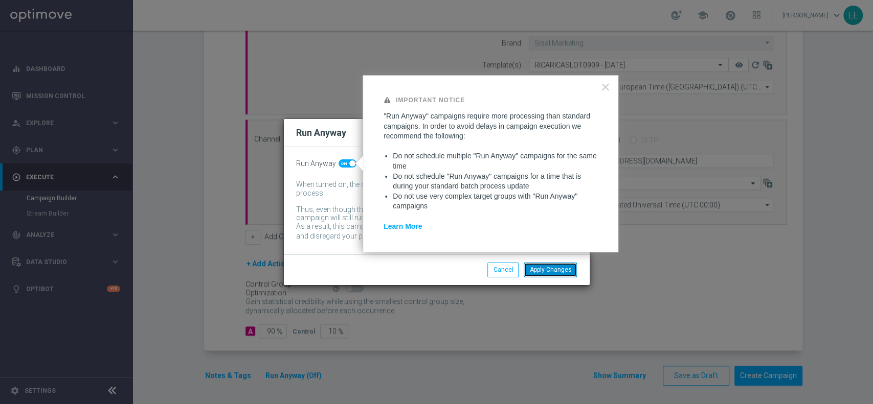
click at [556, 270] on button "Apply Changes" at bounding box center [550, 270] width 53 height 14
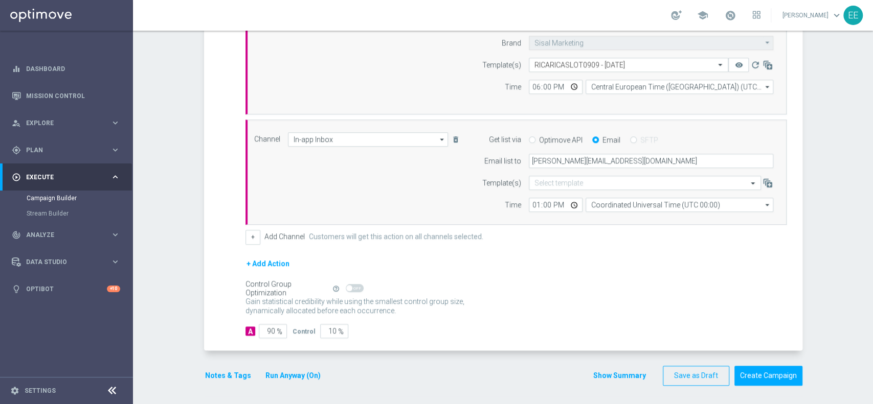
scroll to position [157, 0]
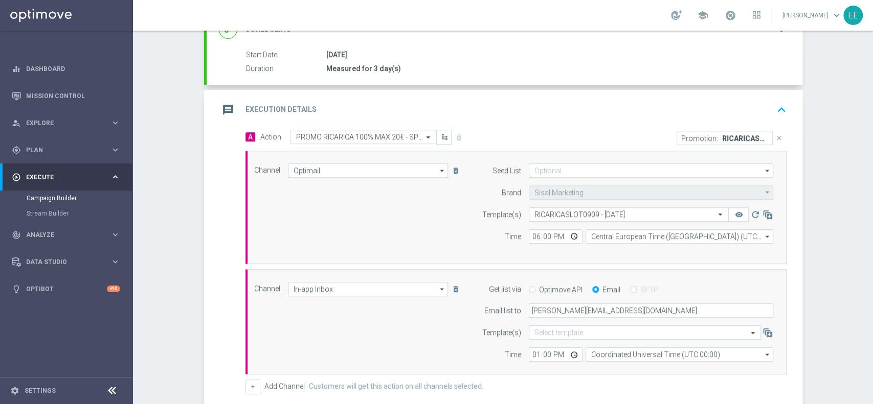
click at [776, 116] on icon "keyboard_arrow_up" at bounding box center [781, 109] width 15 height 15
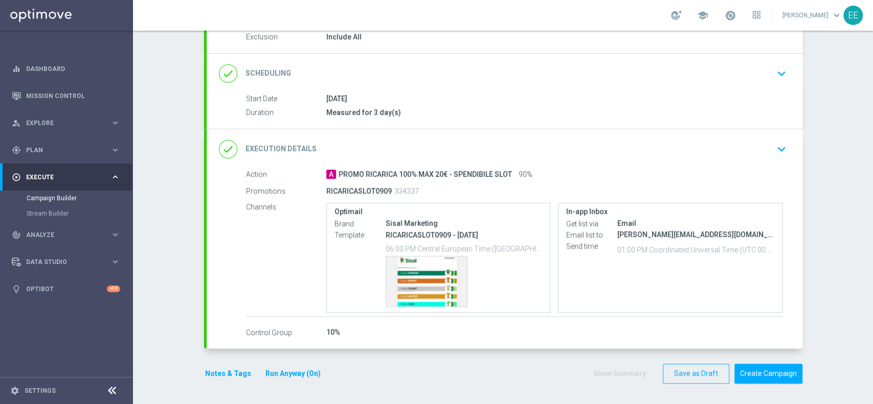
scroll to position [112, 0]
click at [723, 157] on div "done Execution Details keyboard_arrow_down" at bounding box center [504, 150] width 571 height 19
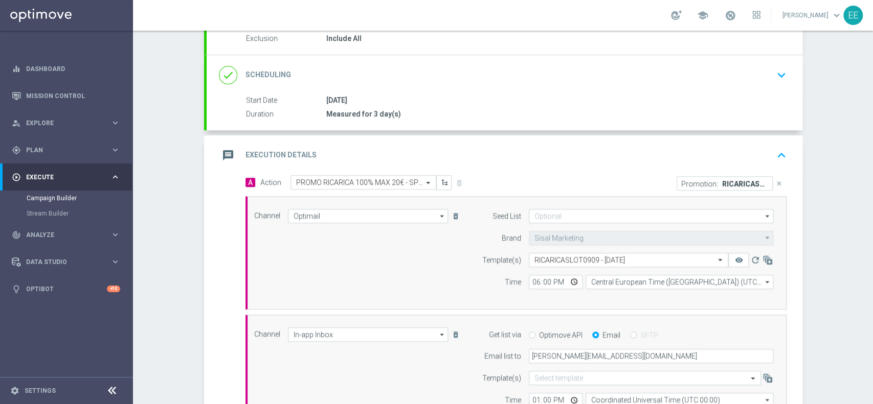
scroll to position [25, 0]
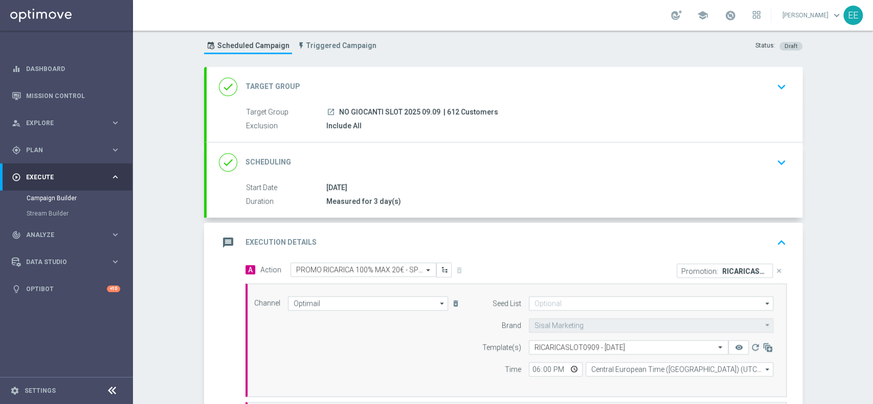
click at [741, 246] on div "message Execution Details keyboard_arrow_up" at bounding box center [504, 242] width 571 height 19
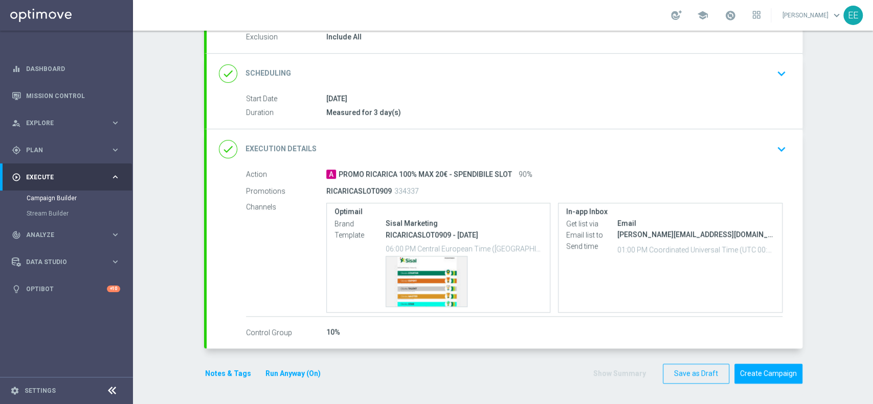
scroll to position [112, 0]
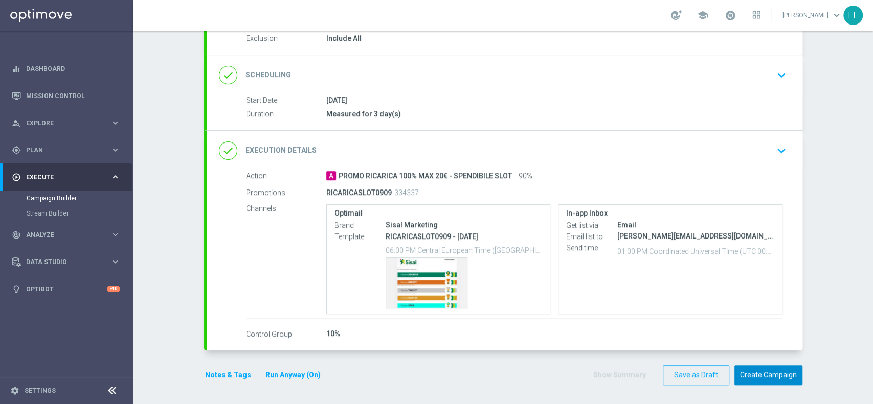
click at [777, 374] on button "Create Campaign" at bounding box center [768, 376] width 68 height 20
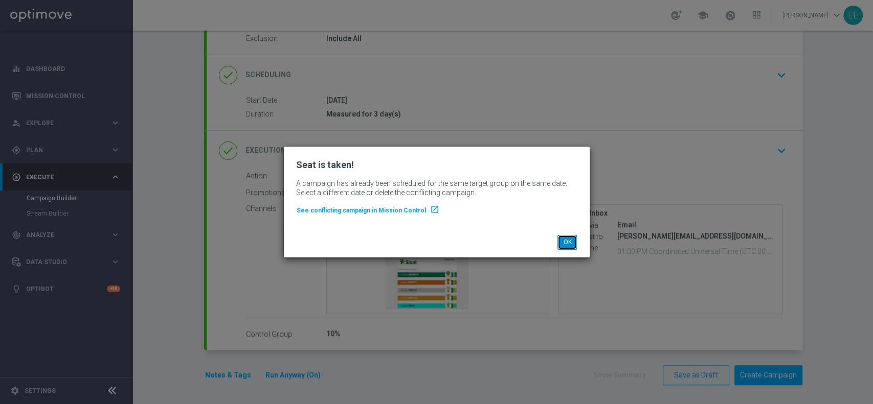
click at [567, 245] on button "OK" at bounding box center [566, 242] width 19 height 14
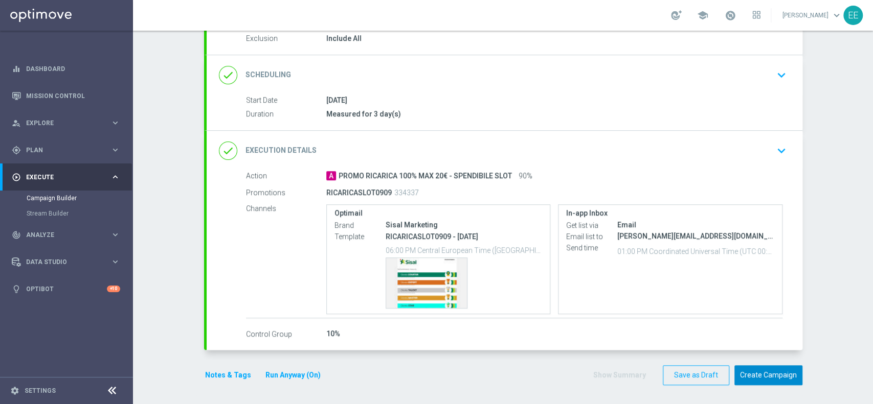
click at [748, 367] on button "Create Campaign" at bounding box center [768, 376] width 68 height 20
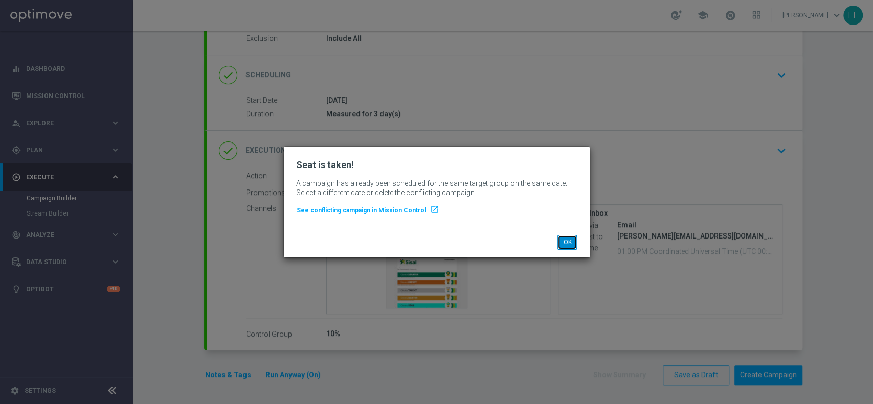
click at [566, 238] on button "OK" at bounding box center [566, 242] width 19 height 14
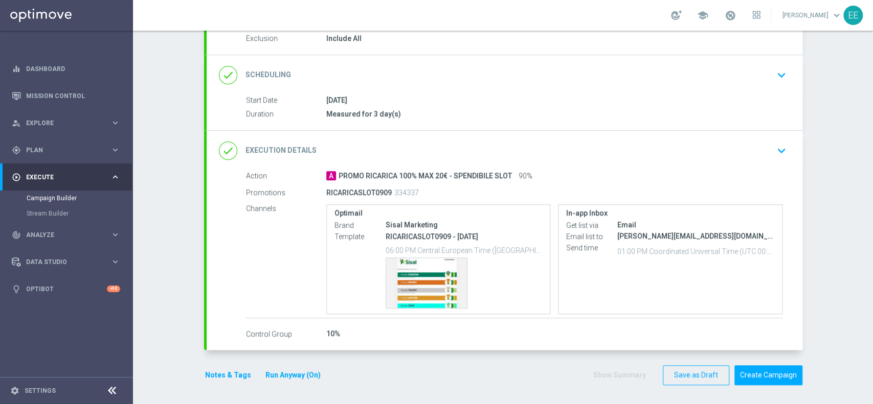
scroll to position [0, 0]
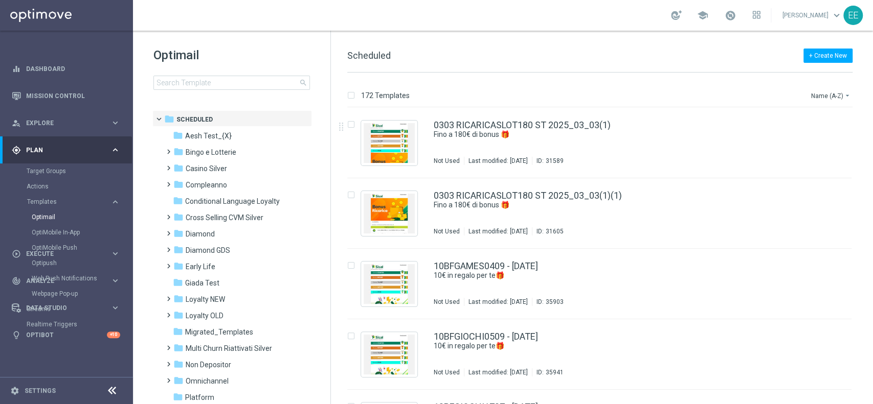
drag, startPoint x: 402, startPoint y: 167, endPoint x: 517, endPoint y: 3, distance: 200.9
click at [402, 167] on div "0303 RICARICASLOT180 ST 2025_03_03(1) Fino a 180€ di bonus 🎁​ Not Used Last mod…" at bounding box center [599, 143] width 504 height 71
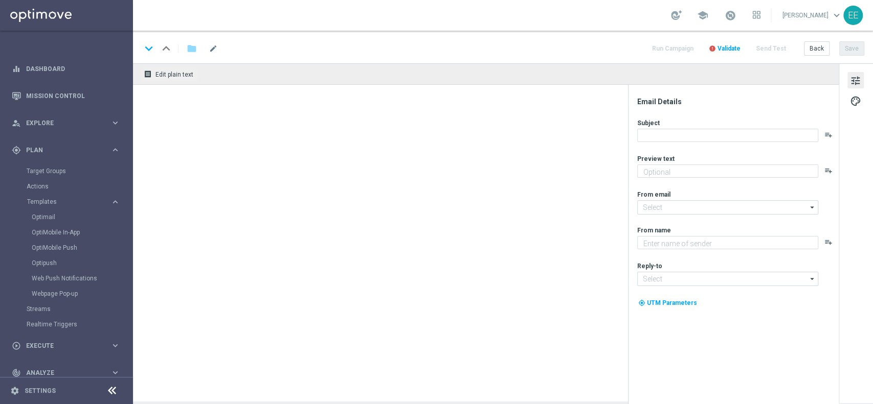
type textarea "Scopri la promozione che ti abbiamo riservato"
type textarea "Sisal"
type input "[EMAIL_ADDRESS][DOMAIN_NAME]"
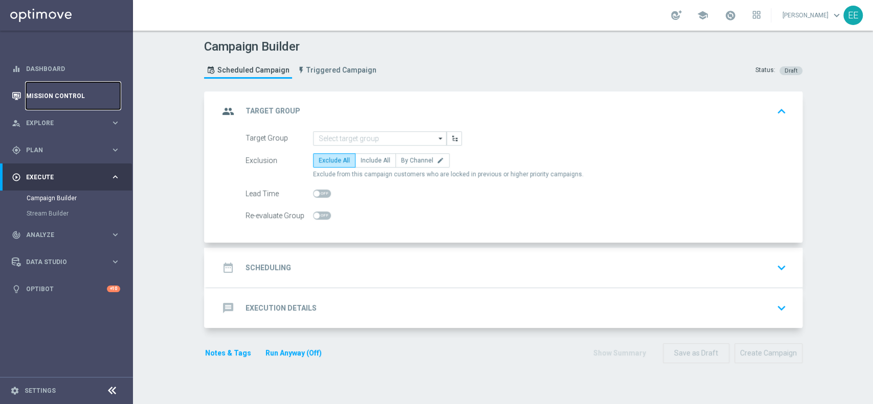
click at [64, 96] on link "Mission Control" at bounding box center [73, 95] width 94 height 27
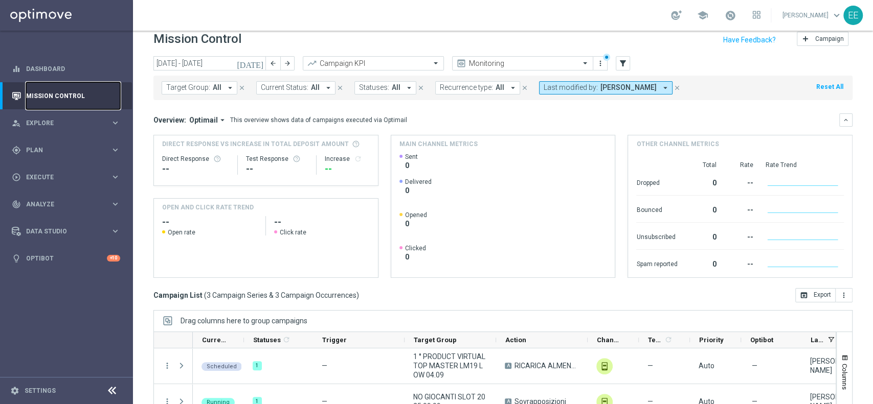
scroll to position [11, 0]
click at [260, 63] on icon "[DATE]" at bounding box center [251, 64] width 28 height 9
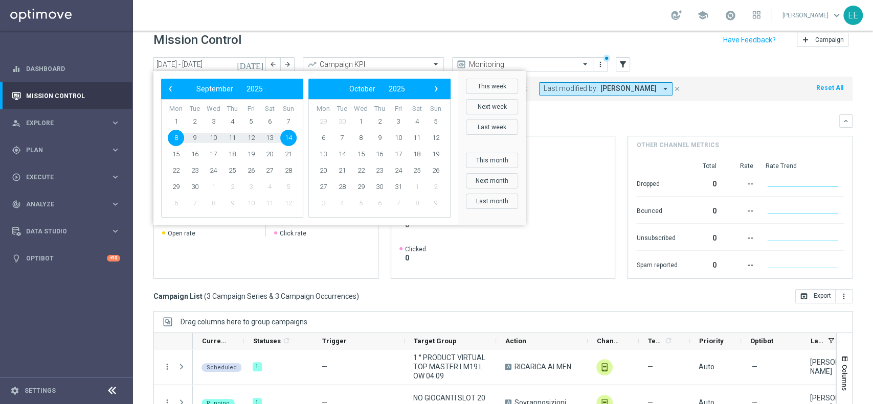
click at [176, 141] on span "8" at bounding box center [176, 138] width 16 height 16
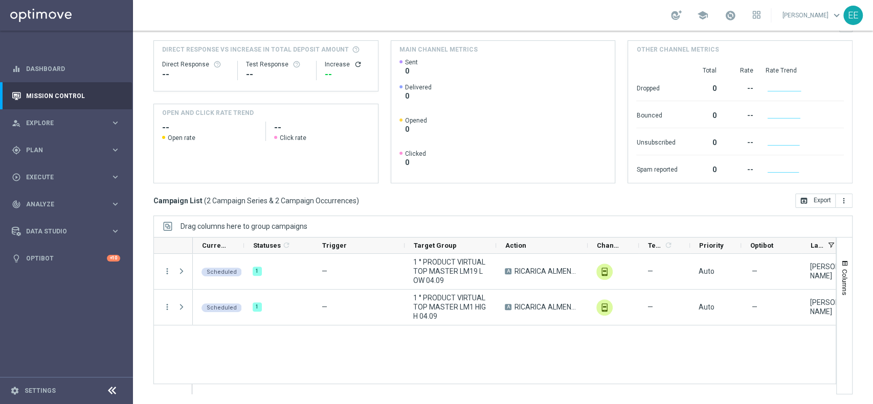
scroll to position [0, 0]
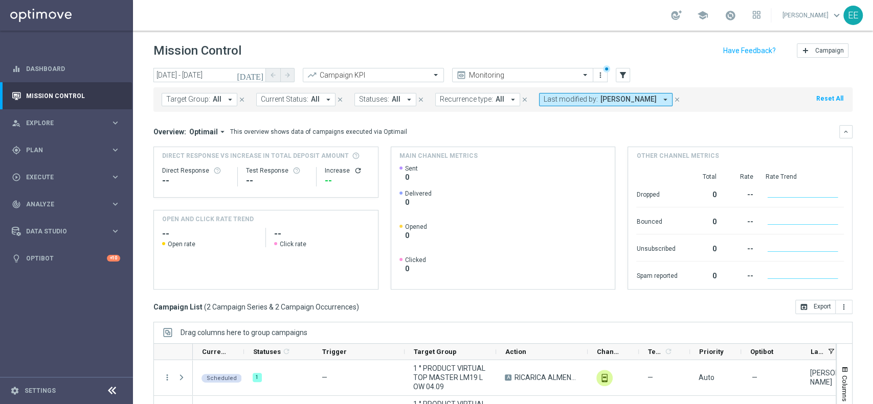
click at [262, 76] on icon "[DATE]" at bounding box center [251, 75] width 28 height 9
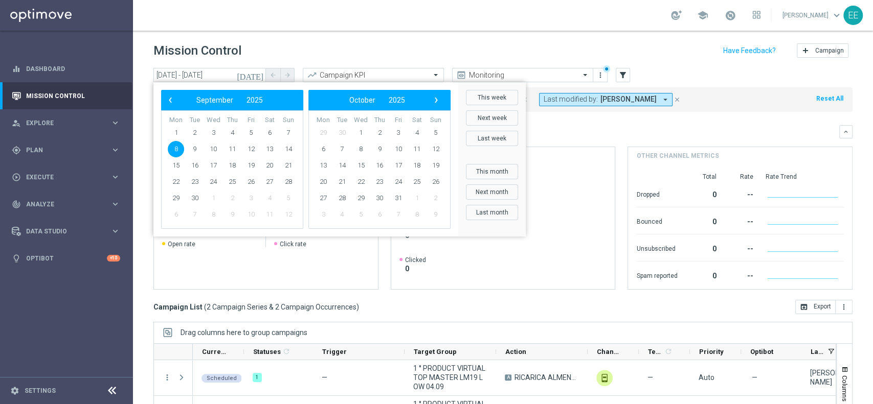
click at [170, 148] on span "8" at bounding box center [176, 149] width 16 height 16
click at [213, 147] on span "10" at bounding box center [213, 149] width 16 height 16
type input "[DATE] - [DATE]"
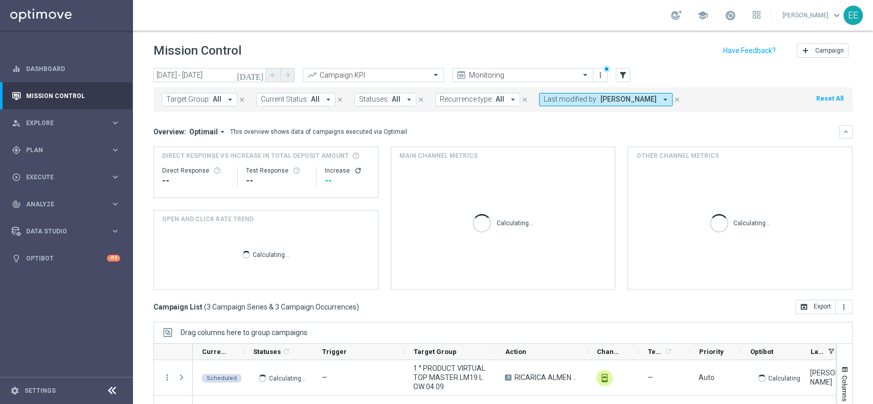
scroll to position [106, 0]
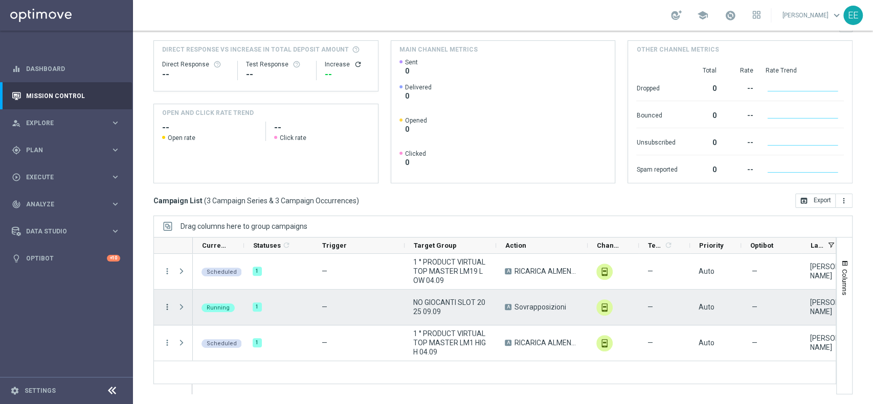
click at [166, 306] on icon "more_vert" at bounding box center [167, 307] width 9 height 9
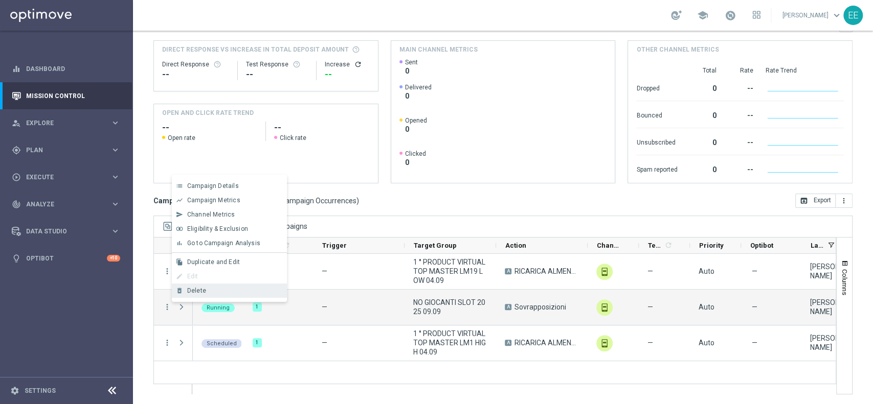
click at [242, 292] on div "Delete" at bounding box center [234, 290] width 95 height 7
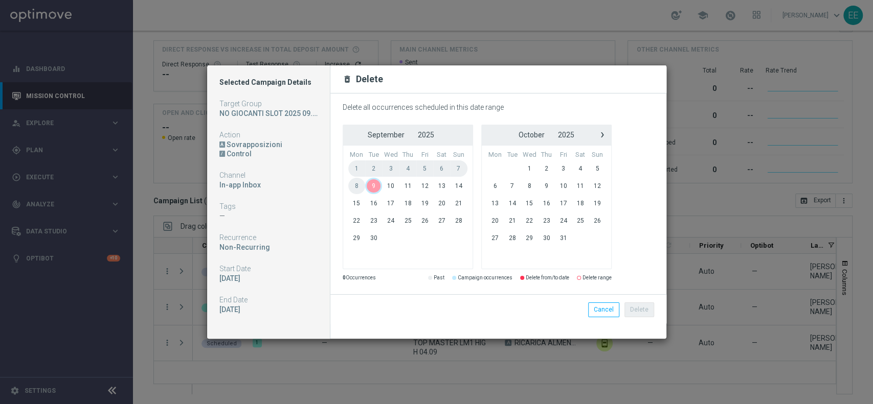
click at [369, 187] on span "9" at bounding box center [373, 186] width 17 height 16
click at [402, 186] on span "11" at bounding box center [407, 186] width 17 height 16
click at [642, 307] on button "Delete" at bounding box center [639, 310] width 30 height 14
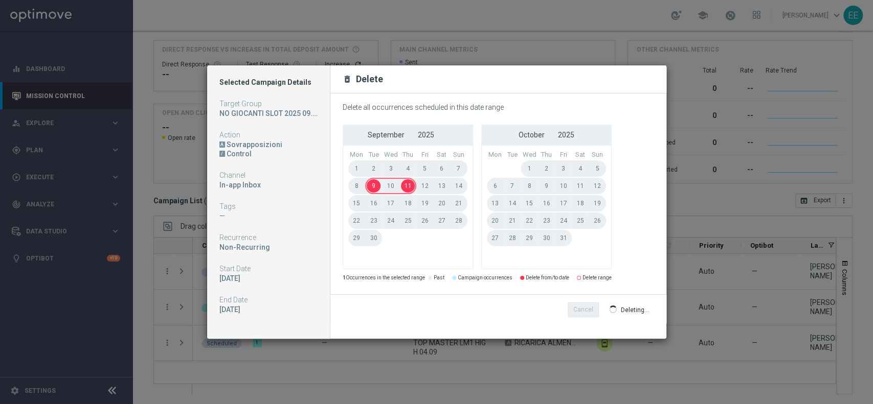
click at [737, 17] on modal-container "Selected Campaign Details Target Group NO GIOCANTI SLOT 2025 09.09 Action A Sov…" at bounding box center [436, 202] width 873 height 404
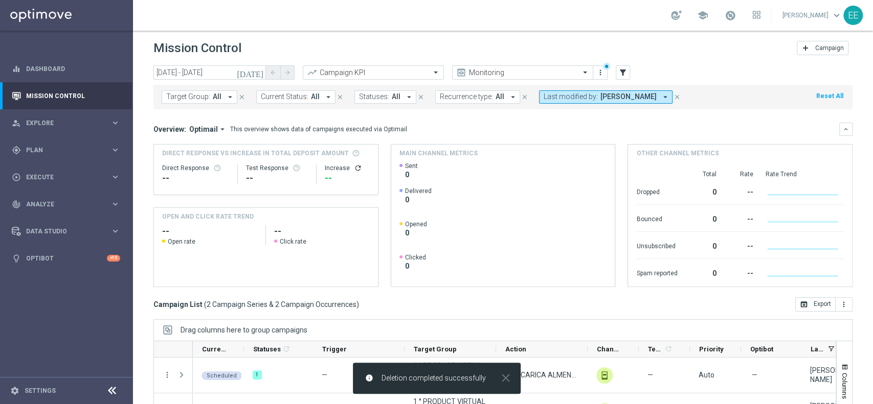
scroll to position [0, 0]
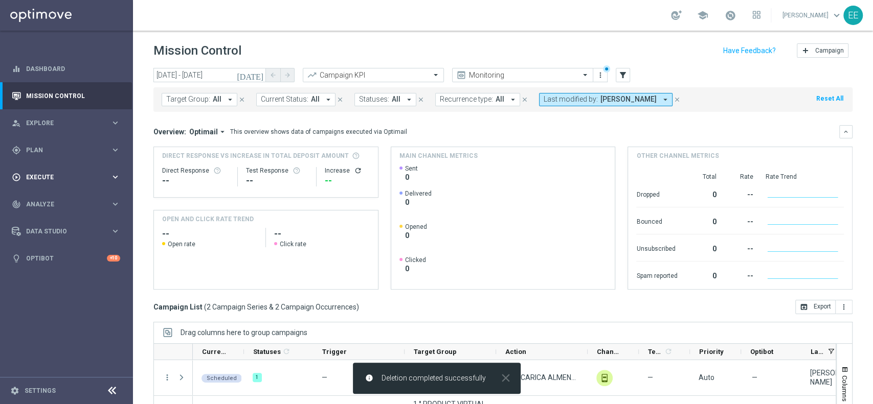
click at [41, 167] on div "play_circle_outline Execute keyboard_arrow_right" at bounding box center [66, 177] width 132 height 27
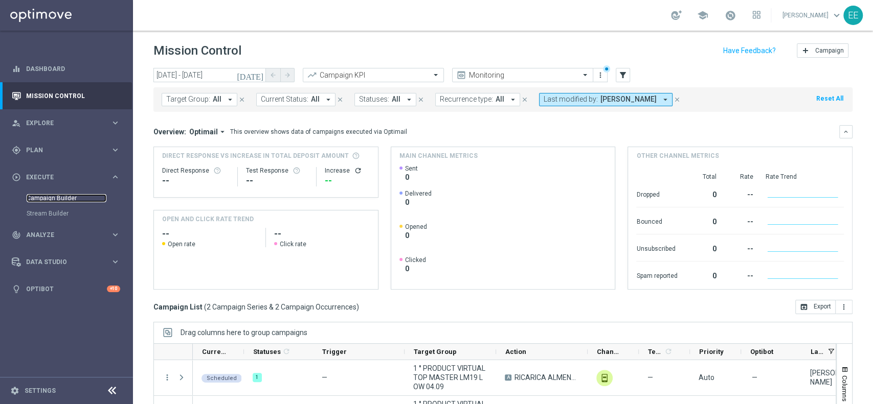
click at [57, 194] on link "Campaign Builder" at bounding box center [67, 198] width 80 height 8
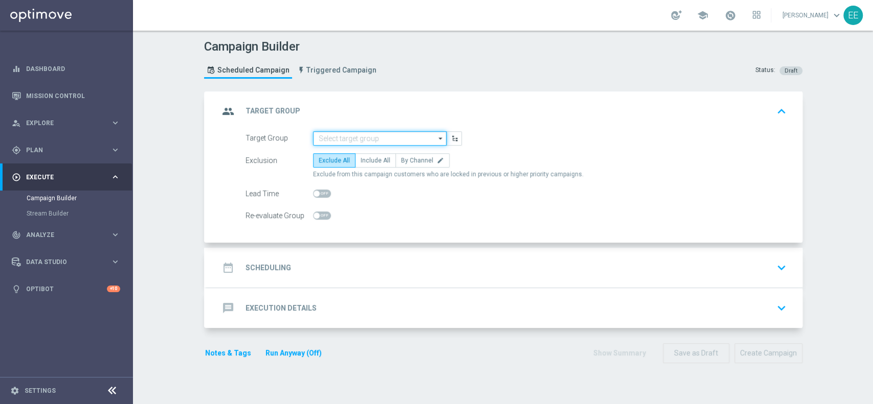
click at [351, 134] on input at bounding box center [379, 138] width 133 height 14
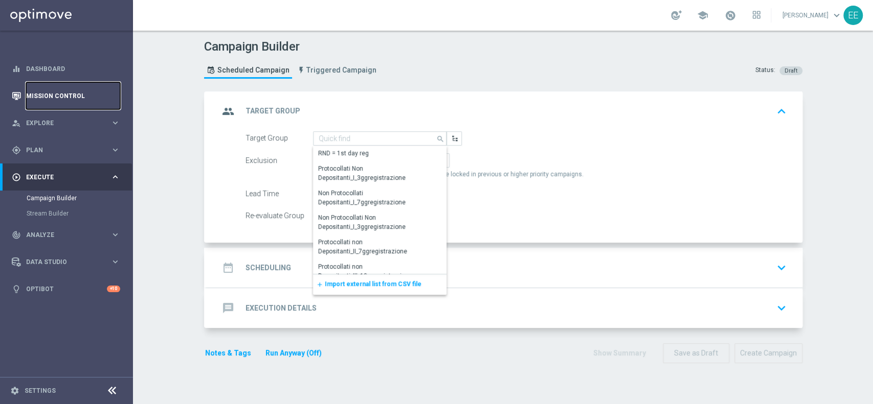
click at [48, 96] on link "Mission Control" at bounding box center [73, 95] width 94 height 27
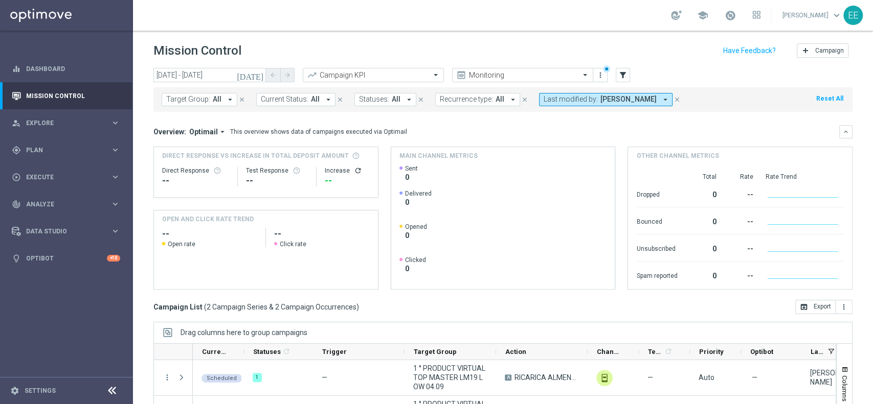
click at [673, 100] on icon "close" at bounding box center [676, 99] width 7 height 7
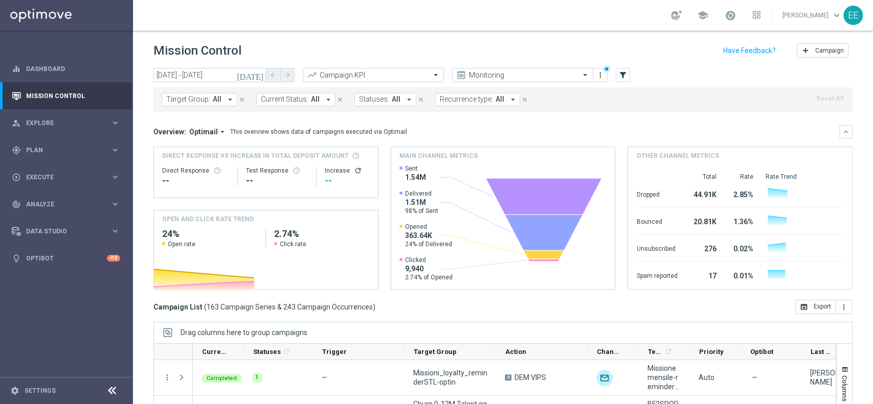
click at [205, 97] on span "Target Group:" at bounding box center [188, 99] width 44 height 9
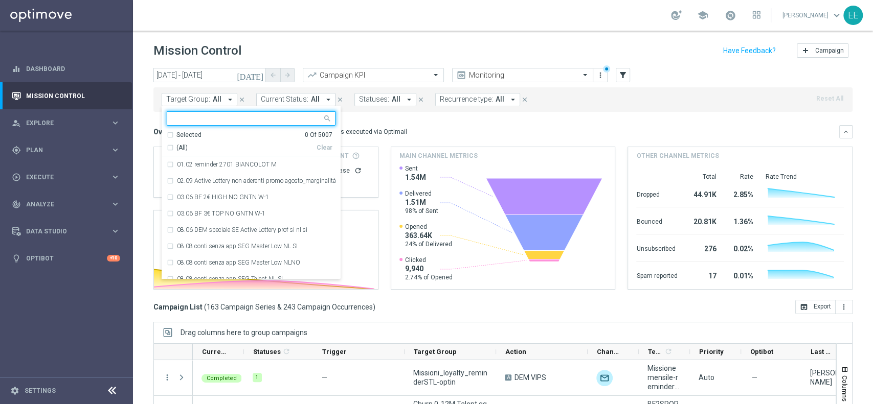
click at [233, 123] on input "text" at bounding box center [247, 119] width 150 height 9
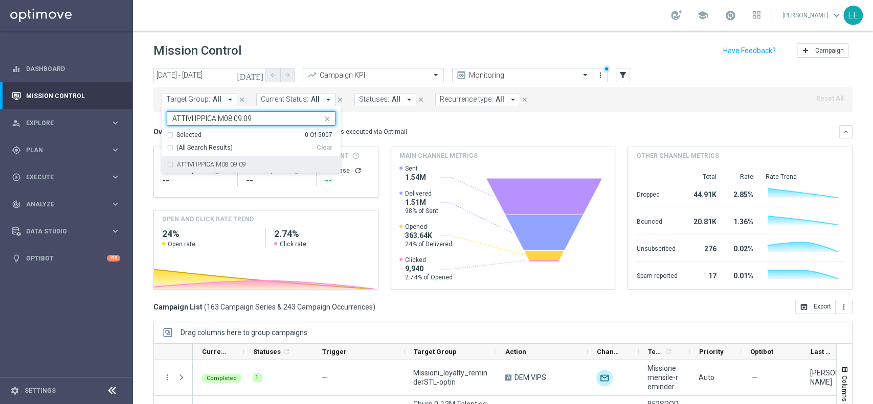
click at [263, 162] on div "ATTIVI IPPICA M08 09.09" at bounding box center [256, 165] width 159 height 6
type input "ATTIVI IPPICA M08 09.09"
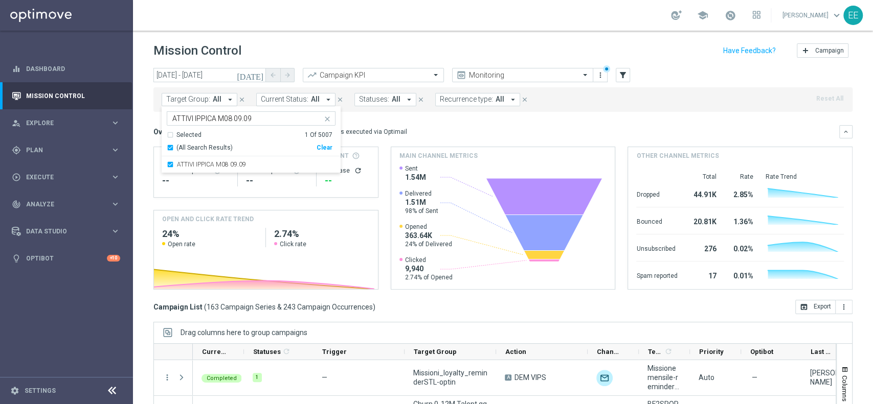
click at [585, 56] on div "Mission Control add Campaign" at bounding box center [502, 51] width 699 height 20
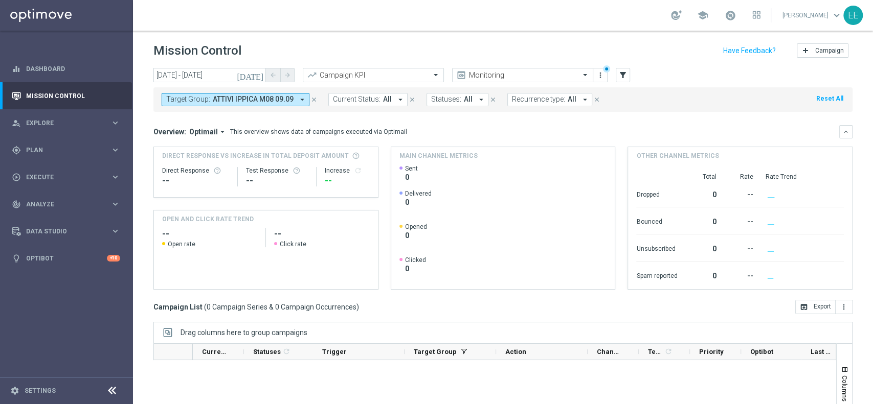
scroll to position [106, 0]
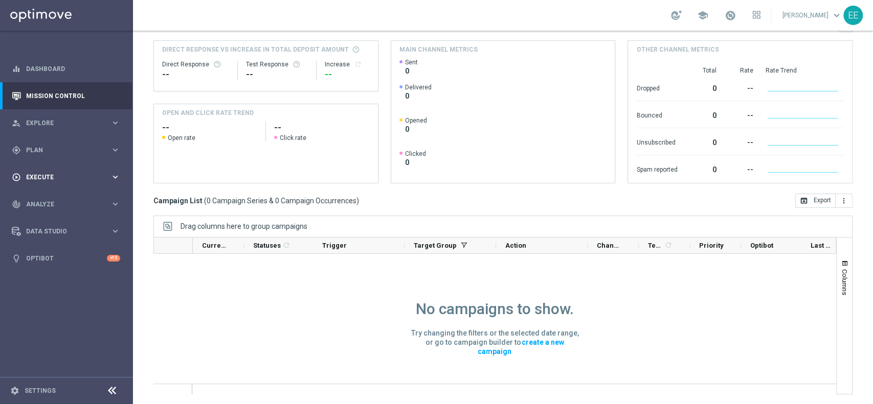
click at [46, 166] on div "play_circle_outline Execute keyboard_arrow_right" at bounding box center [66, 177] width 132 height 27
click at [65, 194] on link "Campaign Builder" at bounding box center [67, 198] width 80 height 8
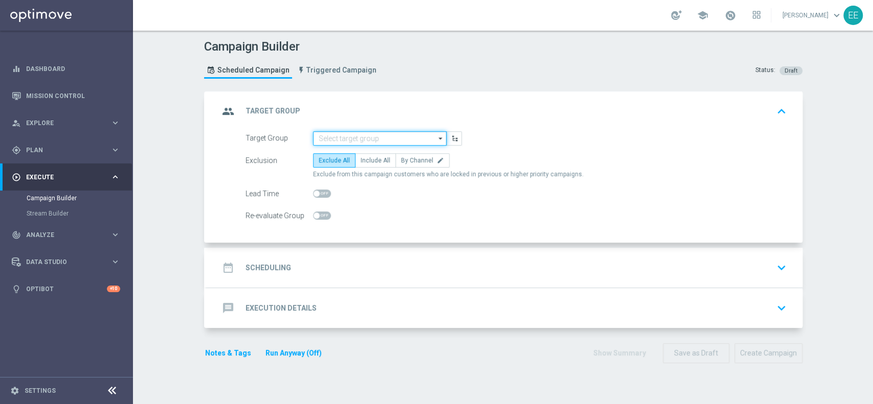
click at [314, 133] on input at bounding box center [379, 138] width 133 height 14
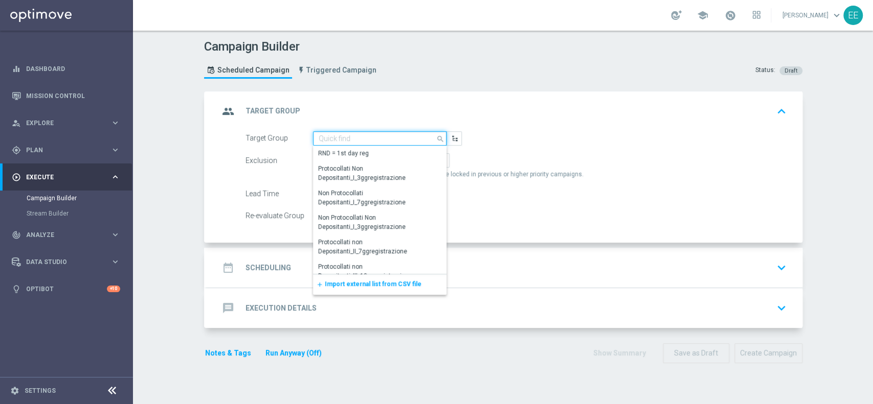
paste input "ATTIVI IPPICA M08 09.09"
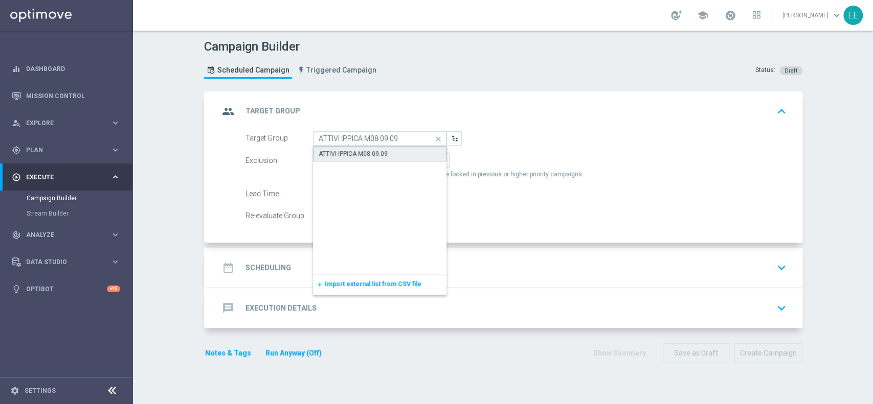
click at [371, 151] on div "ATTIVI IPPICA M08 09.09" at bounding box center [353, 153] width 69 height 9
type input "ATTIVI IPPICA M08 09.09"
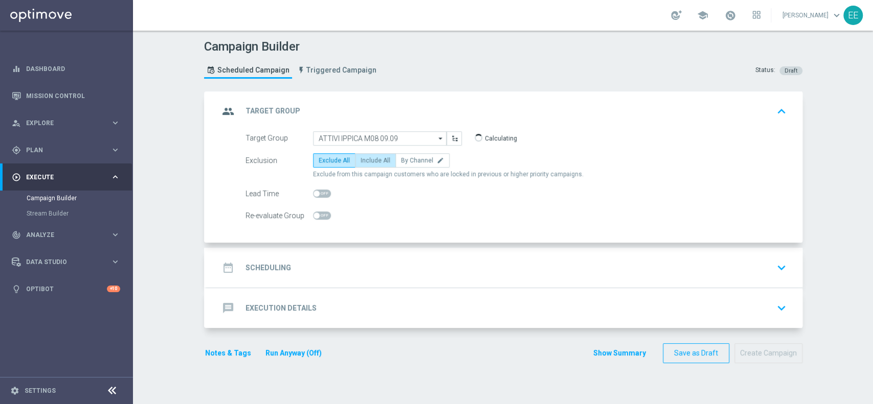
click at [367, 154] on label "Include All" at bounding box center [375, 160] width 41 height 14
click at [367, 159] on input "Include All" at bounding box center [363, 162] width 7 height 7
radio input "true"
click at [347, 262] on div "date_range Scheduling keyboard_arrow_down" at bounding box center [504, 267] width 571 height 19
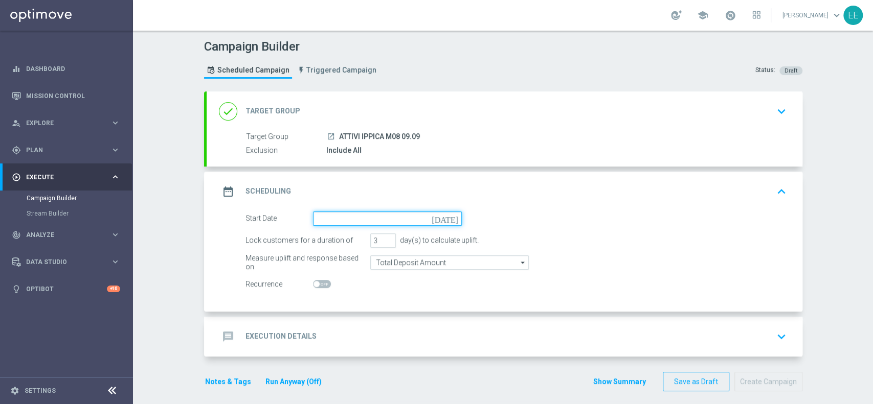
click at [330, 215] on input at bounding box center [387, 219] width 149 height 14
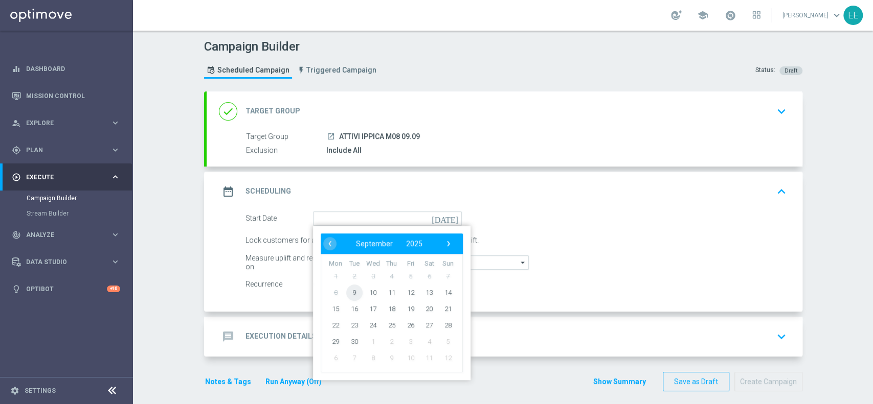
click at [345, 292] on td "9" at bounding box center [354, 292] width 19 height 16
click at [346, 291] on span "9" at bounding box center [354, 292] width 16 height 16
type input "[DATE]"
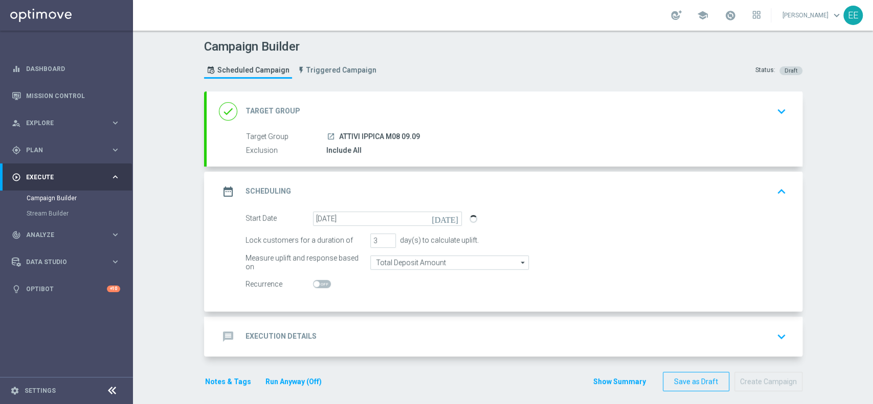
click at [377, 333] on div "message Execution Details keyboard_arrow_down" at bounding box center [504, 336] width 571 height 19
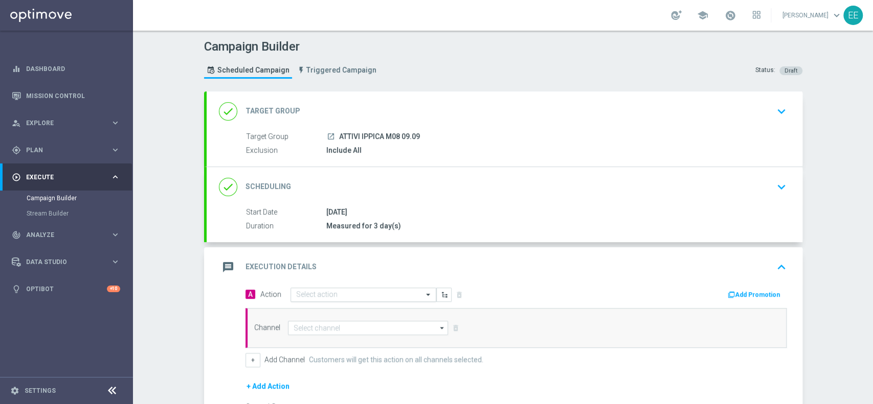
click at [326, 296] on input "text" at bounding box center [353, 295] width 114 height 9
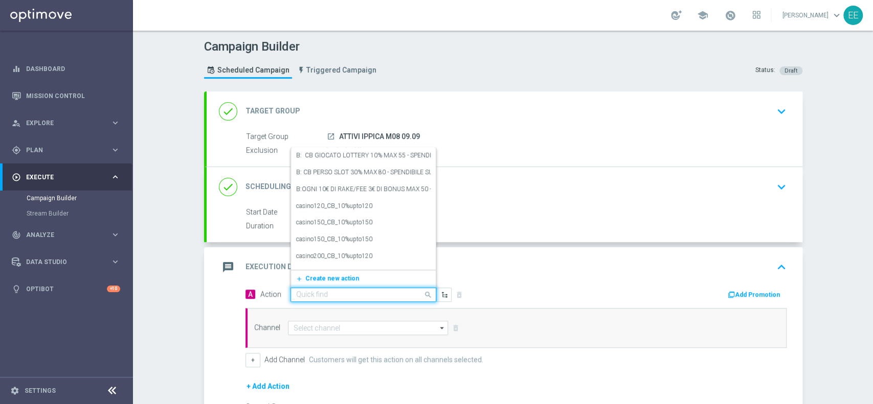
paste input "CB PERSO IPPICA 25% MAX 100€ - SPENDIBILE IPPICA"
type input "CB PERSO IPPICA 25% MAX 100€ - SPENDIBILE IPPICA"
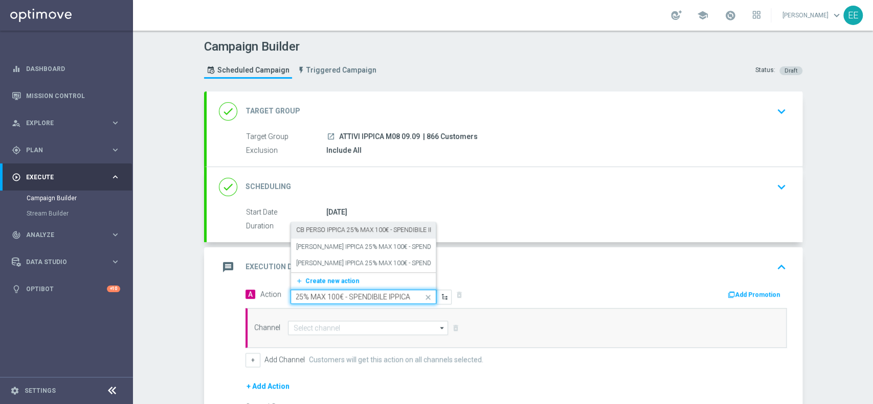
click at [328, 226] on label "CB PERSO IPPICA 25% MAX 100€ - SPENDIBILE IPPICA" at bounding box center [371, 230] width 150 height 9
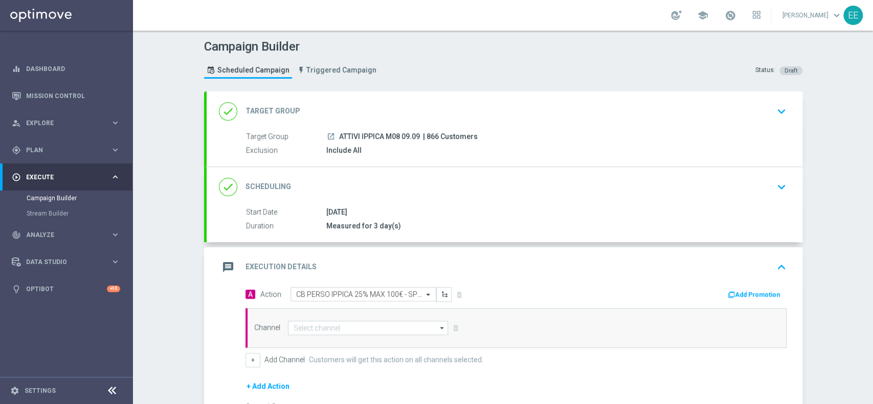
click at [749, 295] on button "Add Promotion" at bounding box center [755, 294] width 57 height 11
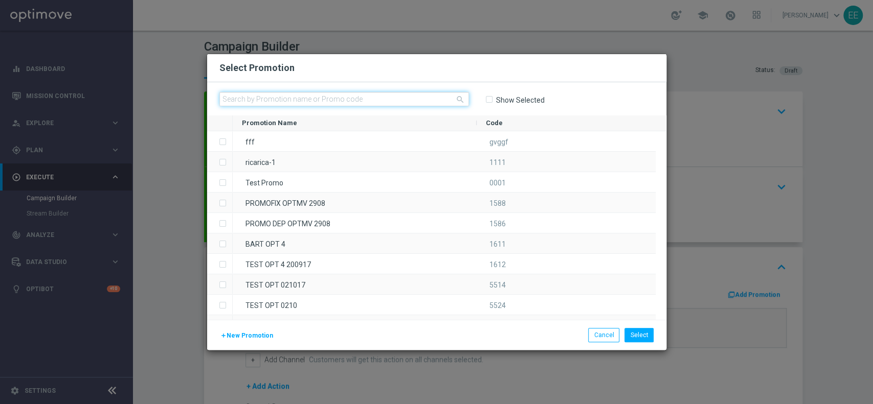
click at [339, 99] on input "text" at bounding box center [344, 99] width 250 height 14
paste input "IPPICACB09"
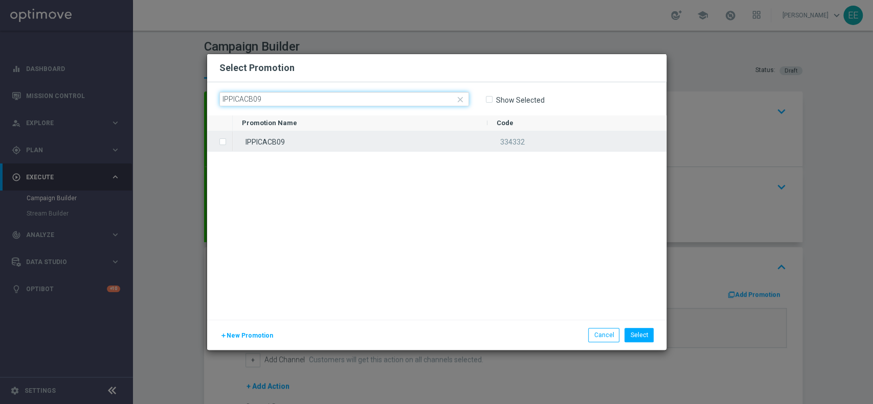
type input "IPPICACB09"
click at [267, 139] on div "IPPICACB09" at bounding box center [360, 141] width 255 height 20
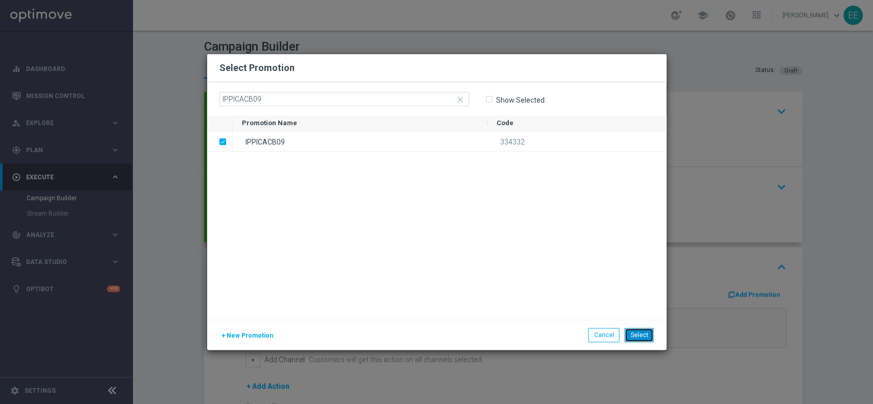
click at [638, 341] on button "Select" at bounding box center [638, 335] width 29 height 14
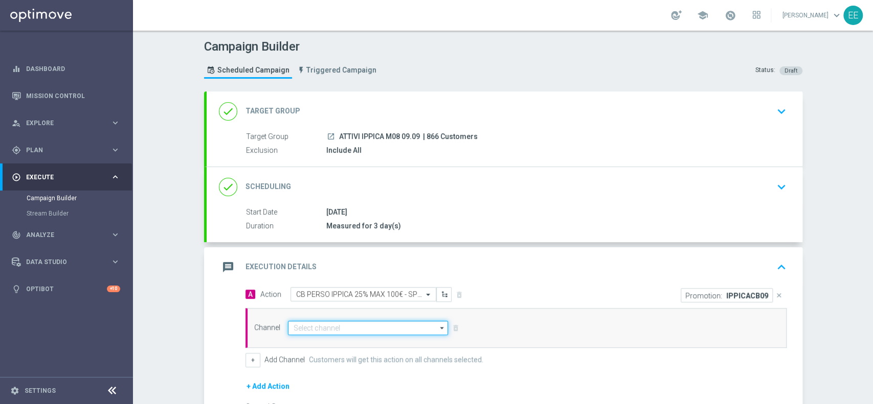
click at [354, 328] on input at bounding box center [368, 328] width 161 height 14
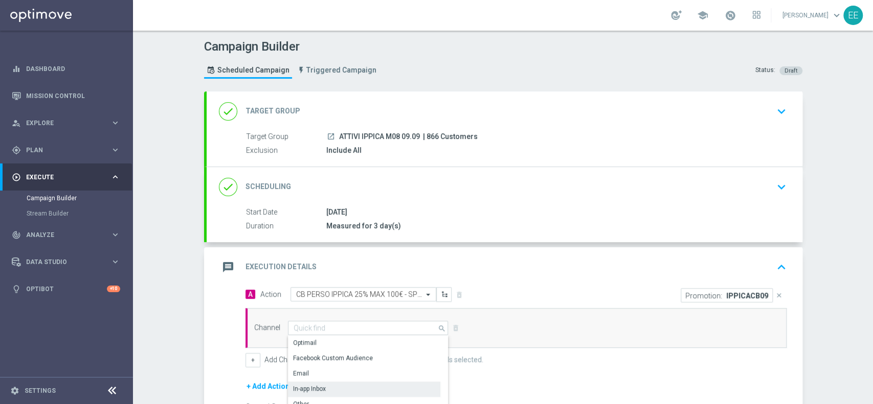
click at [326, 388] on div "In-app Inbox" at bounding box center [364, 389] width 152 height 14
type input "In-app Inbox"
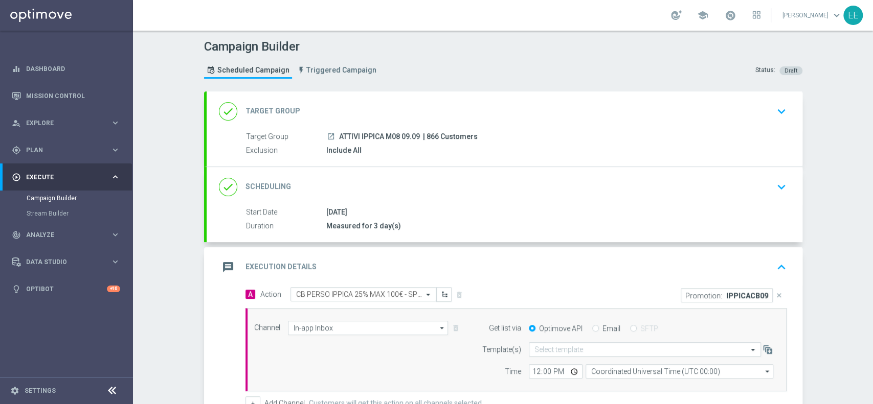
scroll to position [95, 0]
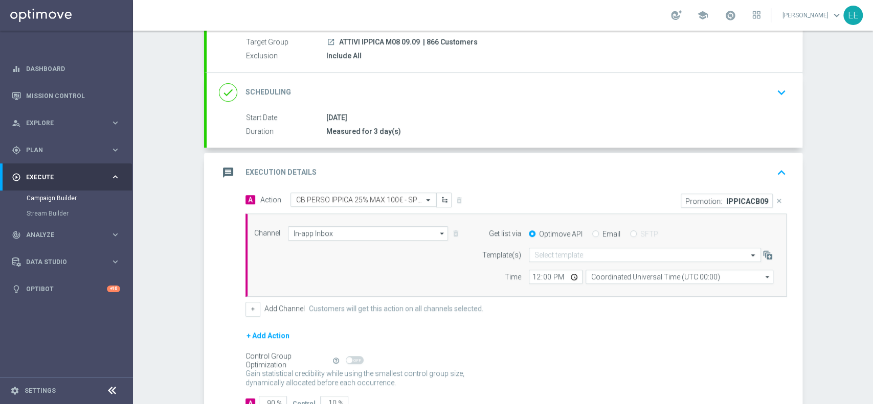
click at [592, 232] on input "Email" at bounding box center [595, 235] width 7 height 7
radio input "true"
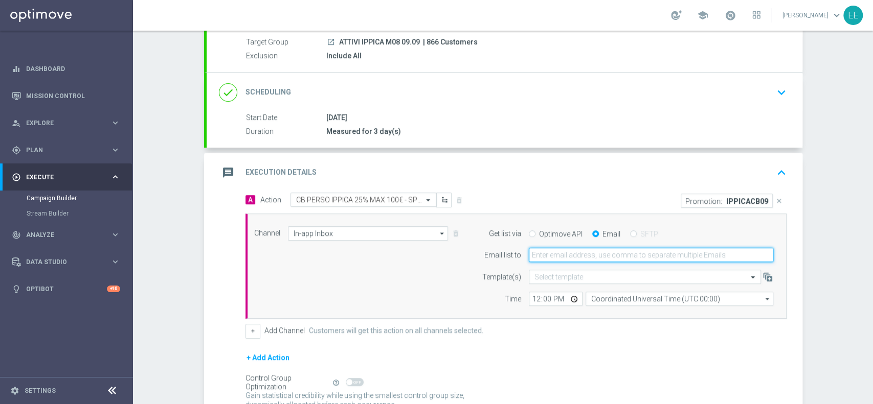
click at [595, 253] on input "email" at bounding box center [651, 255] width 244 height 14
type input "[PERSON_NAME][EMAIL_ADDRESS][DOMAIN_NAME]"
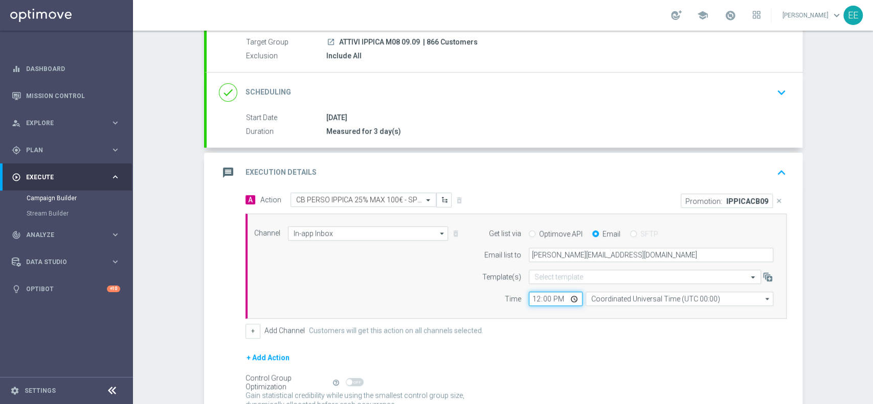
click at [536, 304] on input "12:00" at bounding box center [556, 299] width 54 height 14
type input "13:00"
click at [385, 295] on div "Channel In-app Inbox In-app Inbox arrow_drop_down Drag here to set row groups D…" at bounding box center [513, 267] width 535 height 80
click at [256, 333] on div "+ Add Channel Customers will get this action on all channels selected." at bounding box center [515, 331] width 541 height 14
click at [264, 329] on label "Add Channel" at bounding box center [284, 331] width 40 height 9
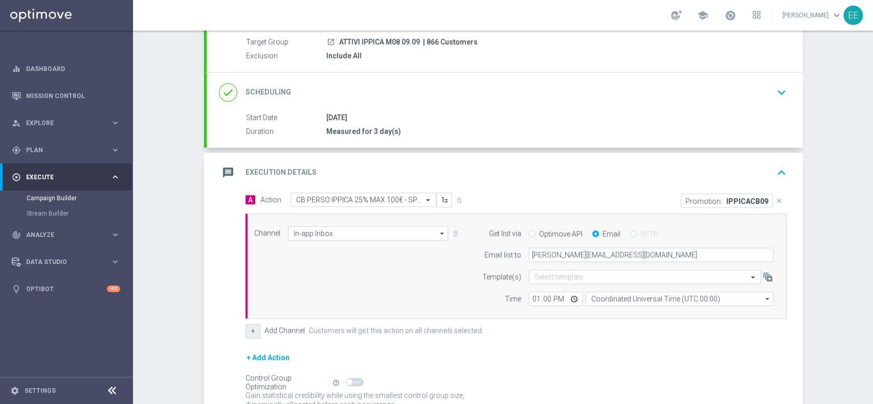
click at [245, 329] on button "+" at bounding box center [252, 331] width 15 height 14
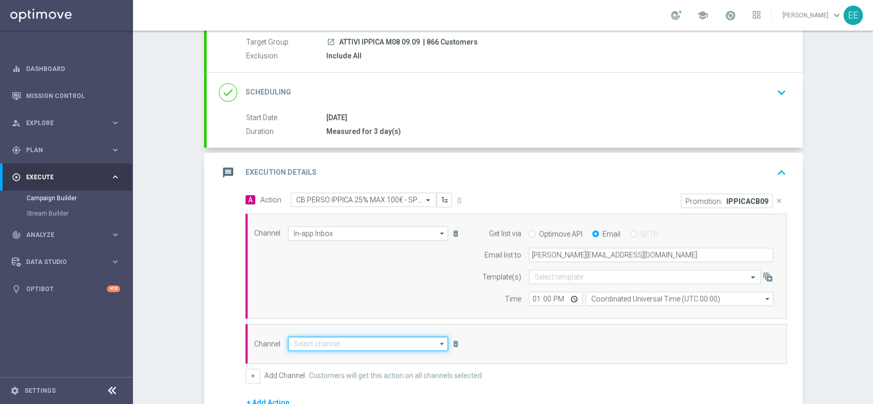
click at [317, 341] on input at bounding box center [368, 344] width 161 height 14
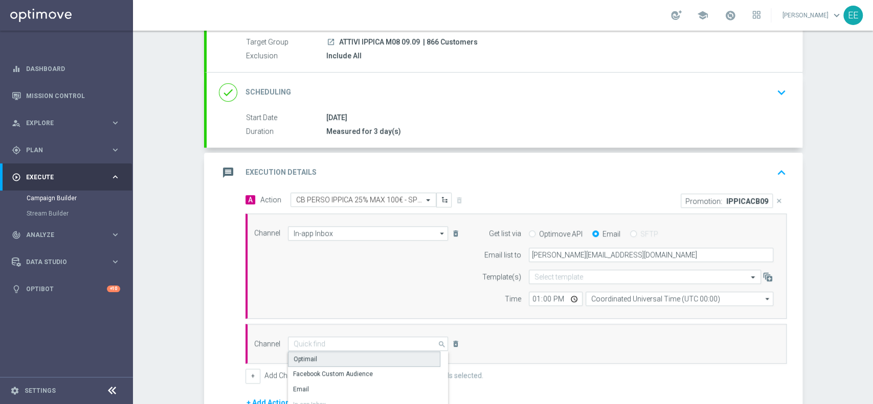
click at [319, 361] on div "Optimail" at bounding box center [364, 359] width 152 height 15
type input "Optimail"
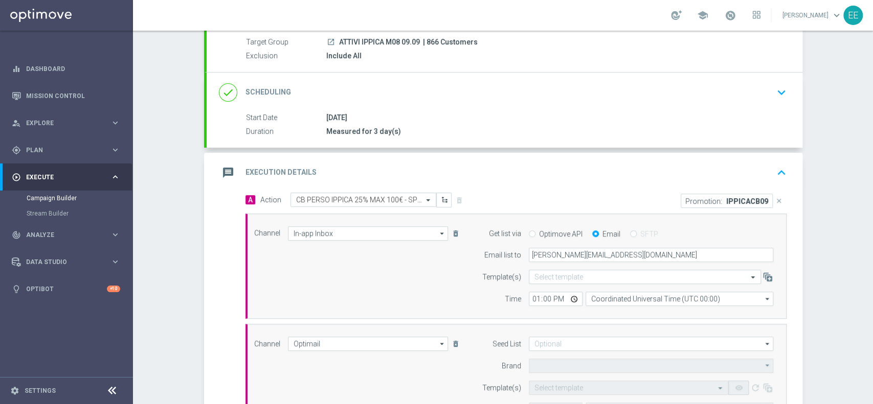
type input "Sisal Marketing"
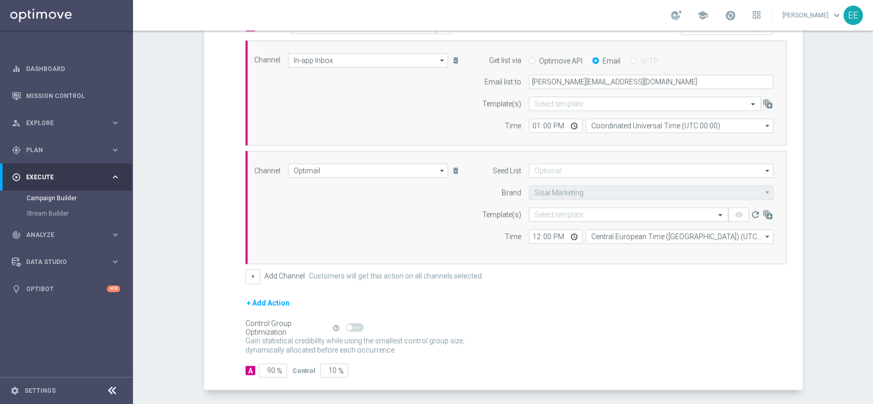
scroll to position [270, 0]
click at [540, 210] on input "text" at bounding box center [618, 213] width 168 height 9
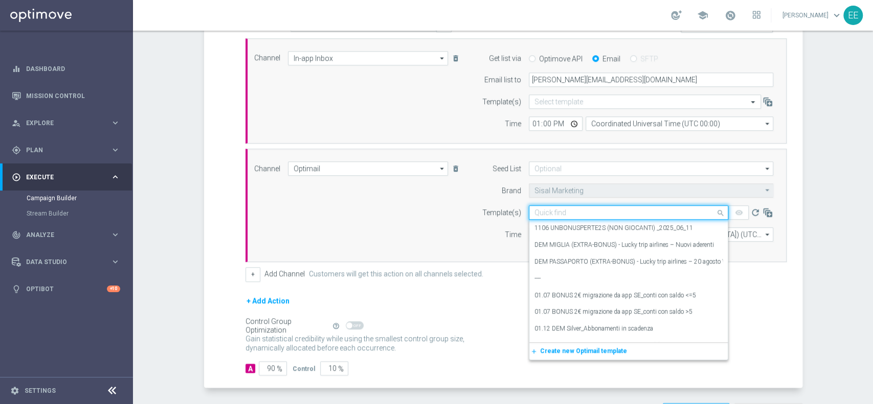
paste input "IPPICACB09"
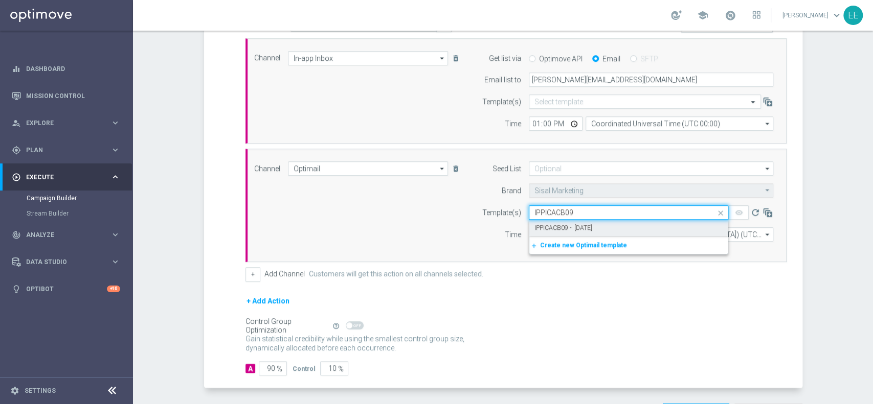
click at [575, 222] on div "IPPICACB09 - [DATE]" at bounding box center [628, 228] width 188 height 17
type input "IPPICACB09"
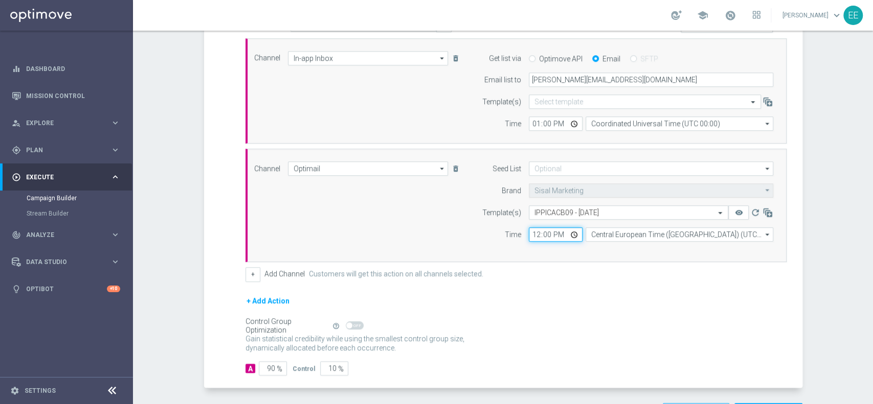
click at [532, 235] on input "12:00" at bounding box center [556, 235] width 54 height 14
type input "18:00"
click at [599, 309] on div "+ Add Action" at bounding box center [515, 308] width 541 height 26
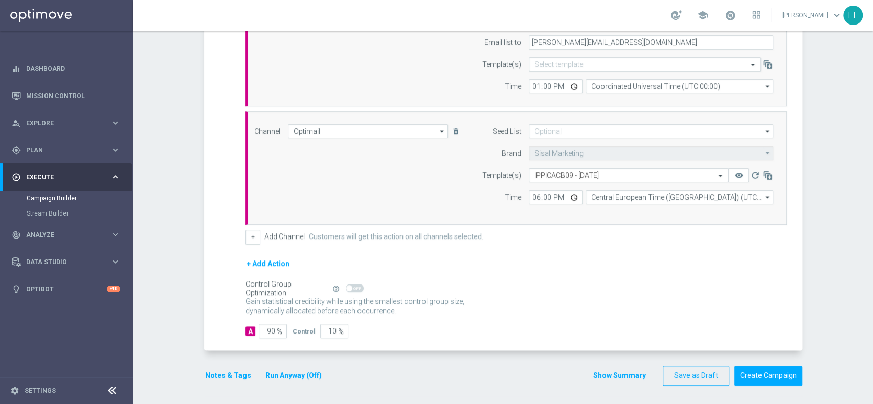
click at [204, 373] on button "Notes & Tags" at bounding box center [228, 376] width 48 height 13
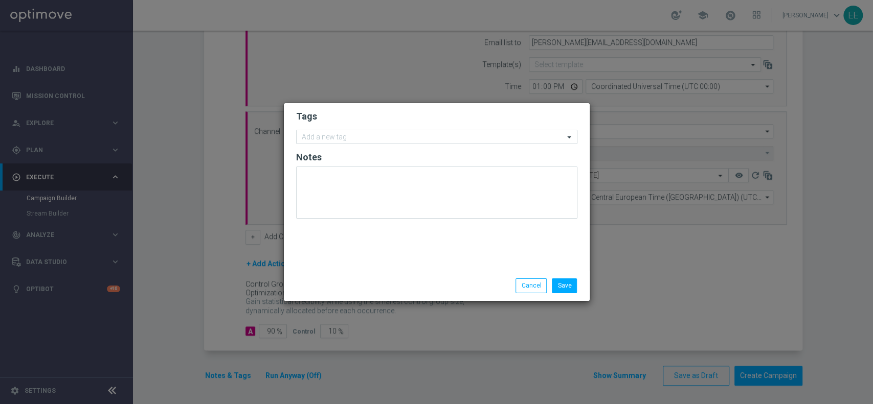
click at [370, 128] on form "Tags Add a new tag Notes" at bounding box center [436, 167] width 281 height 119
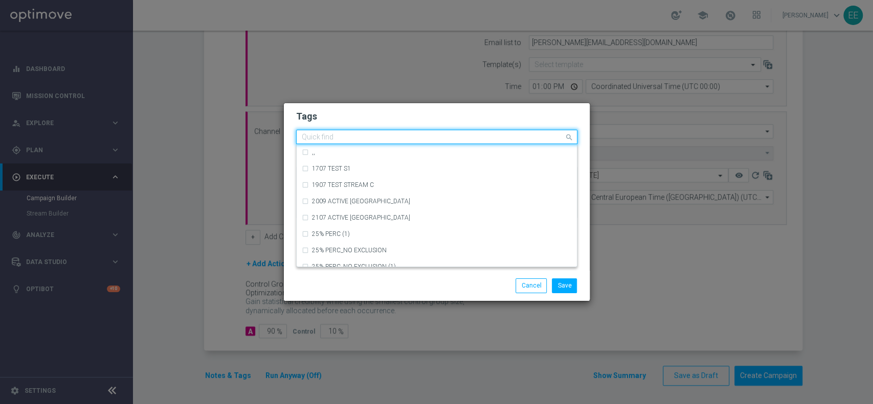
click at [351, 140] on input "text" at bounding box center [433, 137] width 262 height 9
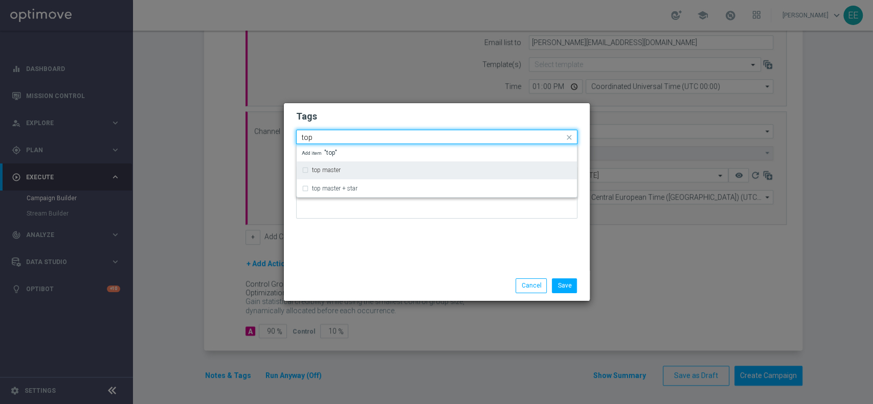
click at [353, 165] on div "top master" at bounding box center [437, 170] width 270 height 16
type input "top"
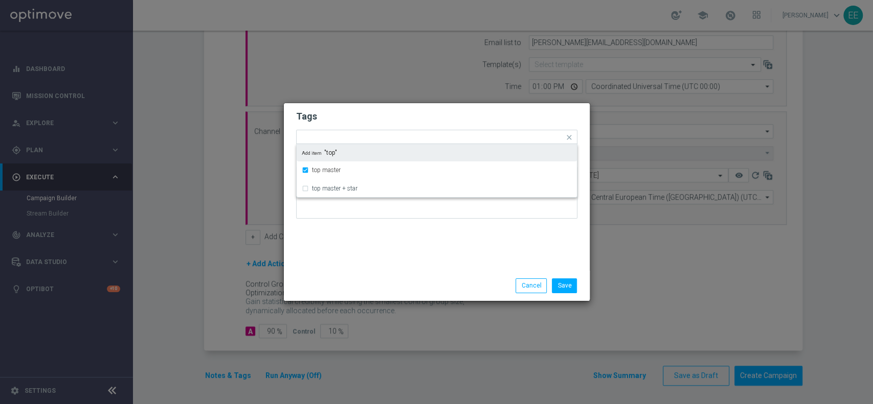
click at [387, 114] on h2 "Tags" at bounding box center [436, 116] width 281 height 12
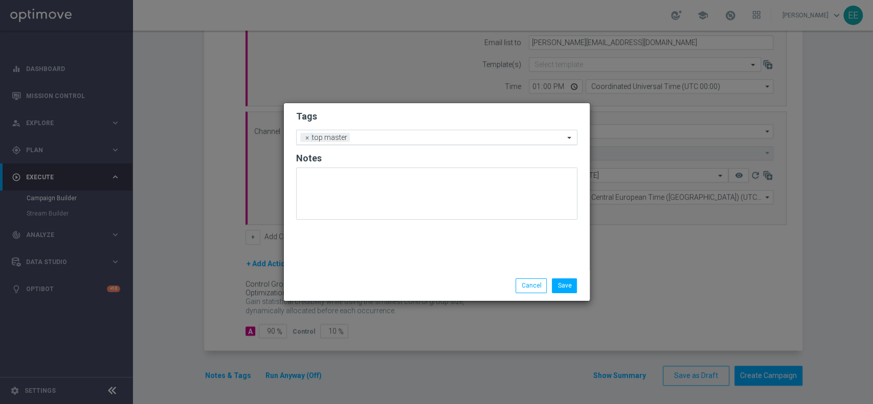
click at [400, 137] on input "text" at bounding box center [459, 138] width 210 height 9
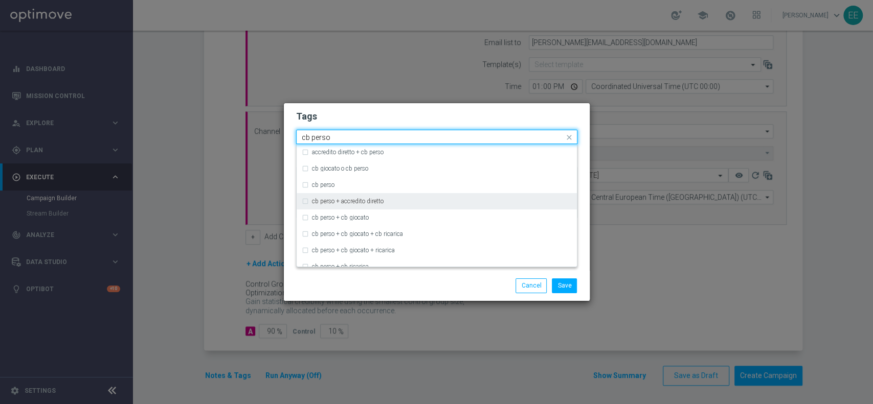
click at [324, 196] on div "cb perso + accredito diretto" at bounding box center [437, 201] width 270 height 16
type input "cb perso"
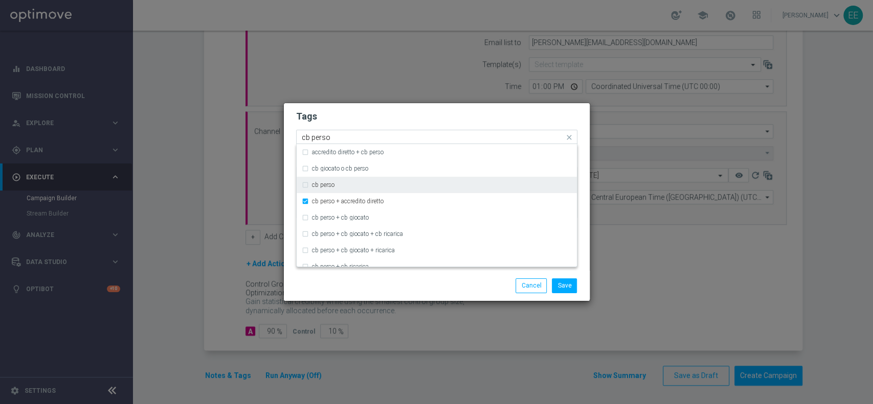
click at [335, 185] on div "cb perso" at bounding box center [442, 185] width 260 height 6
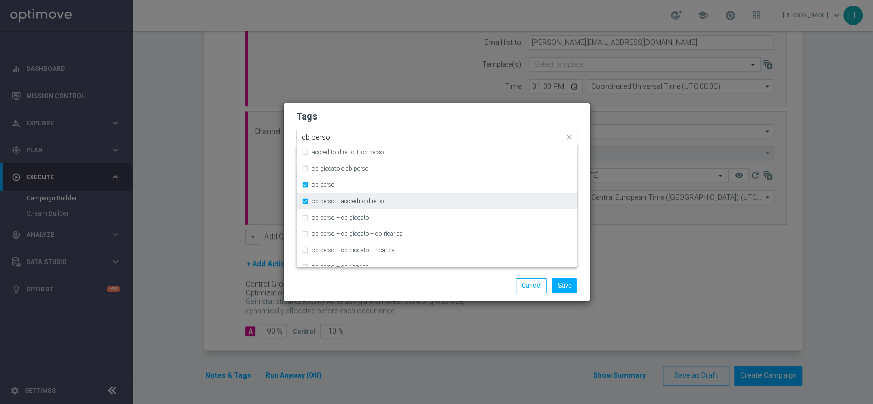
click at [337, 198] on div "cb perso + accredito diretto" at bounding box center [437, 201] width 270 height 16
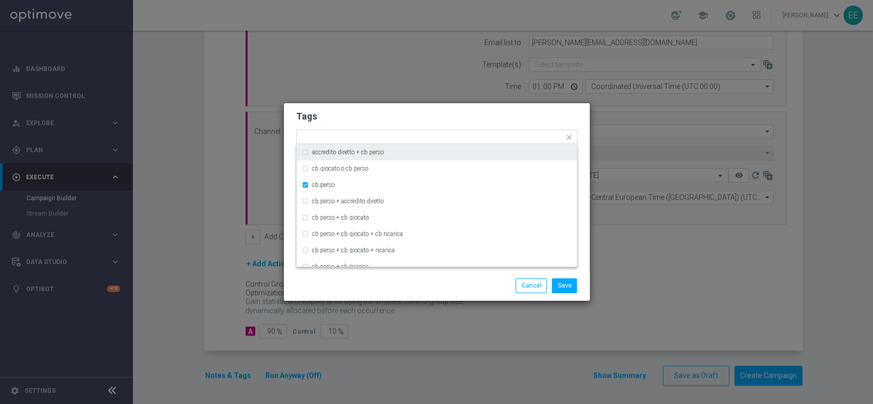
click at [437, 109] on form "Tags Quick find × top master × [PERSON_NAME] accredito diretto + [PERSON_NAME] …" at bounding box center [436, 167] width 281 height 119
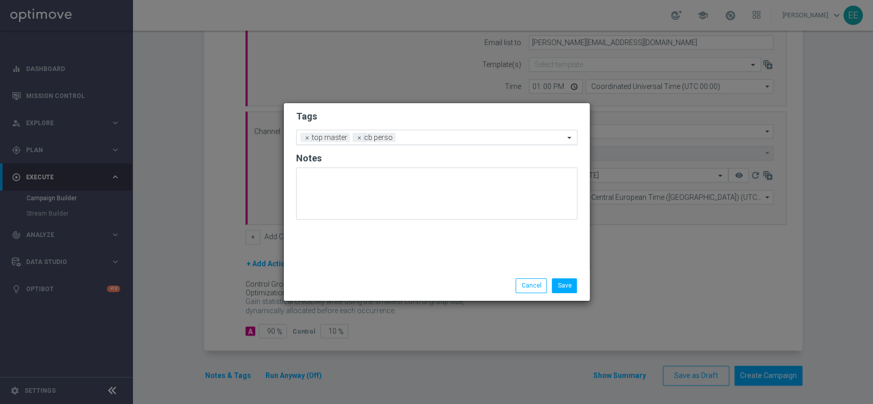
click at [443, 140] on input "text" at bounding box center [481, 138] width 165 height 9
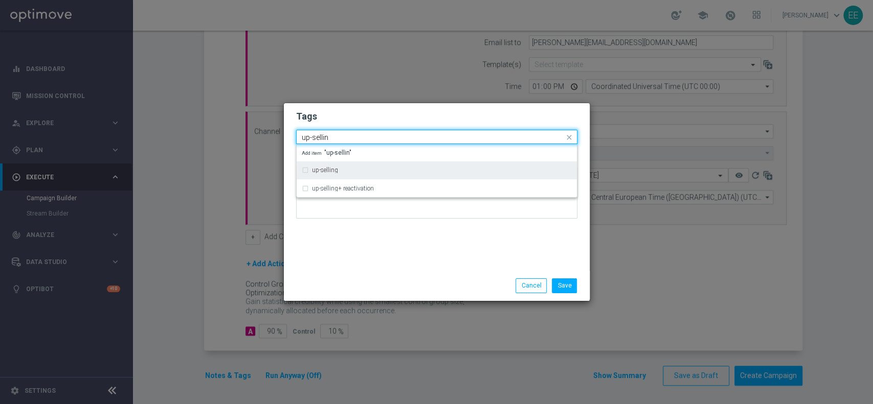
click at [371, 174] on div "up-selling" at bounding box center [437, 170] width 270 height 16
type input "up-sellin"
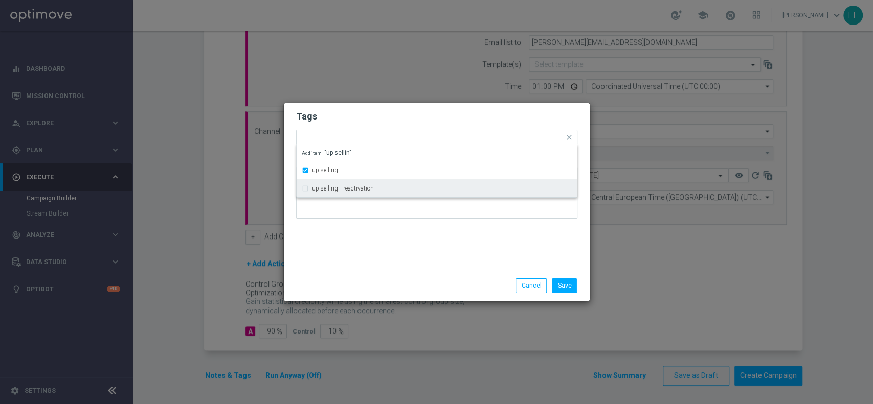
click at [402, 243] on div "Tags Quick find × top master × [PERSON_NAME] × up-selling up-selling up-selling…" at bounding box center [437, 187] width 306 height 168
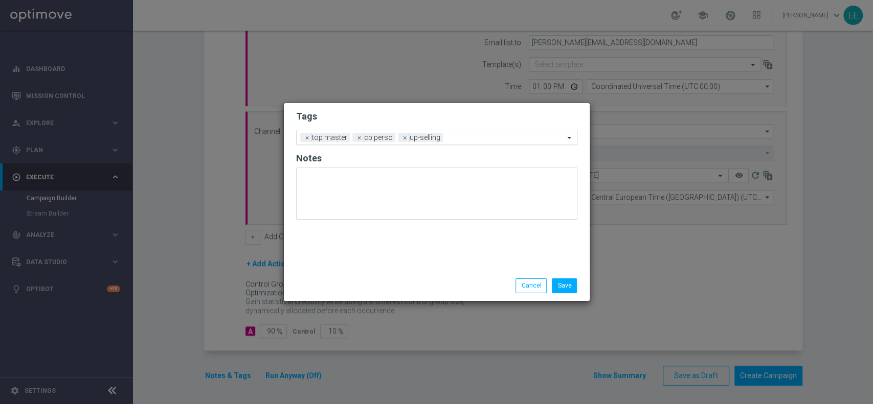
click at [468, 134] on input "text" at bounding box center [505, 138] width 117 height 9
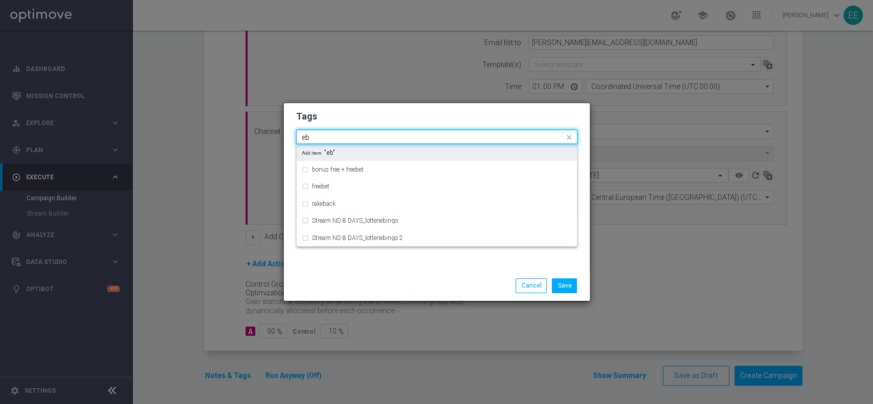
type input "e"
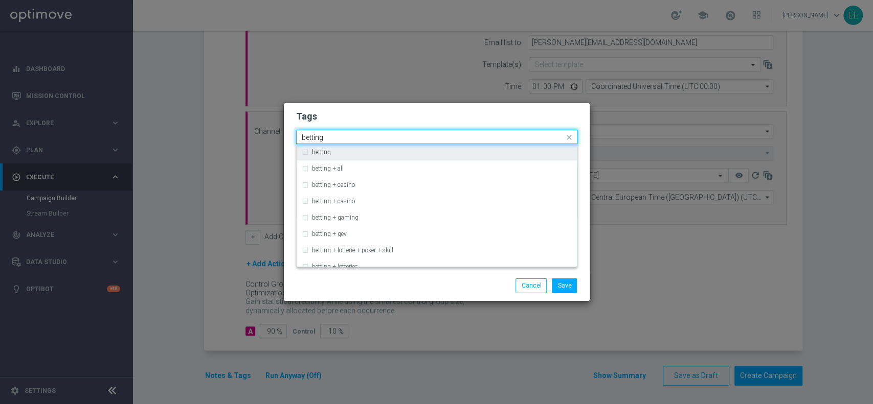
click at [400, 148] on div "betting" at bounding box center [437, 152] width 270 height 16
type input "betting"
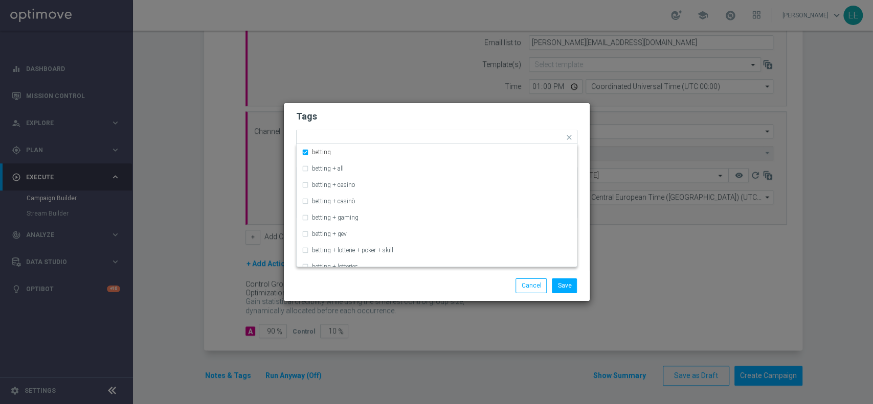
click at [449, 114] on h2 "Tags" at bounding box center [436, 116] width 281 height 12
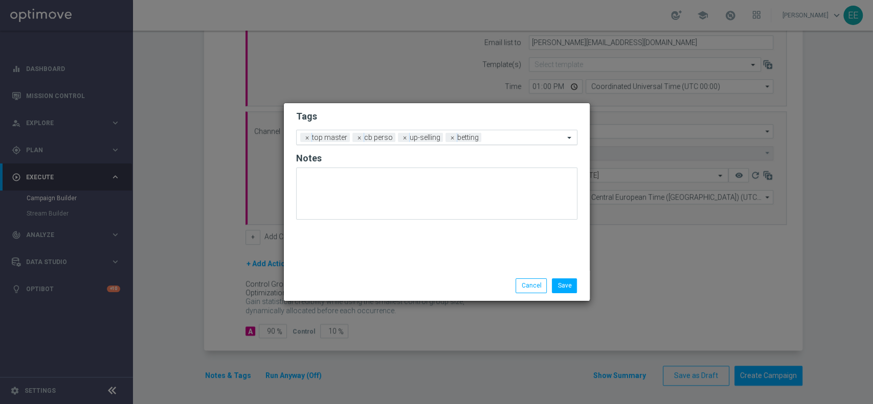
click at [514, 139] on input "text" at bounding box center [524, 138] width 79 height 9
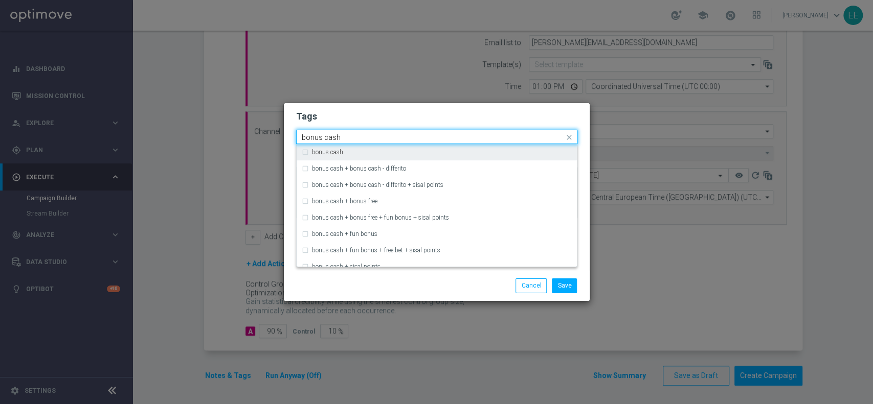
click at [476, 145] on div "bonus cash" at bounding box center [437, 152] width 270 height 16
type input "bonus cash"
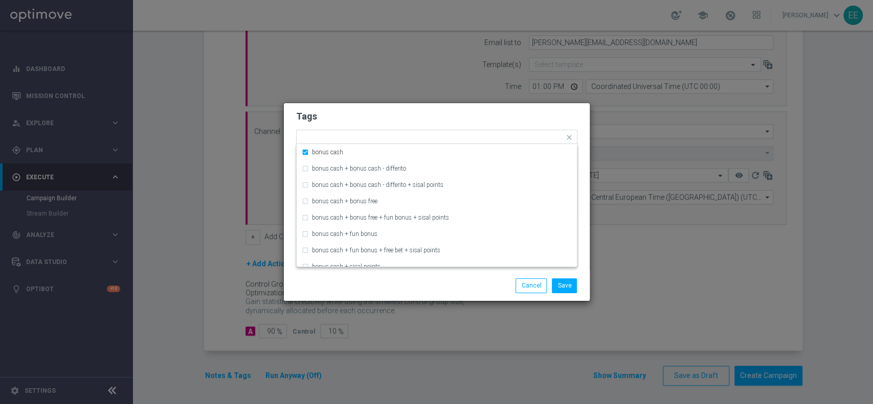
click at [474, 104] on div "Tags Quick find × top master × [PERSON_NAME] × up-selling × betting × bonus cas…" at bounding box center [437, 187] width 306 height 168
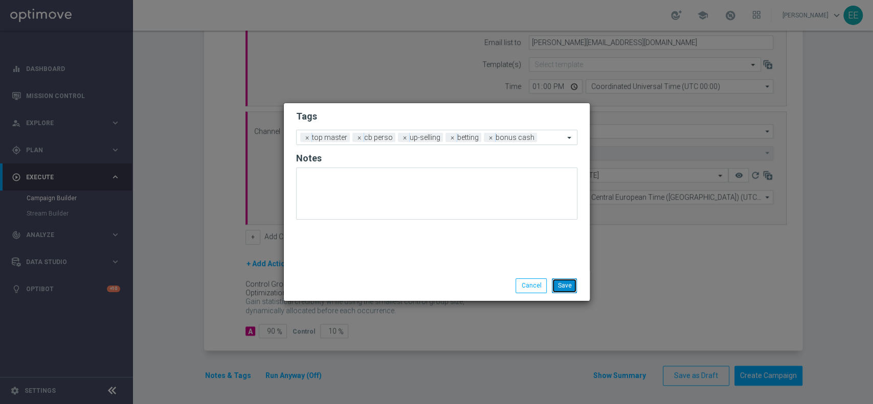
click at [566, 282] on button "Save" at bounding box center [564, 286] width 25 height 14
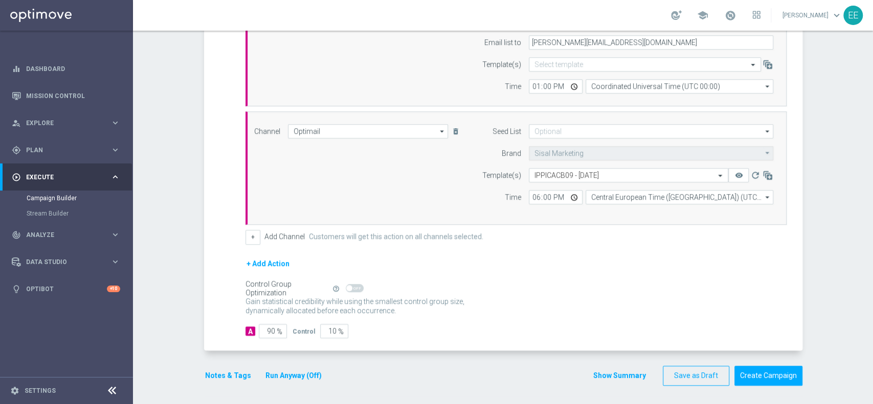
click at [270, 378] on button "Run Anyway (Off)" at bounding box center [293, 376] width 58 height 13
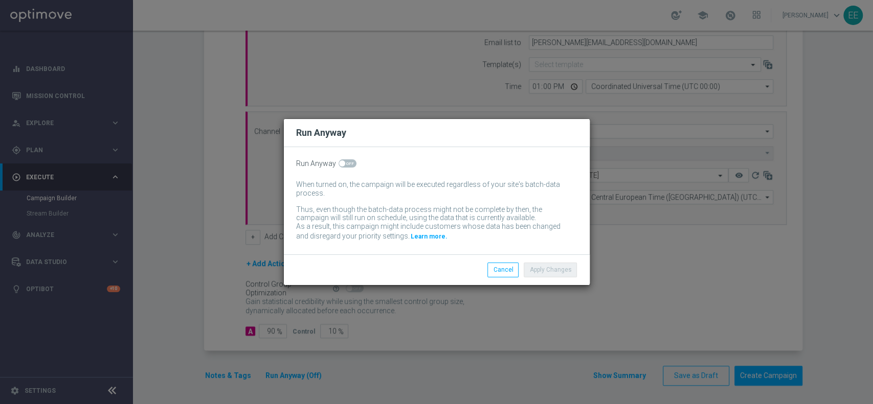
click at [341, 161] on span at bounding box center [342, 164] width 6 height 6
click at [341, 161] on input "checkbox" at bounding box center [347, 164] width 18 height 8
checkbox input "true"
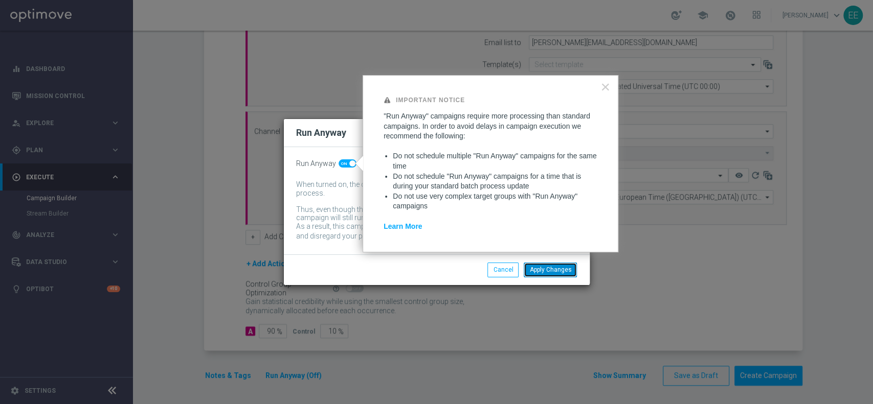
click at [567, 272] on button "Apply Changes" at bounding box center [550, 270] width 53 height 14
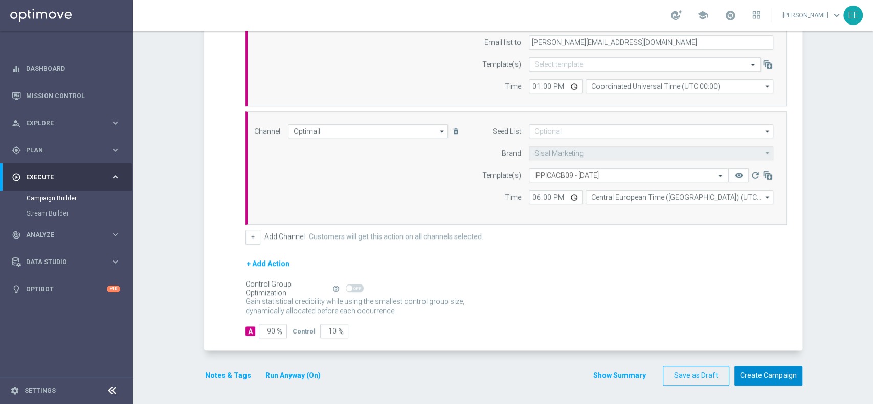
click at [760, 376] on button "Create Campaign" at bounding box center [768, 376] width 68 height 20
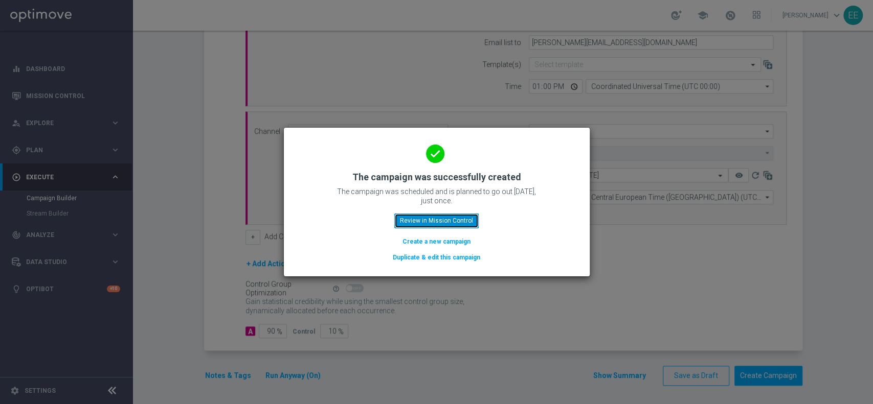
click at [448, 224] on button "Review in Mission Control" at bounding box center [436, 221] width 84 height 14
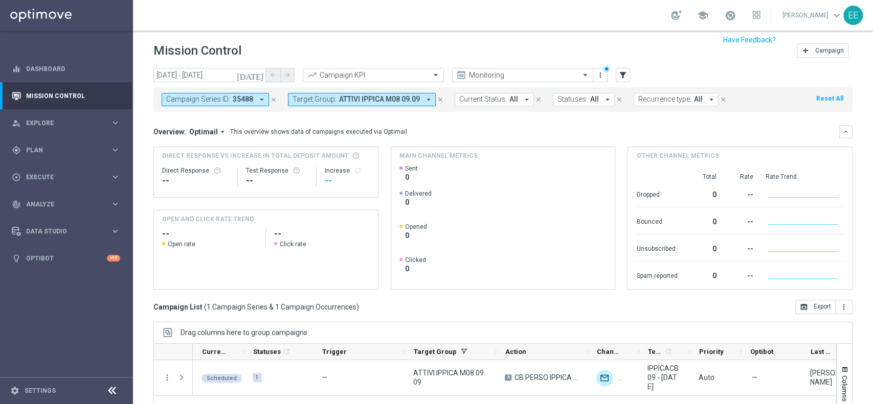
scroll to position [71, 0]
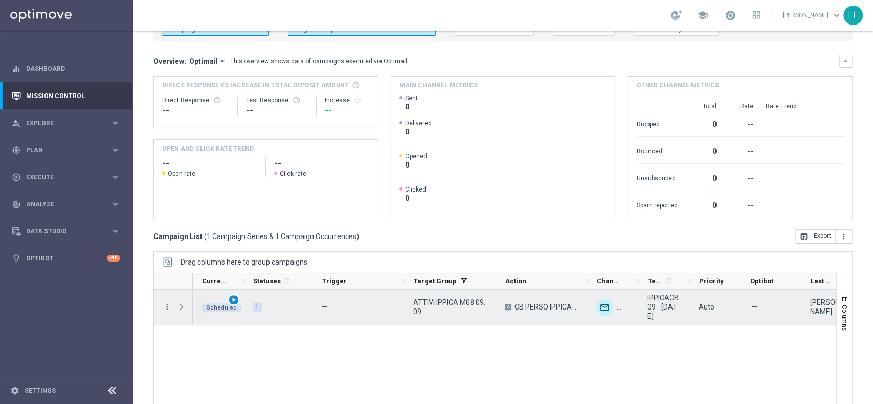
click at [232, 300] on span "play_arrow" at bounding box center [233, 300] width 7 height 7
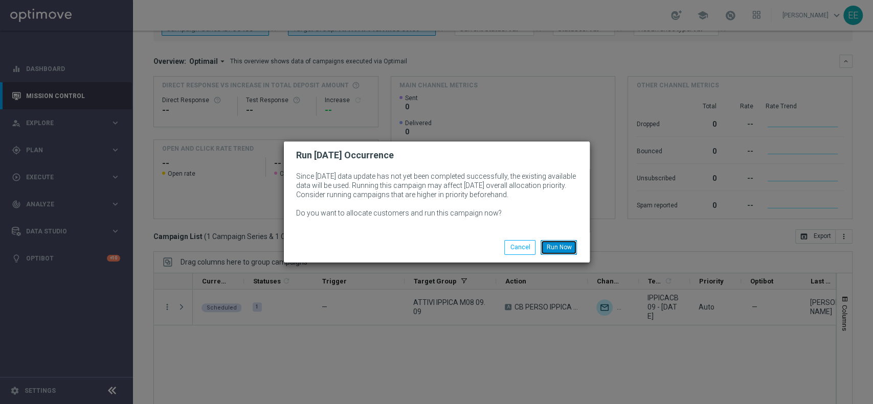
click at [544, 250] on button "Run Now" at bounding box center [558, 247] width 36 height 14
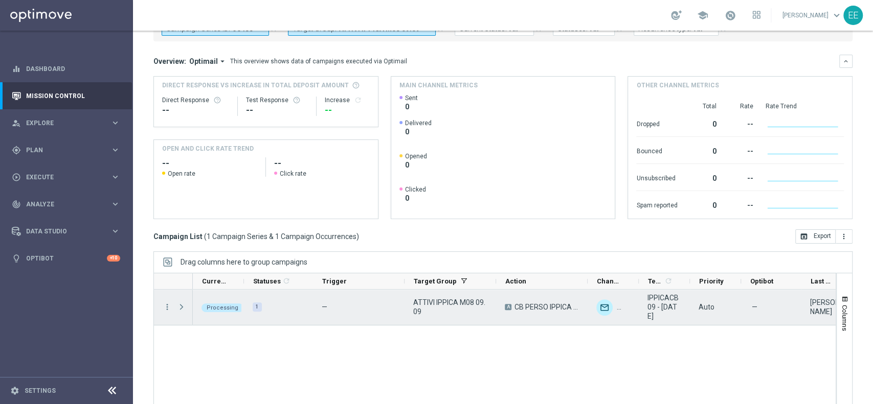
click at [180, 304] on span "Press SPACE to select this row." at bounding box center [181, 307] width 9 height 8
click at [0, 0] on span "Press SPACE to select this row." at bounding box center [0, 0] width 0 height 0
click at [180, 304] on span "Press SPACE to select this row." at bounding box center [181, 307] width 9 height 8
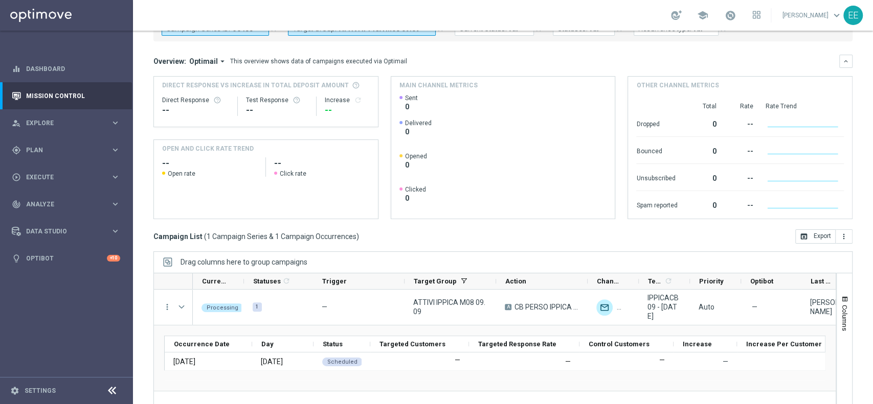
click at [737, 8] on link at bounding box center [729, 16] width 13 height 16
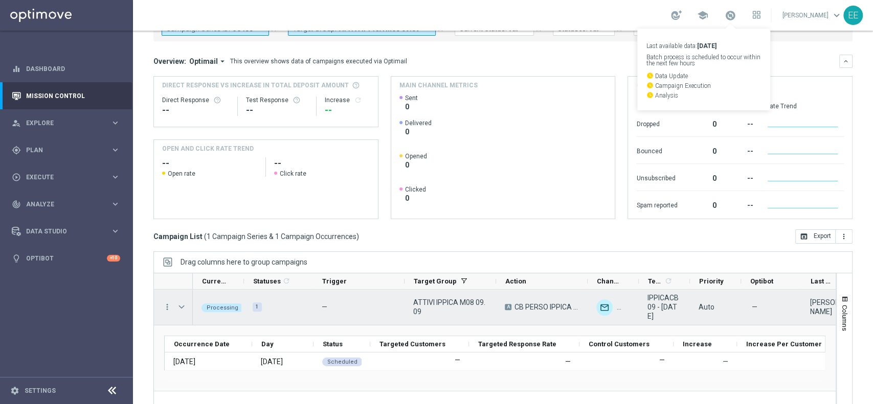
click at [175, 304] on div "Press SPACE to select this row." at bounding box center [182, 307] width 20 height 35
click at [186, 307] on span "Press SPACE to select this row." at bounding box center [181, 307] width 9 height 8
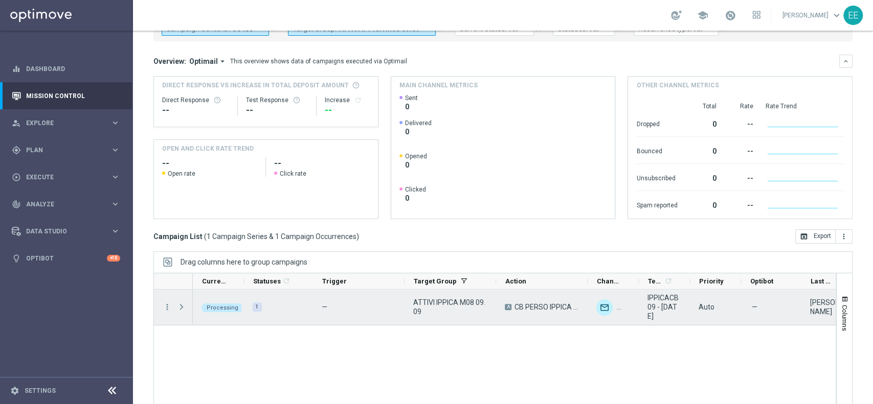
click at [186, 307] on span "Press SPACE to select this row." at bounding box center [181, 307] width 9 height 8
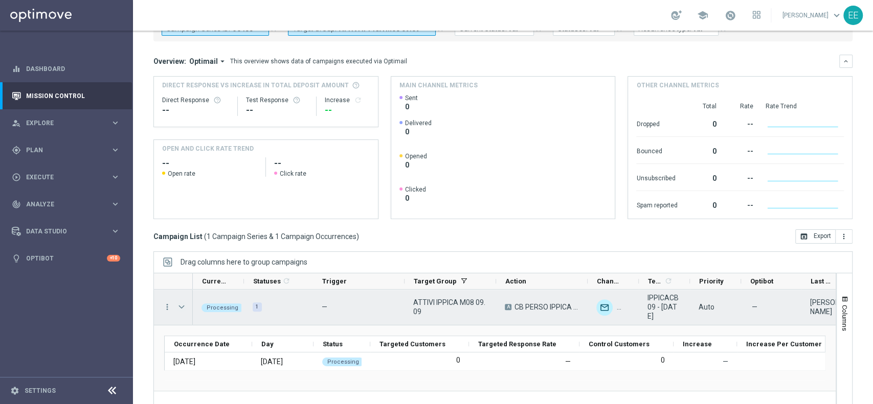
click at [186, 307] on span "Press SPACE to select this row." at bounding box center [181, 307] width 9 height 8
click at [0, 0] on span "Press SPACE to select this row." at bounding box center [0, 0] width 0 height 0
click at [178, 301] on span "Press SPACE to select this row." at bounding box center [182, 307] width 11 height 20
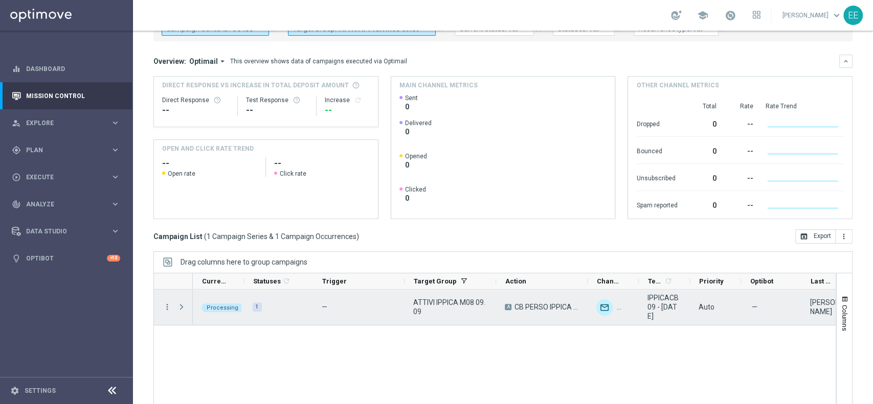
click at [179, 308] on span "Press SPACE to select this row." at bounding box center [181, 307] width 9 height 8
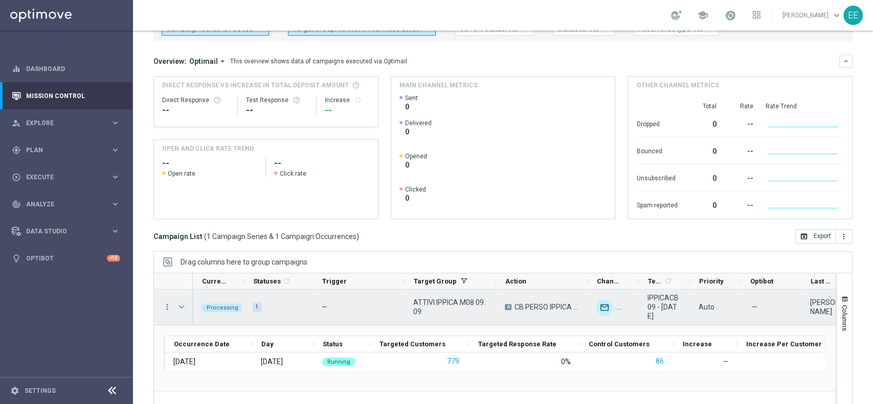
click at [183, 308] on span "Press SPACE to select this row." at bounding box center [181, 307] width 9 height 8
click at [0, 0] on span "Press SPACE to select this row." at bounding box center [0, 0] width 0 height 0
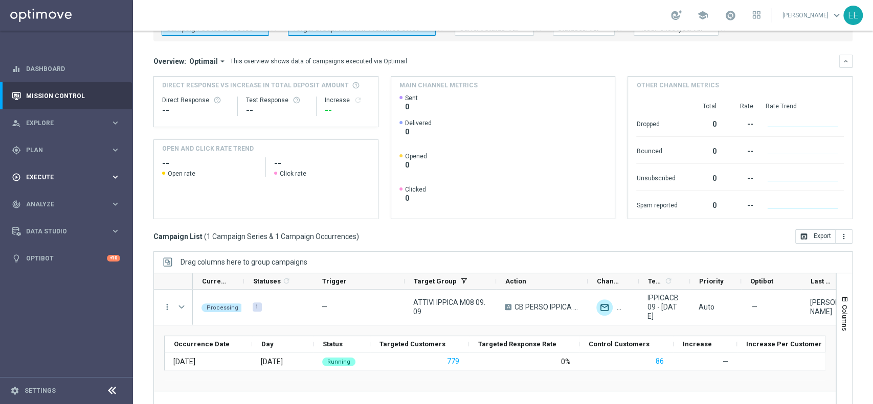
click at [62, 184] on div "play_circle_outline Execute keyboard_arrow_right" at bounding box center [66, 177] width 132 height 27
click at [55, 197] on link "Campaign Builder" at bounding box center [67, 198] width 80 height 8
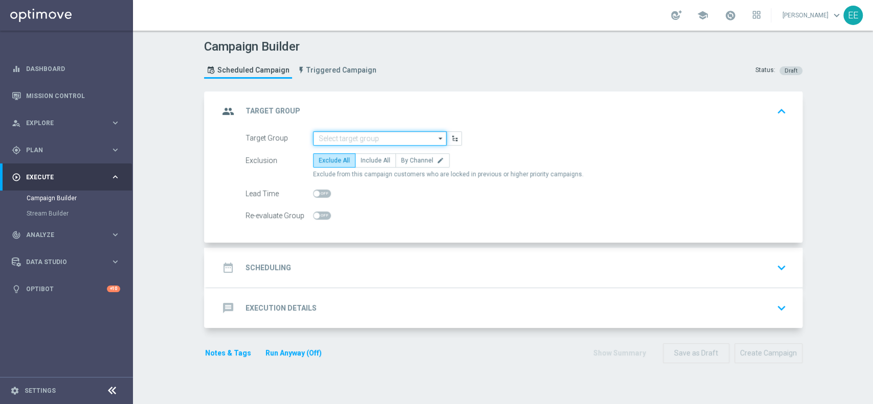
click at [340, 135] on input at bounding box center [379, 138] width 133 height 14
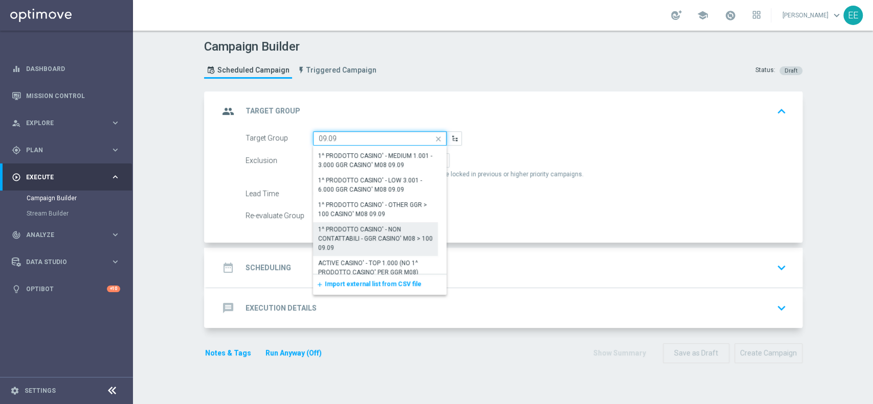
scroll to position [200, 0]
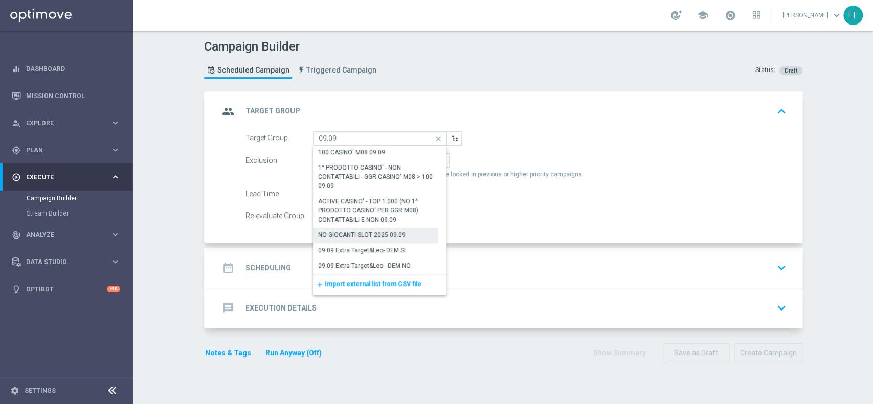
click at [370, 234] on div "NO GIOCANTI SLOT 2025 09.09" at bounding box center [361, 235] width 87 height 9
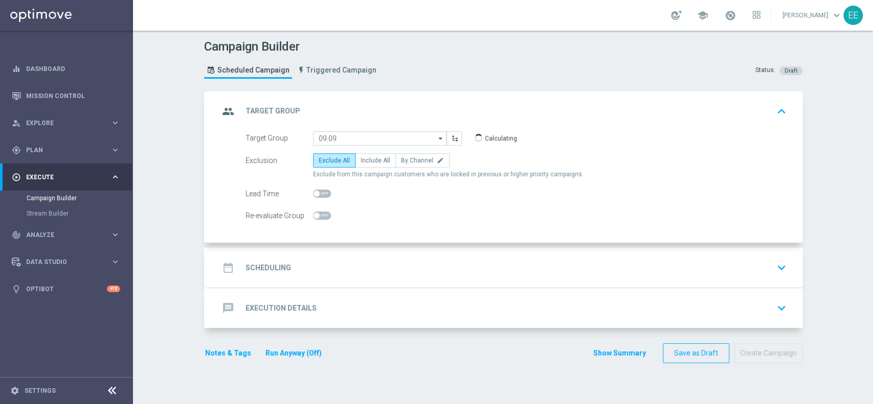
type input "NO GIOCANTI SLOT 2025 09.09"
click at [377, 162] on span "Include All" at bounding box center [375, 160] width 30 height 7
click at [367, 162] on input "Include All" at bounding box center [363, 162] width 7 height 7
radio input "true"
click at [338, 260] on div "date_range Scheduling keyboard_arrow_down" at bounding box center [504, 267] width 571 height 19
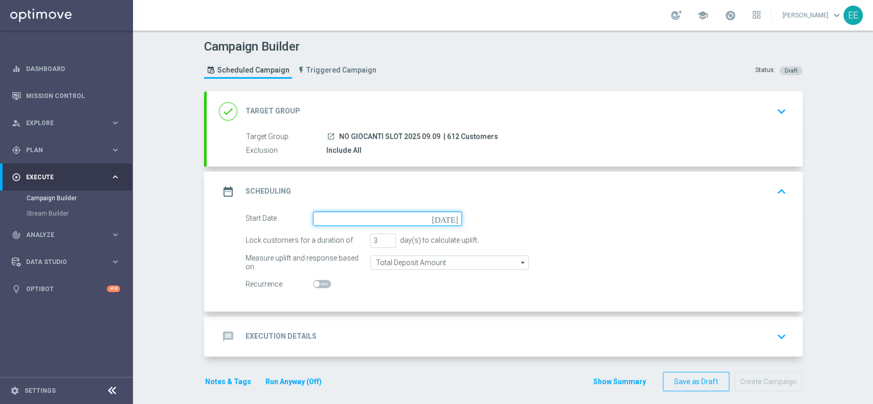
click at [350, 219] on input at bounding box center [387, 219] width 149 height 14
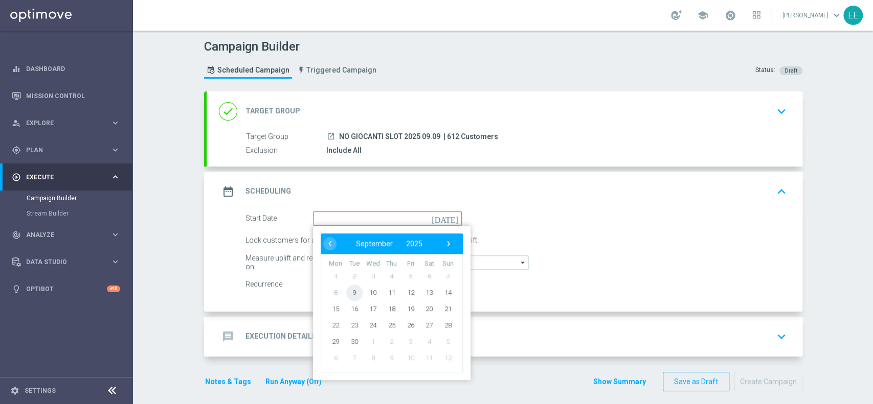
click at [347, 291] on span "9" at bounding box center [354, 292] width 16 height 16
type input "[DATE]"
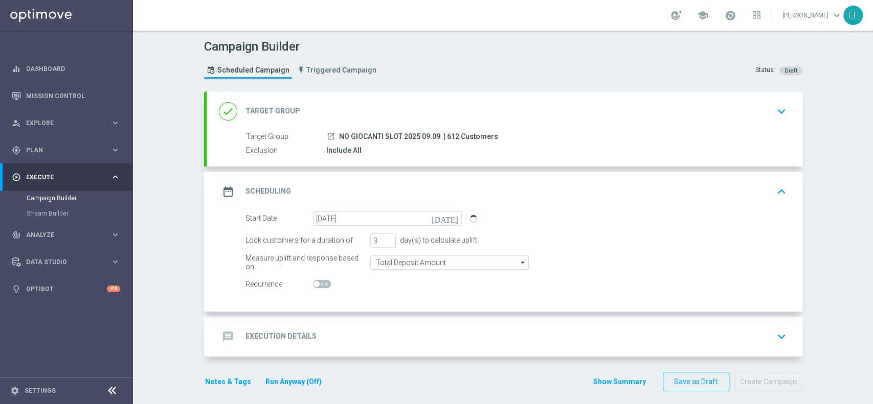
click at [354, 320] on div "message Execution Details keyboard_arrow_down" at bounding box center [505, 337] width 596 height 40
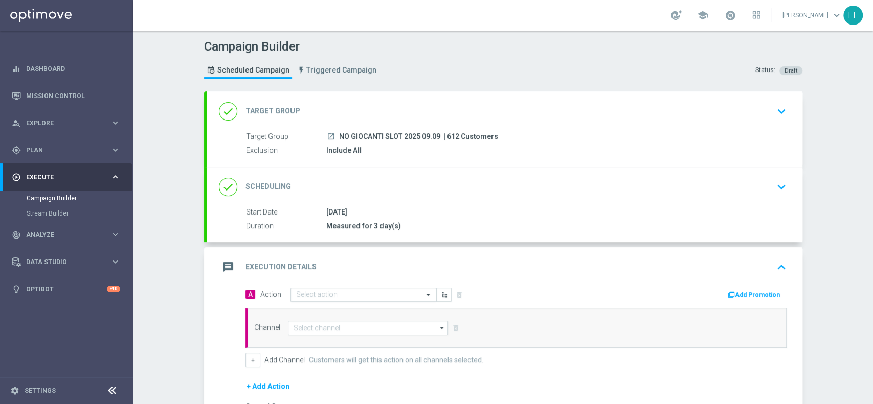
click at [318, 298] on input "text" at bounding box center [353, 295] width 114 height 9
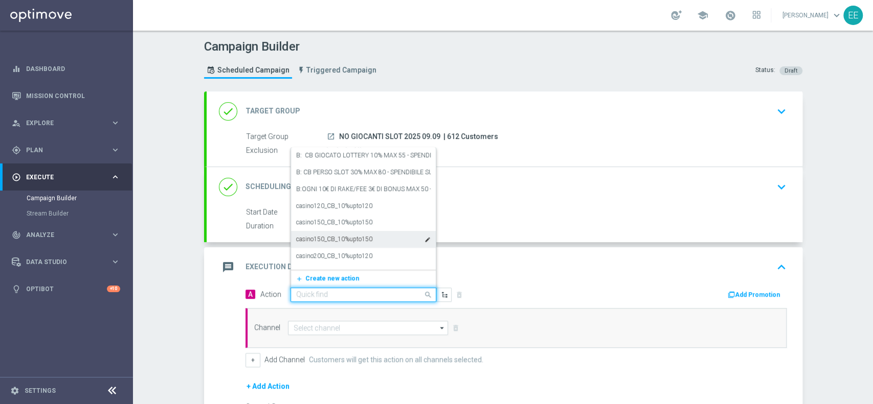
paste input "PROMO RICARICA 100% MAX 20€ - SPENDIBILE SLOT"
type input "PROMO RICARICA 100% MAX 20€ - SPENDIBILE SLOT"
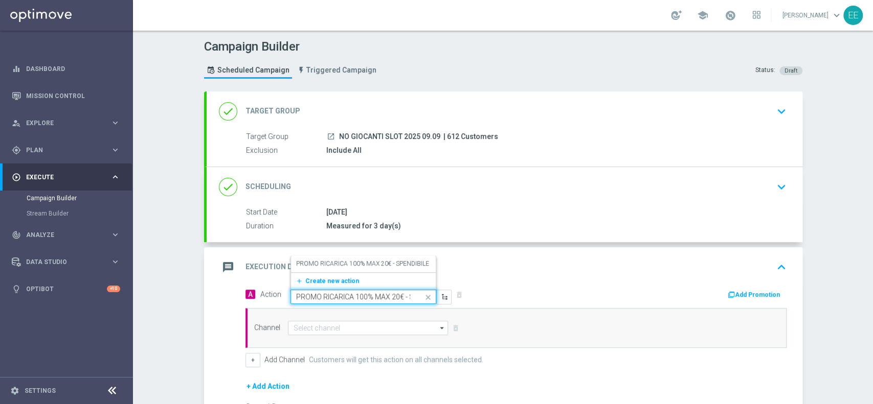
scroll to position [0, 56]
click at [368, 260] on label "PROMO RICARICA 100% MAX 20€ - SPENDIBILE SLOT" at bounding box center [370, 264] width 149 height 9
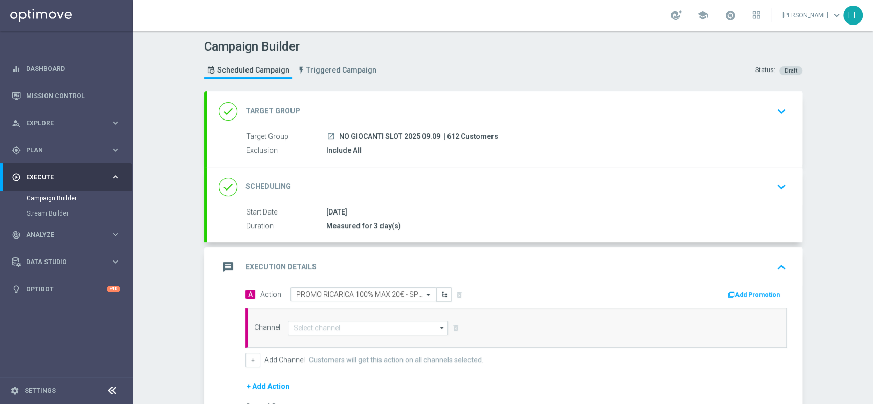
scroll to position [0, 0]
click at [771, 299] on button "Add Promotion" at bounding box center [755, 294] width 57 height 11
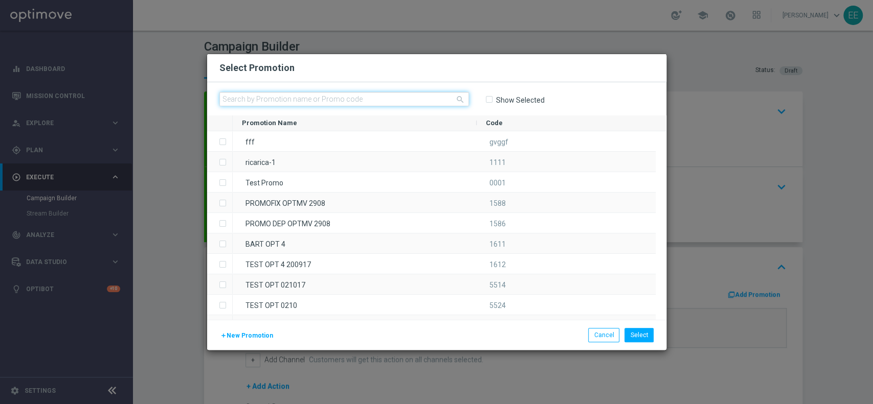
click at [339, 103] on input "text" at bounding box center [344, 99] width 250 height 14
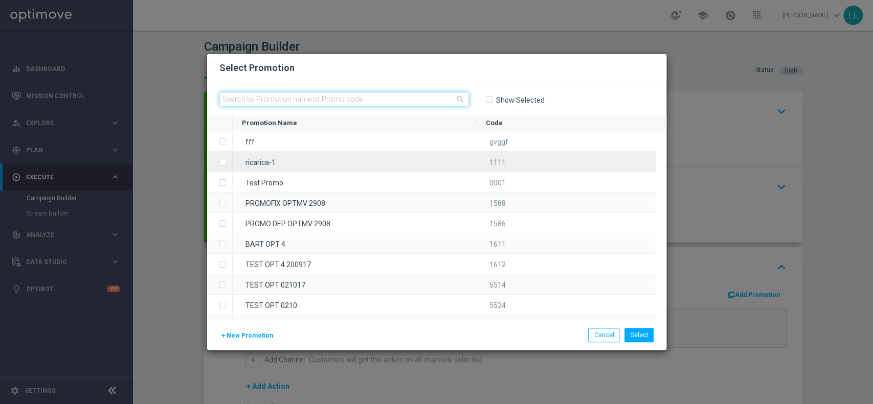
paste input "RICARICASLOT0909"
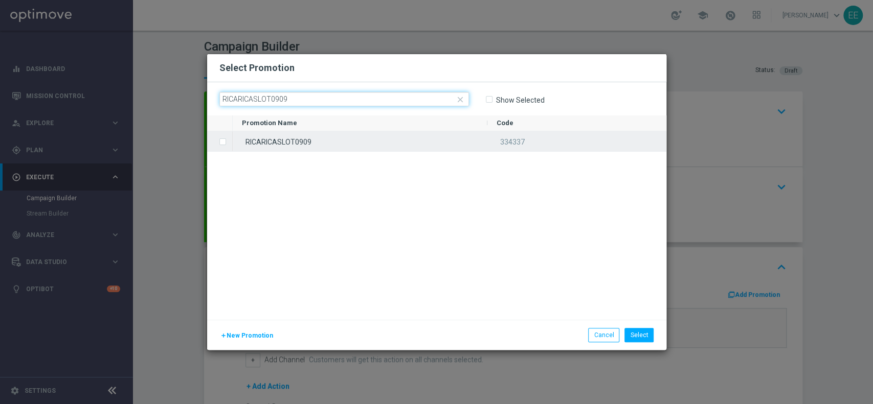
type input "RICARICASLOT0909"
click at [350, 141] on div "RICARICASLOT0909" at bounding box center [360, 141] width 255 height 20
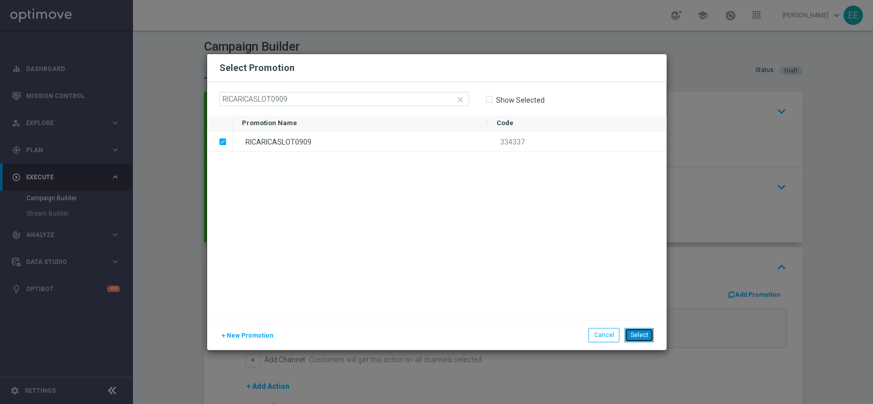
click at [631, 334] on button "Select" at bounding box center [638, 335] width 29 height 14
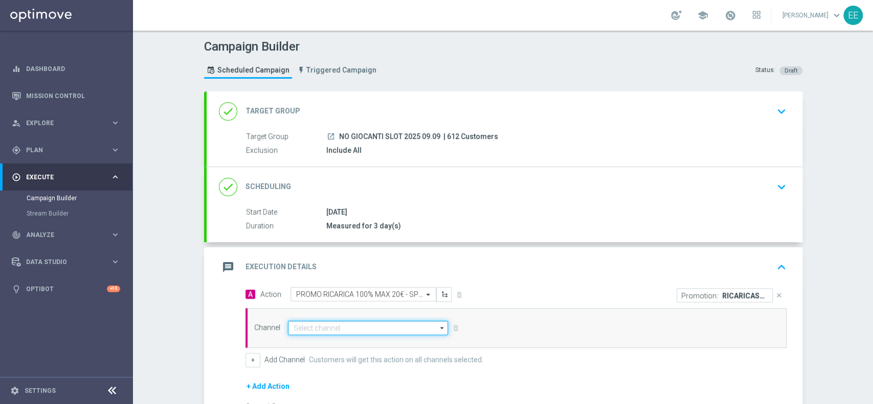
click at [364, 332] on input at bounding box center [368, 328] width 161 height 14
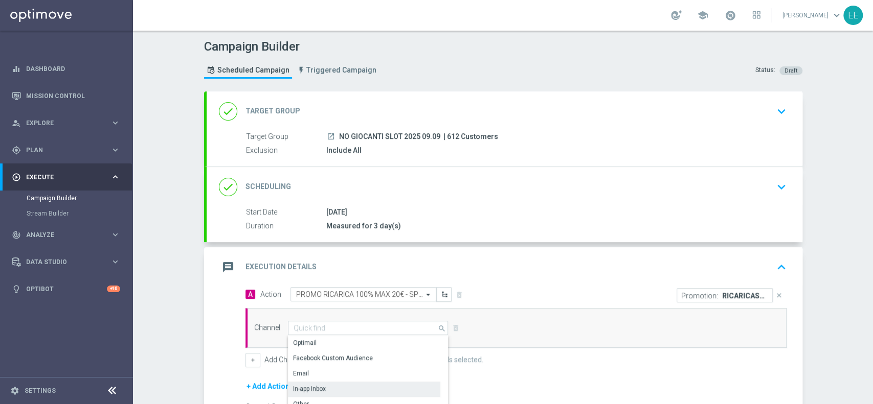
click at [313, 385] on div "In-app Inbox" at bounding box center [309, 389] width 33 height 9
type input "In-app Inbox"
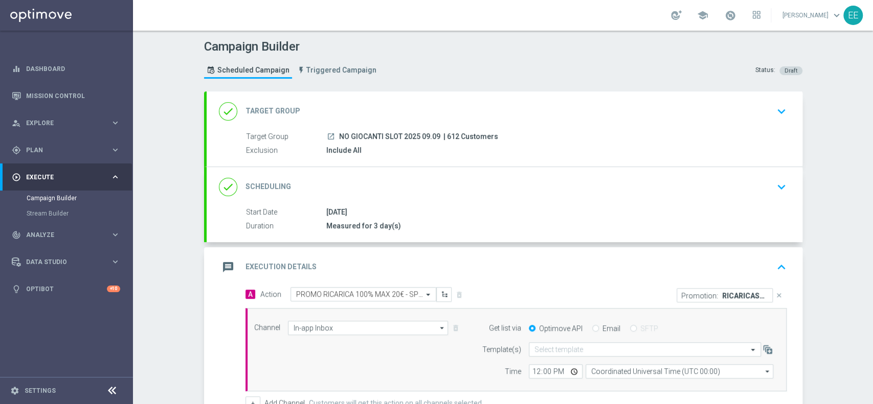
click at [592, 326] on input "Email" at bounding box center [595, 329] width 7 height 7
radio input "true"
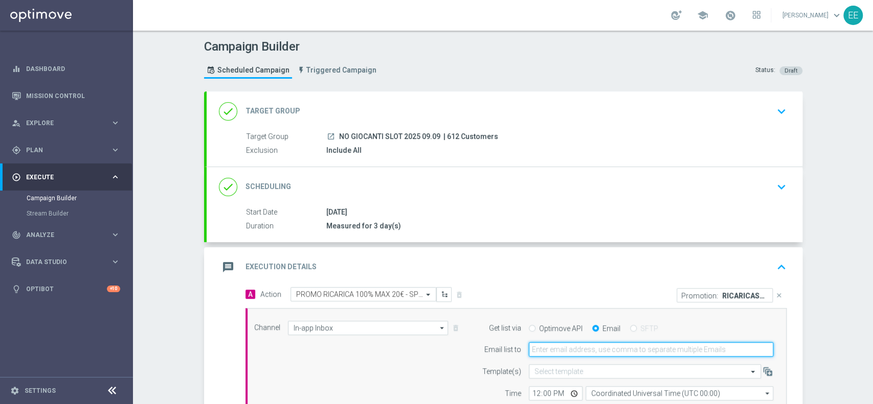
click at [572, 343] on input "email" at bounding box center [651, 350] width 244 height 14
type input "[PERSON_NAME][EMAIL_ADDRESS][DOMAIN_NAME]"
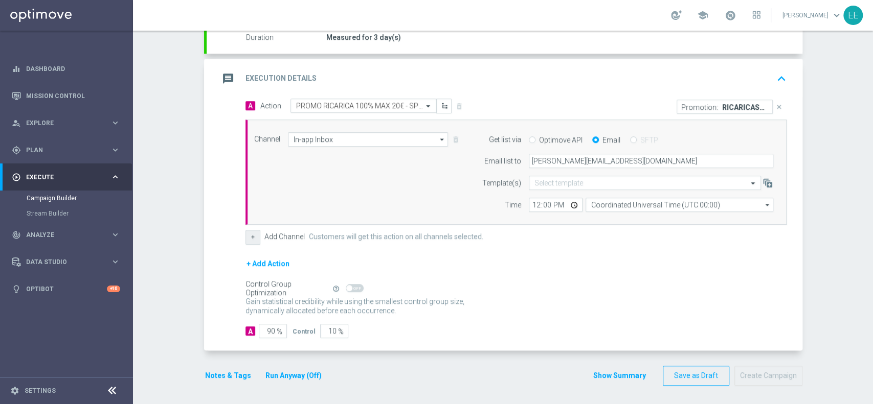
click at [245, 233] on button "+" at bounding box center [252, 237] width 15 height 14
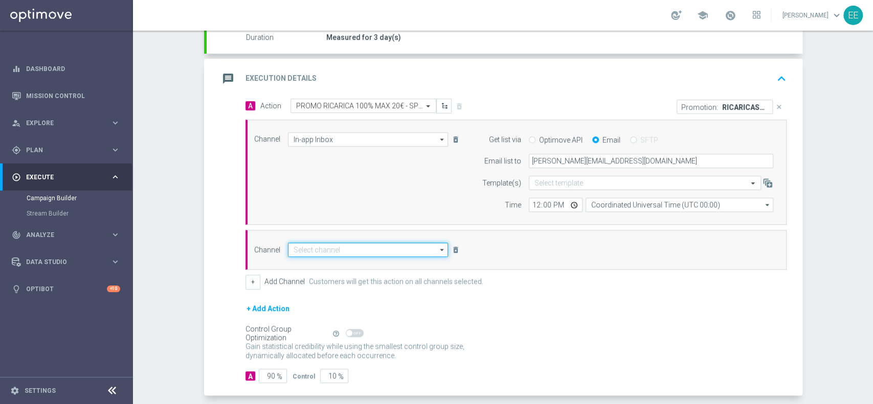
click at [308, 251] on input at bounding box center [368, 250] width 161 height 14
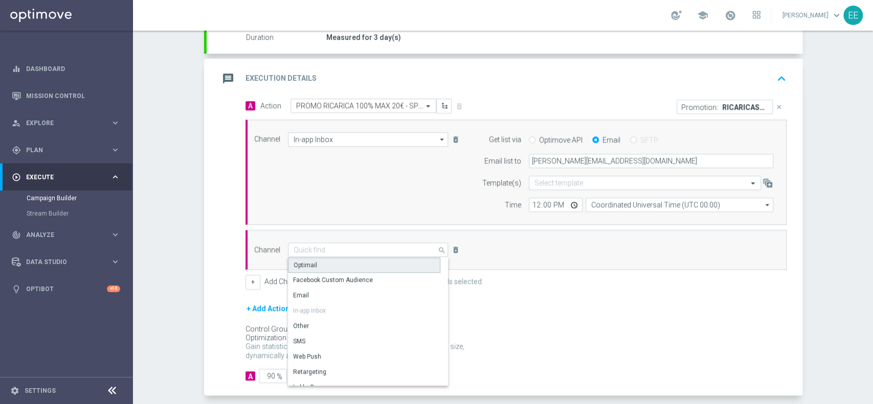
click at [317, 264] on div "Optimail" at bounding box center [364, 265] width 152 height 15
type input "Optimail"
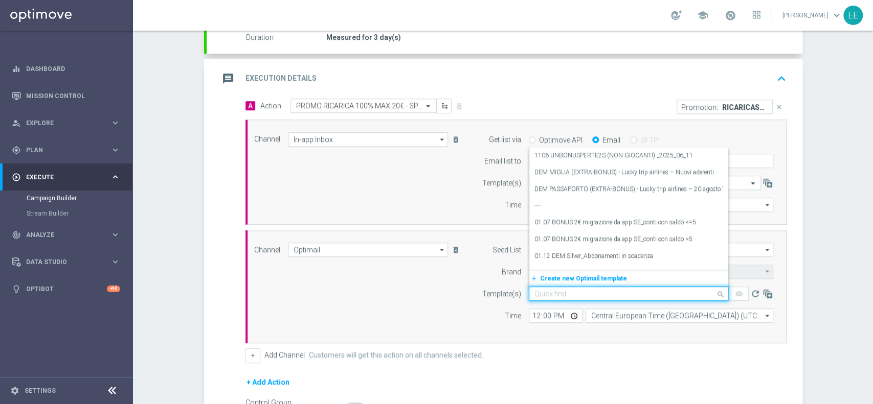
click at [564, 292] on input "text" at bounding box center [618, 294] width 168 height 9
paste input "RICARICASLOT0909"
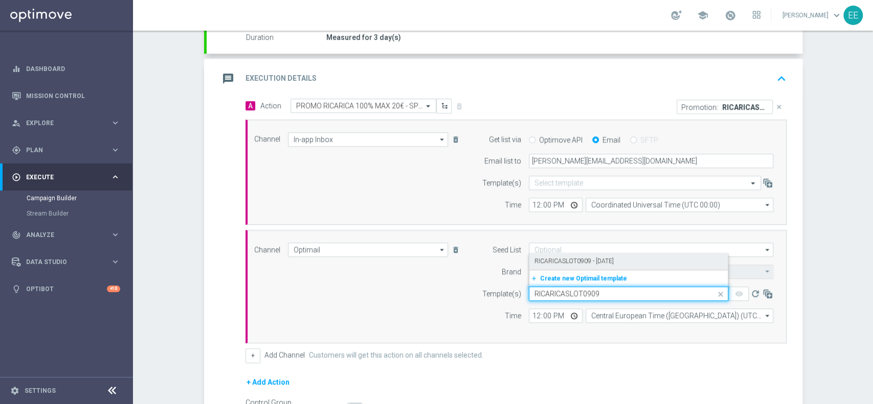
click at [598, 257] on label "RICARICASLOT0909 - [DATE]" at bounding box center [573, 261] width 79 height 9
type input "RICARICASLOT0909"
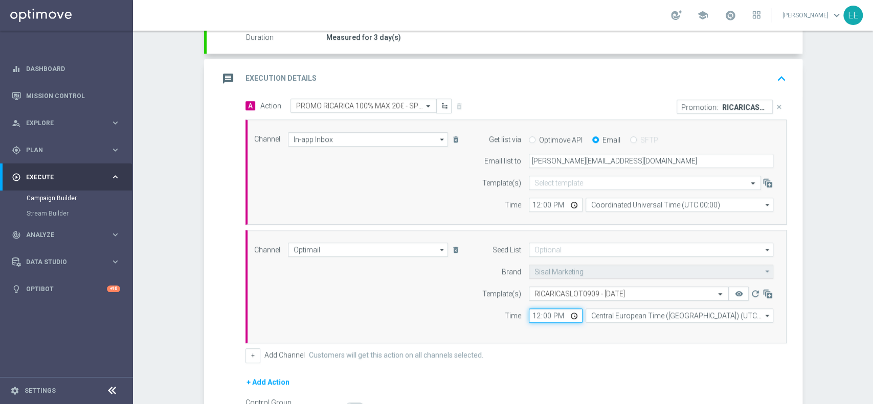
click at [529, 318] on input "12:00" at bounding box center [556, 316] width 54 height 14
type input "18:00"
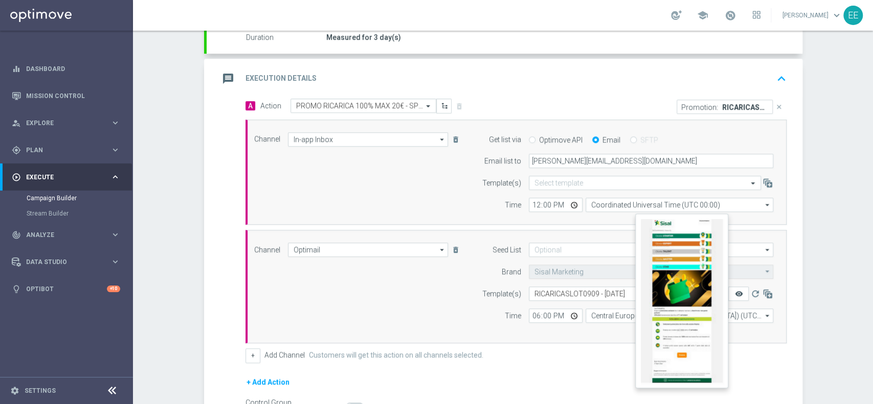
click at [736, 295] on icon "remove_red_eye" at bounding box center [738, 294] width 8 height 8
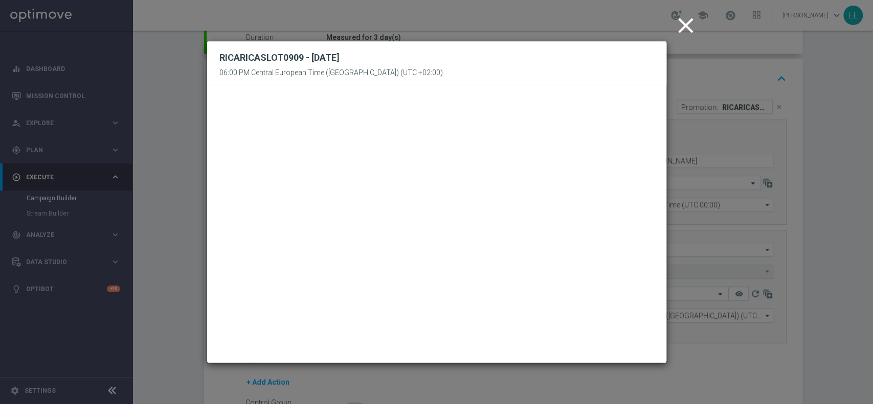
click at [690, 24] on icon "close" at bounding box center [686, 26] width 26 height 26
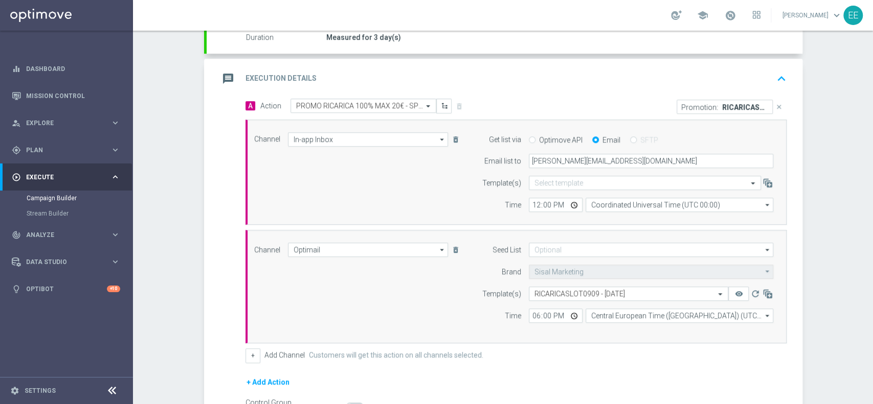
scroll to position [307, 0]
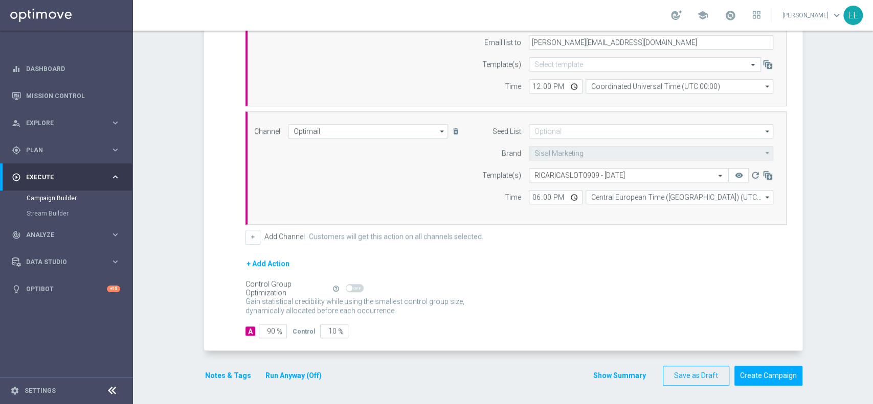
click at [196, 376] on section "done Target Group keyboard_arrow_down Target Group launch NO GIOCANTI SLOT 2025…" at bounding box center [503, 90] width 614 height 612
click at [206, 374] on button "Notes & Tags" at bounding box center [228, 376] width 48 height 13
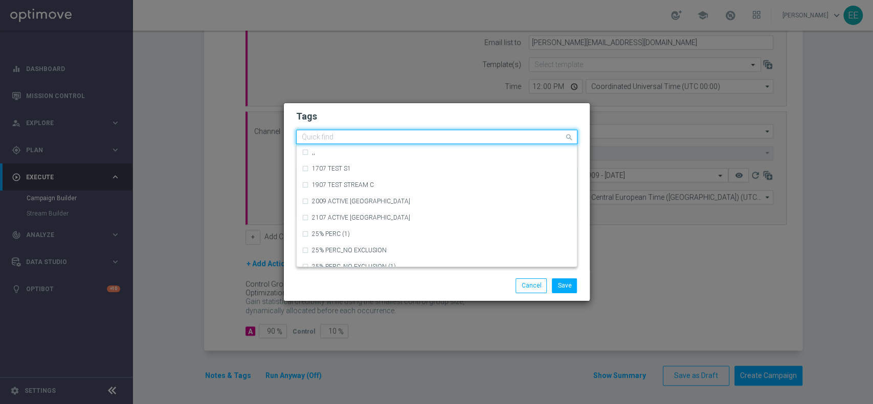
click at [397, 133] on input "text" at bounding box center [433, 137] width 262 height 9
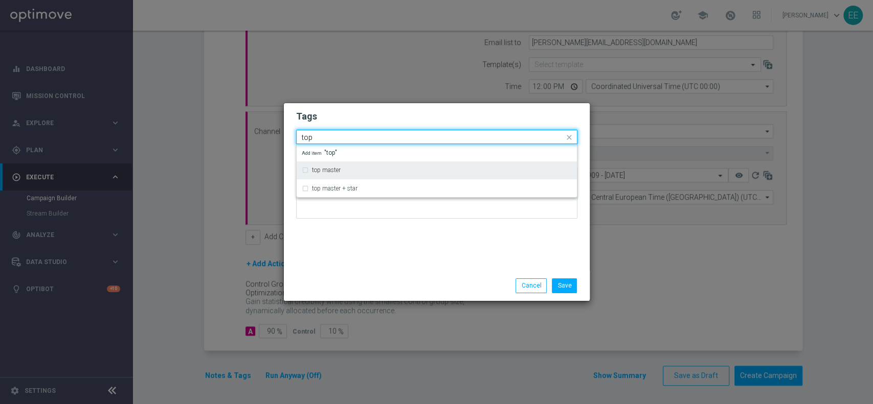
type input "top"
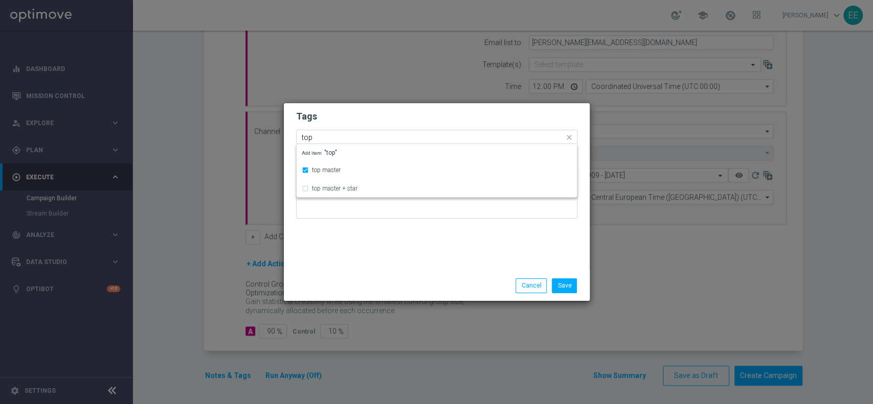
click at [393, 131] on div "Quick find × top master top" at bounding box center [430, 137] width 267 height 13
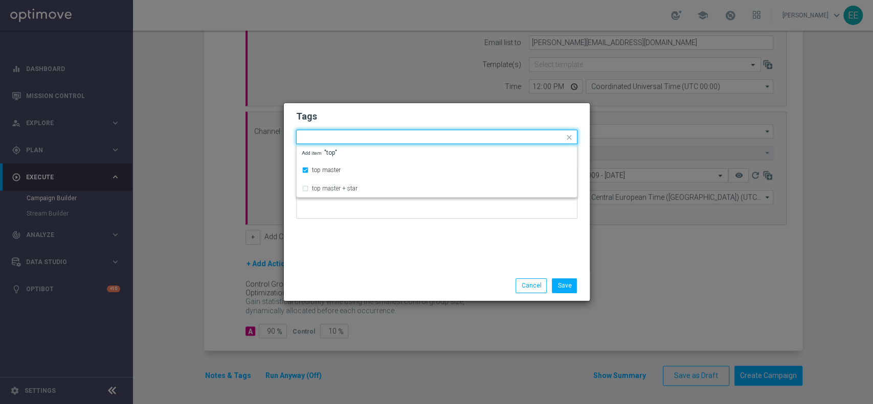
click at [395, 127] on form "Tags Quick find × top master top master top master + star Add item "top" Notes" at bounding box center [436, 167] width 281 height 119
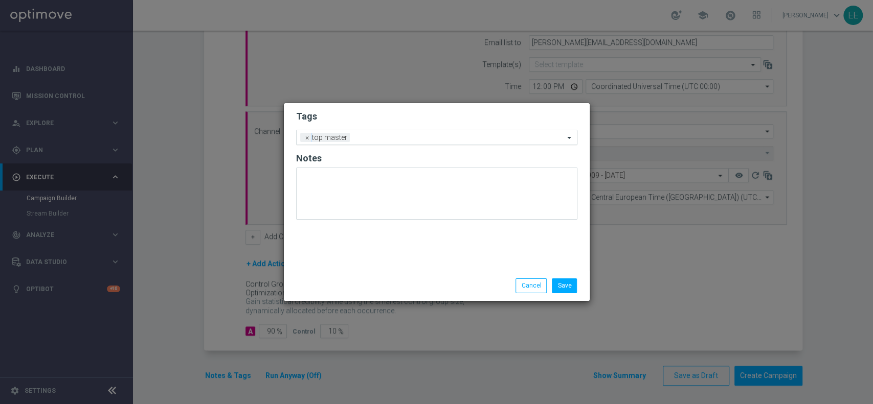
click at [392, 132] on div "Add a new tag × top master" at bounding box center [430, 137] width 267 height 14
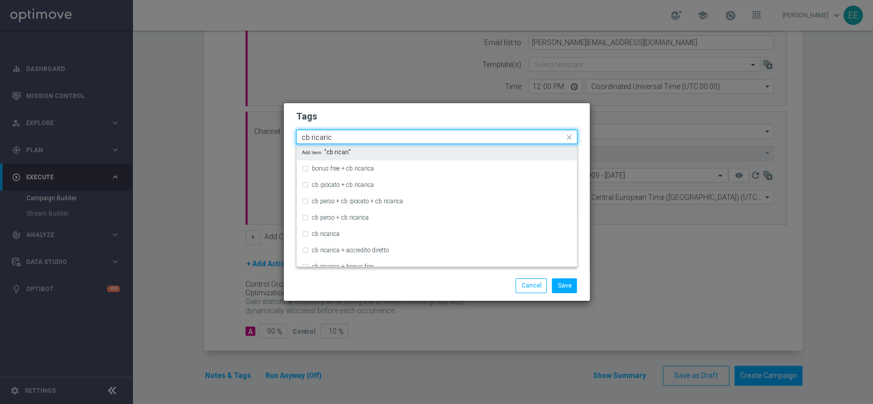
type input "cb ricarica"
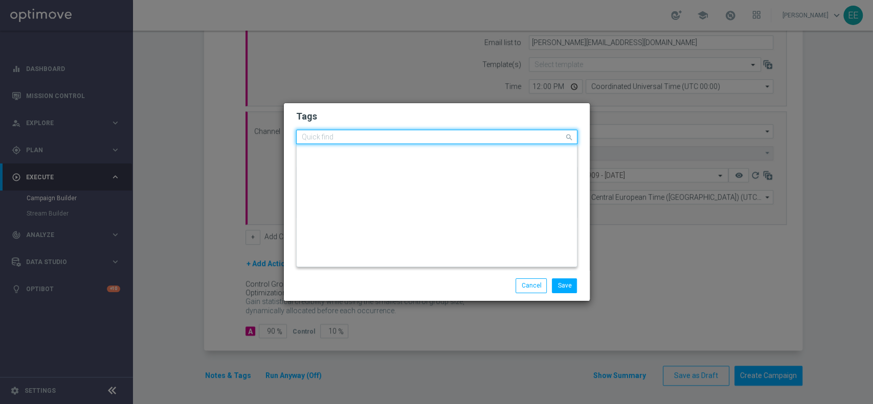
click at [392, 132] on div "Quick find × top master" at bounding box center [430, 137] width 267 height 13
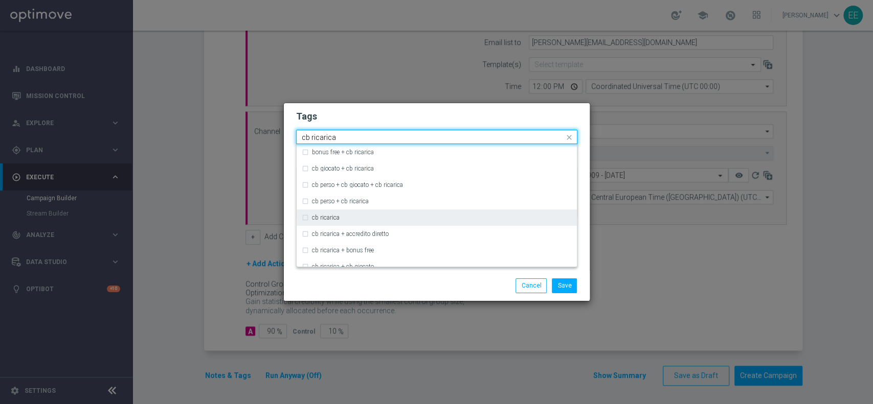
click at [330, 217] on label "cb ricarica" at bounding box center [326, 218] width 28 height 6
type input "cb ricarica"
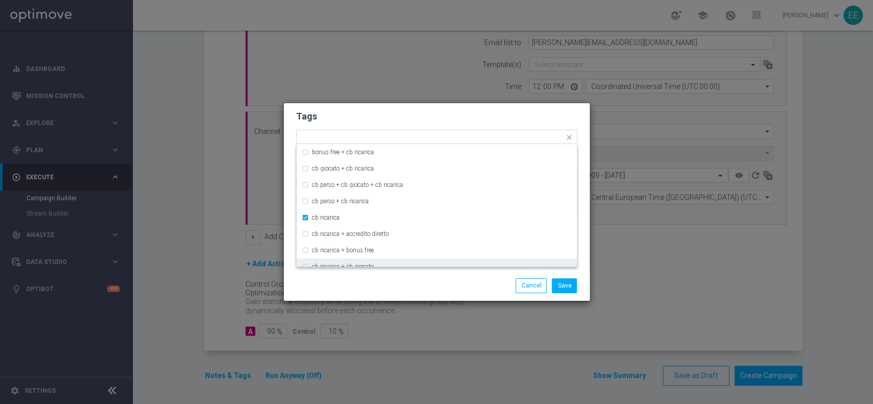
click at [386, 289] on div "Save Cancel" at bounding box center [436, 286] width 297 height 14
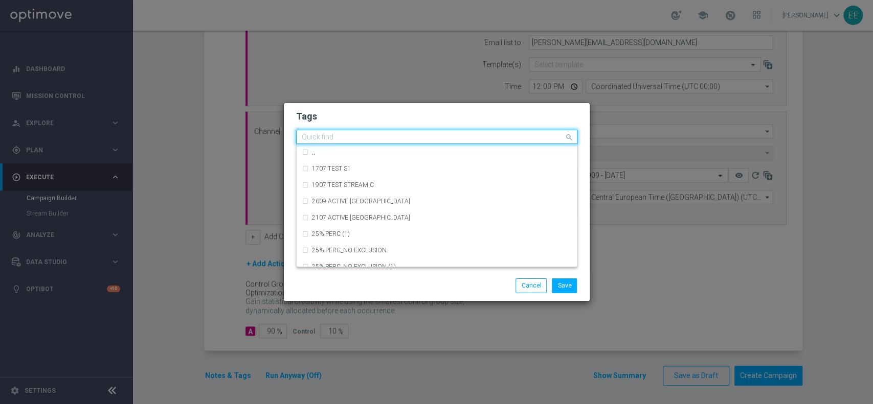
click at [438, 132] on div "Quick find × top master × cb ricarica" at bounding box center [430, 137] width 267 height 13
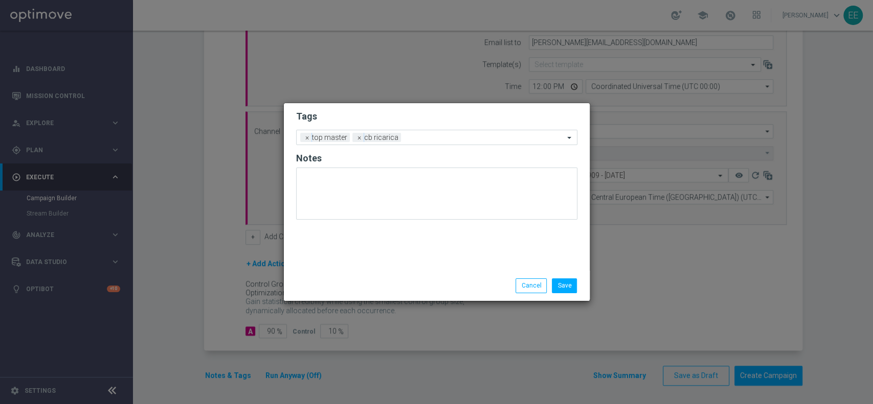
click at [397, 111] on h2 "Tags" at bounding box center [436, 116] width 281 height 12
click at [475, 144] on div "Add a new tag × top master × cb ricarica" at bounding box center [436, 137] width 281 height 15
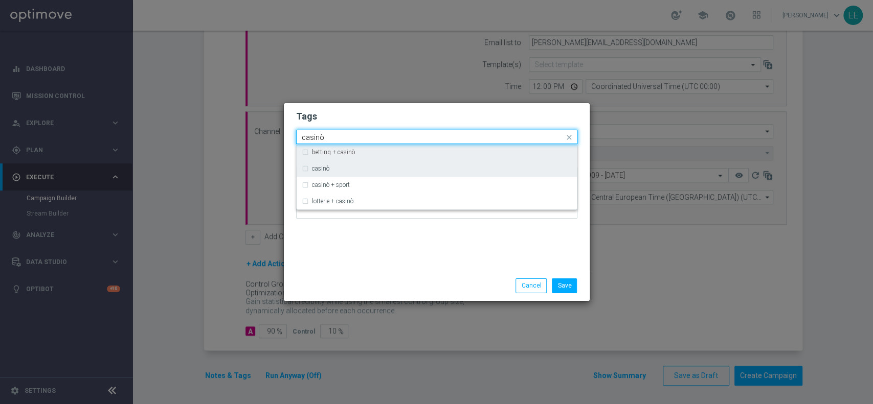
click at [401, 165] on div "casinò" at bounding box center [437, 169] width 270 height 16
type input "casinò"
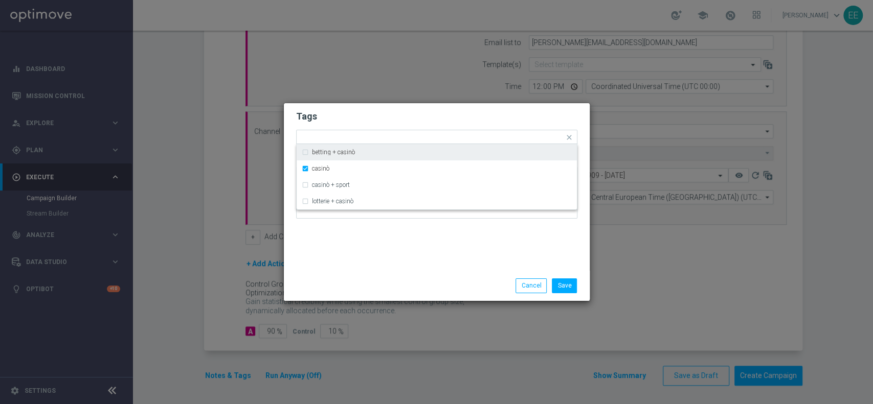
click at [479, 124] on form "Tags Quick find × top master × cb ricarica × casinò betting + casinò casinò cas…" at bounding box center [436, 167] width 281 height 119
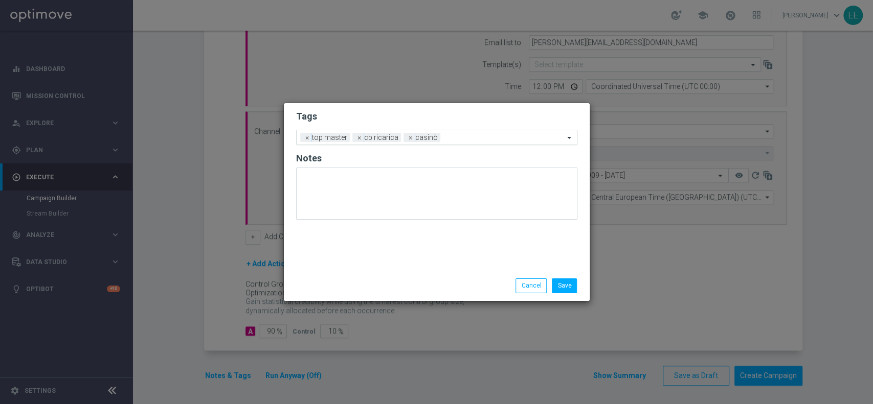
click at [503, 130] on div "Add a new tag × top master × cb ricarica × casinò" at bounding box center [436, 137] width 281 height 15
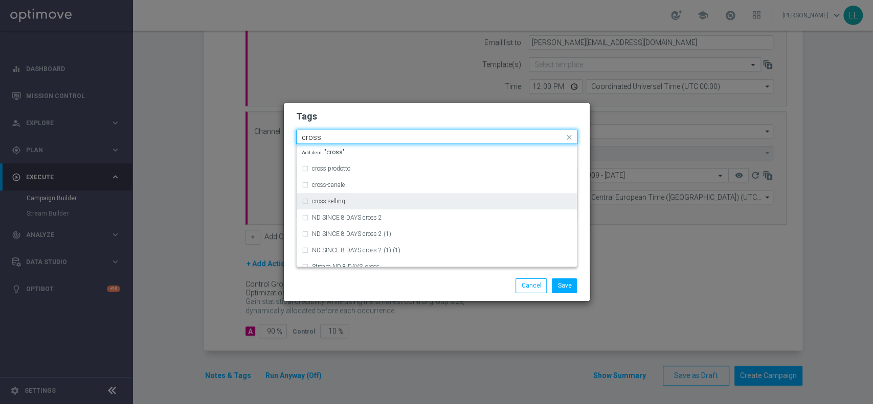
click at [339, 205] on label "cross-selling" at bounding box center [328, 201] width 33 height 6
type input "cross"
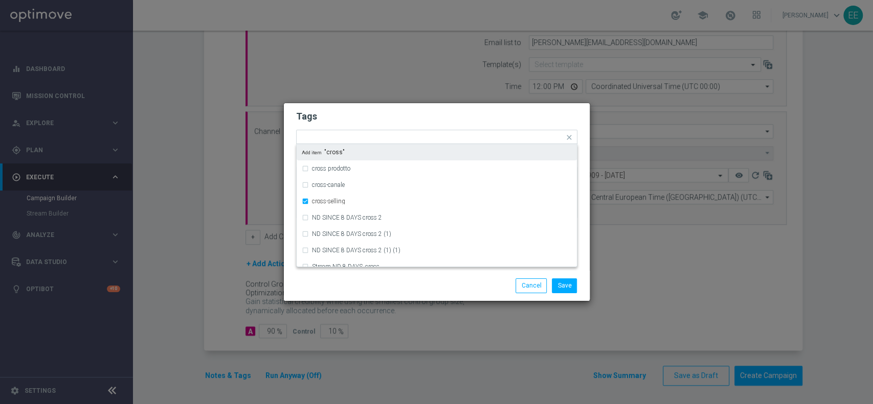
click at [464, 95] on modal-container "Tags Quick find × top master × cb ricarica × casinò × cross-selling cross prodo…" at bounding box center [436, 202] width 873 height 404
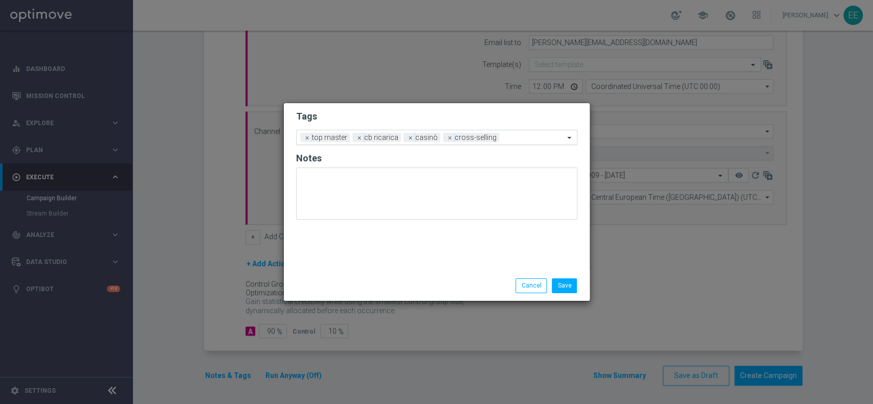
click at [523, 142] on div at bounding box center [533, 139] width 62 height 10
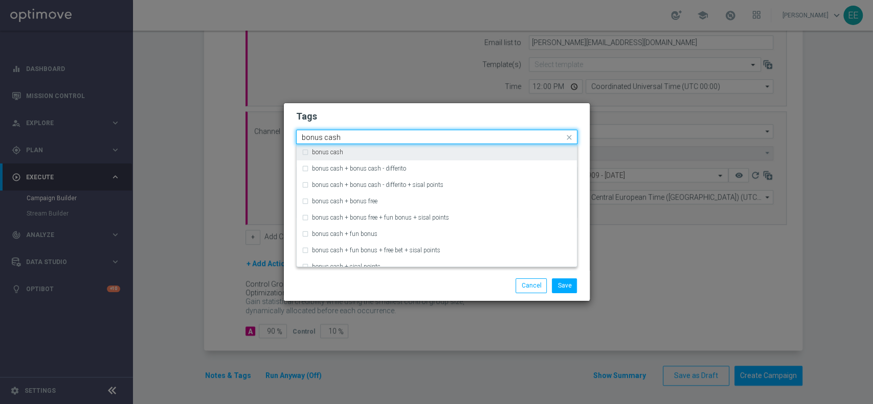
click at [495, 150] on div "bonus cash" at bounding box center [442, 152] width 260 height 6
type input "bonus cash"
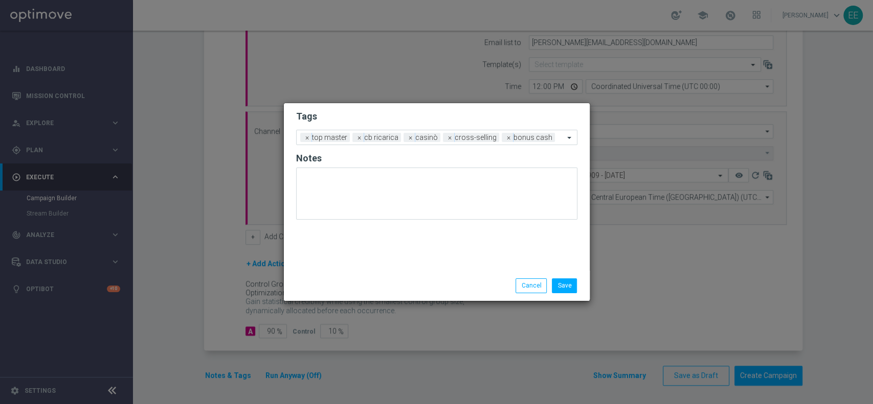
click at [530, 96] on modal-container "Tags Add a new tag × top master × cb ricarica × casinò × cross-selling × bonus …" at bounding box center [436, 202] width 873 height 404
click at [562, 285] on button "Save" at bounding box center [564, 286] width 25 height 14
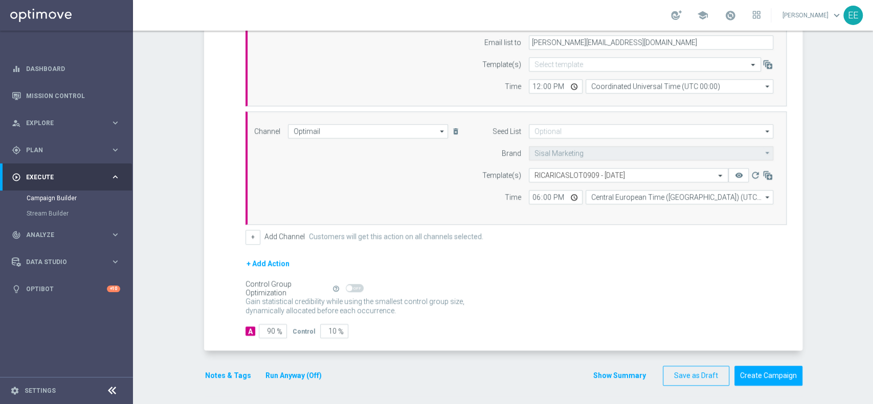
click at [276, 376] on button "Run Anyway (Off)" at bounding box center [293, 376] width 58 height 13
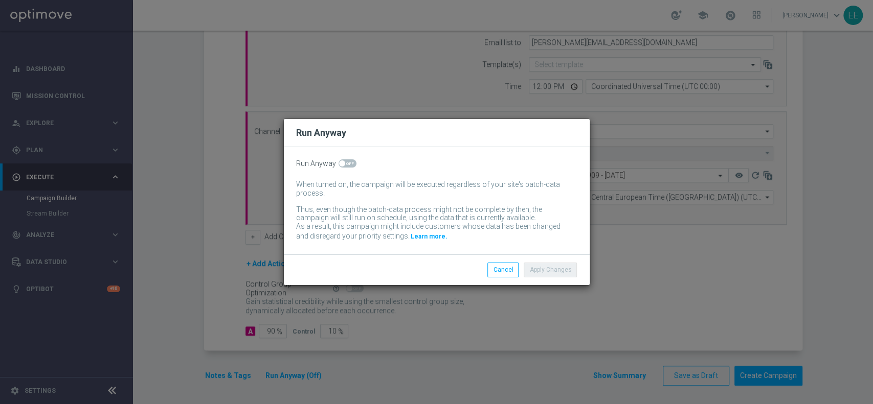
click at [346, 166] on span at bounding box center [347, 164] width 18 height 8
click at [346, 166] on input "checkbox" at bounding box center [347, 164] width 18 height 8
checkbox input "true"
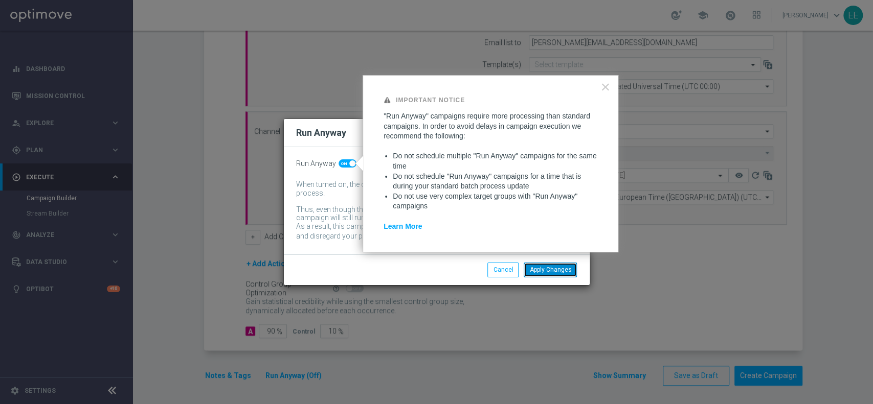
click at [549, 269] on button "Apply Changes" at bounding box center [550, 270] width 53 height 14
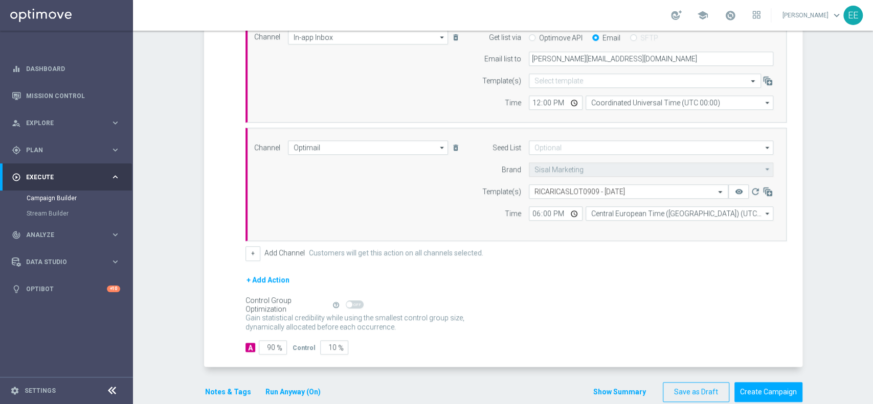
scroll to position [307, 0]
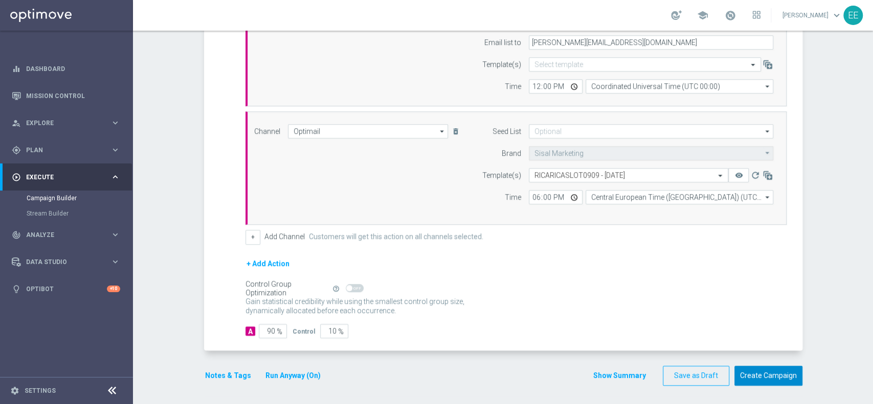
click at [785, 380] on button "Create Campaign" at bounding box center [768, 376] width 68 height 20
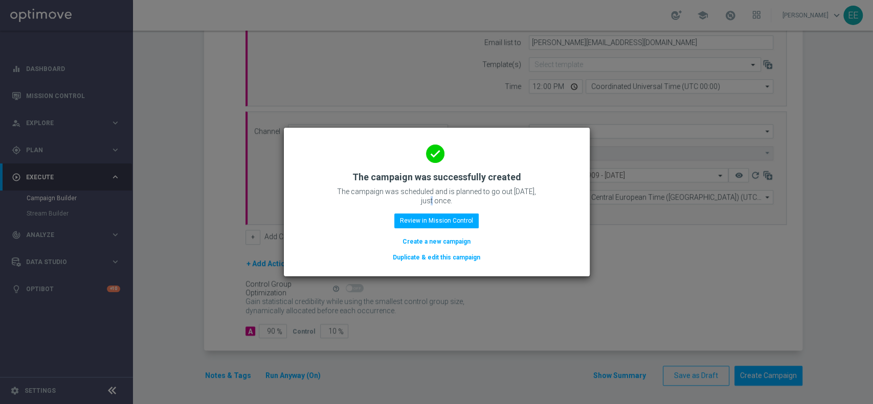
drag, startPoint x: 736, startPoint y: 10, endPoint x: 370, endPoint y: 231, distance: 427.3
click at [370, 231] on modal-container "done The campaign was successfully created The campaign was scheduled and is pl…" at bounding box center [436, 202] width 873 height 404
click at [419, 219] on button "Review in Mission Control" at bounding box center [436, 221] width 84 height 14
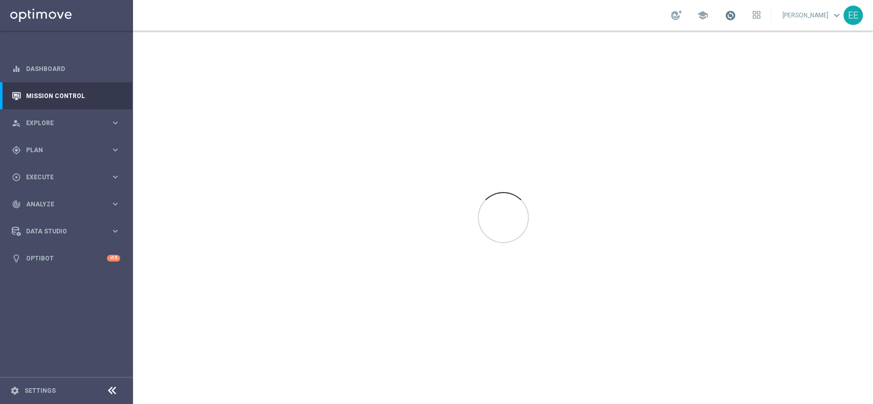
click at [736, 15] on span at bounding box center [730, 15] width 11 height 11
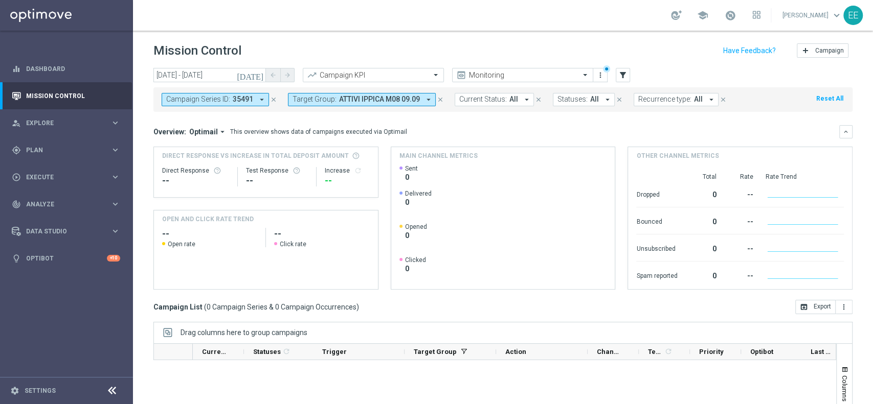
click at [440, 100] on icon "close" at bounding box center [440, 99] width 7 height 7
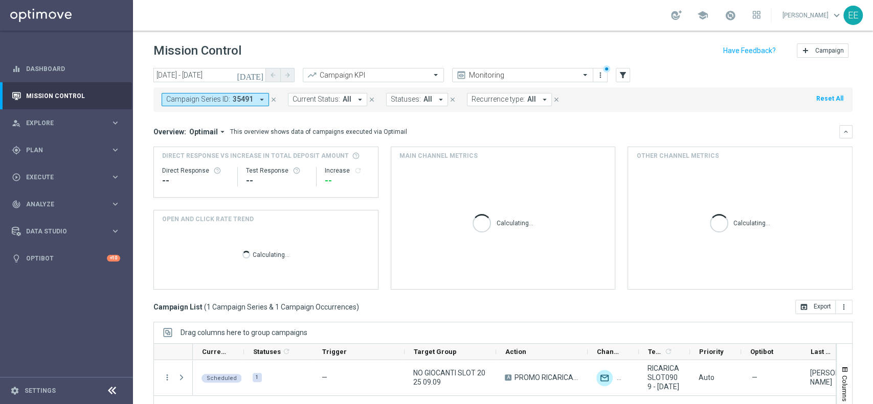
scroll to position [106, 0]
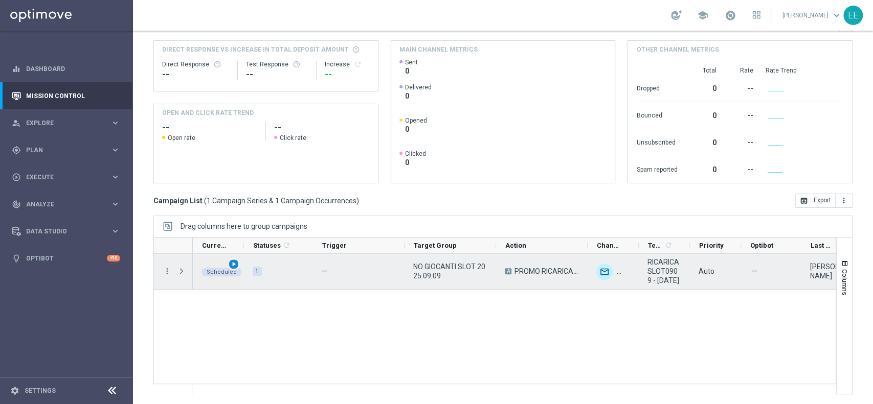
click at [233, 263] on span "play_arrow" at bounding box center [233, 264] width 7 height 7
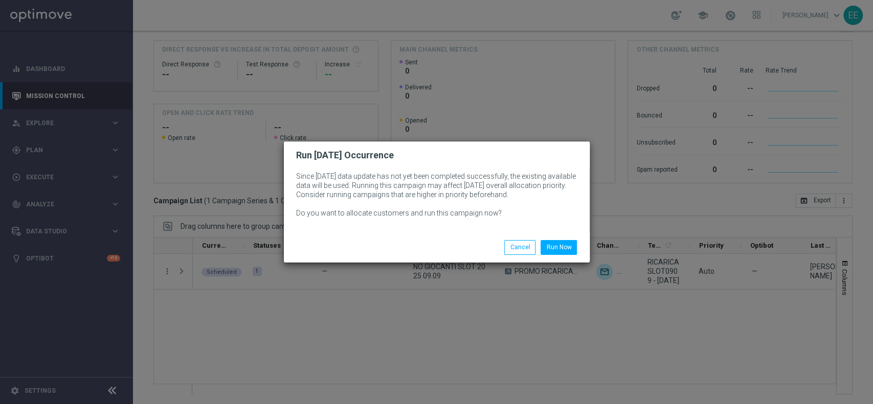
click at [544, 256] on div "Run Now Cancel" at bounding box center [437, 248] width 306 height 30
click at [556, 252] on button "Run Now" at bounding box center [558, 247] width 36 height 14
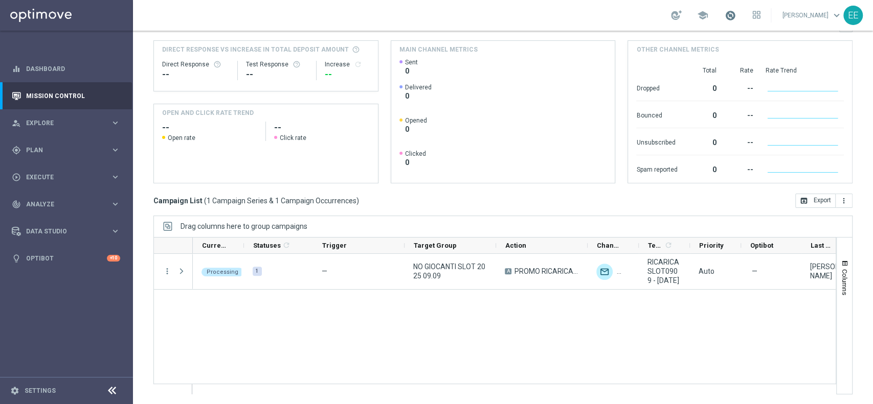
click at [736, 13] on span at bounding box center [730, 15] width 11 height 11
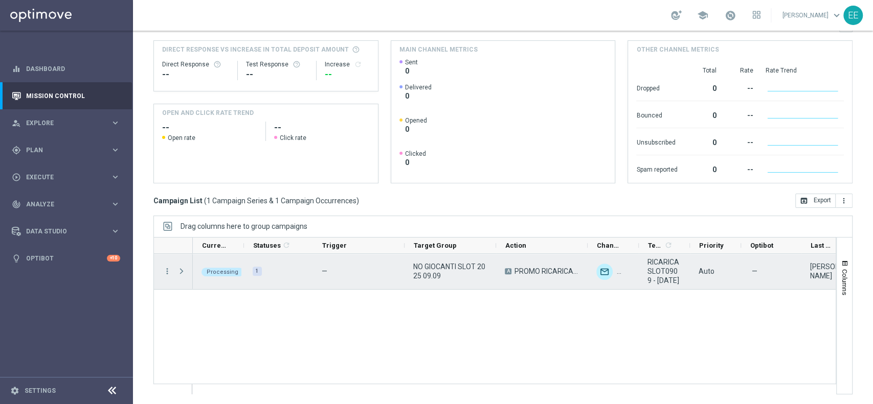
click at [434, 264] on span "NO GIOCANTI SLOT 2025 09.09" at bounding box center [450, 271] width 74 height 18
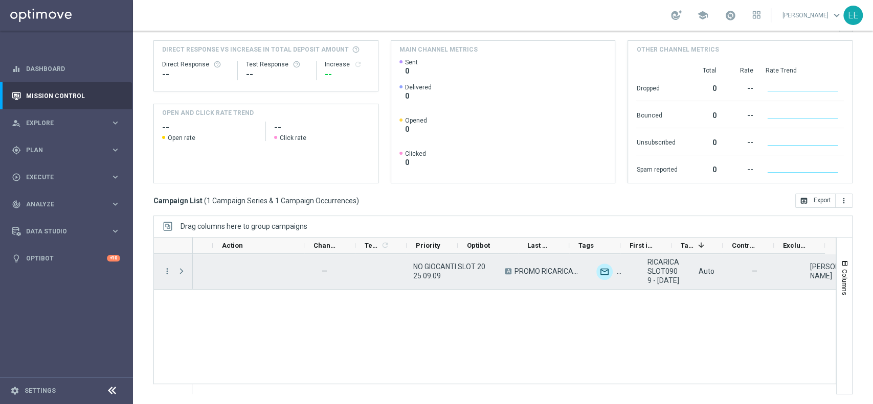
scroll to position [0, 282]
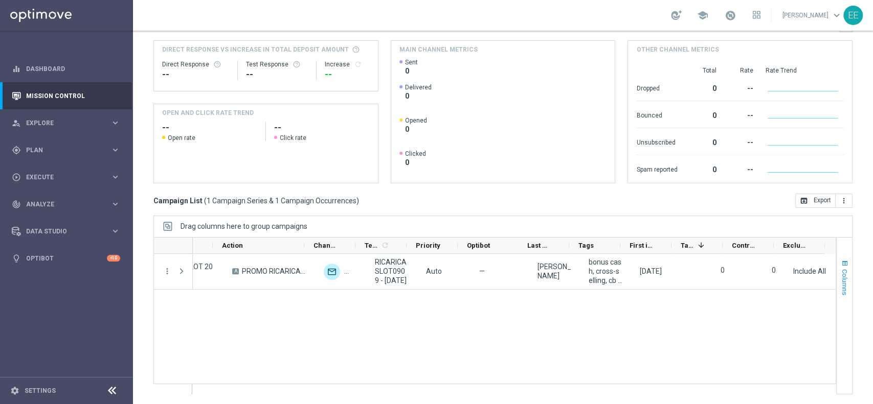
click at [841, 277] on span "Columns" at bounding box center [845, 282] width 8 height 26
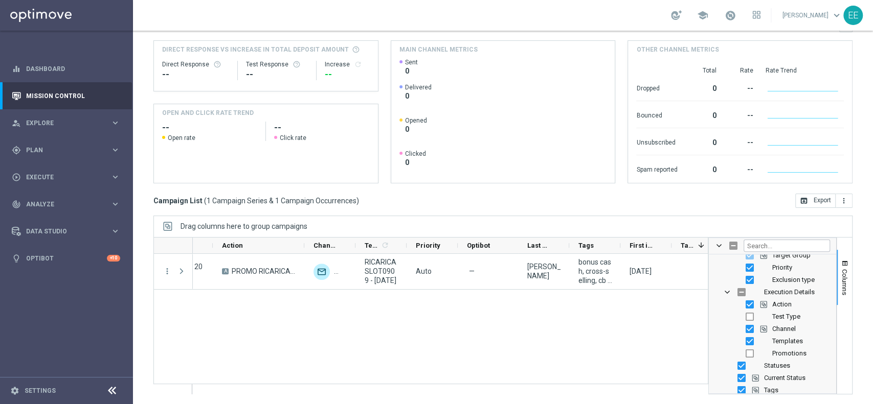
scroll to position [70, 0]
click at [745, 349] on input "Press SPACE to toggle visibility (hidden)" at bounding box center [749, 353] width 8 height 8
checkbox input "true"
click at [841, 285] on span "Columns" at bounding box center [845, 282] width 8 height 26
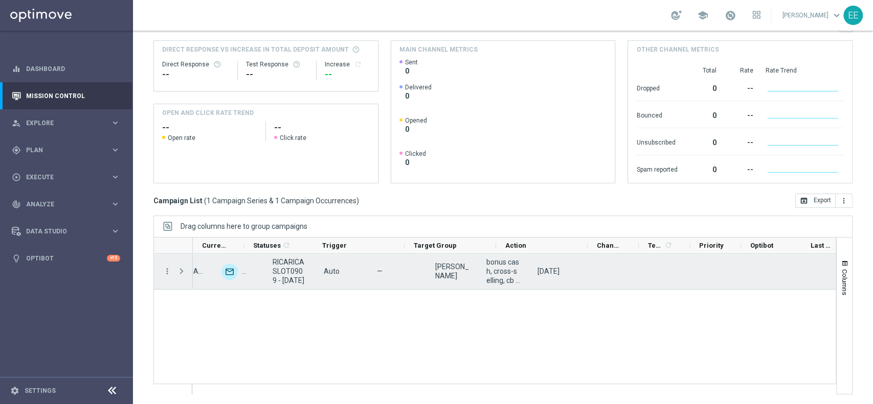
scroll to position [0, 0]
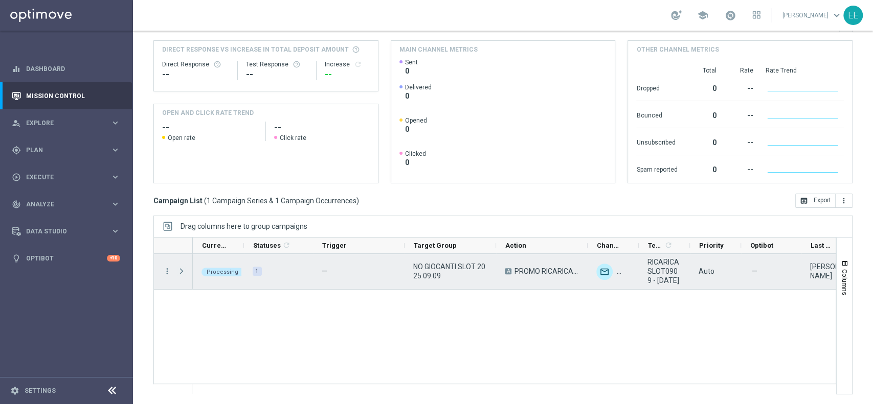
click at [183, 272] on span "Press SPACE to select this row." at bounding box center [181, 271] width 9 height 8
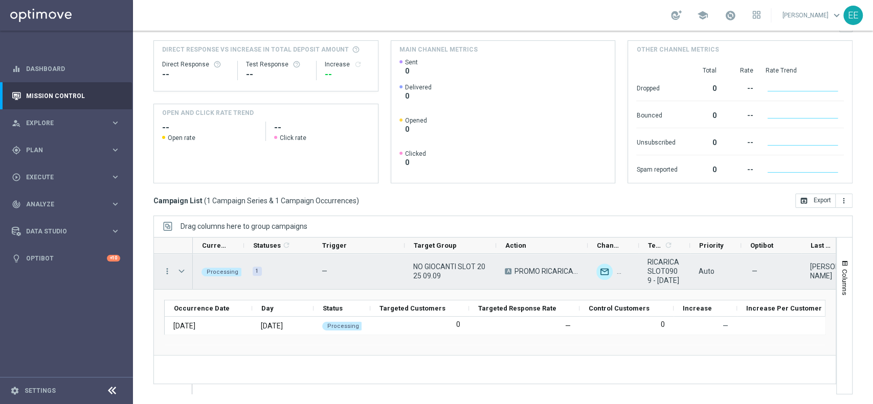
click at [183, 272] on span "Press SPACE to select this row." at bounding box center [181, 271] width 9 height 8
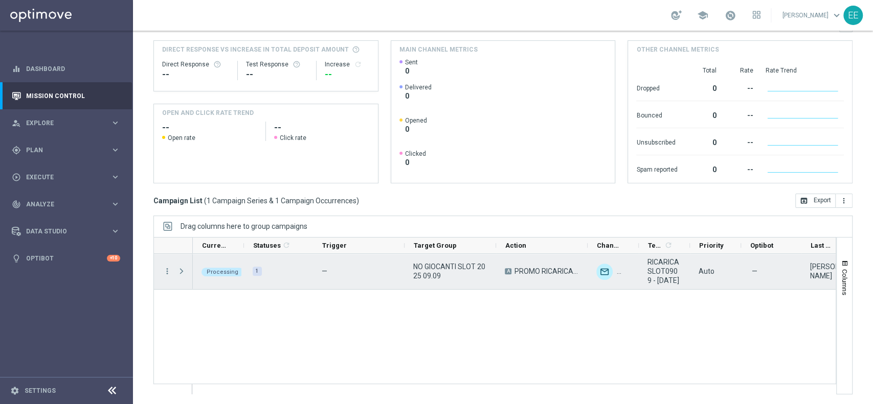
click at [183, 272] on span "Press SPACE to select this row." at bounding box center [181, 271] width 9 height 8
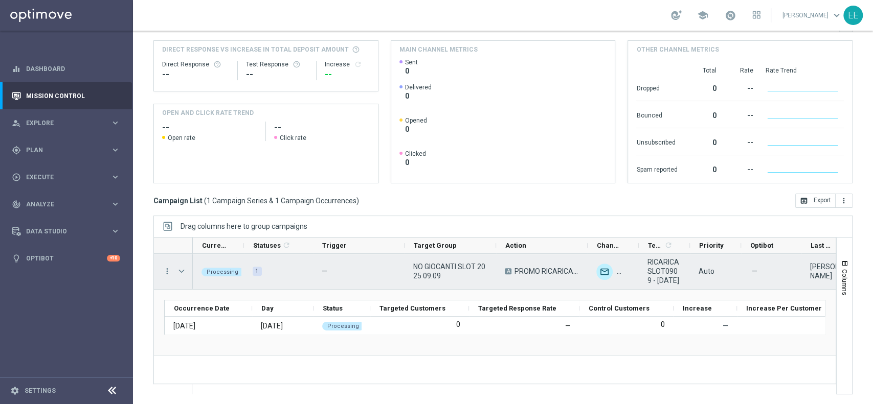
click at [183, 272] on span "Press SPACE to select this row." at bounding box center [181, 271] width 9 height 8
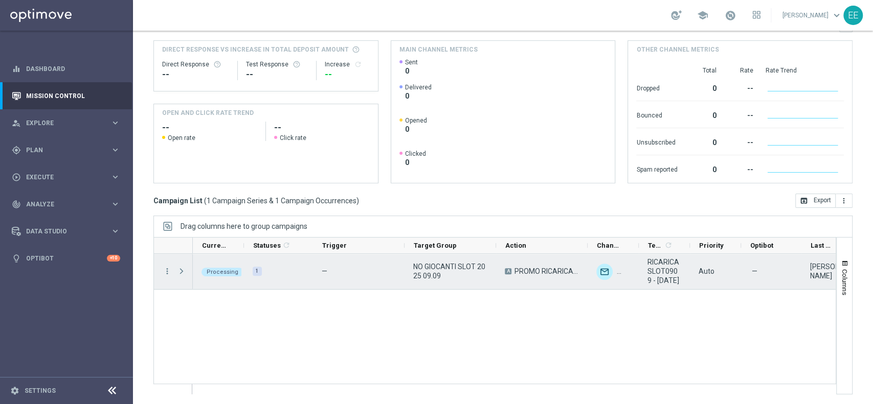
click at [183, 272] on span "Press SPACE to select this row." at bounding box center [181, 271] width 9 height 8
click at [0, 0] on span "Press SPACE to select this row." at bounding box center [0, 0] width 0 height 0
click at [183, 272] on span "Press SPACE to select this row." at bounding box center [181, 271] width 9 height 8
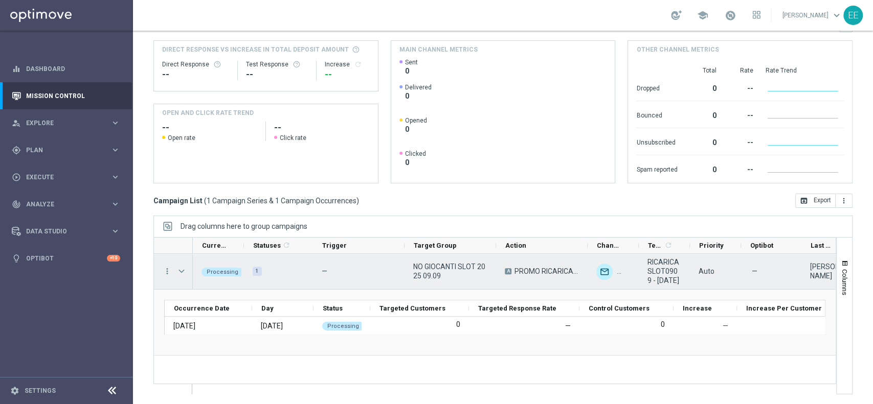
click at [183, 272] on span "Press SPACE to select this row." at bounding box center [181, 271] width 9 height 8
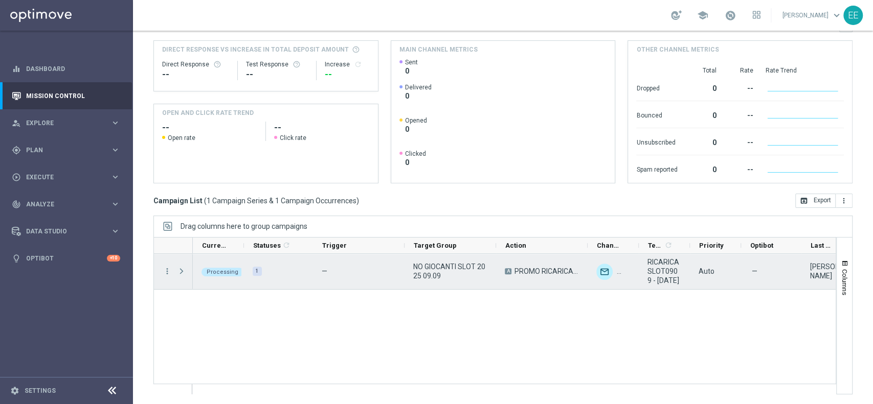
click at [183, 272] on span "Press SPACE to select this row." at bounding box center [181, 271] width 9 height 8
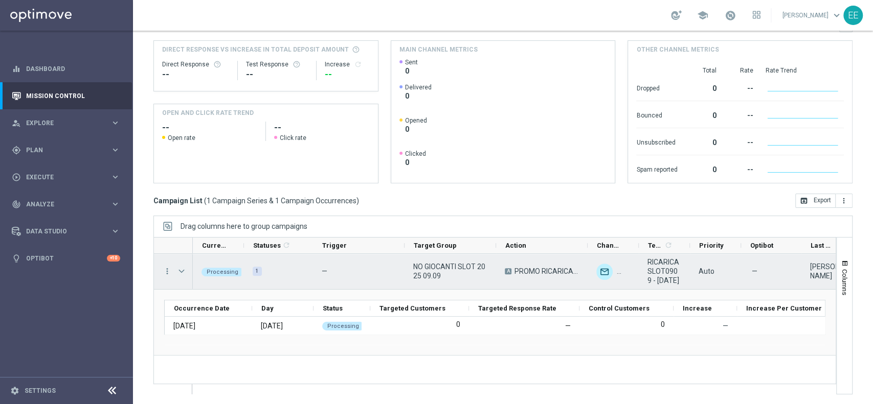
click at [184, 272] on span "Press SPACE to select this row." at bounding box center [181, 271] width 9 height 8
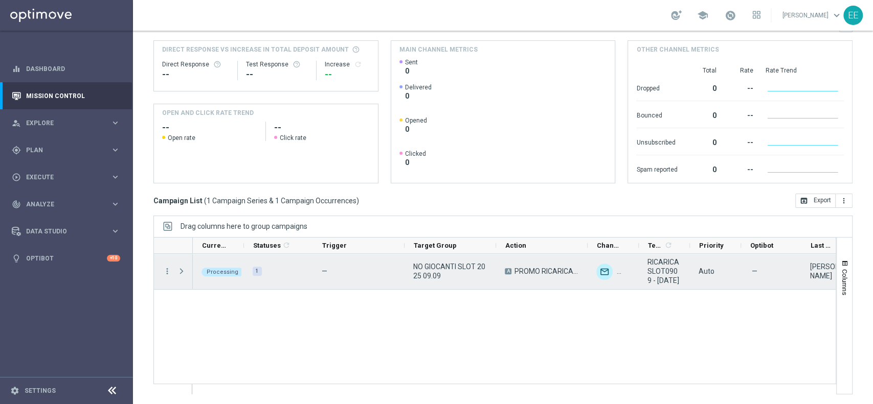
click at [184, 272] on span "Press SPACE to select this row." at bounding box center [181, 271] width 9 height 8
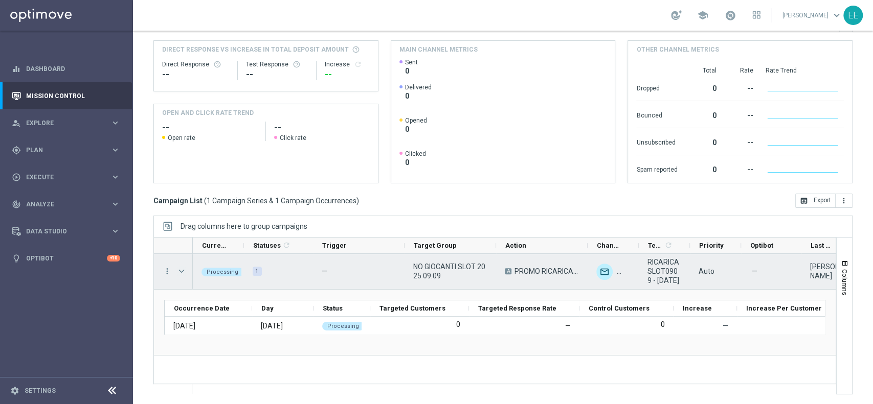
click at [181, 273] on span "Press SPACE to select this row." at bounding box center [181, 271] width 9 height 8
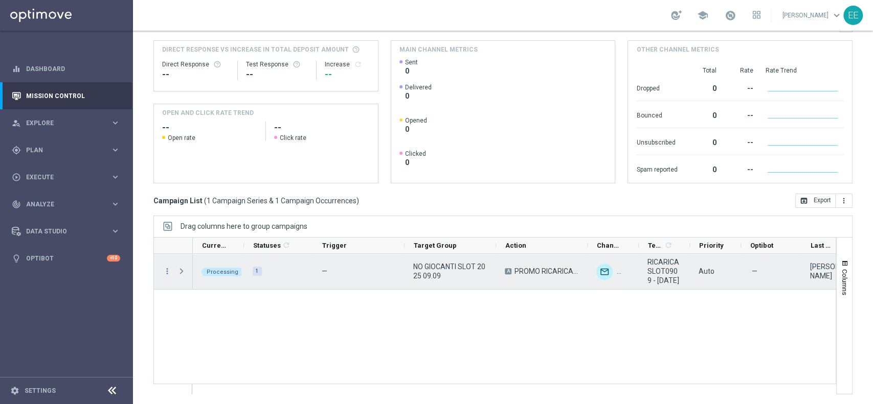
click at [181, 273] on span "Press SPACE to select this row." at bounding box center [181, 271] width 9 height 8
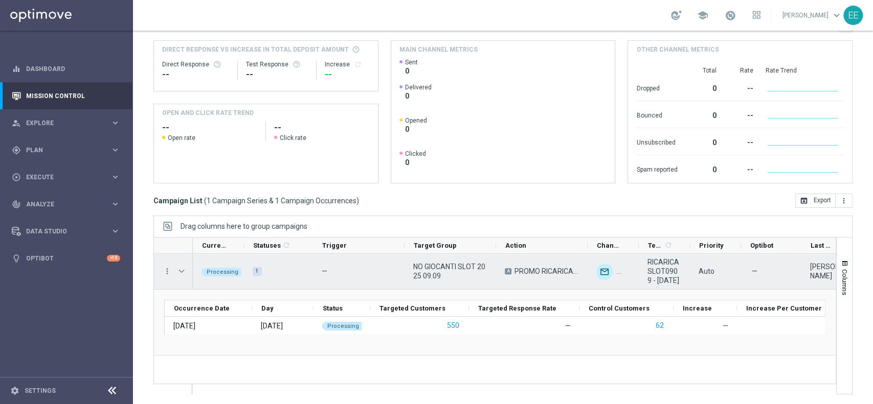
click at [409, 265] on div "NO GIOCANTI SLOT 2025 09.09" at bounding box center [450, 271] width 92 height 35
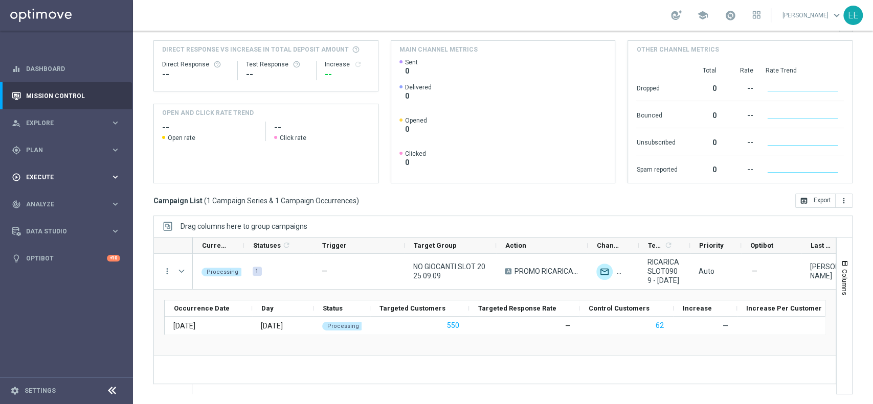
click at [26, 174] on span "Execute" at bounding box center [68, 177] width 84 height 6
click at [53, 154] on div "gps_fixed Plan keyboard_arrow_right" at bounding box center [66, 150] width 132 height 27
click at [56, 166] on div "Target Groups" at bounding box center [79, 171] width 105 height 15
click at [45, 170] on link "Target Groups" at bounding box center [67, 171] width 80 height 8
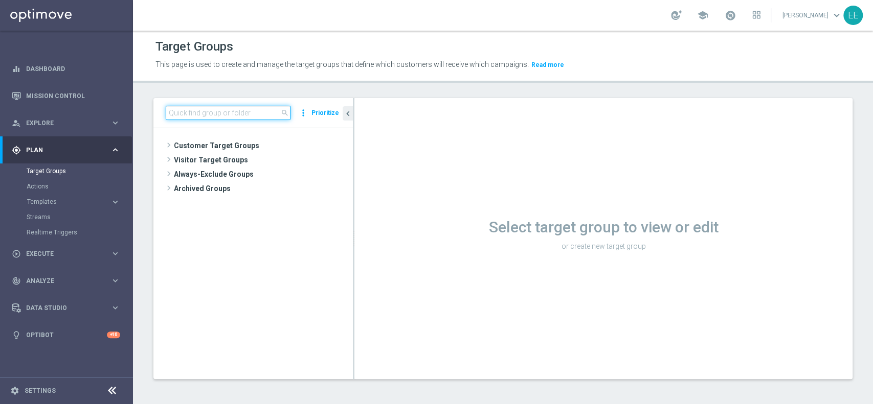
click at [193, 109] on input at bounding box center [228, 113] width 125 height 14
paste input "NO GIOCANTI SLOT 2025 09.09"
type input "NO GIOCANTI SLOT 2025 09.09"
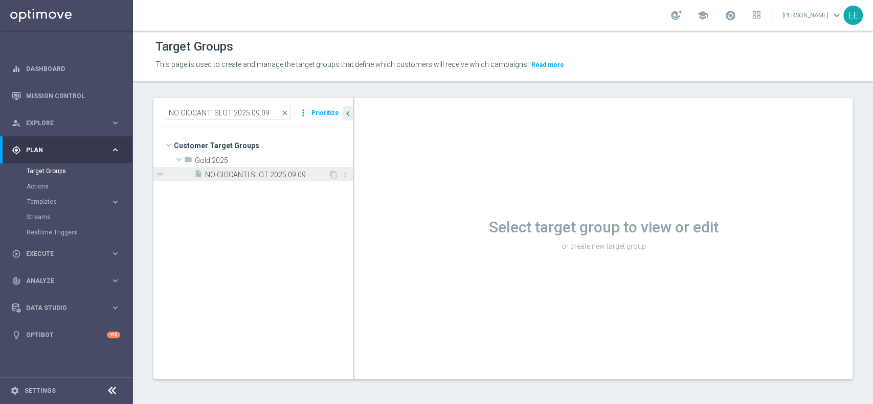
click at [221, 171] on span "NO GIOCANTI SLOT 2025 09.09" at bounding box center [266, 175] width 123 height 9
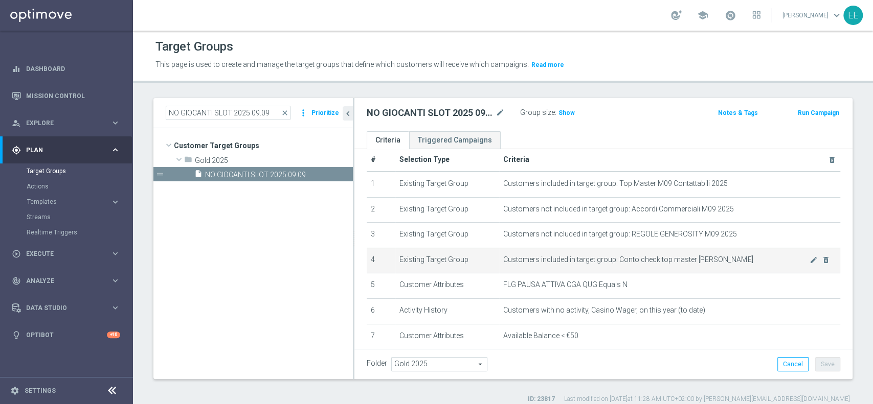
scroll to position [50, 0]
